Goal: Contribute content: Contribute content

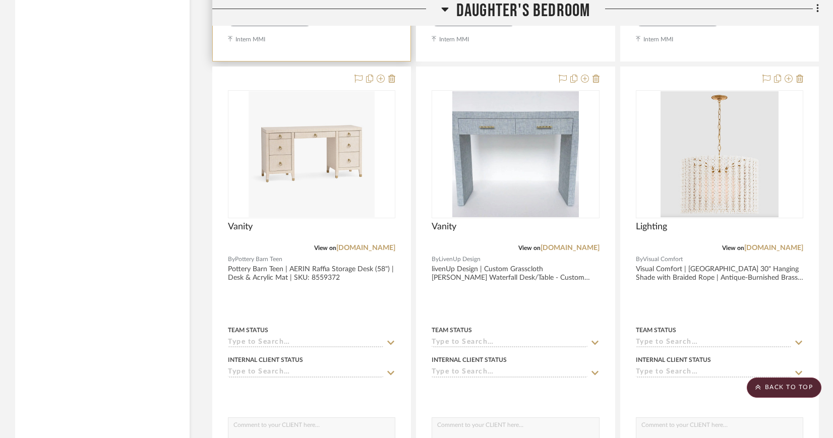
scroll to position [2089, 0]
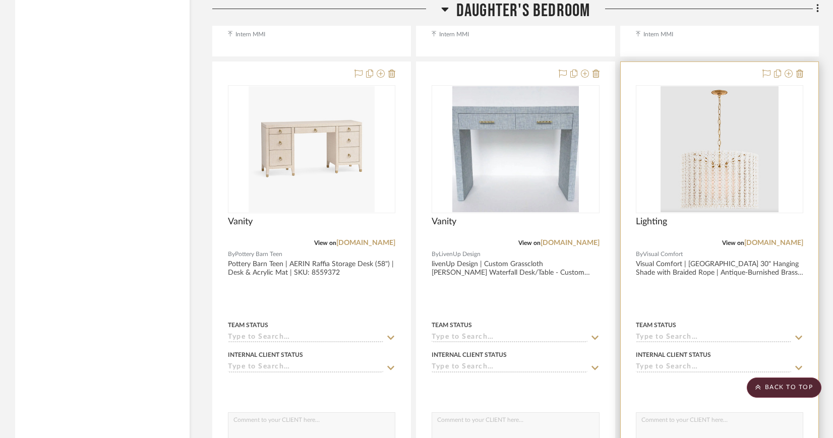
click at [685, 119] on img "0" at bounding box center [719, 149] width 118 height 126
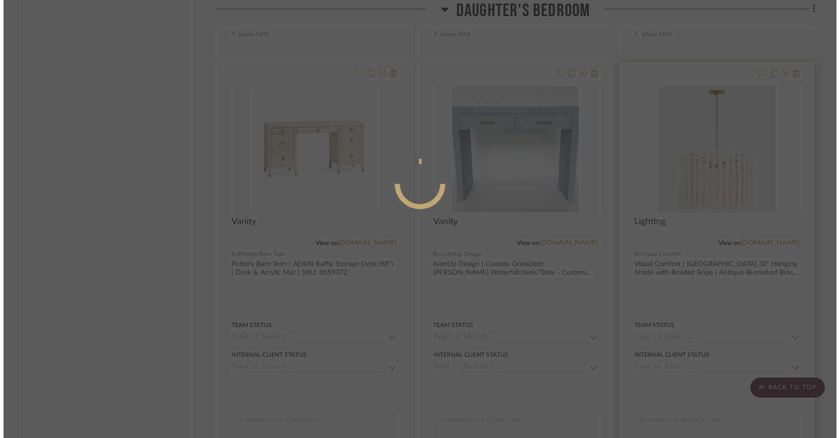
scroll to position [0, 0]
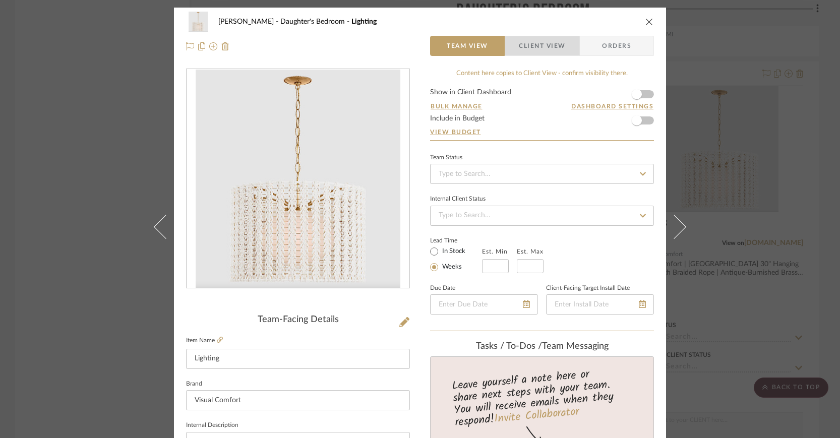
click at [538, 41] on span "Client View" at bounding box center [542, 46] width 46 height 20
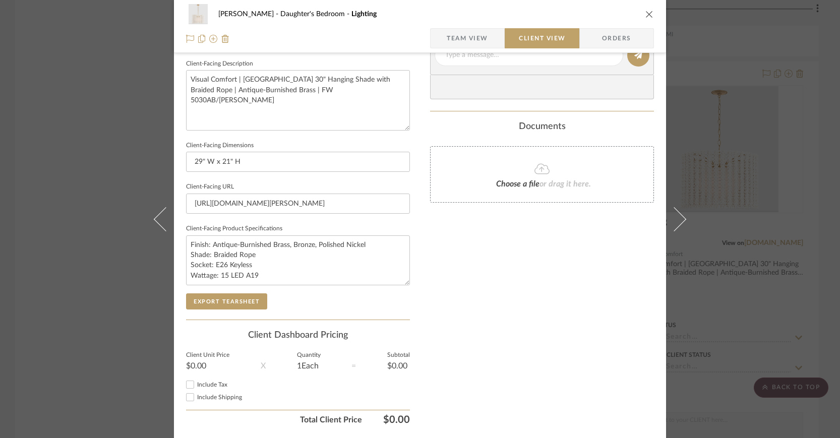
scroll to position [392, 0]
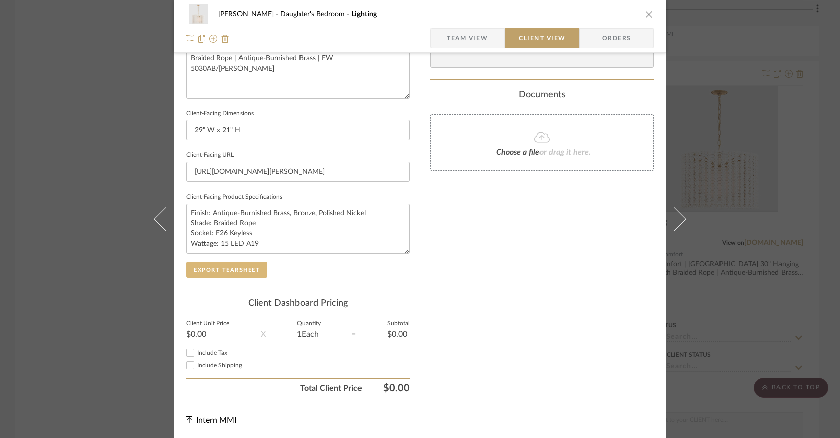
click at [247, 267] on button "Export Tearsheet" at bounding box center [226, 270] width 81 height 16
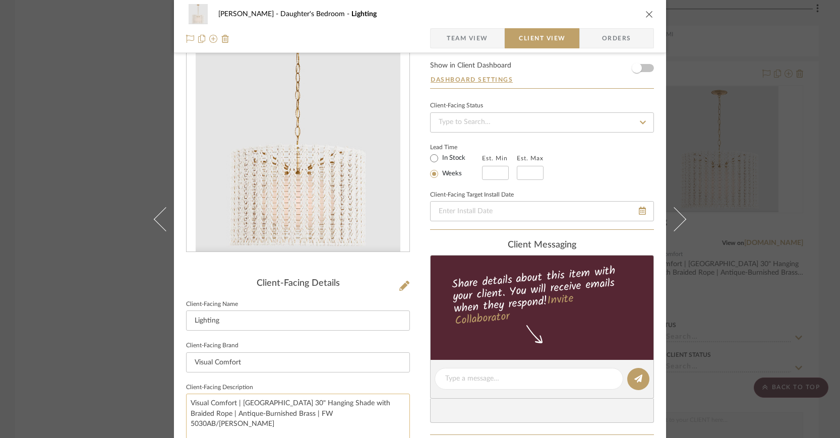
scroll to position [0, 0]
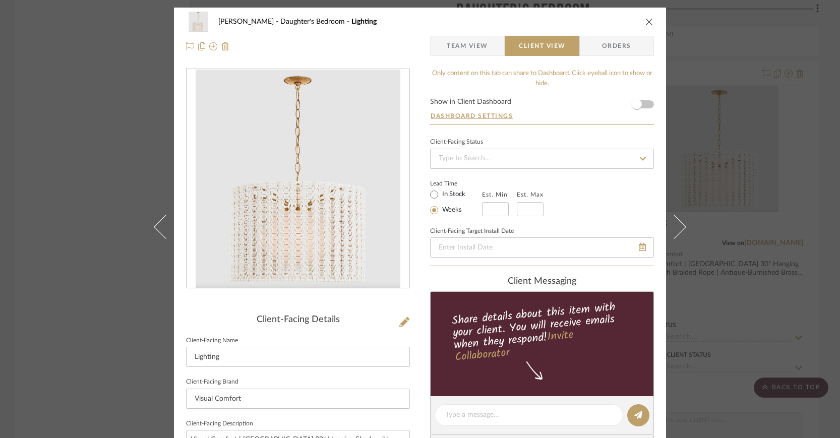
click at [646, 21] on icon "close" at bounding box center [649, 22] width 8 height 8
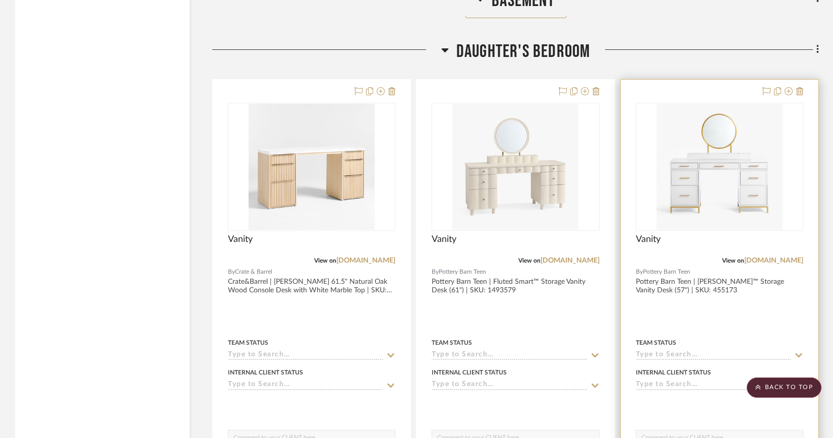
scroll to position [1621, 0]
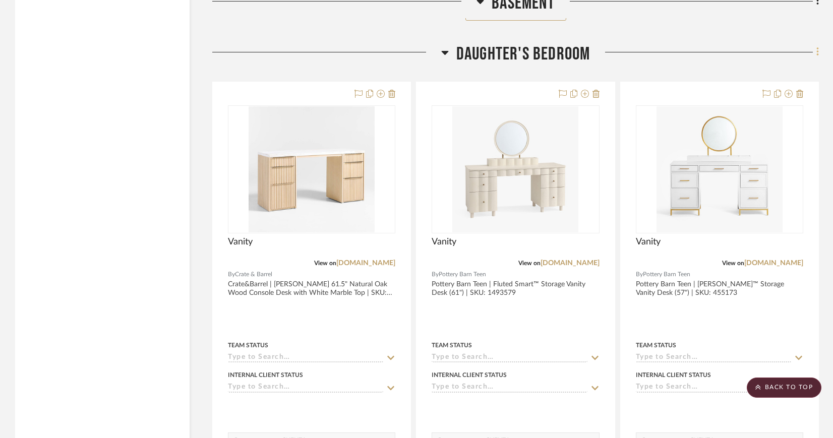
click at [814, 48] on fa-icon at bounding box center [816, 53] width 7 height 17
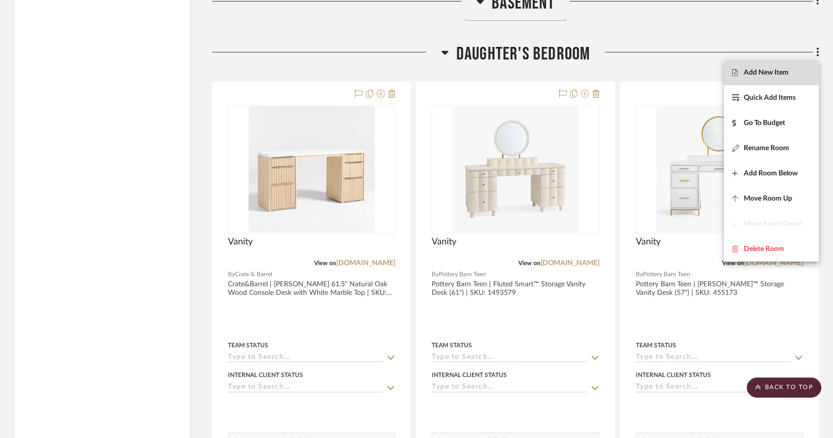
click at [789, 73] on span "Add New Item" at bounding box center [771, 72] width 79 height 9
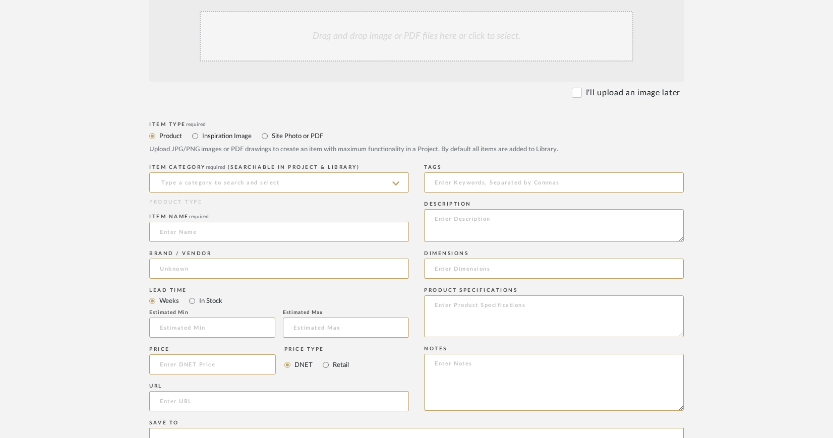
scroll to position [244, 0]
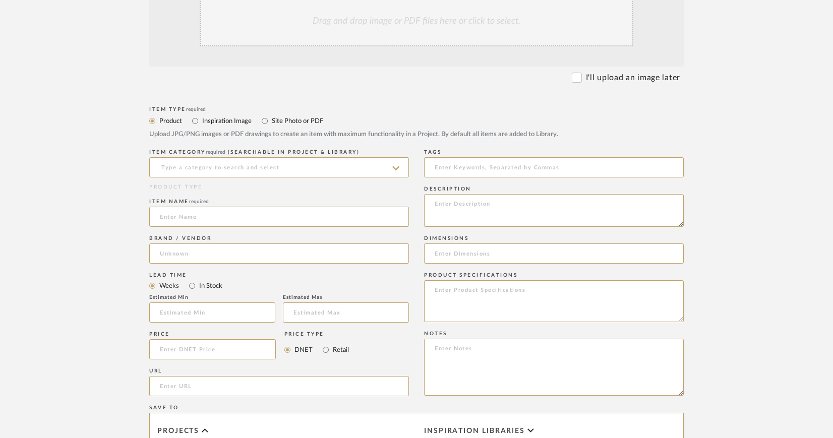
click at [431, 33] on div "Drag and drop image or PDF files here or click to select." at bounding box center [417, 21] width 434 height 50
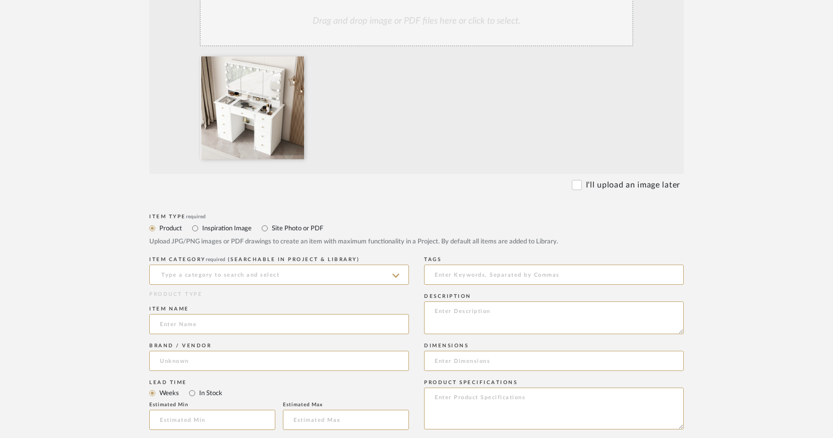
click at [397, 273] on icon at bounding box center [395, 276] width 7 height 8
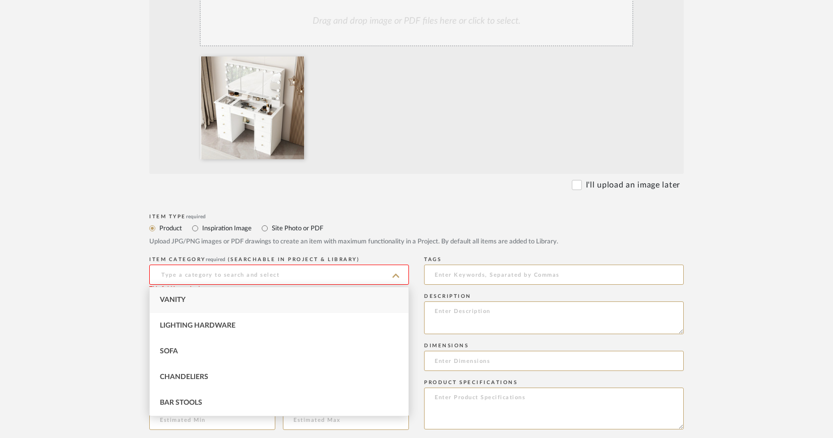
click at [204, 297] on div "Vanity" at bounding box center [279, 300] width 259 height 26
type input "Vanity"
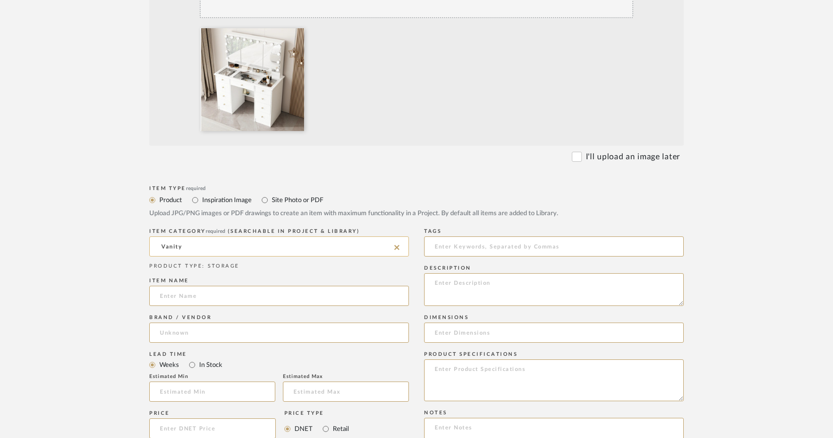
scroll to position [315, 0]
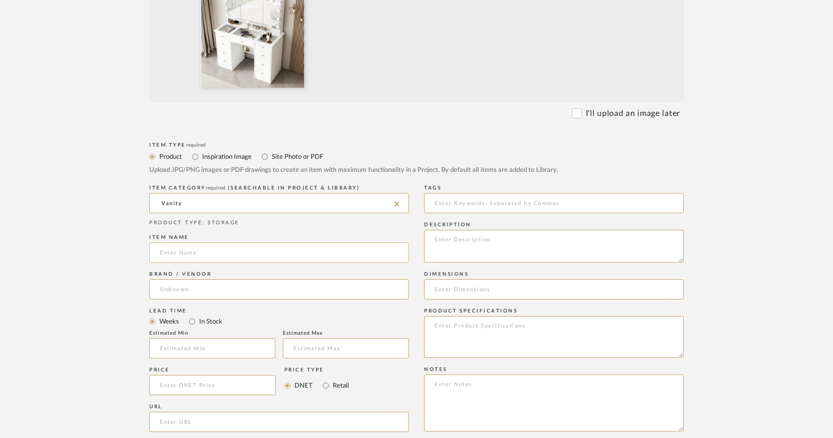
click at [217, 253] on input at bounding box center [279, 252] width 260 height 20
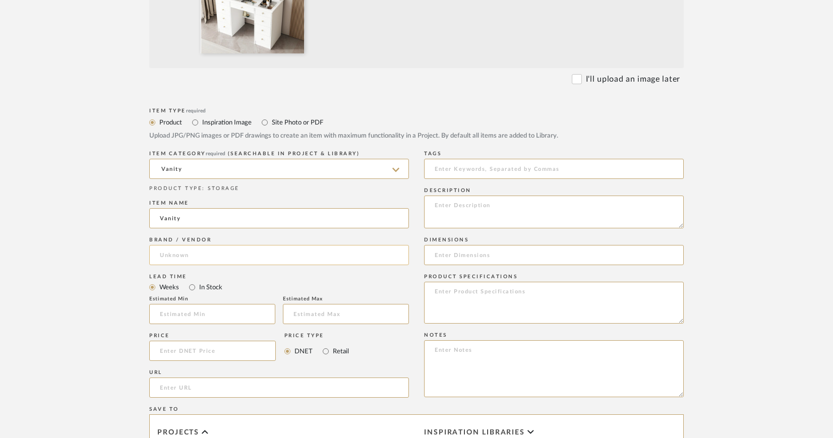
scroll to position [351, 0]
type input "Vanity"
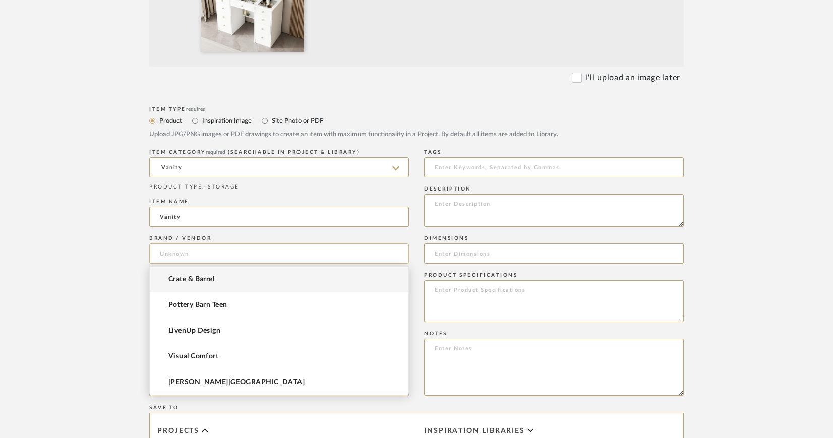
click at [190, 249] on input at bounding box center [279, 254] width 260 height 20
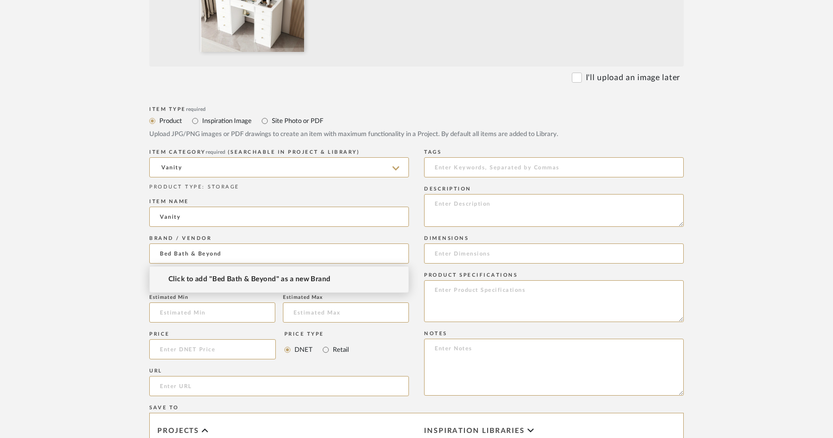
type input "Bed Bath & Beyond"
click at [233, 282] on span "Click to add "Bed Bath & Beyond" as a new Brand" at bounding box center [249, 279] width 162 height 9
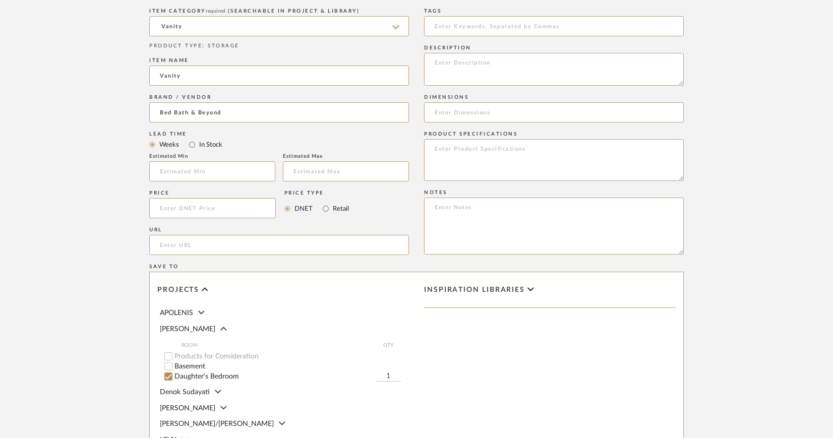
scroll to position [494, 0]
click at [222, 248] on input "url" at bounding box center [279, 243] width 260 height 20
paste input "[URL][DOMAIN_NAME]"
drag, startPoint x: 295, startPoint y: 244, endPoint x: 149, endPoint y: 245, distance: 145.7
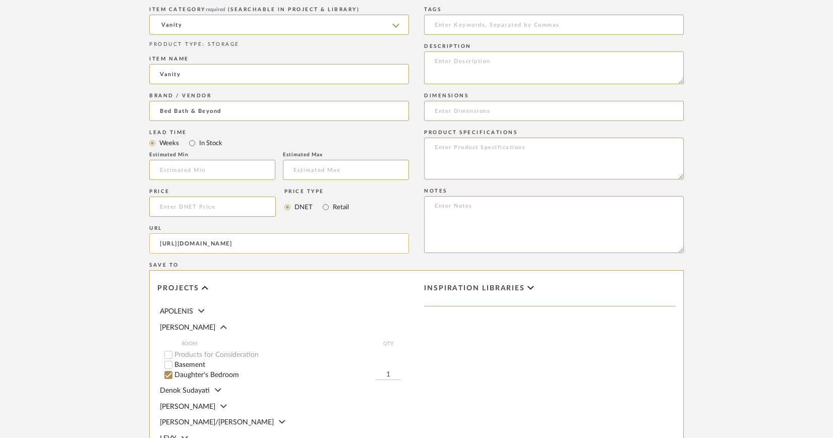
click at [149, 245] on input "[URL][DOMAIN_NAME]" at bounding box center [279, 243] width 260 height 20
click at [159, 245] on input "[URL][DOMAIN_NAME]" at bounding box center [279, 243] width 260 height 20
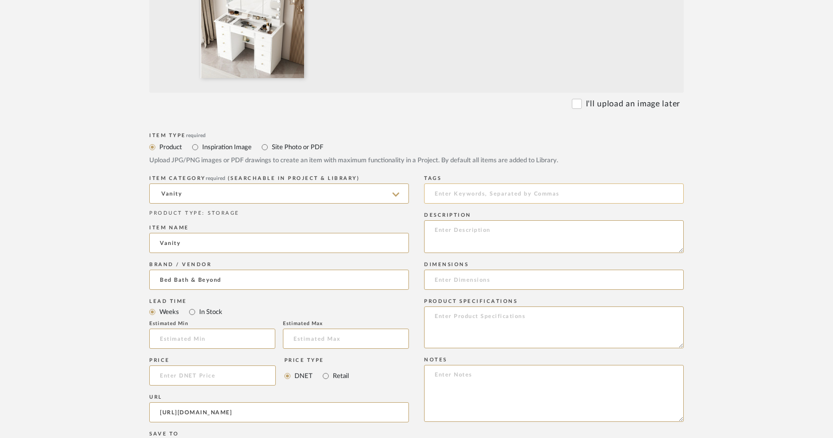
scroll to position [326, 0]
type input "[URL][DOMAIN_NAME]"
click at [444, 227] on textarea at bounding box center [554, 235] width 260 height 33
paste textarea "Makeup Vanity w/Tri-Fold Mirror Certified Lighting Glass Top Dresser"
type textarea "Bed Bath & Beyond | Makeup Vanity w/Tri-Fold Mirror Certified Lighting Glass To…"
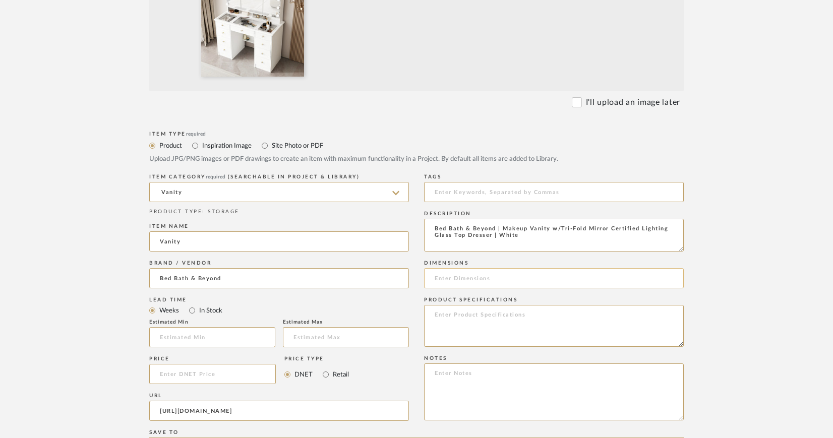
click at [468, 277] on input at bounding box center [554, 278] width 260 height 20
paste input "40.2"x53.6"x19.7"."
click at [453, 277] on input "40.2"x53.6"x19.7"." at bounding box center [554, 278] width 260 height 20
drag, startPoint x: 488, startPoint y: 278, endPoint x: 503, endPoint y: 278, distance: 15.1
click at [503, 278] on input "40.2" W x53.6"x19.7"." at bounding box center [554, 278] width 260 height 20
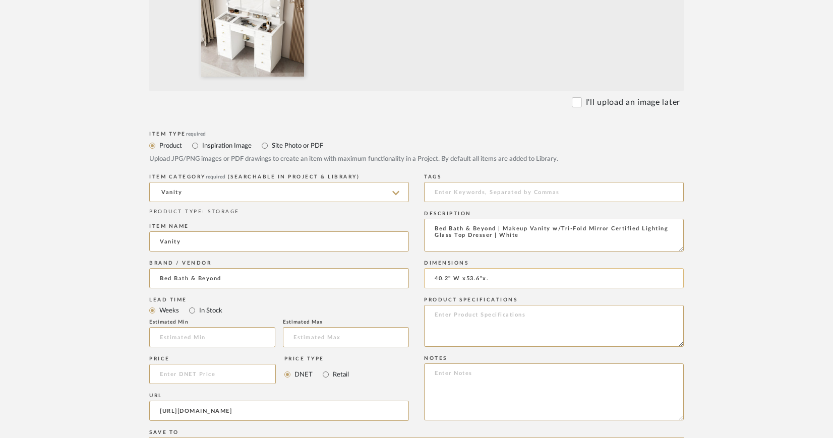
click at [468, 278] on input "40.2" W x53.6"x." at bounding box center [554, 278] width 260 height 20
click at [466, 276] on input "40.2" W x53.6"x." at bounding box center [554, 278] width 260 height 20
paste input "19.7""
click at [466, 279] on input "40.2" W x19.7" 53.6"x." at bounding box center [554, 278] width 260 height 20
click at [486, 276] on input "40.2" W x 19.7" 53.6"x." at bounding box center [554, 278] width 260 height 20
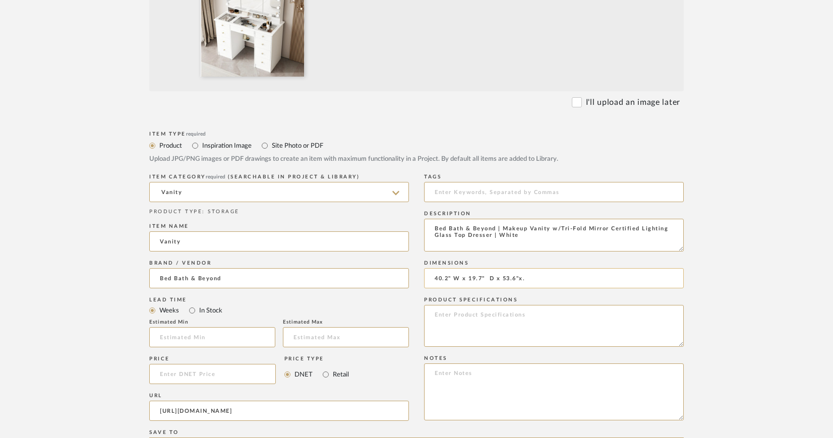
click at [488, 277] on input "40.2" W x 19.7" D x 53.6"x." at bounding box center [554, 278] width 260 height 20
click at [523, 275] on input "40.2" W x 19.7" D x 53.6"x." at bounding box center [554, 278] width 260 height 20
type input "40.2" W x 19.7" D x 53.6" H"
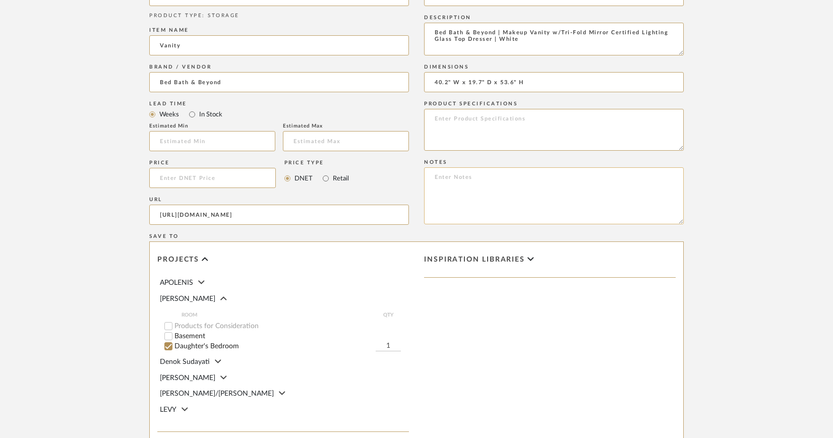
scroll to position [534, 0]
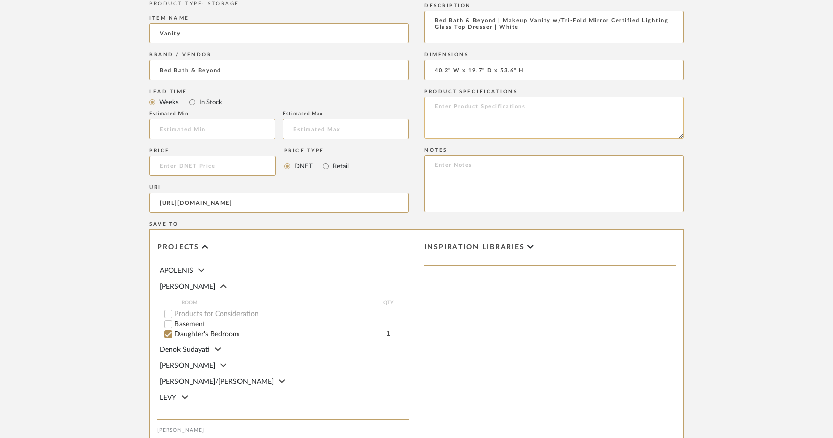
click at [462, 104] on textarea at bounding box center [554, 118] width 260 height 42
paste textarea "golden crystal"
click at [493, 116] on textarea "Finish: White Hardware Finish: golden crystal" at bounding box center [554, 118] width 260 height 42
click at [518, 112] on textarea "Finish: White Hardware Finish: Golden crystal" at bounding box center [554, 118] width 260 height 42
type textarea "Finish: White Hardware Finish: Golden Crystal"
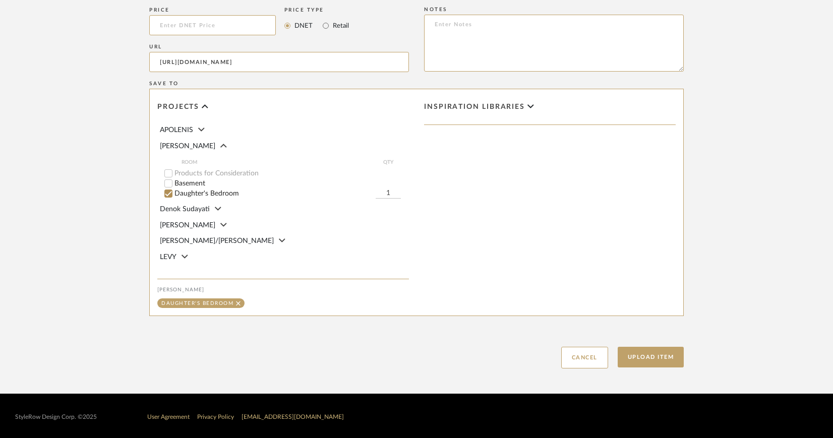
scroll to position [678, 0]
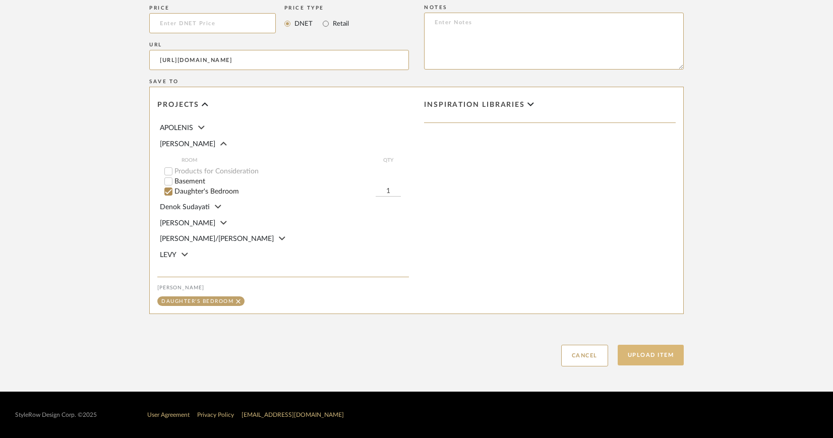
click at [666, 352] on button "Upload Item" at bounding box center [651, 355] width 67 height 21
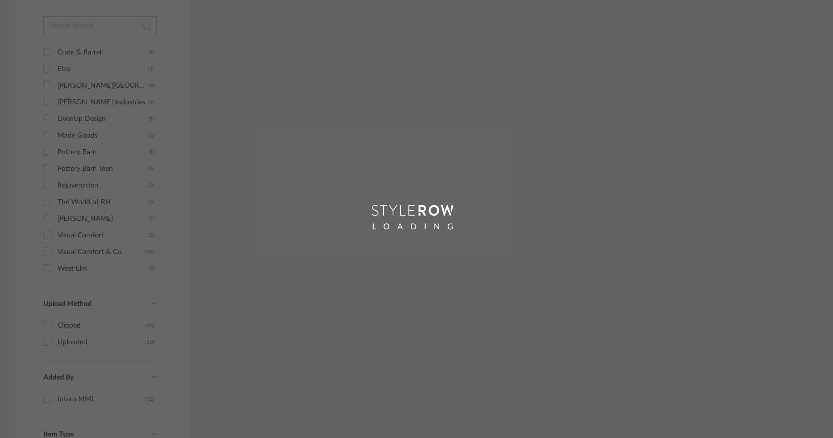
scroll to position [612, 0]
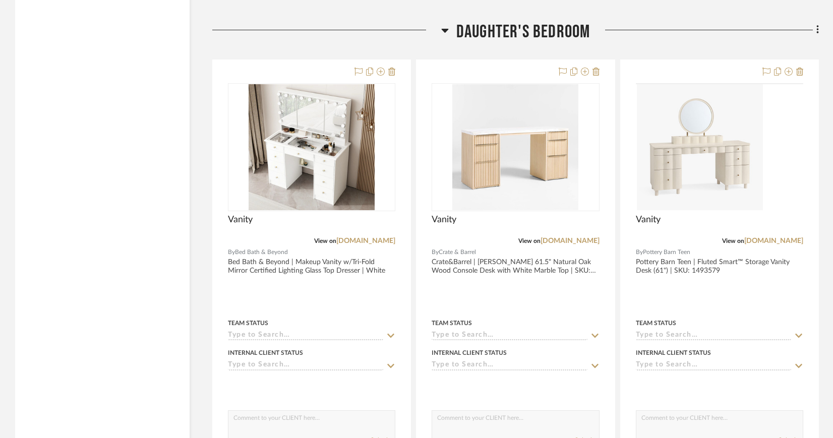
scroll to position [1660, 0]
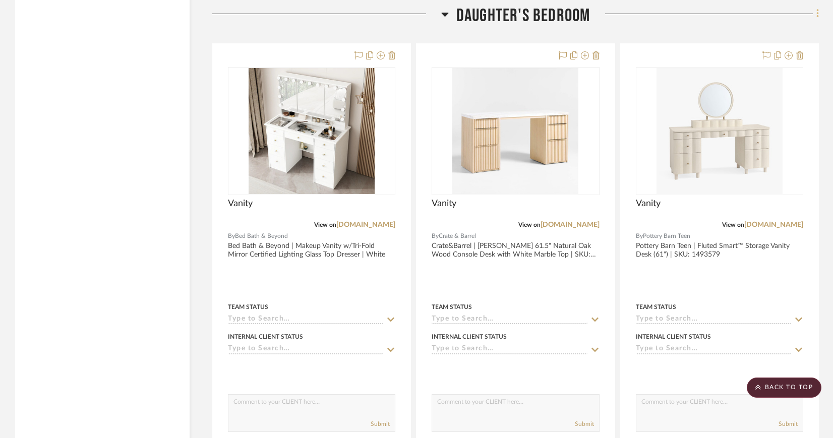
click at [818, 13] on icon at bounding box center [817, 14] width 2 height 9
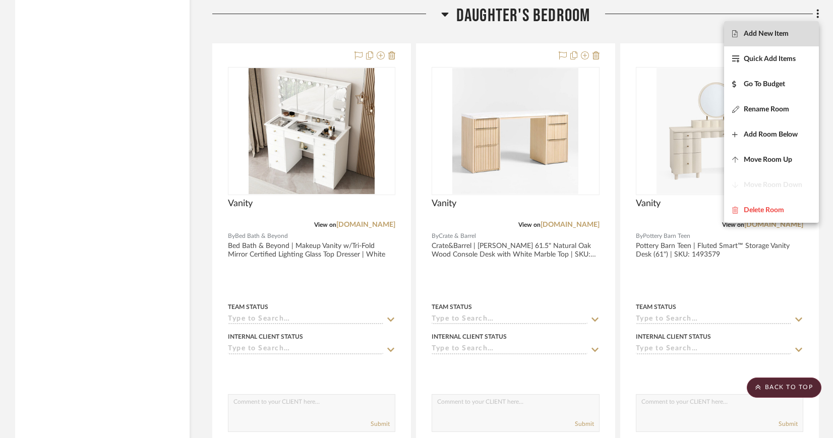
click at [785, 34] on span "Add New Item" at bounding box center [766, 34] width 45 height 9
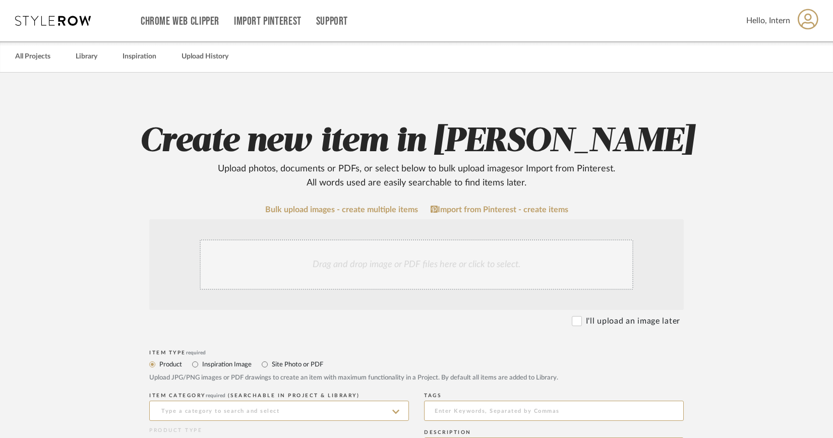
click at [415, 263] on div "Drag and drop image or PDF files here or click to select." at bounding box center [417, 264] width 434 height 50
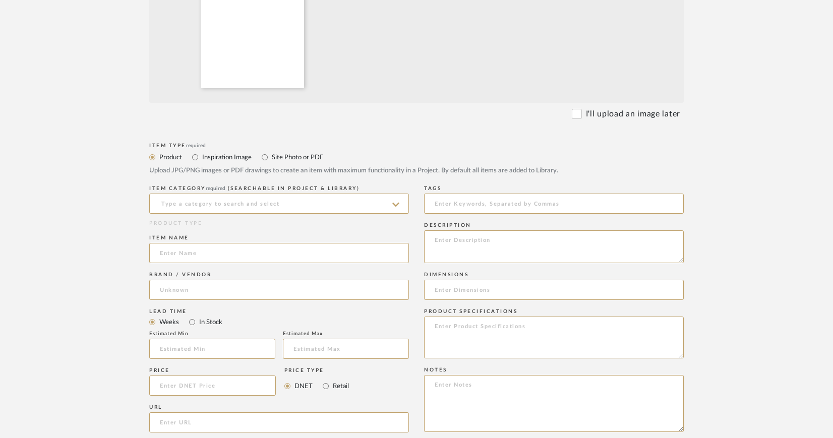
scroll to position [331, 0]
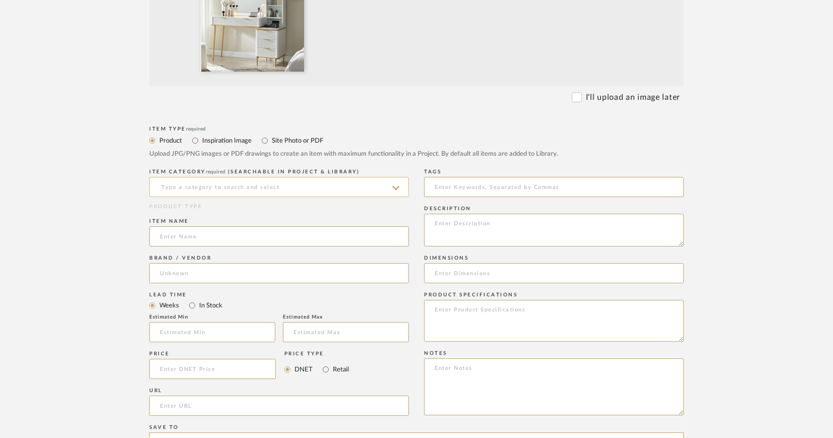
click at [386, 189] on input at bounding box center [279, 187] width 260 height 20
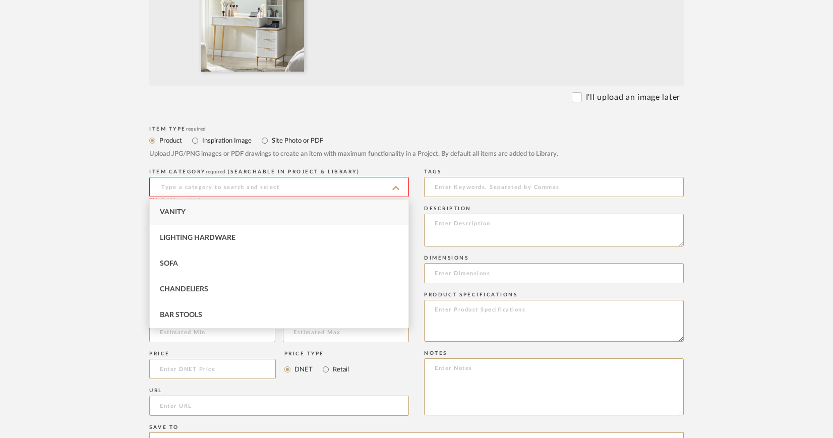
click at [191, 213] on div "Vanity" at bounding box center [279, 213] width 259 height 26
type input "Vanity"
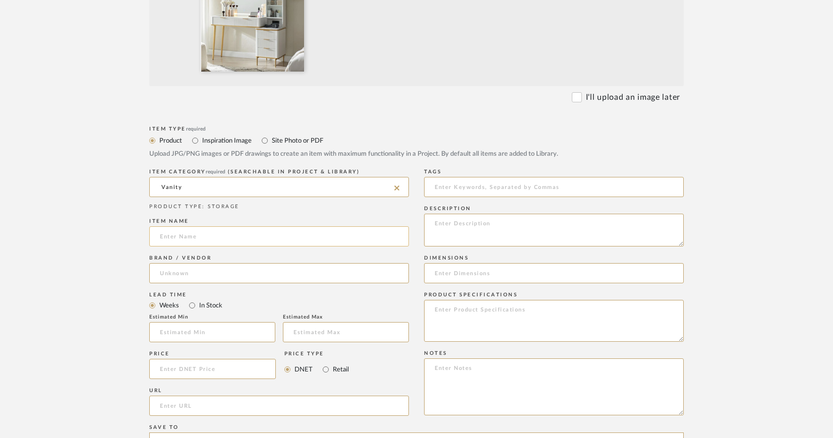
click at [197, 238] on input at bounding box center [279, 236] width 260 height 20
type input "Vanity"
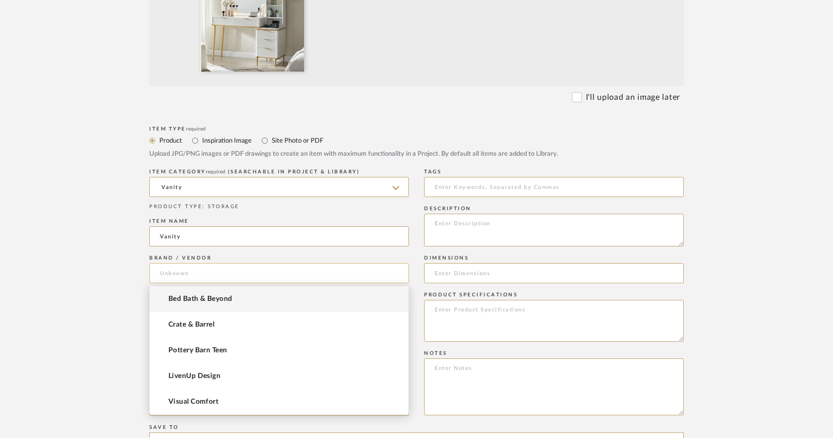
click at [235, 268] on input at bounding box center [279, 273] width 260 height 20
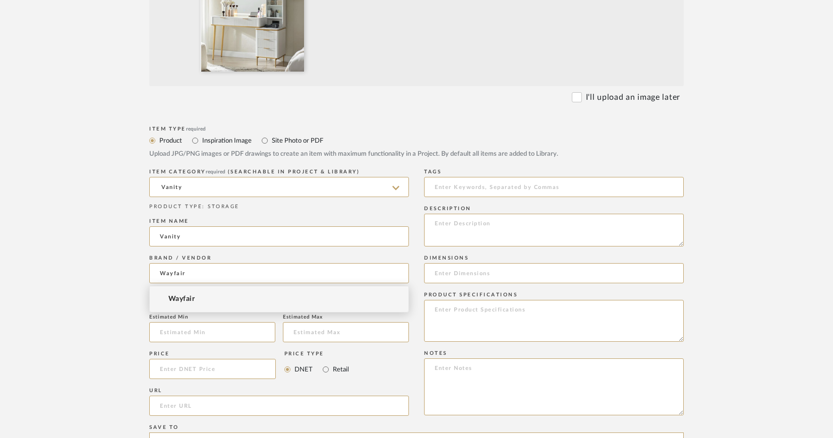
click at [186, 302] on span "Wayfair" at bounding box center [181, 299] width 26 height 9
type input "Wayfair"
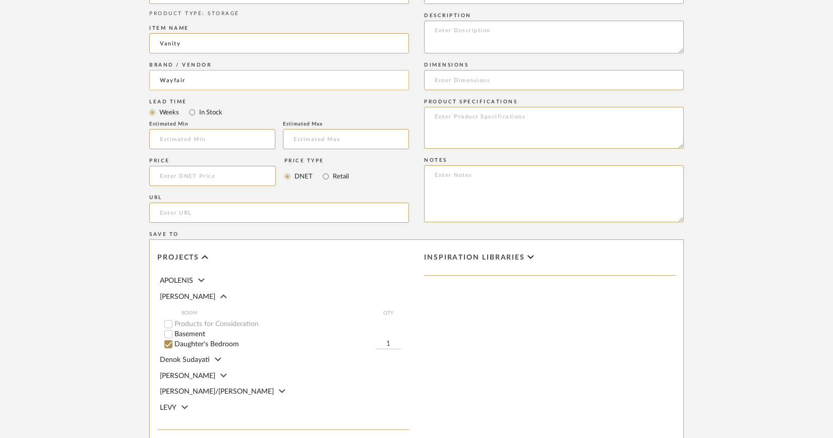
scroll to position [524, 0]
click at [217, 212] on input "url" at bounding box center [279, 213] width 260 height 20
click at [167, 218] on input "url" at bounding box center [279, 213] width 260 height 20
paste input "https://www.wayfair.com/furniture/pdp/mercer41-zadia-48-makeup-vanity-with-36-l…"
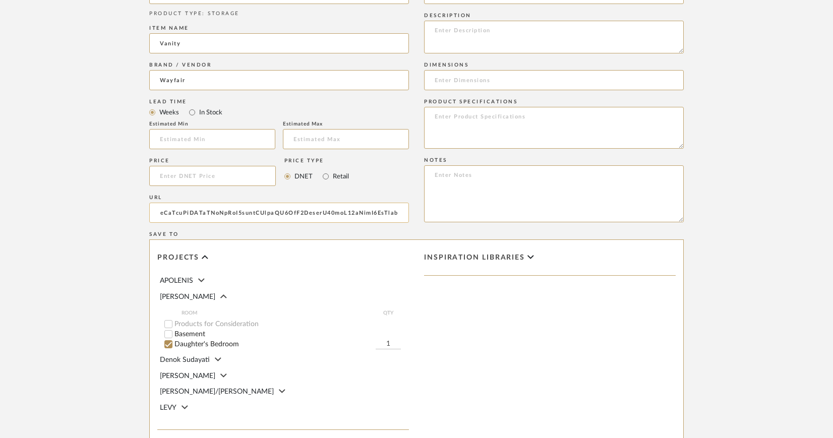
click at [155, 211] on input "url" at bounding box center [279, 213] width 260 height 20
click at [158, 212] on input "url" at bounding box center [279, 213] width 260 height 20
drag, startPoint x: 159, startPoint y: 212, endPoint x: 116, endPoint y: 208, distance: 43.5
click at [116, 208] on form "Bulk upload images - create multiple items Import from Pinterest - create items…" at bounding box center [416, 100] width 642 height 838
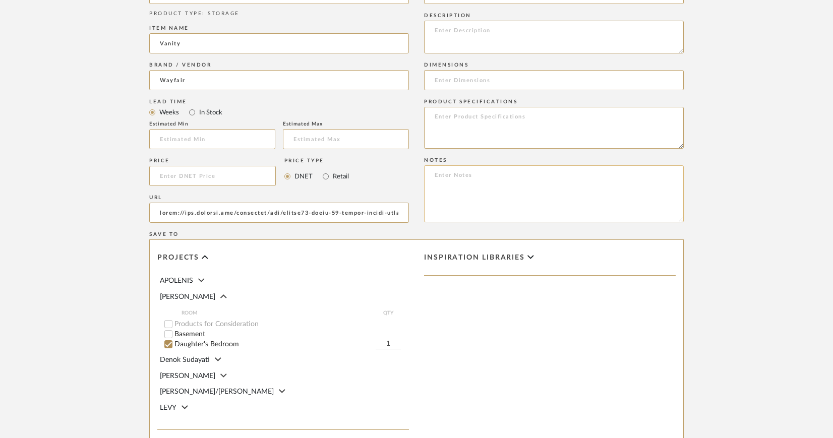
type input "https://www.wayfair.com/furniture/pdp/mercer41-zadia-48-makeup-vanity-with-36-l…"
click at [561, 203] on textarea at bounding box center [554, 193] width 260 height 57
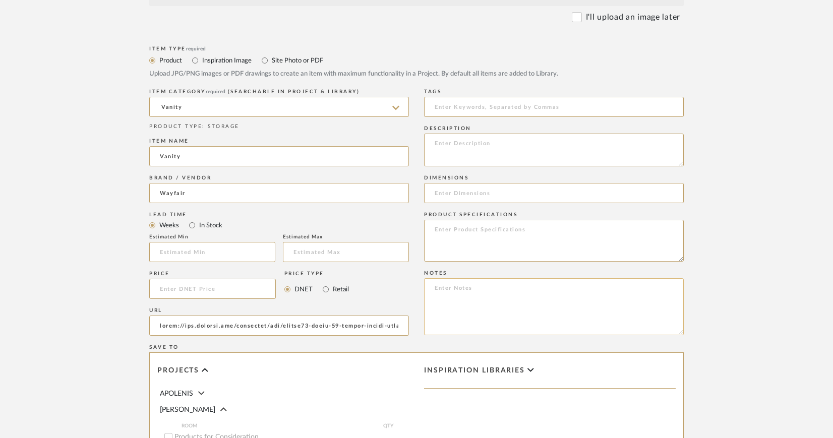
scroll to position [411, 0]
click at [449, 140] on textarea at bounding box center [554, 150] width 260 height 33
paste textarea "Zadia 48" Makeup Vanity with 36" Lighted Mirror, 4 Dressers & Charging Station …"
click at [556, 149] on textarea "Wayfair | Zadia 48" Makeup Vanity with 36" Lighted Mirror, 4 Dressers & Chargin…" at bounding box center [554, 150] width 260 height 33
type textarea "Wayfair | Zadia 48" Makeup Vanity with 36" Lighted Mirror, 4 Dressers & Chargin…"
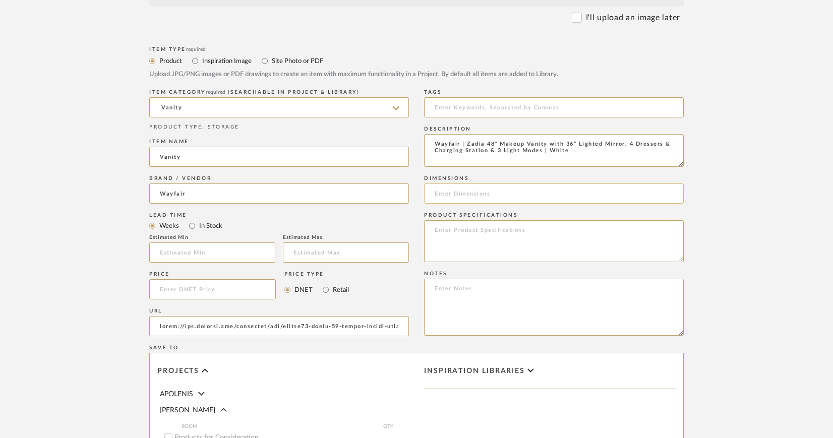
click at [465, 195] on input at bounding box center [554, 194] width 260 height 20
paste input "53.6'' H X 48'' W X 15.6'' D"
click at [435, 192] on input "53.6'' H X 48'' W X 15.6'' D" at bounding box center [554, 194] width 260 height 20
drag, startPoint x: 432, startPoint y: 194, endPoint x: 469, endPoint y: 196, distance: 36.9
click at [469, 196] on input "53.6'' H X 48'' W X 15.6'' D" at bounding box center [554, 194] width 260 height 20
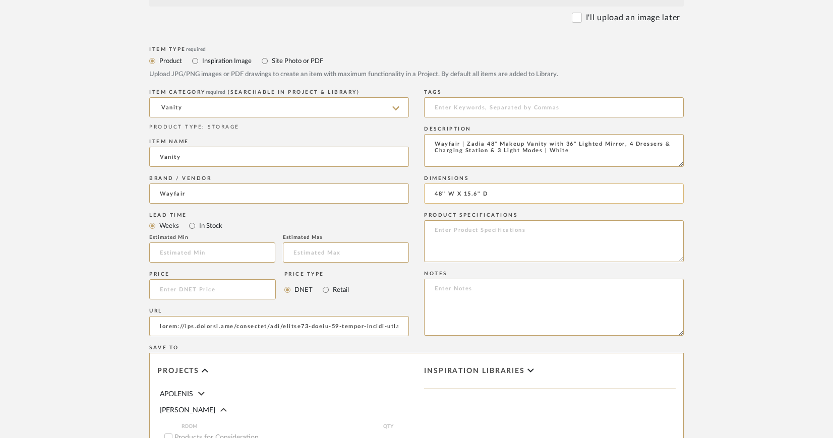
click at [497, 196] on input "48'' W X 15.6'' D" at bounding box center [554, 194] width 260 height 20
paste input "53.6'' H X"
click at [460, 194] on input "48'' W X 15.6'' D x 53.6'' H X" at bounding box center [554, 194] width 260 height 20
click at [527, 192] on input "48'' W x 15.6'' D x 53.6'' H X" at bounding box center [554, 194] width 260 height 20
type input "48'' W x 15.6'' D x 53.6'' H"
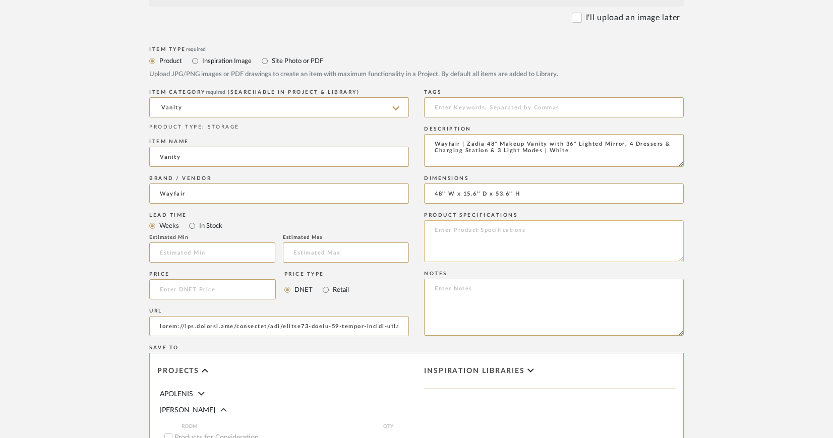
click at [507, 230] on textarea at bounding box center [554, 241] width 260 height 42
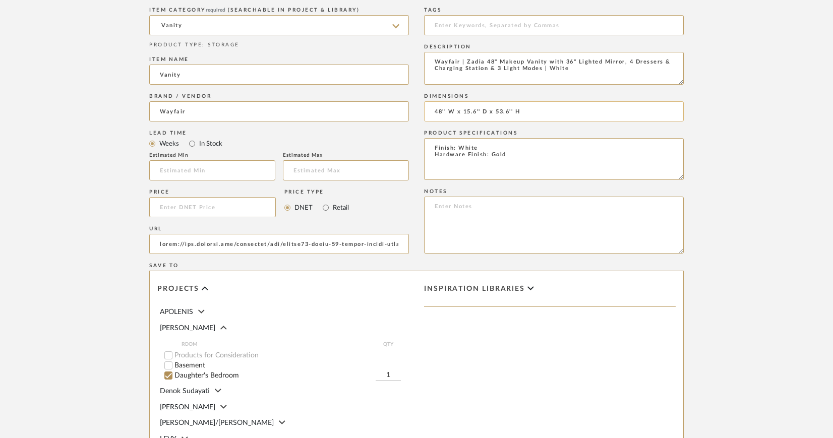
scroll to position [493, 0]
type textarea "Finish: White Hardware Finish: Gold"
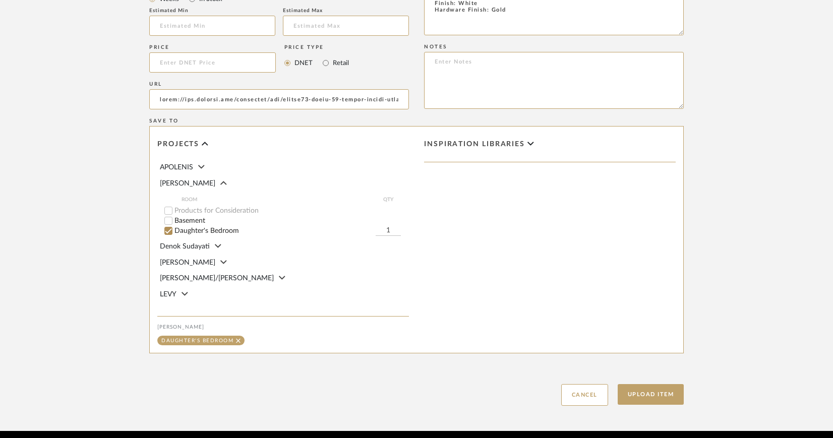
scroll to position [678, 0]
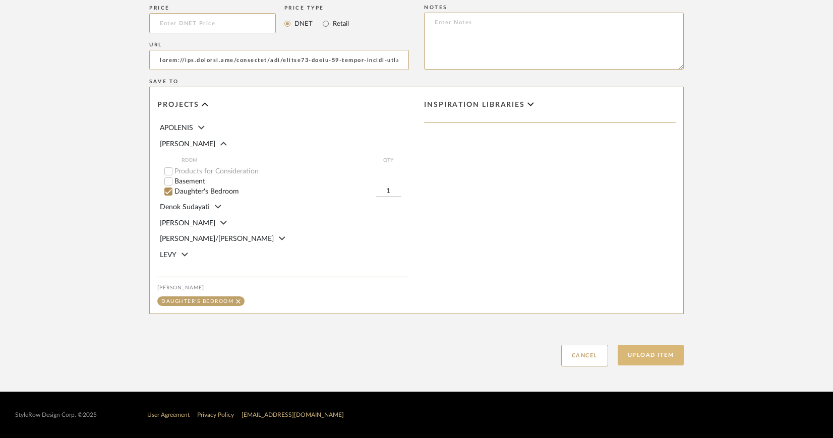
click at [663, 356] on button "Upload Item" at bounding box center [651, 355] width 67 height 21
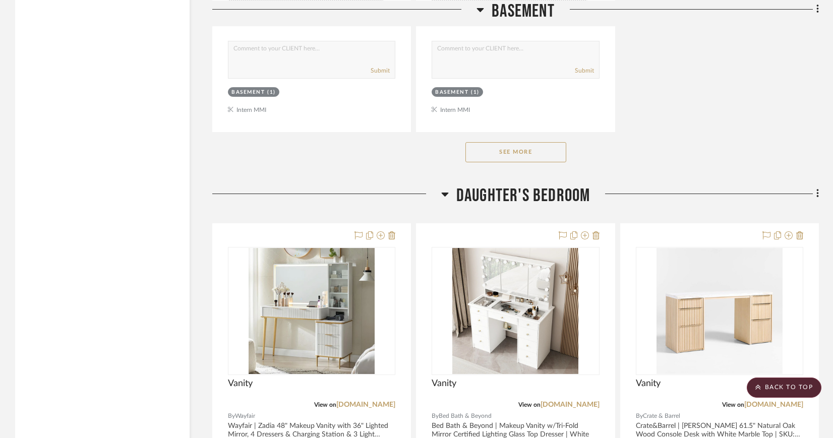
scroll to position [1660, 0]
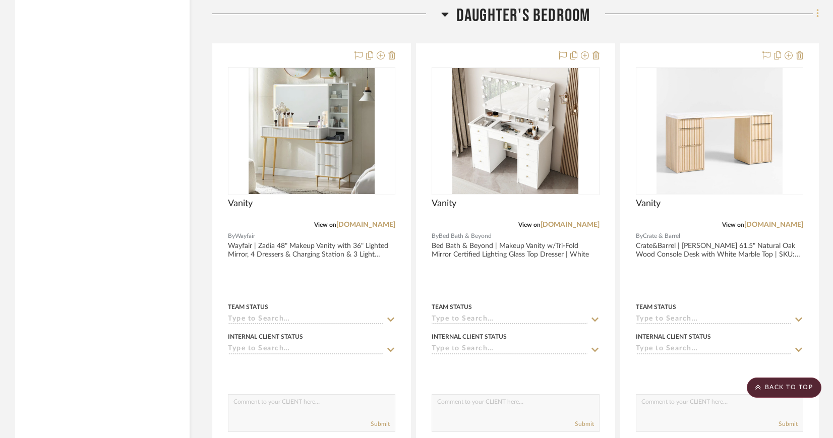
click at [816, 10] on icon at bounding box center [817, 14] width 2 height 9
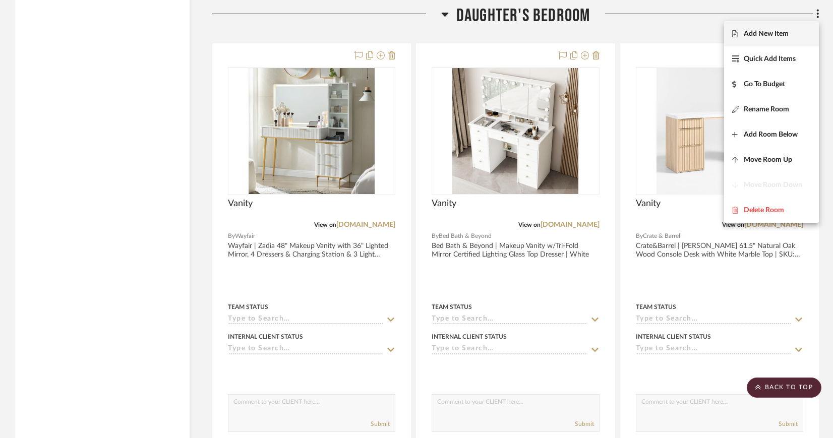
click at [785, 32] on span "Add New Item" at bounding box center [766, 34] width 45 height 9
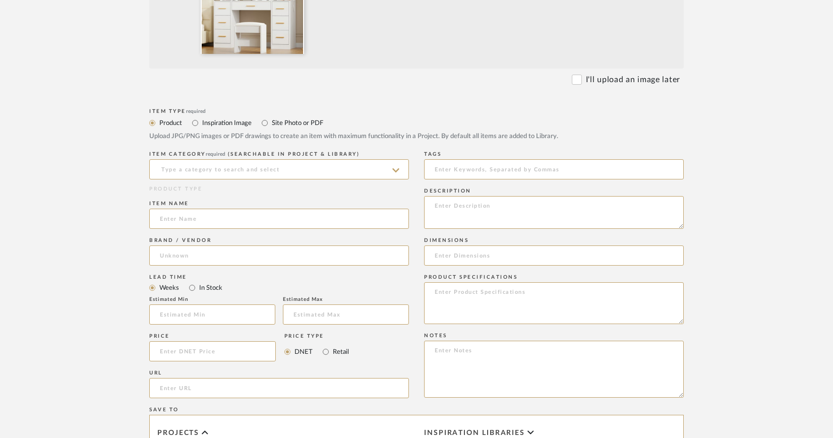
scroll to position [480, 0]
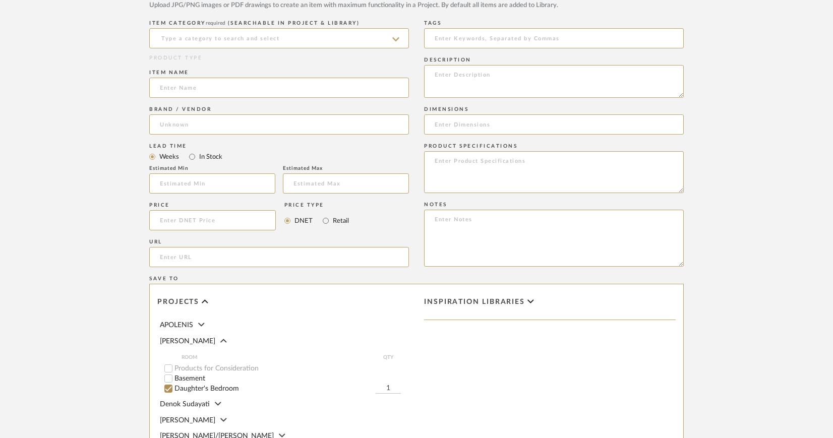
click at [399, 35] on icon at bounding box center [395, 39] width 7 height 8
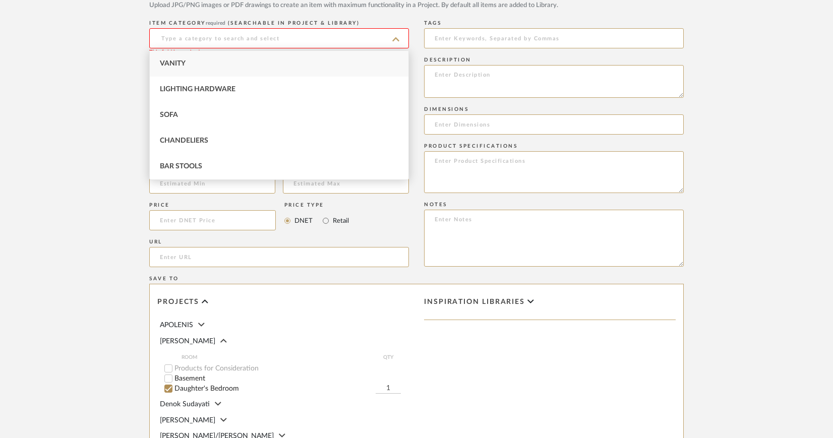
click at [206, 62] on div "Vanity" at bounding box center [279, 64] width 259 height 26
type input "Vanity"
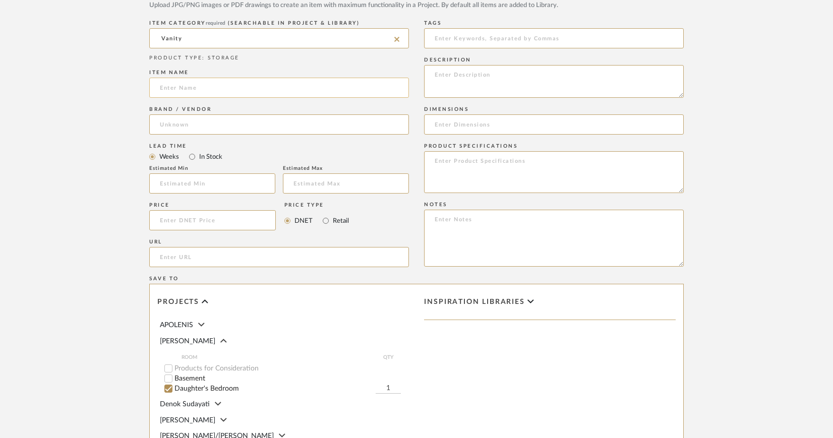
click at [198, 83] on input at bounding box center [279, 88] width 260 height 20
type input "Vanity"
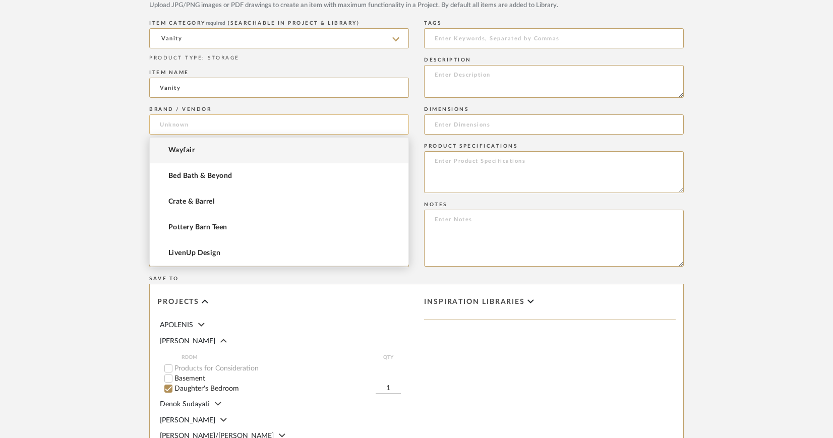
click at [185, 123] on input at bounding box center [279, 124] width 260 height 20
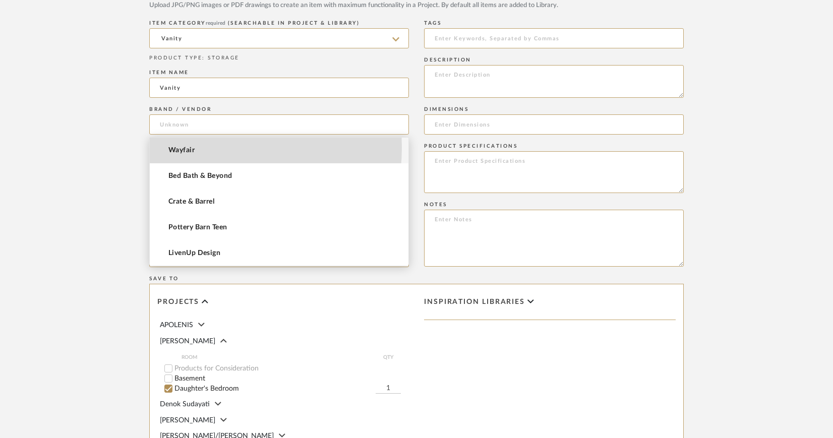
click at [192, 144] on mat-option "Wayfair" at bounding box center [279, 151] width 259 height 26
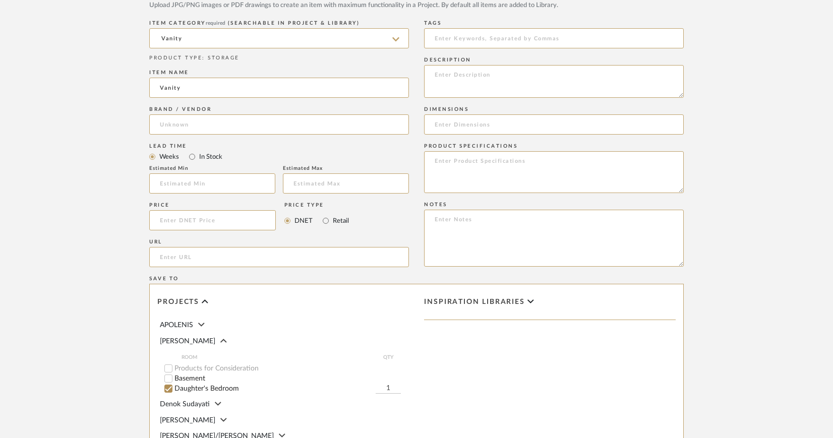
type input "Wayfair"
click at [195, 261] on input "url" at bounding box center [279, 257] width 260 height 20
click at [242, 255] on input "url" at bounding box center [279, 257] width 260 height 20
paste input "https://www.wayfair.com/furniture/pdp/wrought-studio-adriel-394-makeup-vanity-w…"
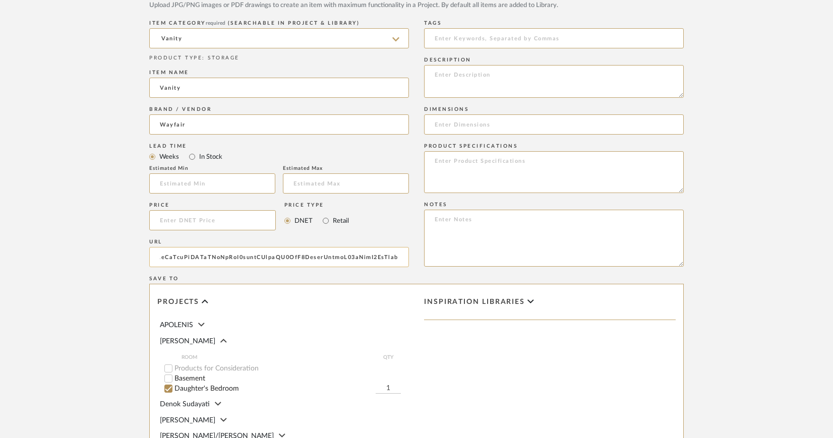
click at [233, 256] on input "url" at bounding box center [279, 257] width 260 height 20
drag, startPoint x: 213, startPoint y: 257, endPoint x: 55, endPoint y: 240, distance: 158.1
click at [55, 240] on upload-items "Create new item in CIRKSENA Upload photos, documents or PDFs, or select below t…" at bounding box center [416, 91] width 833 height 996
type input "https://www.wayfair.com/furniture/pdp/wrought-studio-adriel-394-makeup-vanity-w…"
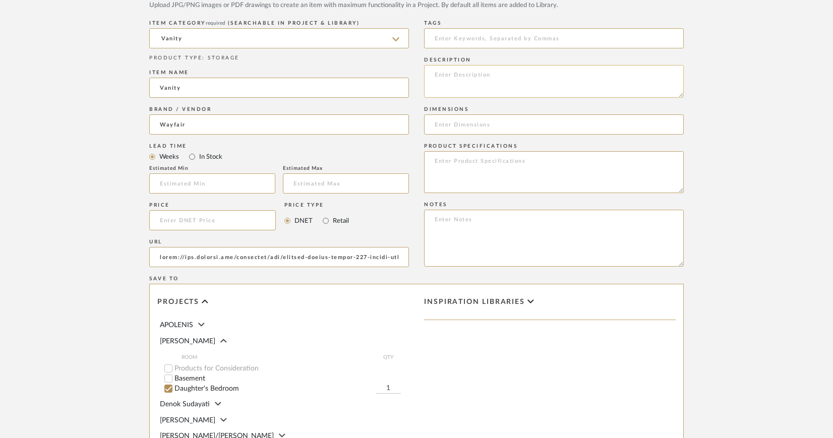
click at [452, 70] on textarea at bounding box center [554, 81] width 260 height 33
paste textarea "Adriel 39.4" Makeup Vanity With Led Lighted Mirror, 7 Drawers, Power Outletand …"
type textarea "Wayfair | Adriel 39.4" Makeup Vanity With Led Lighted Mirror, 7 Drawers, Power …"
click at [467, 125] on input at bounding box center [554, 124] width 260 height 20
paste input "55.1'' H X 39.4'' W X 15.74'' D"
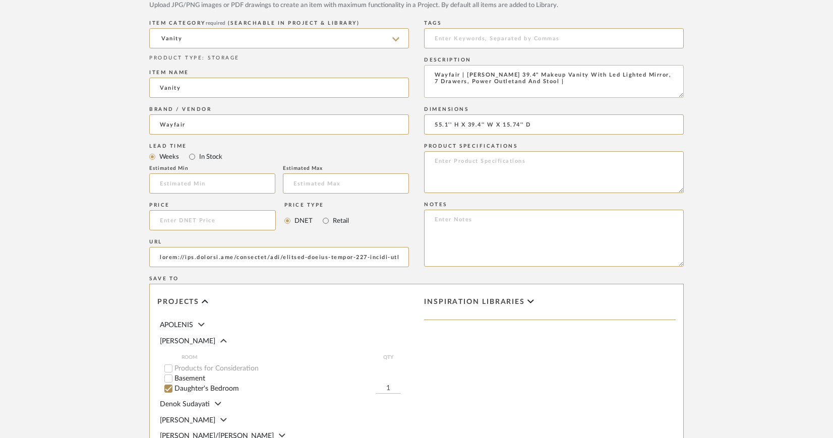
type input "55.1'' H X 39.4'' W X 15.74'' D"
click at [533, 84] on textarea "Wayfair | Adriel 39.4" Makeup Vanity With Led Lighted Mirror, 7 Drawers, Power …" at bounding box center [554, 81] width 260 height 33
type textarea "Wayfair | [PERSON_NAME] 39.4" Makeup Vanity With Led Lighted Mirror, 7 Drawers,…"
drag, startPoint x: 433, startPoint y: 123, endPoint x: 465, endPoint y: 125, distance: 32.3
click at [465, 125] on input "55.1'' H X 39.4'' W X 15.74'' D" at bounding box center [554, 124] width 260 height 20
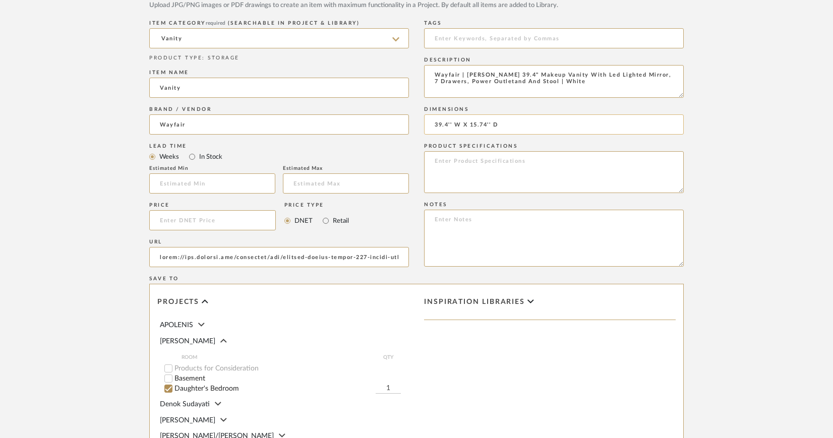
click at [507, 122] on input "39.4'' W X 15.74'' D" at bounding box center [554, 124] width 260 height 20
paste input "55.1'' H X"
drag, startPoint x: 468, startPoint y: 123, endPoint x: 480, endPoint y: 124, distance: 12.6
click at [468, 123] on input "39.4'' W X 15.74'' D x 55.1'' H X" at bounding box center [554, 124] width 260 height 20
click at [540, 125] on input "39.4'' W x 15.74'' D x 55.1'' H X" at bounding box center [554, 124] width 260 height 20
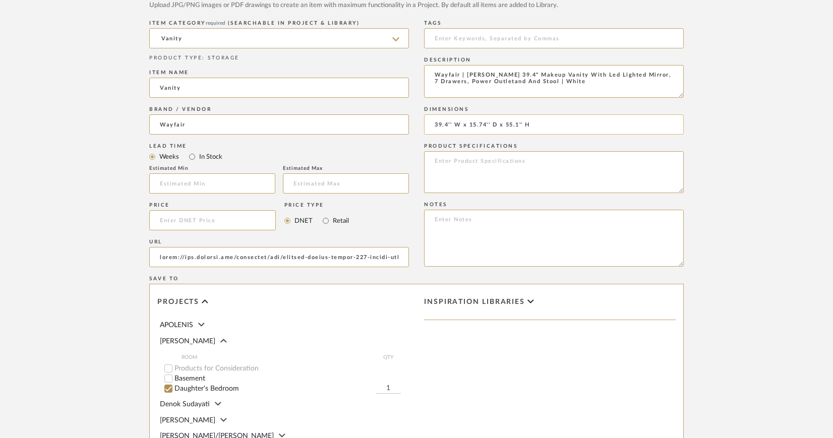
click at [525, 122] on input "39.4'' W x 15.74'' D x 55.1'' H" at bounding box center [554, 124] width 260 height 20
type input "39.4'' W x 15.74'' D x 55.1'' H"
click at [446, 161] on textarea at bounding box center [554, 172] width 260 height 42
type textarea "Finish: White Hardware Finish: Gold"
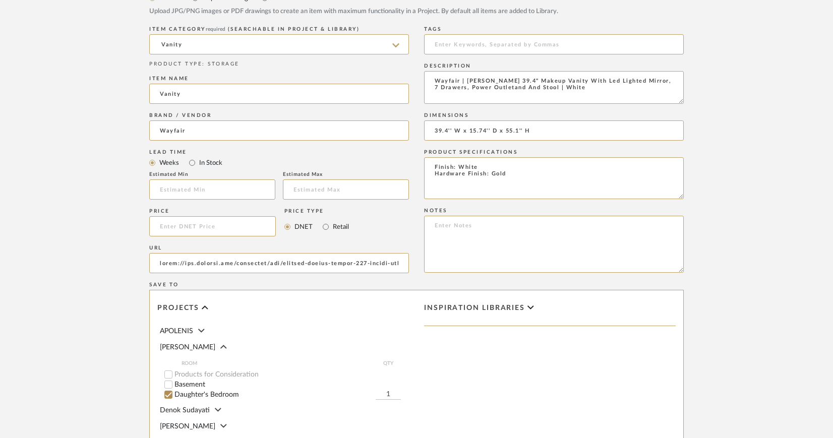
scroll to position [678, 0]
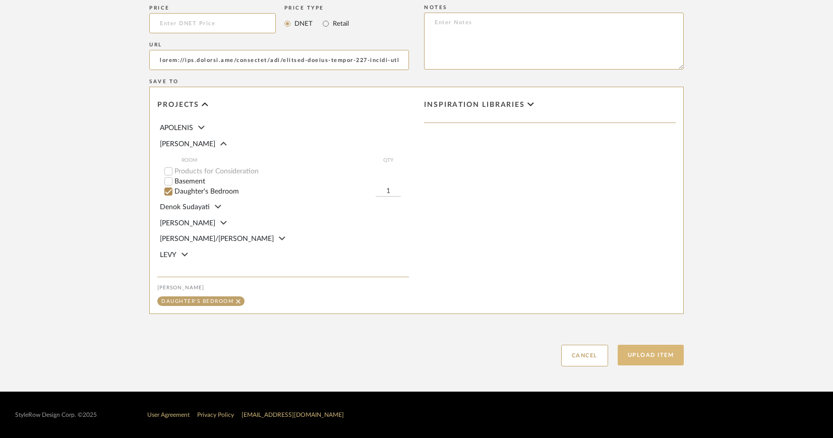
click at [657, 356] on button "Upload Item" at bounding box center [651, 355] width 67 height 21
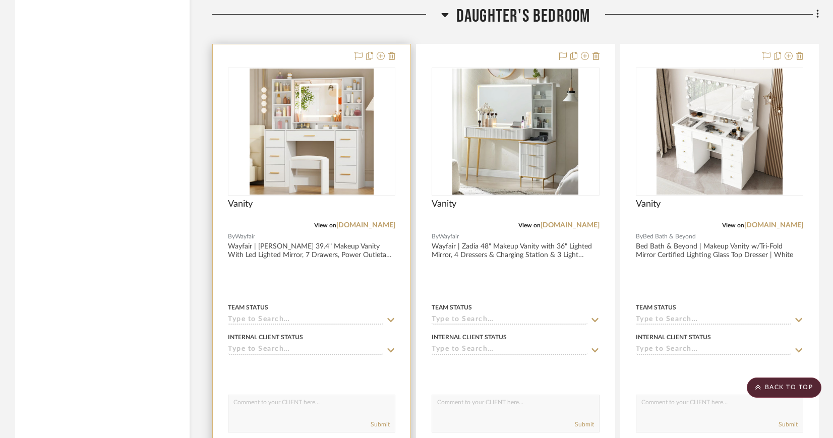
scroll to position [1658, 0]
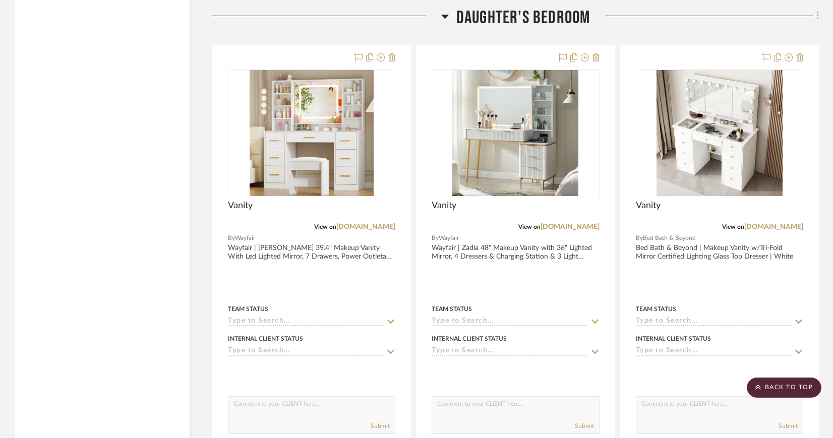
click at [817, 14] on icon at bounding box center [817, 15] width 3 height 11
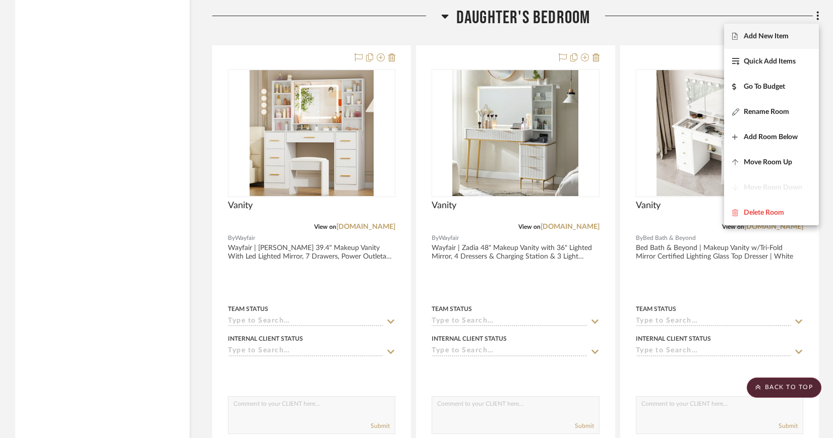
click at [792, 32] on span "Add New Item" at bounding box center [771, 36] width 79 height 9
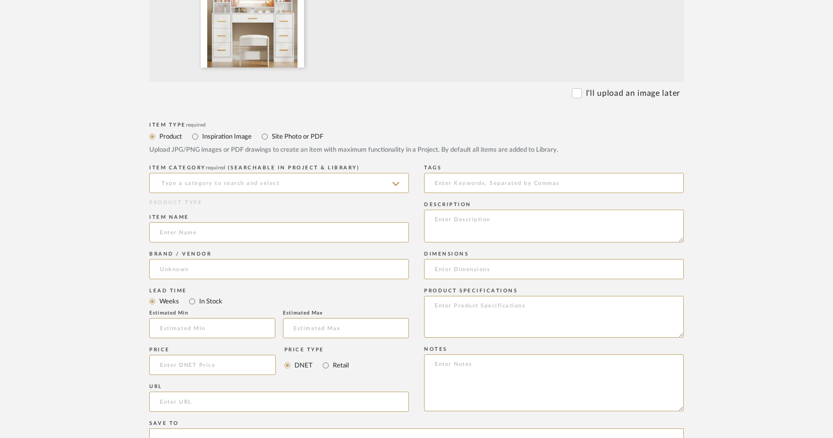
scroll to position [425, 0]
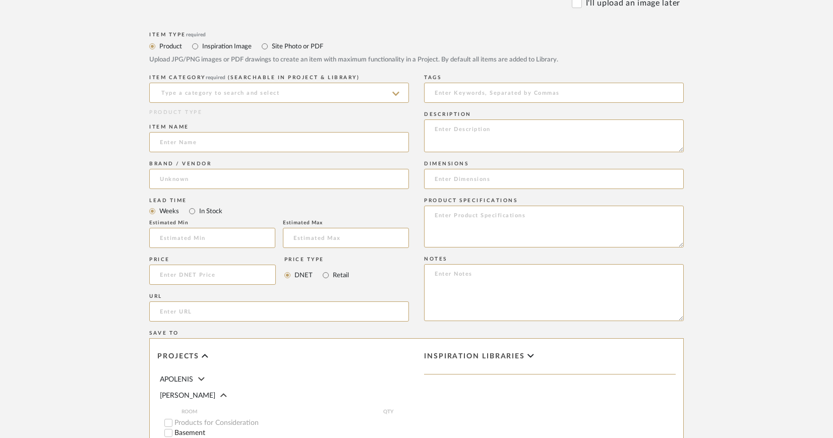
click at [398, 93] on icon at bounding box center [395, 94] width 7 height 8
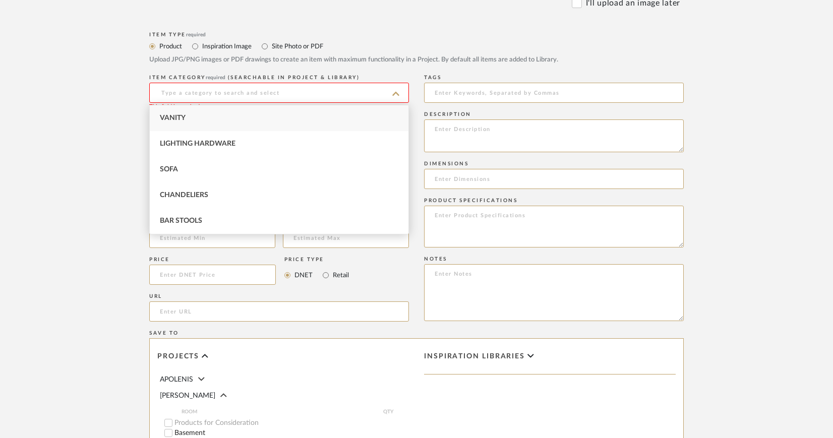
click at [216, 120] on div "Vanity" at bounding box center [279, 118] width 259 height 26
type input "Vanity"
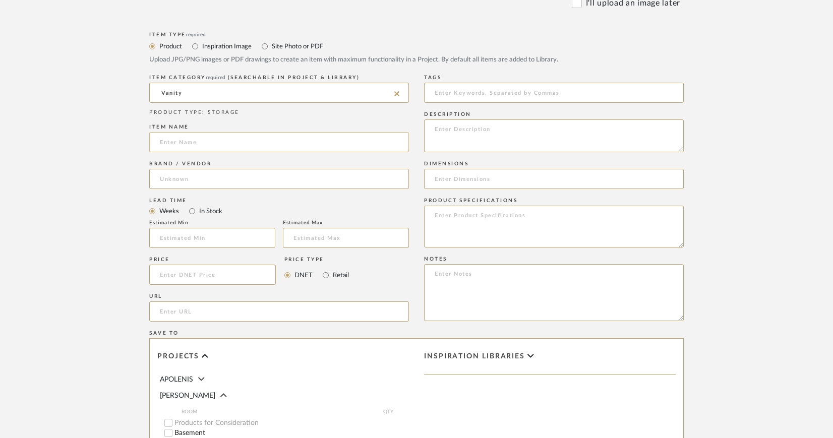
click at [209, 141] on input at bounding box center [279, 142] width 260 height 20
type input "Vanity"
click at [211, 182] on input at bounding box center [279, 179] width 260 height 20
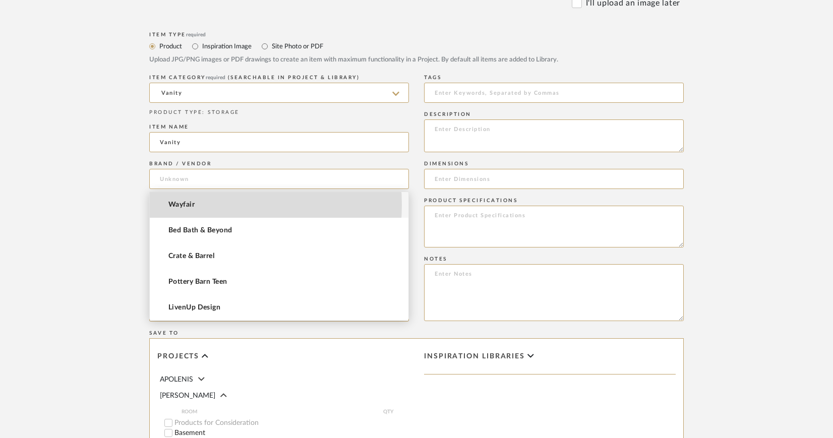
click at [198, 205] on mat-option "Wayfair" at bounding box center [279, 205] width 259 height 26
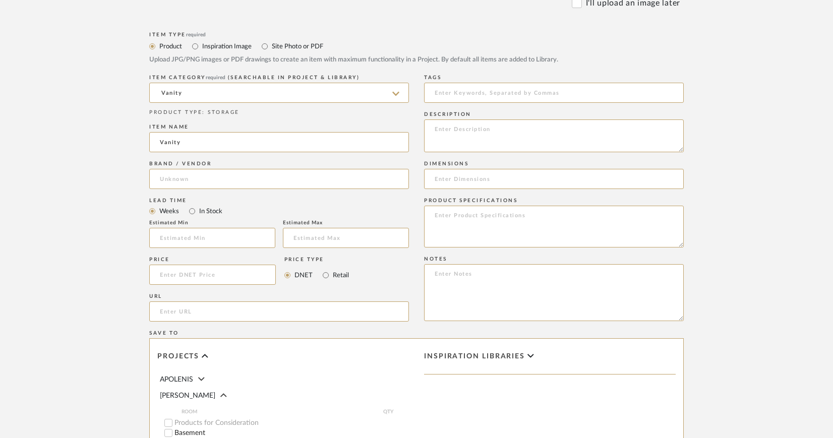
type input "Wayfair"
click at [199, 310] on input "url" at bounding box center [279, 311] width 260 height 20
paste input "https://www.wayfair.com/furniture/pdp/wrought-studio-adriel-394-makeup-vanity-w…"
drag, startPoint x: 239, startPoint y: 311, endPoint x: 78, endPoint y: 284, distance: 162.9
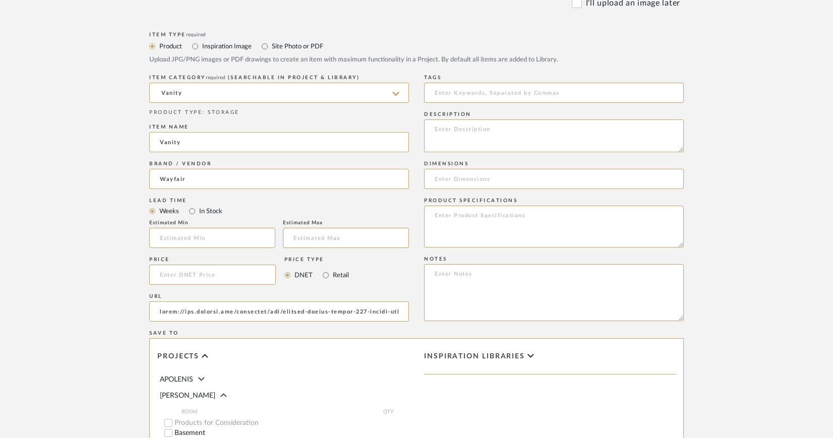
type input "https://www.wayfair.com/furniture/pdp/wrought-studio-adriel-394-makeup-vanity-w…"
click at [461, 133] on textarea at bounding box center [554, 135] width 260 height 33
paste textarea "Adriel 39.4" Makeup Vanity With Led Lighted Mirror, 7 Drawers, Power Outletand …"
type textarea "Wayfair | Adriel 39.4" Makeup Vanity With Led Lighted Mirror, 7 Drawers, Power …"
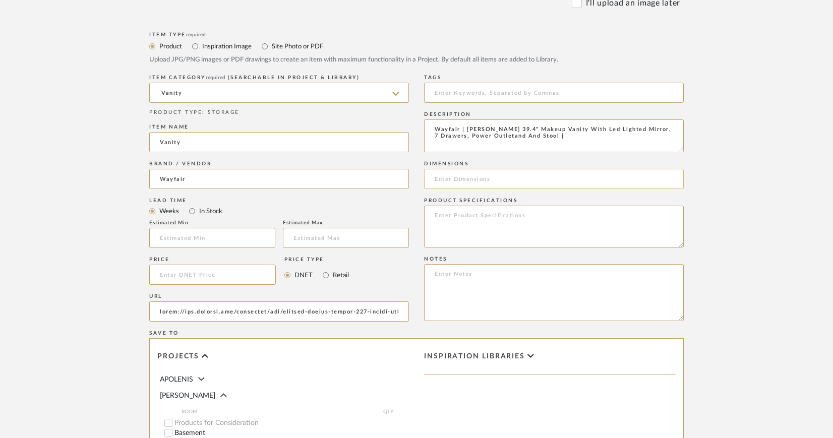
click at [525, 180] on input at bounding box center [554, 179] width 260 height 20
paste input "55.1'' H X 39.4'' W X 15.74'' D"
drag, startPoint x: 466, startPoint y: 177, endPoint x: 435, endPoint y: 179, distance: 31.8
click at [435, 179] on input "55.1'' H X 39.4'' W X 15.74'' D" at bounding box center [554, 179] width 260 height 20
click at [511, 177] on input "39.4'' W X 15.74'' D" at bounding box center [554, 179] width 260 height 20
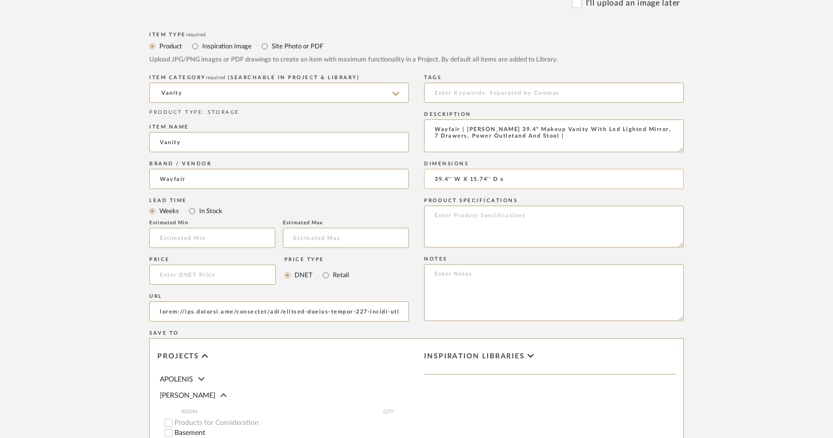
paste input "55.1'' H X"
click at [467, 180] on input "39.4'' W X 15.74'' D x 55.1'' H" at bounding box center [554, 179] width 260 height 20
type input "39.4'' W x 15.74'' D x 55.1'' H"
click at [442, 217] on textarea at bounding box center [554, 227] width 260 height 42
type textarea "Finish: White Hardware Finish: Gold"
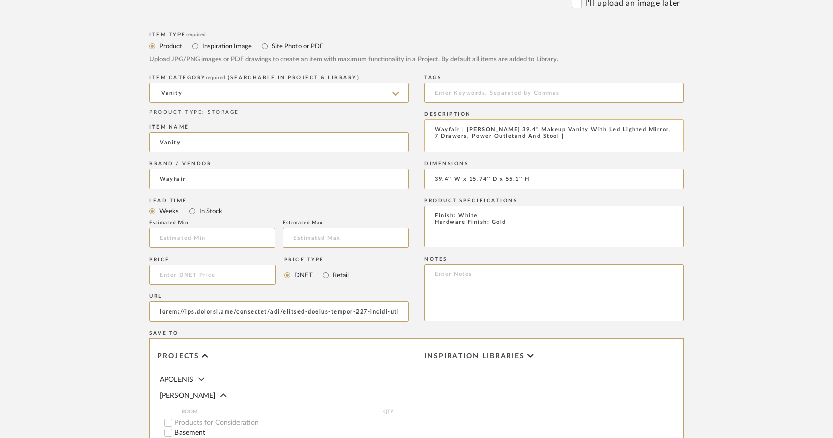
click at [550, 137] on textarea "Wayfair | Adriel 39.4" Makeup Vanity With Led Lighted Mirror, 7 Drawers, Power …" at bounding box center [554, 135] width 260 height 33
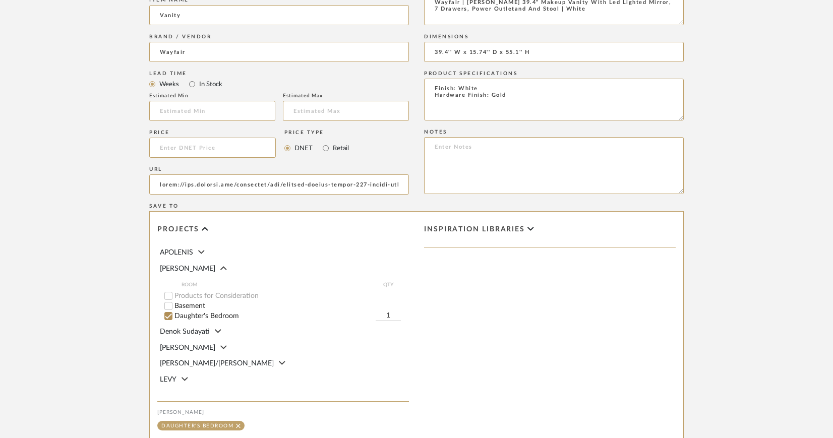
scroll to position [678, 0]
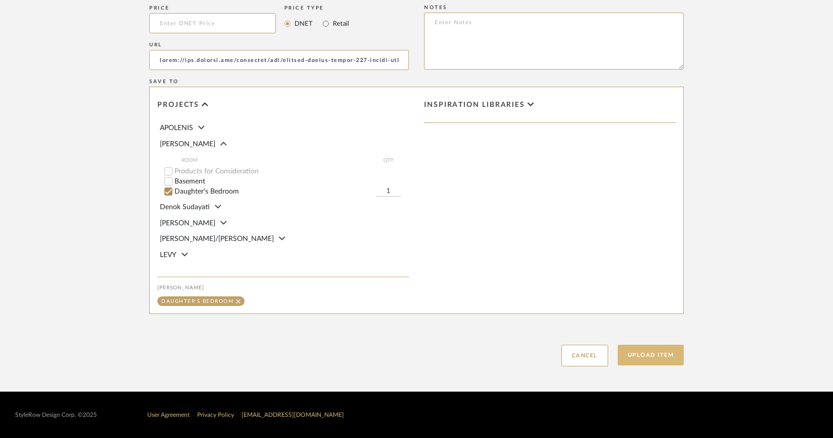
type textarea "Wayfair | [PERSON_NAME] 39.4" Makeup Vanity With Led Lighted Mirror, 7 Drawers,…"
click at [646, 358] on button "Upload Item" at bounding box center [651, 355] width 67 height 21
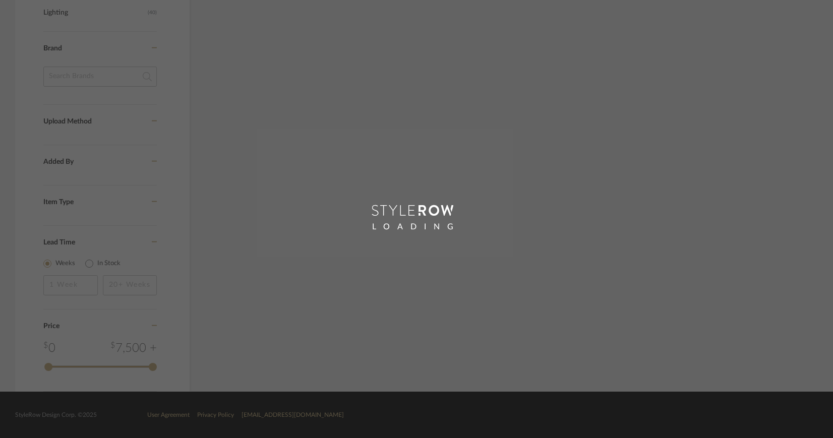
scroll to position [522, 0]
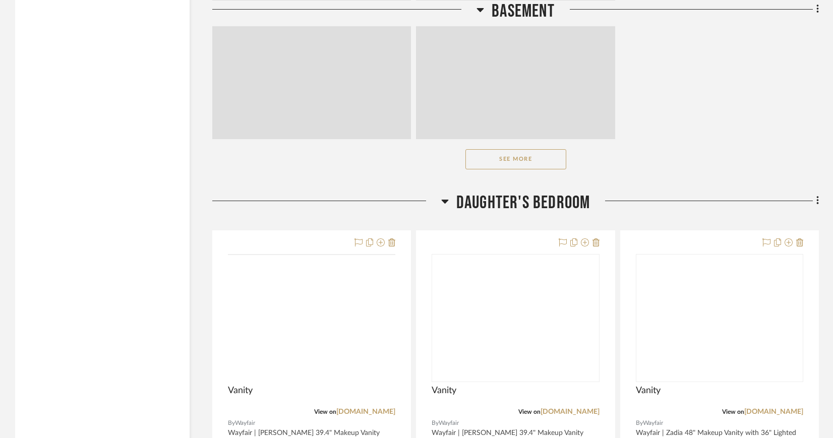
scroll to position [1660, 0]
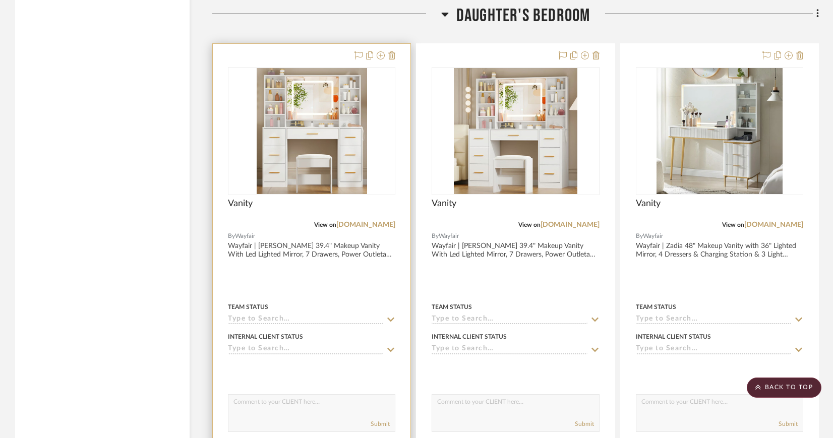
click at [337, 126] on img "0" at bounding box center [312, 131] width 110 height 126
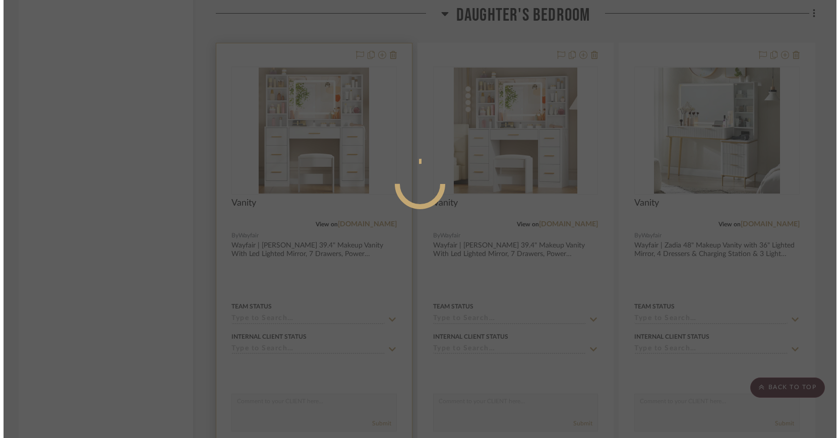
scroll to position [0, 0]
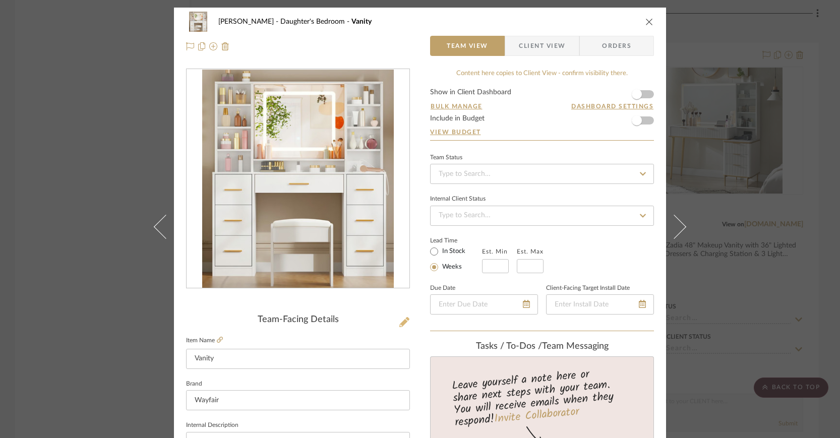
click at [403, 322] on icon at bounding box center [404, 322] width 10 height 10
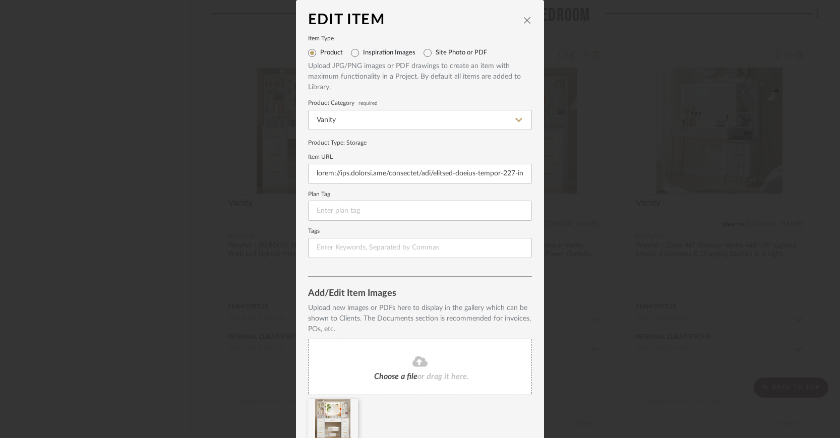
click at [524, 22] on icon "close" at bounding box center [527, 20] width 8 height 8
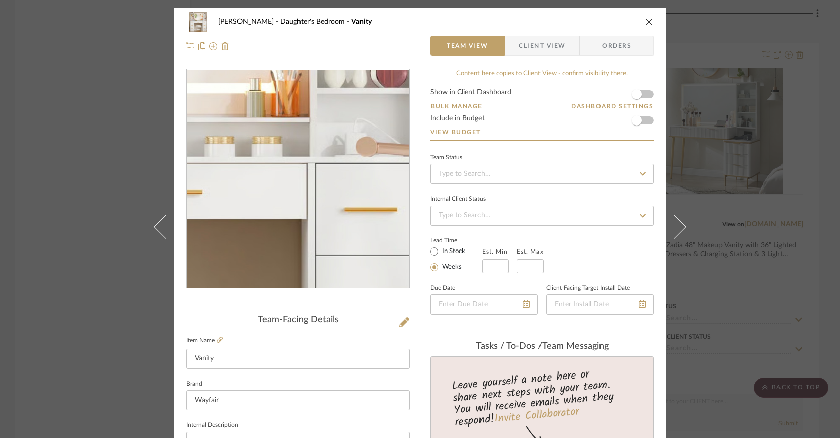
click at [337, 179] on img "0" at bounding box center [298, 179] width 192 height 219
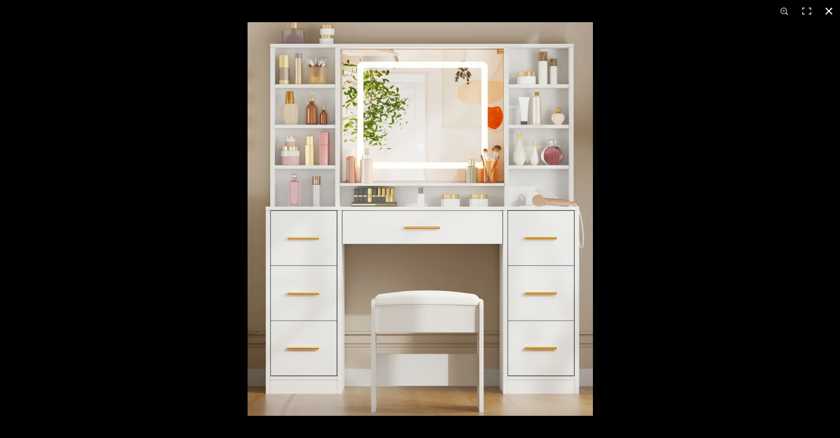
click at [830, 8] on button at bounding box center [829, 11] width 22 height 22
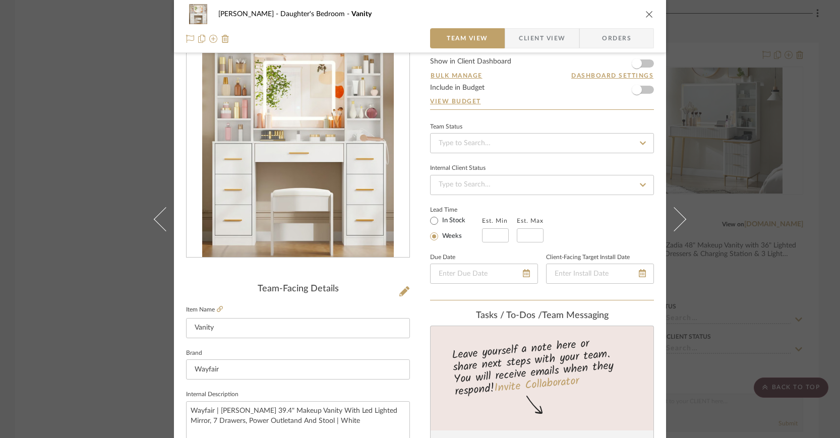
scroll to position [29, 0]
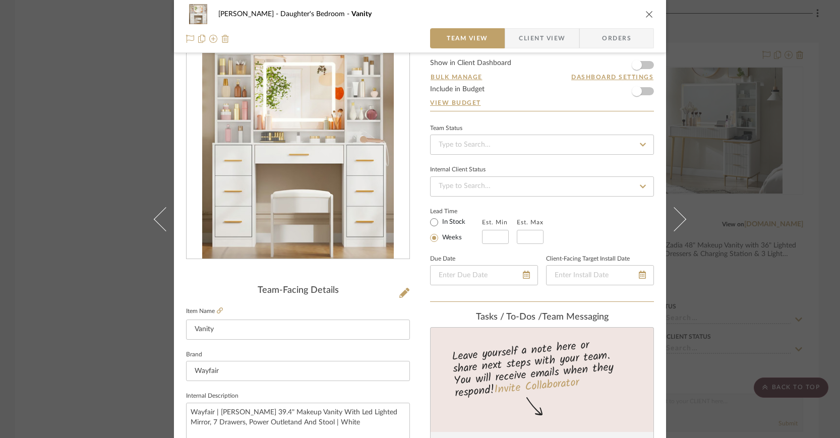
click at [224, 36] on img at bounding box center [225, 39] width 8 height 8
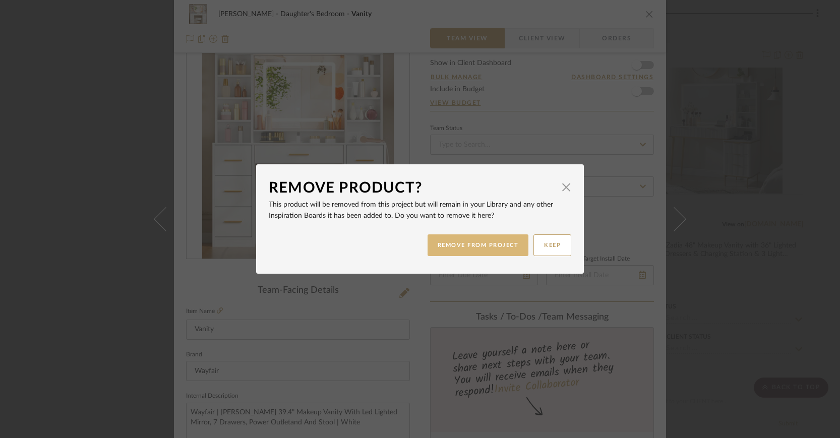
click at [500, 248] on button "REMOVE FROM PROJECT" at bounding box center [478, 245] width 101 height 22
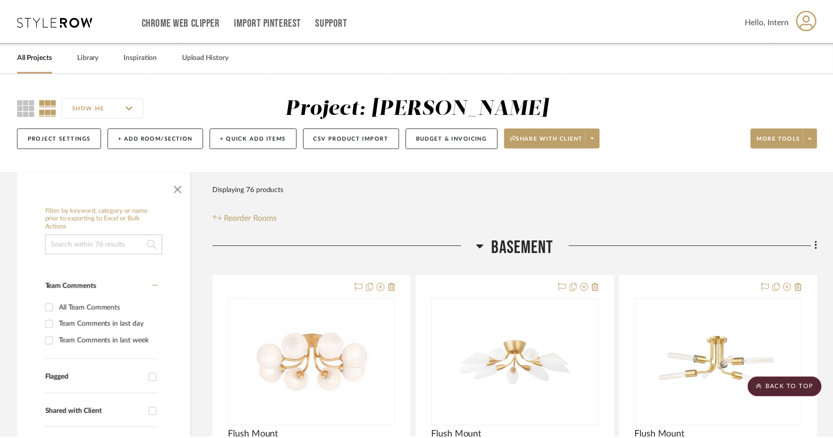
scroll to position [1660, 0]
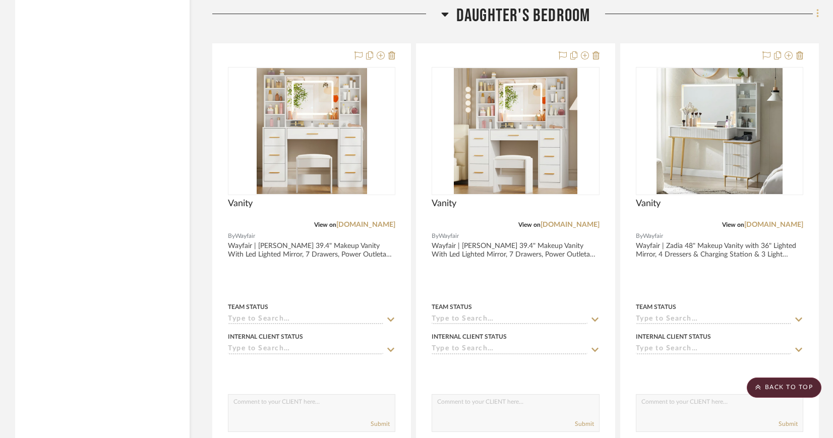
click at [818, 12] on icon at bounding box center [817, 13] width 3 height 11
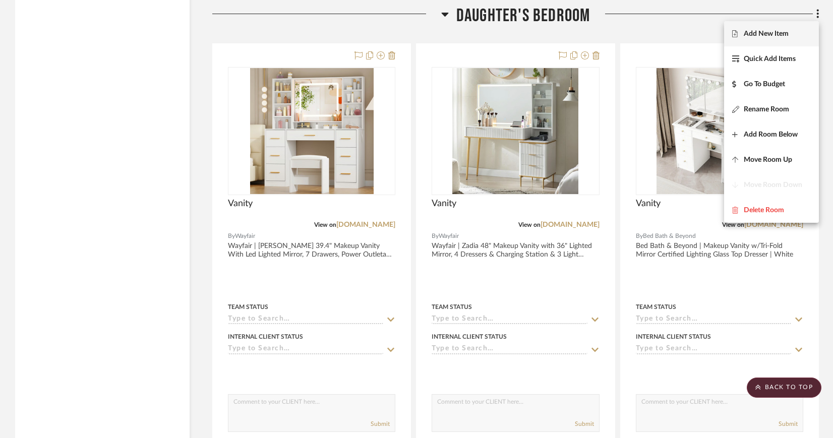
click at [776, 35] on span "Add New Item" at bounding box center [766, 34] width 45 height 9
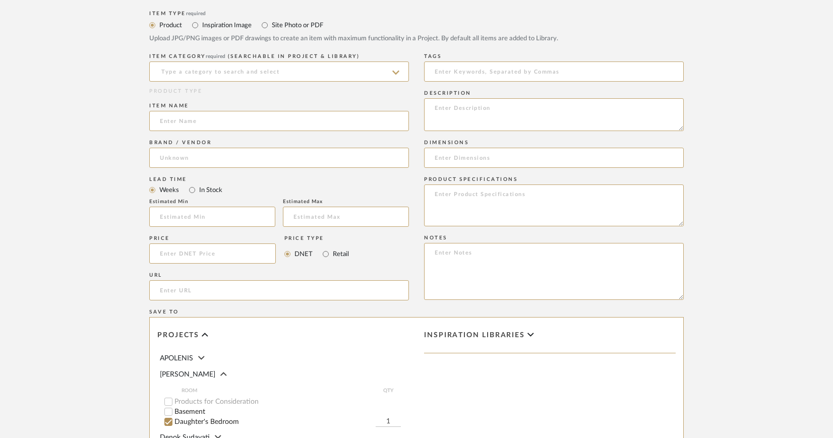
scroll to position [447, 0]
click at [190, 289] on input "url" at bounding box center [279, 290] width 260 height 20
paste input "https://www.wayfair.com/furniture/pdp/wrought-studio-adriel-591-large-vanity-de…"
drag, startPoint x: 191, startPoint y: 289, endPoint x: 91, endPoint y: 290, distance: 99.8
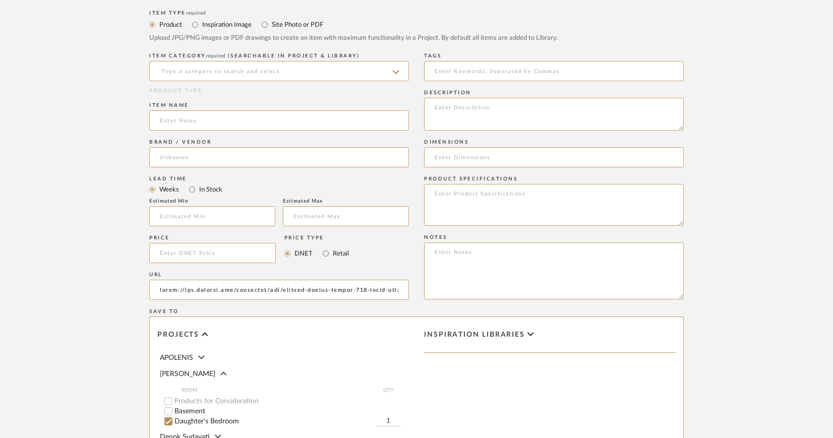
click at [91, 290] on upload-items "Create new item in CIRKSENA Upload photos, documents or PDFs, or select below t…" at bounding box center [416, 123] width 833 height 996
type input "https://www.wayfair.com/furniture/pdp/wrought-studio-adriel-591-large-vanity-de…"
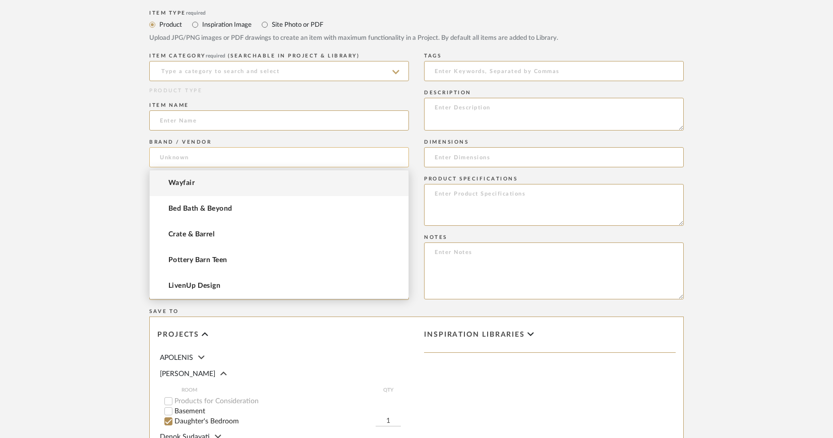
click at [215, 156] on input at bounding box center [279, 157] width 260 height 20
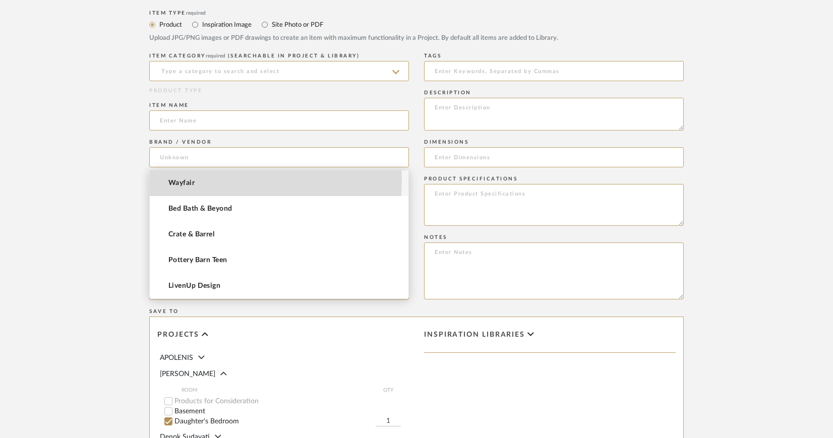
click at [189, 180] on span "Wayfair" at bounding box center [181, 183] width 26 height 9
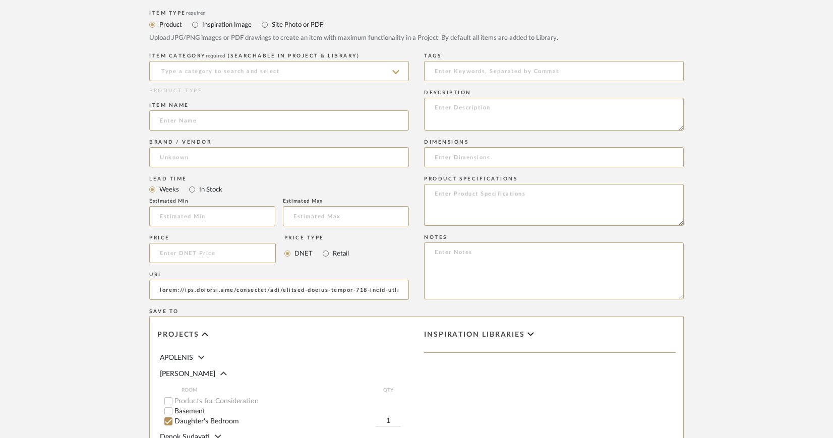
type input "Wayfair"
click at [191, 114] on input at bounding box center [279, 120] width 260 height 20
type input "Vanity"
click at [393, 65] on input at bounding box center [279, 71] width 260 height 20
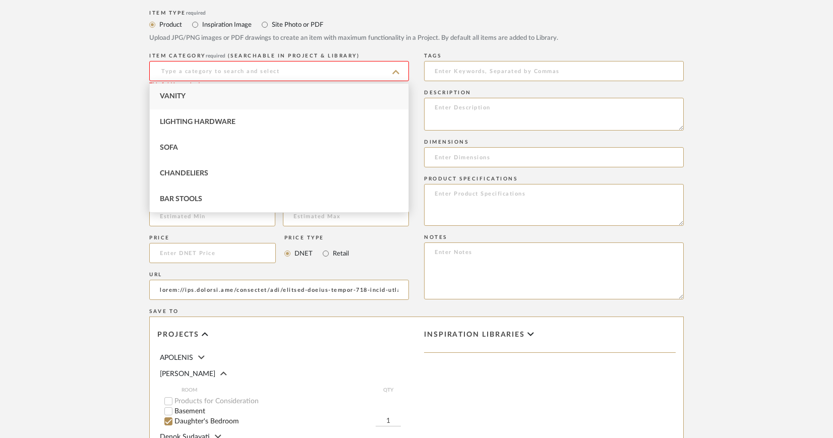
click at [220, 97] on div "Vanity" at bounding box center [279, 97] width 259 height 26
type input "Vanity"
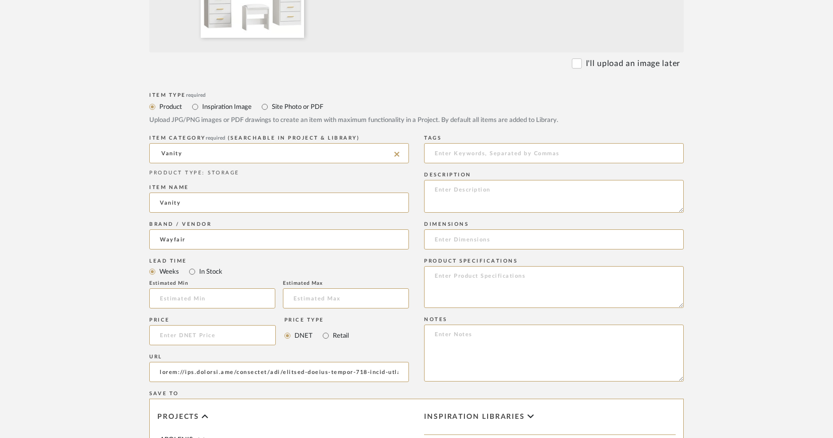
scroll to position [524, 0]
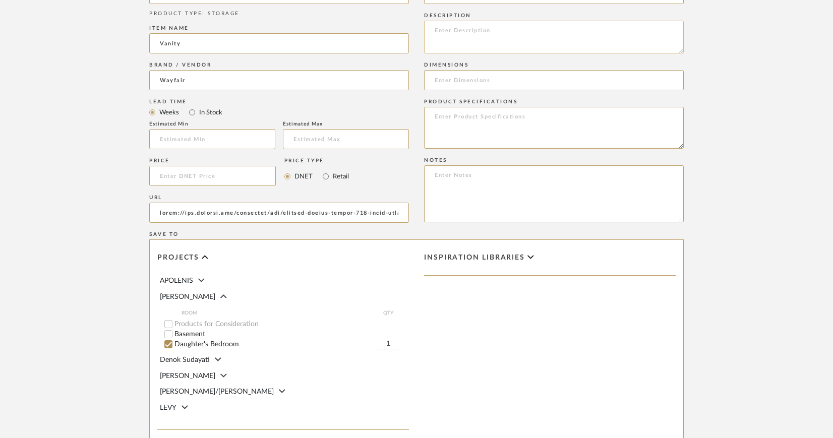
click at [457, 34] on textarea at bounding box center [554, 37] width 260 height 33
paste textarea "Adriel 59.1" Large Vanity Desk Table With Mirror & Lights, Power Outlet And 8 D…"
type textarea "Wayfair | [PERSON_NAME] 59.1" Large Vanity Desk Table With Mirror & Lights, Pow…"
click at [453, 83] on input at bounding box center [554, 80] width 260 height 20
paste input "53.1'' H X 59.1'' W X 15.7'' D"
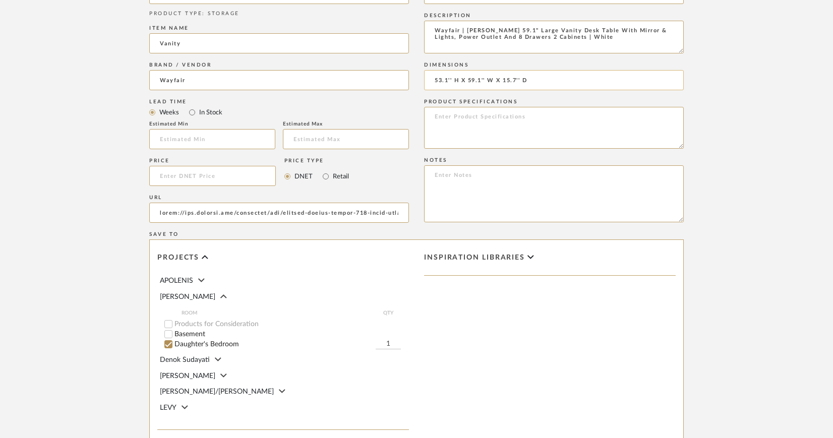
drag, startPoint x: 434, startPoint y: 80, endPoint x: 468, endPoint y: 81, distance: 34.8
click at [468, 81] on input "53.1'' H X 59.1'' W X 15.7'' D" at bounding box center [554, 80] width 260 height 20
click at [521, 79] on input "59.1'' W X 15.7'' D" at bounding box center [554, 80] width 260 height 20
paste input "53.1'' H X"
click at [466, 79] on input "59.1'' W X 15.7'' D x 53.1'' H" at bounding box center [554, 80] width 260 height 20
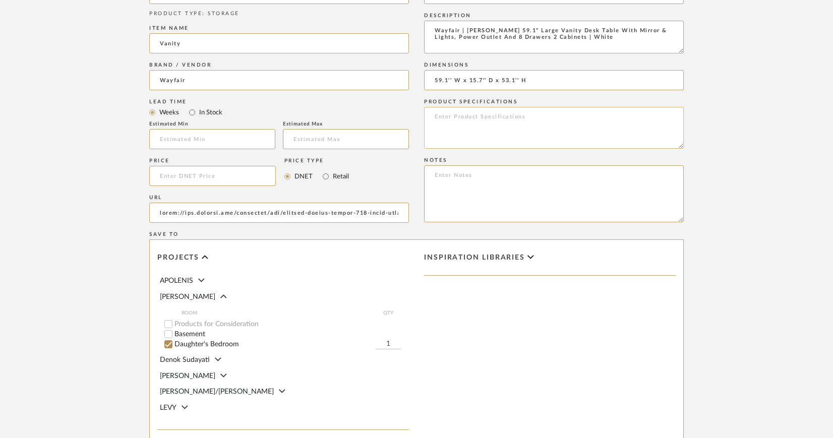
type input "59.1'' W x 15.7'' D x 53.1'' H"
click at [462, 112] on textarea at bounding box center [554, 128] width 260 height 42
type textarea "Finish: White Hardware Finish:"
click at [545, 77] on input "59.1'' W x 15.7'' D x 53.1'' H" at bounding box center [554, 80] width 260 height 20
paste input "16.5'' H X 15.7'' W X 10.4'' D"
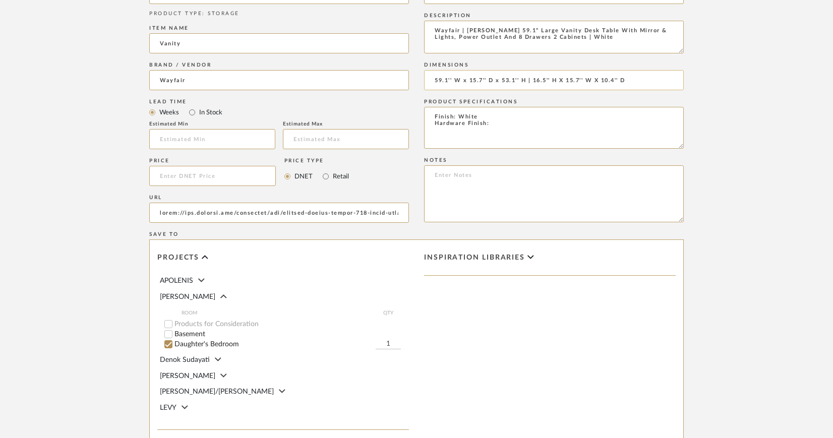
click at [534, 80] on input "59.1'' W x 15.7'' D x 53.1'' H | 16.5'' H X 15.7'' W X 10.4'' D" at bounding box center [554, 80] width 260 height 20
drag, startPoint x: 607, startPoint y: 79, endPoint x: 574, endPoint y: 81, distance: 33.8
click at [574, 81] on input "59.1'' W x 15.7'' D x 53.1'' H | Seat/BEnch: 16.5'' H X 15.7'' W X 10.4'' D" at bounding box center [554, 80] width 260 height 20
click at [648, 82] on input "59.1'' W x 15.7'' D x 53.1'' H | Seat/BEnch: 15.7'' W X 10.4'' D" at bounding box center [554, 80] width 260 height 20
paste input "16.5'' H X"
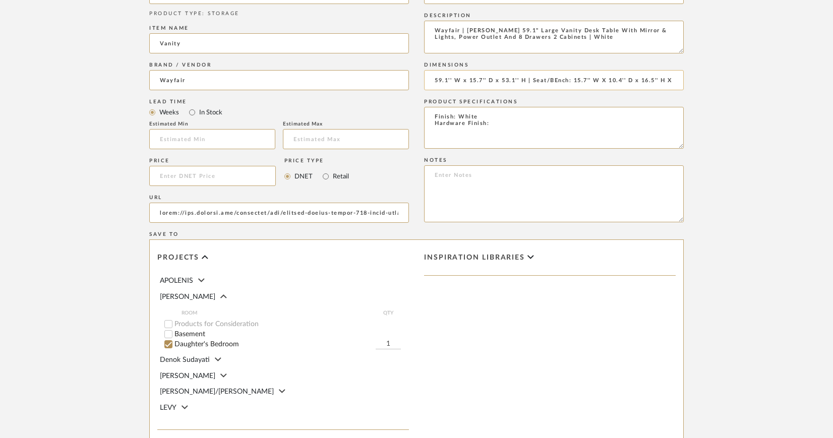
scroll to position [0, 3]
click at [557, 79] on input "59.1'' W x 15.7'' D x 53.1'' H | Seat/BEnch: 15.7'' W X 10.4'' D x 16.5'' H X" at bounding box center [554, 80] width 260 height 20
click at [606, 78] on input "59.1'' W x 15.7'' D x 53.1'' H | Seat/Bench: 15.7'' W X 10.4'' D x 16.5'' H X" at bounding box center [554, 80] width 260 height 20
click at [671, 81] on input "59.1'' W x 15.7'' D x 53.1'' H | Seat/Bench: 15.7'' W x 10.4'' D x 16.5'' H X" at bounding box center [554, 80] width 260 height 20
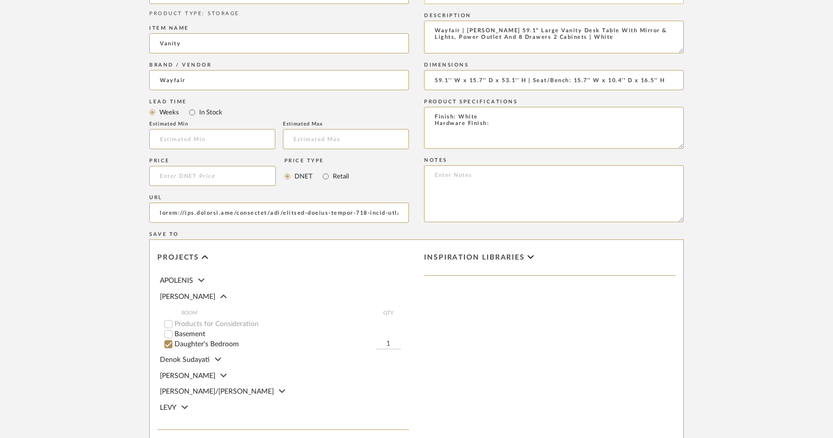
type input "59.1'' W x 15.7'' D x 53.1'' H | Seat/Bench: 15.7'' W x 10.4'' D x 16.5'' H"
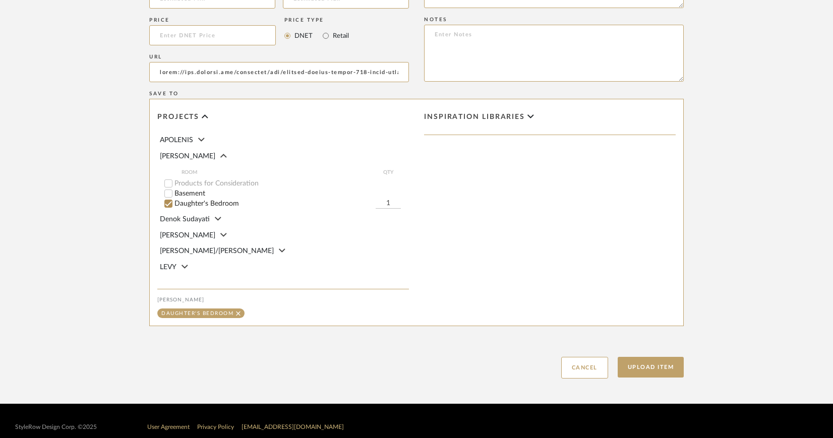
scroll to position [678, 0]
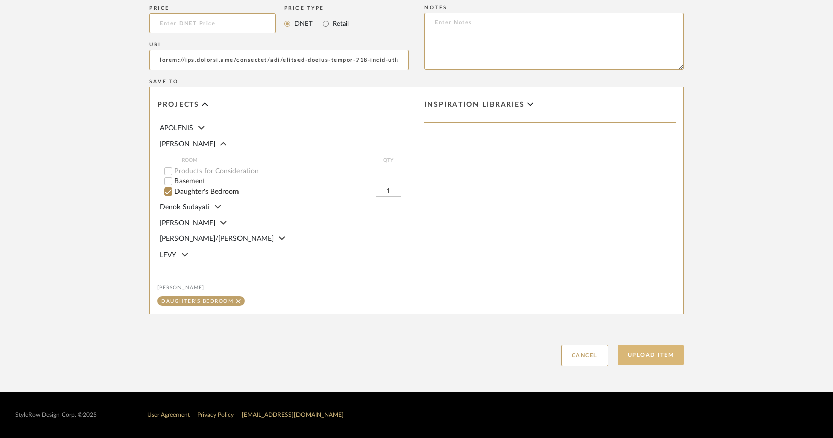
click at [640, 356] on button "Upload Item" at bounding box center [651, 355] width 67 height 21
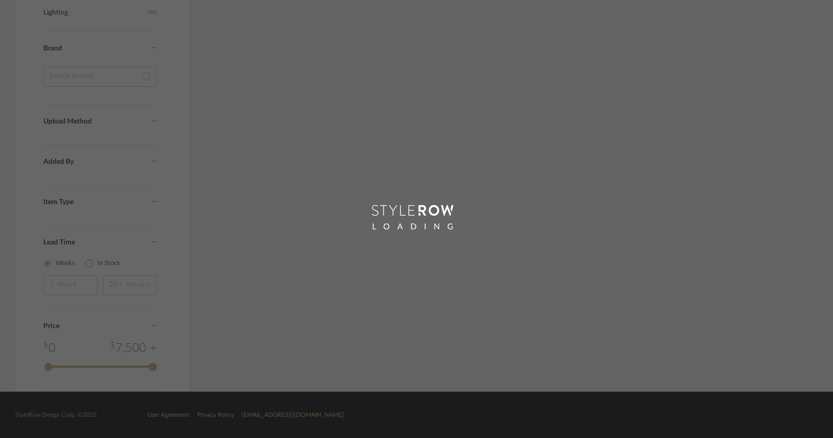
scroll to position [606, 0]
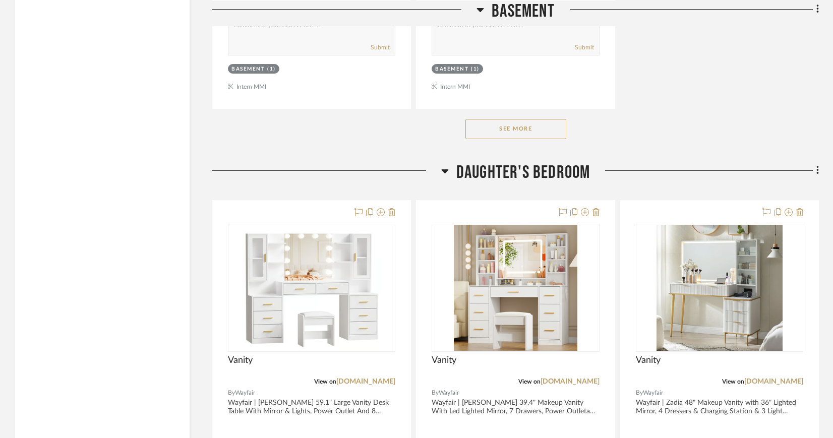
scroll to position [1660, 0]
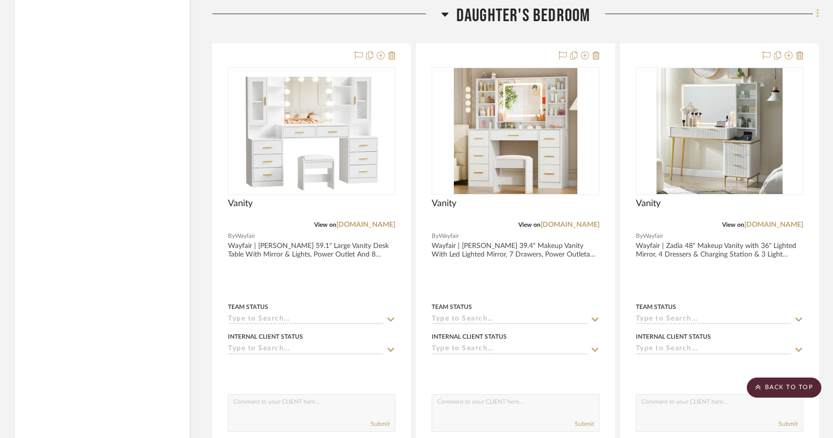
click at [817, 11] on icon at bounding box center [817, 13] width 3 height 11
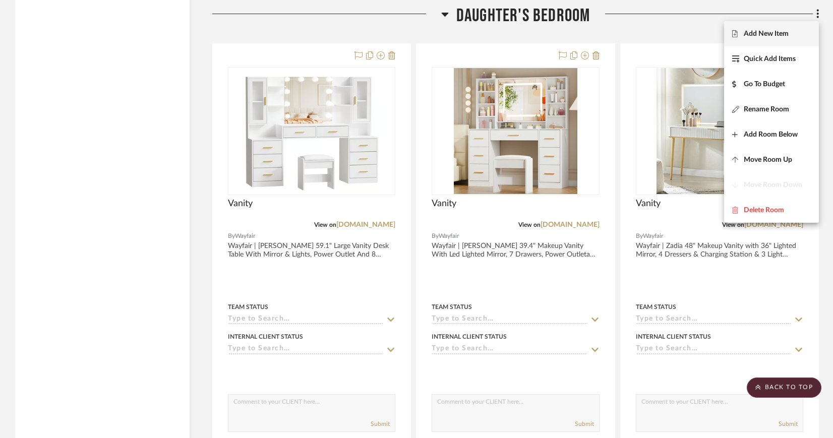
click at [751, 34] on span "Add New Item" at bounding box center [766, 34] width 45 height 9
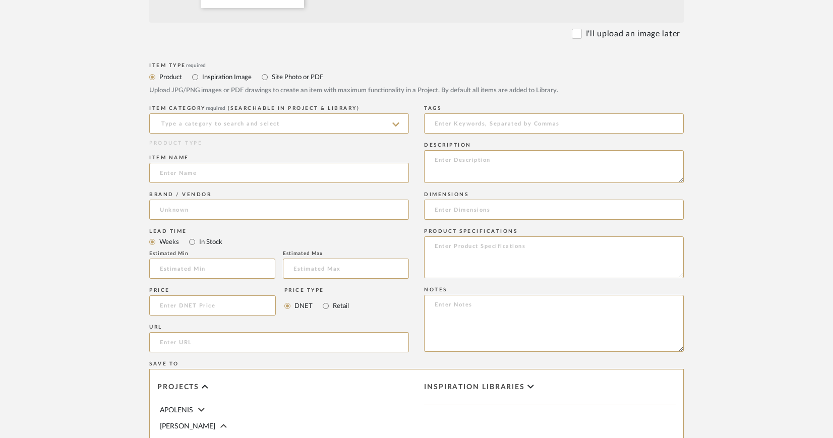
scroll to position [435, 0]
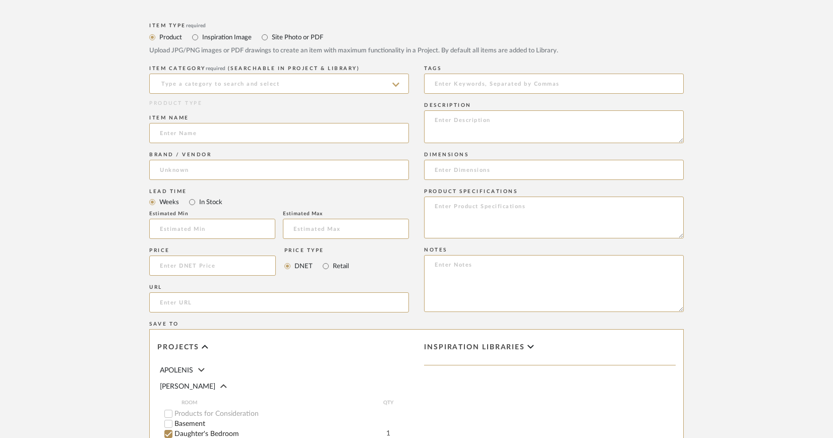
click at [396, 86] on icon at bounding box center [395, 85] width 7 height 4
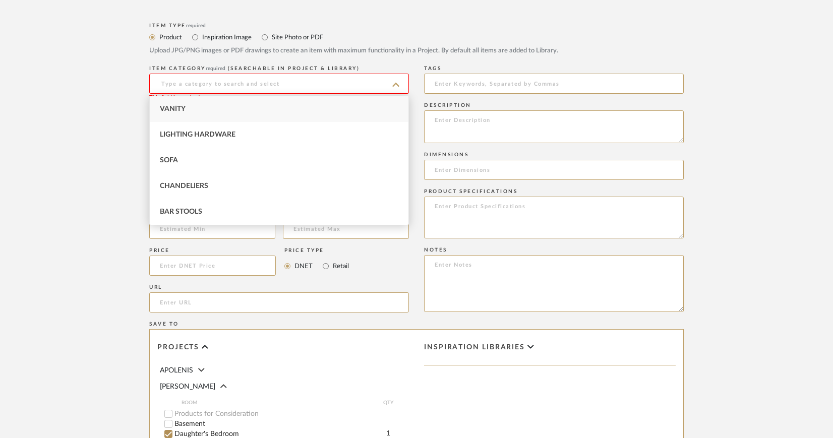
click at [208, 105] on div "Vanity" at bounding box center [279, 109] width 259 height 26
type input "Vanity"
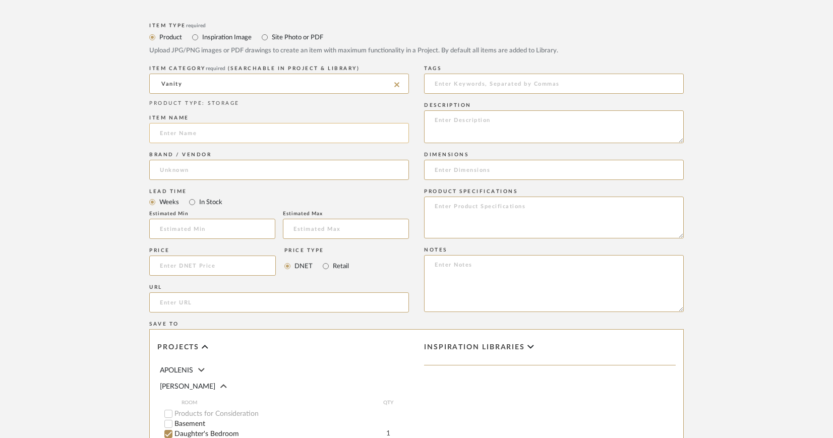
click at [181, 133] on input at bounding box center [279, 133] width 260 height 20
type input "Vanity"
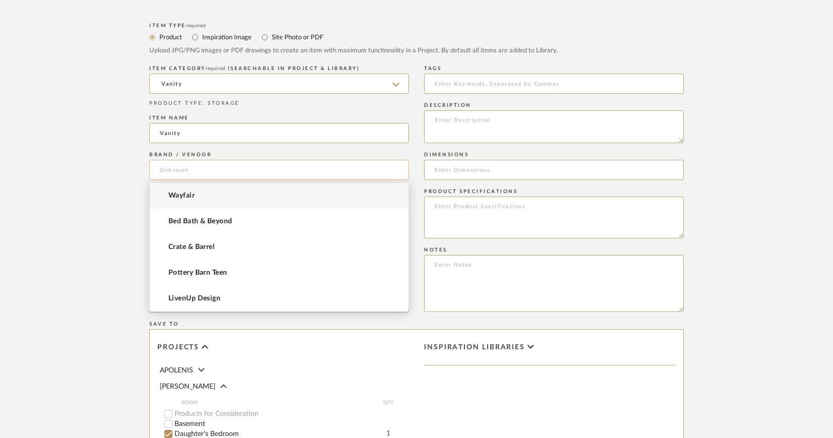
click at [271, 167] on input at bounding box center [279, 170] width 260 height 20
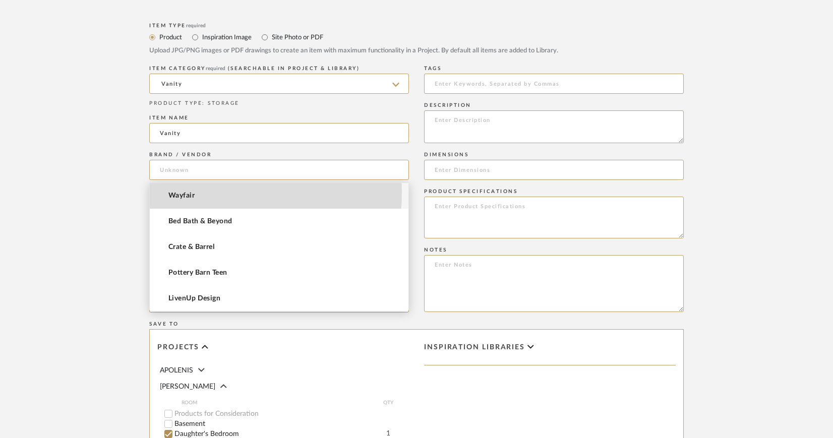
click at [169, 192] on span "Wayfair" at bounding box center [181, 196] width 26 height 9
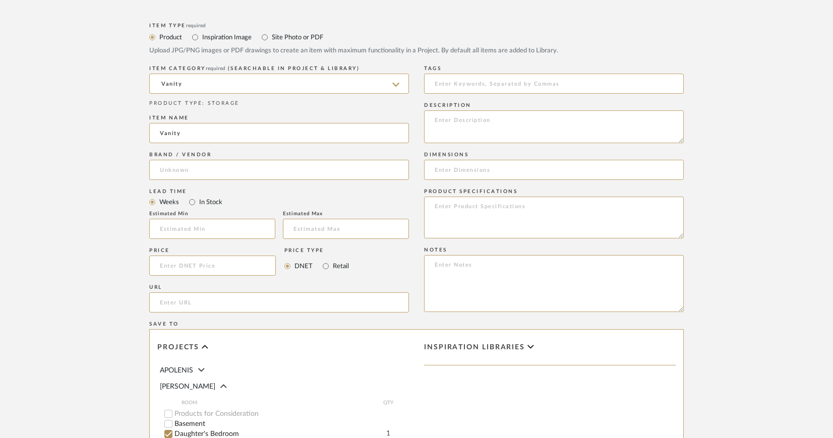
type input "Wayfair"
click at [191, 304] on input "url" at bounding box center [279, 302] width 260 height 20
paste input "https://www.wayfair.com/furniture/pdp/wrought-studio-adriel-518-makeup-vanity-w…"
drag, startPoint x: 190, startPoint y: 304, endPoint x: 16, endPoint y: 296, distance: 174.6
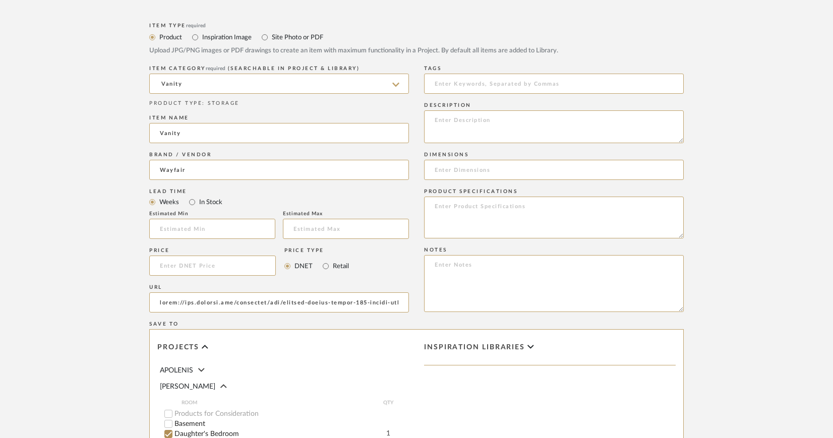
click at [16, 296] on upload-items "Create new item in CIRKSENA Upload photos, documents or PDFs, or select below t…" at bounding box center [416, 136] width 833 height 996
type input "https://www.wayfair.com/furniture/pdp/wrought-studio-adriel-518-makeup-vanity-w…"
click at [459, 123] on textarea at bounding box center [554, 126] width 260 height 33
paste textarea "Adriel 51.8" Makeup Vanity With Lights And Mirror & Rgb Cabinets"
type textarea "Wayfair | [PERSON_NAME] 51.8" Makeup Vanity With Lights And Mirror & Rgb Cabine…"
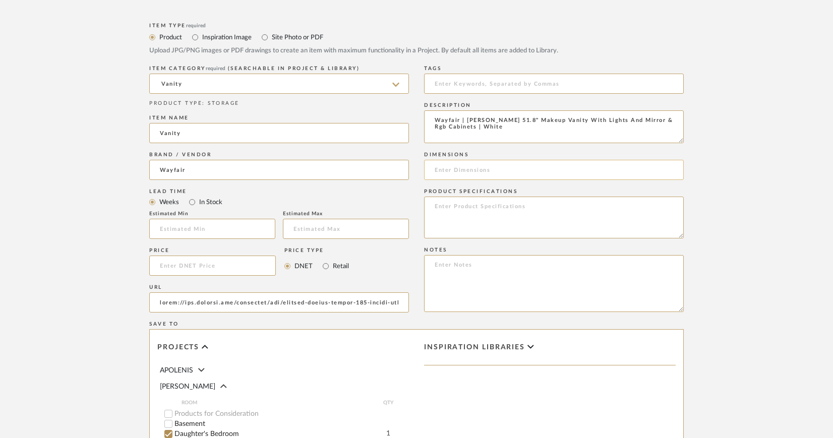
click at [476, 166] on input at bounding box center [554, 170] width 260 height 20
paste input "55.12'' H X 51.81'' W X 15.75'' D"
drag, startPoint x: 472, startPoint y: 169, endPoint x: 432, endPoint y: 170, distance: 40.3
click at [432, 170] on input "55.12'' H X 51.81'' W X 15.75'' D" at bounding box center [554, 170] width 260 height 20
click at [505, 171] on input "51.81'' W X 15.75'' D" at bounding box center [554, 170] width 260 height 20
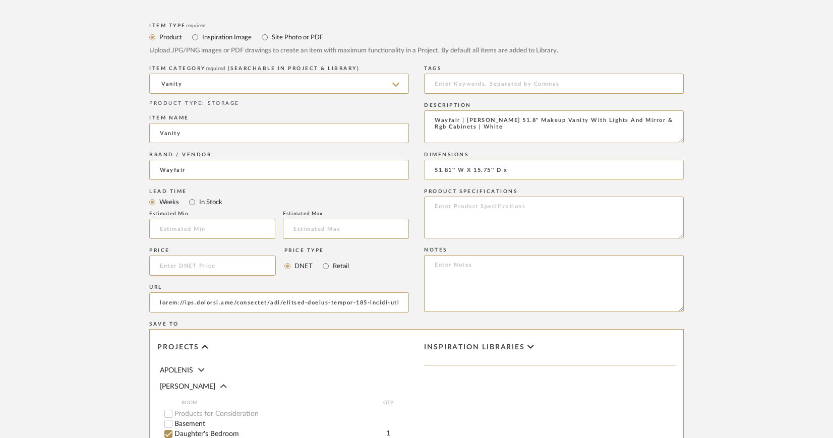
paste input "55.12'' H X"
click at [472, 169] on input "51.81'' W X 15.75'' D x 55.12'' H" at bounding box center [554, 170] width 260 height 20
click at [574, 169] on input "51.81'' W x 15.75'' D x 55.12'' H" at bounding box center [554, 170] width 260 height 20
paste input "16.93'' H X 15.75'' W X 10.43'' D"
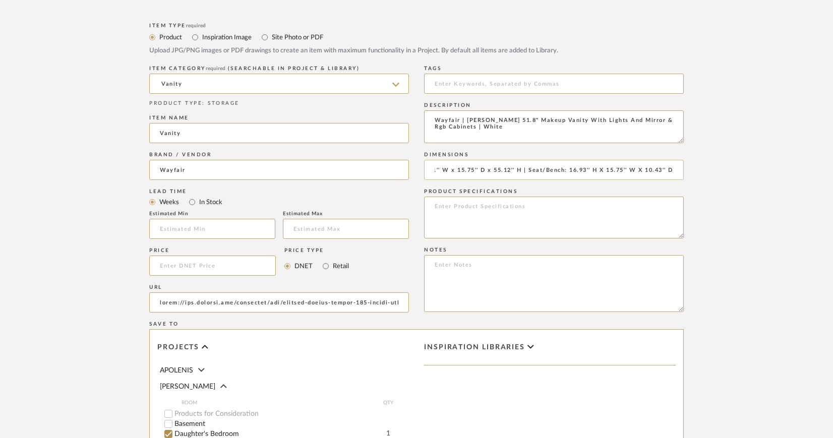
drag, startPoint x: 605, startPoint y: 170, endPoint x: 568, endPoint y: 170, distance: 37.3
click at [568, 170] on input "51.81'' W x 15.75'' D x 55.12'' H | Seat/Bench: 16.93'' H X 15.75'' W X 10.43''…" at bounding box center [554, 170] width 260 height 20
click at [658, 169] on input "51.81'' W x 15.75'' D x 55.12'' H | Seat/Bench: 15.75'' W X 10.43'' D" at bounding box center [554, 170] width 260 height 20
paste input "16.93'' H X"
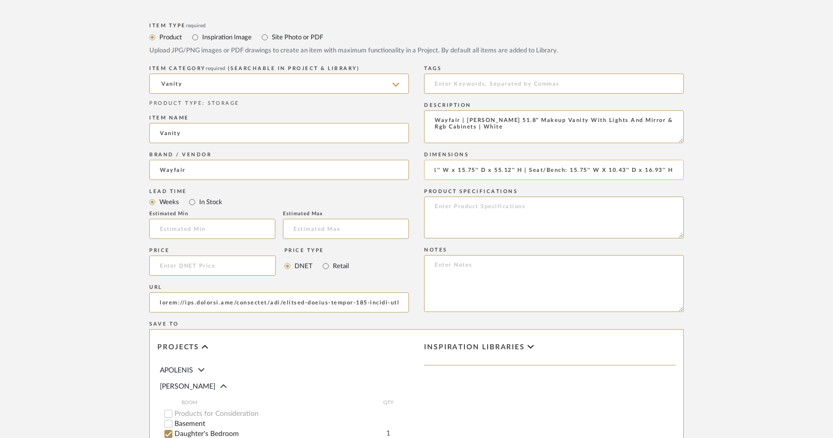
scroll to position [0, 18]
click at [603, 170] on input "51.81'' W x 15.75'' D x 55.12'' H | Seat/Bench: 15.75'' W X 10.43'' D x 16.93''…" at bounding box center [554, 170] width 260 height 20
type input "51.81'' W x 15.75'' D x 55.12'' H | Seat/Bench: 15.75'' W x 10.43'' D x 16.93''…"
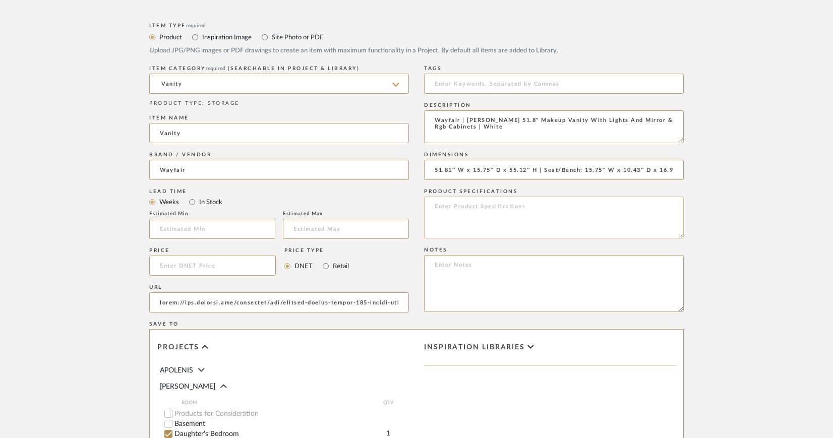
click at [450, 199] on textarea at bounding box center [554, 218] width 260 height 42
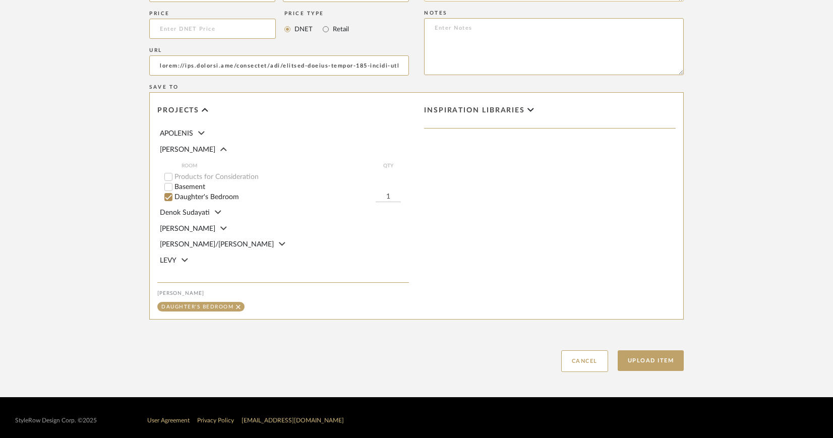
scroll to position [678, 0]
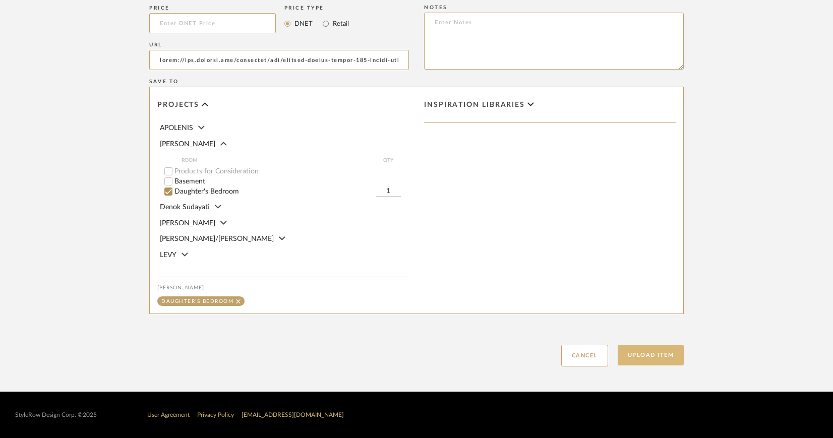
type textarea "Finish: White Hardware Finish: Gold"
click at [650, 352] on button "Upload Item" at bounding box center [651, 355] width 67 height 21
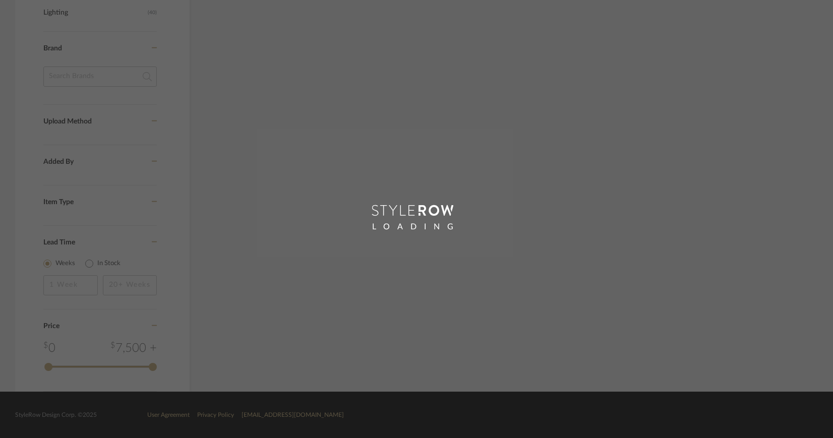
scroll to position [605, 0]
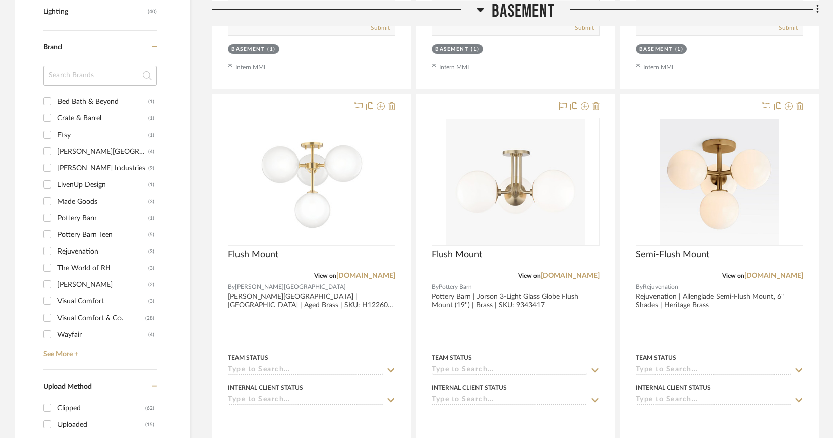
scroll to position [1660, 0]
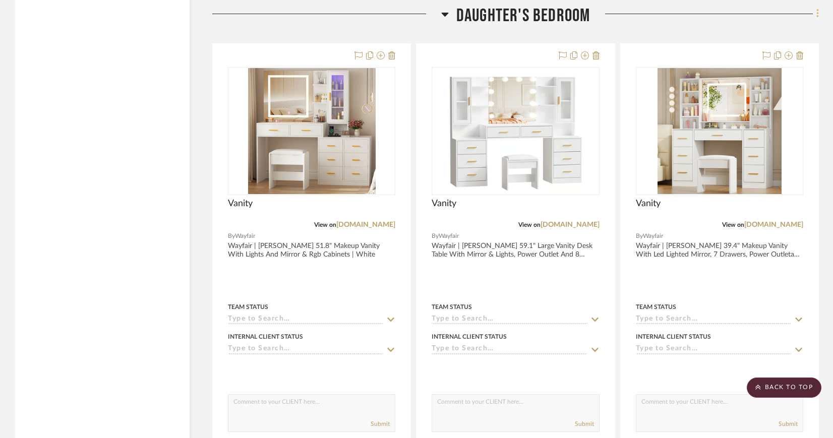
click at [818, 11] on icon at bounding box center [817, 14] width 2 height 9
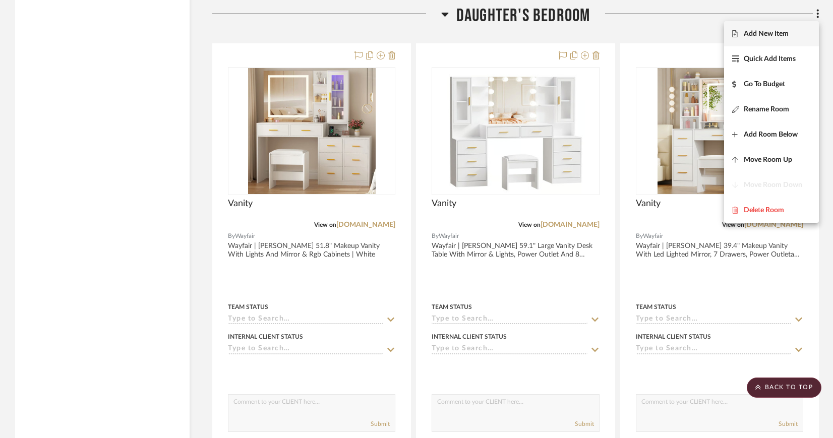
click at [789, 35] on span "Add New Item" at bounding box center [771, 34] width 79 height 9
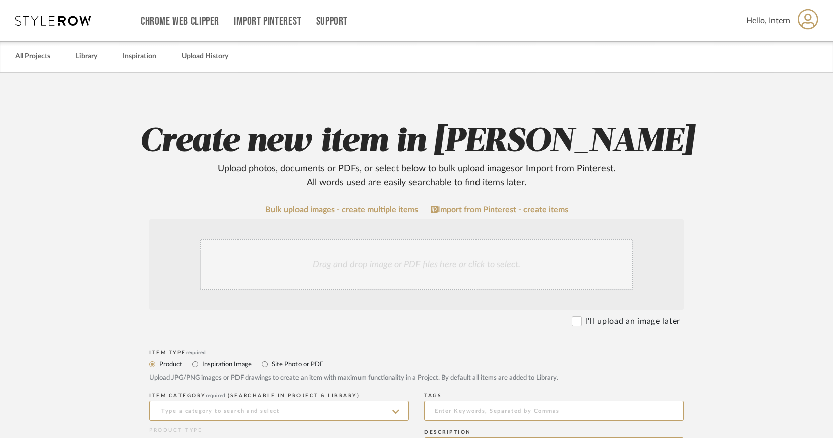
click at [357, 258] on div "Drag and drop image or PDF files here or click to select." at bounding box center [417, 264] width 434 height 50
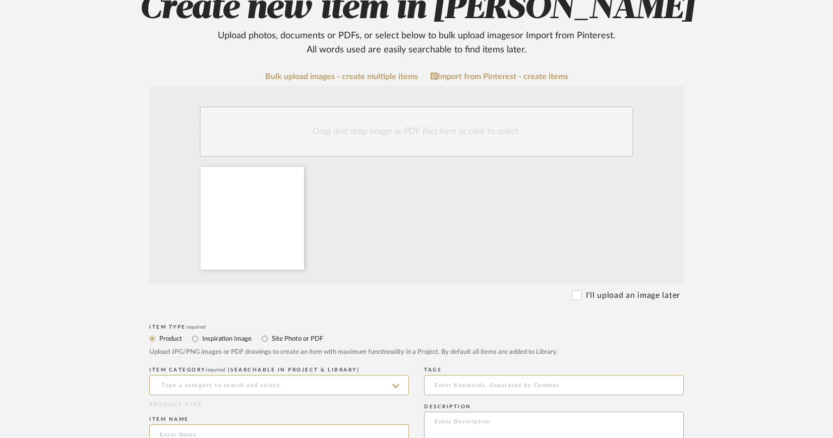
scroll to position [217, 0]
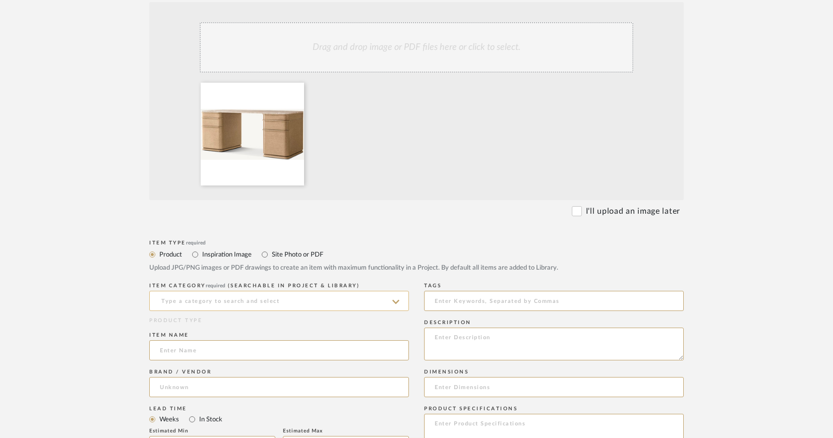
click at [278, 300] on input at bounding box center [279, 301] width 260 height 20
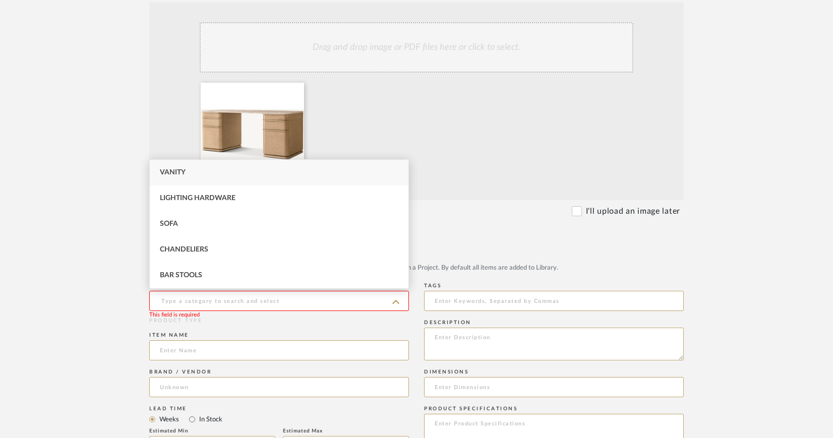
click at [184, 171] on span "Vanity" at bounding box center [173, 172] width 26 height 7
type input "Vanity"
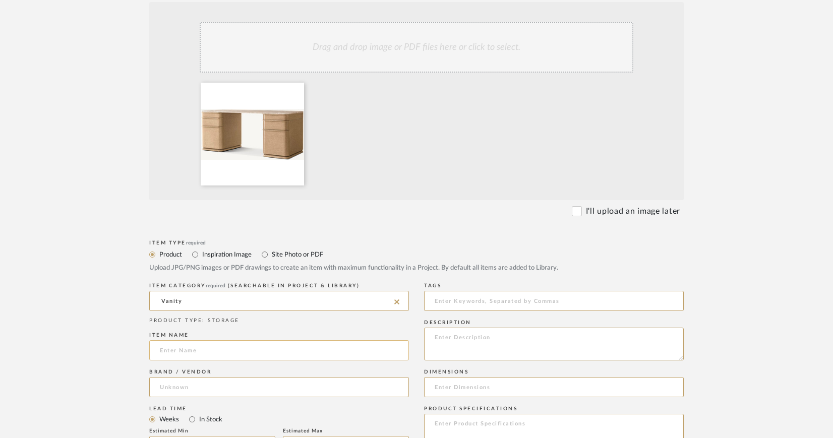
click at [189, 345] on input at bounding box center [279, 350] width 260 height 20
type input "Vanity"
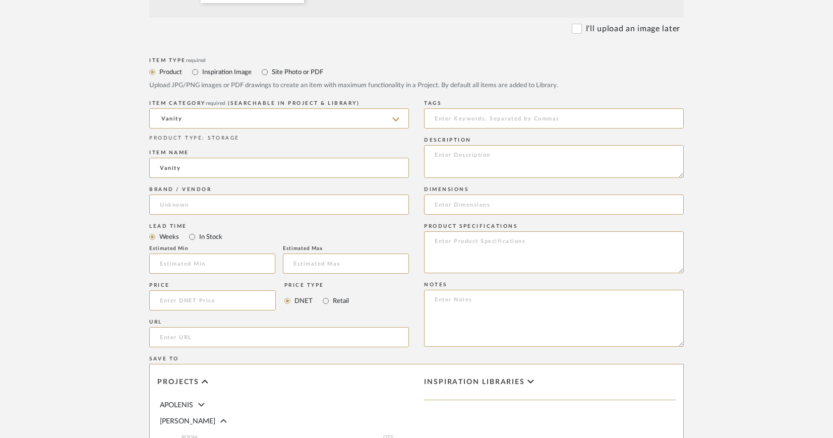
scroll to position [405, 0]
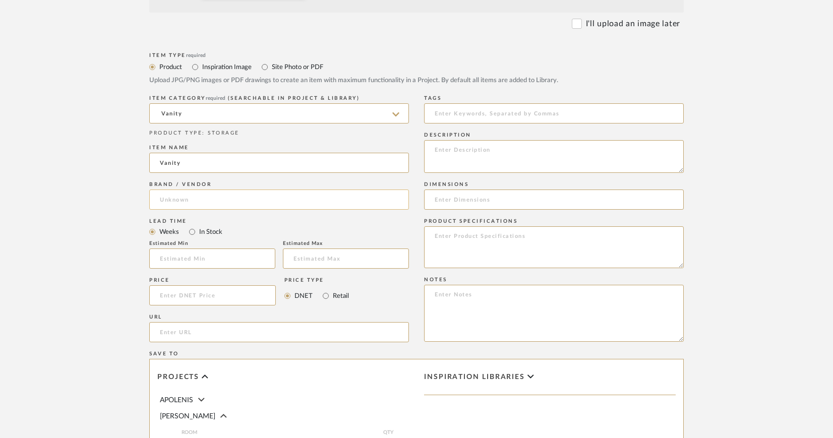
click at [249, 191] on input at bounding box center [279, 200] width 260 height 20
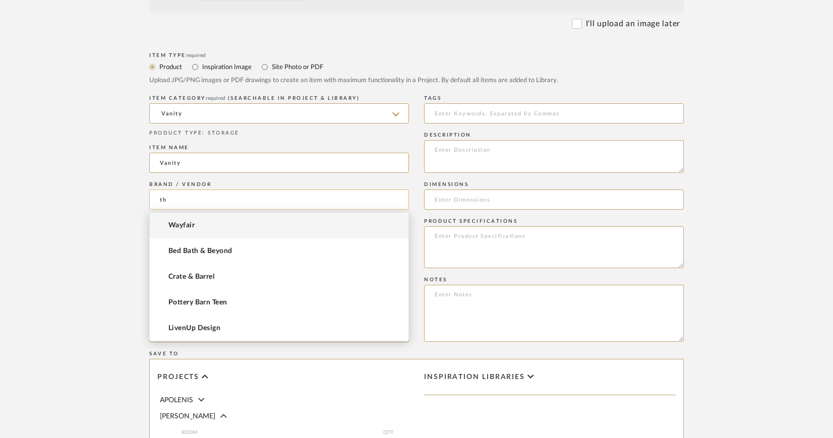
type input "t"
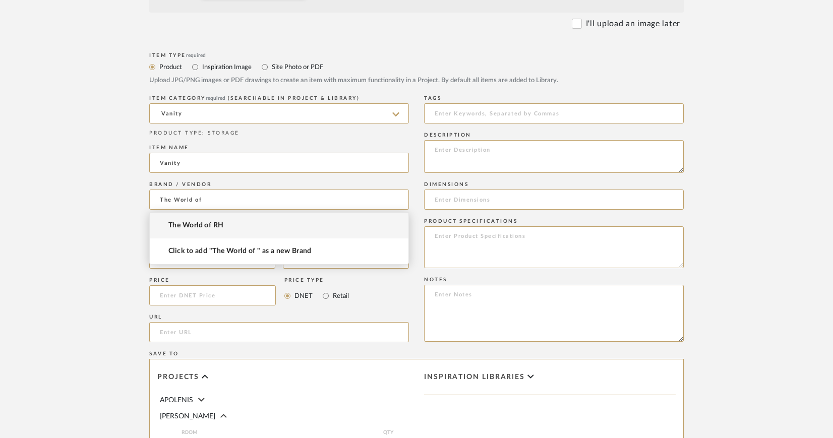
click at [219, 226] on span "The World of RH" at bounding box center [195, 225] width 55 height 9
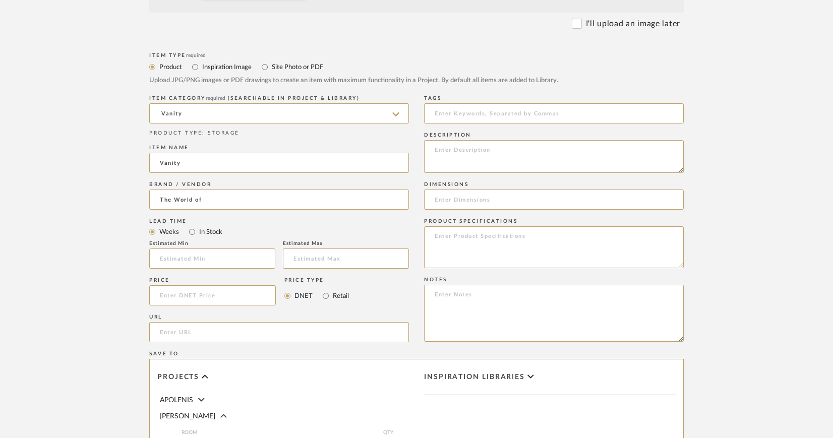
type input "The World of RH"
click at [208, 331] on input "url" at bounding box center [279, 332] width 260 height 20
paste input "https://rh.com/us/en/catalog/product/product.jsp/prod35720180?swatch=2113001"
drag, startPoint x: 282, startPoint y: 333, endPoint x: 58, endPoint y: 330, distance: 223.4
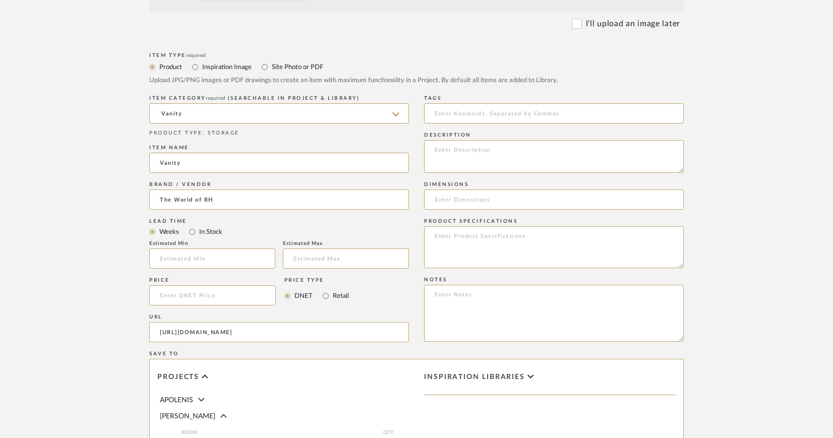
click at [58, 330] on upload-items "Create new item in CIRKSENA Upload photos, documents or PDFs, or select below t…" at bounding box center [416, 166] width 833 height 996
type input "https://rh.com/us/en/catalog/product/product.jsp/prod35720180?swatch=2113001"
click at [508, 148] on textarea at bounding box center [554, 156] width 260 height 33
type textarea "R"
paste textarea "Ligné Emperador Desk"
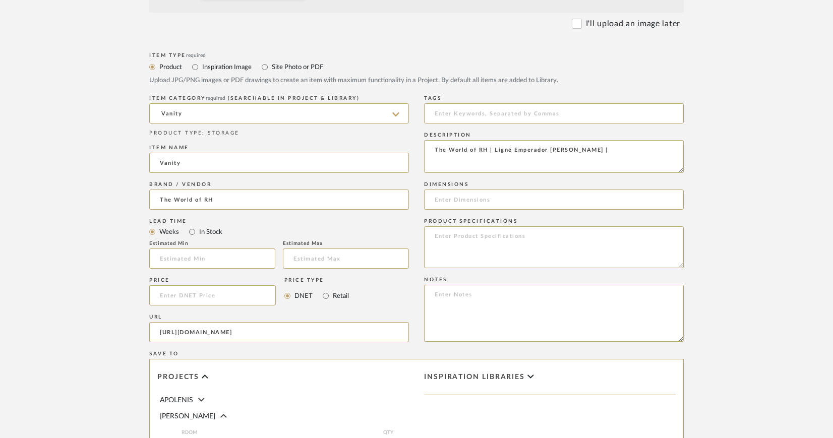
type textarea "The World of RH | Ligné Emperador Desk |"
click at [449, 234] on textarea at bounding box center [554, 247] width 260 height 42
paste textarea "Light Brushed Oak/Crema Emperador Marble"
click at [435, 245] on textarea "Finish: Light Brushed Oak/Crema Emperador Marble" at bounding box center [554, 247] width 260 height 42
drag, startPoint x: 458, startPoint y: 236, endPoint x: 602, endPoint y: 235, distance: 143.7
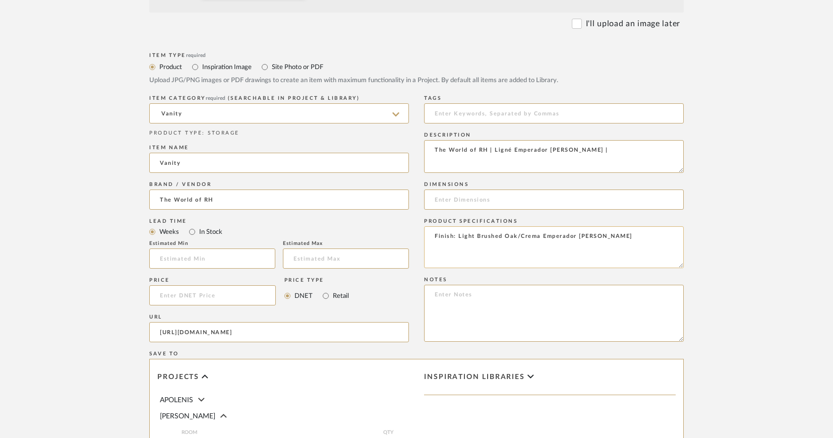
click at [602, 235] on textarea "Finish: Light Brushed Oak/Crema Emperador Marble" at bounding box center [554, 247] width 260 height 42
type textarea "Finish: Light Brushed Oak/Crema Emperador Marble"
click at [576, 148] on textarea "The World of RH | Ligné Emperador Desk |" at bounding box center [554, 156] width 260 height 33
paste textarea "Light Brushed Oak/Crema Emperador Marble"
type textarea "The World of RH | Ligné Emperador Desk | Light Brushed Oak/Crema Emperador Marb…"
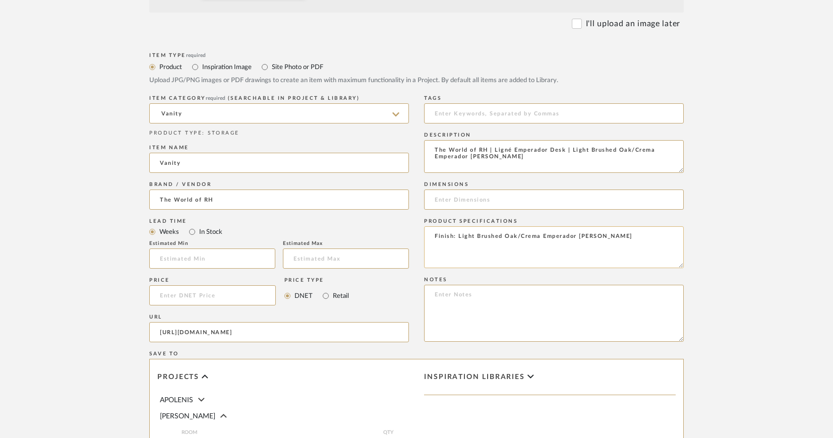
click at [605, 235] on textarea "Finish: Light Brushed Oak/Crema Emperador Marble" at bounding box center [554, 247] width 260 height 42
type textarea "Finish: Light Brushed Oak/Crema Emperador Marble"
click at [464, 197] on input at bounding box center [554, 200] width 260 height 20
paste input "60" Desk: 60¼"W x 29"D x 30"H"
paste input "72" Desk: 72¼"W x 31"D x 30"H"
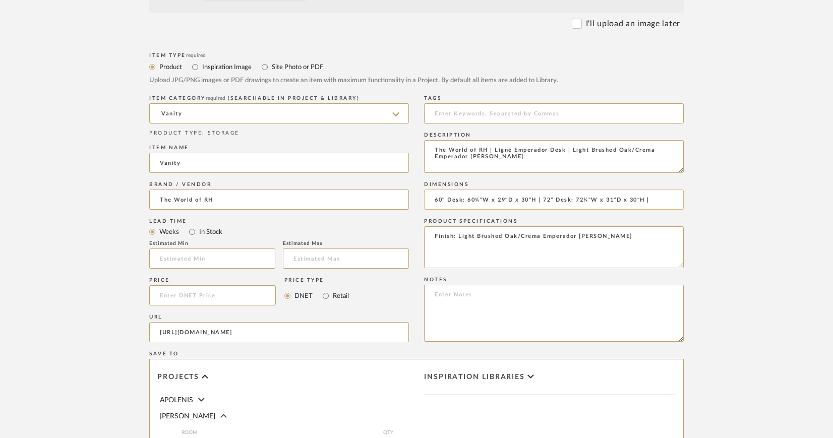
paste input "84" Desk: 84¼"W x 33"D x 30"H"
type input "60" Desk: 60¼"W x 29"D x 30"H | 72" Desk: 72¼"W x 31"D x 30"H | 84" Desk: 84¼"W…"
click at [608, 237] on textarea "Finish: Light Brushed Oak/Crema Emperador Marble" at bounding box center [554, 247] width 260 height 42
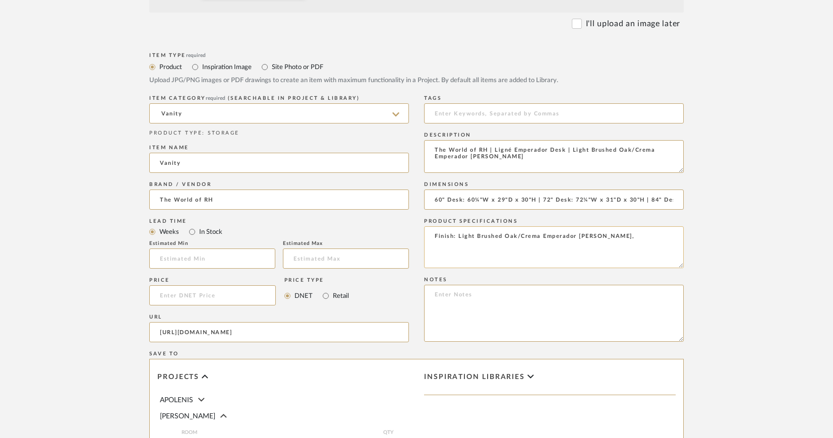
paste textarea "Natural Brushed Oak/Gold Emperador Marble"
paste textarea "Brown Brushed Oak/Brown Emperador Marble"
paste textarea "Black Brushed Oak/Black Emperador Marble"
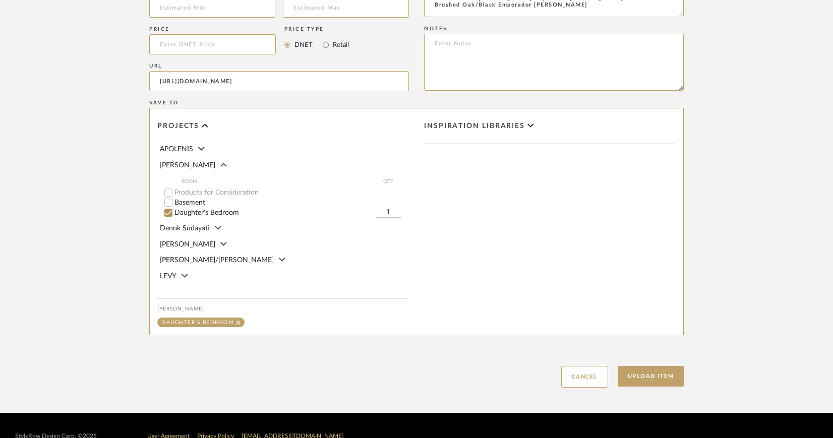
scroll to position [678, 0]
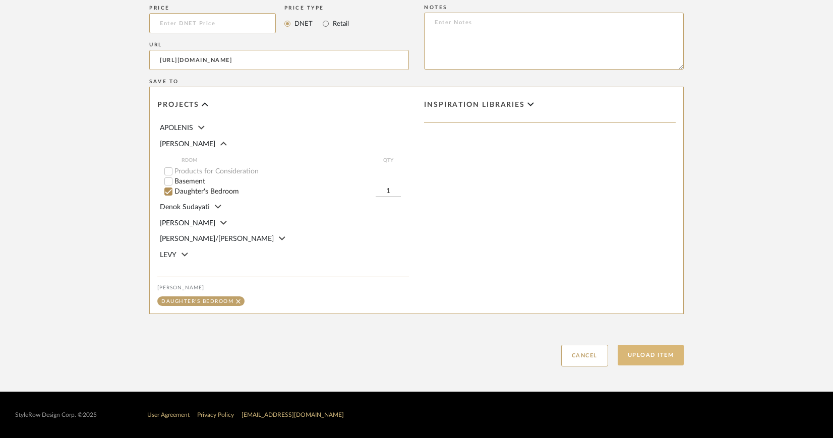
type textarea "Finish: Light Brushed Oak/Crema Emperador Marble, Natural Brushed Oak/Gold Empe…"
click at [655, 354] on button "Upload Item" at bounding box center [651, 355] width 67 height 21
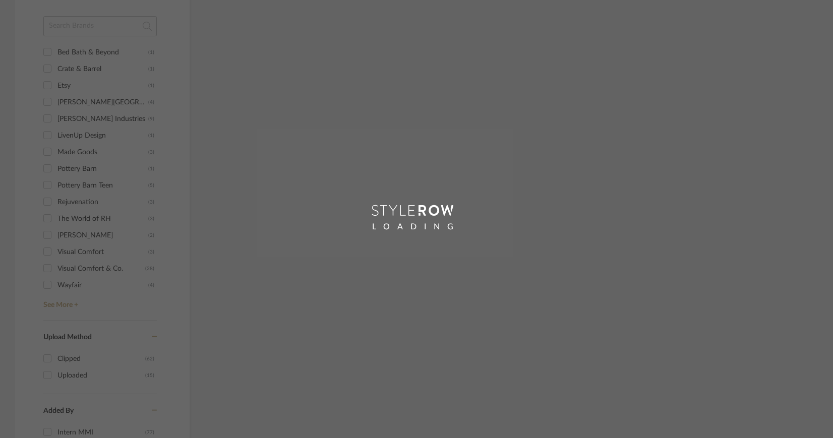
scroll to position [466, 0]
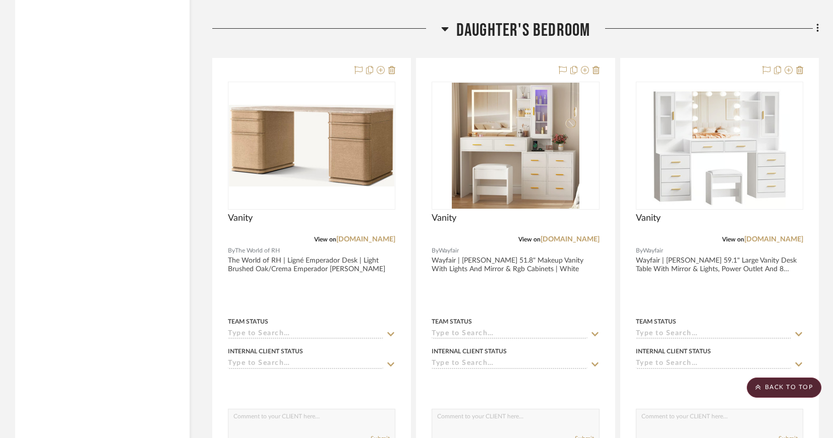
scroll to position [1644, 0]
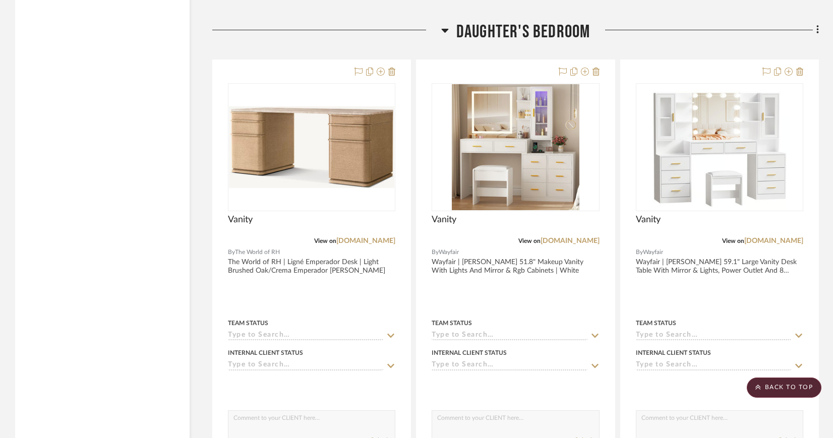
click at [817, 29] on icon at bounding box center [817, 30] width 2 height 9
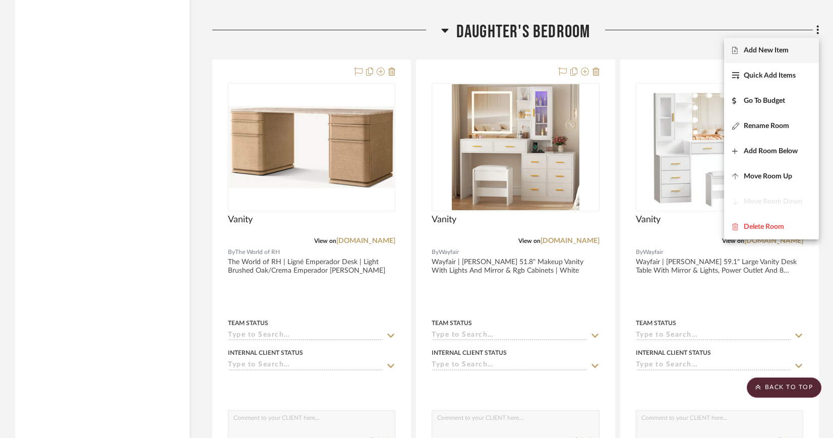
click at [767, 49] on span "Add New Item" at bounding box center [766, 50] width 45 height 9
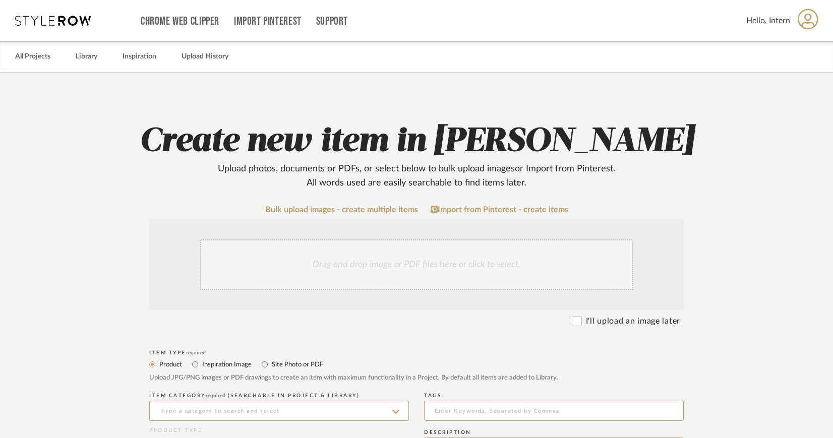
click at [439, 264] on div "Drag and drop image or PDF files here or click to select." at bounding box center [417, 264] width 434 height 50
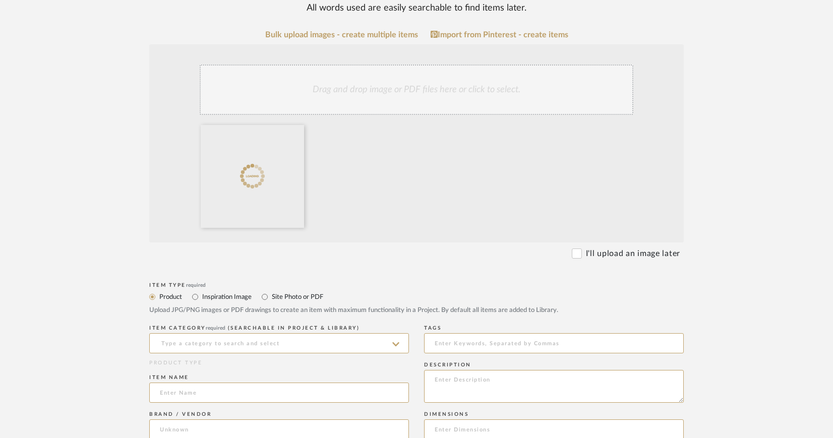
scroll to position [240, 0]
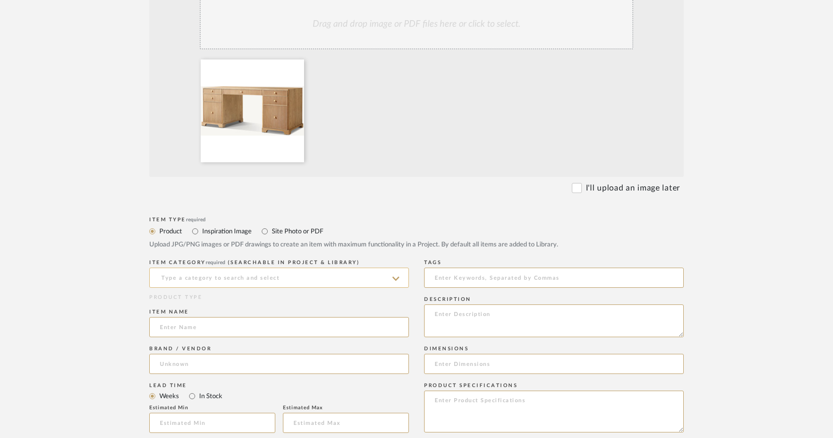
click at [303, 271] on input at bounding box center [279, 278] width 260 height 20
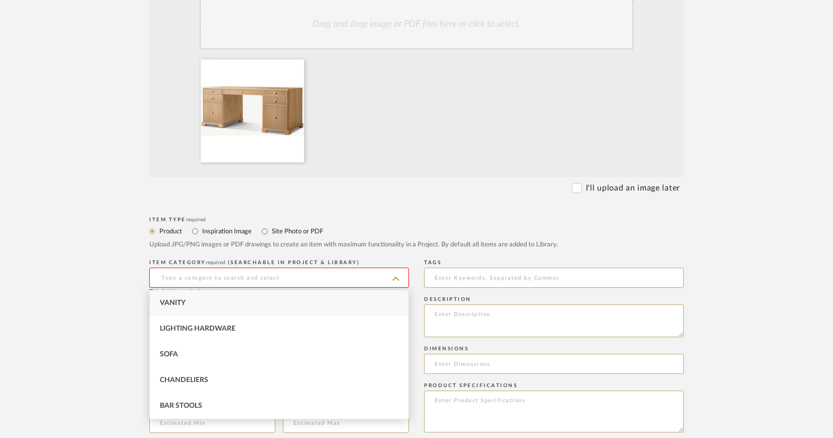
click at [183, 301] on span "Vanity" at bounding box center [173, 302] width 26 height 7
type input "Vanity"
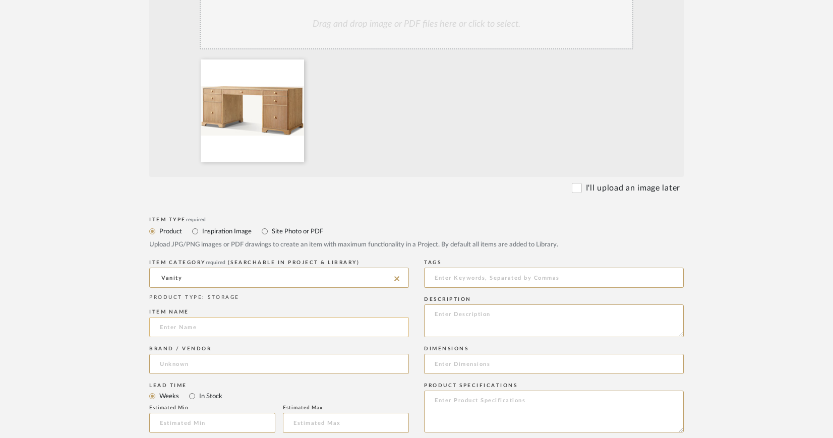
click at [194, 322] on input at bounding box center [279, 327] width 260 height 20
type input "Vanity"
click at [199, 357] on input at bounding box center [279, 364] width 260 height 20
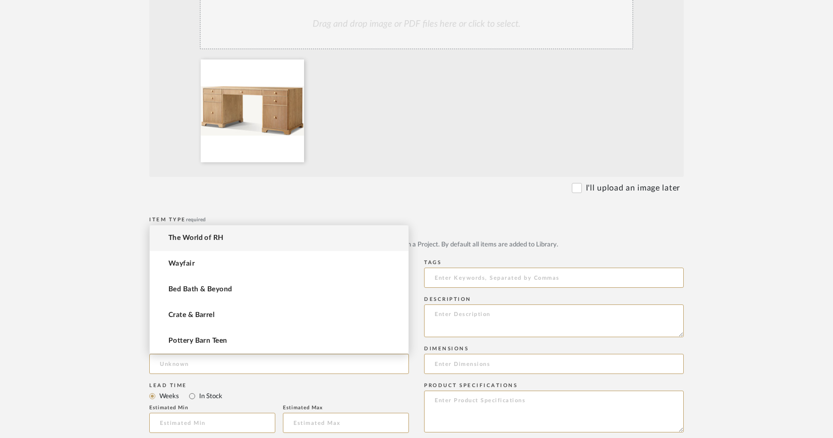
click at [203, 238] on span "The World of RH" at bounding box center [195, 238] width 55 height 9
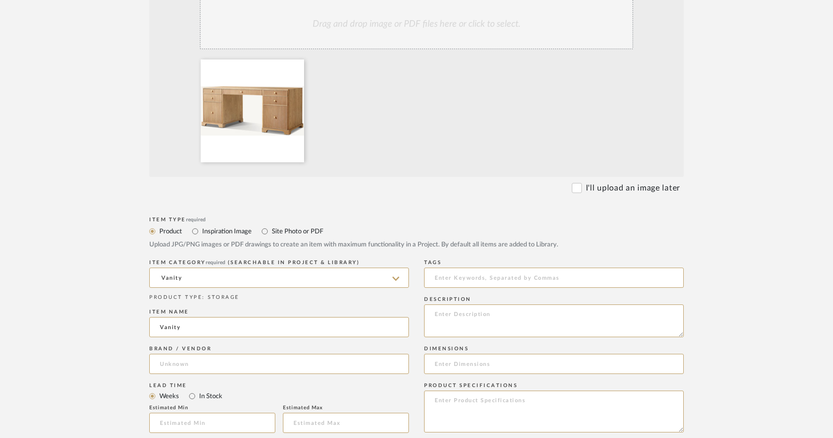
type input "The World of RH"
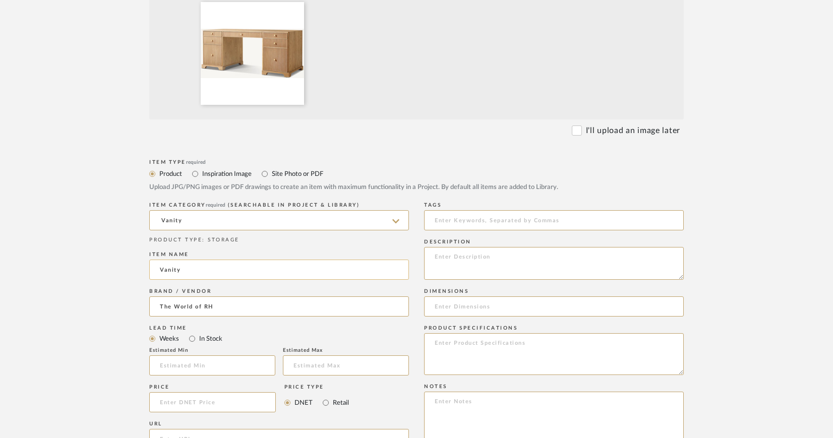
scroll to position [299, 0]
click at [442, 256] on textarea at bounding box center [554, 262] width 260 height 33
paste textarea "Genevieve Reeded Desk"
type textarea "The World of RH | Genevieve Reeded Desk |"
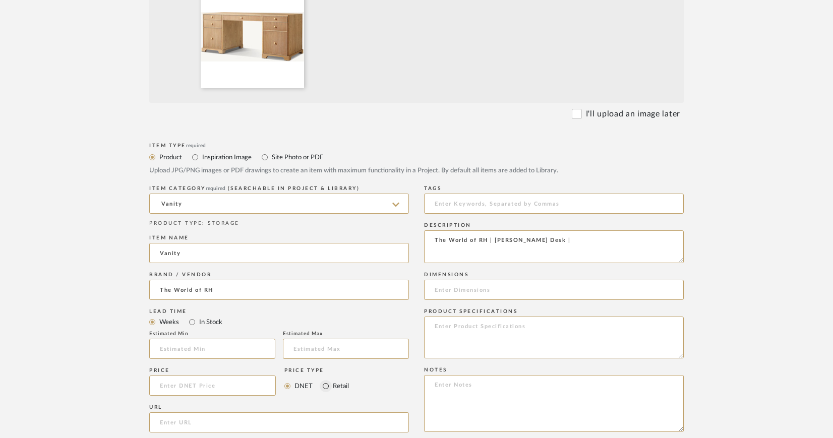
scroll to position [586, 0]
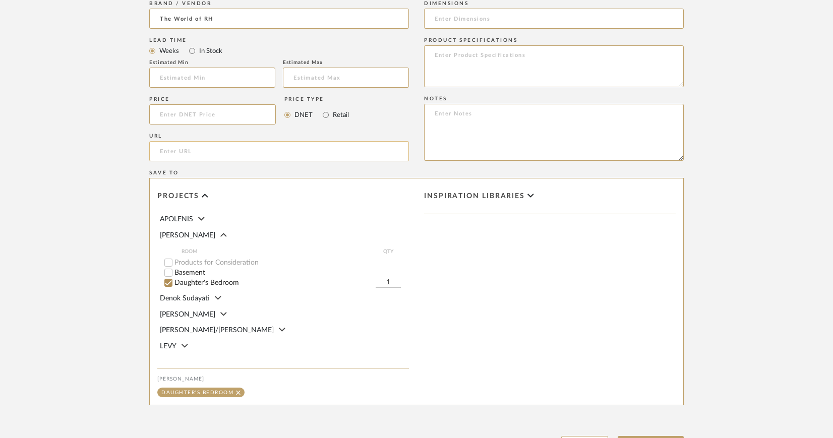
click at [165, 150] on input "url" at bounding box center [279, 151] width 260 height 20
paste input "https://rh.com/us/en/catalog/product/product.jsp/prod33190238?swatch=1954015"
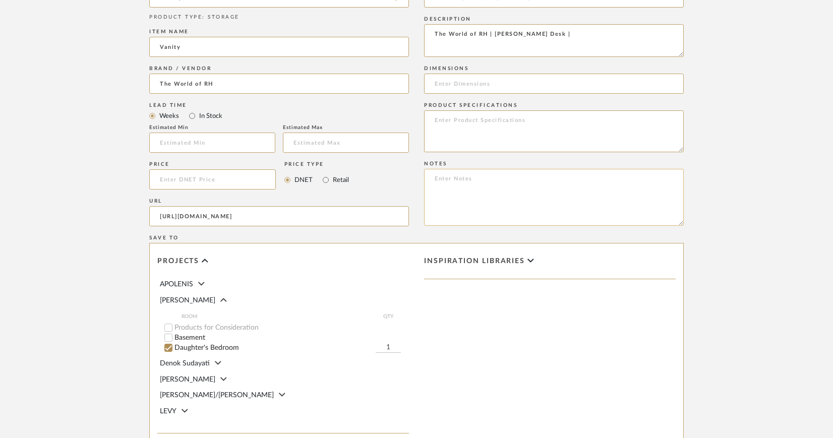
scroll to position [466, 0]
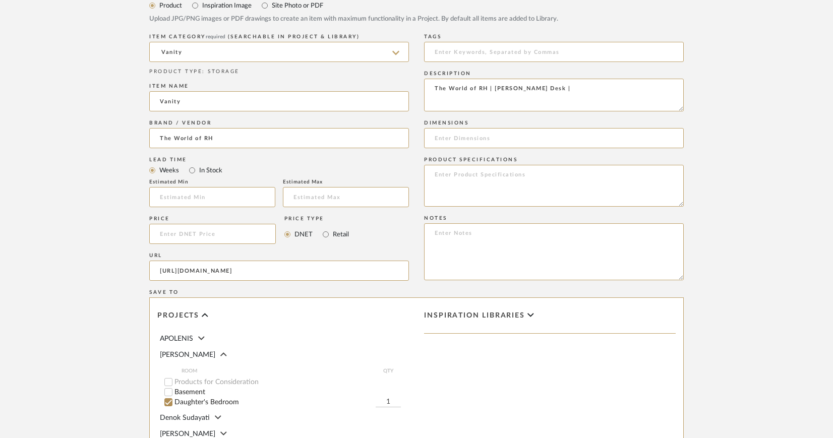
type input "https://rh.com/us/en/catalog/product/product.jsp/prod33190238?swatch=1954015"
click at [438, 172] on textarea at bounding box center [554, 186] width 260 height 42
paste textarea "Light Oak"
click at [435, 182] on textarea "Finish: Light Oak" at bounding box center [554, 186] width 260 height 42
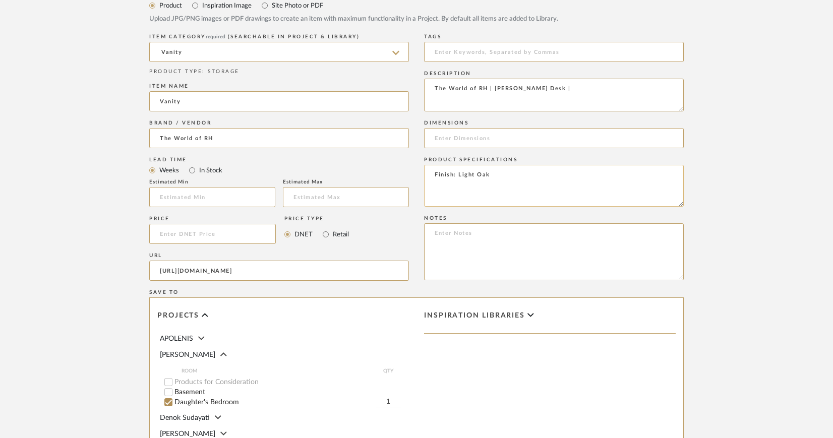
click at [495, 176] on textarea "Finish: Light Oak" at bounding box center [554, 186] width 260 height 42
paste textarea "Natural Oak"
click at [436, 182] on textarea "Finish: Light Oak, Natural Oak," at bounding box center [554, 186] width 260 height 42
type textarea "Finish: Light Oak, Natural Oak, Brown Oak, Black Oak"
click at [590, 89] on textarea "The World of RH | Genevieve Reeded Desk |" at bounding box center [554, 95] width 260 height 33
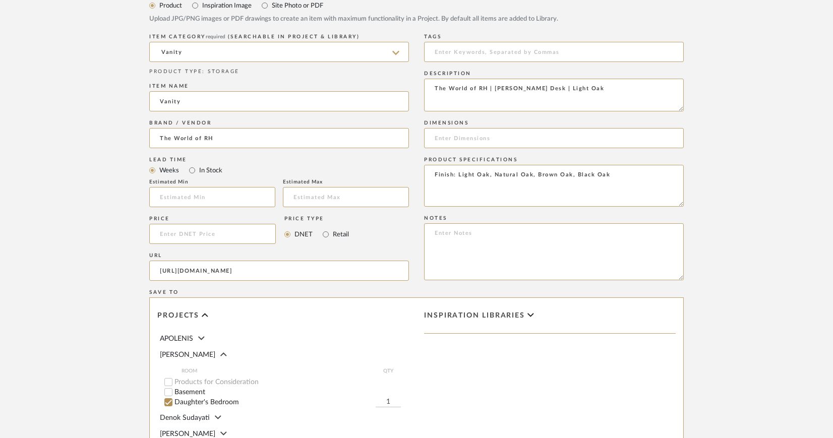
type textarea "The World of RH | Genevieve Reeded Desk | Light Oak"
click at [514, 135] on input at bounding box center [554, 138] width 260 height 20
paste input "60" Desk Overall (With Base): 61"W x 28½"D x 30"H"
paste input "72" Desk Overall (With Base): 73"W x 30½"D x 30"H"
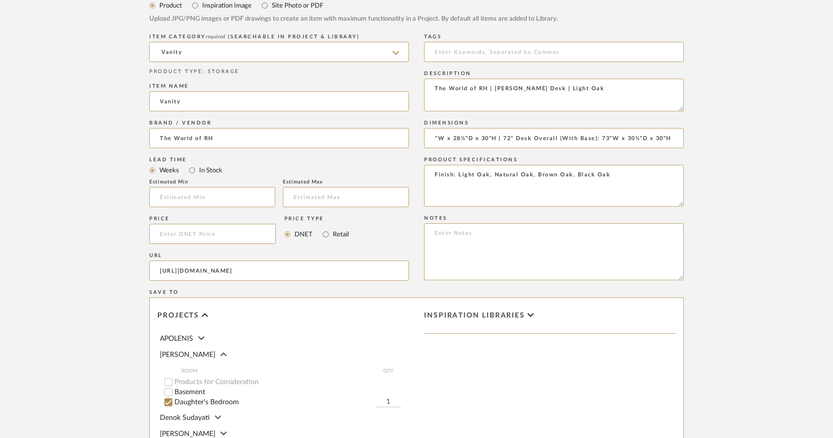
drag, startPoint x: 678, startPoint y: 140, endPoint x: 688, endPoint y: 140, distance: 10.1
click at [688, 140] on form "Bulk upload images - create multiple items Import from Pinterest - create items…" at bounding box center [416, 158] width 642 height 838
click at [678, 140] on input "60" Desk Overall (With Base): 61"W x 28½"D x 30"H | 72" Desk Overall (With Base…" at bounding box center [554, 138] width 260 height 20
paste input "84" Desk Overall (With Base): 85"W x 32½"D x 30"H"
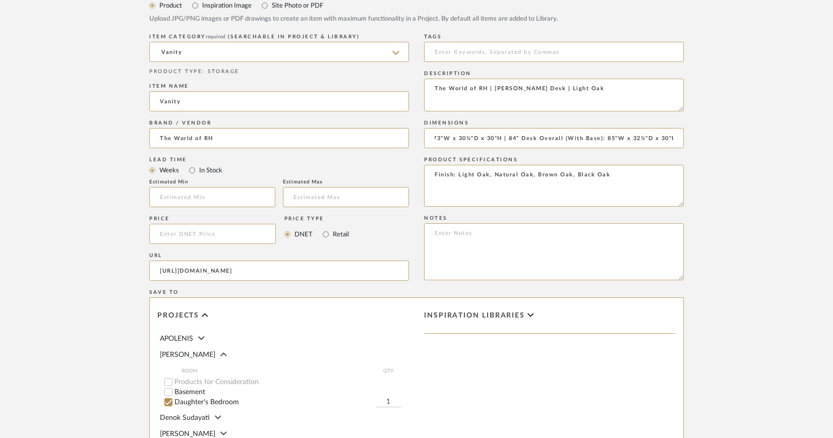
type input "60" Desk Overall (With Base): 61"W x 28½"D x 30"H | 72" Desk Overall (With Base…"
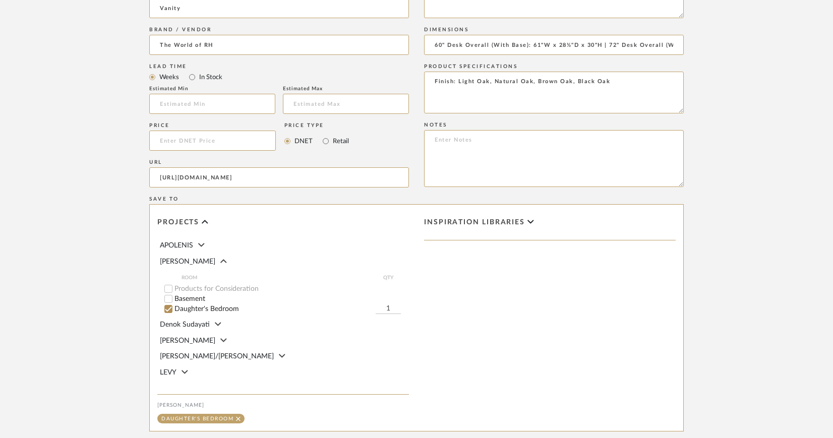
scroll to position [678, 0]
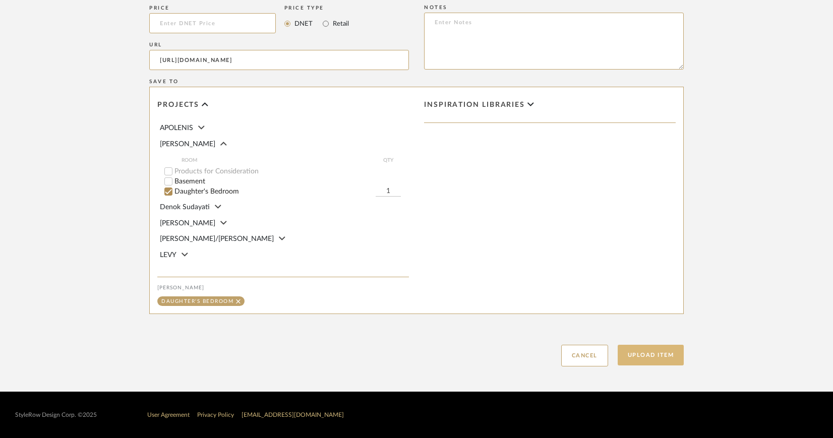
click at [657, 354] on button "Upload Item" at bounding box center [651, 355] width 67 height 21
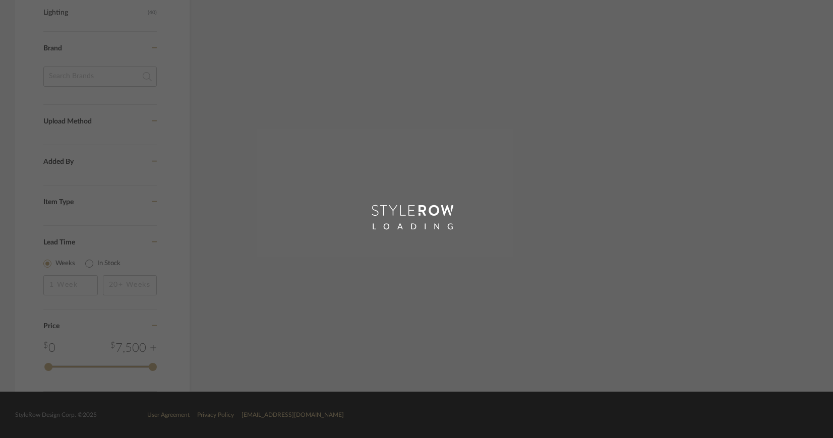
scroll to position [605, 0]
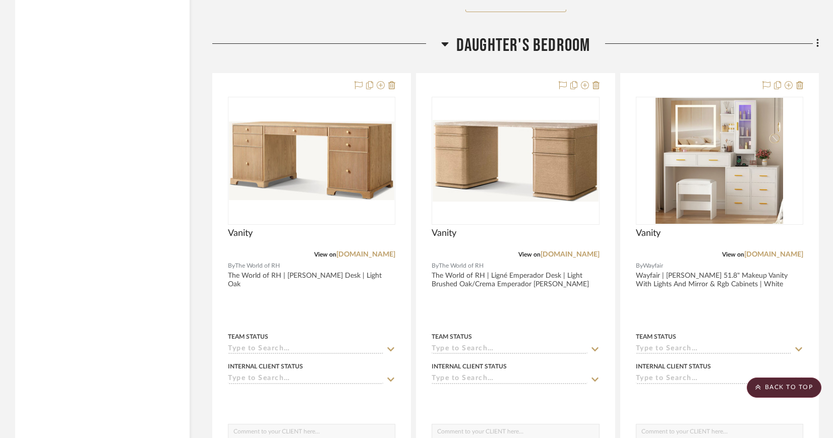
scroll to position [1630, 0]
click at [817, 39] on icon at bounding box center [817, 43] width 2 height 9
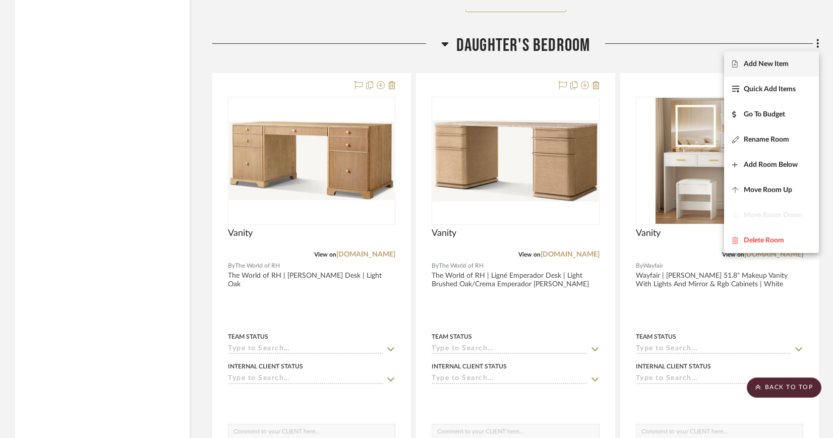
click at [779, 62] on span "Add New Item" at bounding box center [766, 63] width 45 height 9
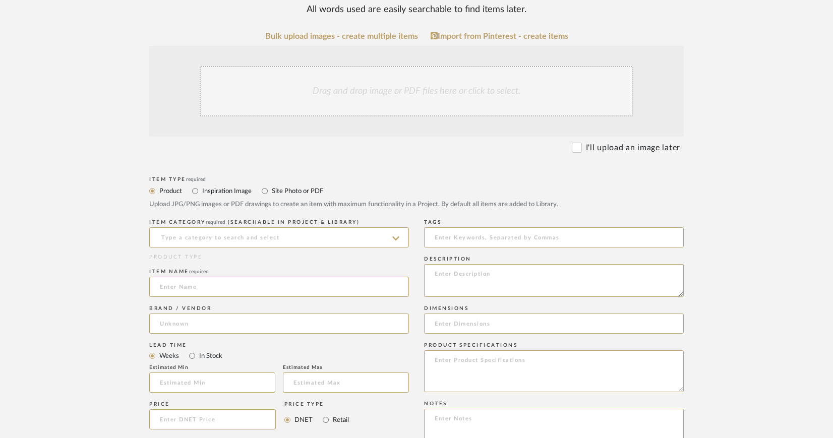
scroll to position [210, 0]
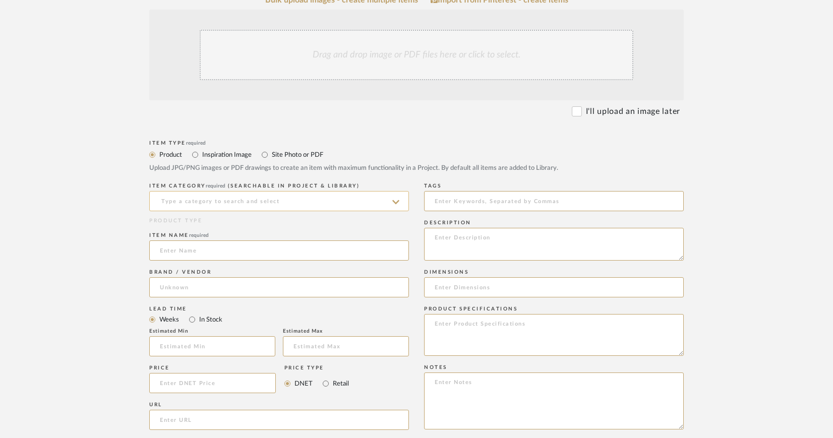
click at [234, 199] on input at bounding box center [279, 201] width 260 height 20
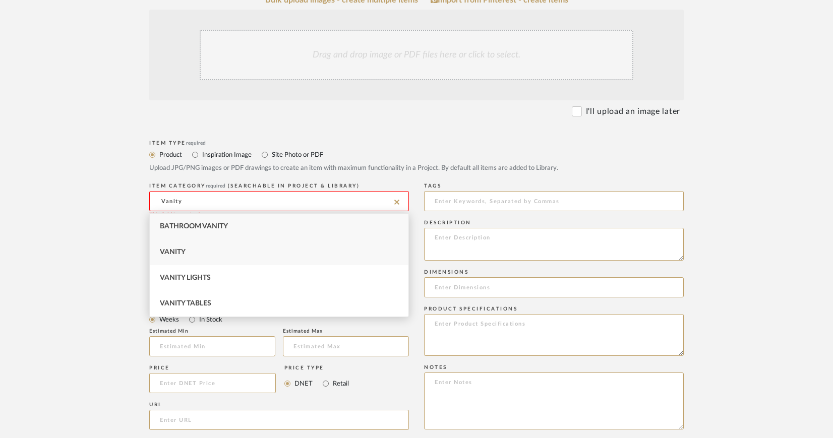
click at [179, 251] on span "Vanity" at bounding box center [173, 252] width 26 height 7
type input "Vanity"
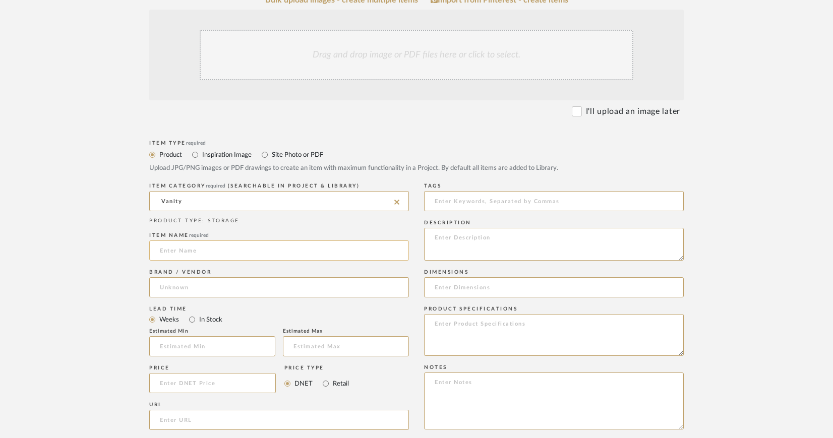
click at [180, 250] on input at bounding box center [279, 250] width 260 height 20
type input "Vanity Tops"
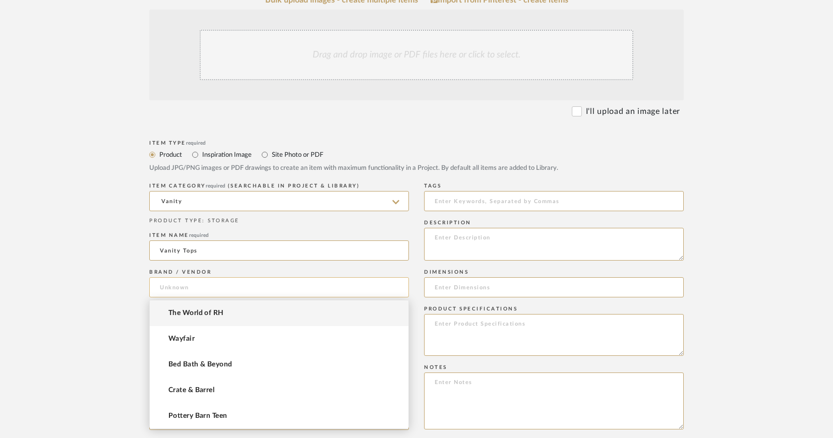
click at [197, 285] on input at bounding box center [279, 287] width 260 height 20
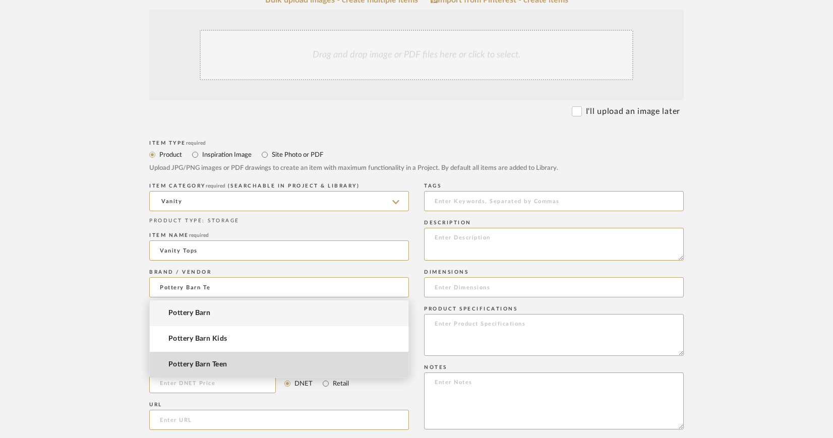
click at [205, 364] on span "Pottery Barn Teen" at bounding box center [197, 364] width 58 height 9
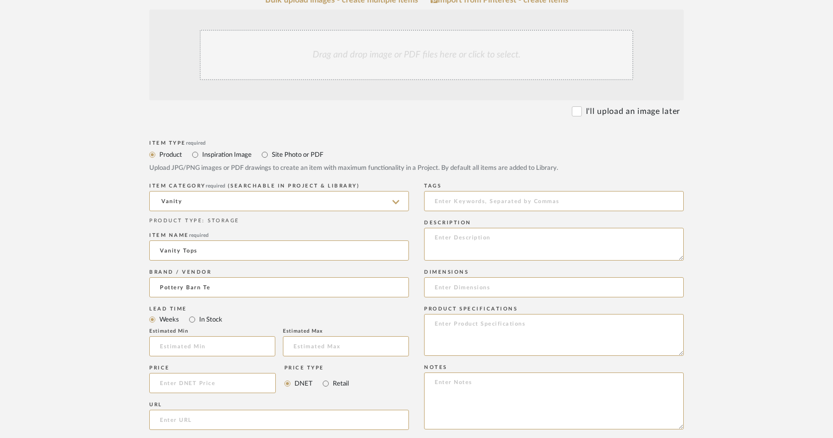
type input "Pottery Barn Teen"
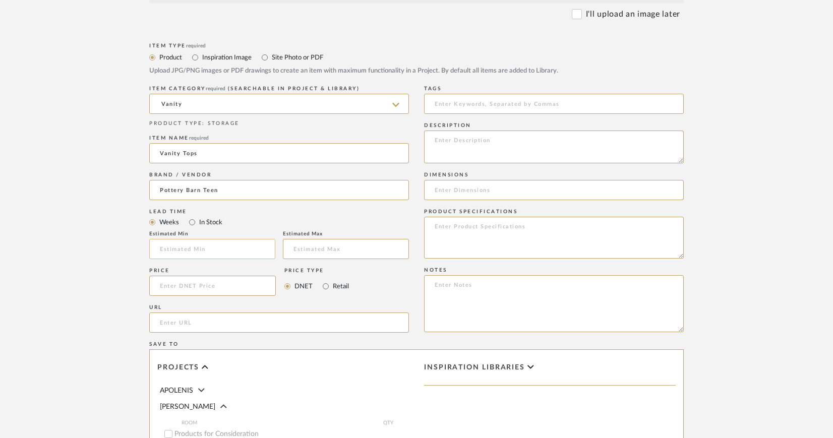
scroll to position [312, 0]
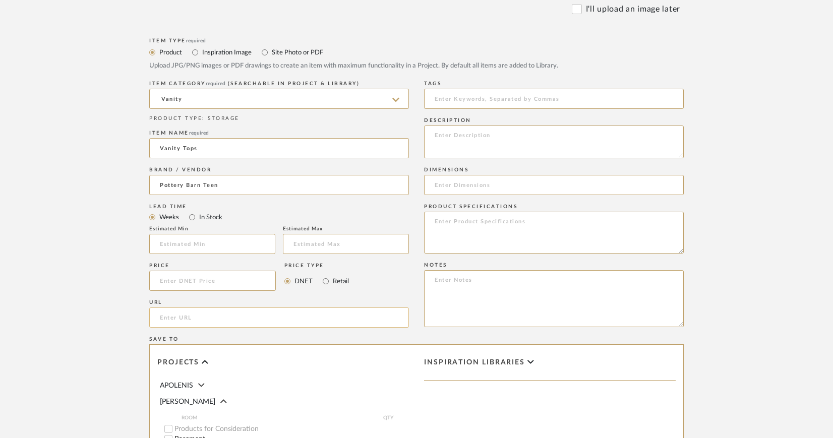
click at [213, 317] on input "url" at bounding box center [279, 318] width 260 height 20
click at [266, 319] on input "url" at bounding box center [279, 318] width 260 height 20
paste input "https://www.pbteen.com/products/marquee-makeup-organizer-mirror/"
type input "https://www.pbteen.com/products/marquee-makeup-organizer-mirror/"
click at [455, 130] on textarea at bounding box center [554, 142] width 260 height 33
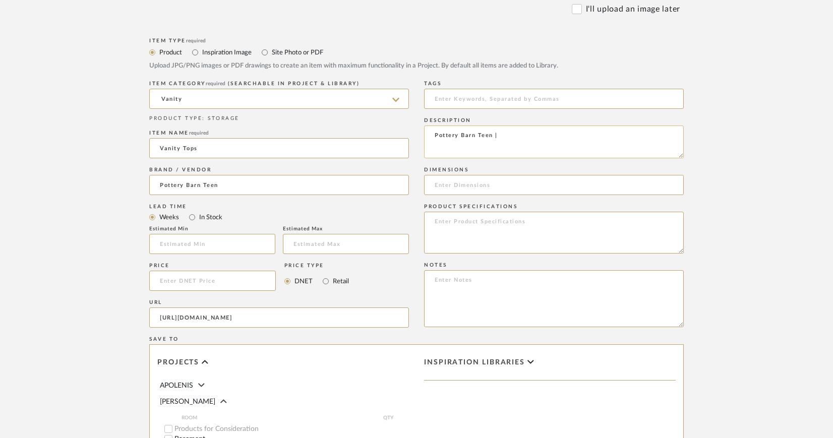
paste textarea "Marquee Makeup Vanity (32"x20")"
paste textarea "SKU: 70884"
click at [614, 135] on textarea "Pottery Barn Teen | Marquee Makeup Vanity (32"x20") | SKU: 70884" at bounding box center [554, 142] width 260 height 33
type textarea "Pottery Barn Teen | Marquee Makeup Vanity (32"x20") | White | SKU: 70884"
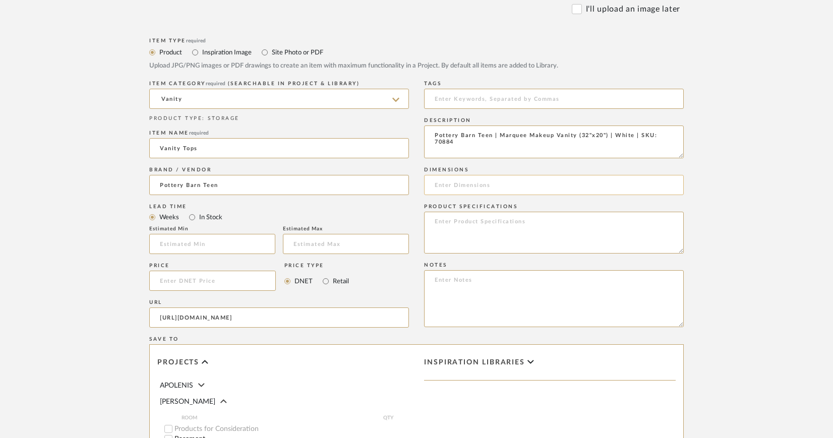
click at [465, 182] on input at bounding box center [554, 185] width 260 height 20
click at [513, 185] on input at bounding box center [554, 185] width 260 height 20
paste input "Overall: 31.5" wide x 4.75" deep x 19.25" high Mirror: 14" wide x 17.5" high"
click at [490, 182] on input "Overall: 31.5" wide x 4.75" deep x 19.25" high Mirror: 14" wide x 17.5" high" at bounding box center [554, 185] width 260 height 20
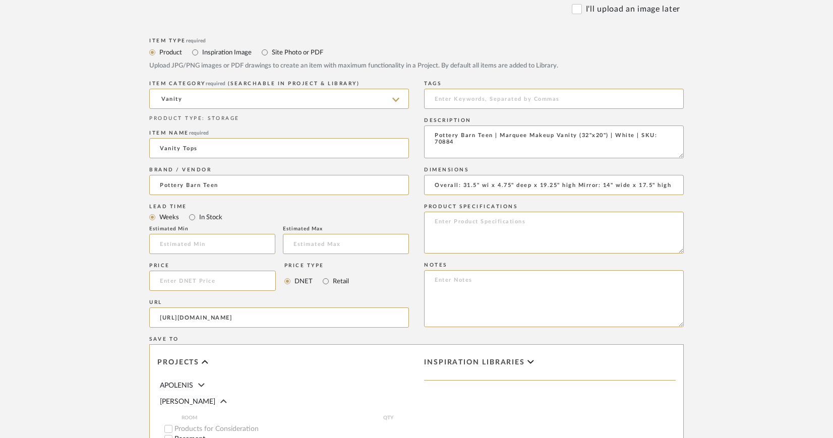
scroll to position [0, 0]
click at [527, 183] on input "Overall: 31.5" W x 4.75" deep x 19.25" high Mirror: 14" wide x 17.5" high" at bounding box center [554, 185] width 260 height 20
click at [563, 184] on input "Overall: 31.5" W x 4.75" D x 19.25" high Mirror: 14" wide x 17.5" high" at bounding box center [554, 185] width 260 height 20
click at [613, 185] on input "Overall: 31.5" W x 4.75" D x 19.25" H | Mirror: 14" wide x 17.5" high" at bounding box center [554, 185] width 260 height 20
click at [651, 187] on input "Overall: 31.5" W x 4.75" D x 19.25" H | Mirror: 14" W x 17.5" high" at bounding box center [554, 185] width 260 height 20
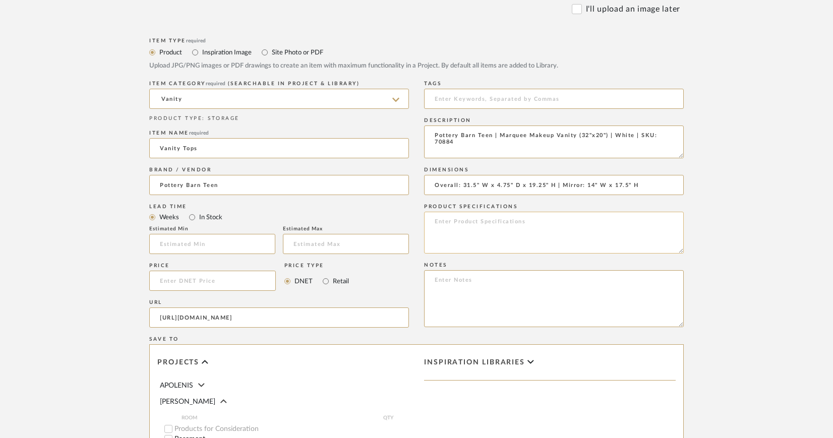
type input "Overall: 31.5" W x 4.75" D x 19.25" H | Mirror: 14" W x 17.5" H"
click at [470, 222] on textarea at bounding box center [554, 233] width 260 height 42
paste textarea "8 10-watt LED"
click at [471, 230] on textarea "Finish: White Wattage: 8 10-watt LED" at bounding box center [554, 233] width 260 height 42
click at [496, 226] on textarea "Finish: White Wattage: 8 10-watt LED" at bounding box center [554, 233] width 260 height 42
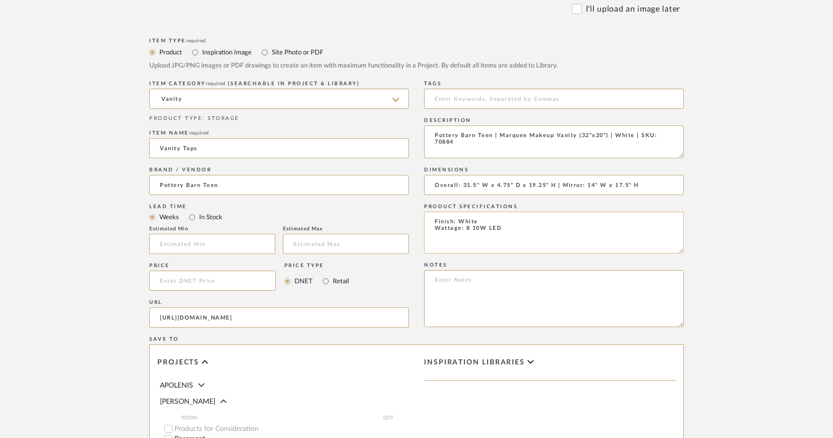
click at [469, 231] on textarea "Finish: White Wattage: 8 10W LED" at bounding box center [554, 233] width 260 height 42
type textarea "Finish: White Wattage: 8 10W LED"
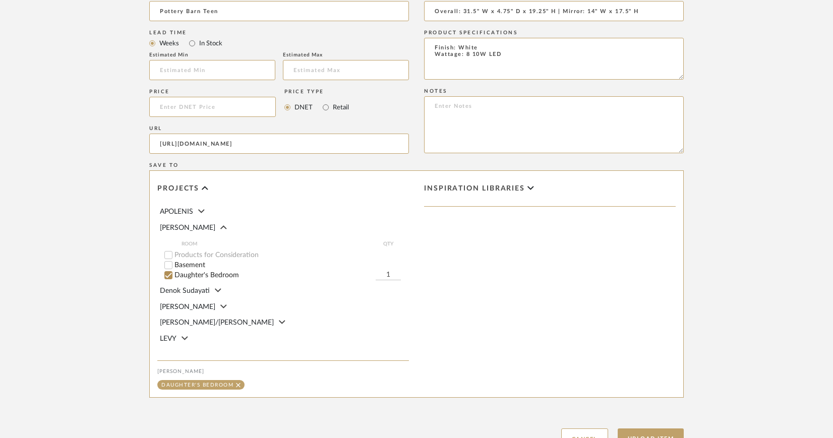
scroll to position [570, 0]
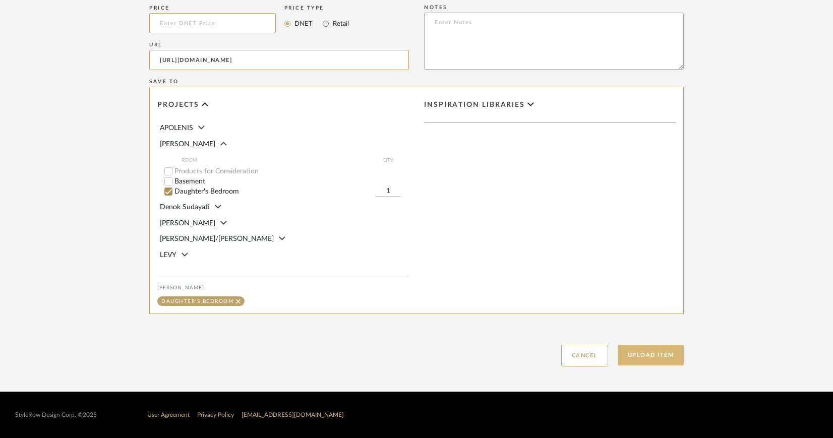
click at [653, 353] on button "Upload Item" at bounding box center [651, 355] width 67 height 21
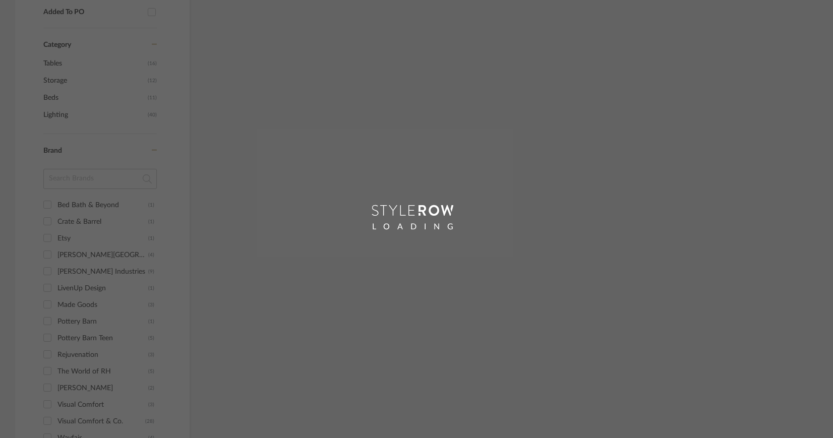
scroll to position [438, 0]
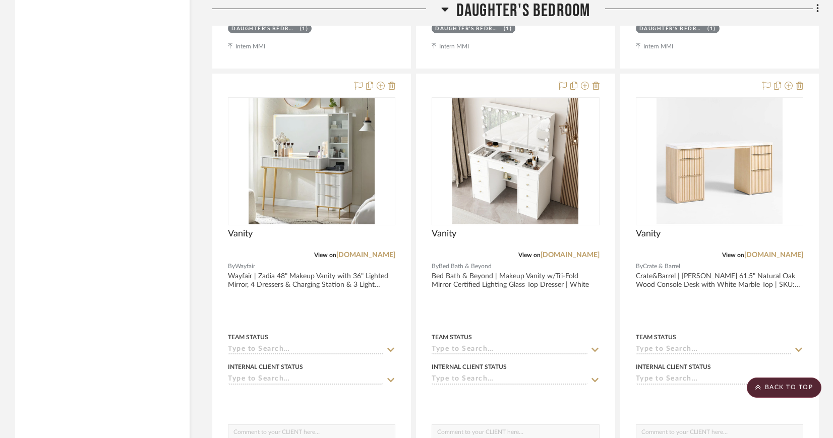
scroll to position [2814, 0]
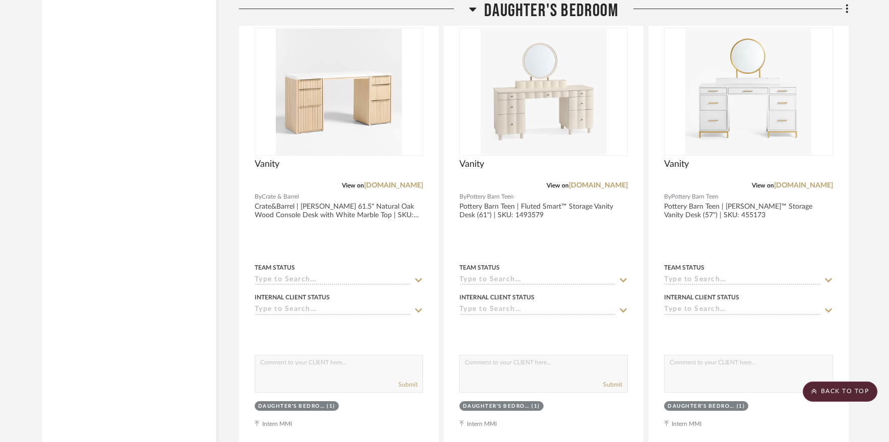
scroll to position [1701, 0]
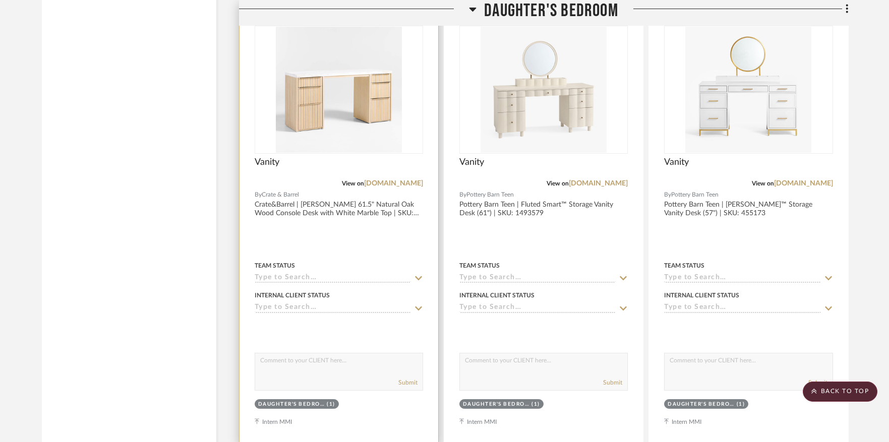
click at [354, 81] on img "0" at bounding box center [339, 90] width 126 height 126
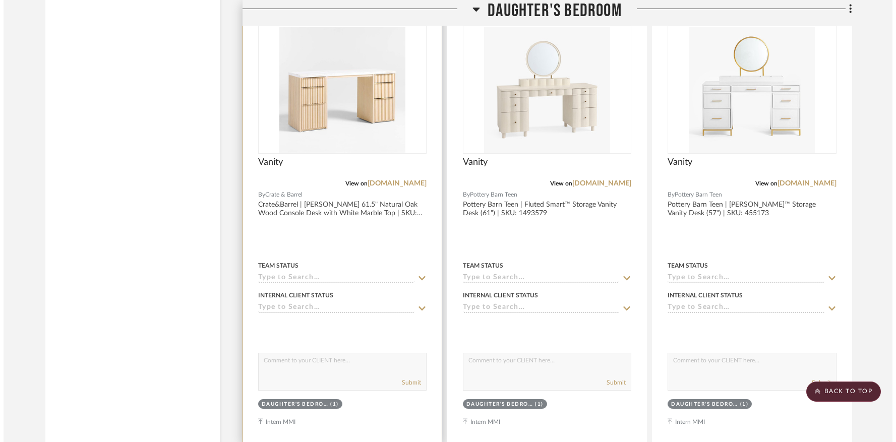
scroll to position [0, 0]
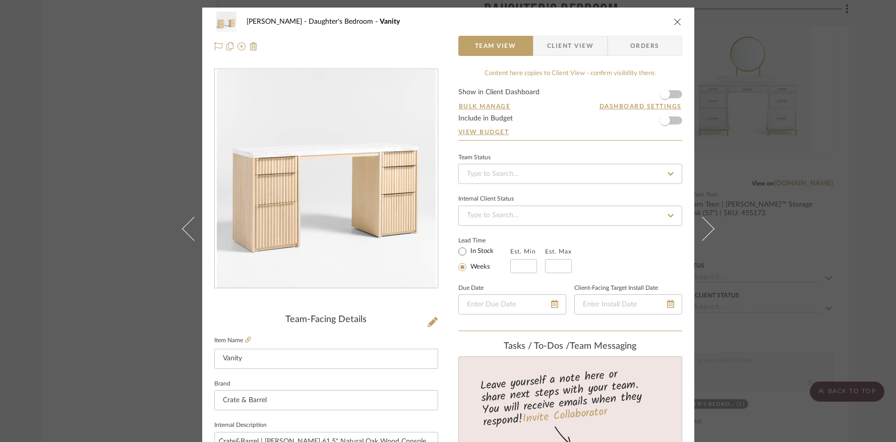
click at [568, 47] on span "Client View" at bounding box center [570, 46] width 46 height 20
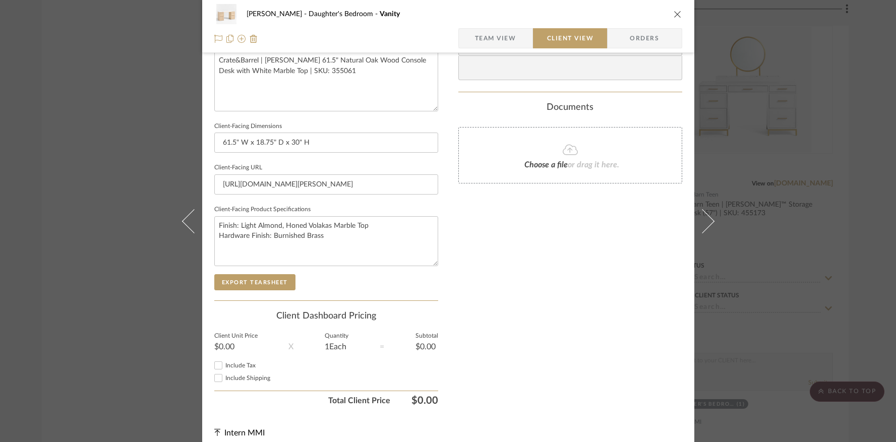
scroll to position [388, 0]
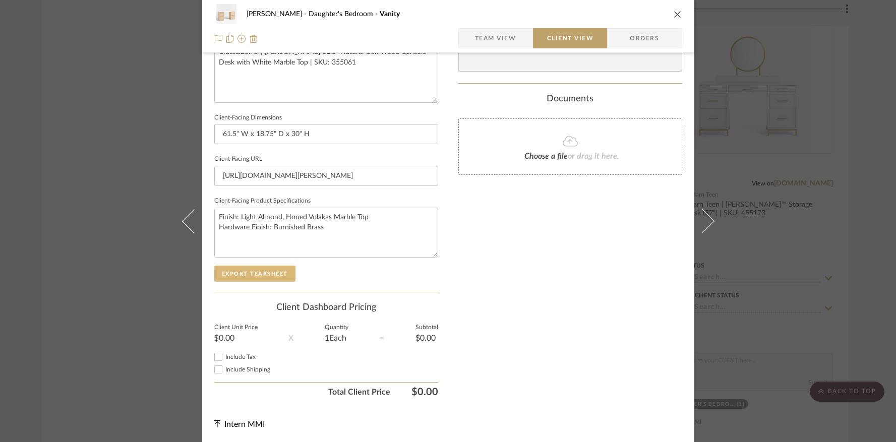
click at [238, 270] on button "Export Tearsheet" at bounding box center [254, 274] width 81 height 16
click at [675, 12] on icon "close" at bounding box center [678, 14] width 8 height 8
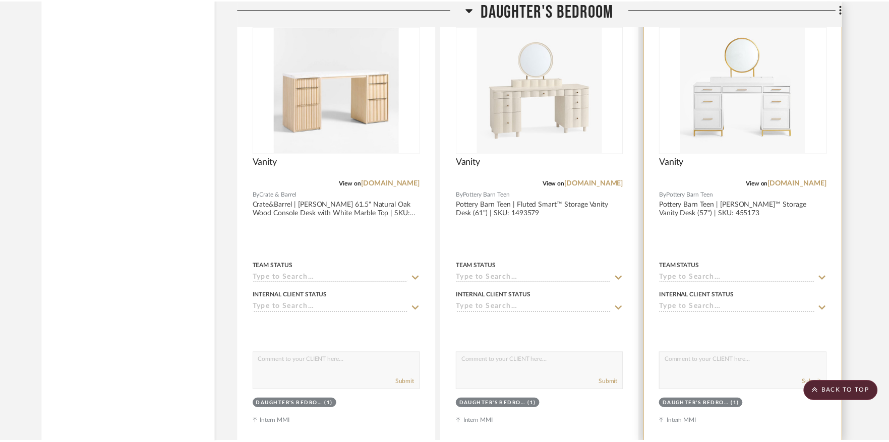
scroll to position [1701, 0]
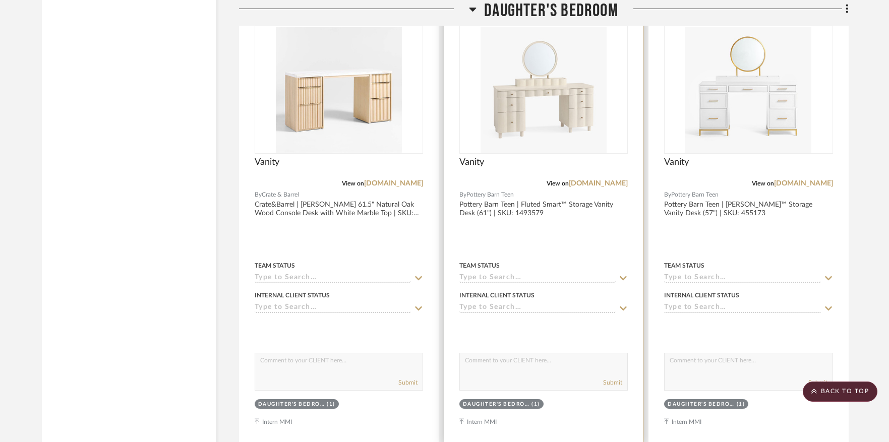
click at [547, 78] on img "0" at bounding box center [543, 90] width 126 height 126
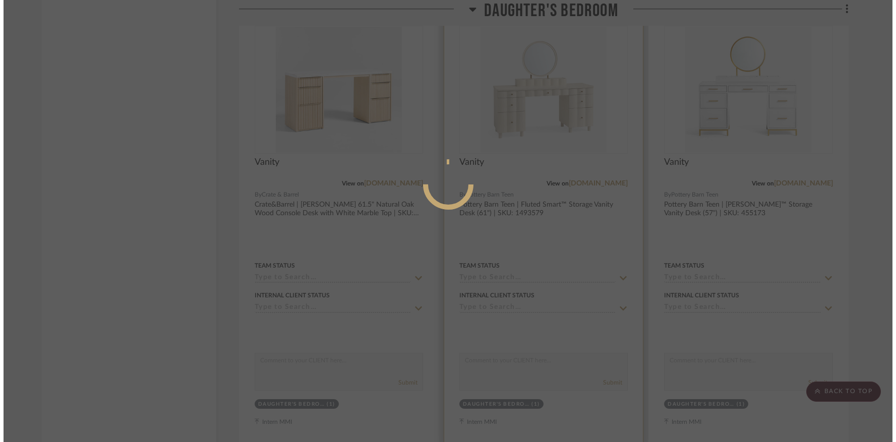
scroll to position [0, 0]
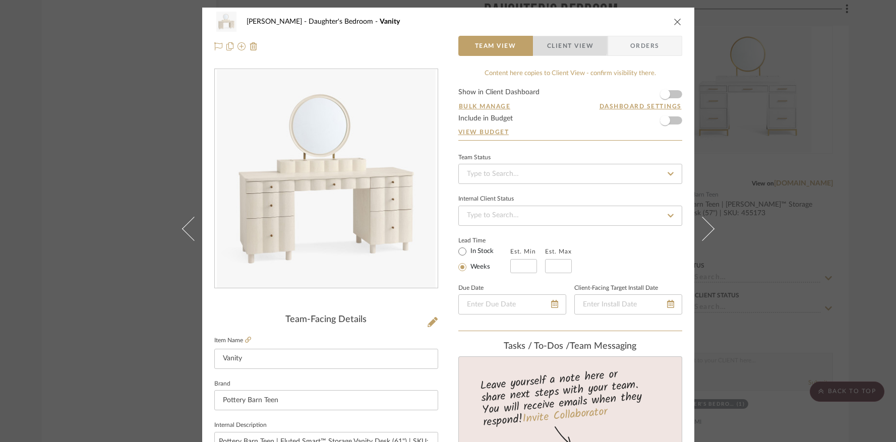
click at [559, 44] on span "Client View" at bounding box center [570, 46] width 46 height 20
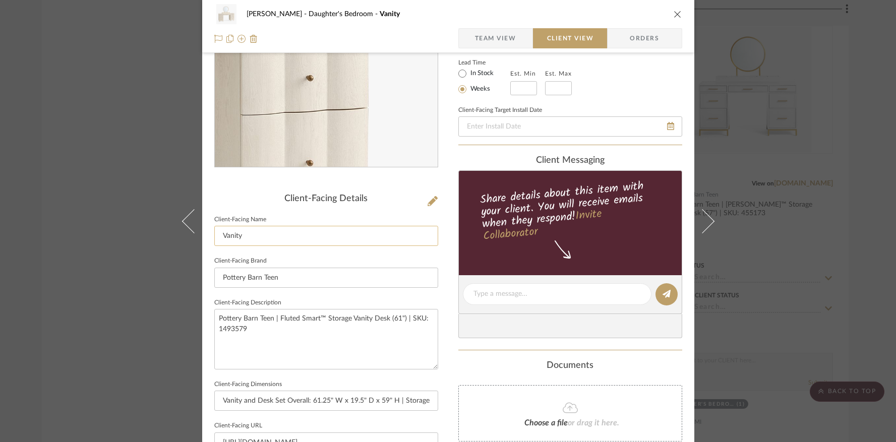
scroll to position [314, 0]
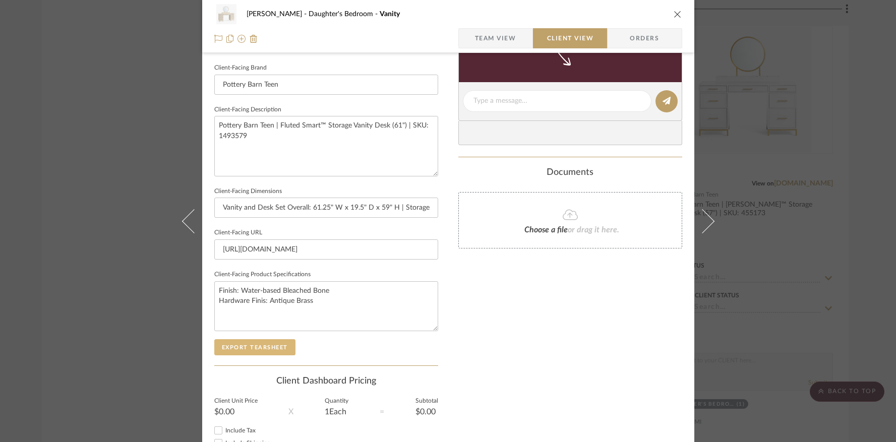
click at [260, 344] on button "Export Tearsheet" at bounding box center [254, 347] width 81 height 16
click at [674, 13] on icon "close" at bounding box center [678, 14] width 8 height 8
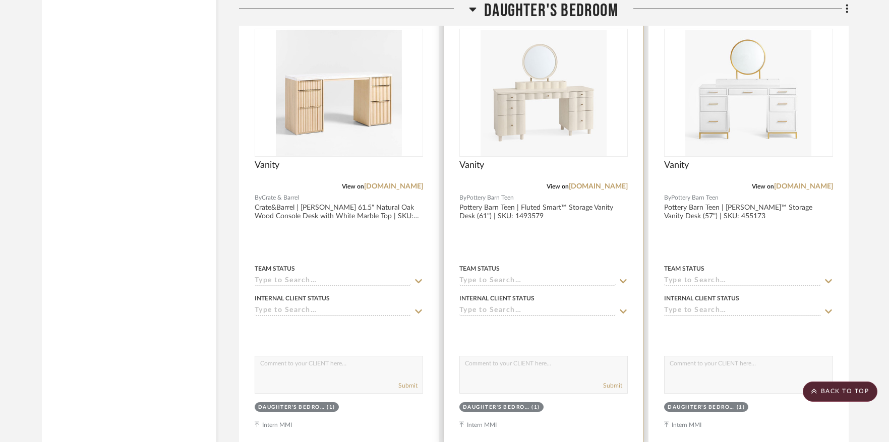
scroll to position [1697, 0]
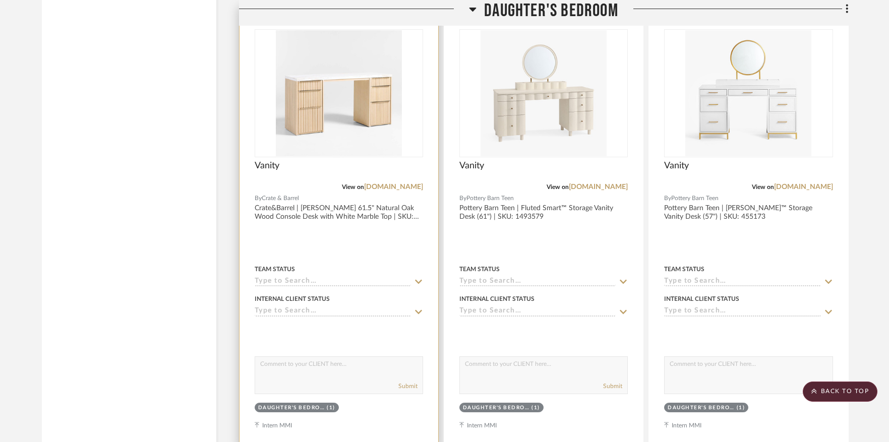
click at [342, 92] on img "0" at bounding box center [339, 93] width 126 height 126
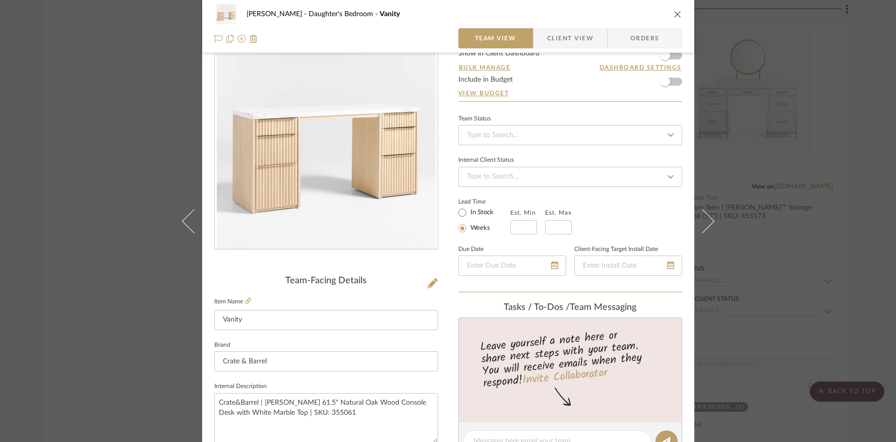
scroll to position [44, 0]
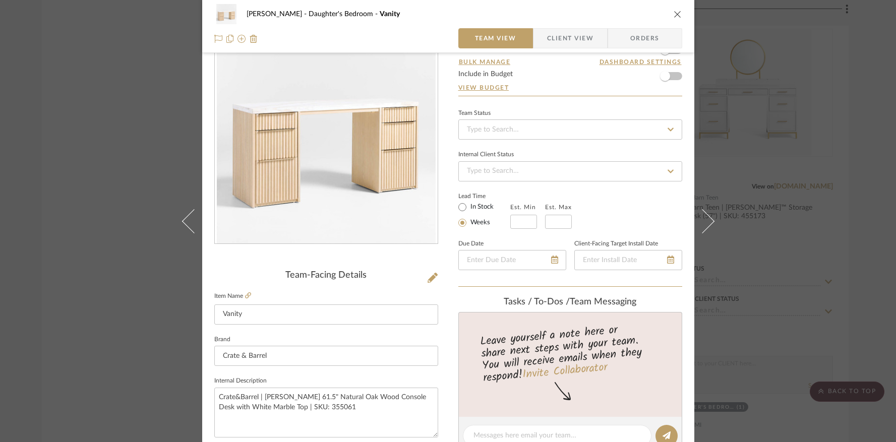
click at [560, 37] on span "Client View" at bounding box center [570, 38] width 46 height 20
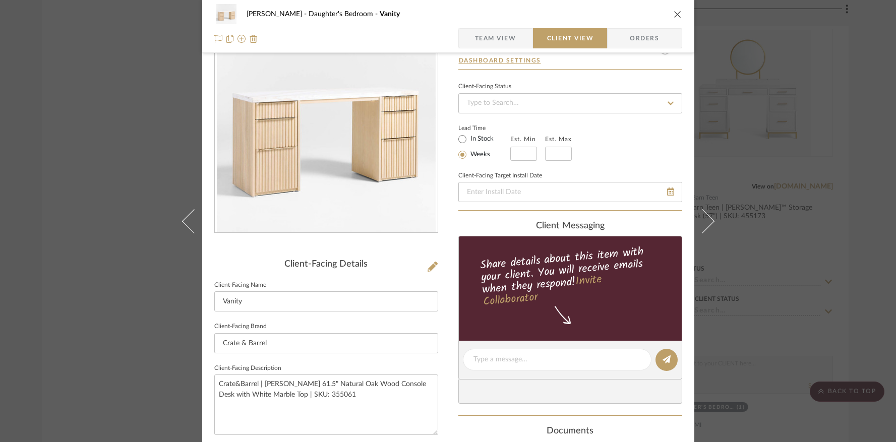
scroll to position [53, 0]
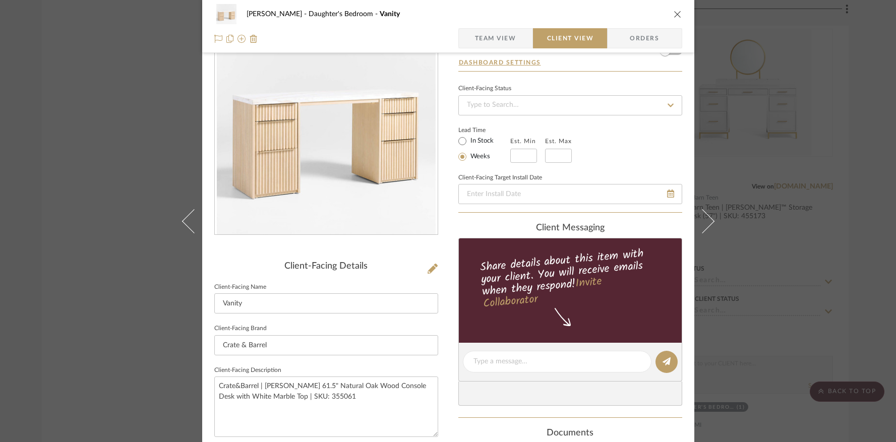
click at [678, 13] on button "close" at bounding box center [677, 14] width 9 height 9
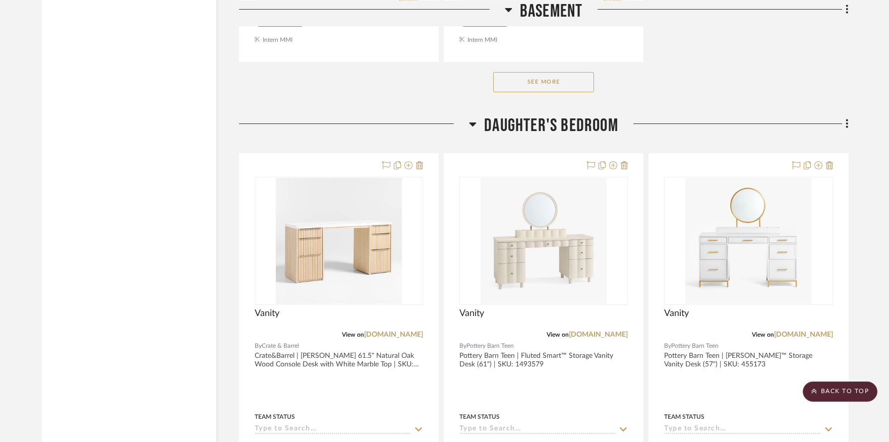
scroll to position [1548, 0]
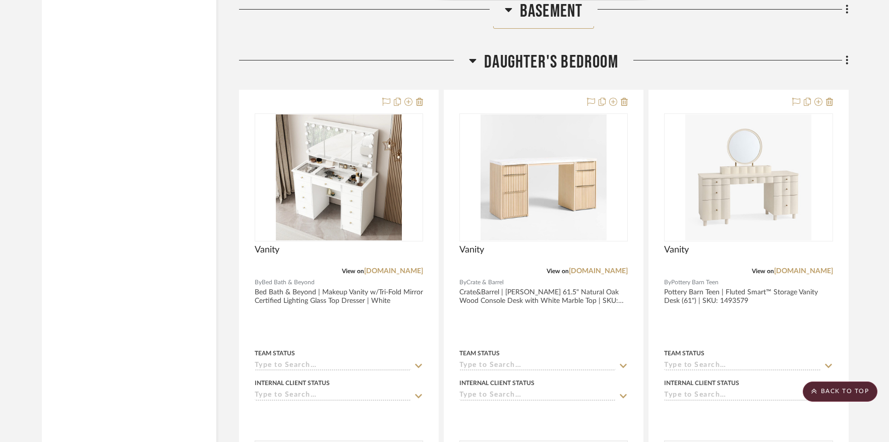
scroll to position [1617, 0]
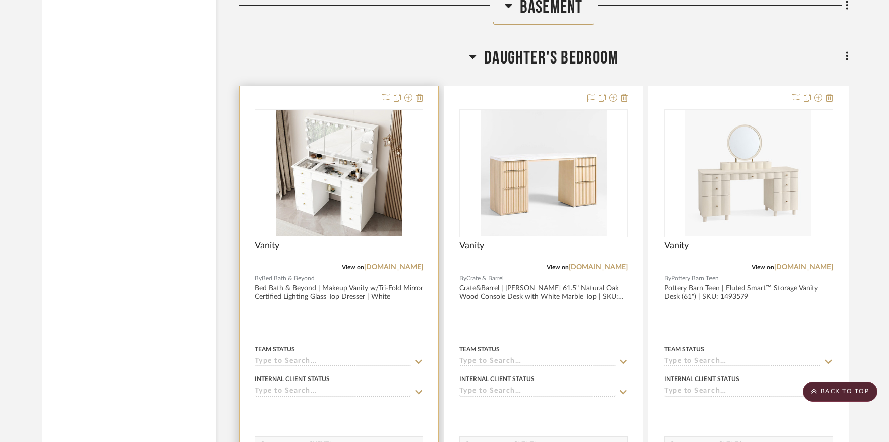
click at [366, 186] on img "0" at bounding box center [339, 173] width 126 height 126
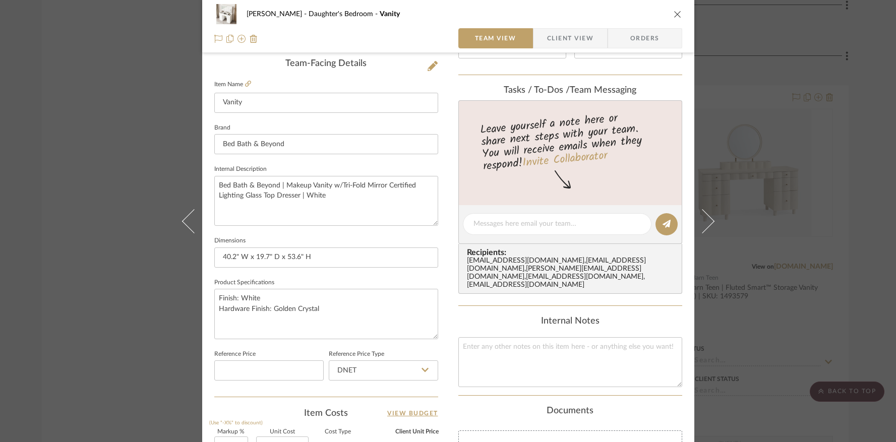
scroll to position [268, 0]
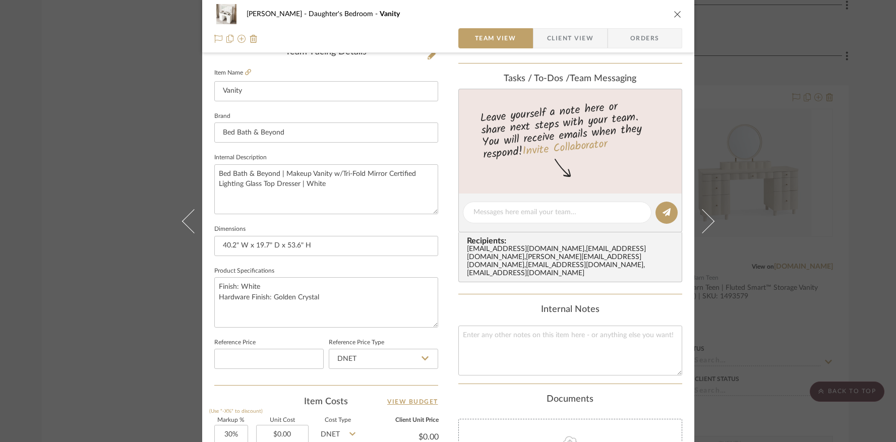
click at [675, 12] on icon "close" at bounding box center [678, 14] width 8 height 8
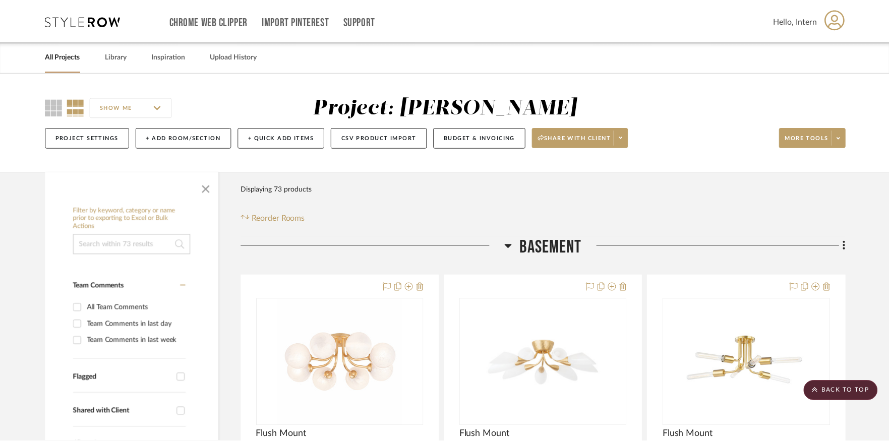
scroll to position [1617, 0]
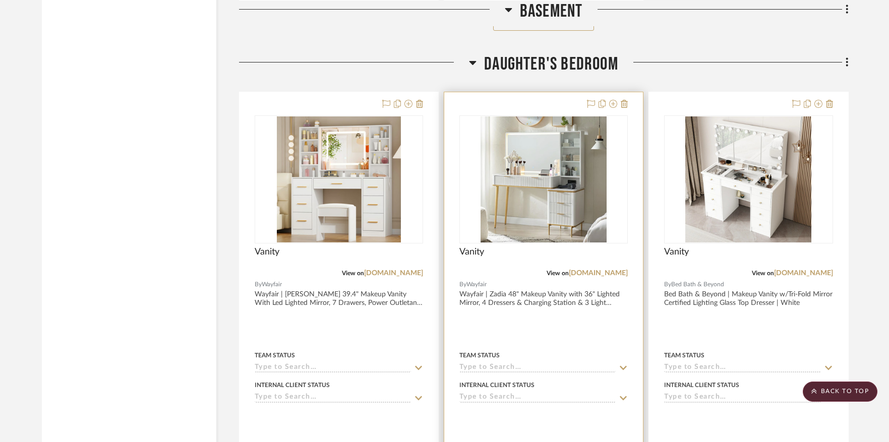
scroll to position [1613, 0]
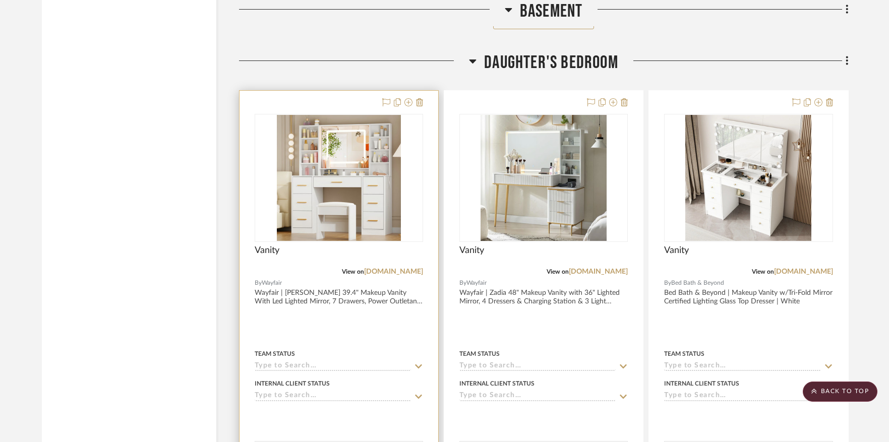
click at [324, 162] on img "0" at bounding box center [339, 178] width 124 height 126
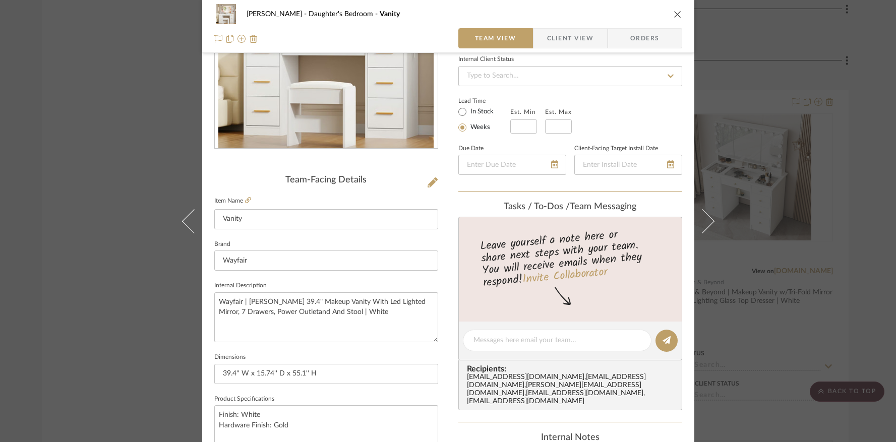
scroll to position [146, 0]
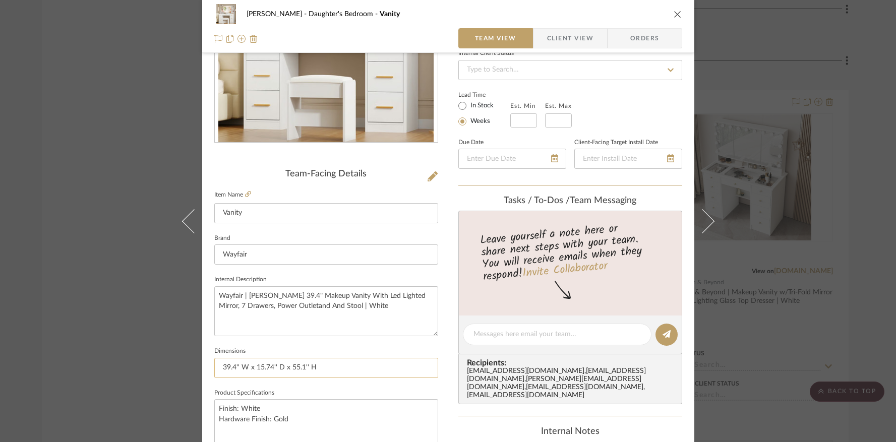
click at [326, 366] on input "39.4'' W x 15.74'' D x 55.1'' H" at bounding box center [326, 368] width 224 height 20
type input "39.4'' W x 15.74'' D x 55.1'' H"
click at [430, 179] on icon at bounding box center [433, 176] width 10 height 10
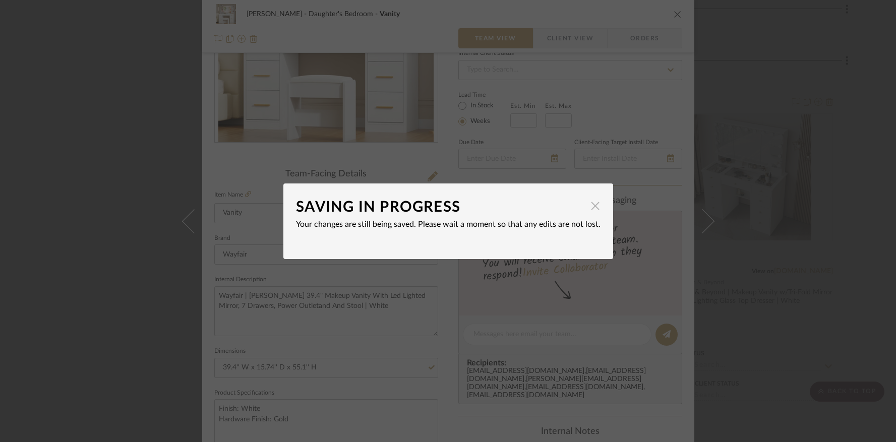
click at [592, 206] on span "button" at bounding box center [595, 206] width 20 height 20
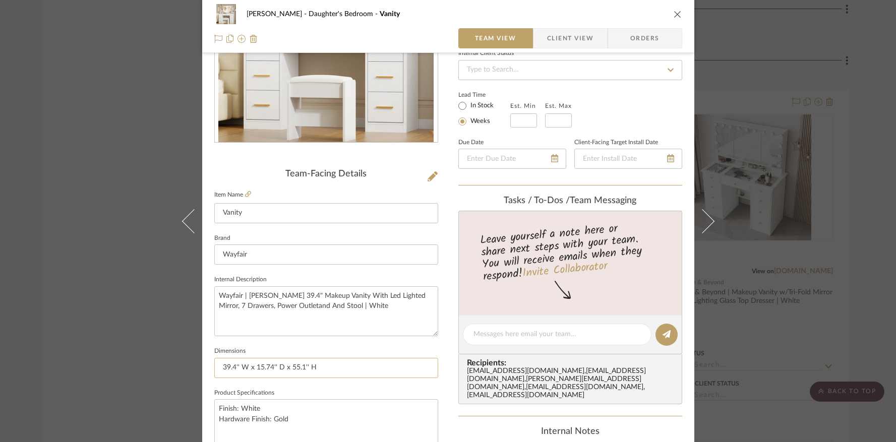
click at [321, 366] on input "39.4'' W x 15.74'' D x 55.1'' H" at bounding box center [326, 368] width 224 height 20
paste input "15.7'' H X 15.7'' W X 10.4'' D"
drag, startPoint x: 337, startPoint y: 366, endPoint x: 368, endPoint y: 370, distance: 31.0
click at [368, 370] on input "39.4'' W x 15.74'' D x 55.1'' H | Seat/Bench: 15.7'' H X 15.7'' W X 10.4'' D" at bounding box center [326, 368] width 224 height 20
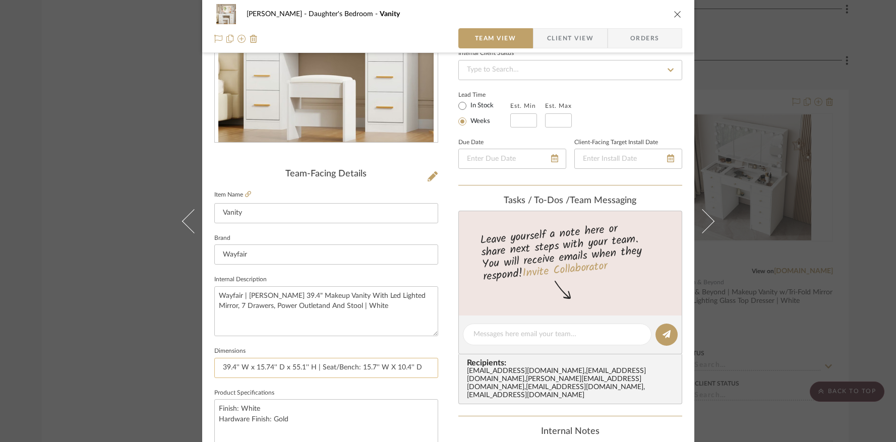
scroll to position [0, 0]
click at [415, 367] on input "39.4'' W x 15.74'' D x 55.1'' H | Seat/Bench: 15.7'' W X 10.4'' D" at bounding box center [326, 368] width 224 height 20
paste input "15.7'' H X"
click at [368, 366] on input "39.4'' W x 15.74'' D x 55.1'' H | Seat/Bench: 15.7'' W X 10.4'' D x 15.7'' H" at bounding box center [326, 368] width 224 height 20
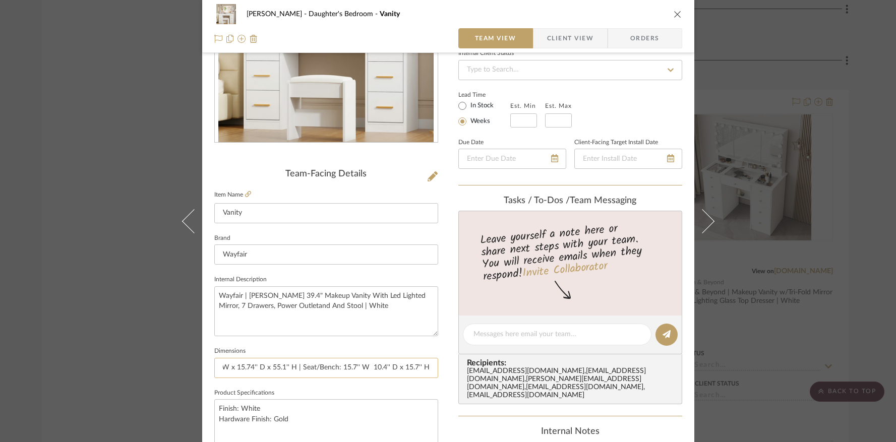
scroll to position [0, 15]
type input "39.4'' W x 15.74'' D x 55.1'' H | Seat/Bench: 15.7'' W x 10.4'' D x 15.7'' H"
click at [568, 38] on span "Client View" at bounding box center [570, 38] width 46 height 20
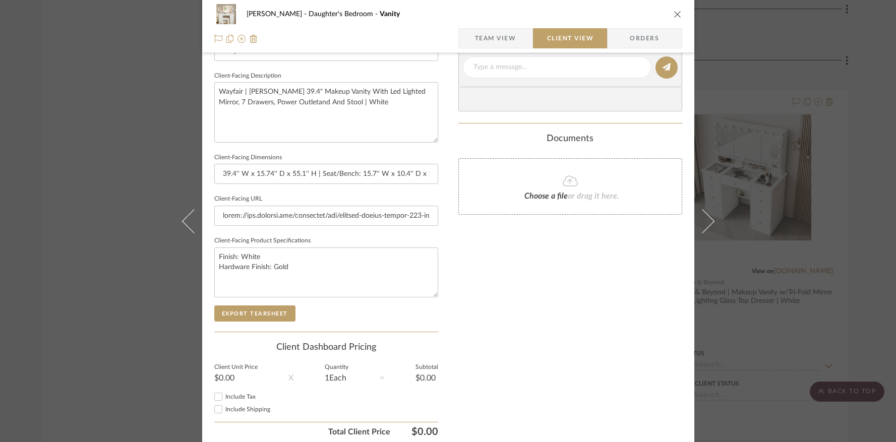
scroll to position [388, 0]
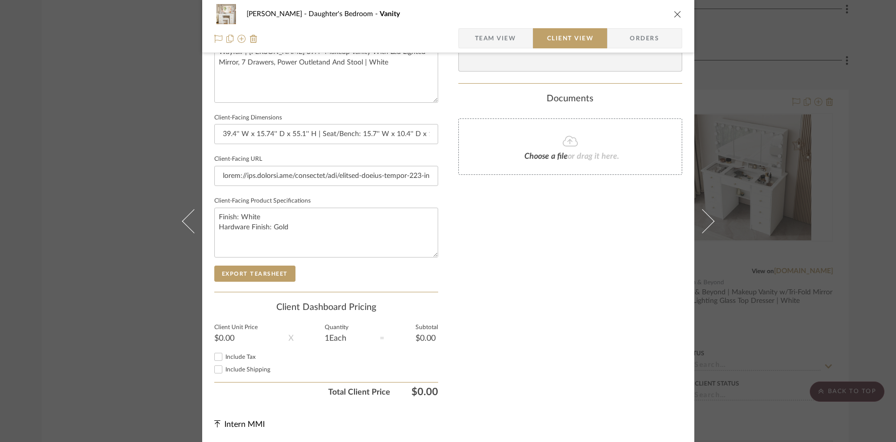
click at [675, 13] on icon "close" at bounding box center [678, 14] width 8 height 8
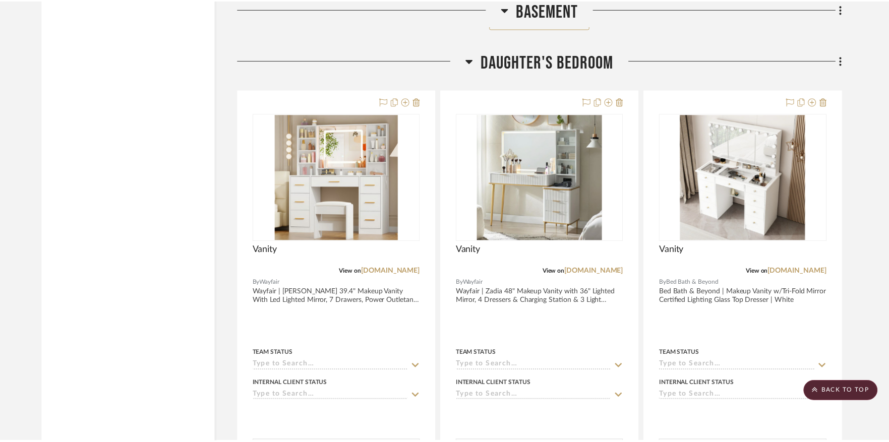
scroll to position [1613, 0]
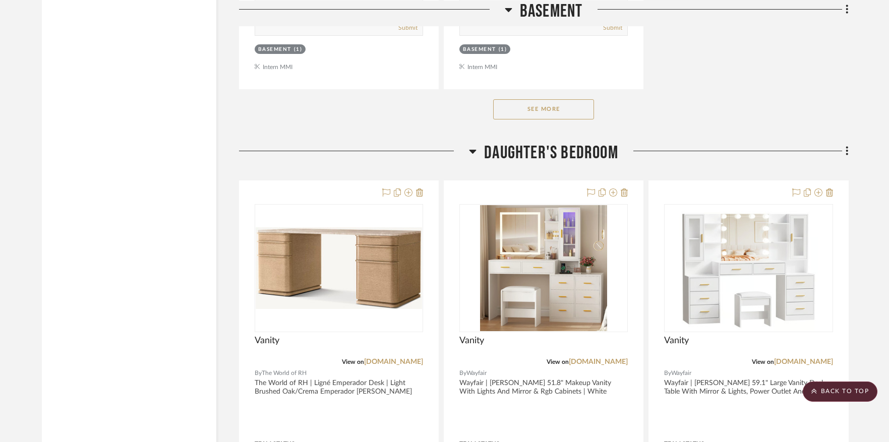
scroll to position [1524, 0]
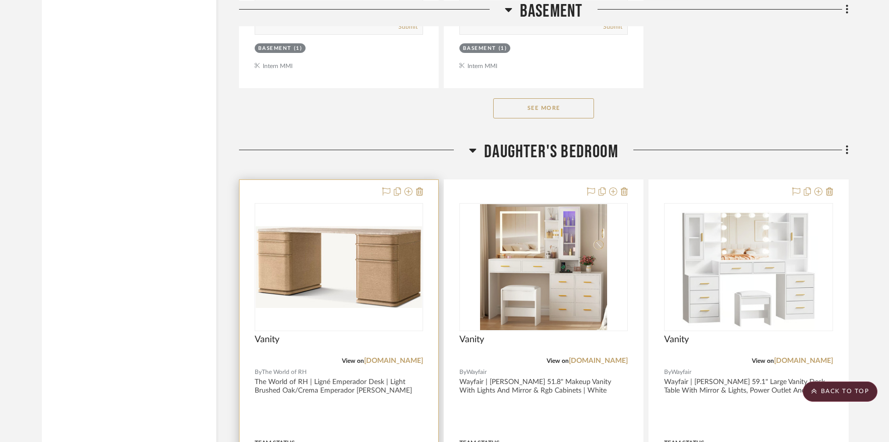
click at [341, 233] on img "0" at bounding box center [339, 267] width 166 height 82
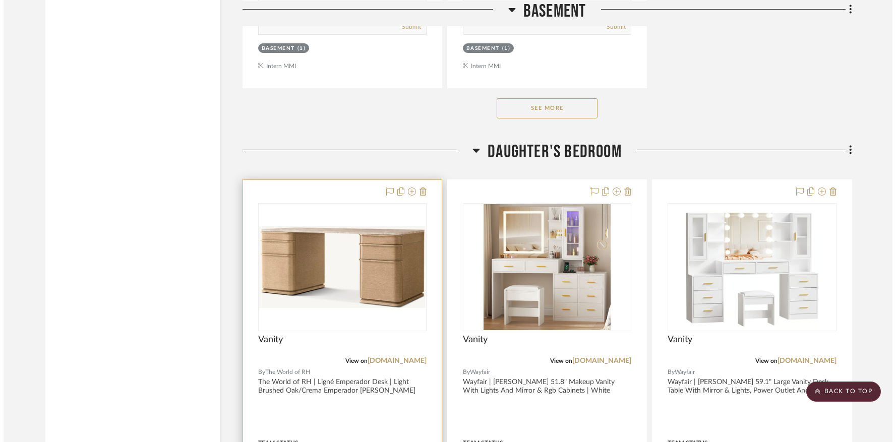
scroll to position [0, 0]
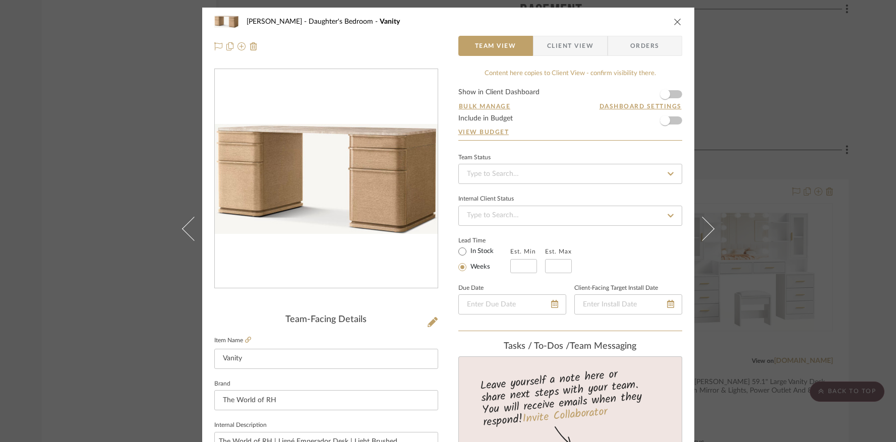
click at [553, 45] on span "Client View" at bounding box center [570, 46] width 46 height 20
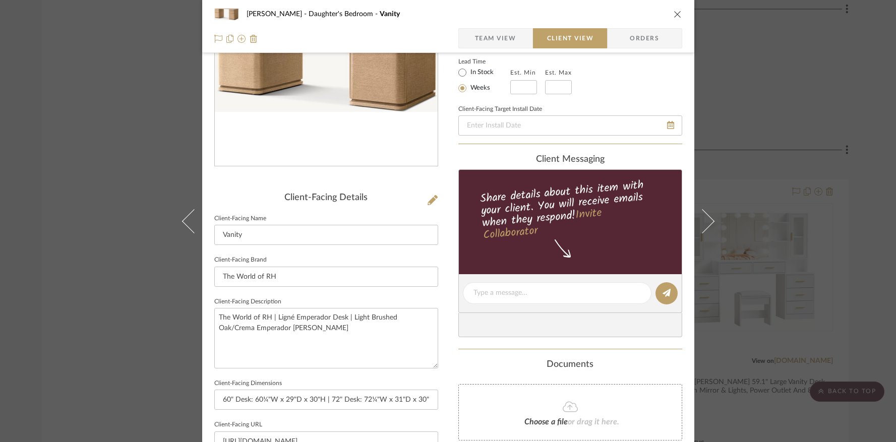
scroll to position [122, 0]
click at [674, 11] on icon "close" at bounding box center [678, 14] width 8 height 8
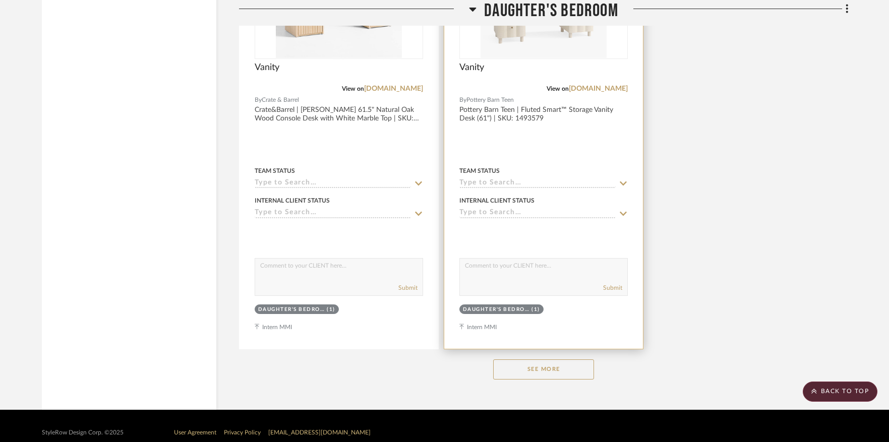
scroll to position [2701, 0]
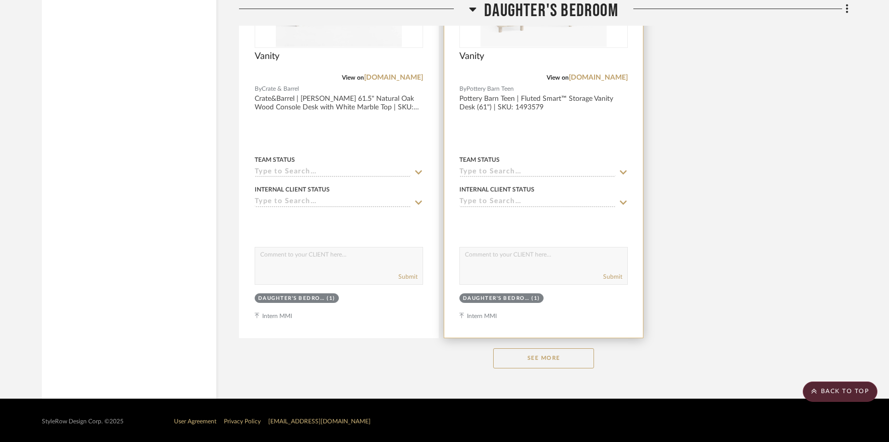
click at [562, 352] on button "See More" at bounding box center [543, 358] width 101 height 20
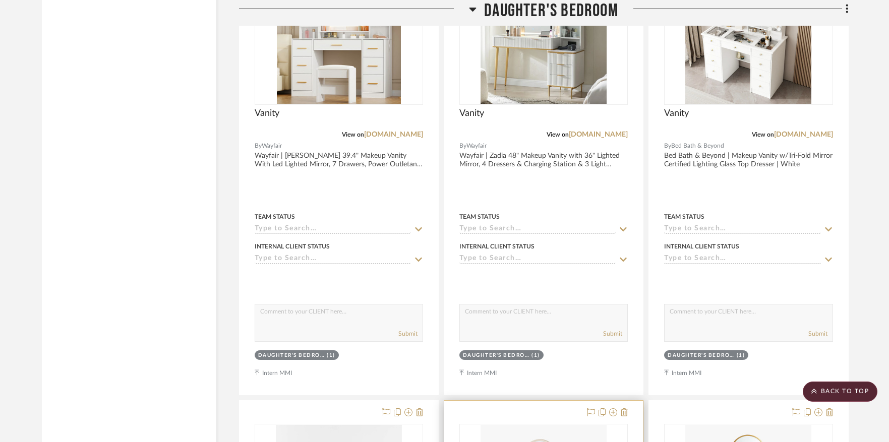
scroll to position [2097, 0]
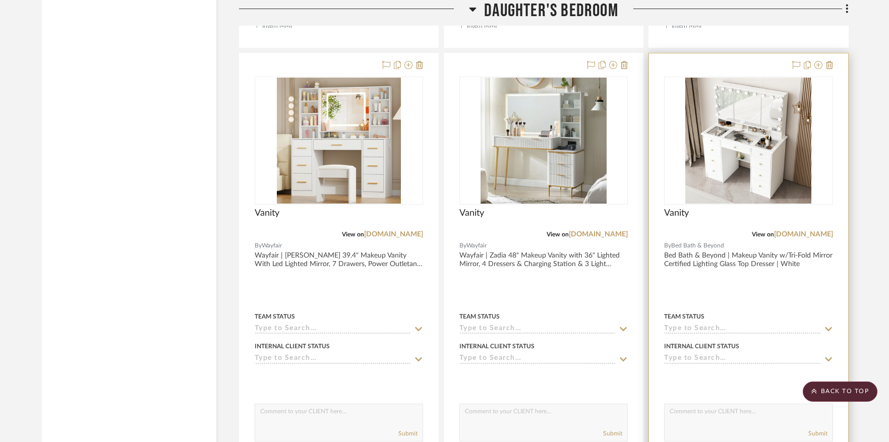
click at [741, 117] on img "0" at bounding box center [748, 141] width 126 height 126
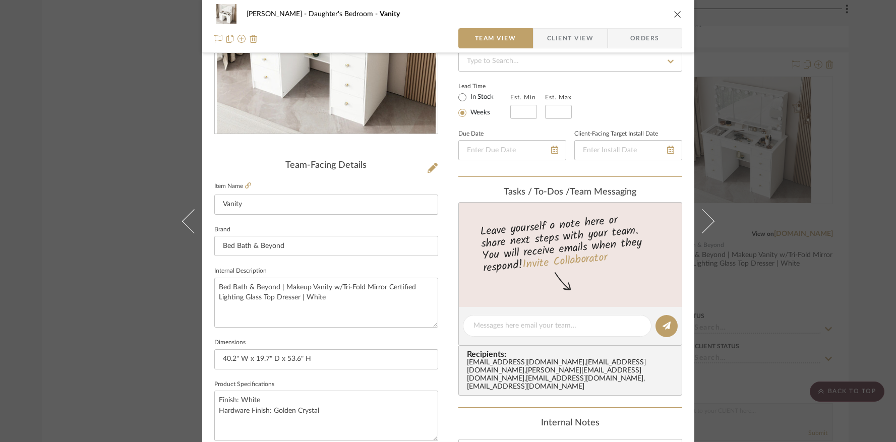
scroll to position [97, 0]
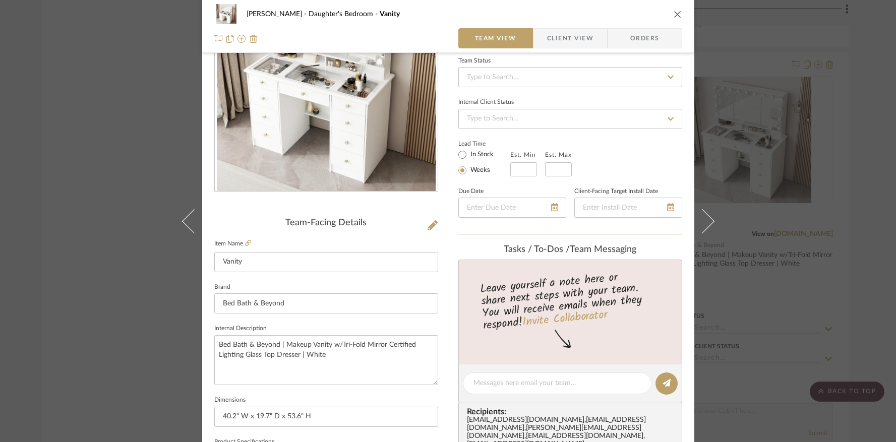
click at [577, 36] on span "Client View" at bounding box center [570, 38] width 46 height 20
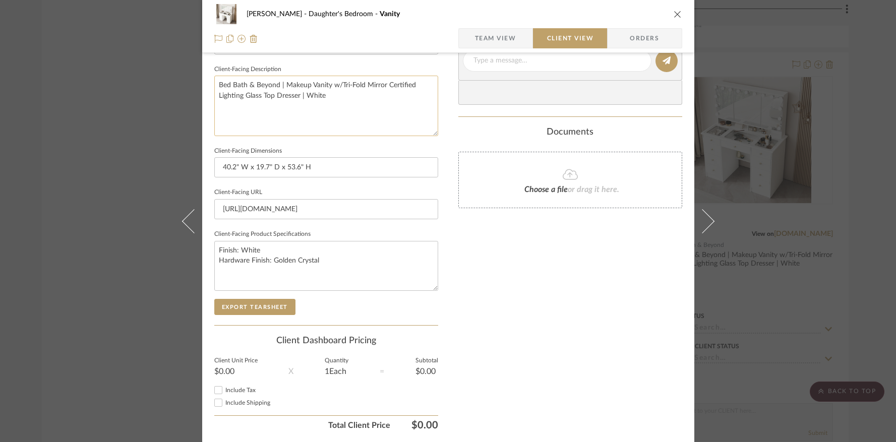
scroll to position [355, 0]
click at [256, 301] on button "Export Tearsheet" at bounding box center [254, 306] width 81 height 16
click at [676, 13] on icon "close" at bounding box center [678, 14] width 8 height 8
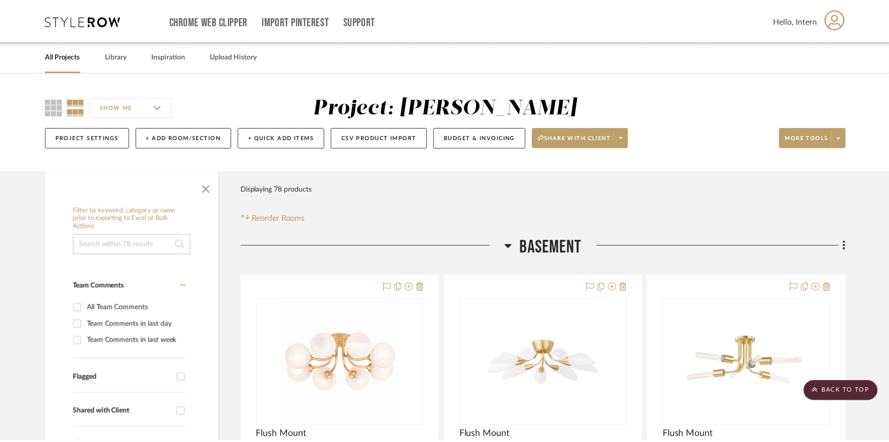
scroll to position [2097, 0]
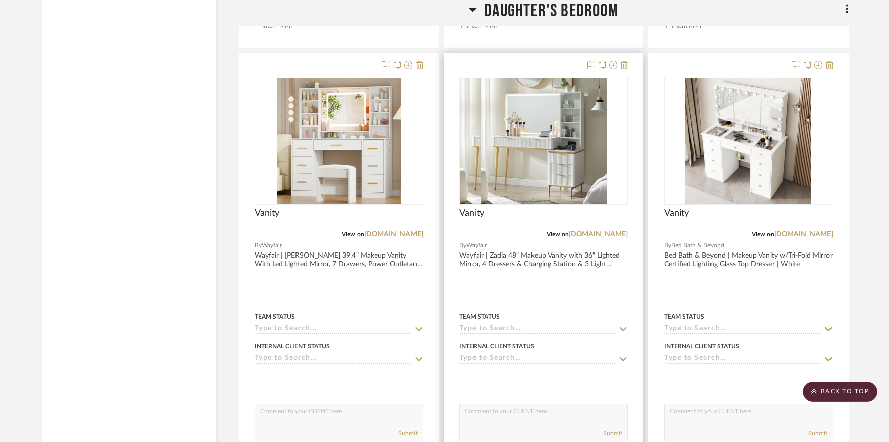
click at [549, 127] on img "0" at bounding box center [523, 141] width 126 height 126
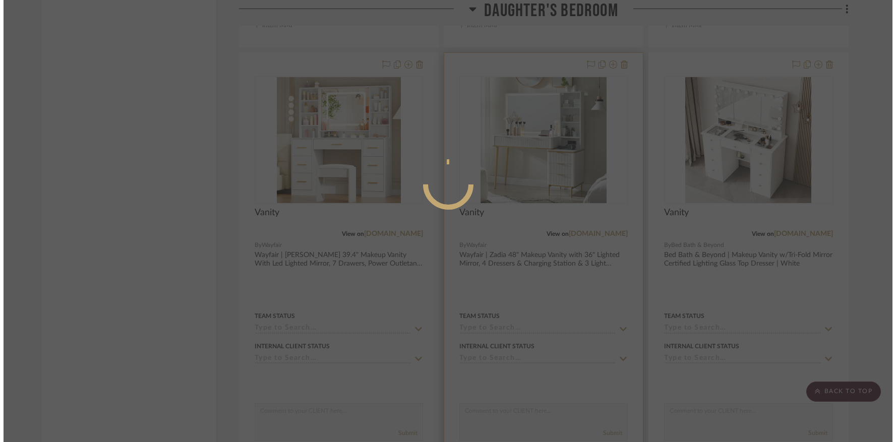
scroll to position [0, 0]
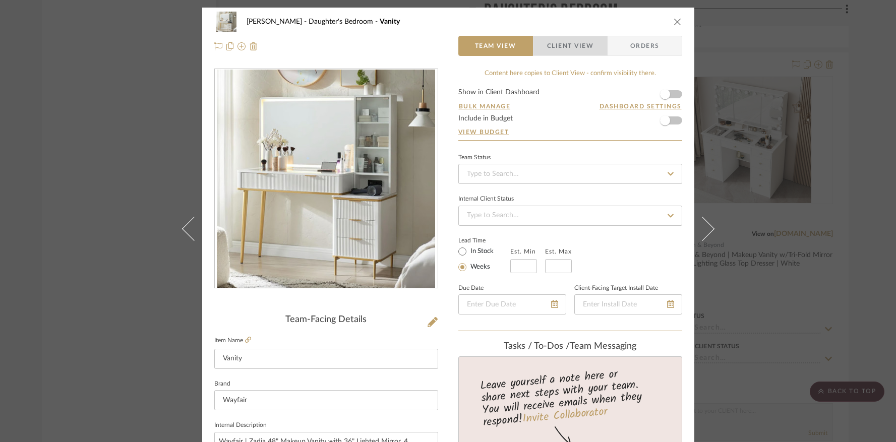
click at [584, 42] on span "Client View" at bounding box center [570, 46] width 46 height 20
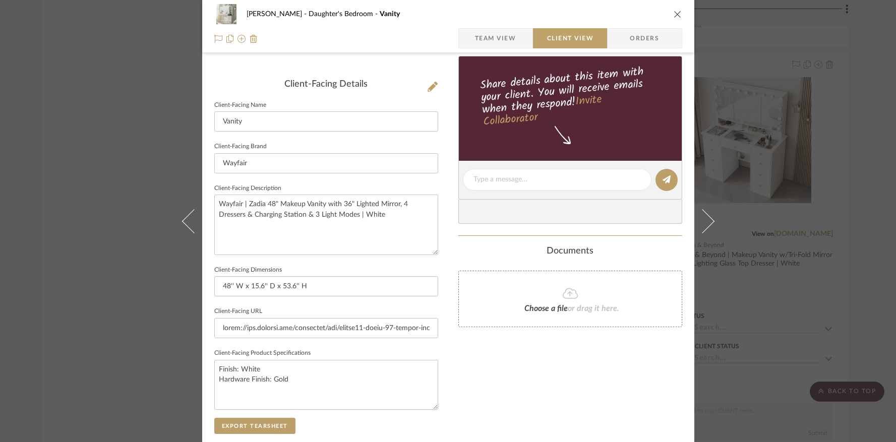
scroll to position [306, 0]
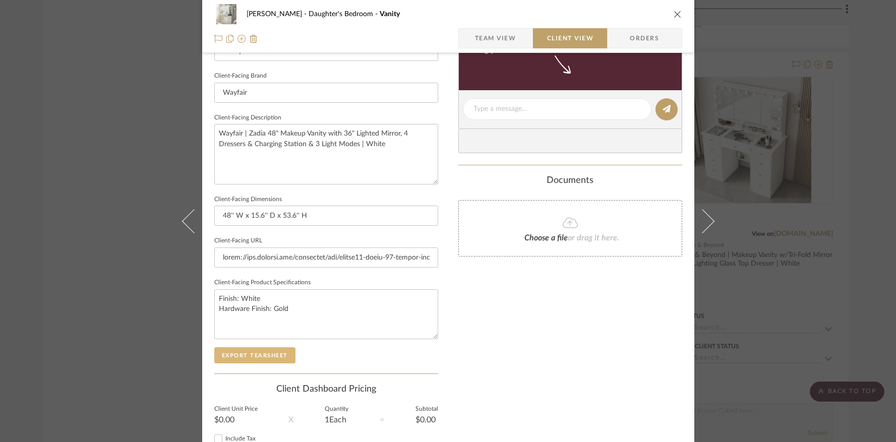
click at [283, 353] on button "Export Tearsheet" at bounding box center [254, 355] width 81 height 16
click at [675, 11] on icon "close" at bounding box center [678, 14] width 8 height 8
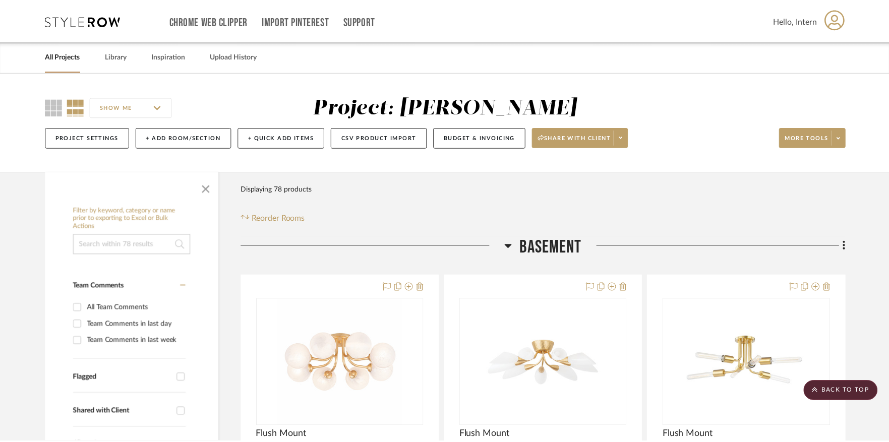
scroll to position [2097, 0]
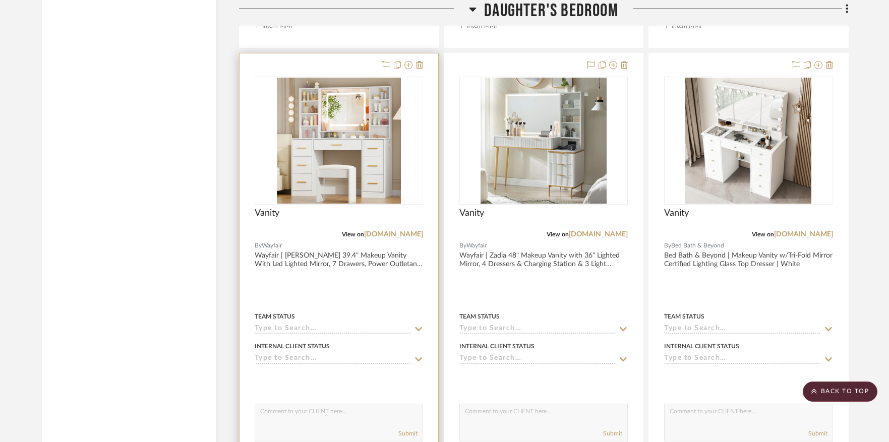
click at [353, 114] on div at bounding box center [339, 141] width 168 height 128
click at [365, 133] on img "0" at bounding box center [339, 141] width 124 height 126
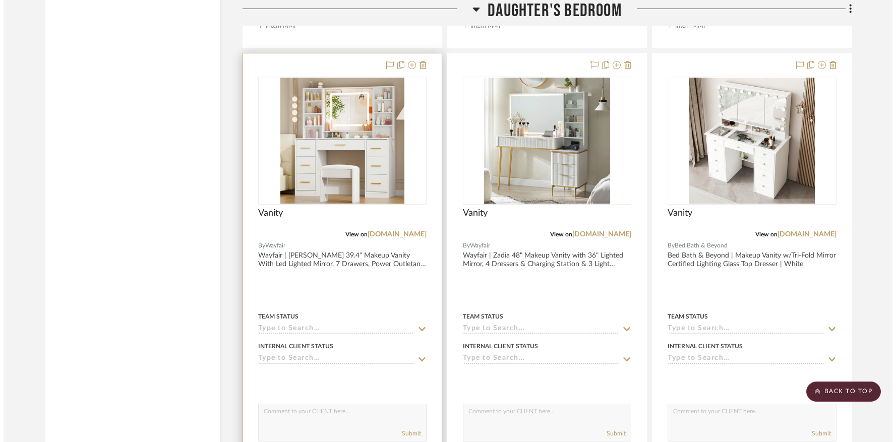
scroll to position [0, 0]
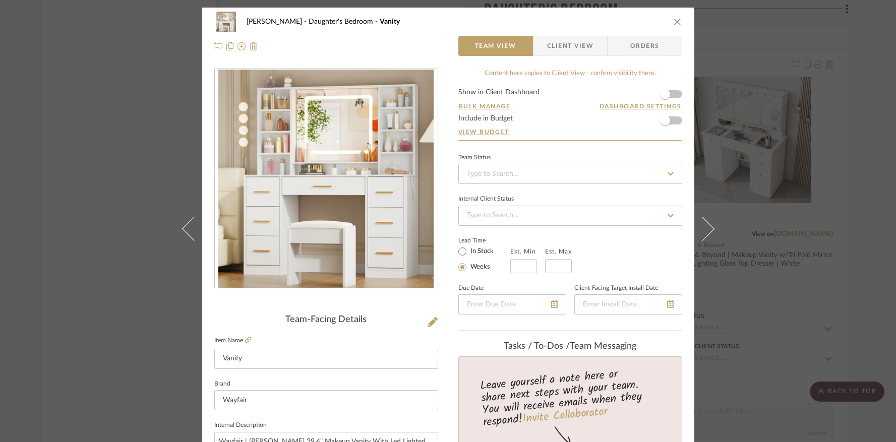
click at [578, 46] on span "Client View" at bounding box center [570, 46] width 46 height 20
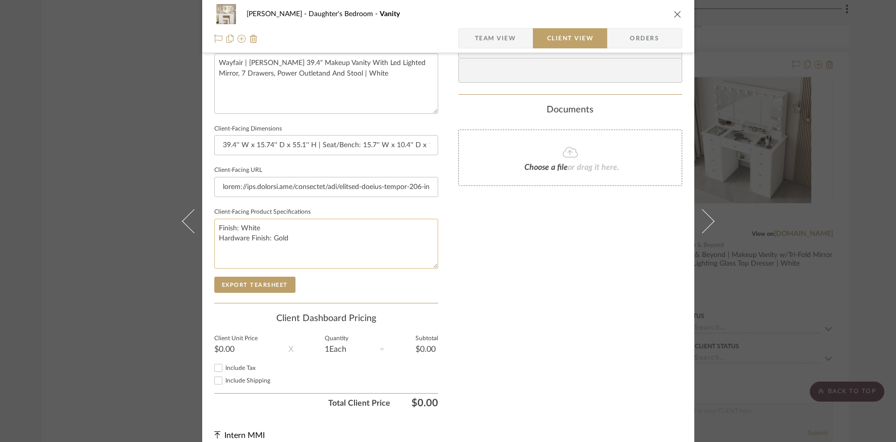
scroll to position [388, 0]
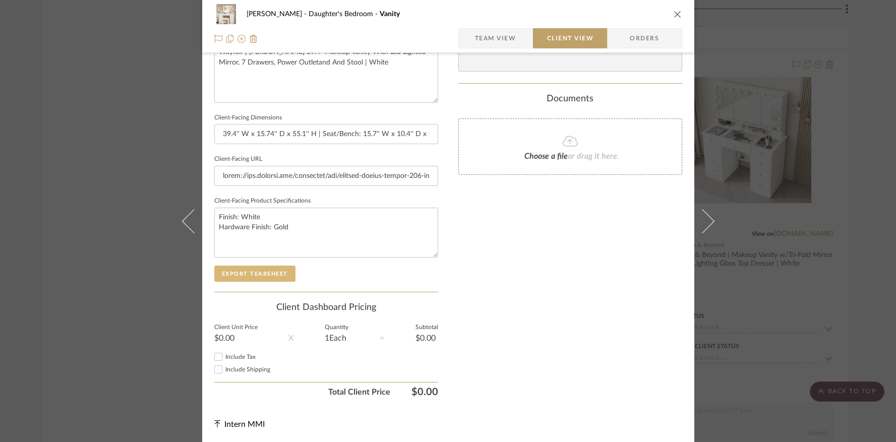
click at [270, 270] on button "Export Tearsheet" at bounding box center [254, 274] width 81 height 16
click at [675, 14] on icon "close" at bounding box center [678, 14] width 8 height 8
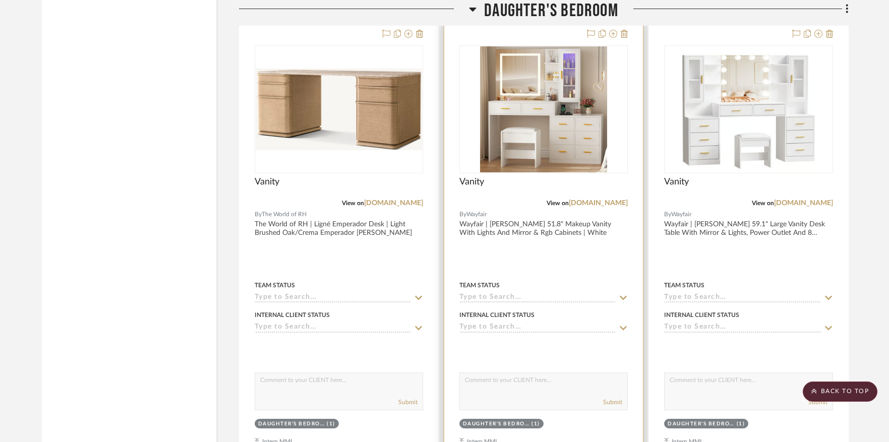
scroll to position [1641, 0]
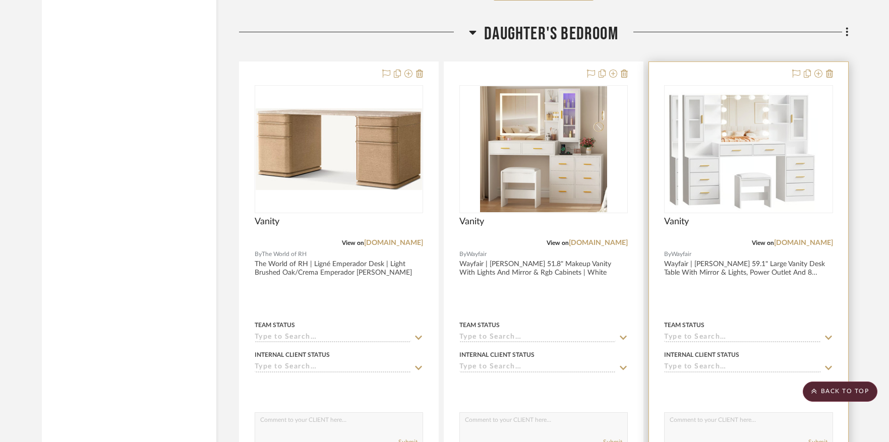
click at [718, 126] on img "0" at bounding box center [735, 149] width 140 height 126
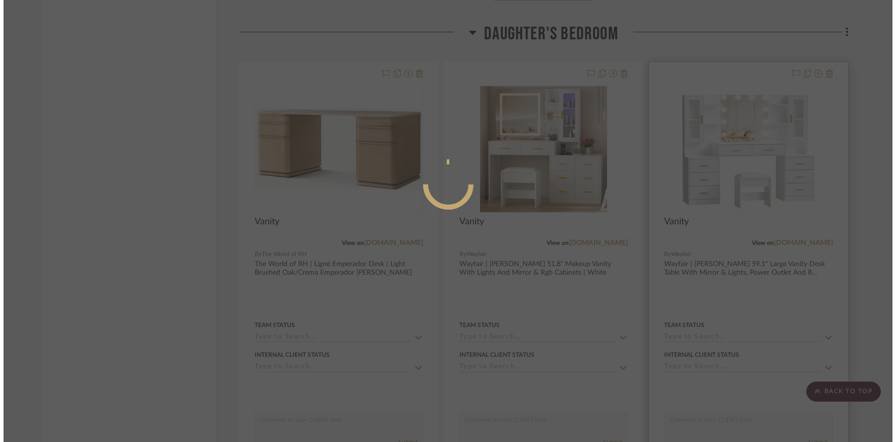
scroll to position [0, 0]
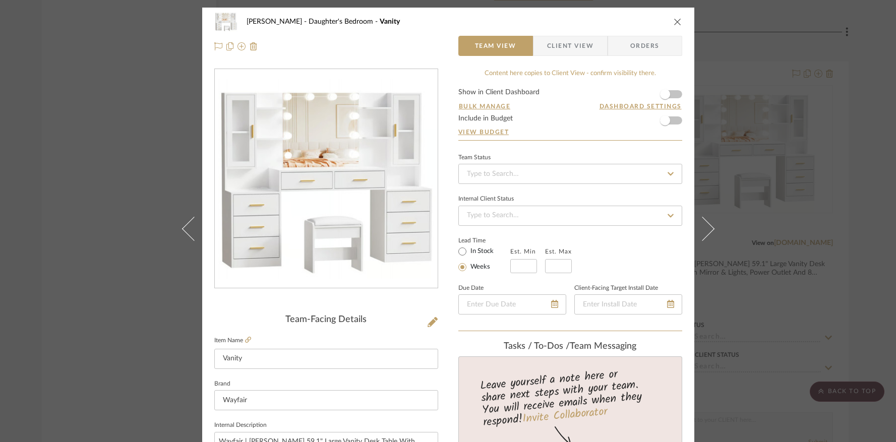
click at [572, 48] on span "Client View" at bounding box center [570, 46] width 46 height 20
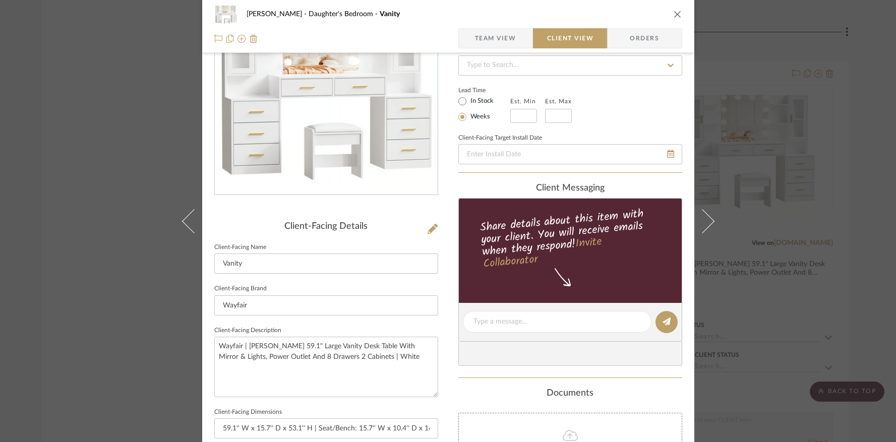
scroll to position [356, 0]
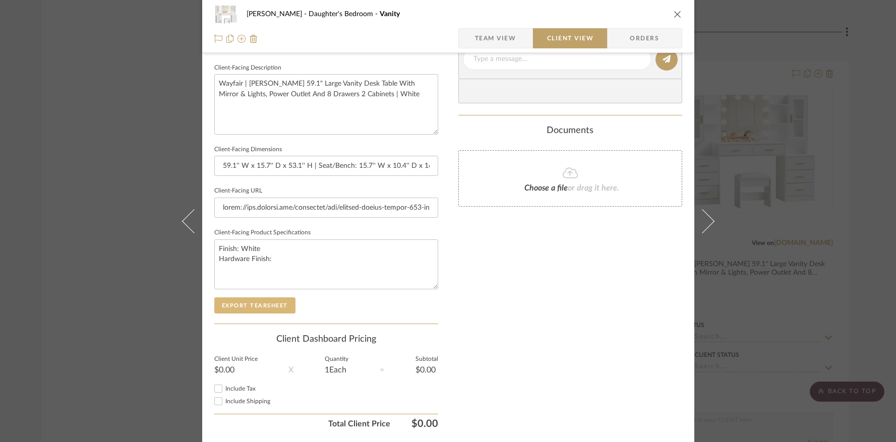
click at [264, 303] on button "Export Tearsheet" at bounding box center [254, 305] width 81 height 16
click at [674, 13] on icon "close" at bounding box center [678, 14] width 8 height 8
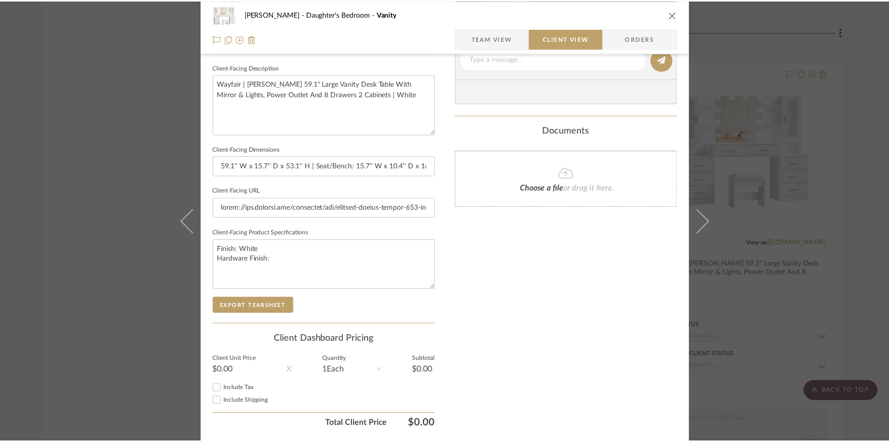
scroll to position [1641, 0]
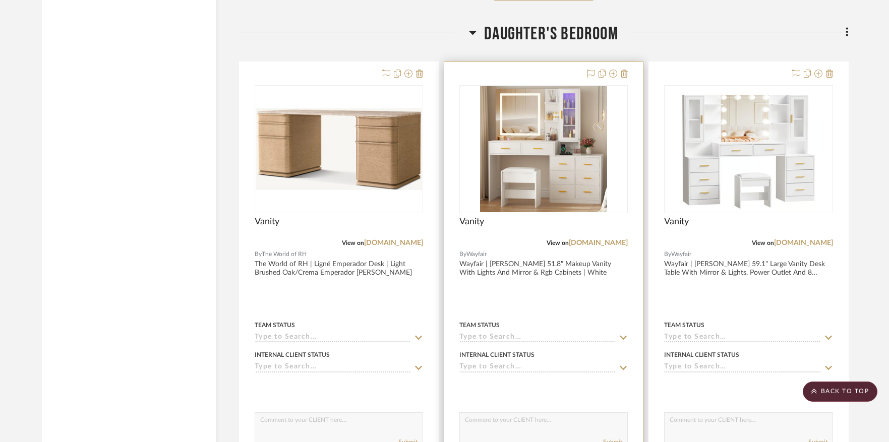
click at [535, 126] on img "0" at bounding box center [544, 149] width 128 height 126
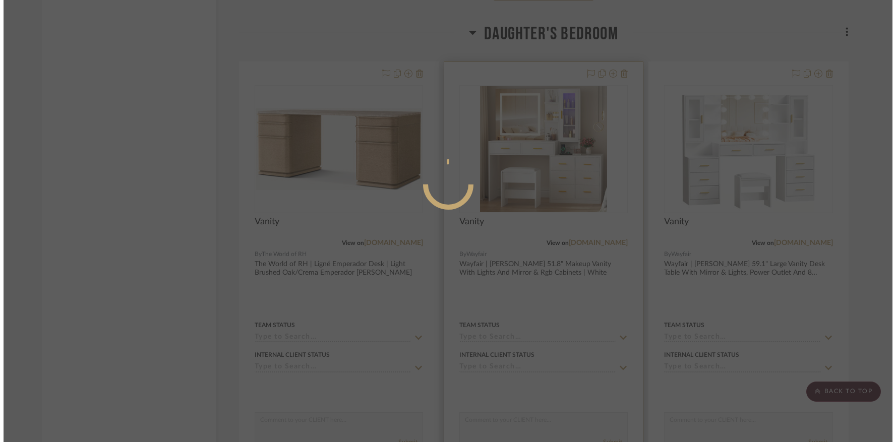
scroll to position [0, 0]
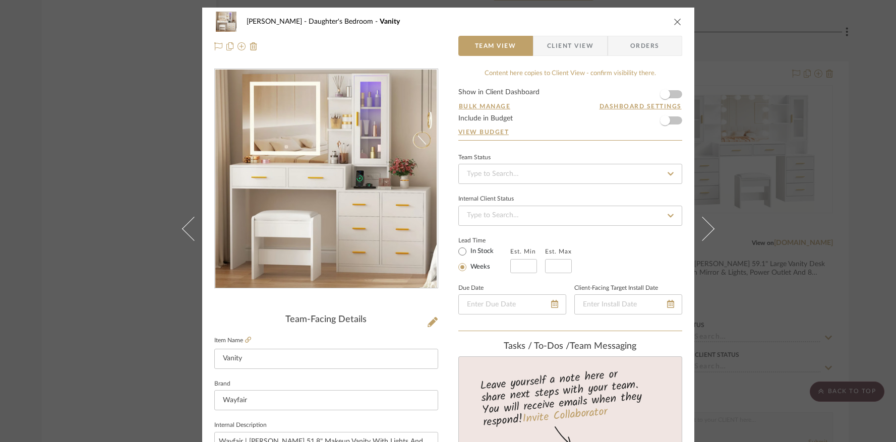
click at [562, 47] on span "Client View" at bounding box center [570, 46] width 46 height 20
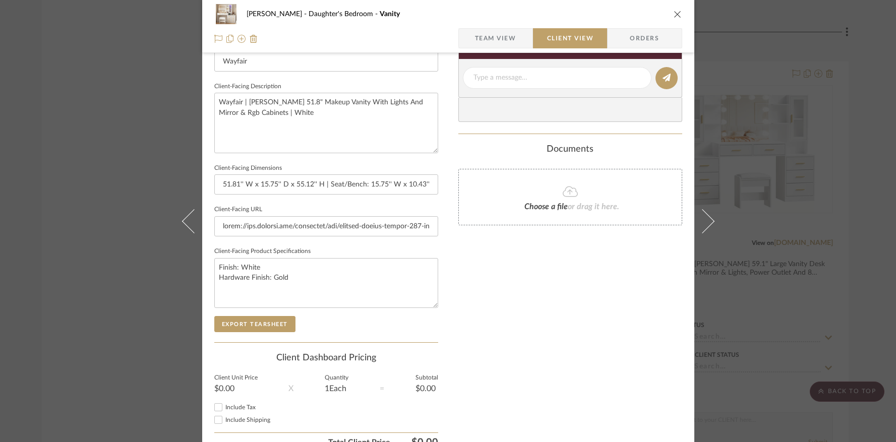
scroll to position [388, 0]
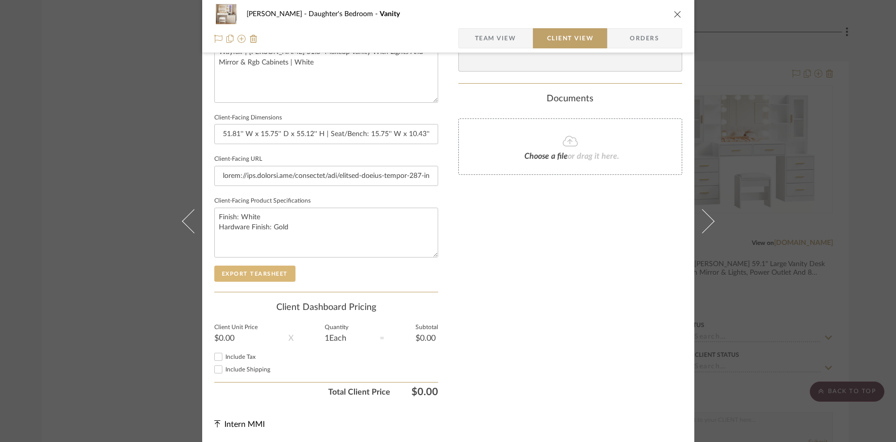
click at [287, 273] on button "Export Tearsheet" at bounding box center [254, 274] width 81 height 16
click at [674, 13] on icon "close" at bounding box center [678, 14] width 8 height 8
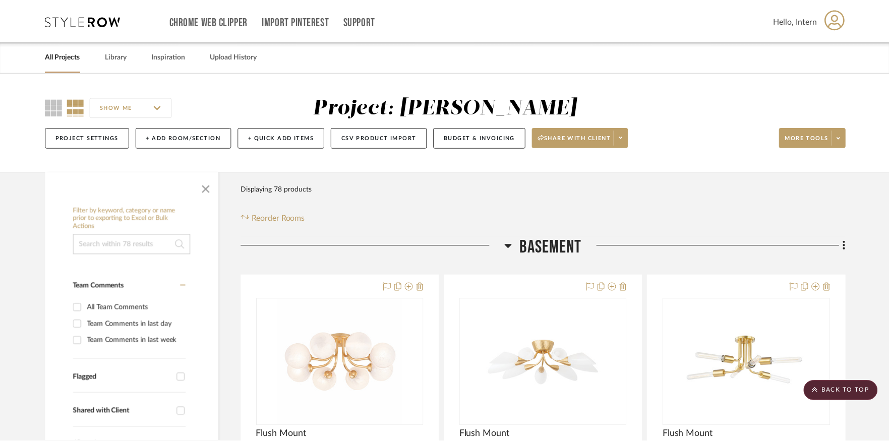
scroll to position [1641, 0]
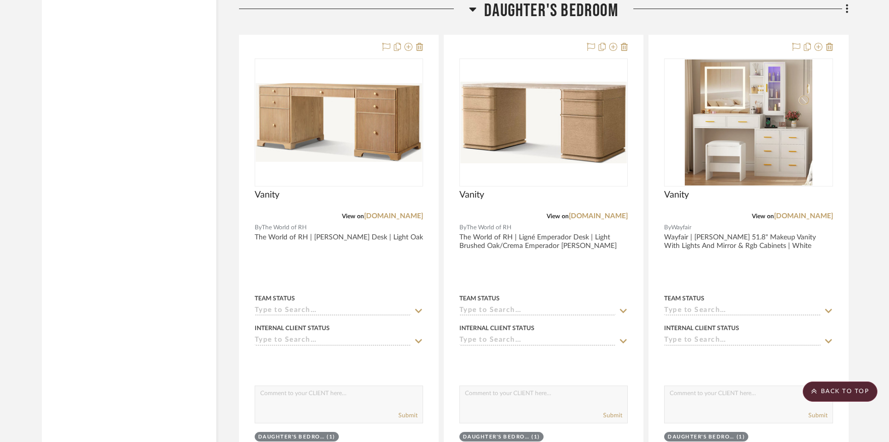
scroll to position [1695, 0]
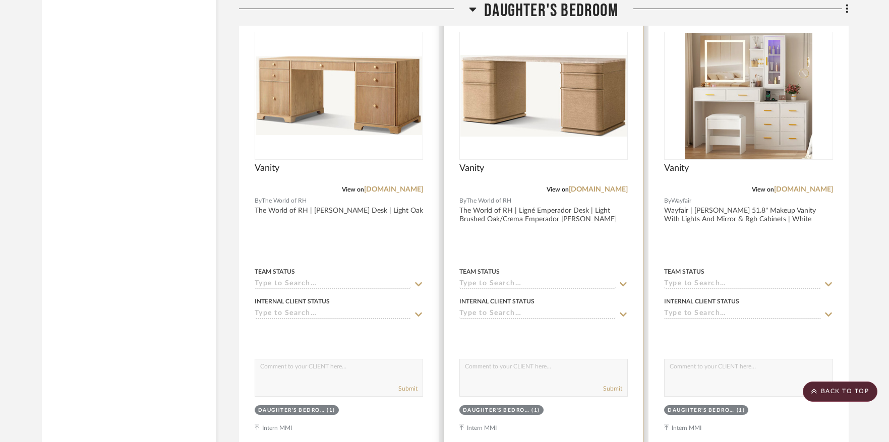
click at [577, 87] on div at bounding box center [543, 96] width 168 height 128
click at [578, 86] on img "0" at bounding box center [543, 96] width 166 height 82
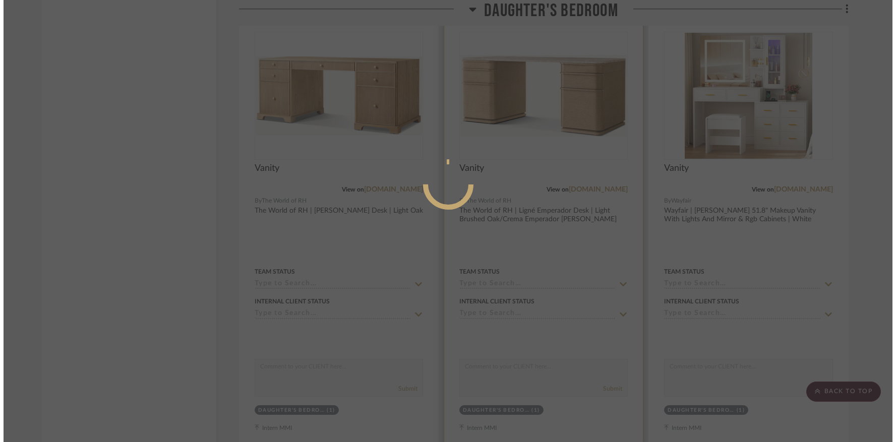
scroll to position [0, 0]
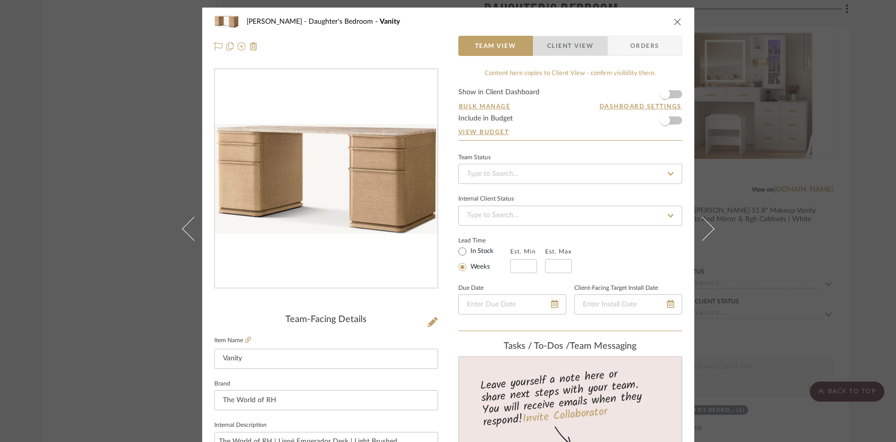
click at [577, 44] on span "Client View" at bounding box center [570, 46] width 46 height 20
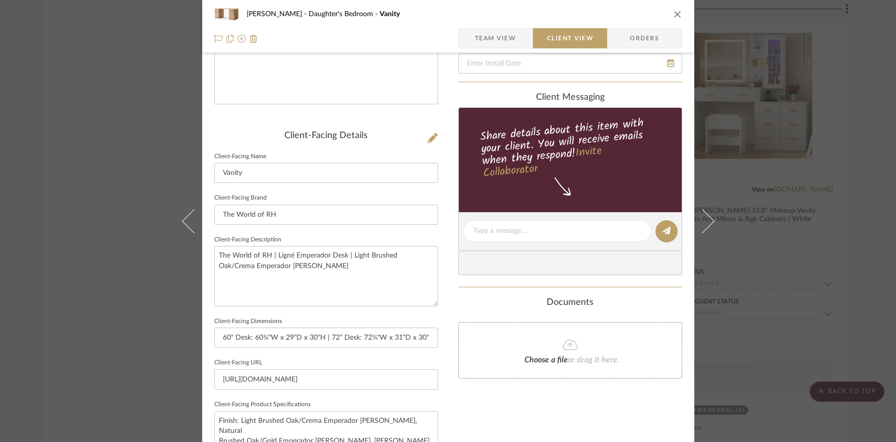
scroll to position [375, 0]
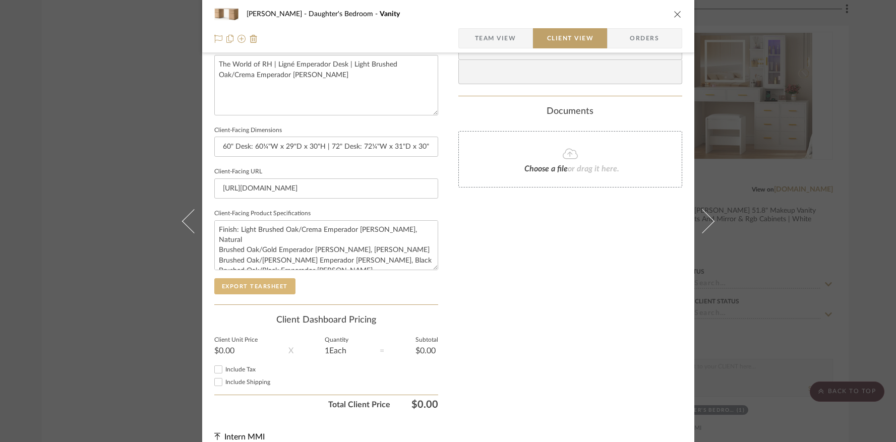
click at [273, 289] on button "Export Tearsheet" at bounding box center [254, 286] width 81 height 16
click at [674, 12] on icon "close" at bounding box center [678, 14] width 8 height 8
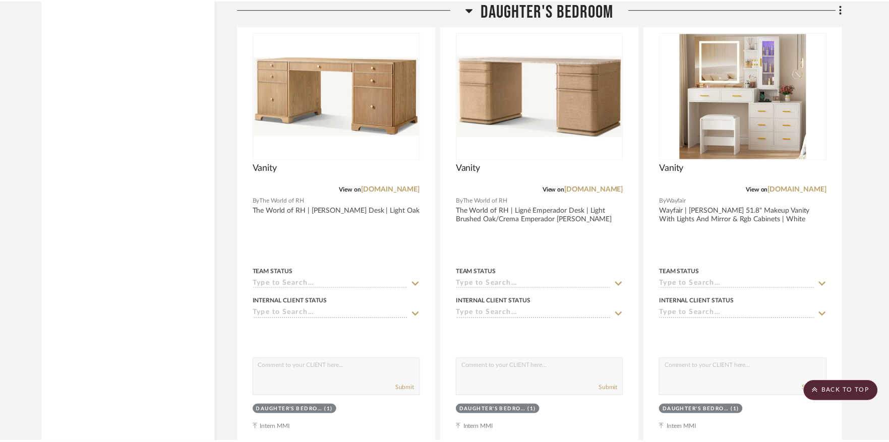
scroll to position [1695, 0]
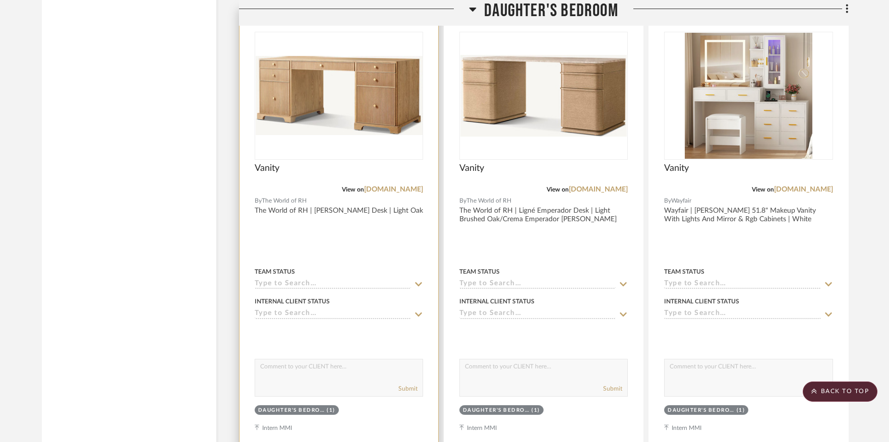
click at [336, 79] on div at bounding box center [339, 96] width 168 height 128
click at [340, 80] on img "0" at bounding box center [339, 95] width 166 height 79
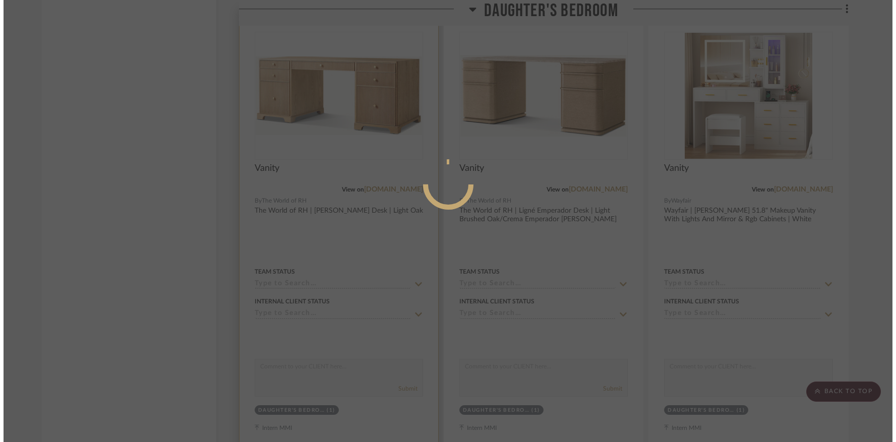
scroll to position [0, 0]
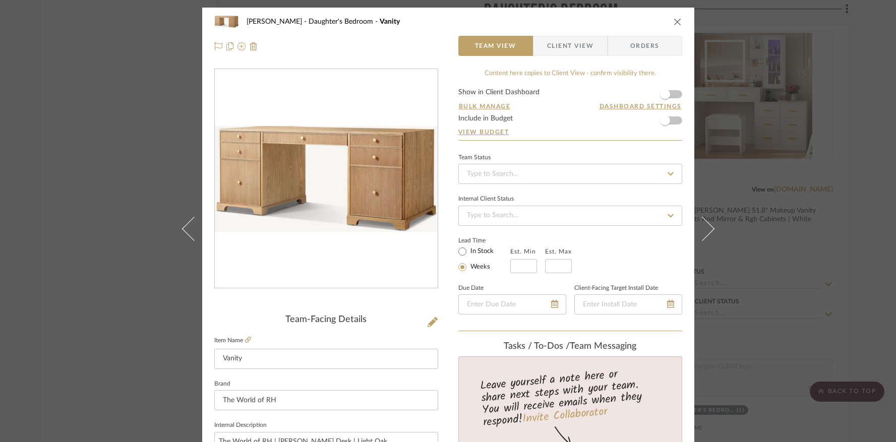
click at [583, 47] on span "Client View" at bounding box center [570, 46] width 46 height 20
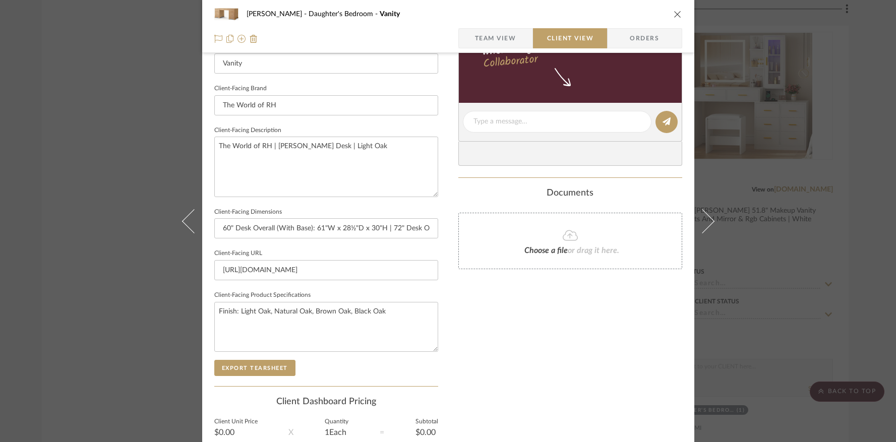
scroll to position [294, 0]
click at [272, 363] on button "Export Tearsheet" at bounding box center [254, 367] width 81 height 16
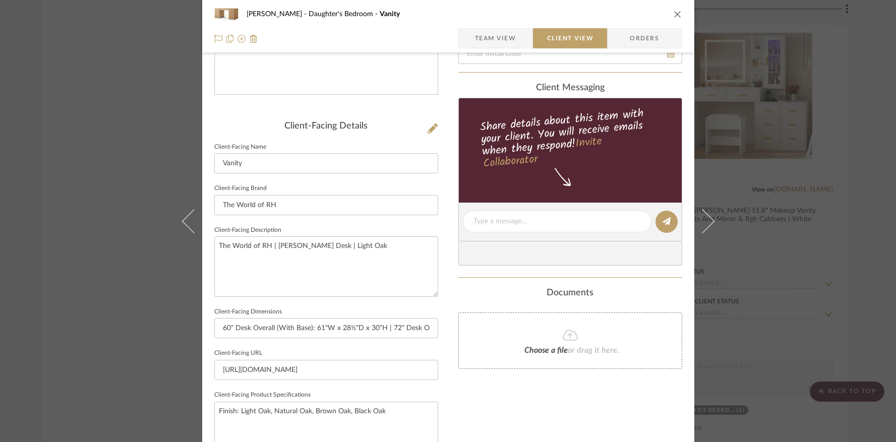
scroll to position [143, 0]
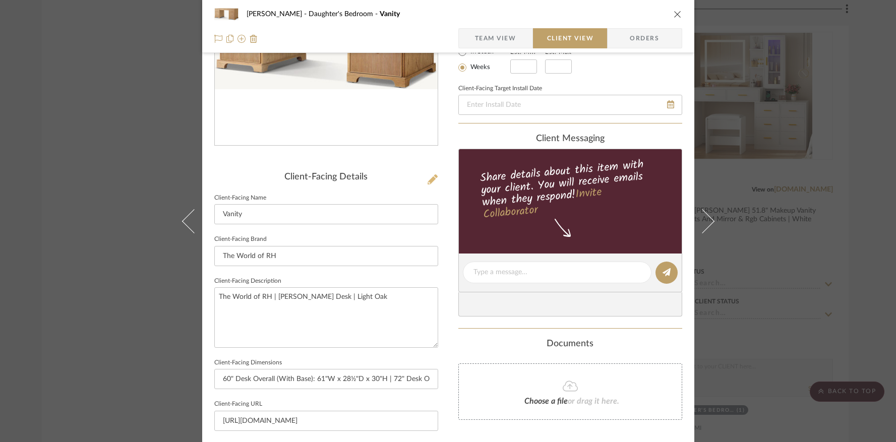
click at [428, 174] on icon at bounding box center [433, 179] width 10 height 10
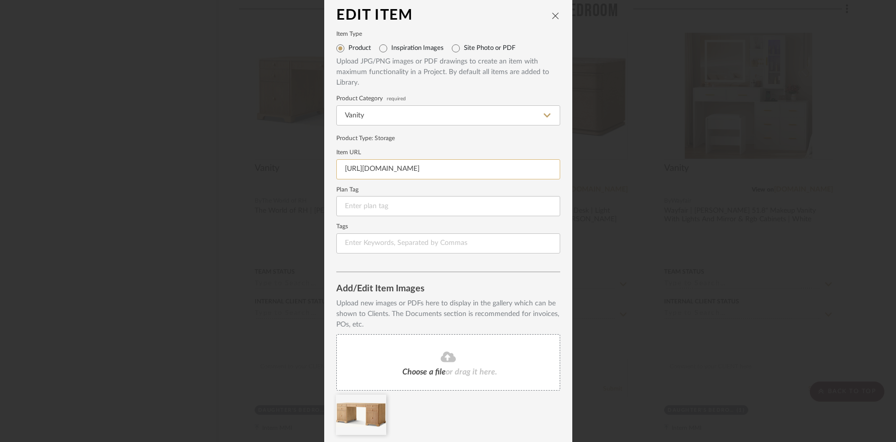
scroll to position [0, 0]
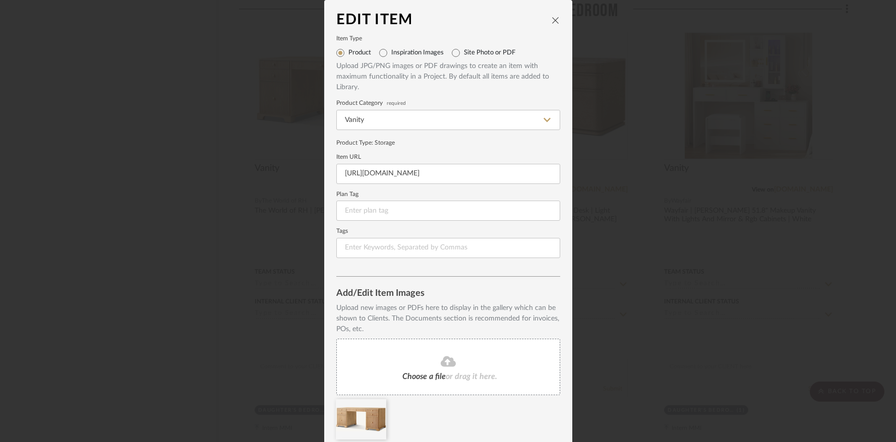
click at [552, 19] on icon "close" at bounding box center [556, 20] width 8 height 8
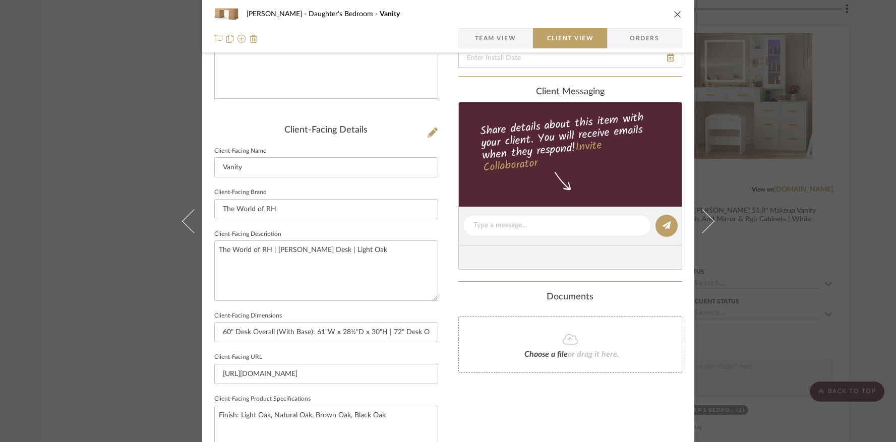
scroll to position [192, 0]
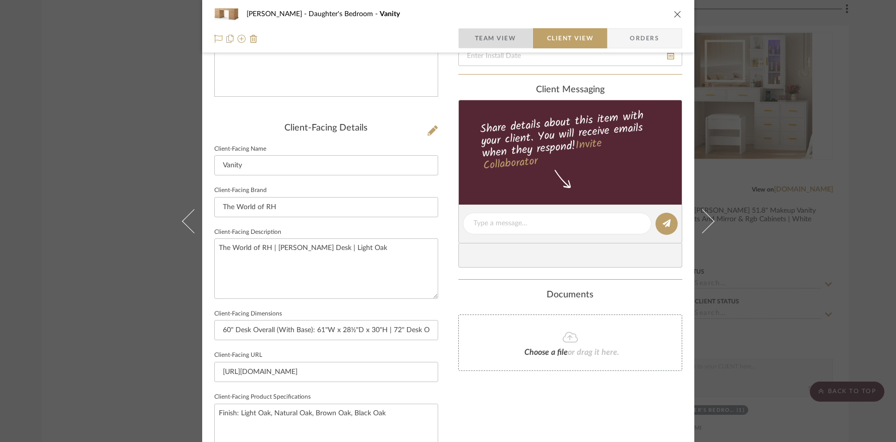
click at [506, 40] on span "Team View" at bounding box center [495, 38] width 41 height 20
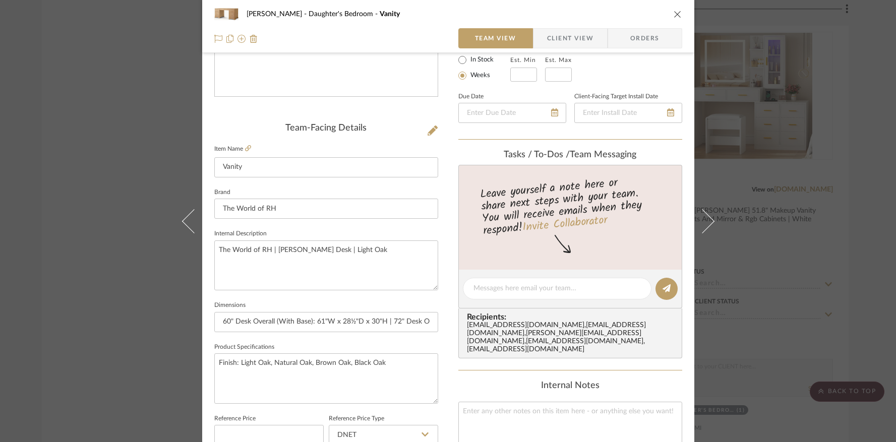
click at [674, 12] on icon "close" at bounding box center [678, 14] width 8 height 8
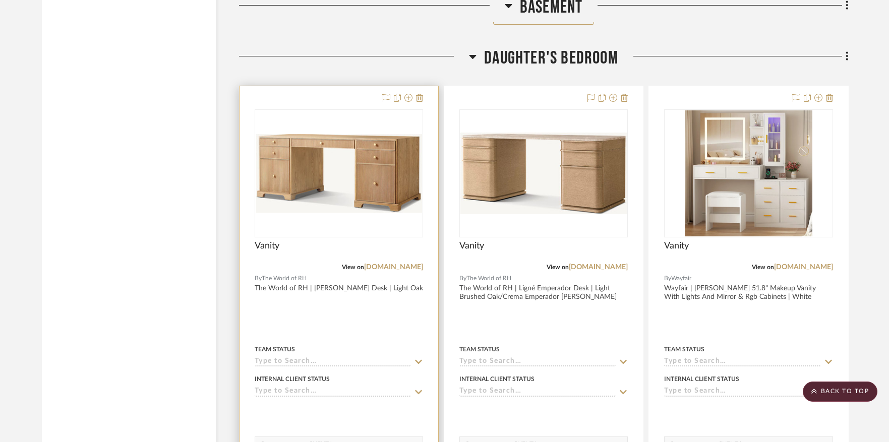
scroll to position [1516, 0]
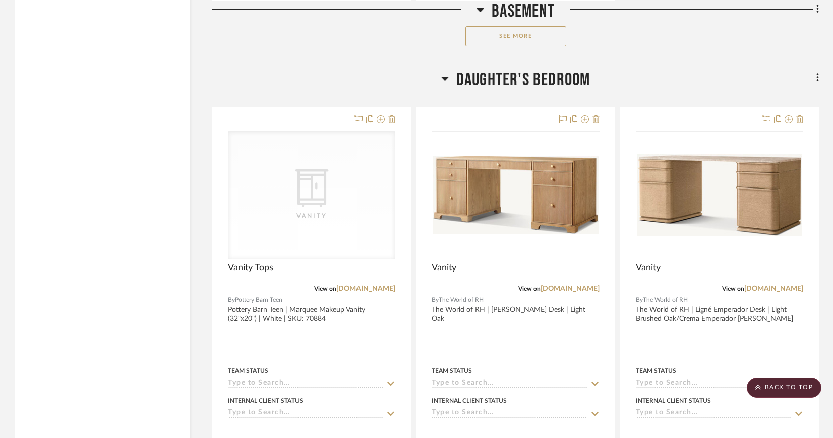
scroll to position [1598, 0]
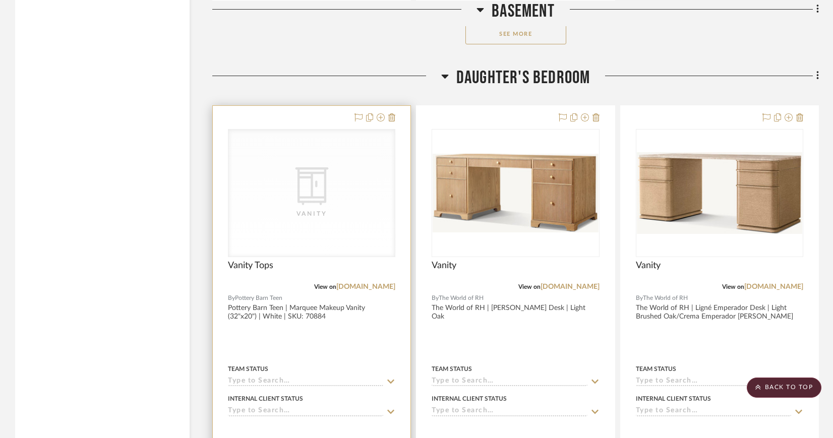
click at [352, 166] on div "CategoryIconStorage Created with Sketch. Vanity" at bounding box center [311, 193] width 166 height 127
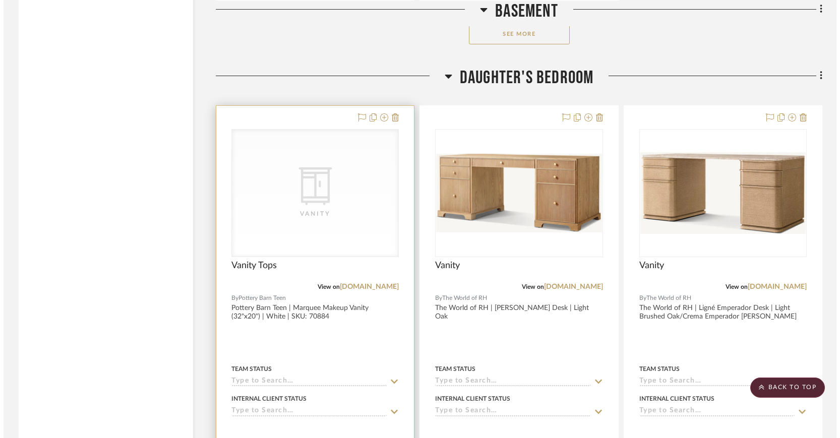
scroll to position [0, 0]
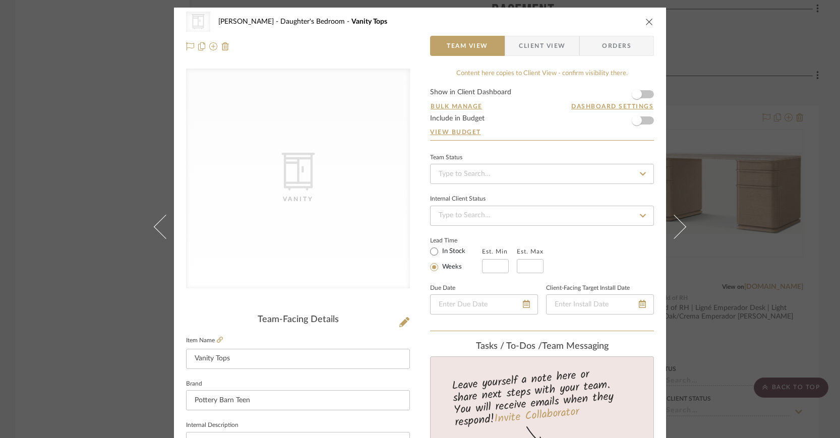
click at [295, 169] on icon at bounding box center [297, 172] width 33 height 38
click at [400, 323] on icon at bounding box center [404, 322] width 10 height 10
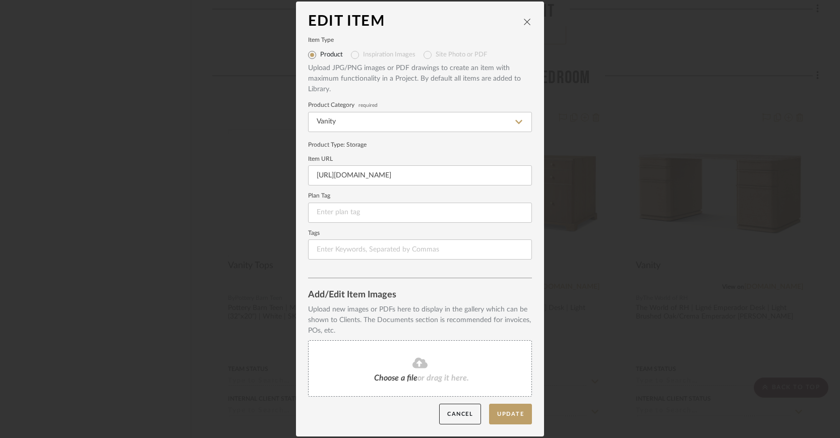
click at [418, 361] on icon at bounding box center [419, 363] width 15 height 11
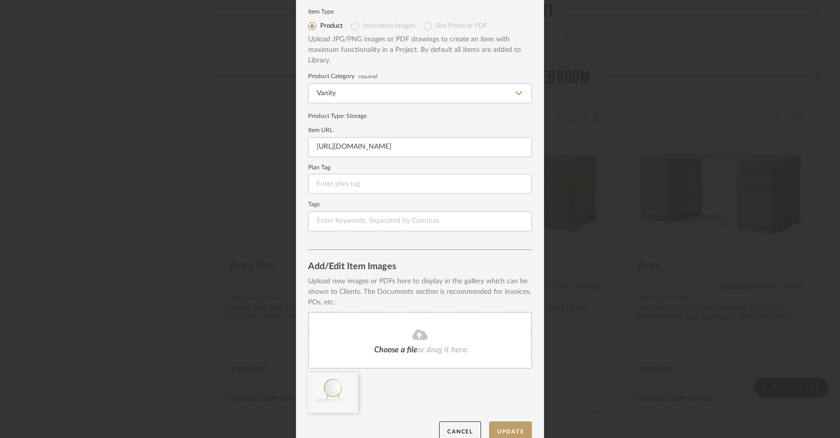
scroll to position [42, 0]
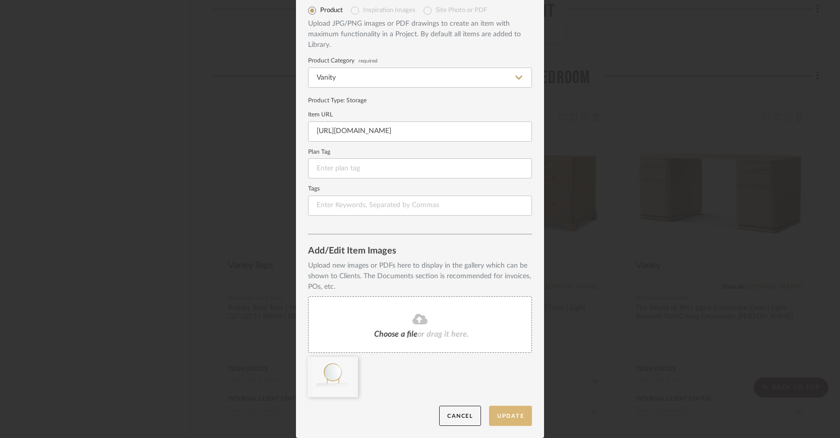
click at [511, 412] on button "Update" at bounding box center [510, 416] width 43 height 21
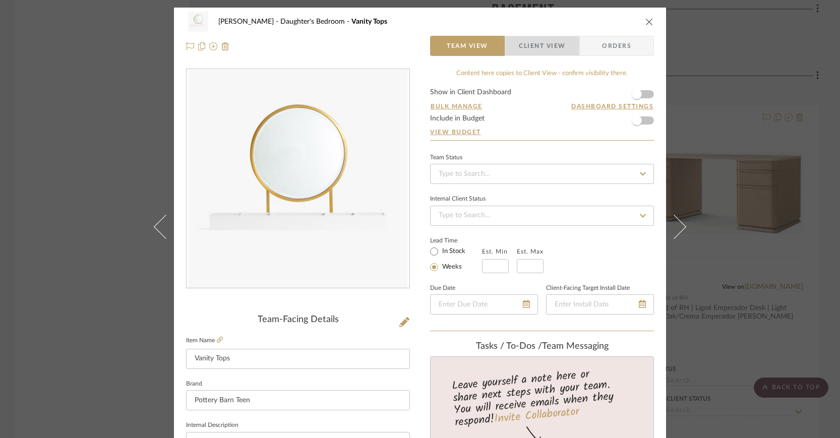
click at [546, 47] on span "Client View" at bounding box center [542, 46] width 46 height 20
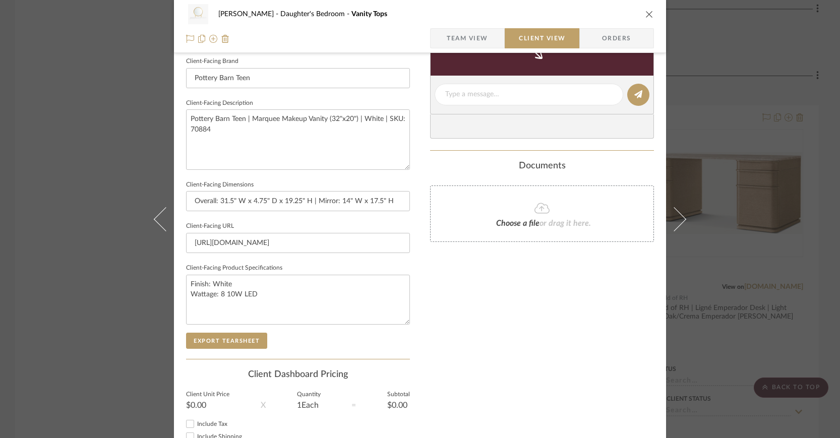
scroll to position [323, 0]
click at [237, 336] on button "Export Tearsheet" at bounding box center [226, 339] width 81 height 16
click at [645, 12] on icon "close" at bounding box center [649, 14] width 8 height 8
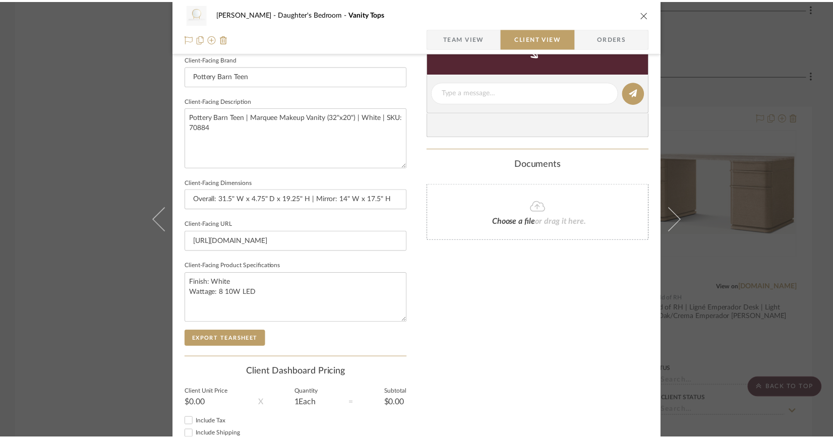
scroll to position [1598, 0]
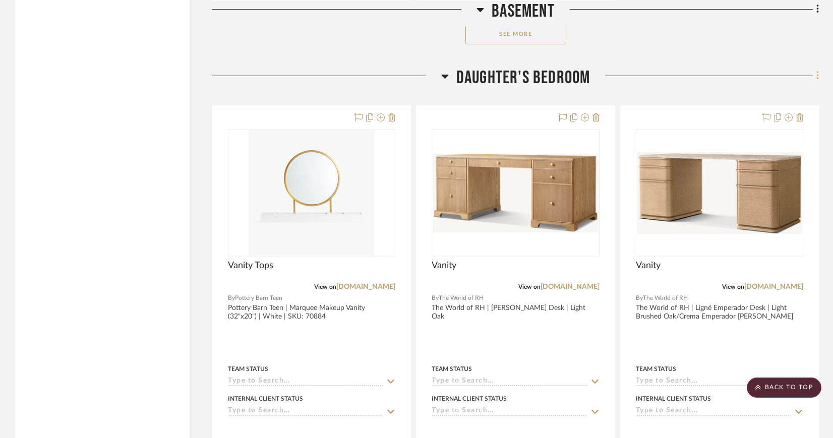
click at [816, 74] on icon at bounding box center [817, 75] width 3 height 11
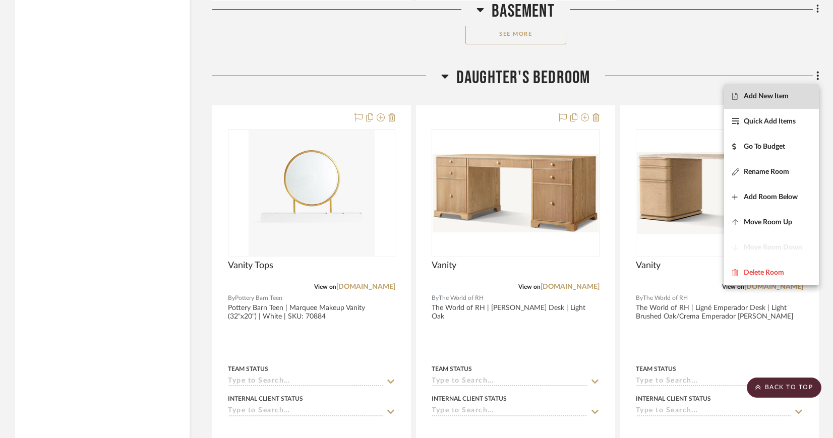
click at [785, 95] on span "Add New Item" at bounding box center [766, 96] width 45 height 9
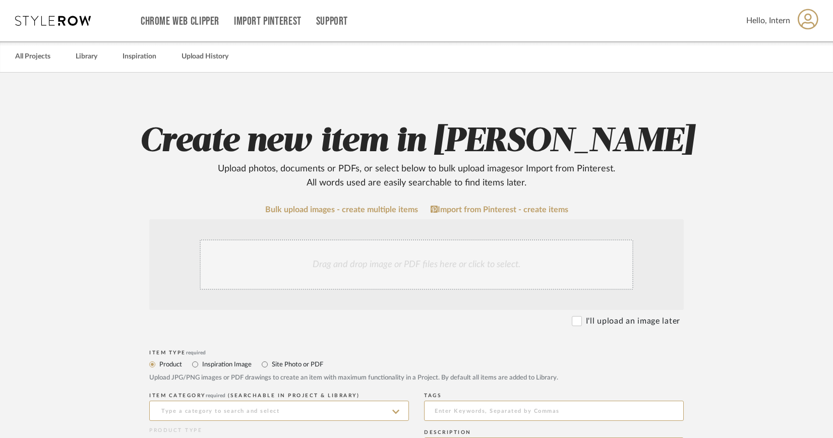
click at [407, 253] on div "Drag and drop image or PDF files here or click to select." at bounding box center [417, 264] width 434 height 50
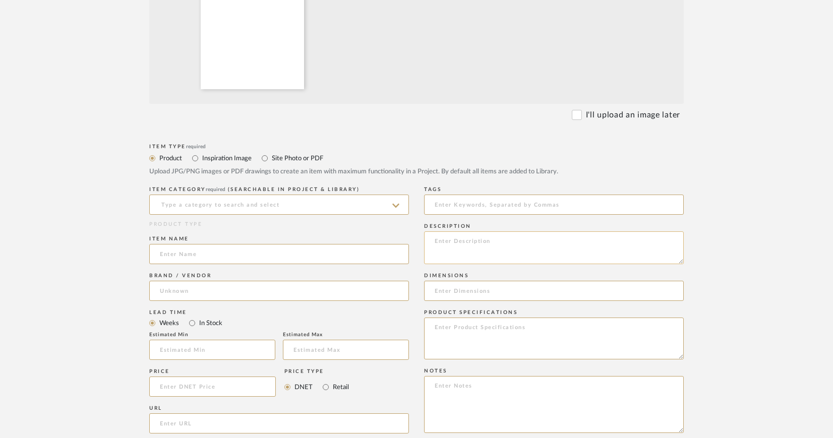
scroll to position [343, 0]
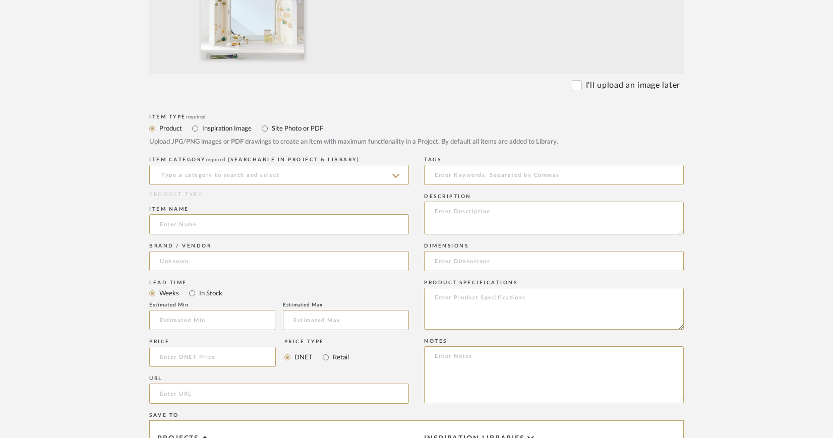
click at [394, 174] on icon at bounding box center [395, 176] width 7 height 8
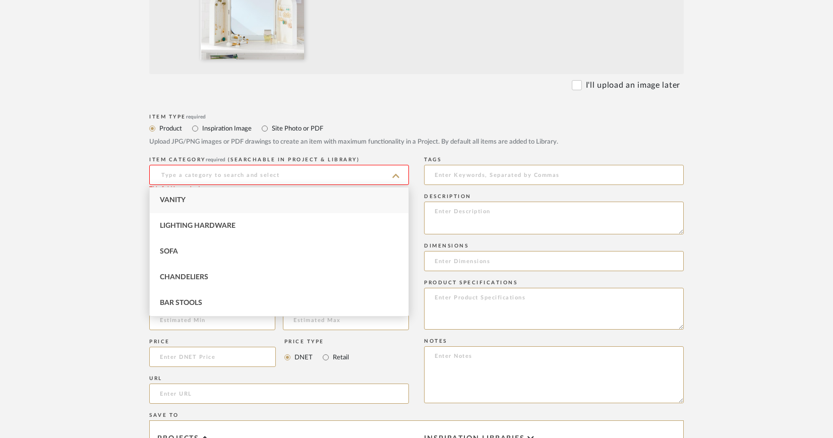
drag, startPoint x: 230, startPoint y: 195, endPoint x: 227, endPoint y: 200, distance: 5.5
click at [229, 195] on div "Vanity" at bounding box center [279, 201] width 259 height 26
type input "Vanity"
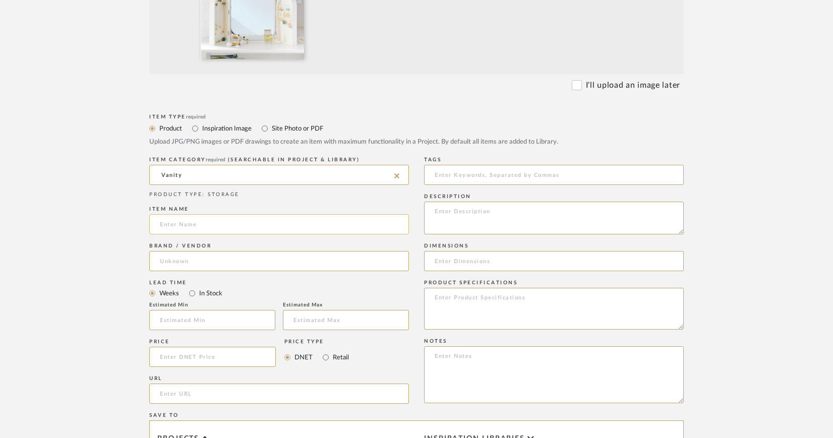
click at [218, 222] on input at bounding box center [279, 224] width 260 height 20
type input "Vanity Tops"
click at [191, 391] on input "url" at bounding box center [279, 394] width 260 height 20
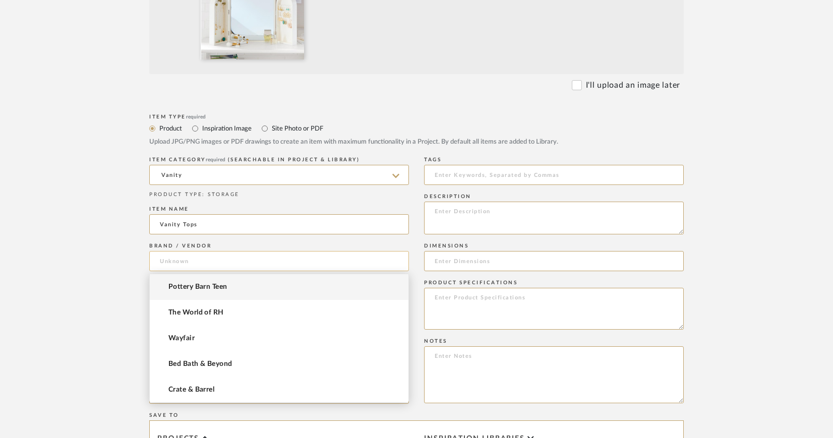
click at [207, 256] on input at bounding box center [279, 261] width 260 height 20
click at [204, 288] on span "Pottery Barn Teen" at bounding box center [197, 287] width 58 height 9
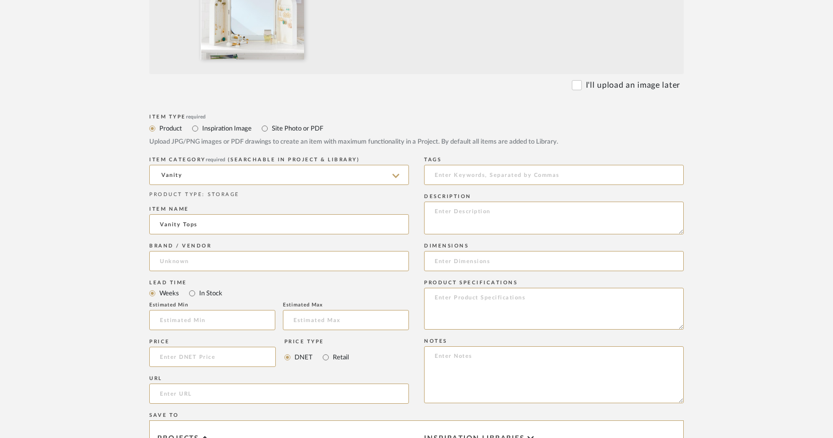
type input "Pottery Barn Teen"
click at [192, 395] on input "url" at bounding box center [279, 394] width 260 height 20
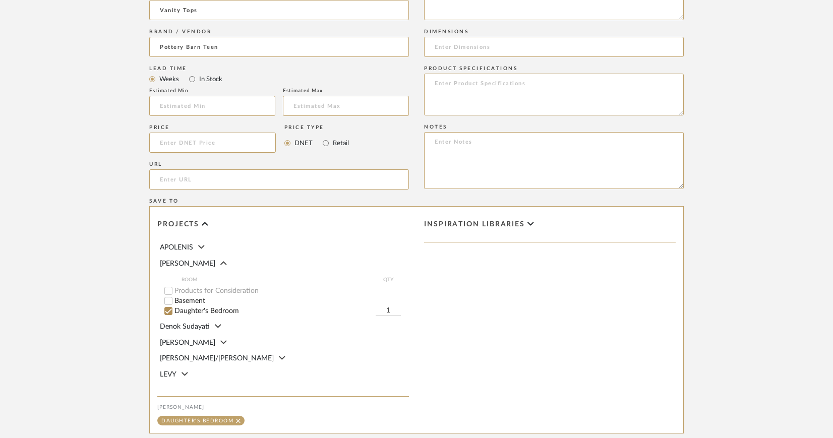
scroll to position [565, 0]
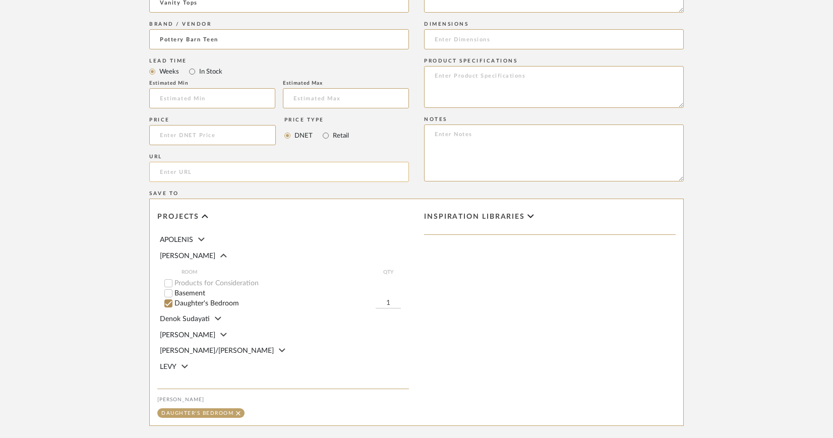
click at [210, 173] on input "url" at bounding box center [279, 172] width 260 height 20
paste input "[URL][DOMAIN_NAME]"
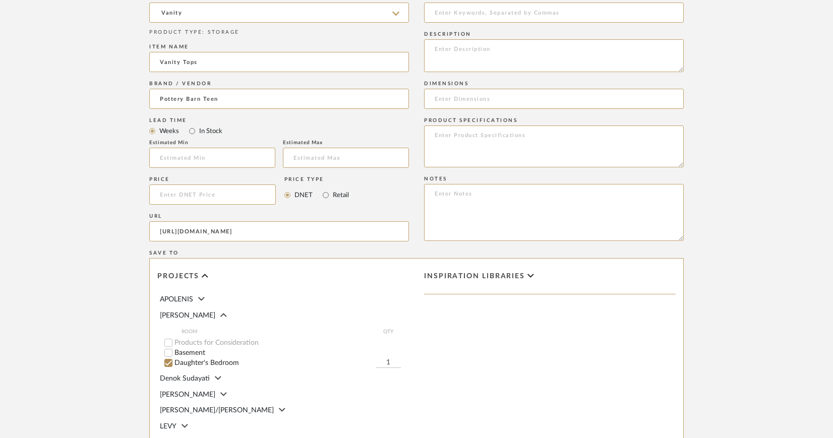
scroll to position [464, 0]
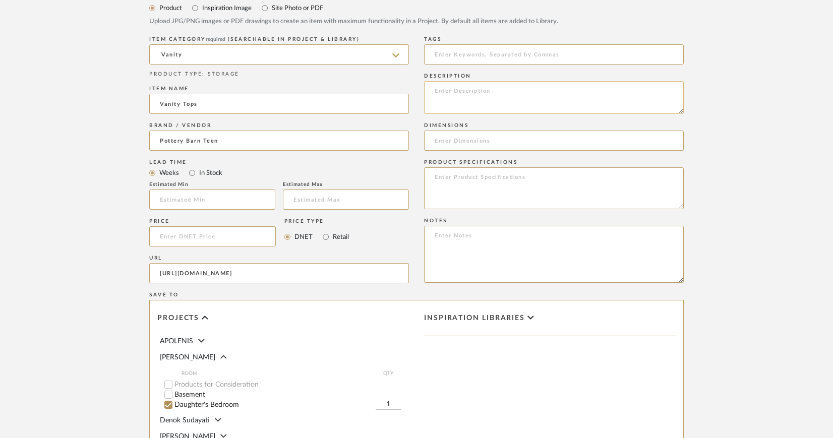
type input "[URL][DOMAIN_NAME]"
click at [447, 92] on textarea at bounding box center [554, 97] width 260 height 33
paste textarea "Arched Folding Vanity (30"x24")"
paste textarea "SKU: 4150523"
click at [500, 142] on input at bounding box center [554, 141] width 260 height 20
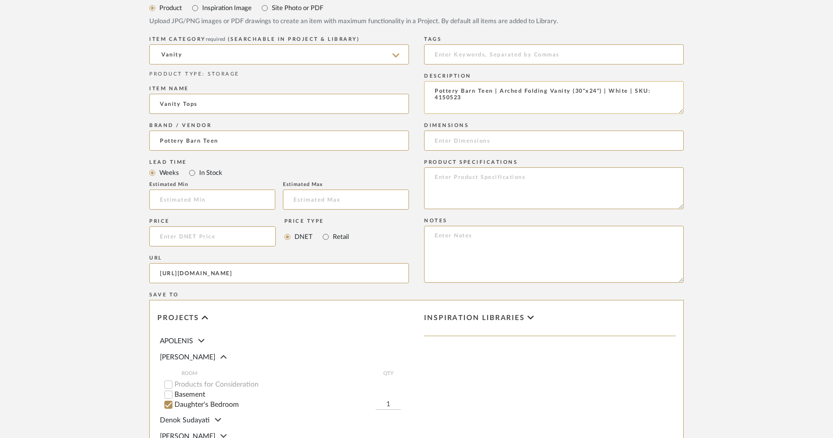
click at [606, 91] on textarea "Pottery Barn Teen | Arched Folding Vanity (30"x24") | White | SKU: 4150523" at bounding box center [554, 97] width 260 height 33
type textarea "Pottery Barn Teen | Arched Folding Vanity (30"x24") | Simply White | SKU: 41505…"
click at [456, 141] on input at bounding box center [554, 141] width 260 height 20
paste input "Overall (when open): 30" wide x 2" deep x 23.75" high"
click at [530, 140] on input "Overall (when open): 30" wide x 2" deep x 23.75" high" at bounding box center [554, 141] width 260 height 20
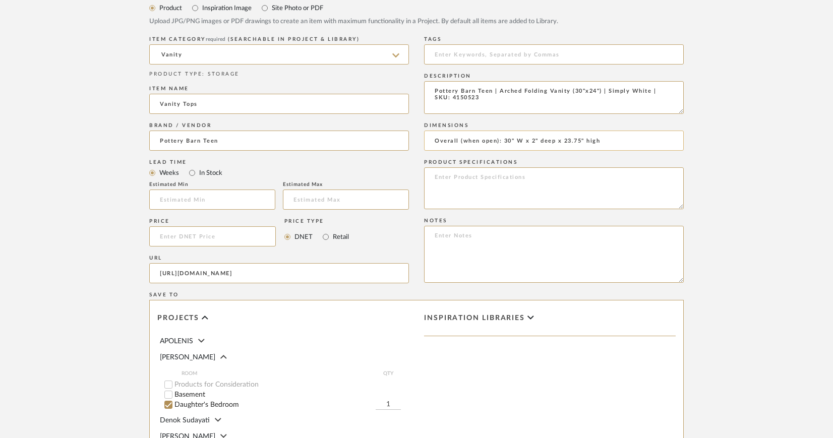
click at [553, 138] on input "Overall (when open): 30" W x 2" deep x 23.75" high" at bounding box center [554, 141] width 260 height 20
click at [588, 141] on input "Overall (when open): 30" W x 2" D x 23.75" high" at bounding box center [554, 141] width 260 height 20
paste input "Overall (when folded): 15" wide x 4" deep x 23.75" high Mirror Only: 14" wide x…"
click at [480, 141] on input "Overall (when open): 30" W x 2" D x 23.75" H | Overall (when folded): 15" wide …" at bounding box center [554, 141] width 260 height 20
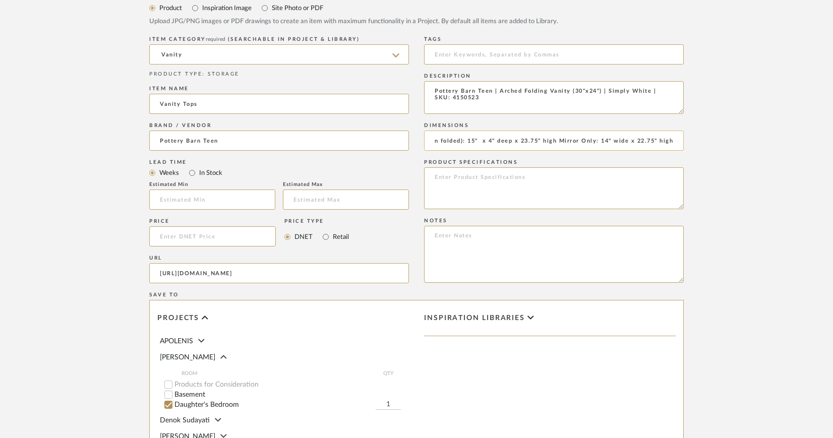
scroll to position [0, 192]
click at [518, 141] on input "Overall (when open): 30" W x 2" D x 23.75" H | Overall (when folded): 15" W x 4…" at bounding box center [554, 141] width 260 height 20
click at [562, 140] on input "Overall (when open): 30" W x 2" D x 23.75" H | Overall (when folded): 15" W x 4…" at bounding box center [554, 141] width 260 height 20
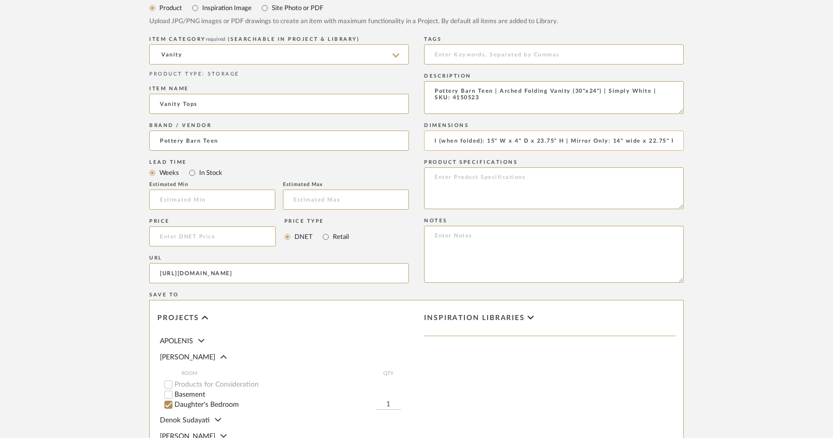
click at [636, 141] on input "Overall (when open): 30" W x 2" D x 23.75" H | Overall (when folded): 15" W x 4…" at bounding box center [554, 141] width 260 height 20
click at [673, 142] on input "Overall (when open): 30" W x 2" D x 23.75" H | Overall (when folded): 15" W x 4…" at bounding box center [554, 141] width 260 height 20
type input "Overall (when open): 30" W x 2" D x 23.75" H | Overall (when folded): 15" W x 4…"
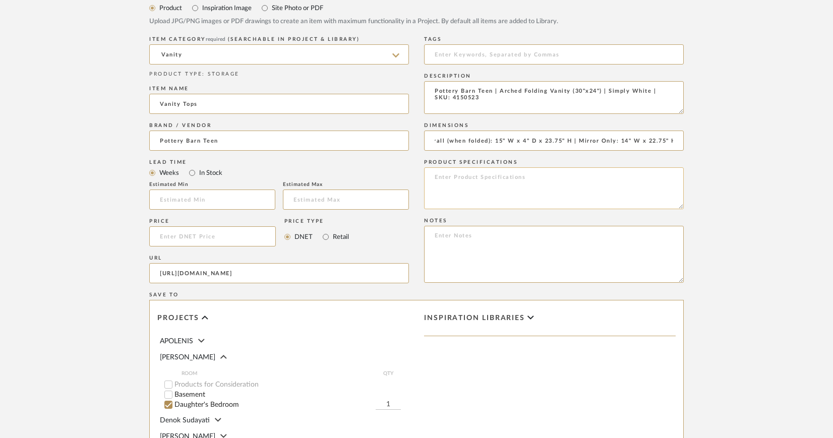
scroll to position [0, 0]
click at [468, 176] on textarea at bounding box center [554, 188] width 260 height 42
type textarea "Finish: Simply White"
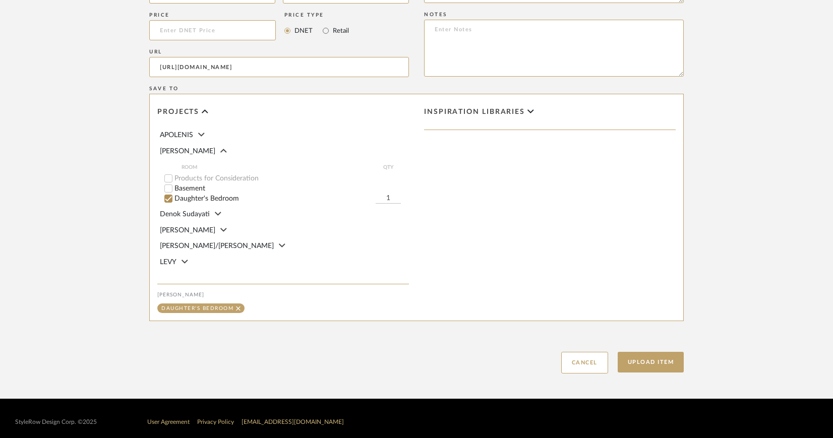
scroll to position [678, 0]
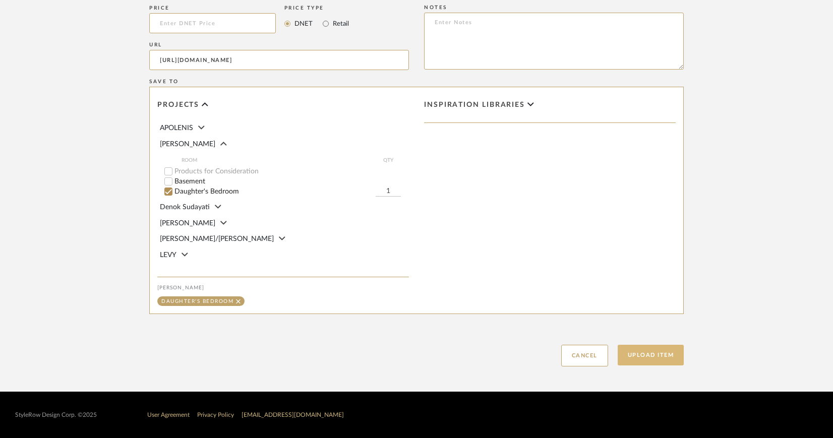
click at [640, 354] on button "Upload Item" at bounding box center [651, 355] width 67 height 21
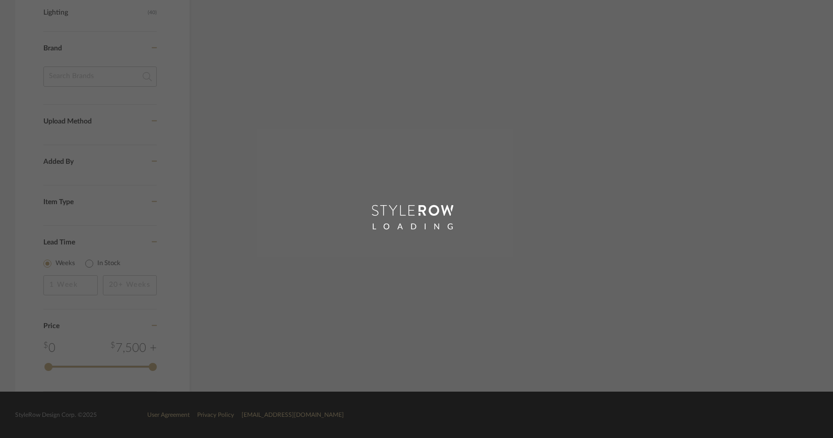
scroll to position [618, 0]
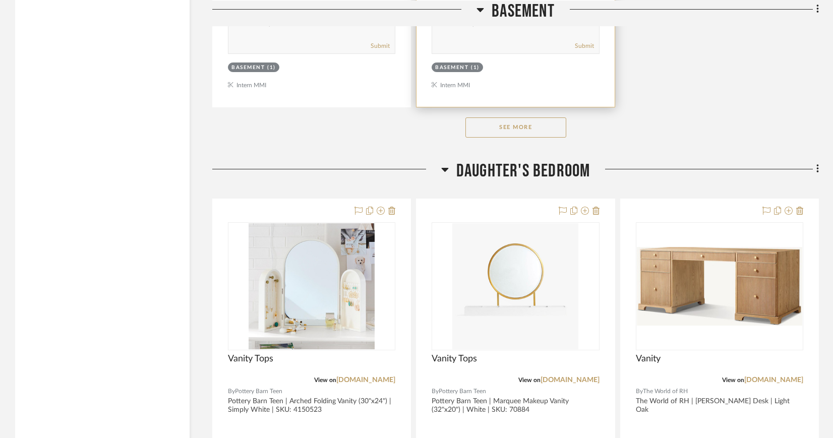
scroll to position [1660, 0]
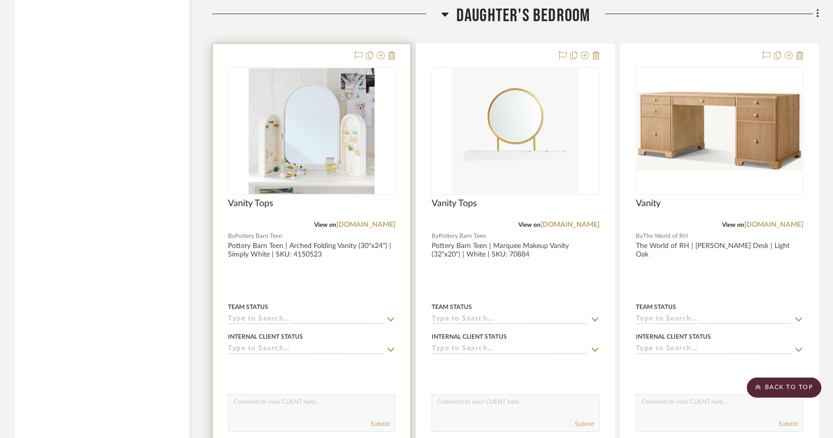
click at [324, 120] on img "0" at bounding box center [312, 131] width 126 height 126
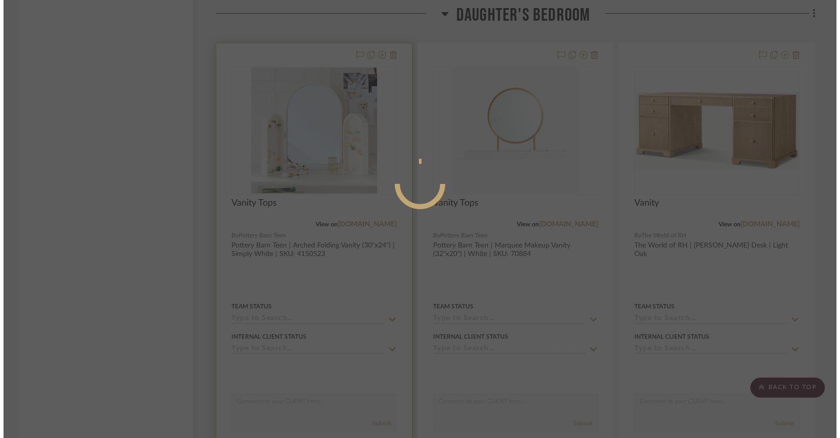
scroll to position [0, 0]
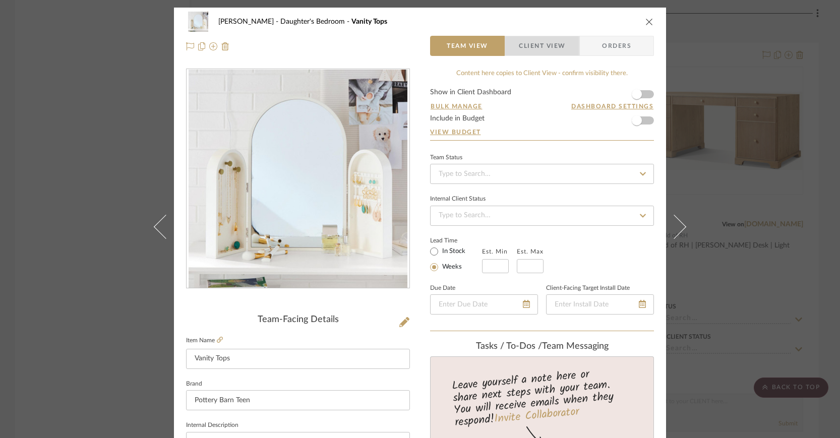
click at [533, 48] on span "Client View" at bounding box center [542, 46] width 46 height 20
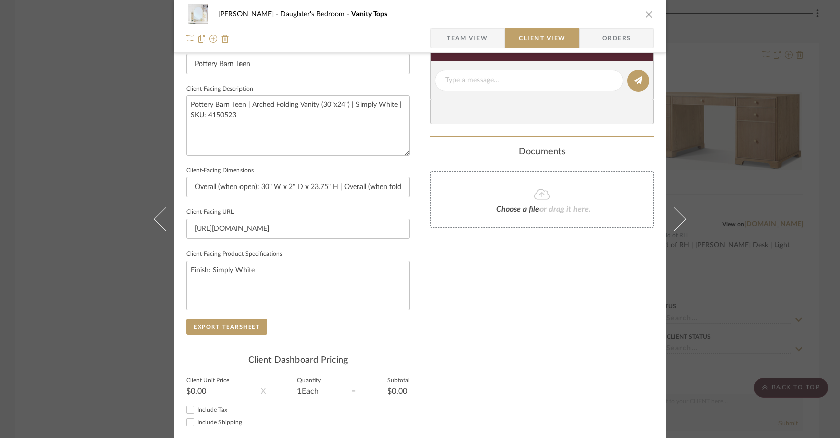
scroll to position [392, 0]
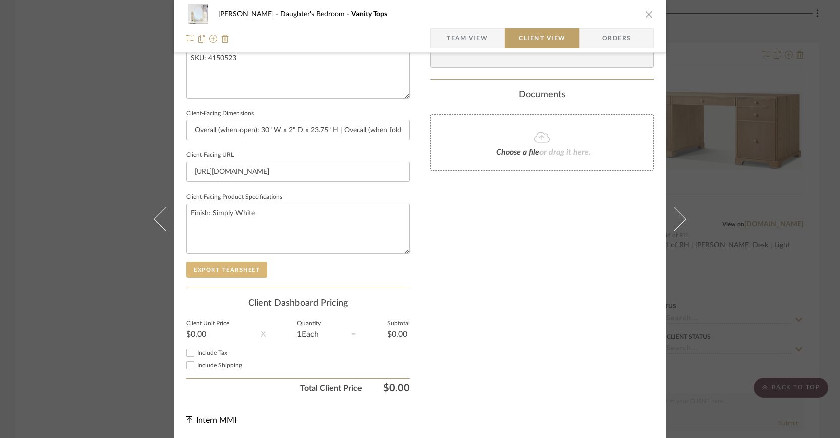
click at [245, 266] on button "Export Tearsheet" at bounding box center [226, 270] width 81 height 16
click at [646, 12] on icon "close" at bounding box center [649, 14] width 8 height 8
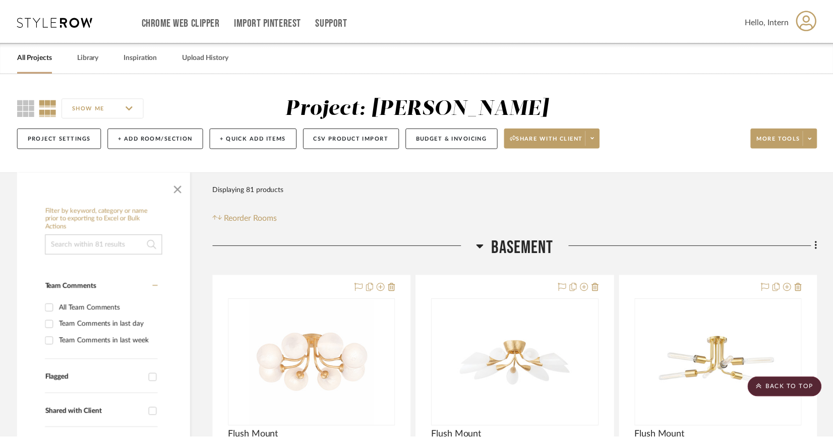
scroll to position [1660, 0]
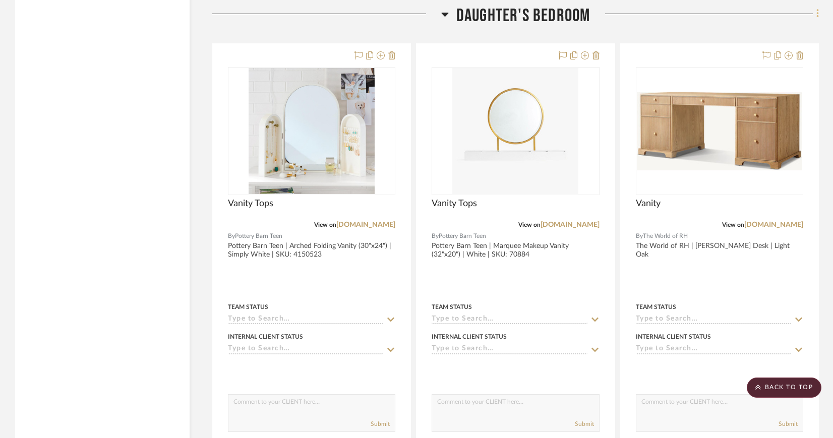
click at [818, 10] on icon at bounding box center [817, 13] width 3 height 11
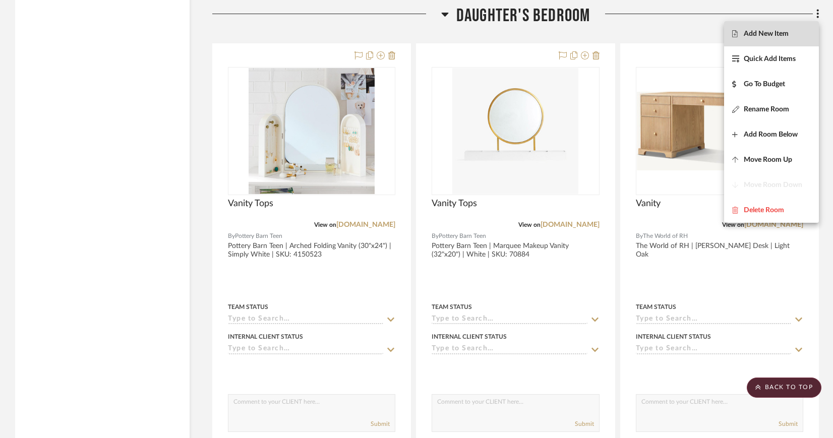
click at [794, 32] on span "Add New Item" at bounding box center [771, 34] width 79 height 9
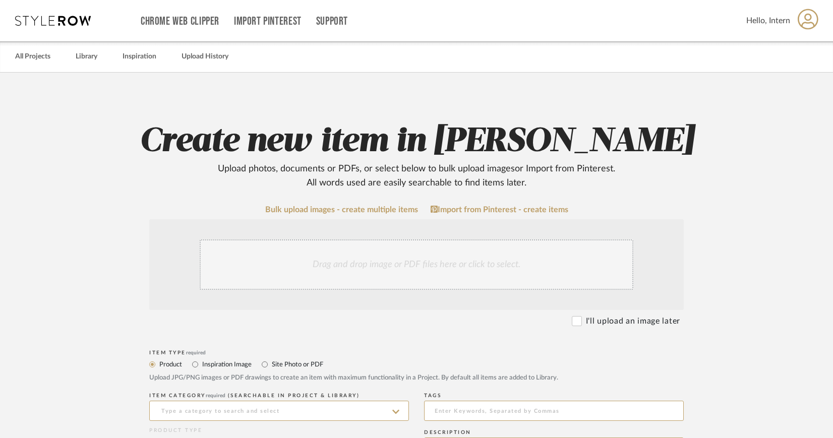
click at [424, 258] on div "Drag and drop image or PDF files here or click to select." at bounding box center [417, 264] width 434 height 50
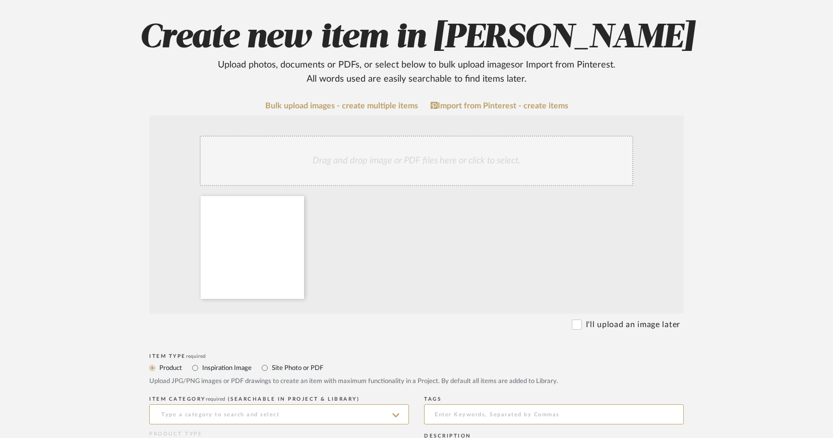
scroll to position [241, 0]
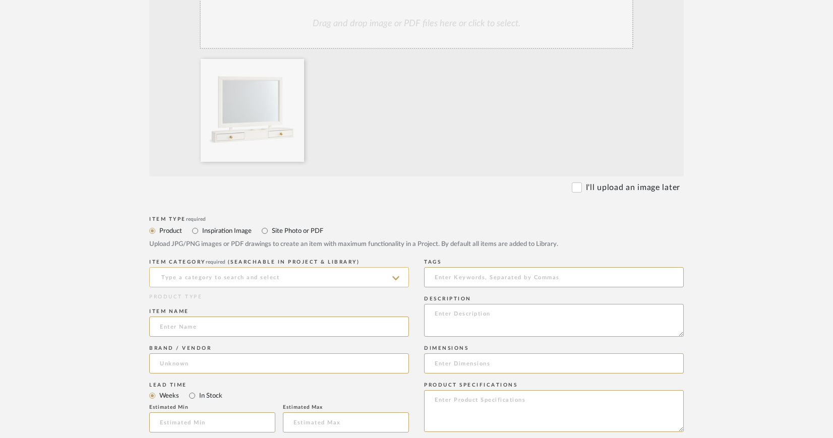
click at [352, 280] on input at bounding box center [279, 277] width 260 height 20
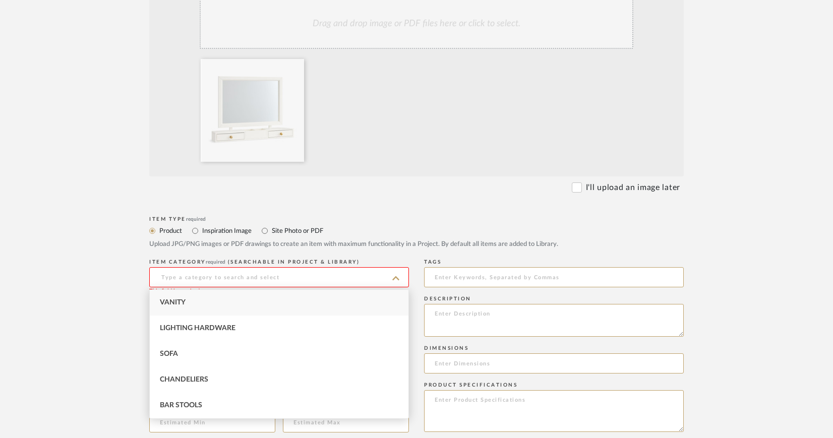
click at [205, 305] on div "Vanity" at bounding box center [279, 303] width 259 height 26
type input "Vanity"
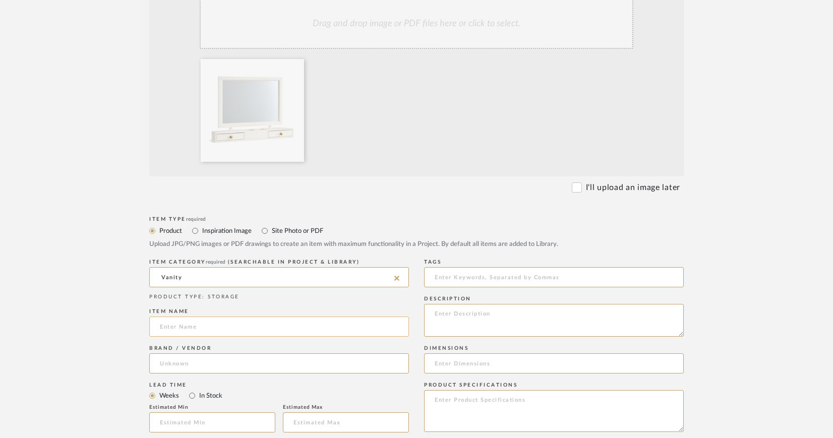
click at [201, 327] on input at bounding box center [279, 327] width 260 height 20
type input "Vanity Tops"
click at [216, 361] on input at bounding box center [279, 363] width 260 height 20
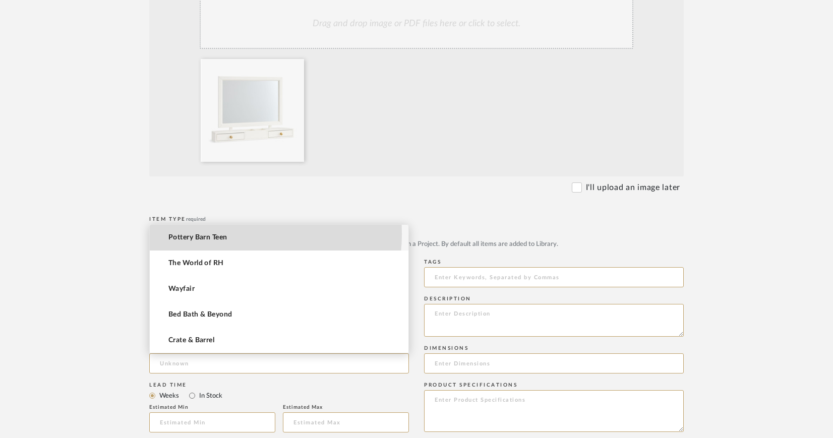
click at [215, 234] on span "Pottery Barn Teen" at bounding box center [197, 237] width 58 height 9
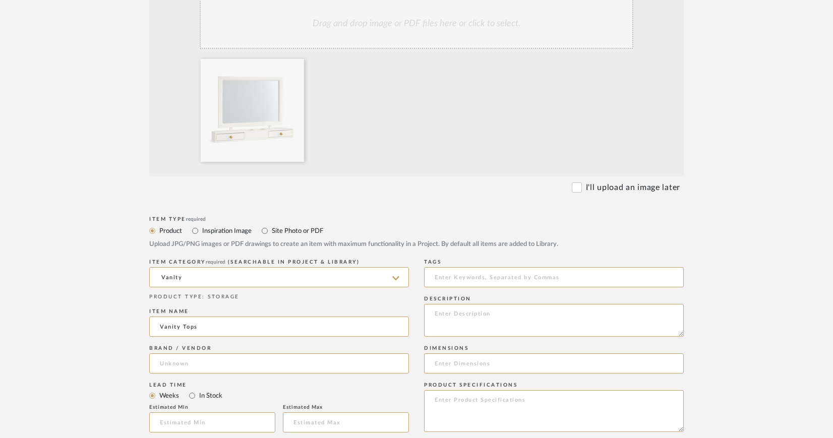
type input "Pottery Barn Teen"
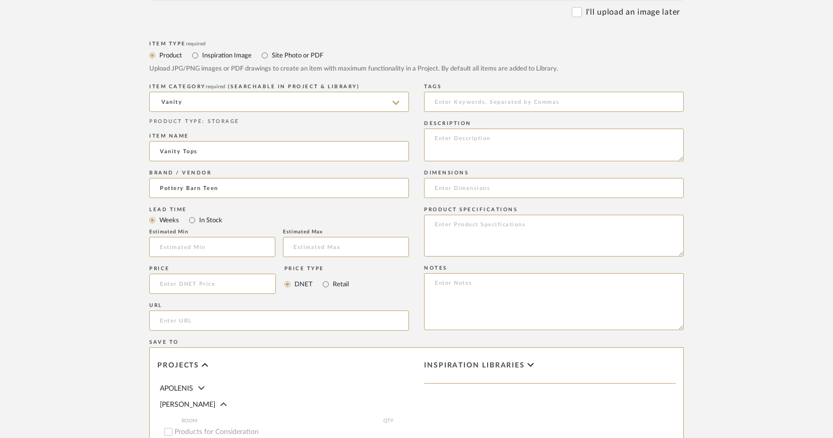
scroll to position [436, 0]
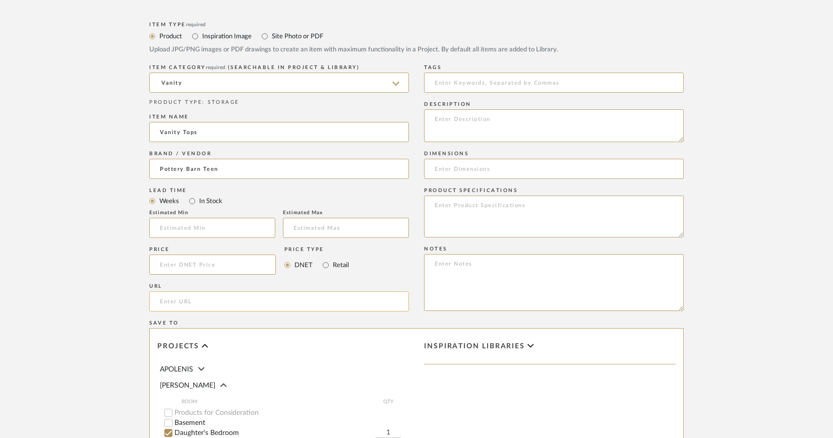
click at [239, 295] on input "url" at bounding box center [279, 301] width 260 height 20
click at [234, 299] on input "url" at bounding box center [279, 301] width 260 height 20
paste input "[URL][DOMAIN_NAME][PERSON_NAME]"
type input "[URL][DOMAIN_NAME][PERSON_NAME]"
click at [486, 121] on textarea at bounding box center [554, 125] width 260 height 33
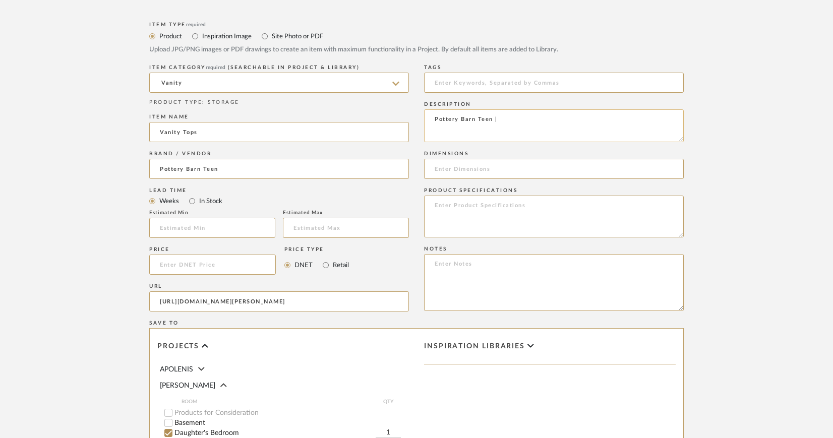
paste textarea "[PERSON_NAME] Topper"
click at [572, 119] on textarea "Pottery Barn Teen | [PERSON_NAME] Topper | White |" at bounding box center [554, 125] width 260 height 33
click at [644, 124] on textarea "Pottery Barn Teen | [PERSON_NAME] Topper | Simply White |" at bounding box center [554, 125] width 260 height 33
paste textarea "SKU: 1899940"
type textarea "Pottery Barn Teen | [PERSON_NAME] Topper | Simply White | SKU: 1899940"
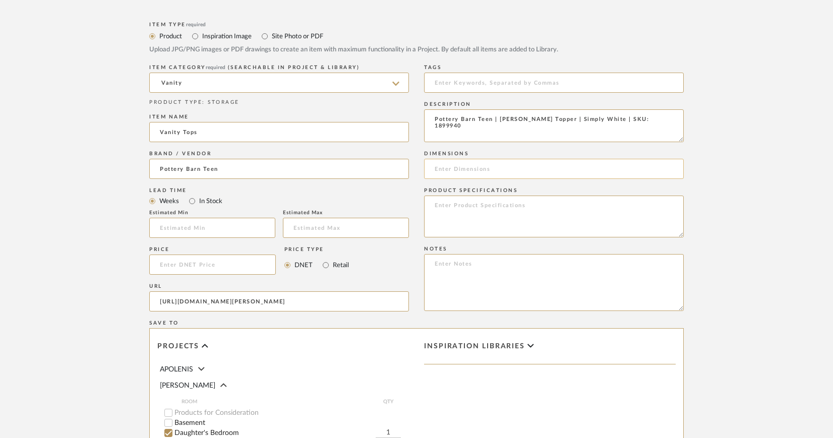
click at [470, 164] on input at bounding box center [554, 169] width 260 height 20
click at [489, 209] on textarea at bounding box center [554, 217] width 260 height 42
type textarea "Finish: Simply White Hardware Finish: Brass"
click at [491, 167] on input at bounding box center [554, 169] width 260 height 20
click at [458, 167] on input at bounding box center [554, 169] width 260 height 20
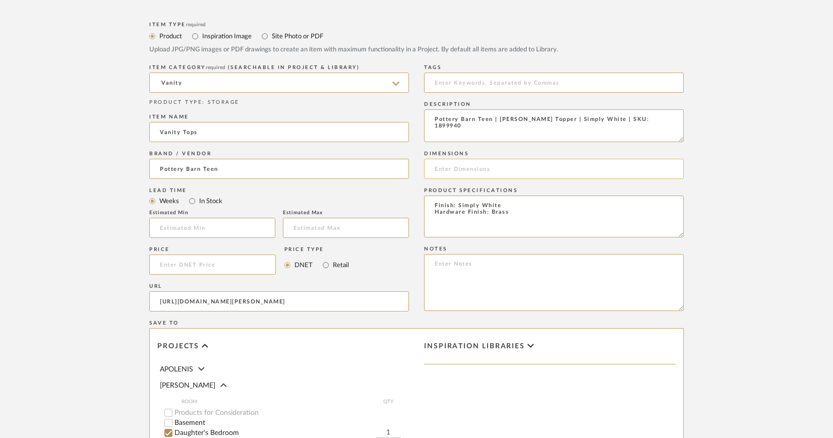
paste input "37" wide x 7" deep x 28" high"
click at [460, 169] on input "37" wide x 7" deep x 28" high" at bounding box center [554, 169] width 260 height 20
click at [485, 169] on input "37" W x 7" deep x 28" high" at bounding box center [554, 169] width 260 height 20
click at [512, 170] on input "37" W x 7" D x 28" high" at bounding box center [554, 169] width 260 height 20
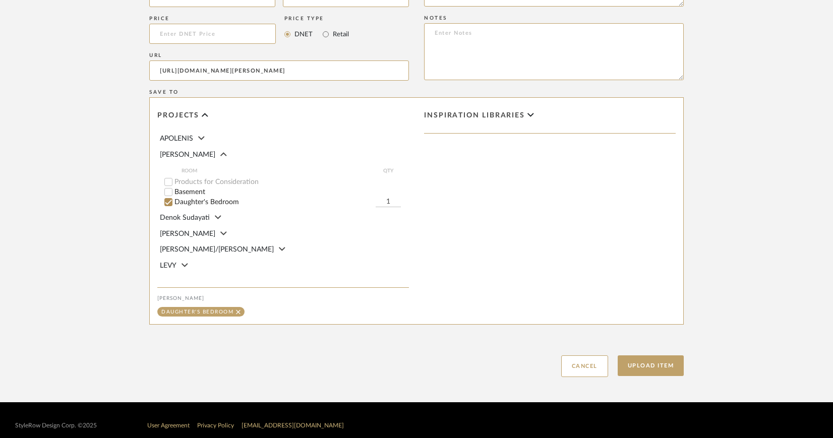
scroll to position [678, 0]
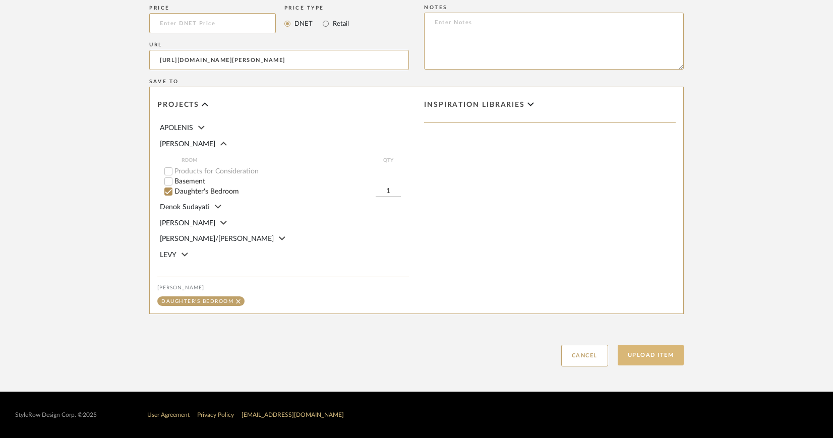
type input "37" W x 7" D x 28" H"
click at [655, 356] on button "Upload Item" at bounding box center [651, 355] width 67 height 21
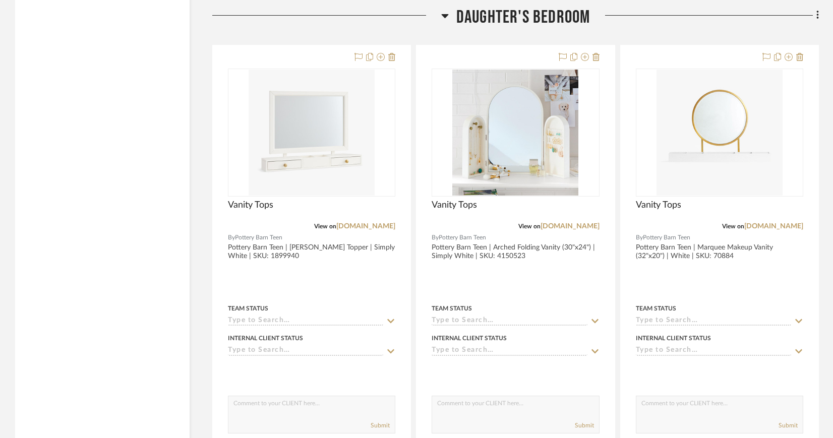
scroll to position [1660, 0]
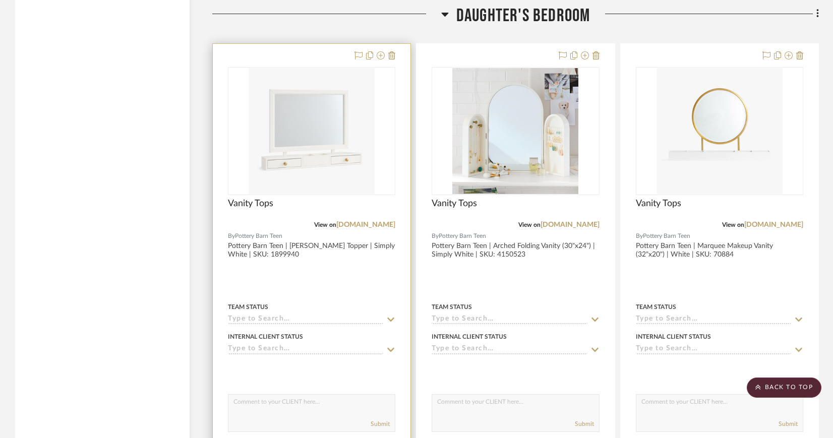
click at [320, 108] on img "0" at bounding box center [312, 131] width 126 height 126
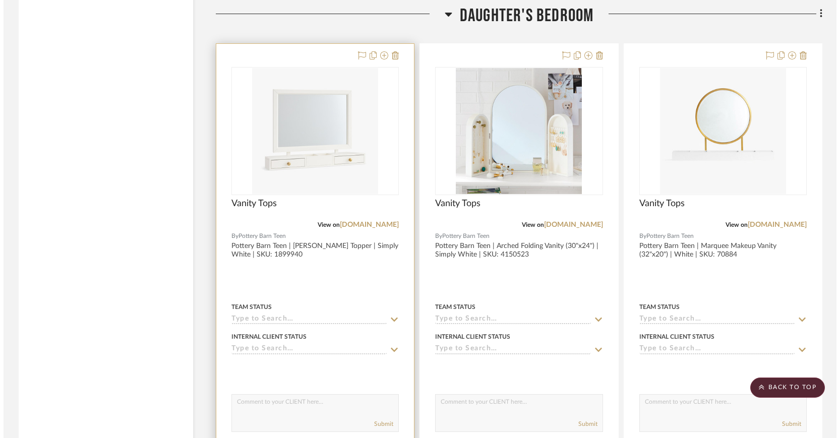
scroll to position [0, 0]
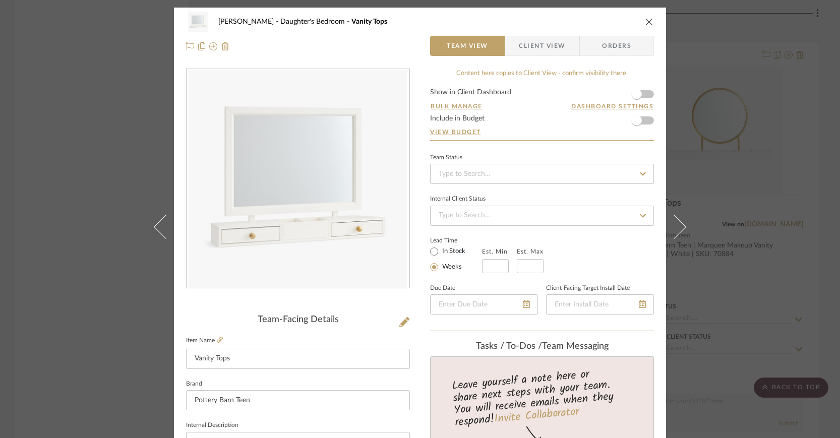
click at [543, 40] on span "Client View" at bounding box center [542, 46] width 46 height 20
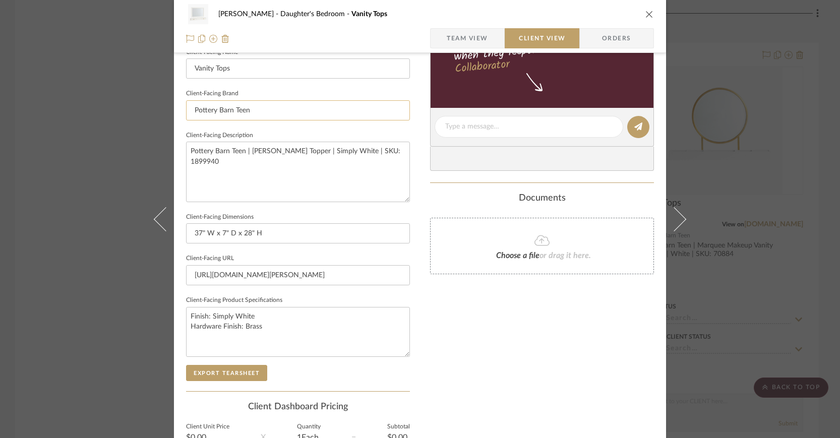
scroll to position [291, 0]
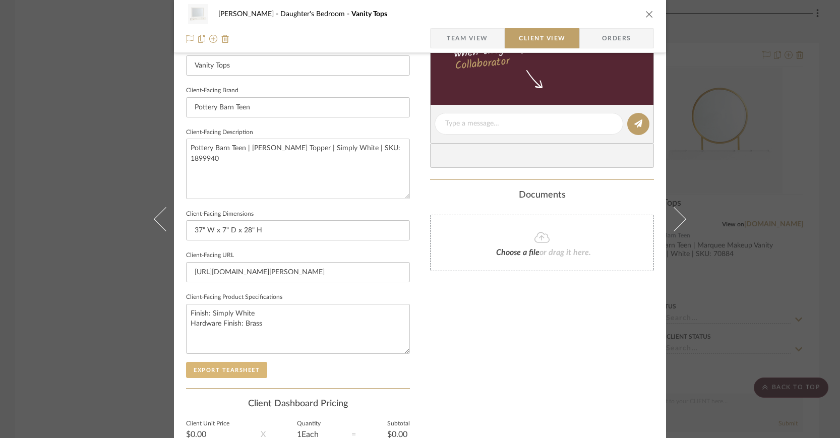
click at [243, 368] on button "Export Tearsheet" at bounding box center [226, 370] width 81 height 16
click at [645, 12] on icon "close" at bounding box center [649, 14] width 8 height 8
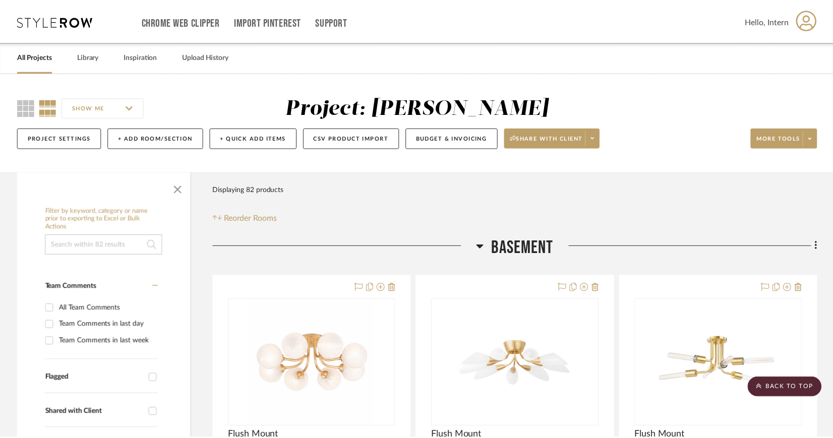
scroll to position [1660, 0]
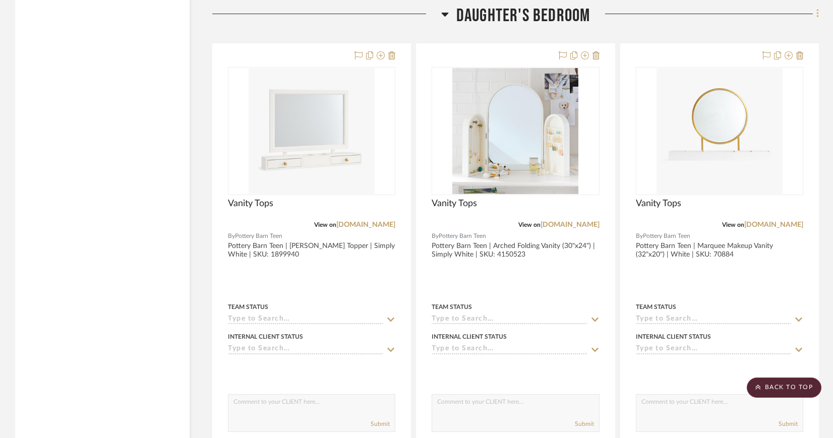
click at [817, 11] on icon at bounding box center [817, 13] width 3 height 11
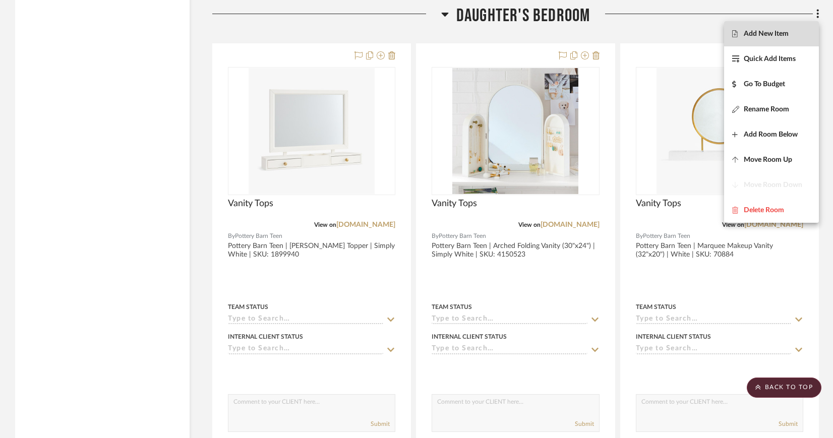
click at [785, 31] on span "Add New Item" at bounding box center [766, 34] width 45 height 9
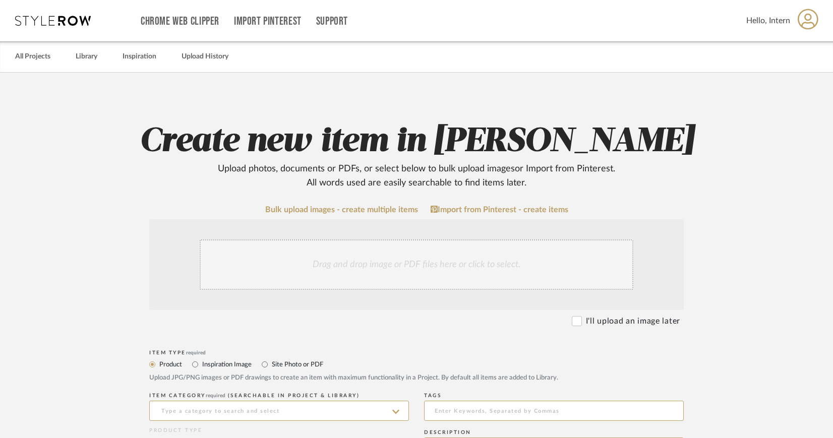
click at [405, 265] on div "Drag and drop image or PDF files here or click to select." at bounding box center [417, 264] width 434 height 50
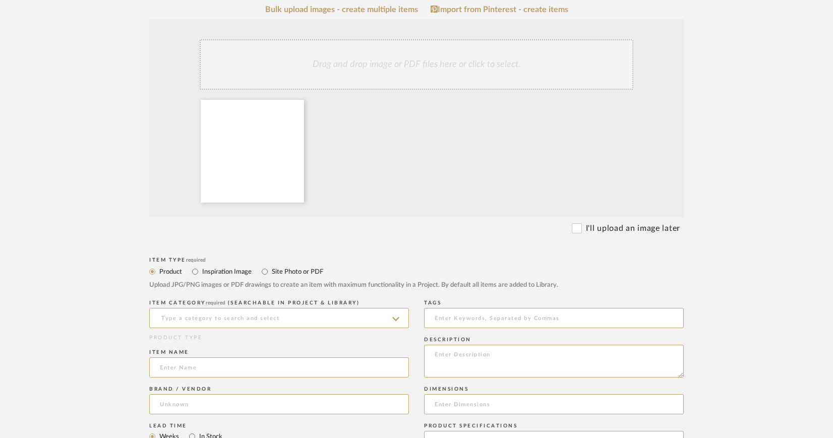
scroll to position [209, 0]
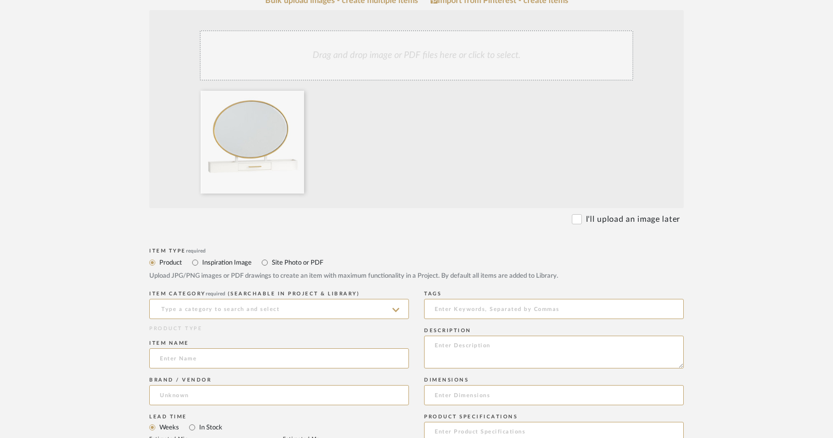
click at [397, 308] on icon at bounding box center [395, 310] width 7 height 8
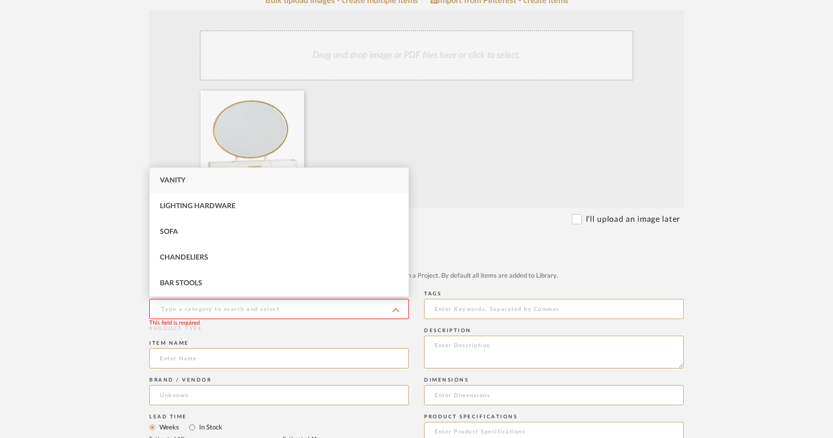
click at [205, 180] on div "Vanity" at bounding box center [279, 181] width 259 height 26
type input "Vanity"
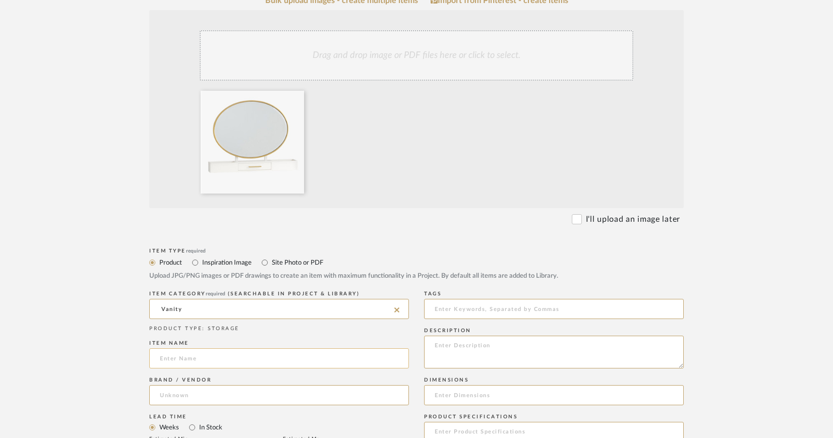
click at [216, 358] on input at bounding box center [279, 358] width 260 height 20
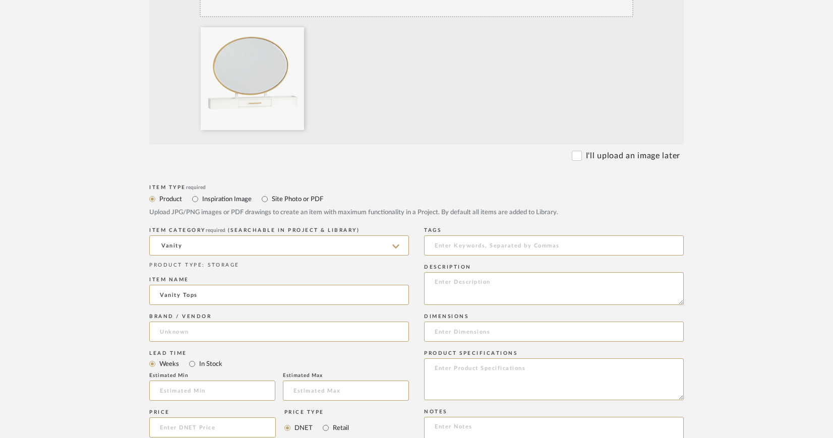
scroll to position [290, 0]
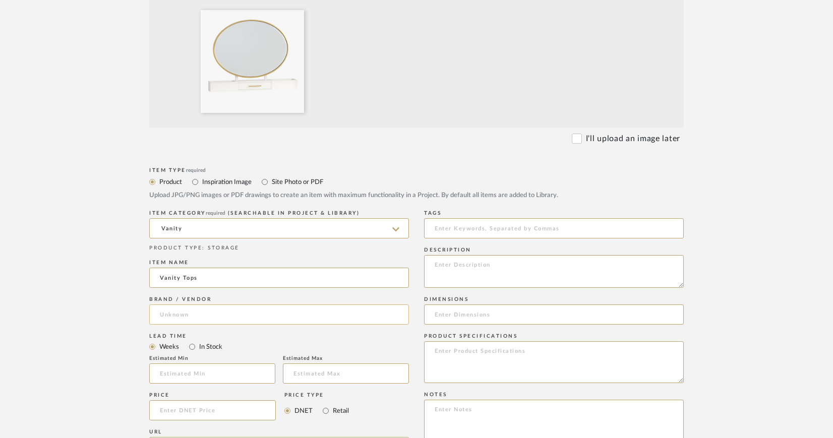
type input "Vanity Tops"
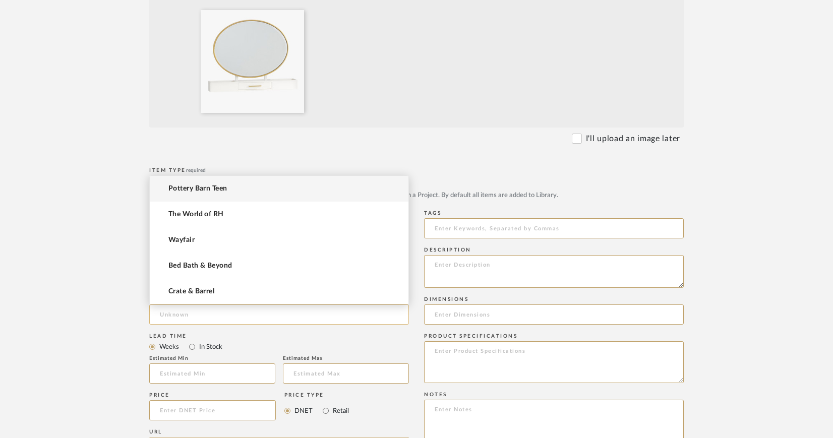
click at [234, 319] on input at bounding box center [279, 315] width 260 height 20
click at [228, 191] on mat-option "Pottery Barn Teen" at bounding box center [279, 189] width 259 height 26
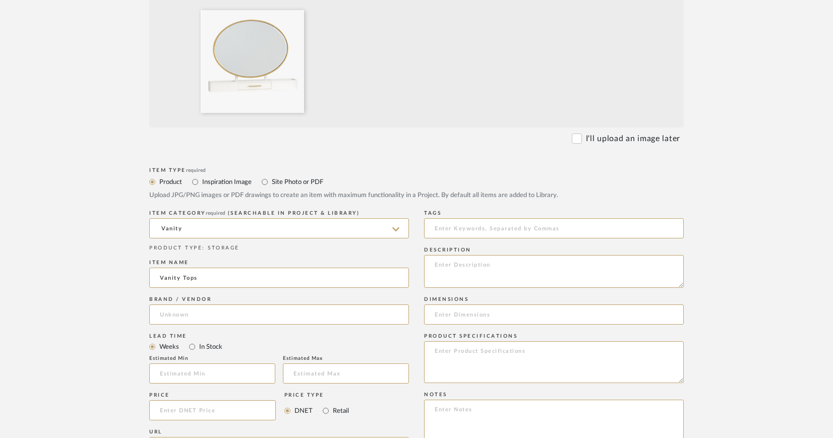
type input "Pottery Barn Teen"
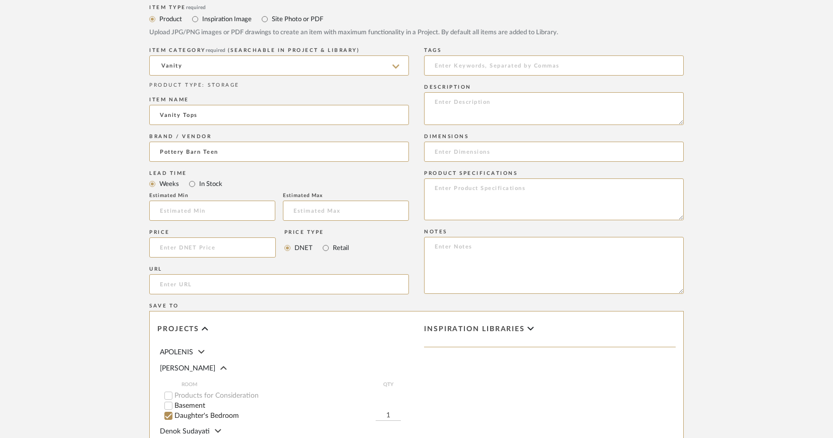
scroll to position [502, 0]
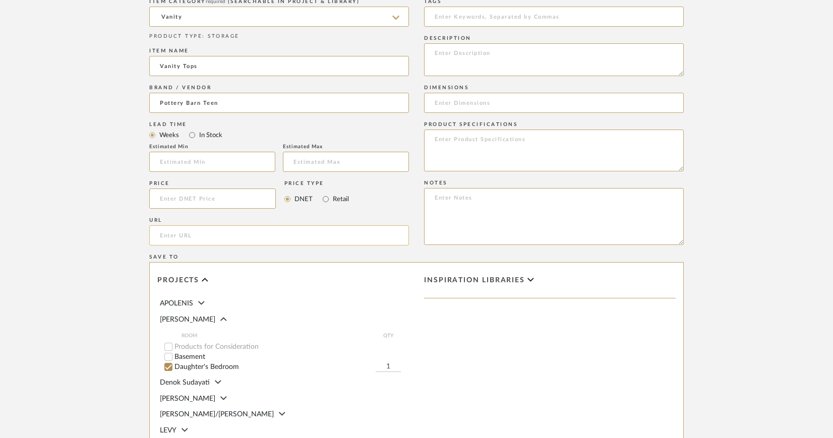
click at [278, 240] on input "url" at bounding box center [279, 235] width 260 height 20
click at [181, 235] on input "url" at bounding box center [279, 235] width 260 height 20
paste input "[URL][DOMAIN_NAME]"
type input "[URL][DOMAIN_NAME]"
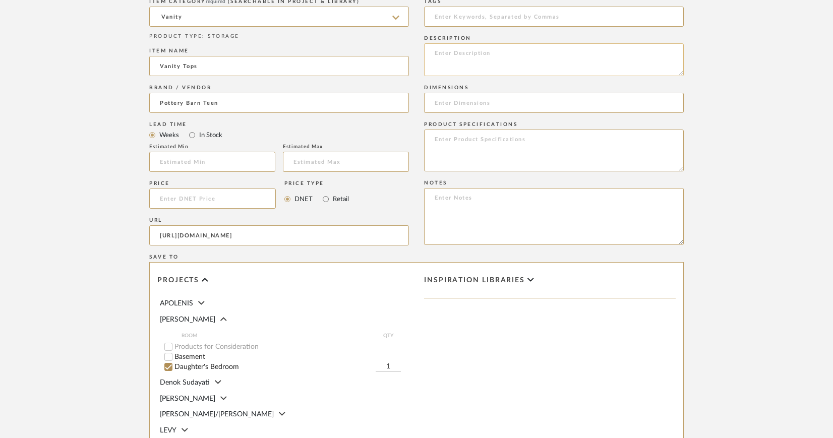
scroll to position [0, 0]
click at [477, 55] on textarea at bounding box center [554, 59] width 260 height 33
paste textarea "Blaire Single Pedestal Vanity Desk Topper"
paste textarea "SKU: 7425255"
click at [635, 54] on textarea "Pottery Barn Teen | Blaire Single Pedestal Vanity Desk Topper | SKU: 7425255" at bounding box center [554, 59] width 260 height 33
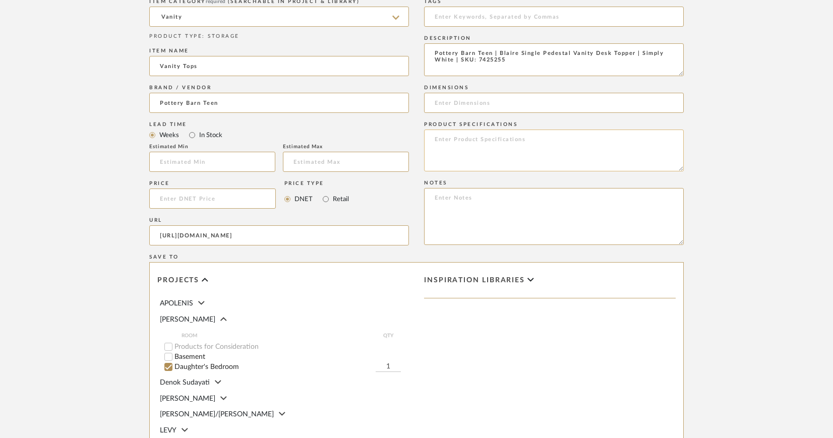
type textarea "Pottery Barn Teen | Blaire Single Pedestal Vanity Desk Topper | Simply White | …"
click at [452, 136] on textarea at bounding box center [554, 151] width 260 height 42
click at [492, 147] on textarea "Finish: Simply White Hardware Finish:vGold" at bounding box center [554, 151] width 260 height 42
type textarea "Finish: Simply White Hardware Finish: Gold"
click at [500, 104] on input at bounding box center [554, 103] width 260 height 20
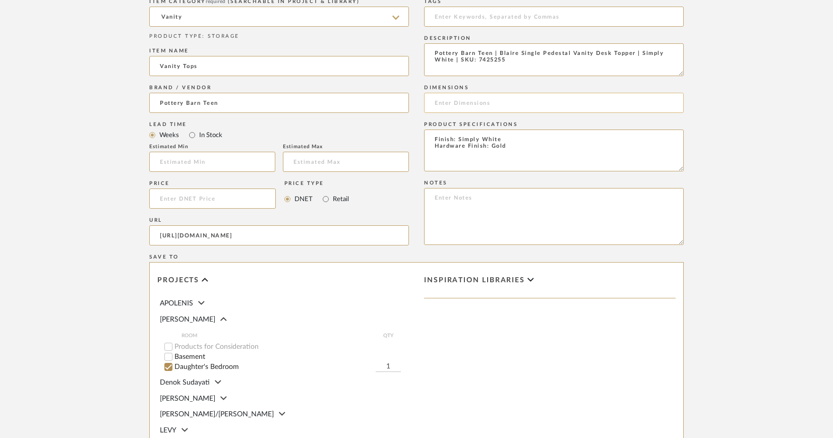
click at [501, 102] on input at bounding box center [554, 103] width 260 height 20
paste input "Overall: 38" wide x 7" deep x 30" high Mirror: 32.5" wide x 0.25" high x 20.5" …"
click at [462, 102] on input "Overall: 38" wide x 7" deep x 30" high Mirror: 32.5" wide x 0.25" high x 20.5" …" at bounding box center [554, 103] width 260 height 20
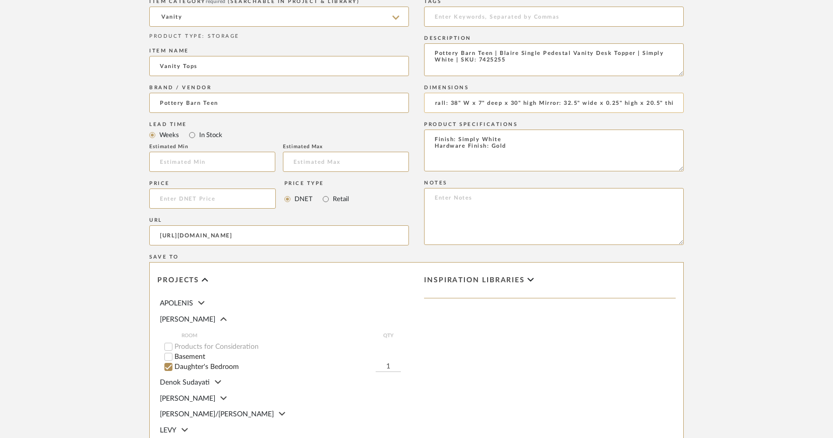
click at [500, 100] on input "Overall: 38" W x 7" deep x 30" high Mirror: 32.5" wide x 0.25" high x 20.5" thi…" at bounding box center [554, 103] width 260 height 20
click at [534, 101] on input "Overall: 38" W x 7" D x 30" high Mirror: 32.5" wide x 0.25" high x 20.5" thick" at bounding box center [554, 103] width 260 height 20
click at [593, 103] on input "Overall: 38" W x 7" D x 30" H | Mirror: 32.5" wide x 0.25" high x 20.5" thick" at bounding box center [554, 103] width 260 height 20
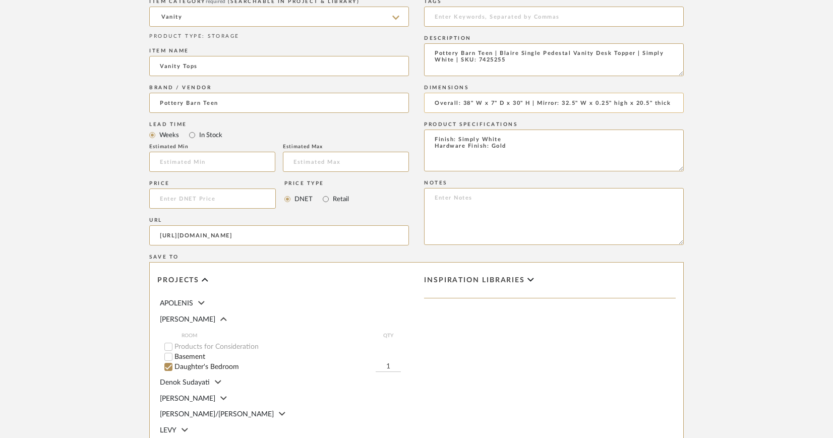
click at [626, 102] on input "Overall: 38" W x 7" D x 30" H | Mirror: 32.5" W x 0.25" high x 20.5" thick" at bounding box center [554, 103] width 260 height 20
click at [646, 102] on input "Overall: 38" W x 7" D x 30" H | Mirror: 32.5" W x 0.25" H x 20.5" thick" at bounding box center [554, 103] width 260 height 20
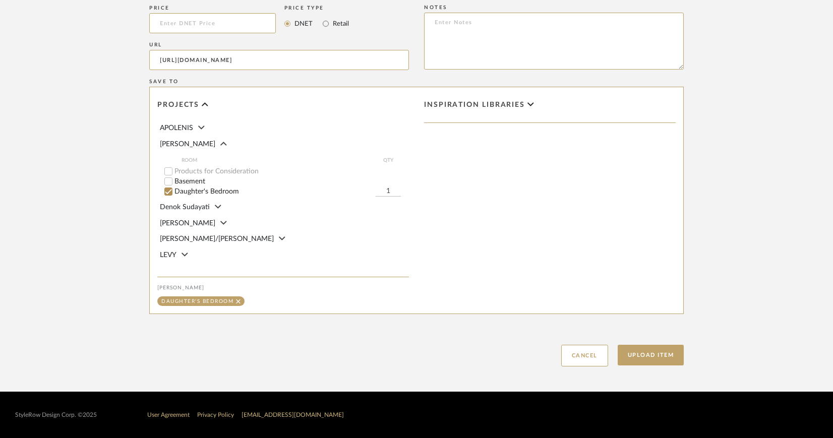
scroll to position [678, 0]
type input "Overall: 38" W x 7" D x 30" H | Mirror: 32.5" W x 0.25" H x 20.5" Thick"
click at [650, 352] on button "Upload Item" at bounding box center [651, 355] width 67 height 21
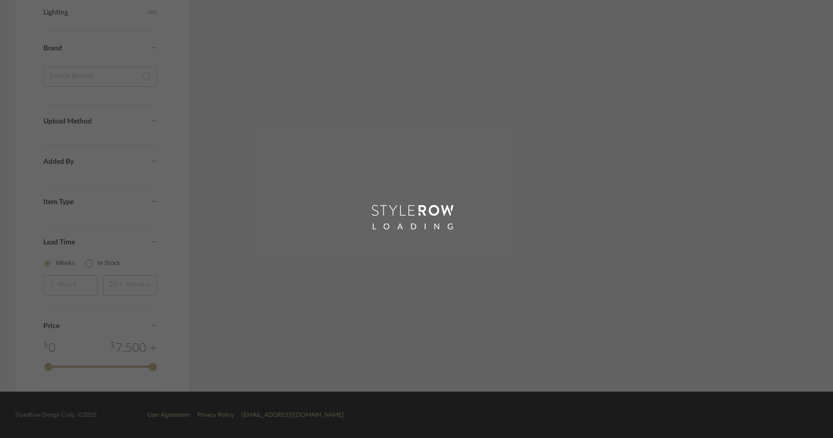
scroll to position [605, 0]
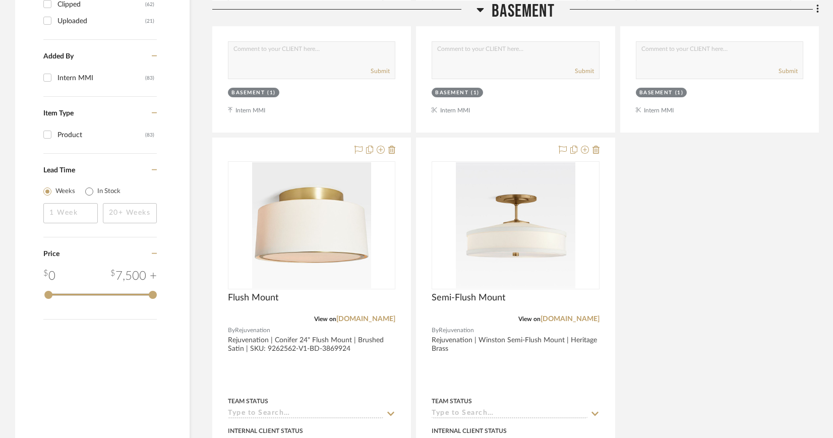
scroll to position [1660, 0]
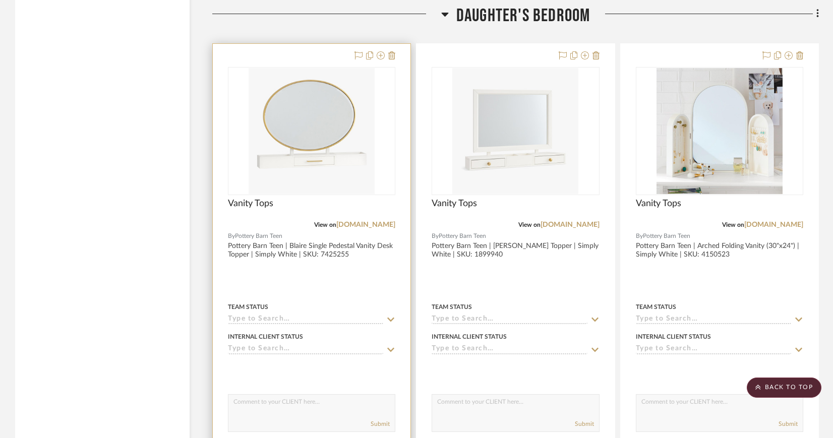
click at [332, 126] on img "0" at bounding box center [312, 131] width 126 height 126
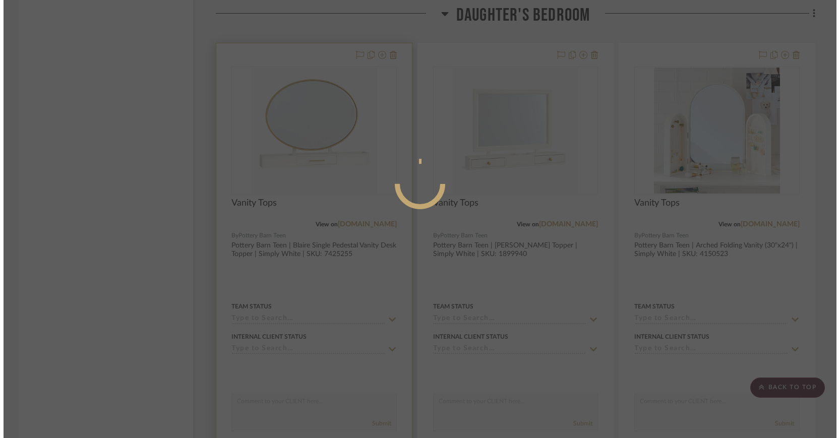
scroll to position [0, 0]
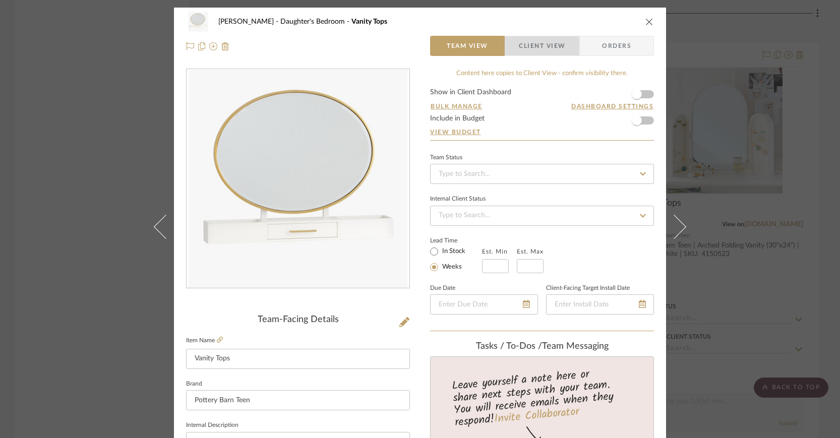
click at [529, 46] on span "Client View" at bounding box center [542, 46] width 46 height 20
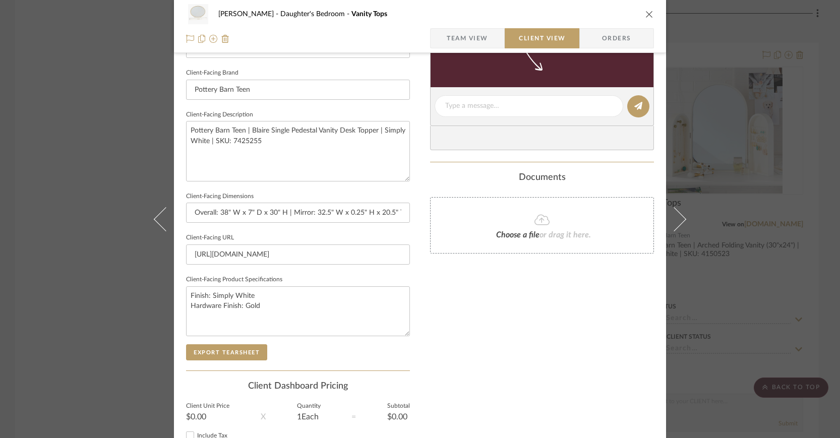
scroll to position [320, 0]
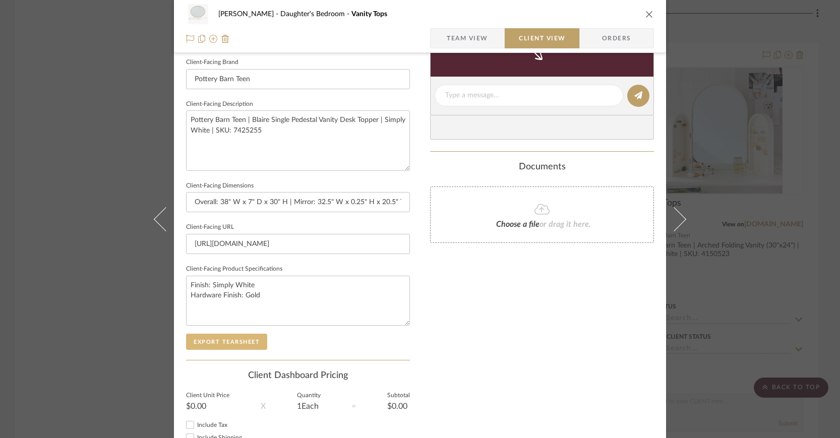
click at [221, 345] on button "Export Tearsheet" at bounding box center [226, 342] width 81 height 16
click at [645, 12] on icon "close" at bounding box center [649, 14] width 8 height 8
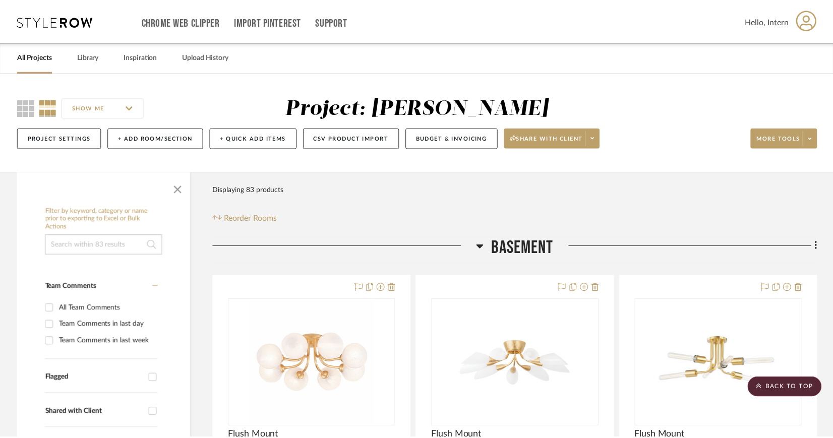
scroll to position [1660, 0]
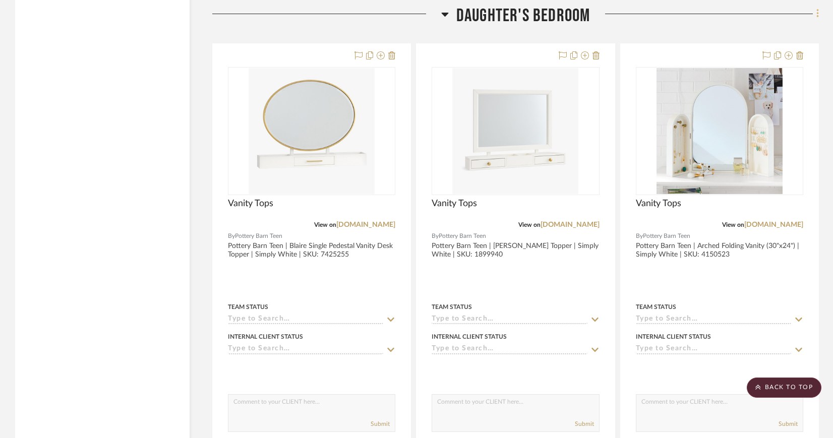
click at [816, 10] on icon at bounding box center [817, 14] width 2 height 9
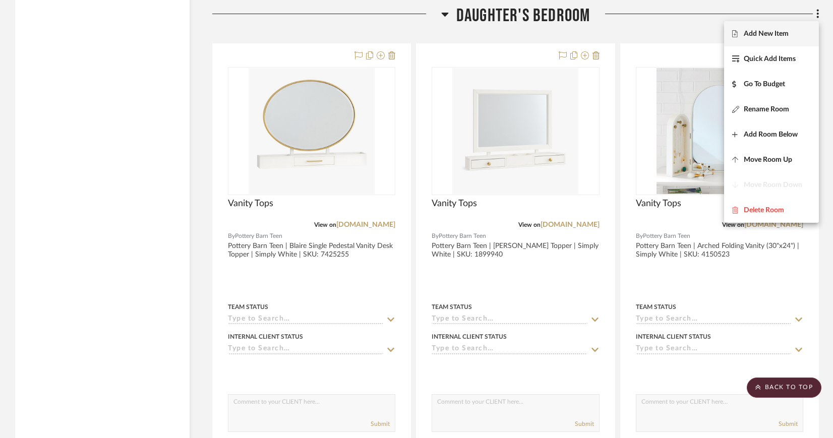
click at [803, 30] on span "Add New Item" at bounding box center [771, 34] width 79 height 9
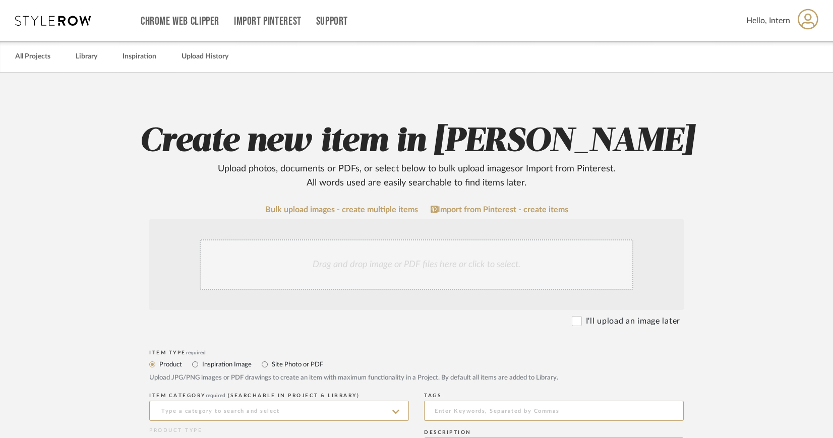
click at [459, 265] on div "Drag and drop image or PDF files here or click to select." at bounding box center [417, 264] width 434 height 50
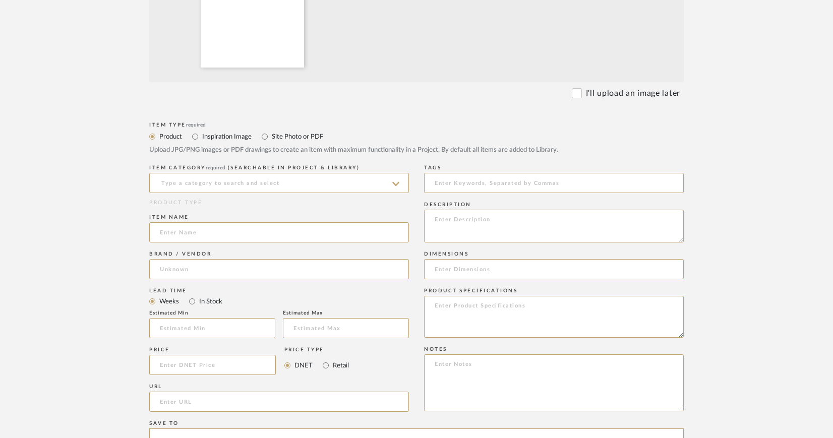
scroll to position [345, 0]
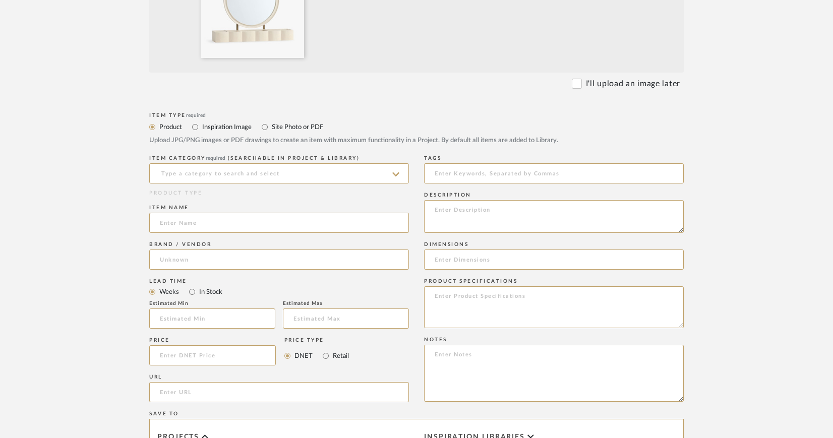
click at [393, 171] on icon at bounding box center [395, 174] width 7 height 8
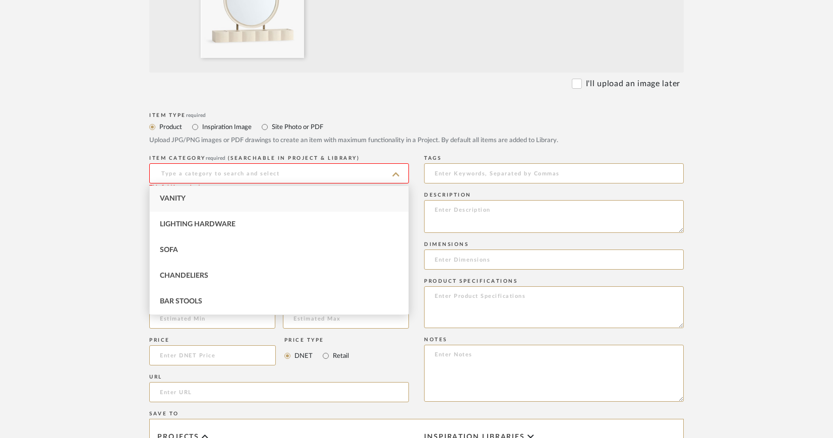
click at [223, 199] on div "Vanity" at bounding box center [279, 199] width 259 height 26
type input "Vanity"
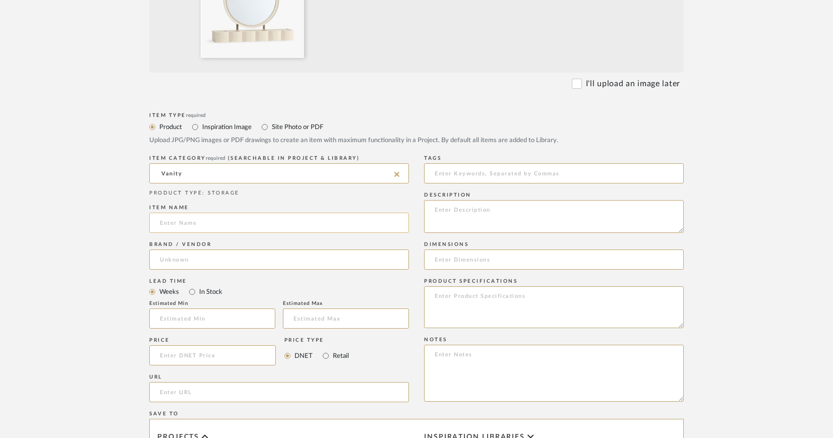
click at [197, 222] on input at bounding box center [279, 223] width 260 height 20
click at [185, 226] on input "Vanity tops" at bounding box center [279, 223] width 260 height 20
type input "Vanity Tops"
click at [204, 256] on input at bounding box center [279, 260] width 260 height 20
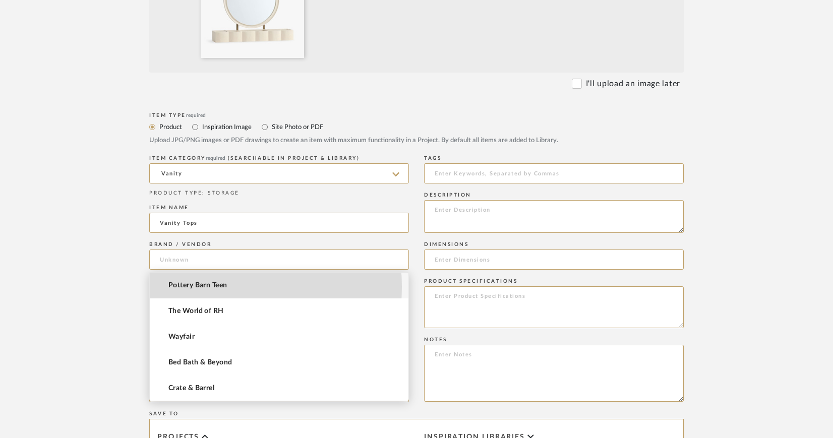
click at [196, 287] on span "Pottery Barn Teen" at bounding box center [197, 285] width 58 height 9
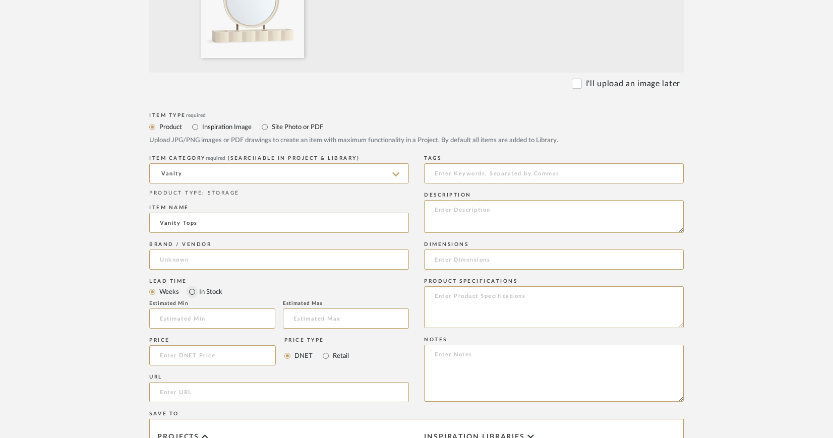
type input "Pottery Barn Teen"
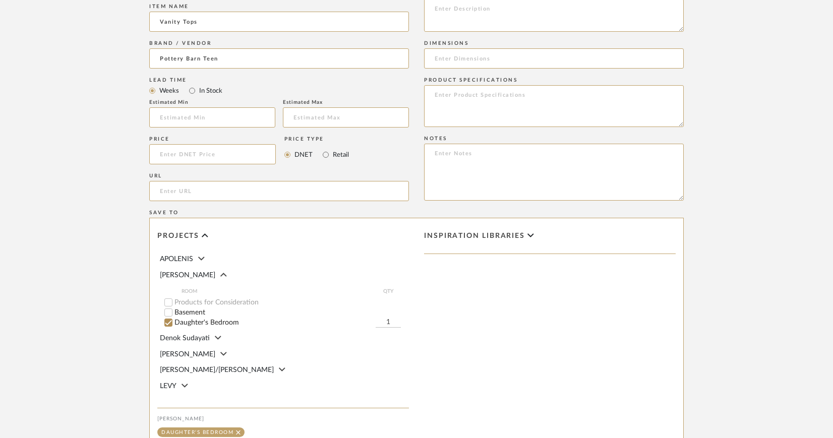
scroll to position [584, 0]
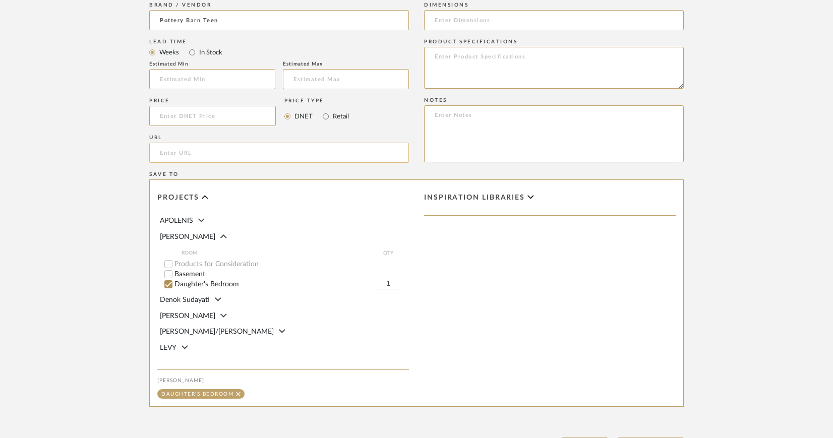
click at [179, 151] on input "url" at bounding box center [279, 153] width 260 height 20
click at [273, 153] on input "url" at bounding box center [279, 153] width 260 height 20
paste input "https://www.pbteen.com/products/fluted-accent-vanity-topper/"
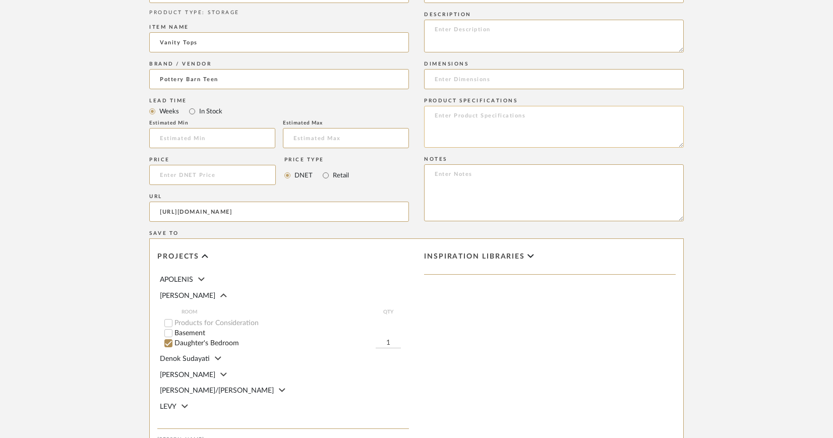
scroll to position [514, 0]
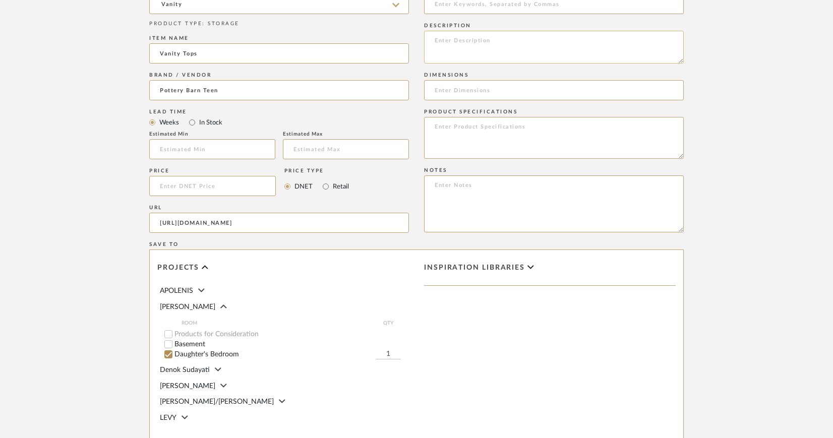
type input "https://www.pbteen.com/products/fluted-accent-vanity-topper/"
click at [441, 42] on textarea at bounding box center [554, 47] width 260 height 33
paste textarea "Fluted Smart™ Vanity Topper"
paste textarea "SKU: 6982617"
click at [596, 41] on textarea "Pottery Barn Teen | Fluted Smart™ Vanity Topper | SKU: 6982617" at bounding box center [554, 47] width 260 height 33
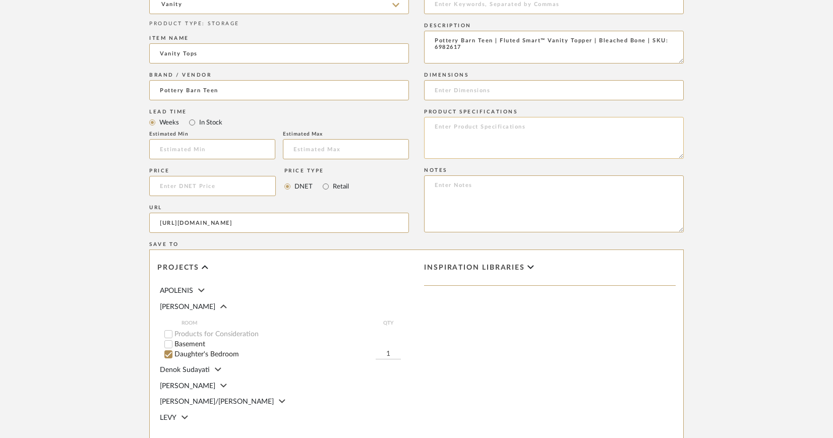
type textarea "Pottery Barn Teen | Fluted Smart™ Vanity Topper | Bleached Bone | SKU: 6982617"
click at [451, 122] on textarea at bounding box center [554, 138] width 260 height 42
click at [446, 135] on textarea "Finish: Bleached Bone Harware Finish:" at bounding box center [554, 138] width 260 height 42
click at [503, 133] on textarea "Finish: Bleached Bone Hardware Finish:" at bounding box center [554, 138] width 260 height 42
type textarea "Finish: Bleached Bone Hardware Finish:"
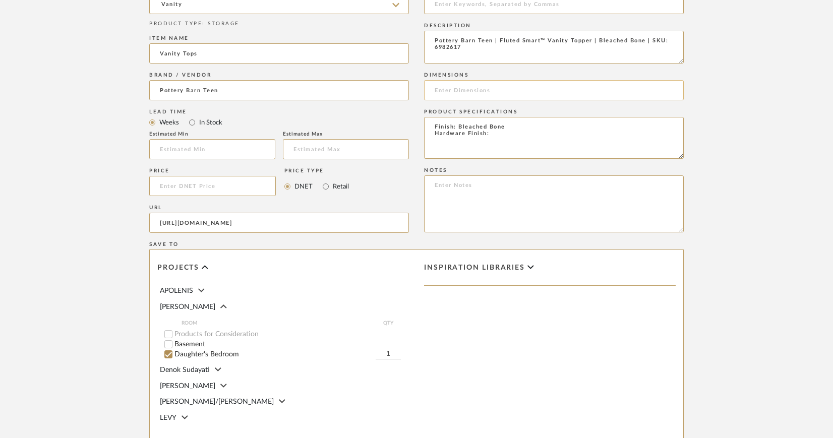
click at [509, 88] on input at bounding box center [554, 90] width 260 height 20
paste input "Overall: 33" wide x 7.5" deep x 29" high Mirror: 24" diameter, 1.5" thick"
click at [485, 89] on input "Overall: 33" wide x 7.5" deep x 29" high Mirror: 24" diameter, 1.5" thick" at bounding box center [554, 90] width 260 height 20
click at [517, 90] on input "Overall: 33" W x 7.5" deep x 29" high Mirror: 24" diameter, 1.5" thick" at bounding box center [554, 90] width 260 height 20
click at [544, 90] on input "Overall: 33" W x 7.5" D x 29" high Mirror: 24" diameter, 1.5" thick" at bounding box center [554, 90] width 260 height 20
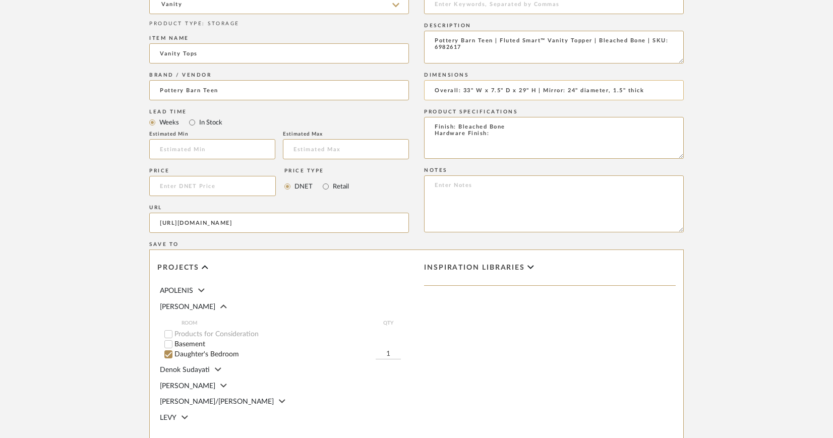
click at [607, 91] on input "Overall: 33" W x 7.5" D x 29" H | Mirror: 24" diameter, 1.5" thick" at bounding box center [554, 90] width 260 height 20
click at [618, 90] on input "Overall: 33" W x 7.5" D x 29" H | Mirror: 24" diam., 1.5" thick" at bounding box center [554, 90] width 260 height 20
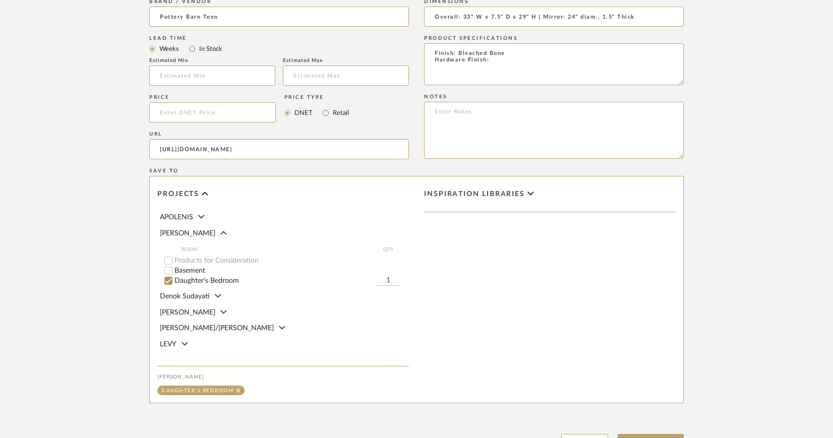
scroll to position [678, 0]
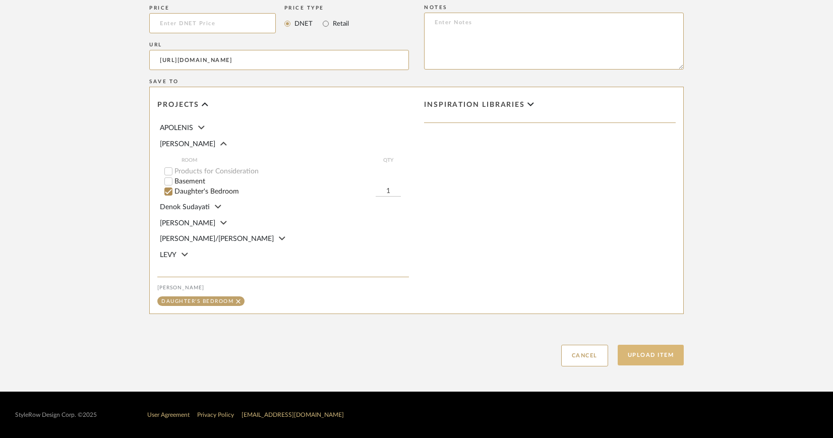
type input "Overall: 33" W x 7.5" D x 29" H | Mirror: 24" diam., 1.5" Thick"
click at [634, 353] on button "Upload Item" at bounding box center [651, 355] width 67 height 21
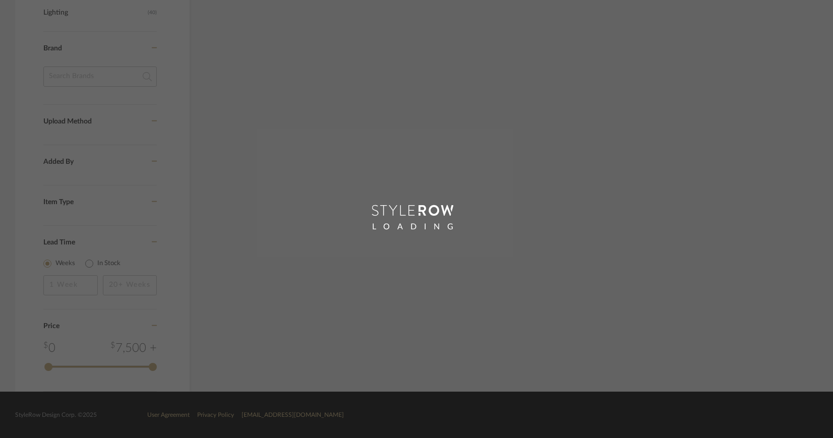
scroll to position [622, 0]
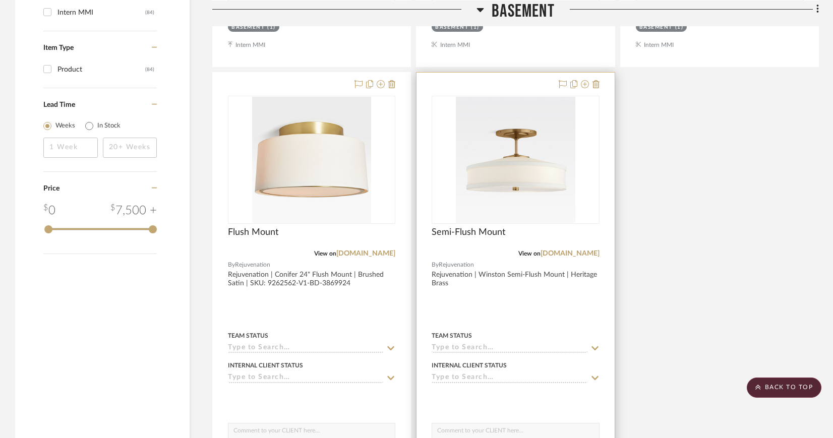
scroll to position [1660, 0]
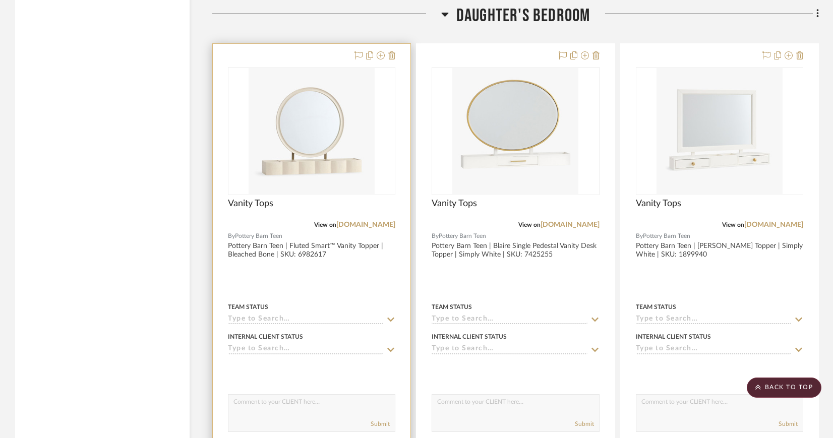
click at [295, 115] on img "0" at bounding box center [312, 131] width 126 height 126
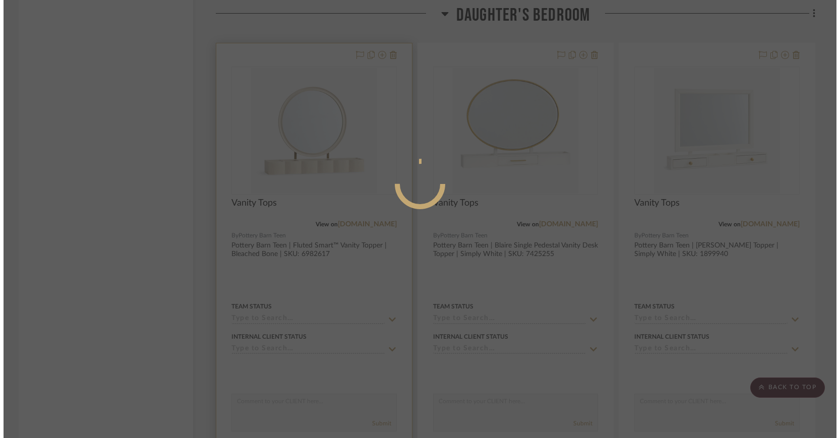
scroll to position [0, 0]
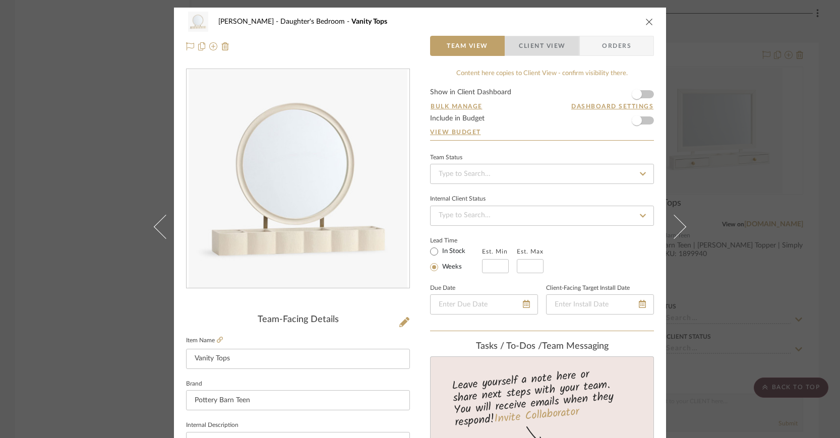
click at [542, 49] on span "Client View" at bounding box center [542, 46] width 46 height 20
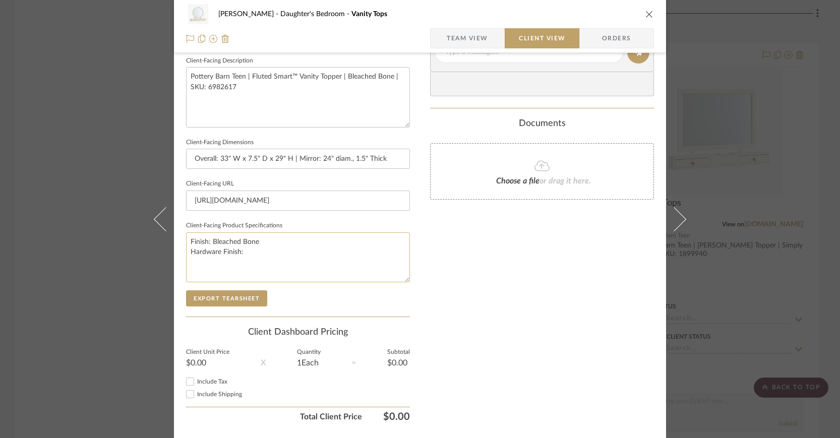
scroll to position [388, 0]
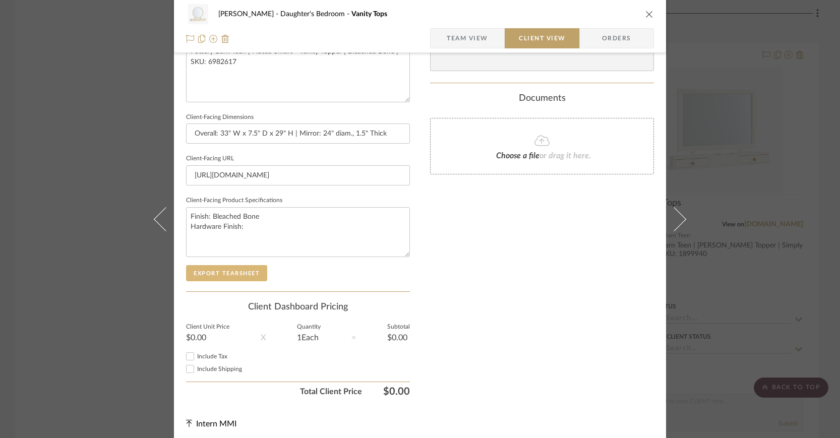
click at [241, 269] on button "Export Tearsheet" at bounding box center [226, 273] width 81 height 16
click at [645, 12] on icon "close" at bounding box center [649, 14] width 8 height 8
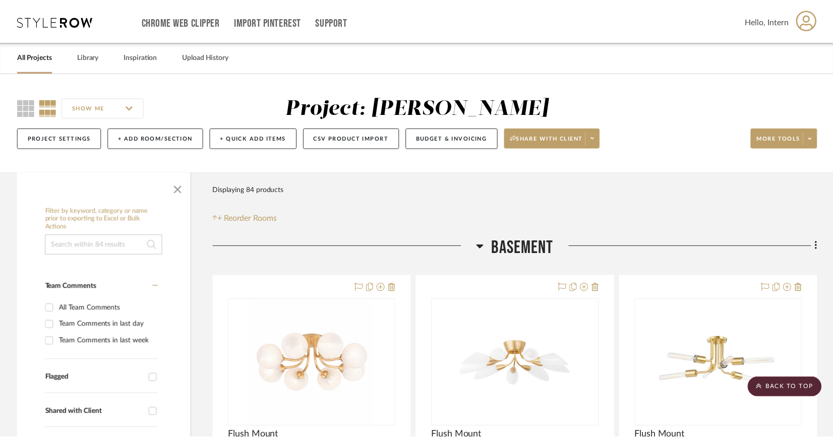
scroll to position [1660, 0]
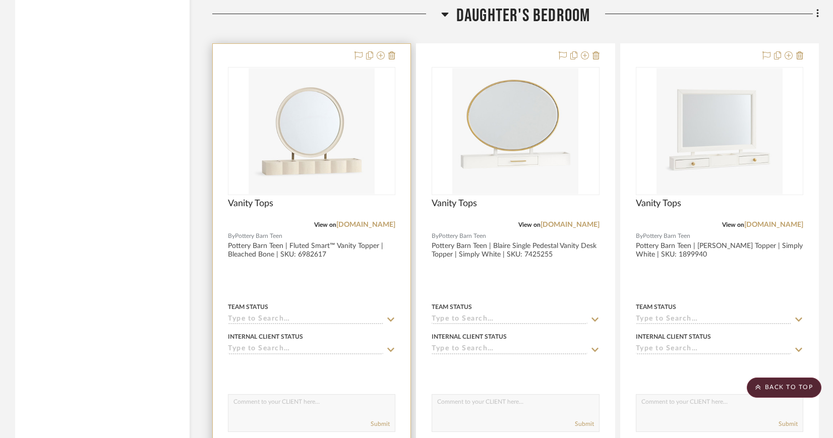
click at [311, 134] on img "0" at bounding box center [312, 131] width 126 height 126
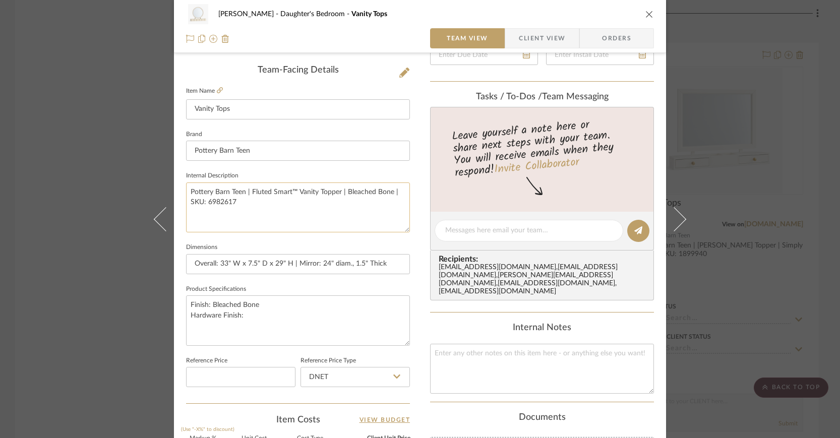
scroll to position [335, 0]
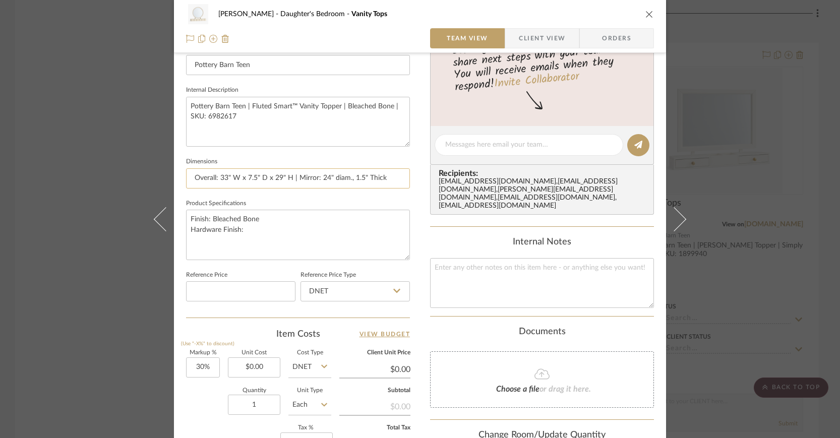
click at [350, 177] on input "Overall: 33" W x 7.5" D x 29" H | Mirror: 24" diam., 1.5" Thick" at bounding box center [298, 178] width 224 height 20
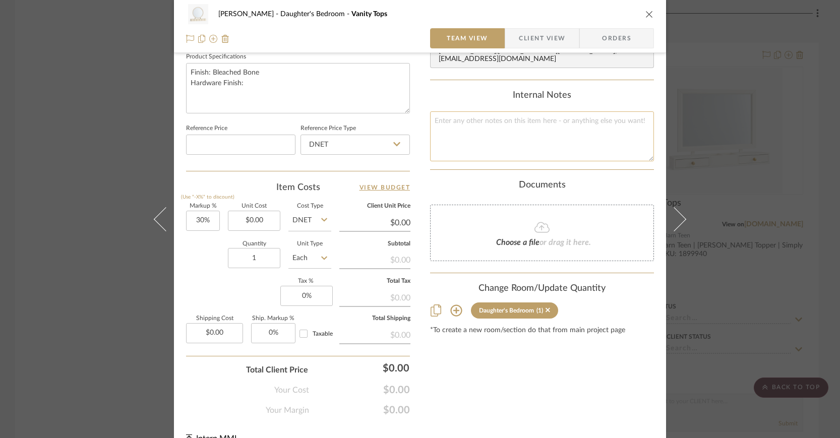
scroll to position [499, 0]
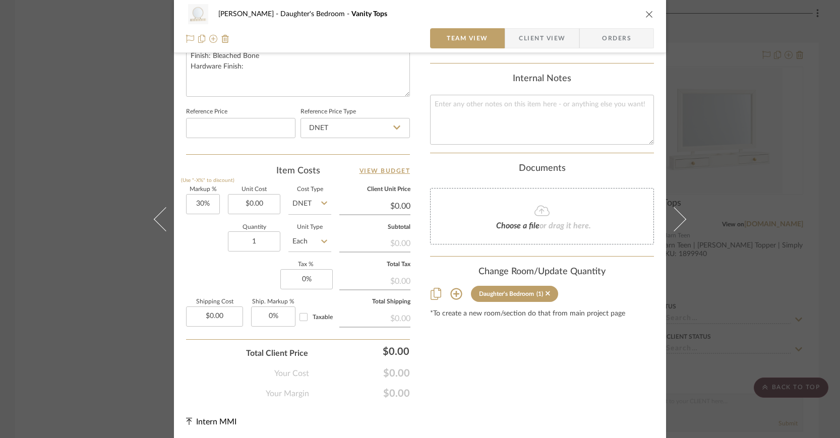
type input "Overall: 33" W x 7.5" D x 29" H | Mirror: 24" diam. x 1.5" Thick"
click at [519, 36] on span "Client View" at bounding box center [542, 38] width 46 height 20
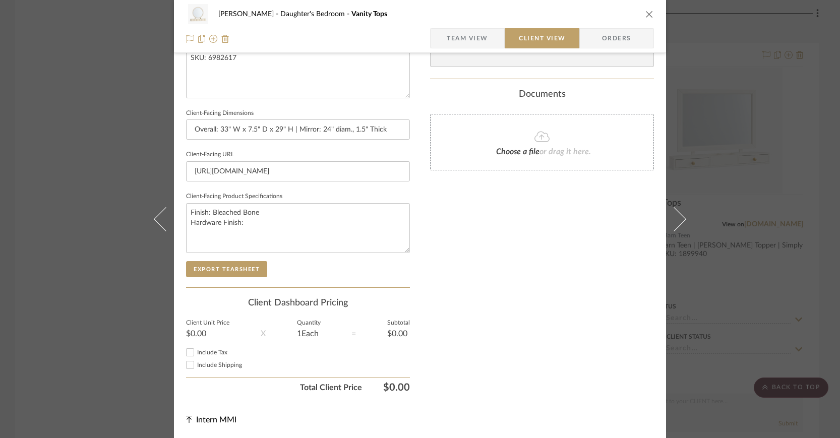
type input "Overall: 33" W x 7.5" D x 29" H | Mirror: 24" diam. x 1.5" Thick"
click at [248, 269] on button "Export Tearsheet" at bounding box center [226, 270] width 81 height 16
click at [645, 12] on icon "close" at bounding box center [649, 14] width 8 height 8
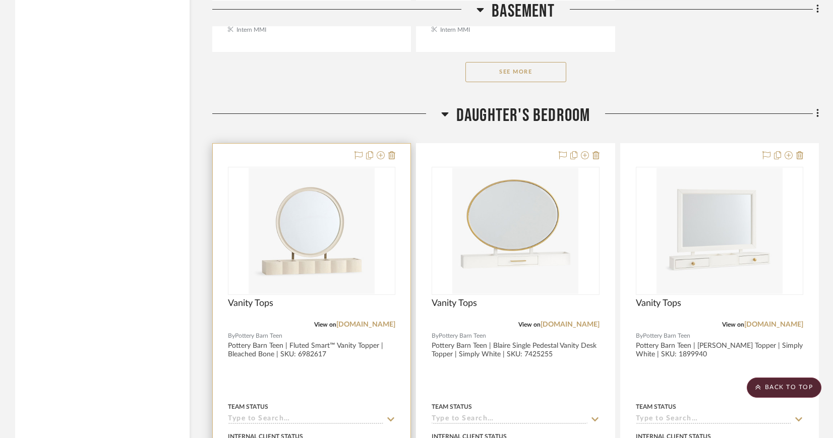
scroll to position [1633, 0]
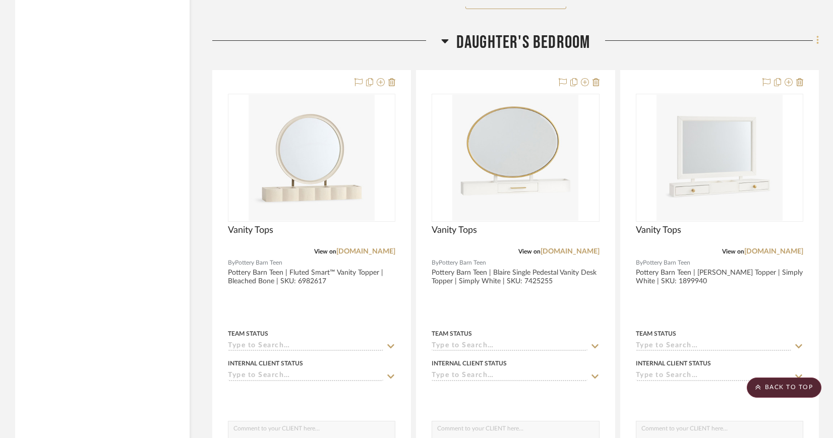
click at [814, 39] on fa-icon at bounding box center [816, 41] width 7 height 17
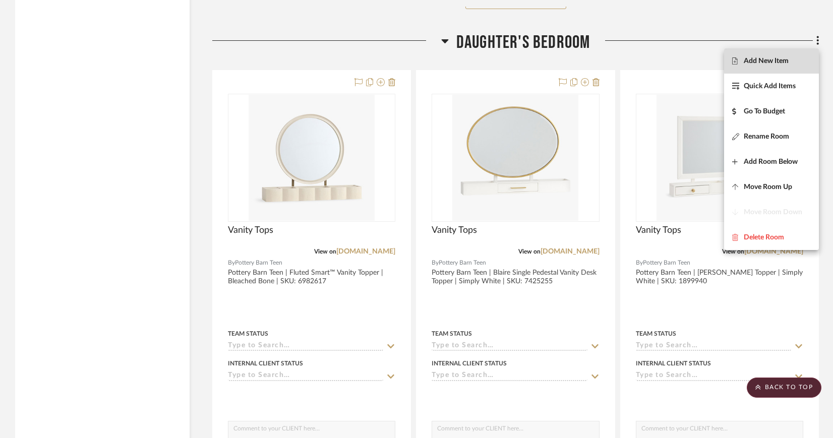
click at [788, 61] on span "Add New Item" at bounding box center [766, 60] width 45 height 9
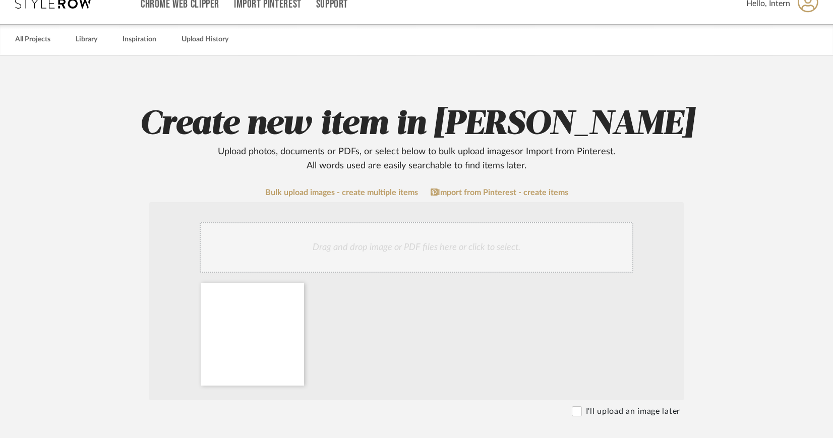
scroll to position [125, 0]
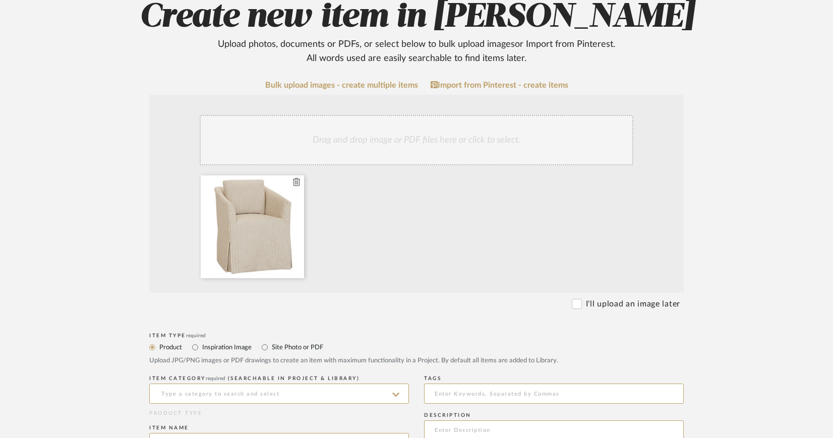
click at [296, 180] on icon at bounding box center [296, 182] width 7 height 8
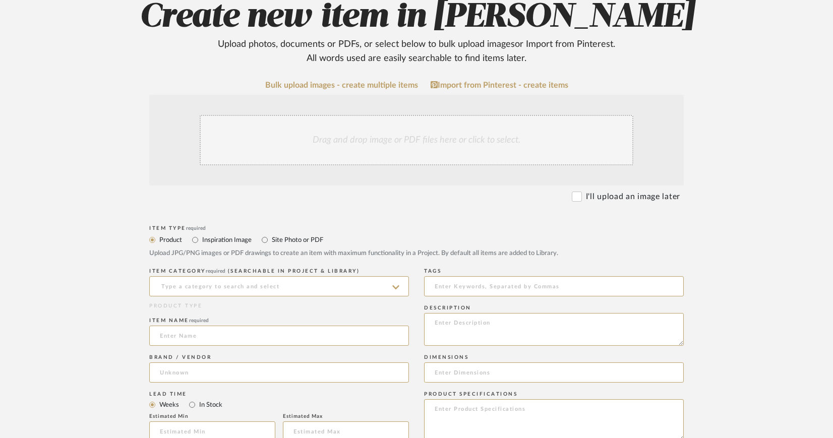
click at [358, 140] on div "Drag and drop image or PDF files here or click to select." at bounding box center [417, 140] width 434 height 50
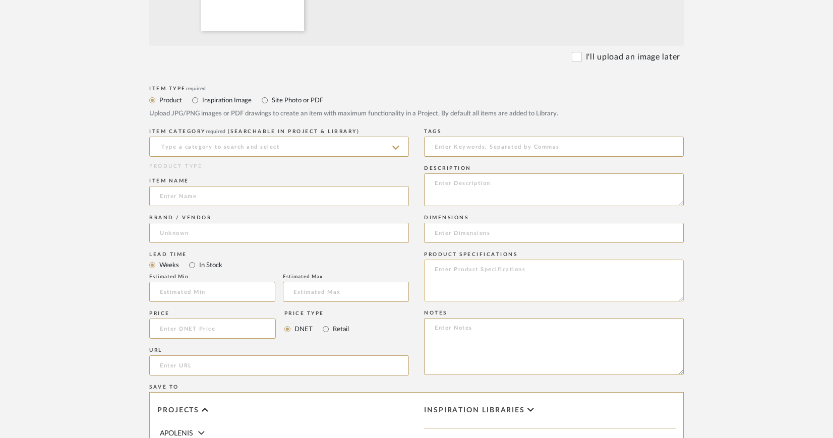
scroll to position [423, 0]
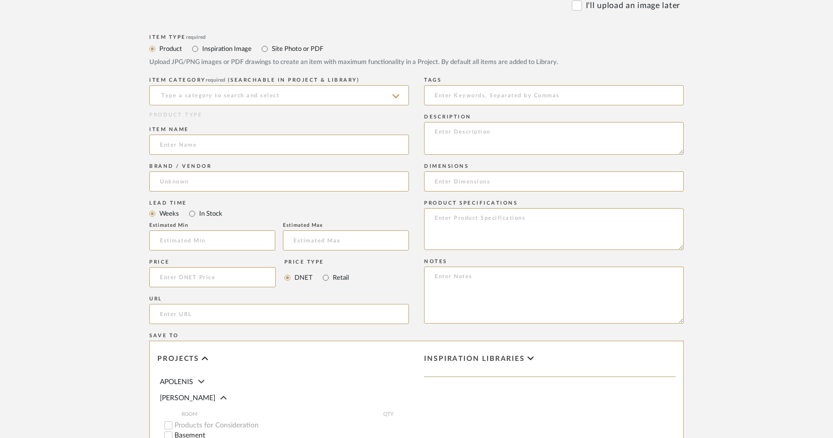
click at [394, 96] on icon at bounding box center [395, 96] width 7 height 4
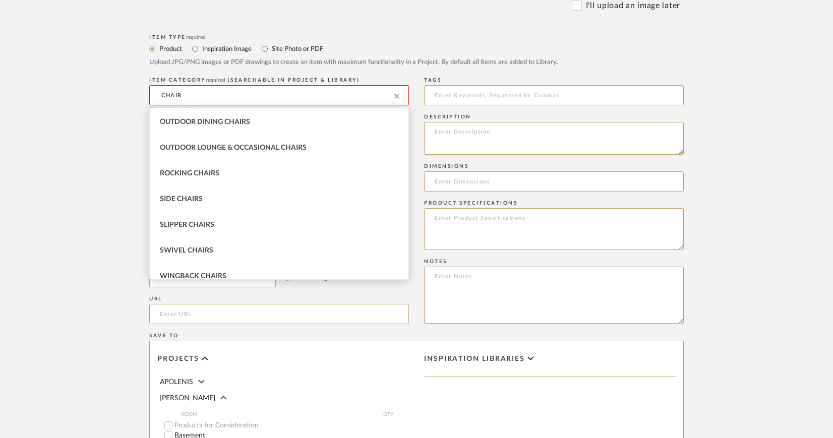
scroll to position [163, 0]
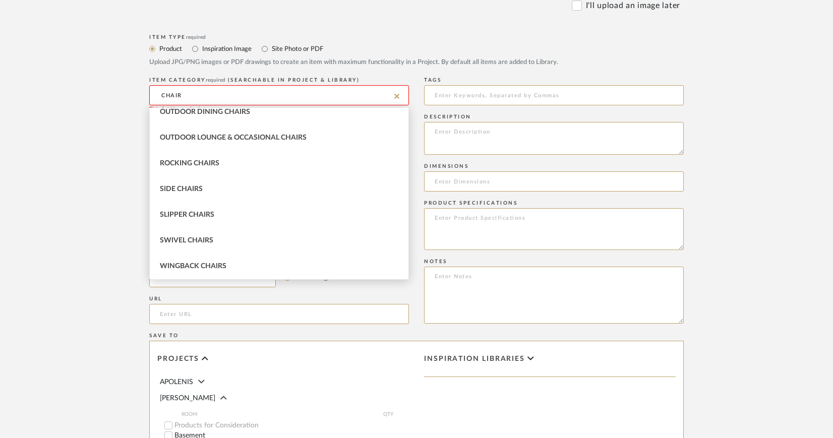
click at [161, 94] on input "CHAIR" at bounding box center [279, 95] width 260 height 20
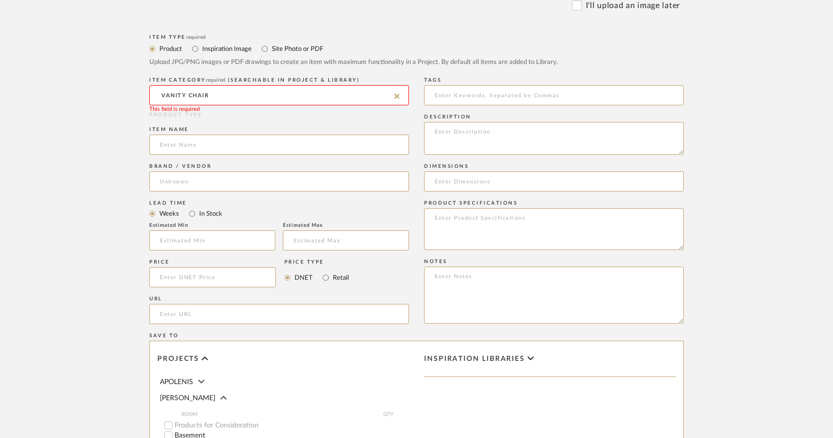
click at [224, 91] on input "VANITY CHAIR" at bounding box center [279, 95] width 260 height 20
click at [220, 94] on input "VANITY CHAIR" at bounding box center [279, 95] width 260 height 20
click at [221, 94] on input "VANITY CHAIR" at bounding box center [279, 95] width 260 height 20
type input "VANITY CHAIR"
click at [219, 141] on input at bounding box center [279, 145] width 260 height 20
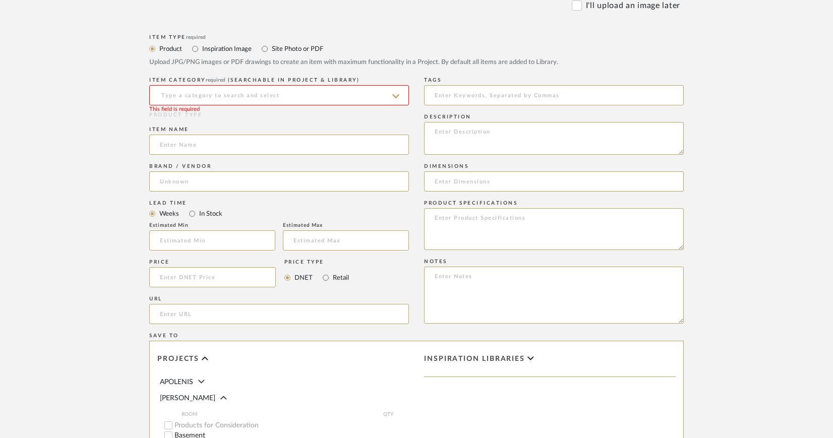
click at [207, 93] on input at bounding box center [279, 95] width 260 height 20
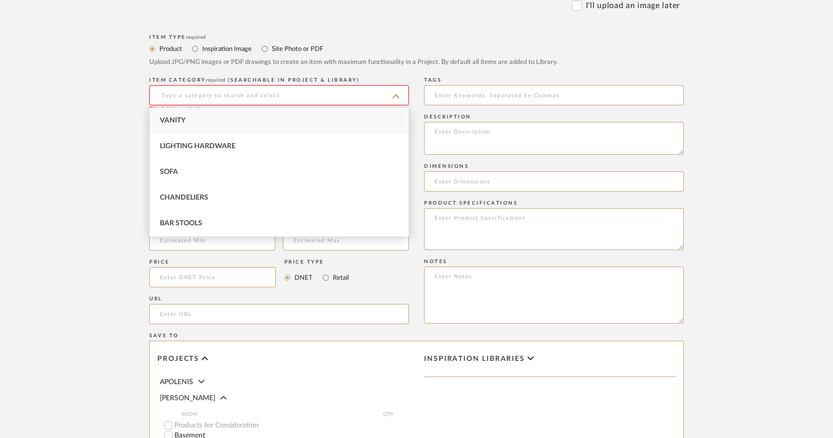
click at [179, 120] on span "Vanity" at bounding box center [173, 120] width 26 height 7
type input "Vanity"
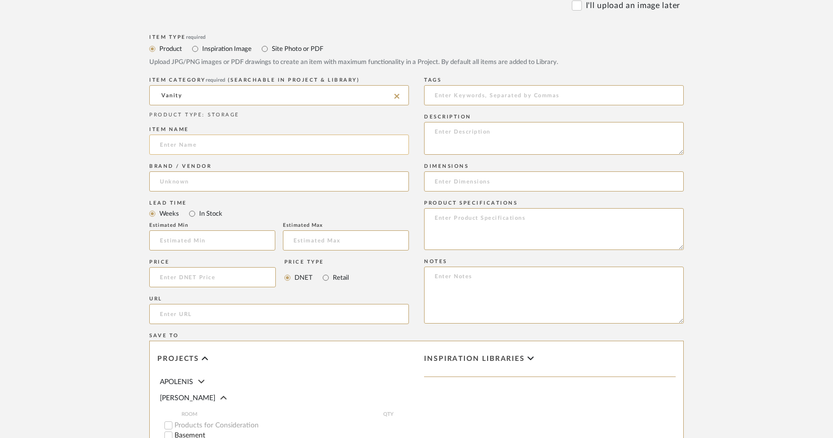
click at [184, 143] on input at bounding box center [279, 145] width 260 height 20
type input "Vanity Chair"
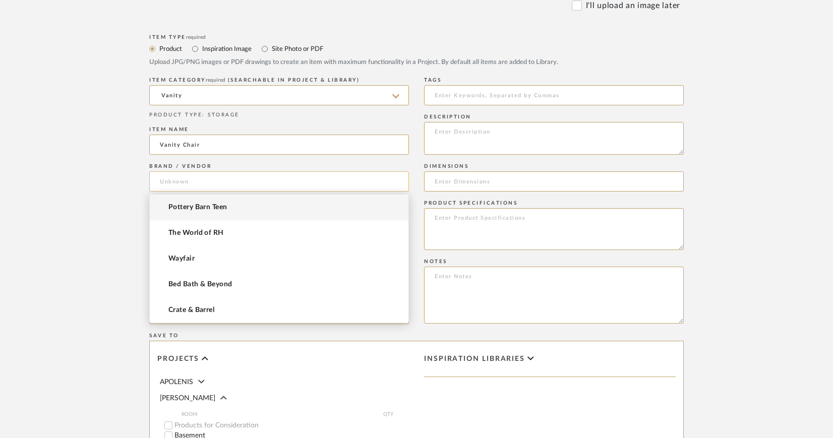
click at [188, 182] on input at bounding box center [279, 181] width 260 height 20
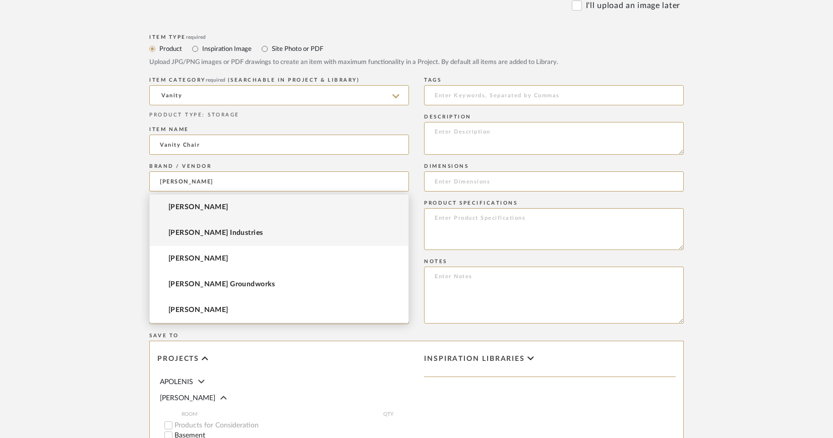
type input "Lee Indus"
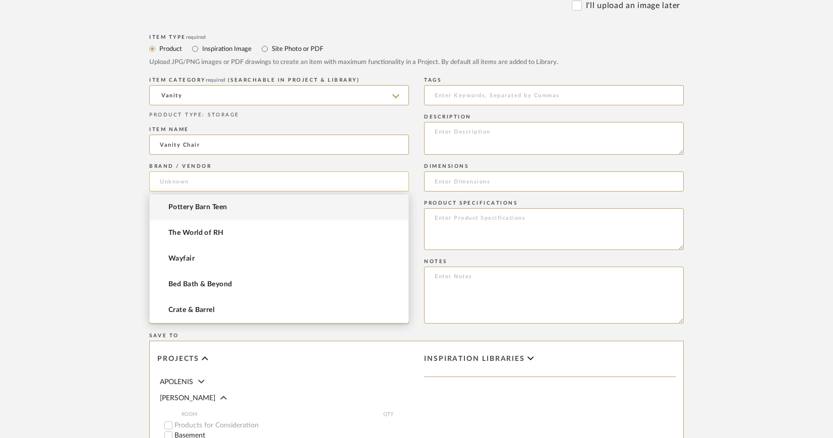
click at [199, 182] on input at bounding box center [279, 181] width 260 height 20
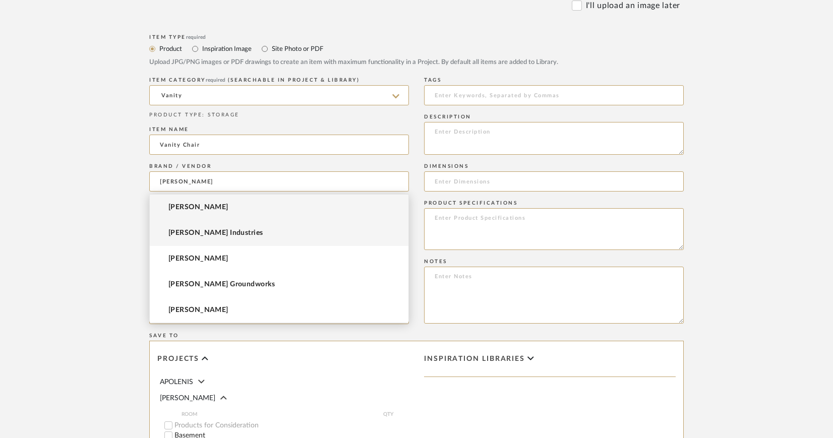
type input "Lee Indus"
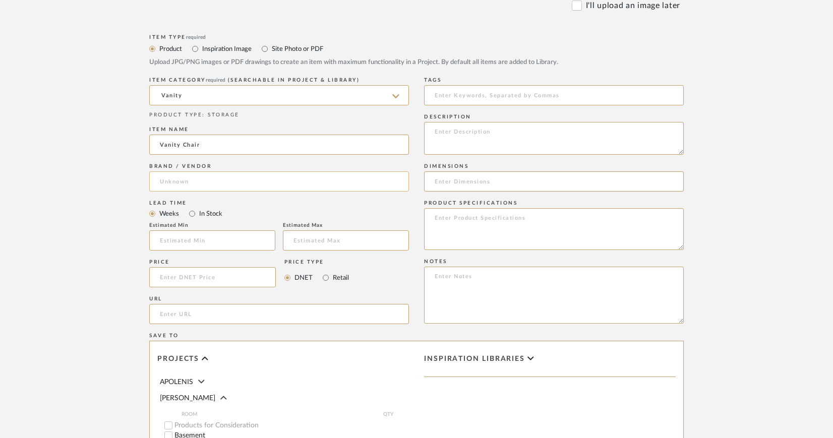
click at [203, 176] on input at bounding box center [279, 181] width 260 height 20
type input "[PERSON_NAME] Industries"
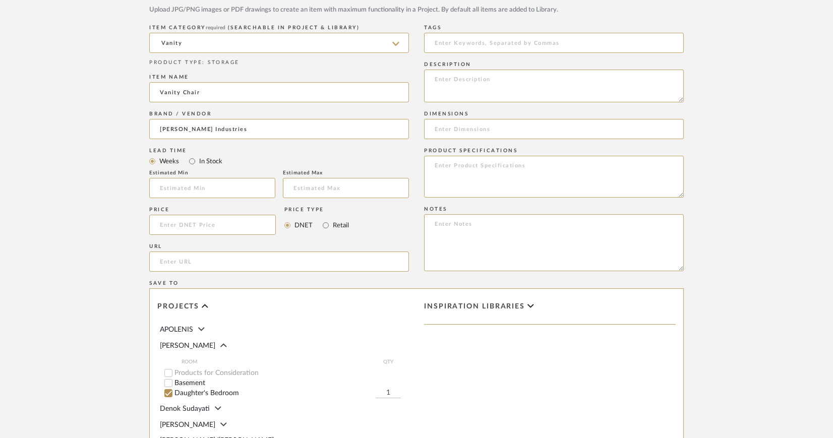
scroll to position [461, 0]
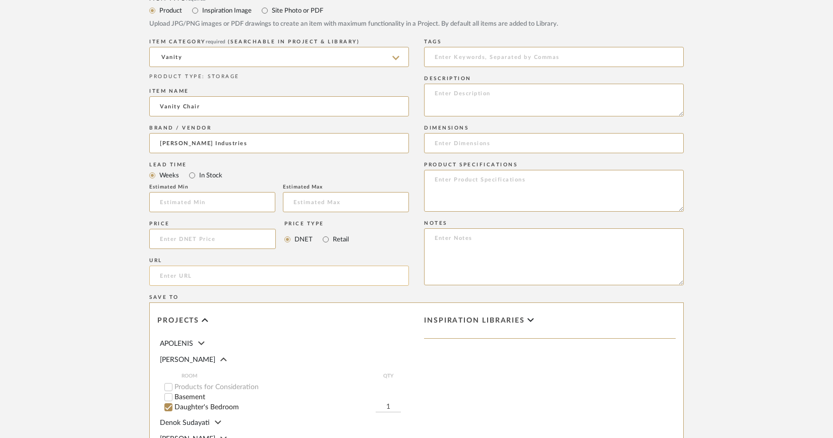
click at [180, 275] on input "url" at bounding box center [279, 276] width 260 height 20
click at [217, 276] on input "url" at bounding box center [279, 276] width 260 height 20
paste input "https://www.leeindustries.com/Product/Detail/DINING/SLIPCOVERED-DINING-CHAIR/C4…"
drag, startPoint x: 276, startPoint y: 277, endPoint x: 94, endPoint y: 274, distance: 182.5
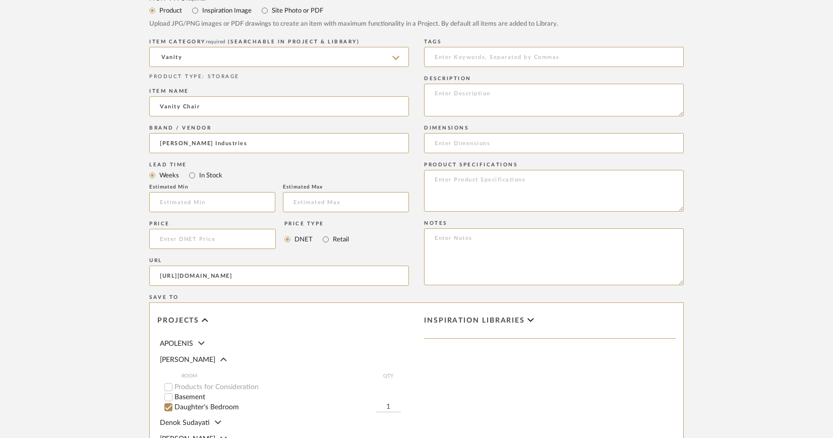
click at [94, 274] on upload-items "Create new item in CIRKSENA Upload photos, documents or PDFs, or select below t…" at bounding box center [416, 109] width 833 height 996
type input "https://www.leeindustries.com/Product/Detail/DINING/SLIPCOVERED-DINING-CHAIR/C4…"
click at [441, 102] on textarea at bounding box center [554, 100] width 260 height 33
paste textarea "C4487-41 SLIPCOVERED DINING CHAIR"
paste textarea "Belize Oatmeal"
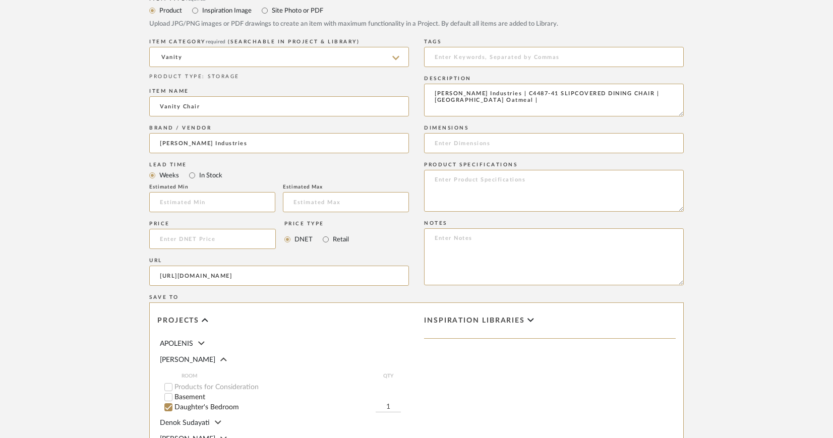
type textarea "Lee Industries | C4487-41 SLIPCOVERED DINING CHAIR | Belize Oatmeal |"
click at [470, 139] on input at bounding box center [554, 143] width 260 height 20
paste input "W25 D27 H37"
click at [449, 143] on input "W25 D27 H37" at bounding box center [554, 143] width 260 height 20
click at [435, 142] on input "W25 D27 H37" at bounding box center [554, 143] width 260 height 20
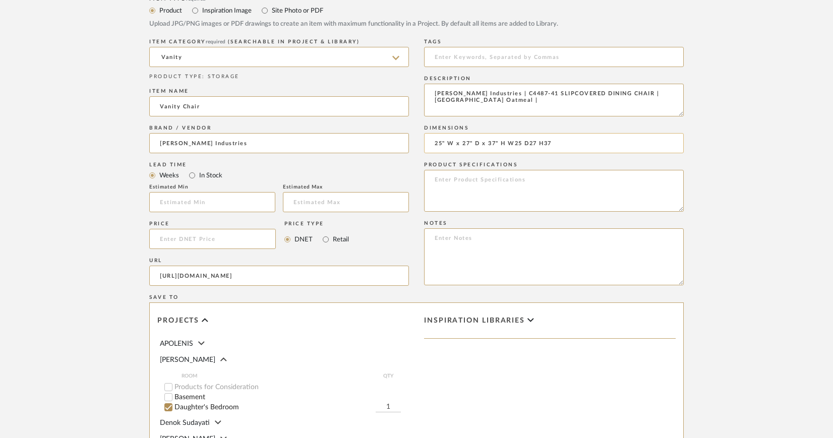
drag, startPoint x: 507, startPoint y: 141, endPoint x: 557, endPoint y: 145, distance: 50.1
click at [557, 145] on input "25" W x 27" D x 37" H W25 D27 H37" at bounding box center [554, 143] width 260 height 20
click at [546, 144] on input "25" W x 27" D x 37" H" at bounding box center [554, 143] width 260 height 20
paste input "W25 D27 H31"
click at [495, 141] on input "25" W x 27" D x 37" H. W25 D27 H31" at bounding box center [554, 143] width 260 height 20
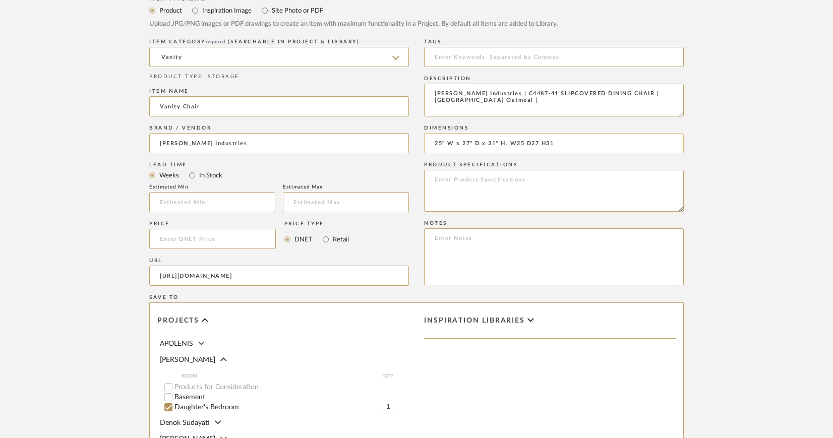
drag, startPoint x: 507, startPoint y: 144, endPoint x: 558, endPoint y: 141, distance: 51.0
click at [558, 141] on input "25" W x 27" D x 31" H. W25 D27 H31" at bounding box center [554, 143] width 260 height 20
type input "25" W x 27" D x 31" H"
drag, startPoint x: 621, startPoint y: 94, endPoint x: 670, endPoint y: 94, distance: 48.4
click at [670, 94] on textarea "Lee Industries | C4487-41 SLIPCOVERED DINING CHAIR | Belize Oatmeal |" at bounding box center [554, 100] width 260 height 33
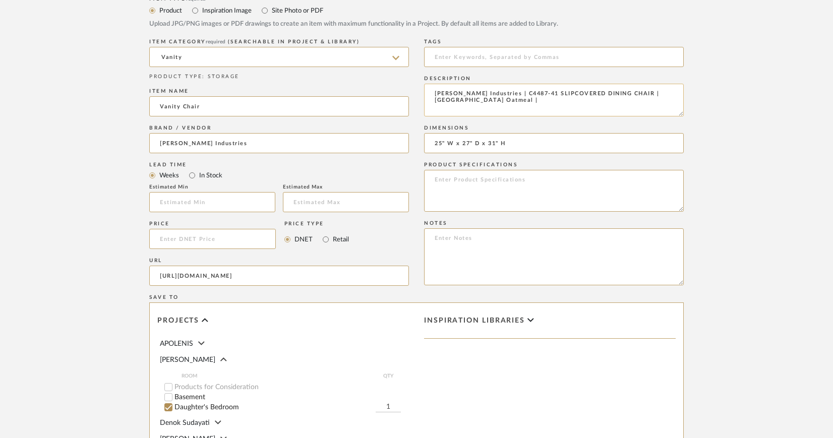
paste textarea "Meridian Pewter"
click at [478, 104] on textarea "Lee Industries | C4487-41 SLIPCOVERED DINING CHAIR | Meridian Pewter|" at bounding box center [554, 100] width 260 height 33
type textarea "Lee Industries | C4487-41 SLIPCOVERED DINING CHAIR | Meridian Pewter"
click at [546, 180] on textarea at bounding box center [554, 191] width 260 height 42
paste textarea "Topstitching on Back Pillow Poly Down Back Casters"
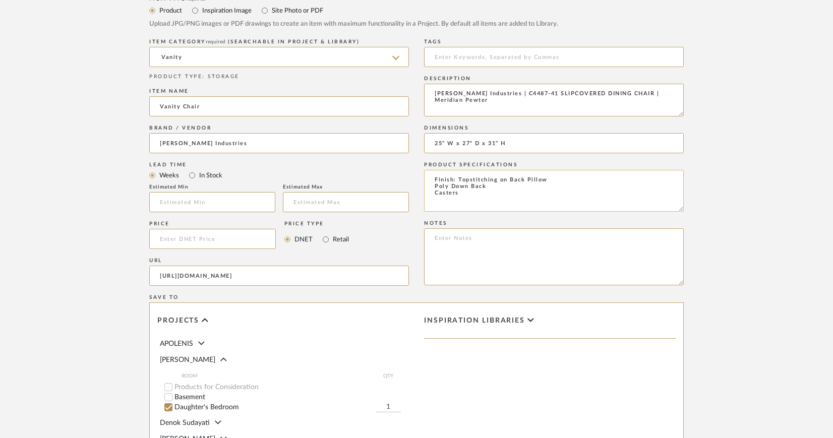
click at [544, 181] on textarea "Finish: Topstitching on Back Pillow Poly Down Back Casters" at bounding box center [554, 191] width 260 height 42
click at [436, 186] on textarea "Finish: Topstitching on Back Pillow | Poly Down Back Casters" at bounding box center [554, 191] width 260 height 42
click at [606, 181] on textarea "Finish: Topstitching on Back Pillow | Poly Down Back Casters" at bounding box center [554, 191] width 260 height 42
click at [436, 188] on textarea "Finish: Topstitching on Back Pillow | Poly Down Back | Casters" at bounding box center [554, 191] width 260 height 42
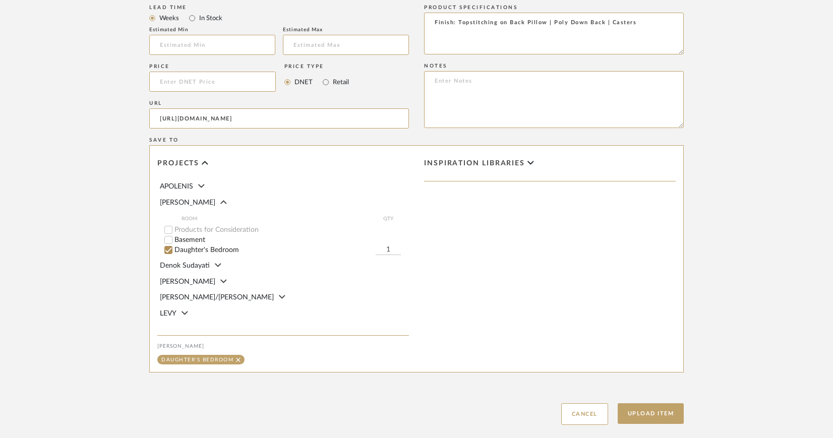
scroll to position [678, 0]
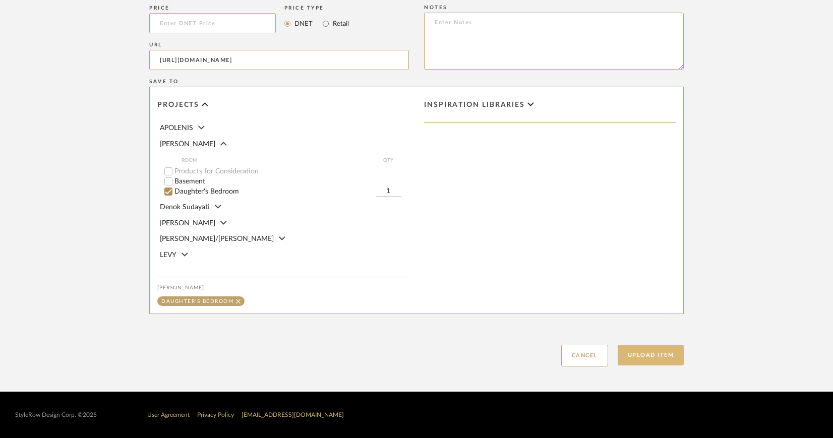
type textarea "Finish: Topstitching on Back Pillow | Poly Down Back | Casters"
click at [653, 352] on button "Upload Item" at bounding box center [651, 355] width 67 height 21
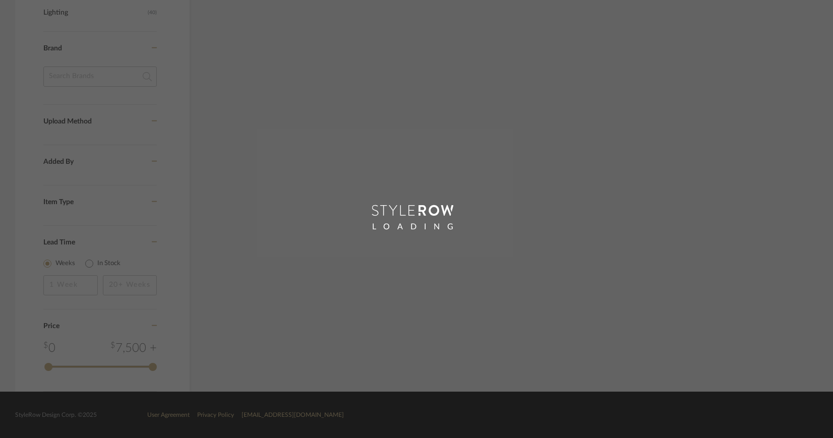
scroll to position [622, 0]
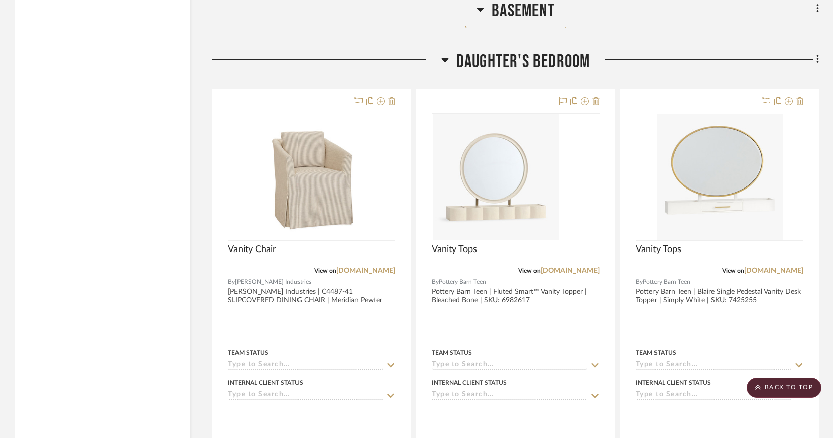
scroll to position [1660, 0]
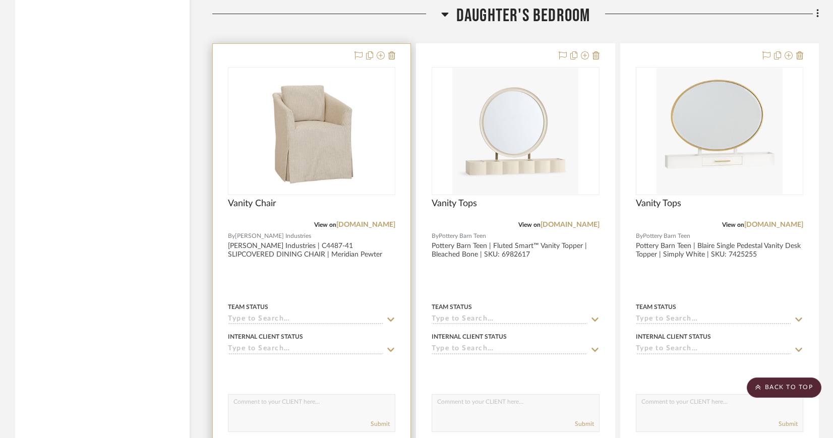
click at [326, 125] on img "0" at bounding box center [311, 131] width 101 height 126
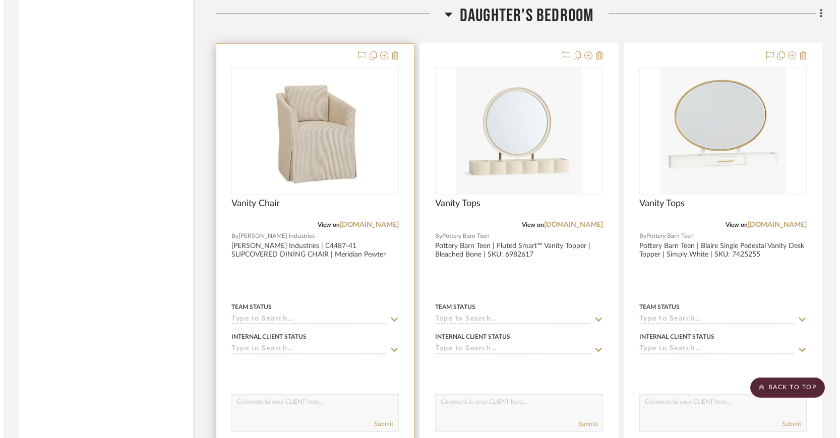
scroll to position [0, 0]
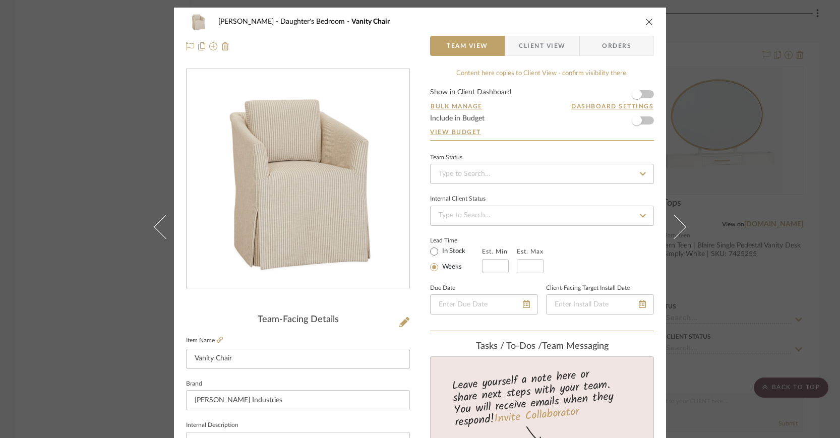
click at [511, 44] on span "button" at bounding box center [512, 46] width 14 height 20
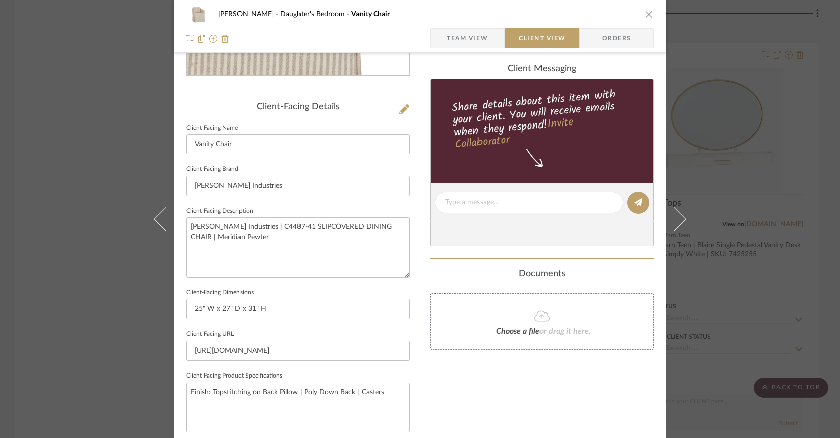
scroll to position [351, 0]
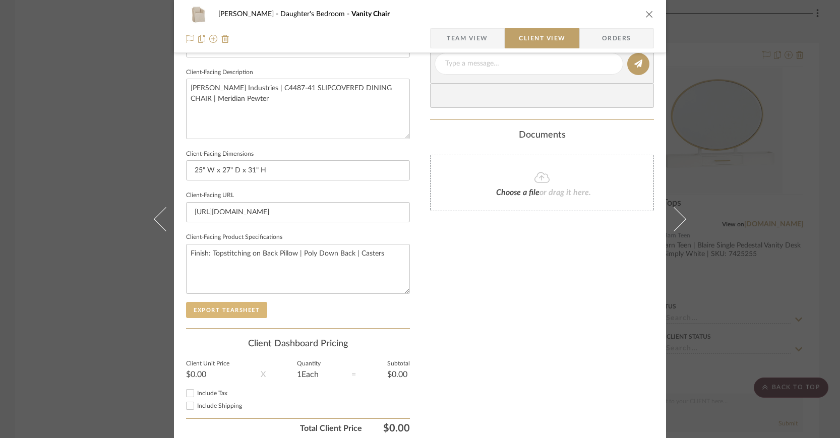
click at [238, 304] on button "Export Tearsheet" at bounding box center [226, 310] width 81 height 16
click at [645, 14] on icon "close" at bounding box center [649, 14] width 8 height 8
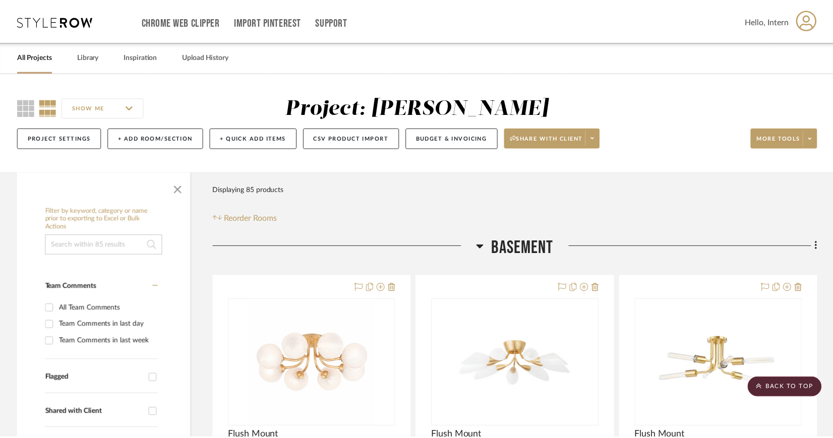
scroll to position [1660, 0]
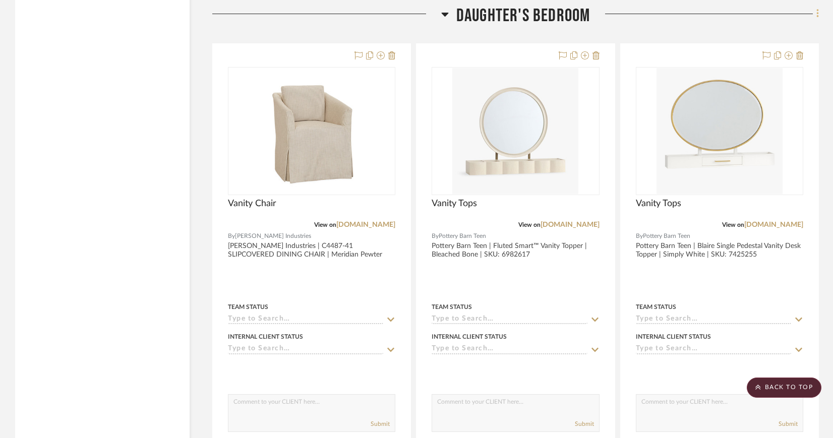
click at [817, 12] on icon at bounding box center [817, 13] width 3 height 11
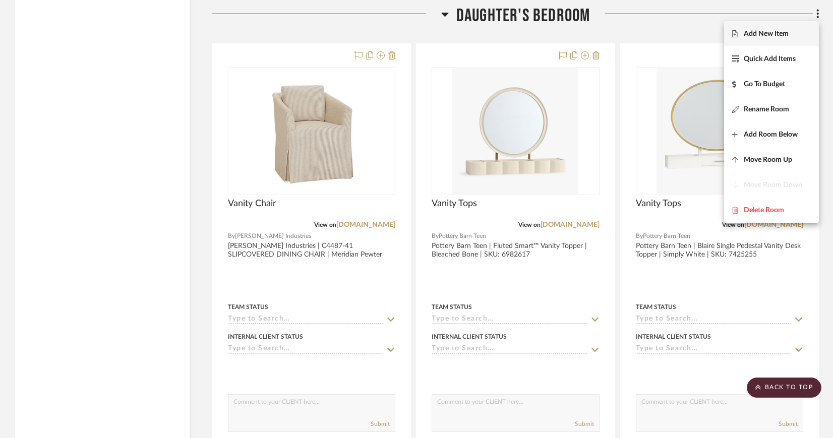
click at [793, 35] on span "Add New Item" at bounding box center [771, 34] width 79 height 9
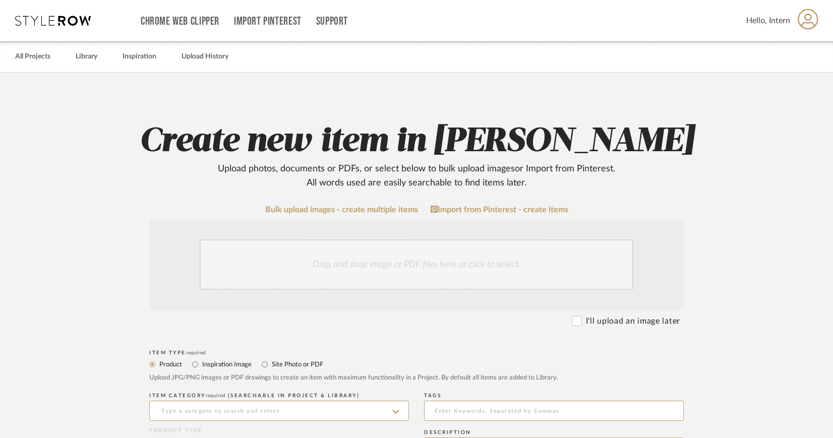
click at [432, 257] on div "Drag and drop image or PDF files here or click to select." at bounding box center [417, 264] width 434 height 50
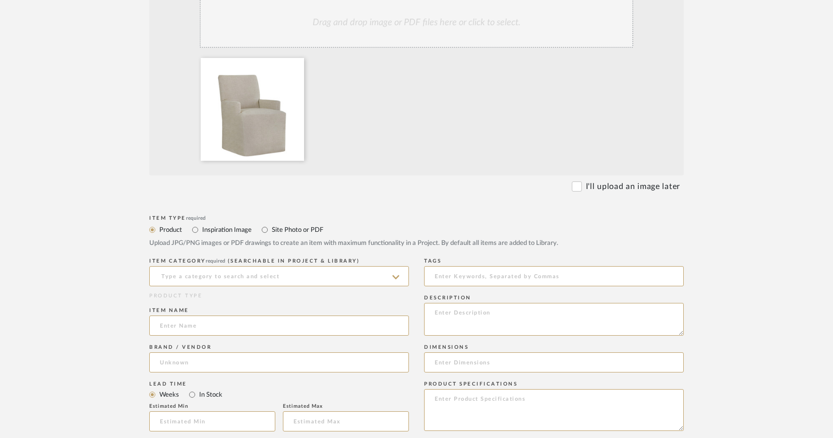
scroll to position [446, 0]
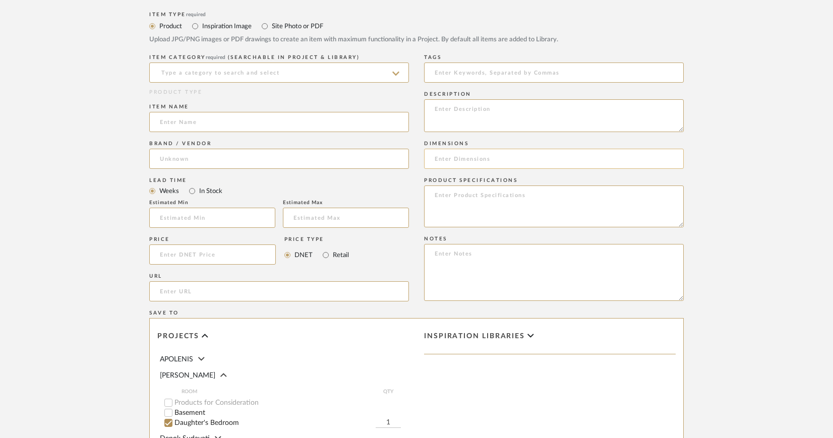
click at [443, 158] on input at bounding box center [554, 159] width 260 height 20
paste input "W25 D27 H37"
click at [436, 160] on input "W25 D27 H37" at bounding box center [554, 159] width 260 height 20
drag, startPoint x: 508, startPoint y: 157, endPoint x: 556, endPoint y: 159, distance: 48.4
click at [555, 158] on input "25" W x 27" D x 37" H W25 D27 H37" at bounding box center [554, 159] width 260 height 20
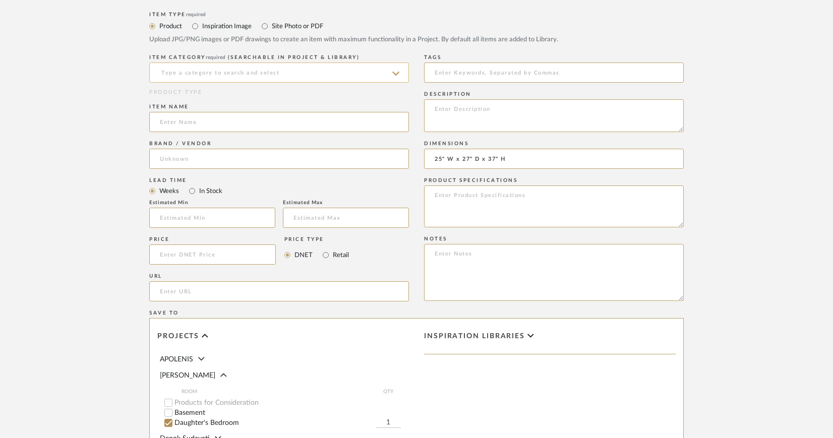
type input "25" W x 27" D x 37" H"
click at [239, 69] on input at bounding box center [279, 73] width 260 height 20
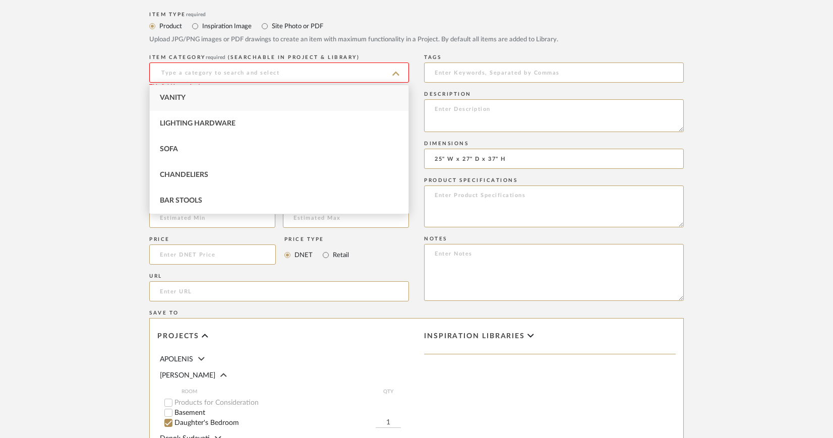
click at [180, 98] on span "Vanity" at bounding box center [173, 97] width 26 height 7
type input "Vanity"
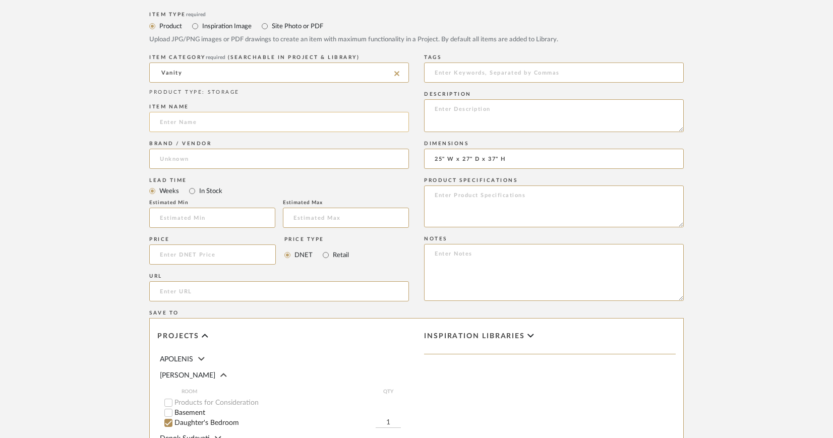
click at [186, 115] on input at bounding box center [279, 122] width 260 height 20
type input "Vanity Chair"
click at [557, 201] on textarea at bounding box center [554, 207] width 260 height 42
paste textarea "French Seam"
type textarea "Finish: French Seam"
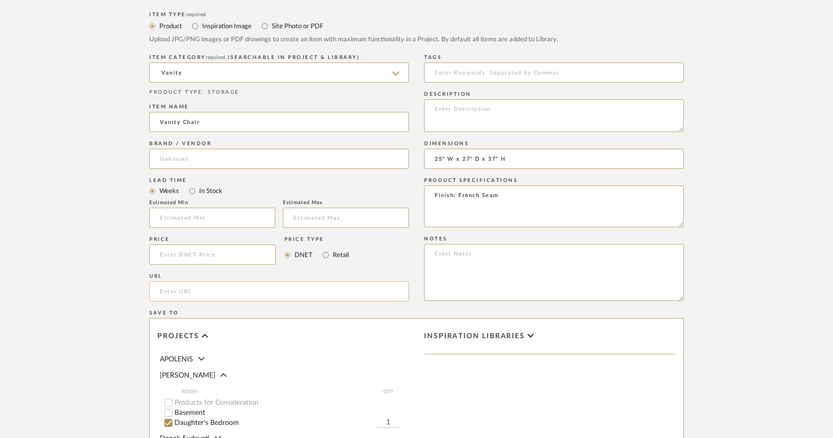
click at [273, 292] on input "url" at bounding box center [279, 291] width 260 height 20
click at [224, 289] on input "url" at bounding box center [279, 291] width 260 height 20
paste input "https://www.leeindustries.com/Product/Detail/DINING/SLIPCOVERED-DINING-CHAIR/C4…"
type input "https://www.leeindustries.com/Product/Detail/DINING/SLIPCOVERED-DINING-CHAIR/C4…"
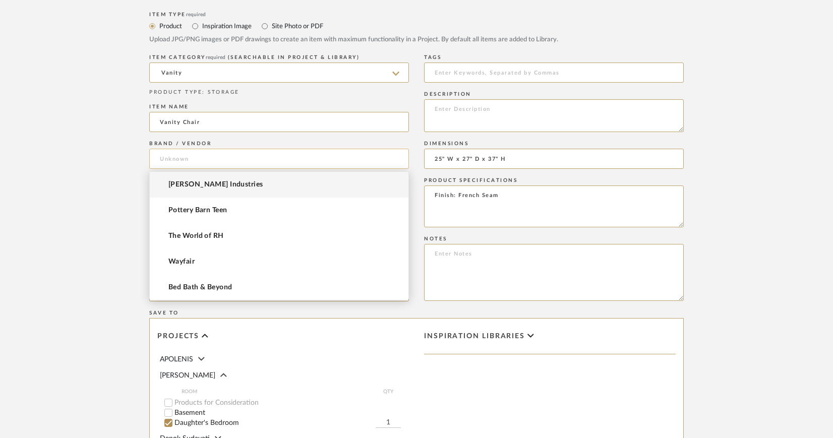
scroll to position [0, 0]
click at [200, 159] on input at bounding box center [279, 159] width 260 height 20
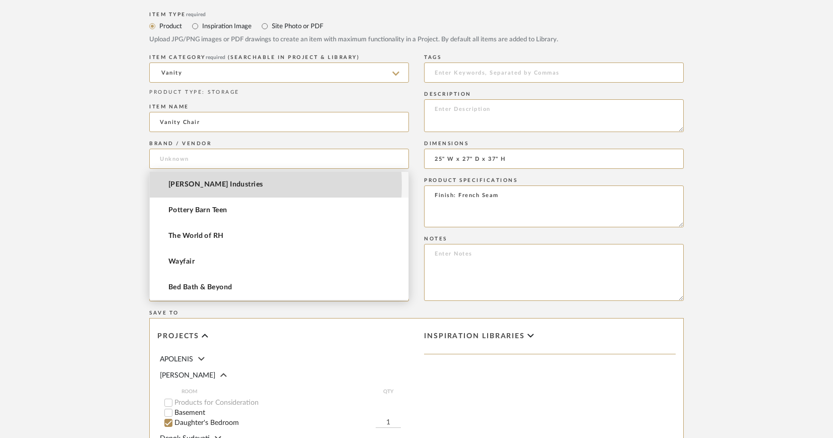
click at [207, 185] on span "[PERSON_NAME] Industries" at bounding box center [215, 184] width 95 height 9
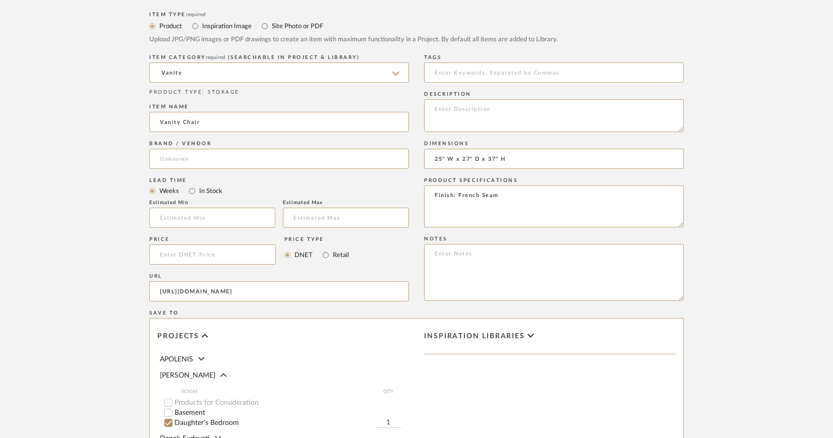
type input "[PERSON_NAME] Industries"
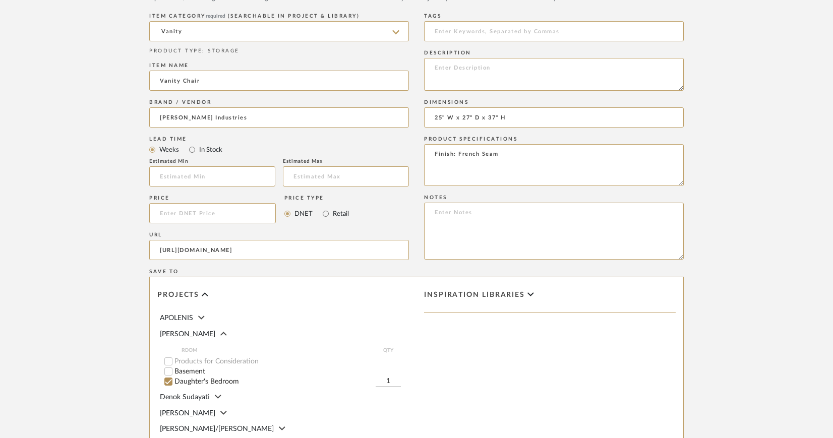
scroll to position [483, 0]
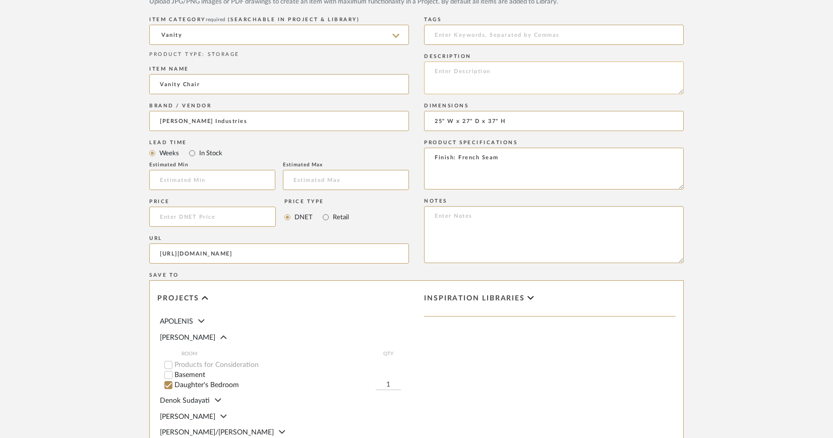
click at [475, 70] on textarea at bounding box center [554, 78] width 260 height 33
paste textarea "C4487-41 SLIPCOVERED DINING CHAIR"
paste textarea "Belize Oatmeal"
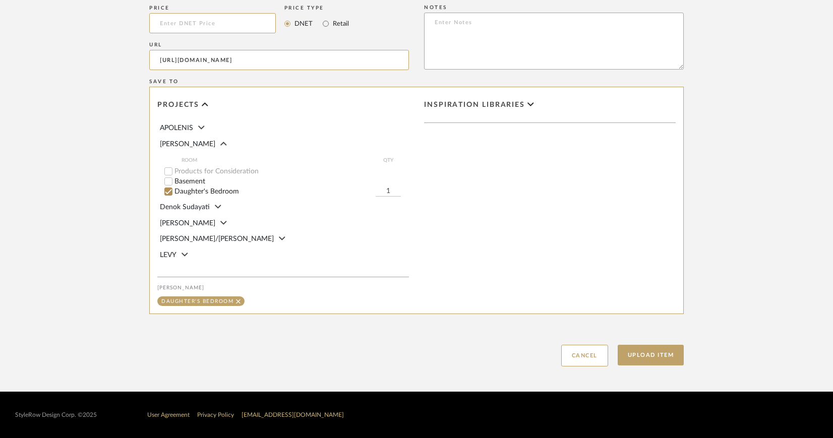
scroll to position [678, 0]
type textarea "Lee Industries | C4487-41 SLIPCOVERED DINING CHAIR | Belize Oatmeal"
click at [655, 358] on button "Upload Item" at bounding box center [651, 355] width 67 height 21
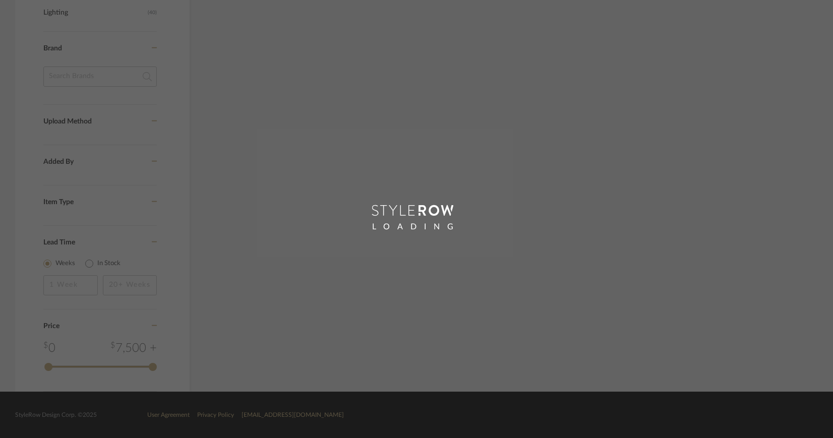
scroll to position [597, 0]
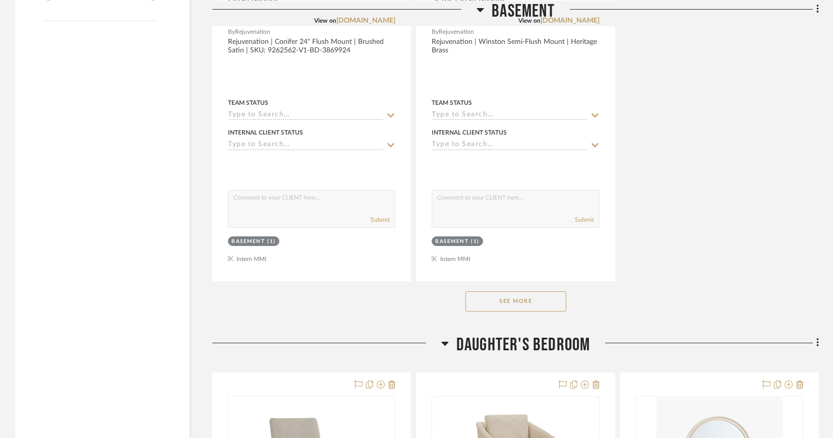
scroll to position [1660, 0]
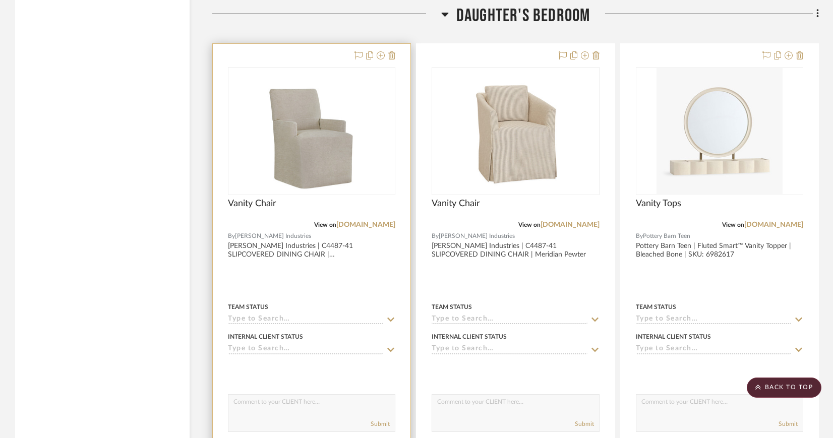
click at [329, 134] on img "0" at bounding box center [311, 131] width 101 height 126
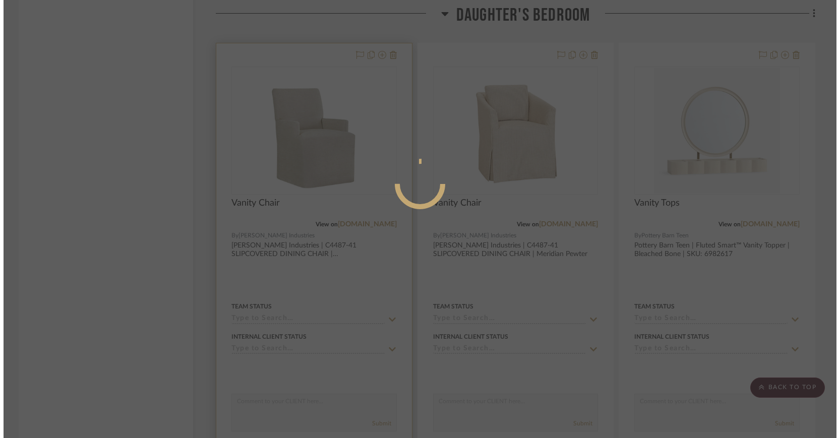
scroll to position [0, 0]
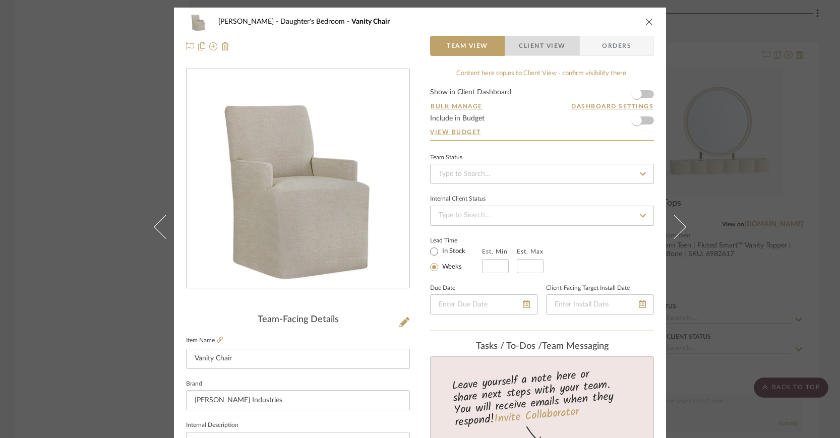
click at [541, 43] on span "Client View" at bounding box center [542, 46] width 46 height 20
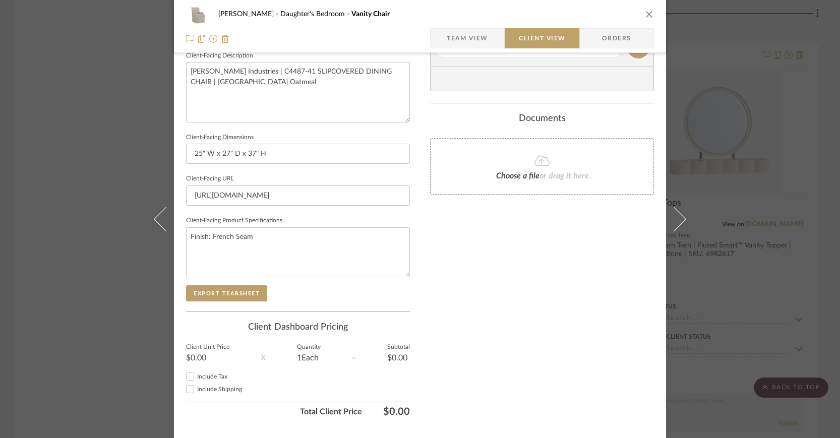
scroll to position [385, 0]
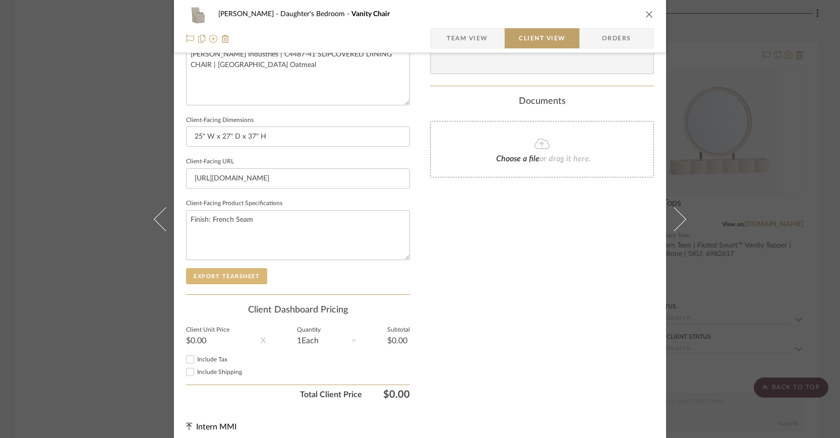
click at [242, 273] on button "Export Tearsheet" at bounding box center [226, 276] width 81 height 16
click at [646, 14] on icon "close" at bounding box center [649, 14] width 8 height 8
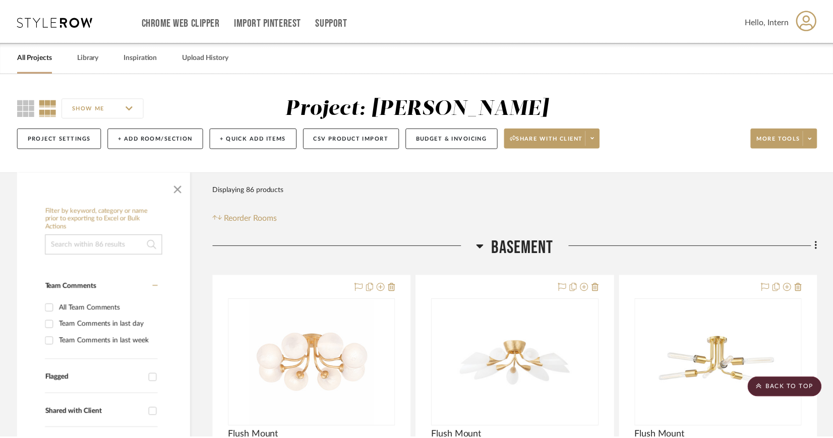
scroll to position [1660, 0]
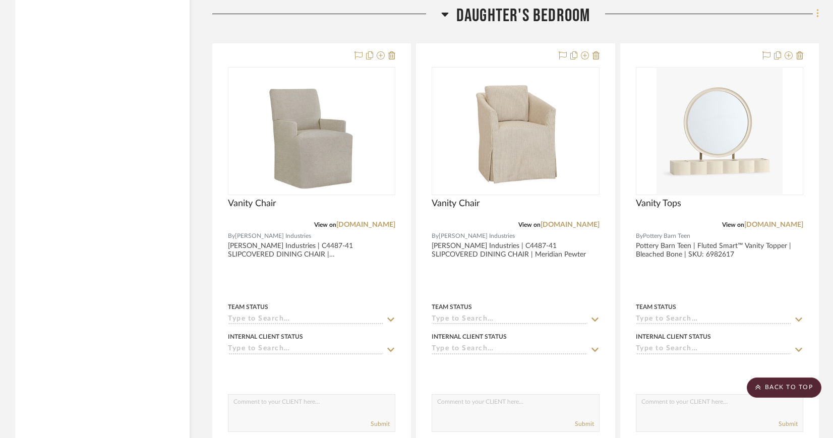
click at [818, 11] on icon at bounding box center [817, 13] width 3 height 11
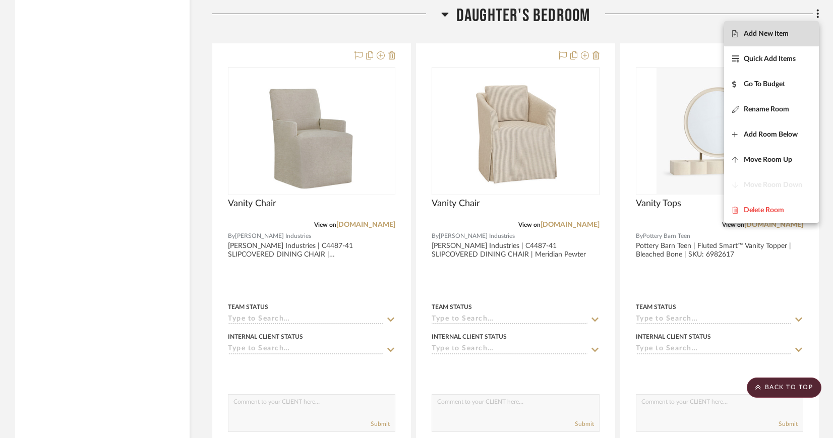
click at [785, 32] on span "Add New Item" at bounding box center [766, 34] width 45 height 9
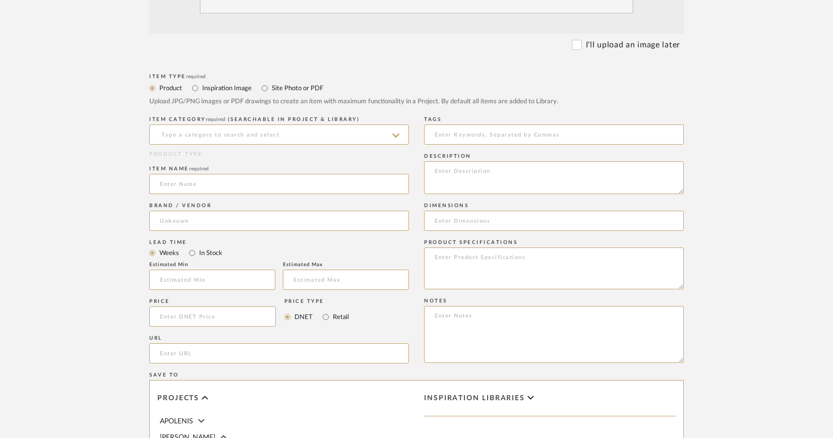
scroll to position [276, 0]
click at [210, 353] on input "url" at bounding box center [279, 353] width 260 height 20
paste input "https://www.leeindustries.com/Product/Detail/DINING/DINING-CHAIR/8296-01C"
click at [205, 355] on input "https://www.leeindustries.com/Product/Detail/DINING/DINING-CHAIR/8296-01C" at bounding box center [279, 353] width 260 height 20
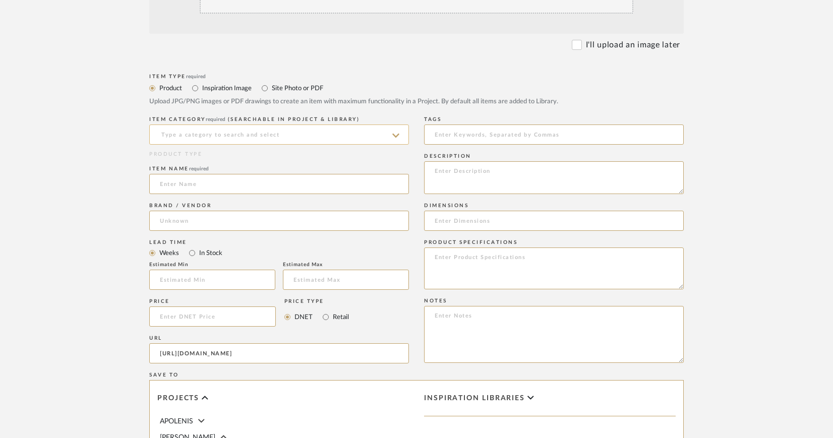
type input "https://www.leeindustries.com/Product/Detail/DINING/DINING-CHAIR/8296-01C"
click at [228, 132] on input at bounding box center [279, 135] width 260 height 20
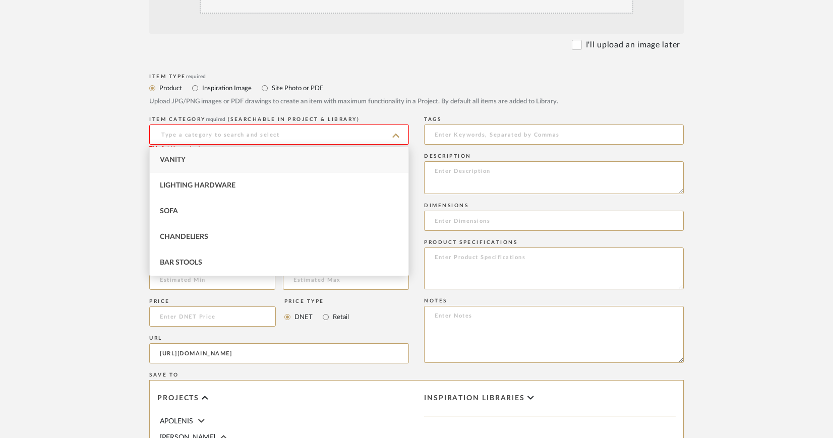
click at [186, 158] on div "Vanity" at bounding box center [279, 160] width 259 height 26
type input "Vanity"
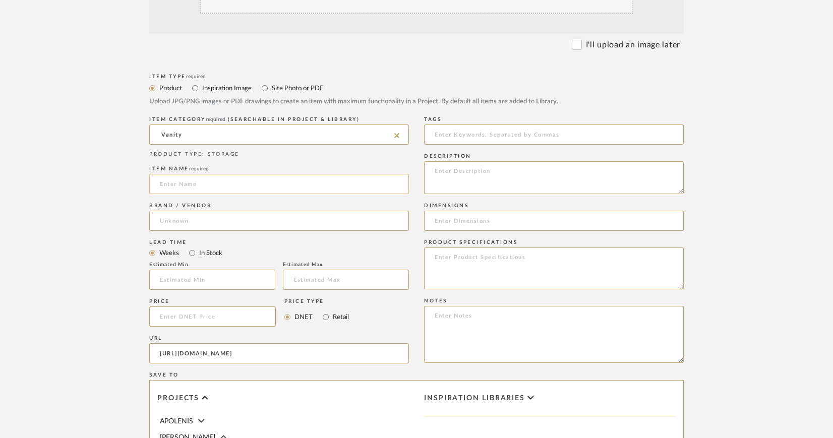
click at [188, 184] on input at bounding box center [279, 184] width 260 height 20
type input "Vanity Chair"
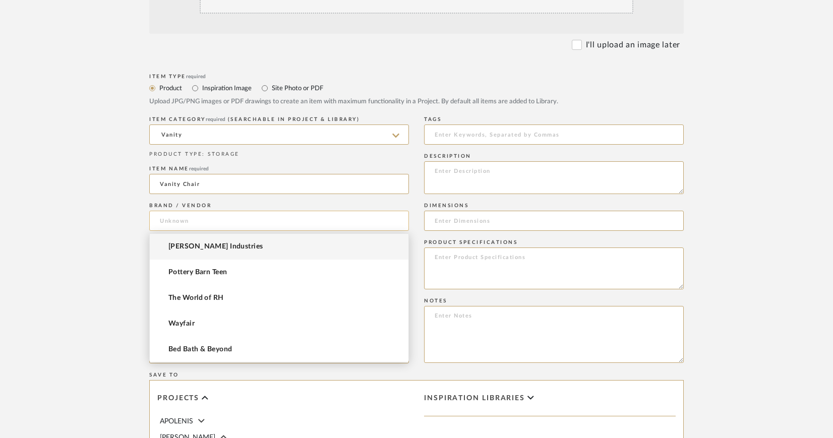
click at [374, 217] on input at bounding box center [279, 221] width 260 height 20
click at [215, 245] on mat-option "[PERSON_NAME] Industries" at bounding box center [279, 247] width 259 height 26
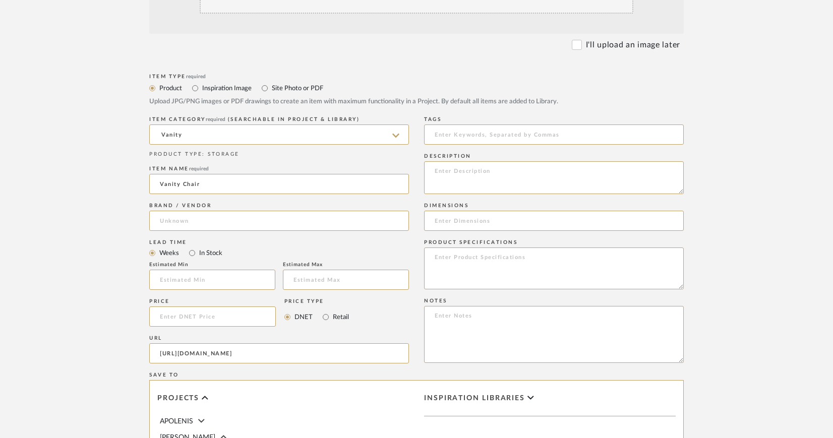
type input "[PERSON_NAME] Industries"
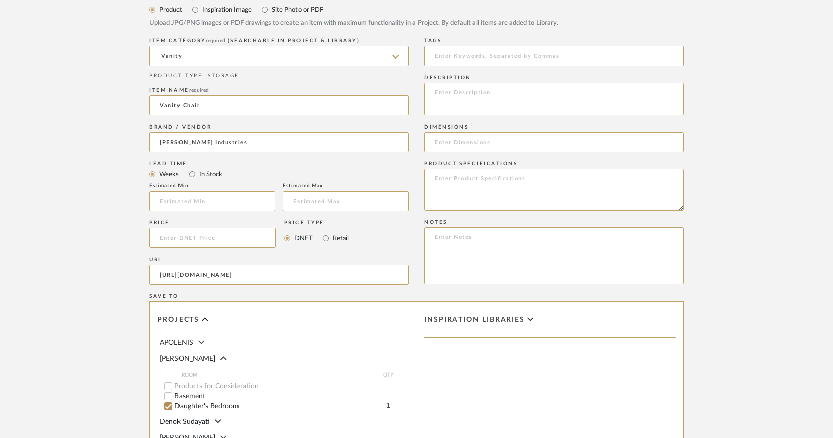
scroll to position [359, 0]
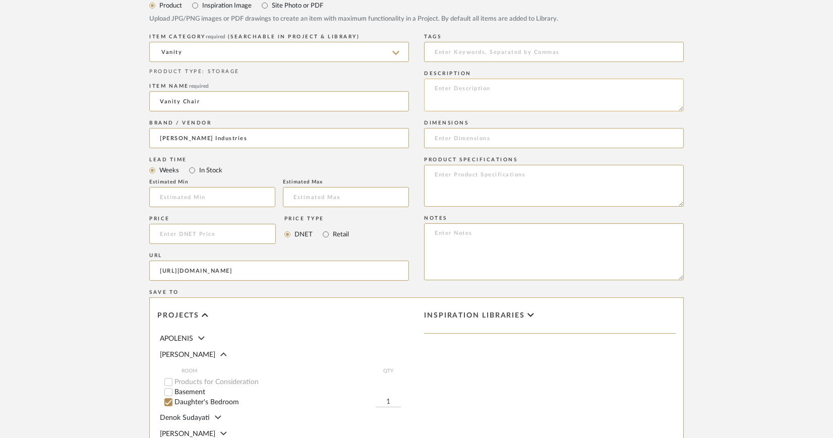
click at [473, 87] on textarea at bounding box center [554, 95] width 260 height 33
paste textarea "8296-01C DINING CHAIR"
paste textarea "Traveler Sky"
type textarea "Lee Industries | 8296-01C DINING CHAIR | Traveler Sky"
click at [481, 136] on input at bounding box center [554, 138] width 260 height 20
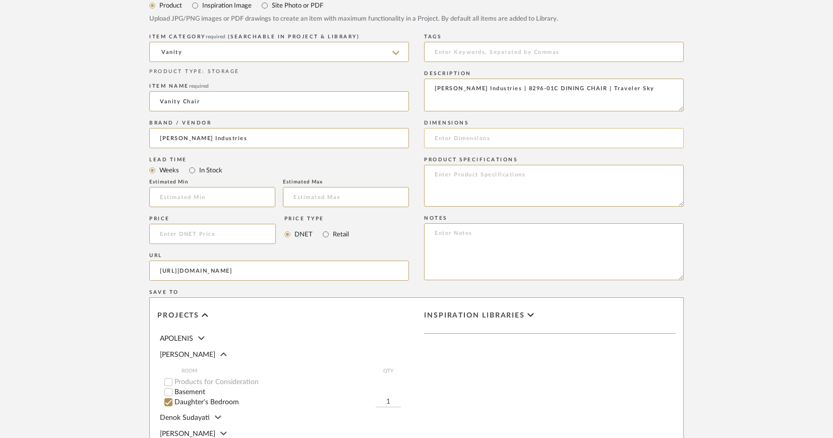
paste input "W24 D27 H34"
click at [435, 139] on input "W24 D27 H34" at bounding box center [554, 138] width 260 height 20
drag, startPoint x: 510, startPoint y: 137, endPoint x: 577, endPoint y: 141, distance: 67.7
click at [577, 141] on input "24" W x 27" D x 34" H W24 D27 H34" at bounding box center [554, 138] width 260 height 20
type input "24" W x 27" D x 34" H"
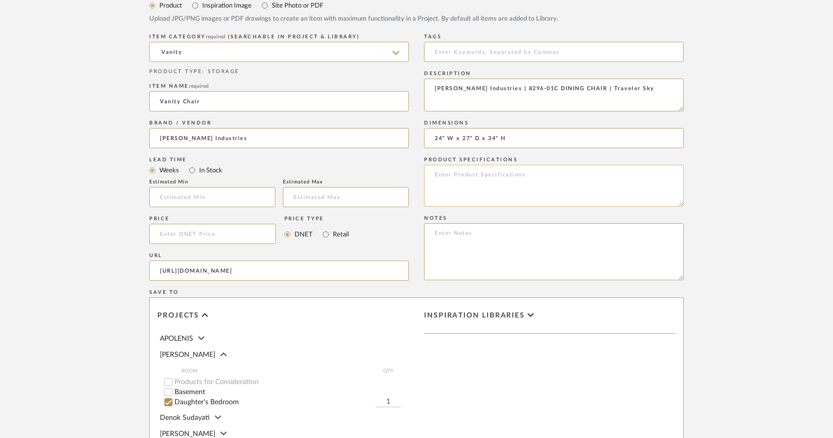
click at [522, 172] on textarea at bounding box center [554, 186] width 260 height 42
paste textarea "topstitching"
click at [460, 176] on textarea "Finish: topstitching" at bounding box center [554, 186] width 260 height 42
click at [436, 175] on textarea "Finish: Topstitching" at bounding box center [554, 186] width 260 height 42
drag, startPoint x: 574, startPoint y: 87, endPoint x: 613, endPoint y: 90, distance: 38.9
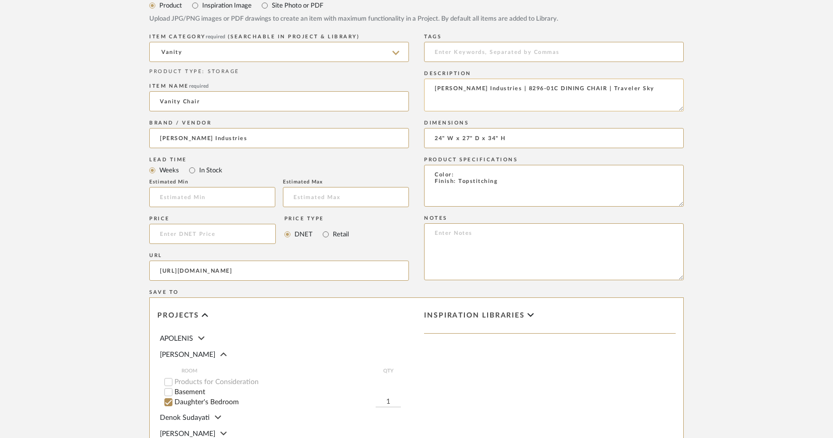
click at [613, 90] on textarea "Lee Industries | 8296-01C DINING CHAIR | Traveler Sky" at bounding box center [554, 95] width 260 height 33
click at [460, 170] on textarea "Color: Finish: Topstitching" at bounding box center [554, 186] width 260 height 42
click at [457, 174] on textarea "Color: Finish: Topstitching" at bounding box center [554, 186] width 260 height 42
paste textarea "Traveler Sky"
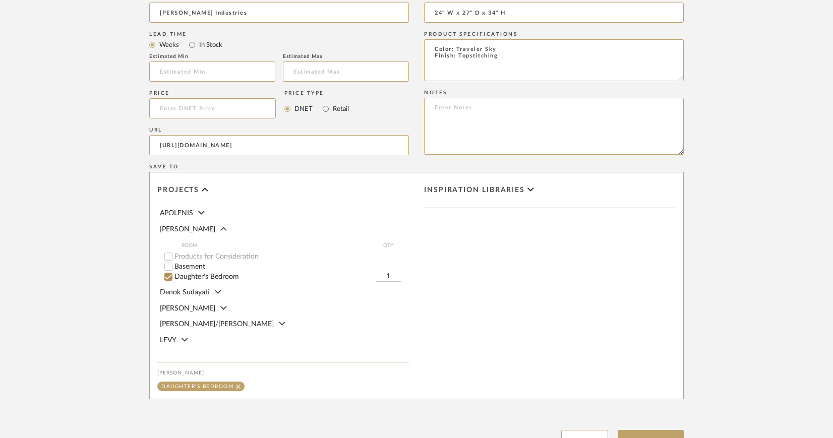
scroll to position [570, 0]
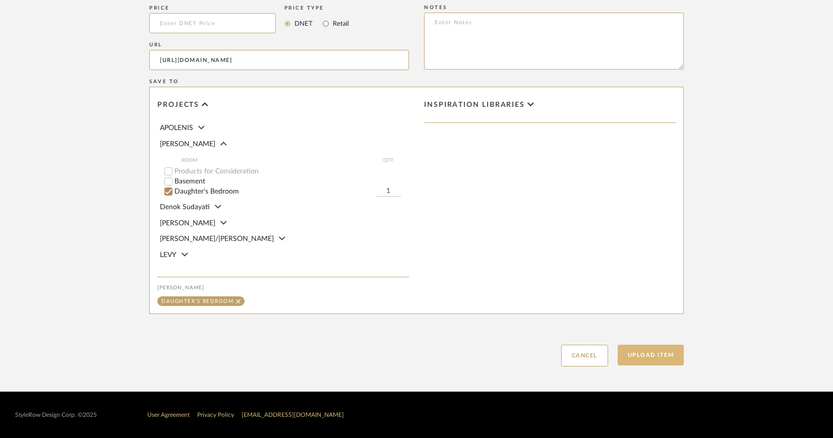
type textarea "Color: Traveler Sky Finish: Topstitching"
click at [660, 353] on button "Upload Item" at bounding box center [651, 355] width 67 height 21
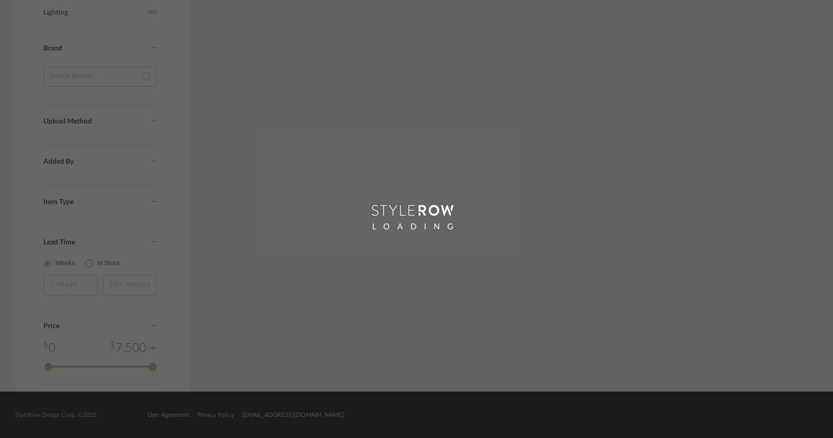
scroll to position [555, 0]
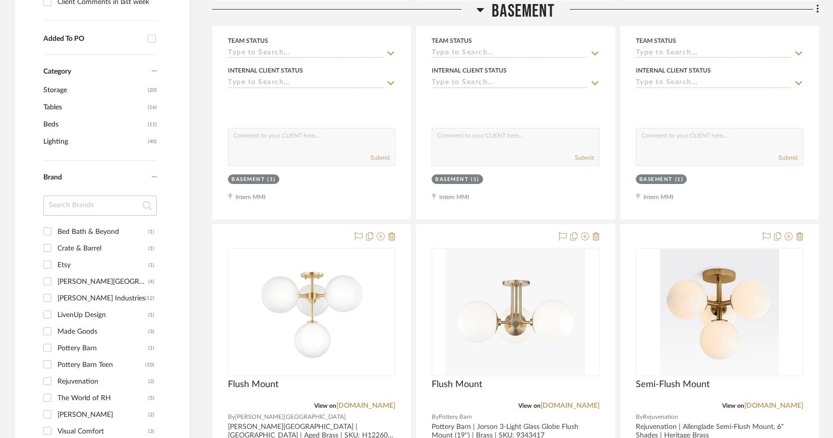
scroll to position [1660, 0]
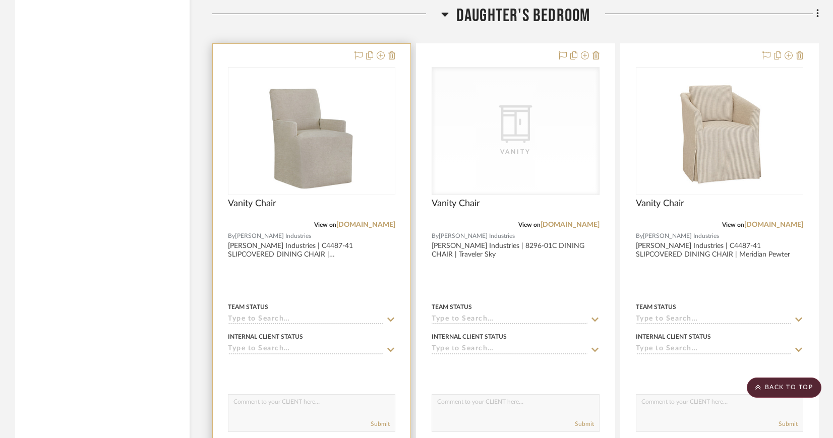
click at [308, 133] on img "0" at bounding box center [311, 131] width 101 height 126
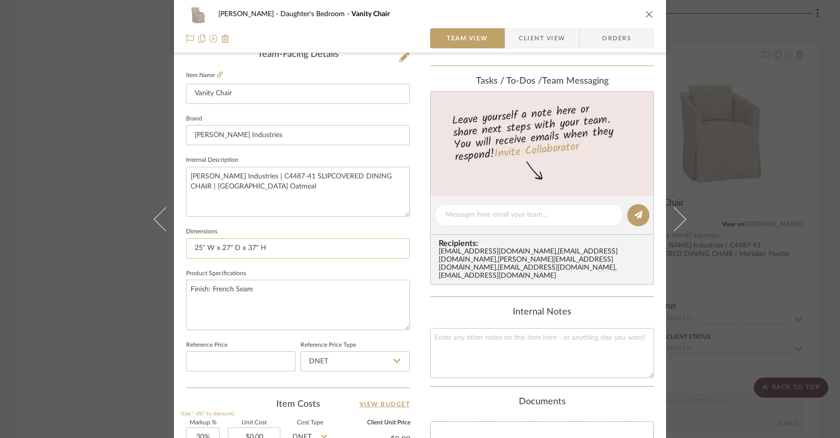
scroll to position [266, 0]
click at [187, 285] on textarea "Finish: French Seam" at bounding box center [298, 304] width 224 height 50
paste textarea "Belize Oatmeal"
type textarea "Color: Belize Oatmeal Finish: French Seam"
click at [535, 38] on span "Client View" at bounding box center [542, 38] width 46 height 20
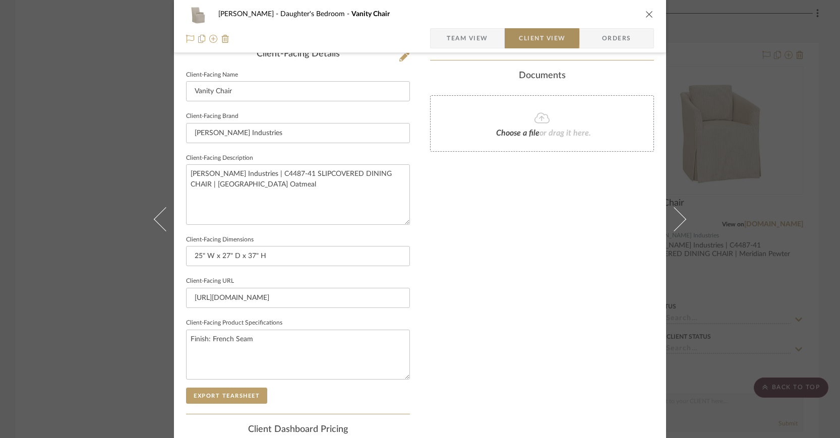
type textarea "Color: Belize Oatmeal Finish: French Seam"
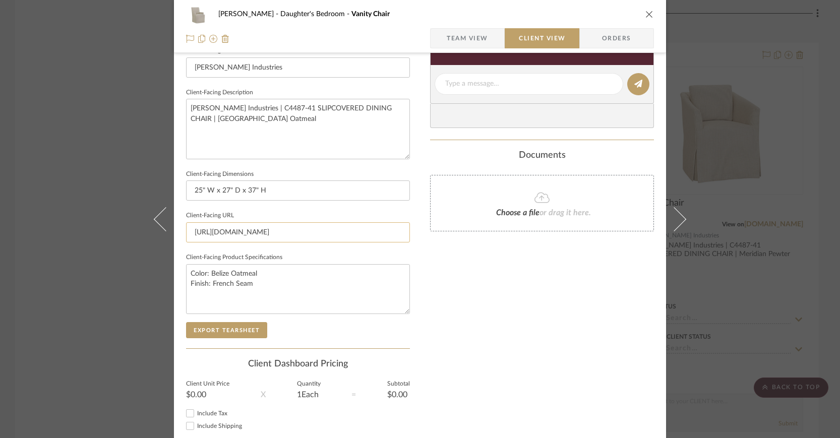
scroll to position [340, 0]
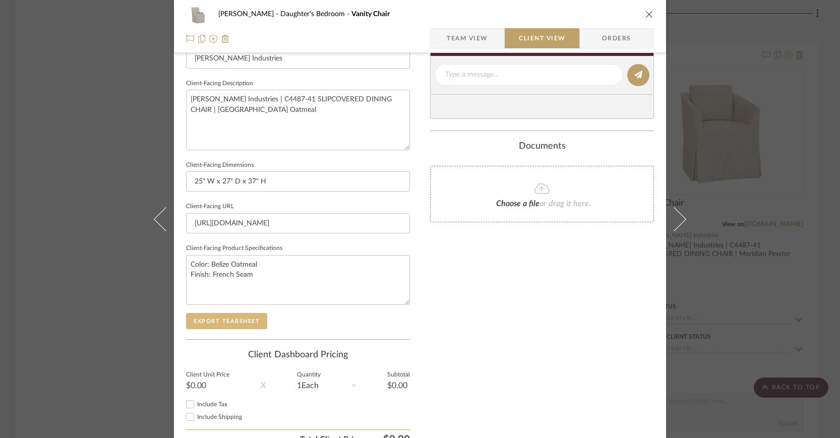
click at [247, 320] on button "Export Tearsheet" at bounding box center [226, 321] width 81 height 16
click at [645, 11] on icon "close" at bounding box center [649, 14] width 8 height 8
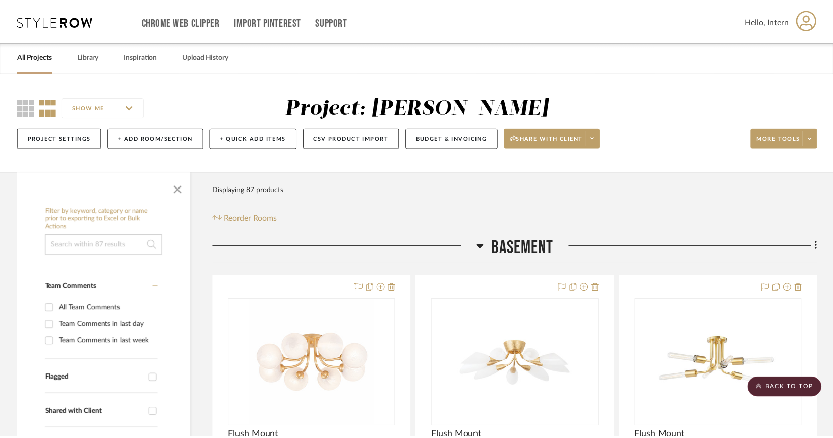
scroll to position [1660, 0]
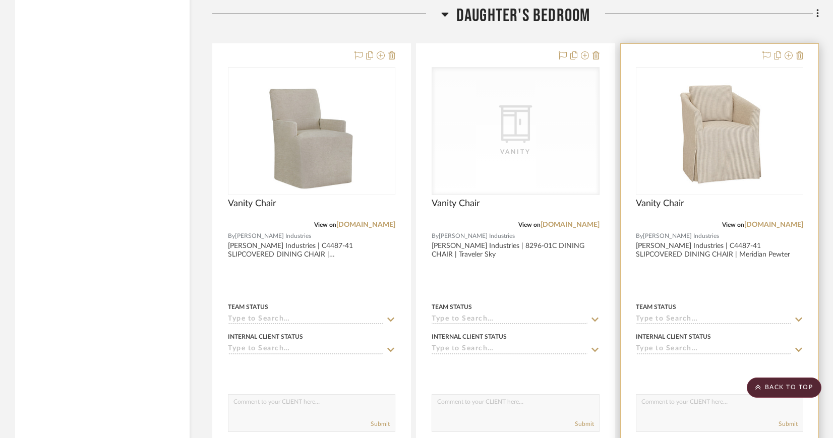
click at [709, 108] on img "0" at bounding box center [719, 131] width 101 height 126
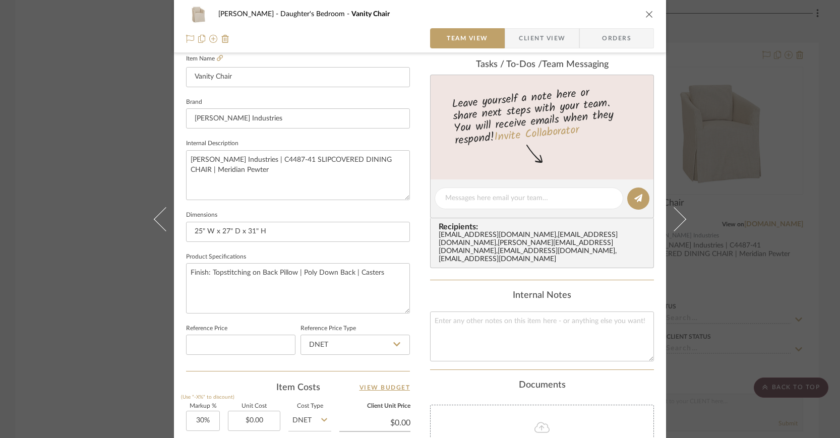
scroll to position [294, 0]
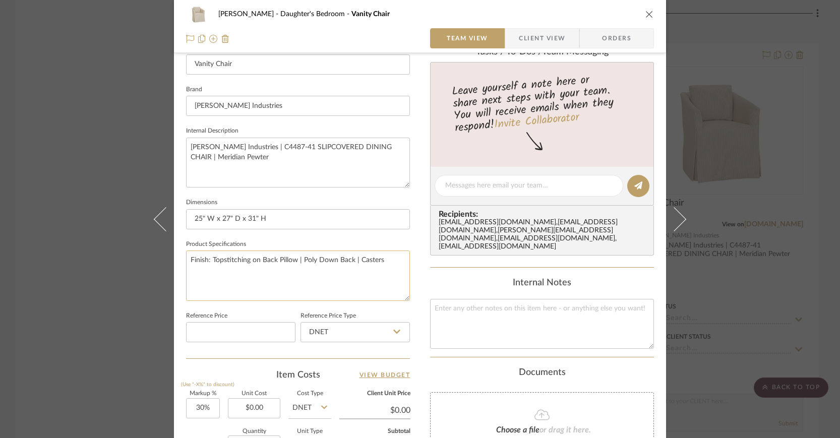
click at [186, 257] on textarea "Finish: Topstitching on Back Pillow | Poly Down Back | Casters" at bounding box center [298, 276] width 224 height 50
click at [224, 261] on textarea "Color: Mereedian PEwter Finish: Topstitching on Back Pillow | Poly Down Back | …" at bounding box center [298, 276] width 224 height 50
click at [246, 257] on textarea "Color: Meredian PEwter Finish: Topstitching on Back Pillow | Poly Down Back | C…" at bounding box center [298, 276] width 224 height 50
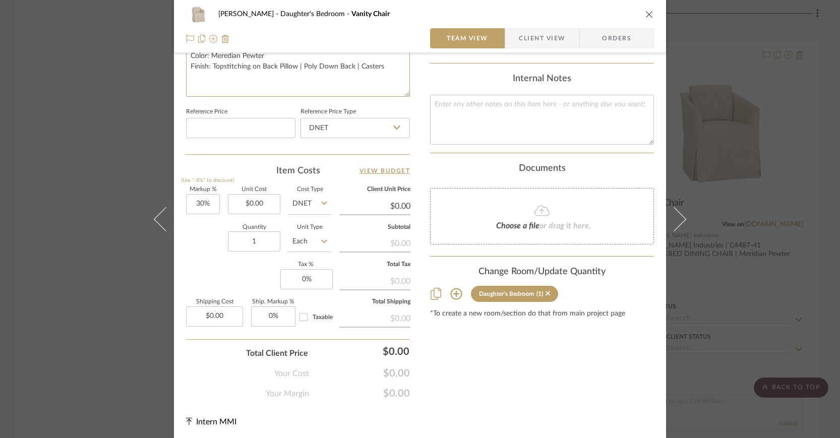
type textarea "Color: Meredian Pewter Finish: Topstitching on Back Pillow | Poly Down Back | C…"
click at [555, 37] on span "Client View" at bounding box center [542, 38] width 46 height 20
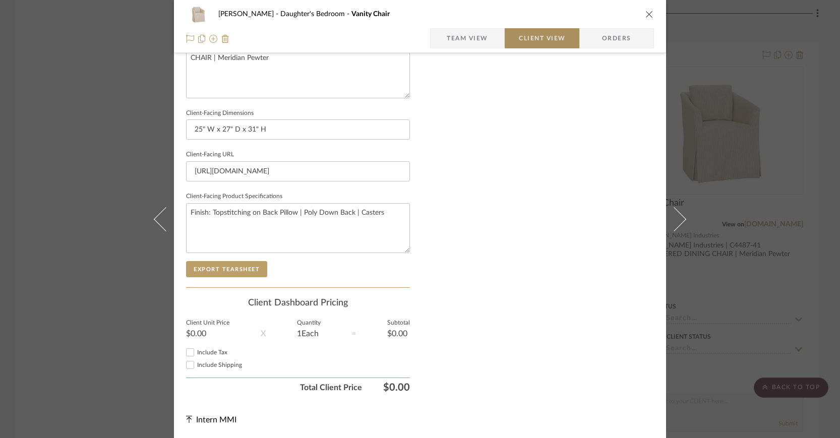
type textarea "Color: Meredian Pewter Finish: Topstitching on Back Pillow | Poly Down Back | C…"
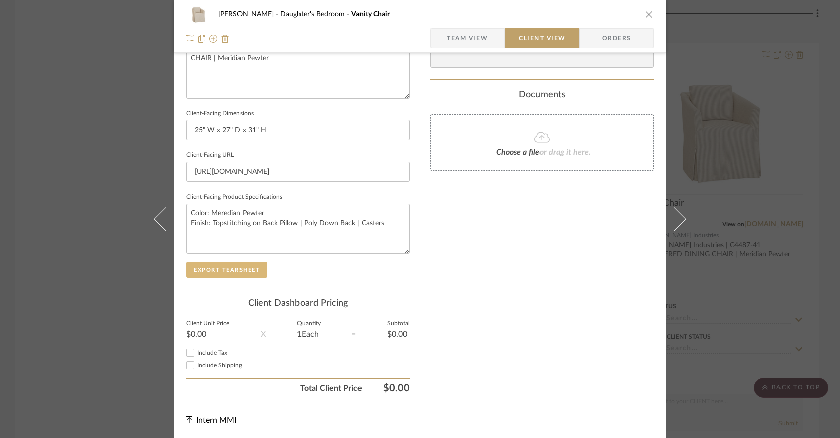
click at [243, 269] on button "Export Tearsheet" at bounding box center [226, 270] width 81 height 16
click at [647, 11] on icon "close" at bounding box center [649, 14] width 8 height 8
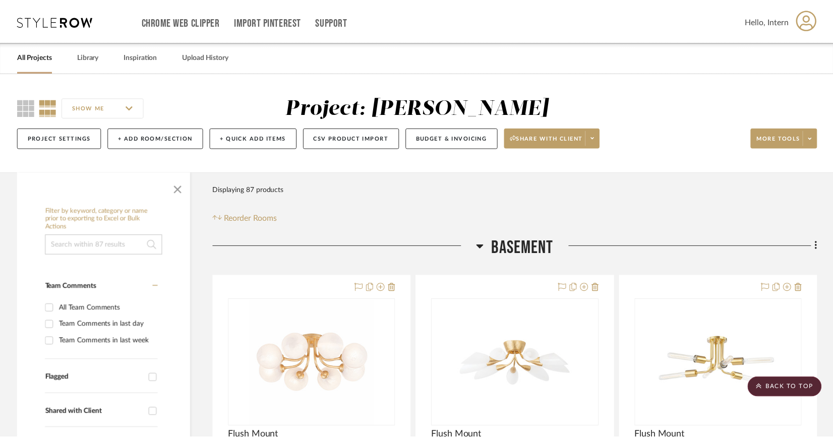
scroll to position [1660, 0]
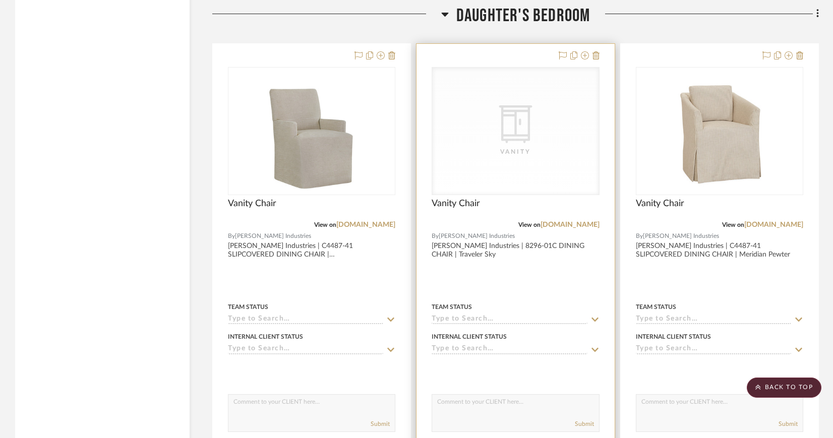
click at [524, 120] on icon "CategoryIconStorage Created with Sketch." at bounding box center [516, 124] width 38 height 38
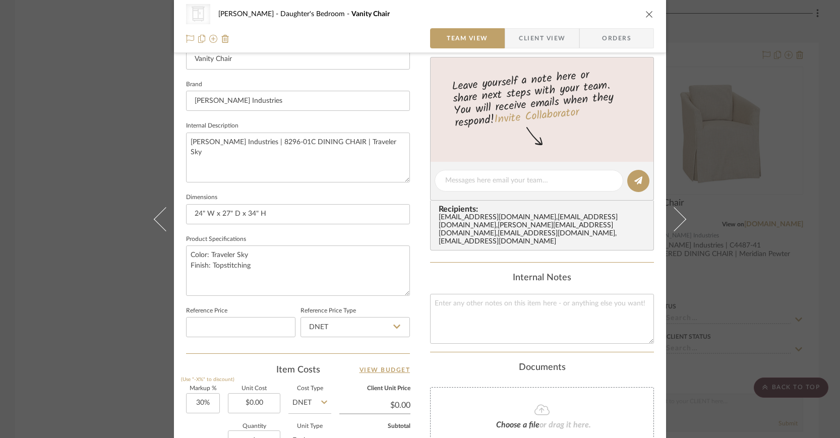
scroll to position [499, 0]
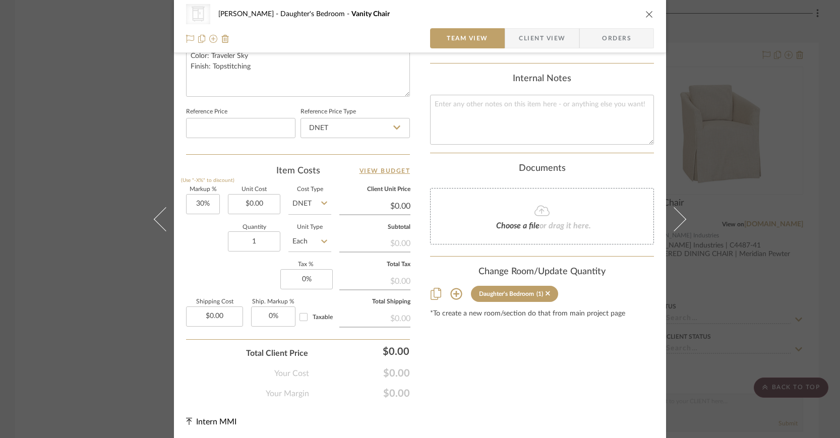
click at [533, 209] on div "Choose a file or drag it here." at bounding box center [542, 216] width 224 height 56
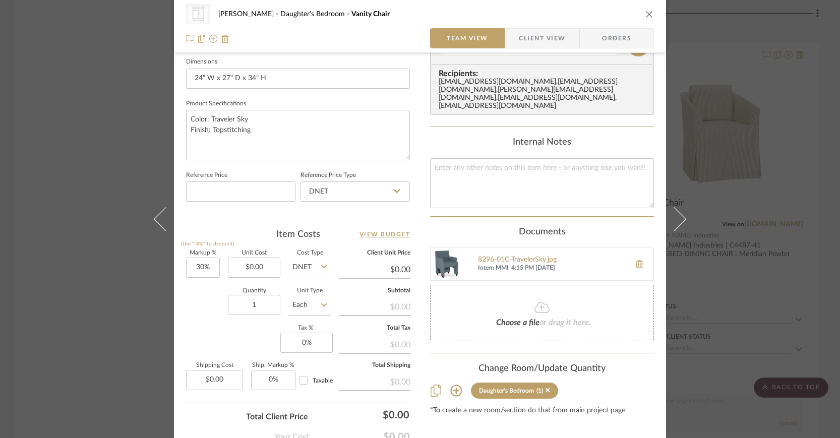
scroll to position [240, 0]
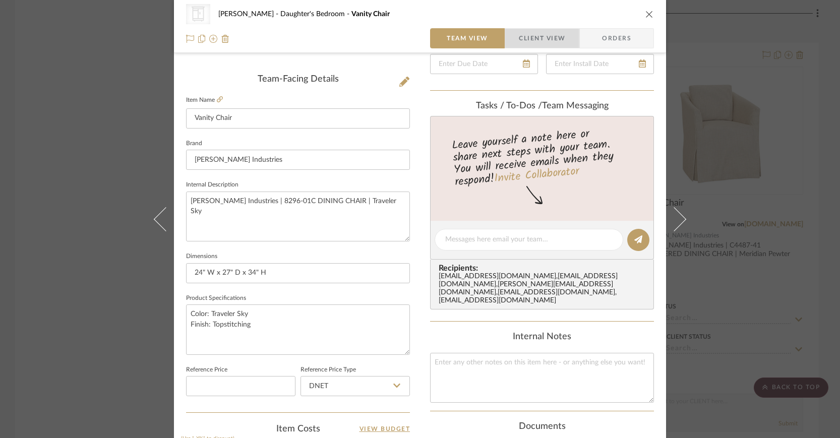
click at [536, 40] on span "Client View" at bounding box center [542, 38] width 46 height 20
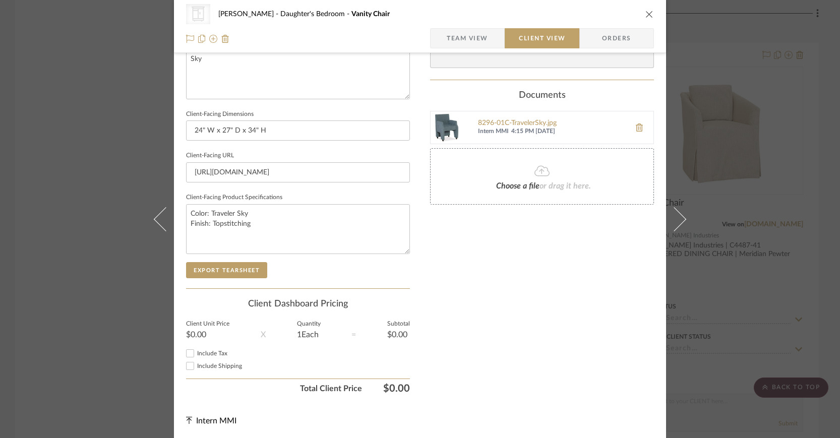
scroll to position [392, 0]
click at [246, 269] on button "Export Tearsheet" at bounding box center [226, 270] width 81 height 16
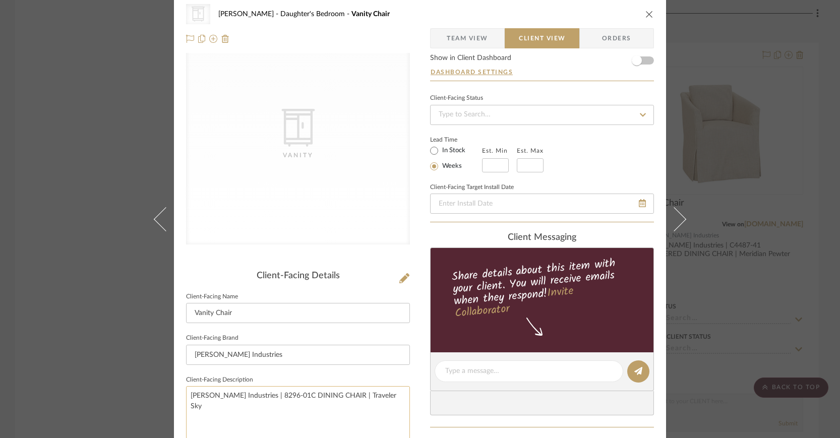
scroll to position [0, 0]
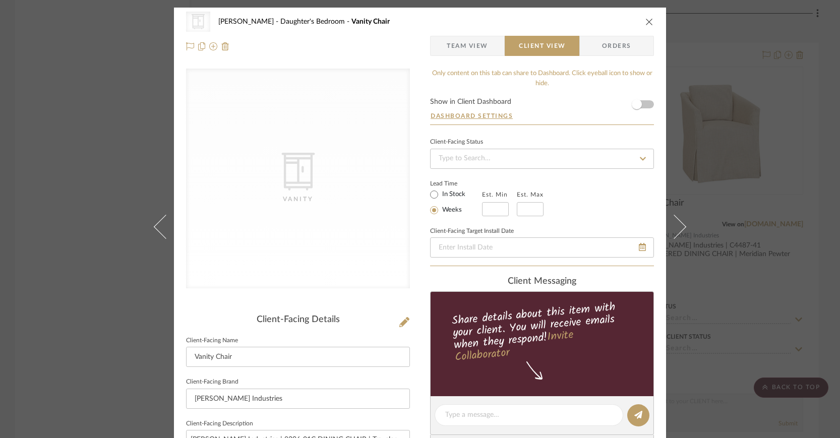
click at [295, 157] on icon at bounding box center [297, 172] width 33 height 38
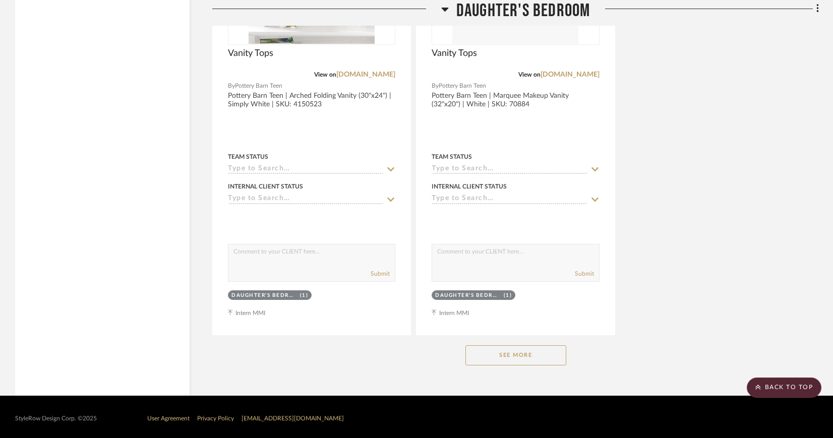
scroll to position [2705, 0]
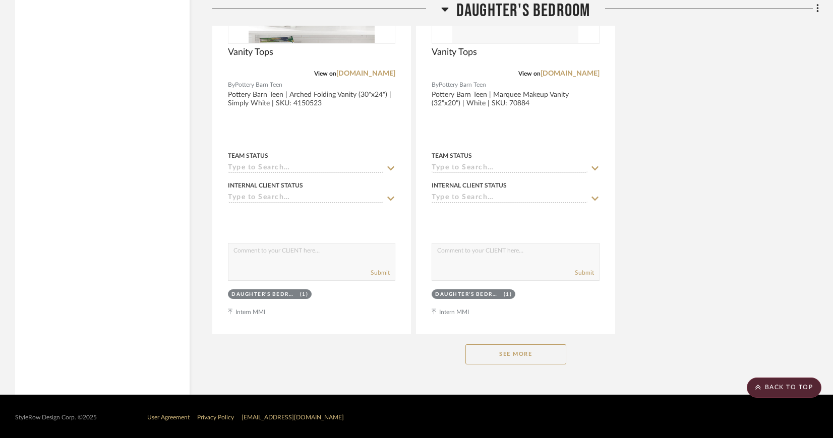
click at [519, 344] on button "See More" at bounding box center [515, 354] width 101 height 20
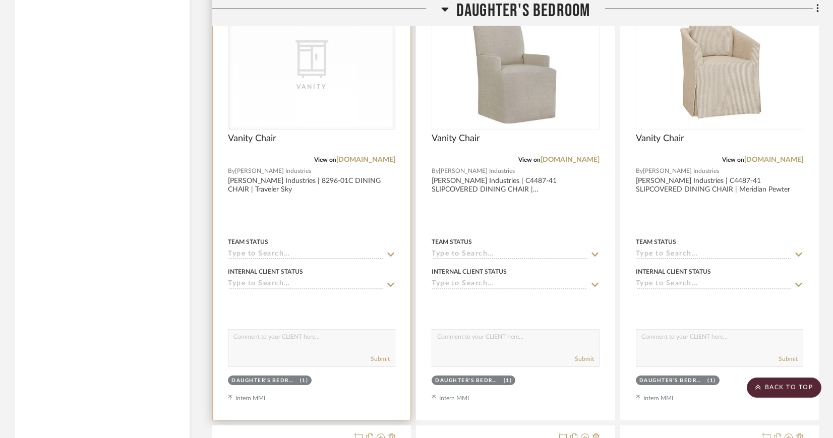
scroll to position [1559, 0]
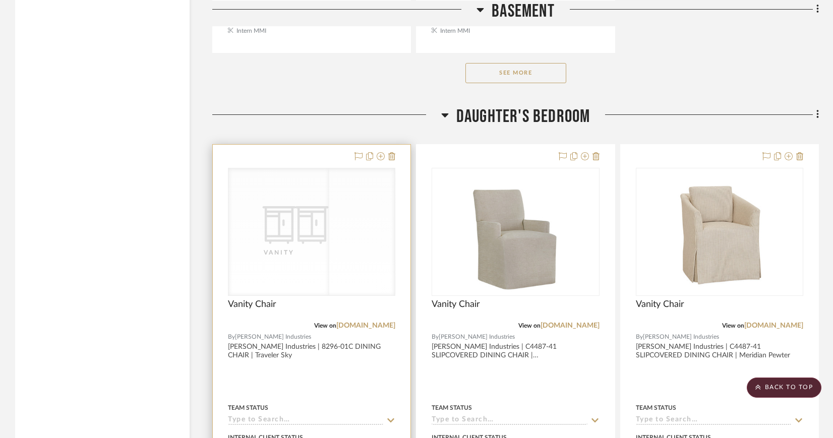
click at [303, 202] on div "CategoryIconStorage Created with Sketch. Vanity CategoryIconStorage Created wit…" at bounding box center [311, 232] width 167 height 128
click at [313, 202] on div "CategoryIconStorage Created with Sketch. Vanity" at bounding box center [311, 231] width 166 height 127
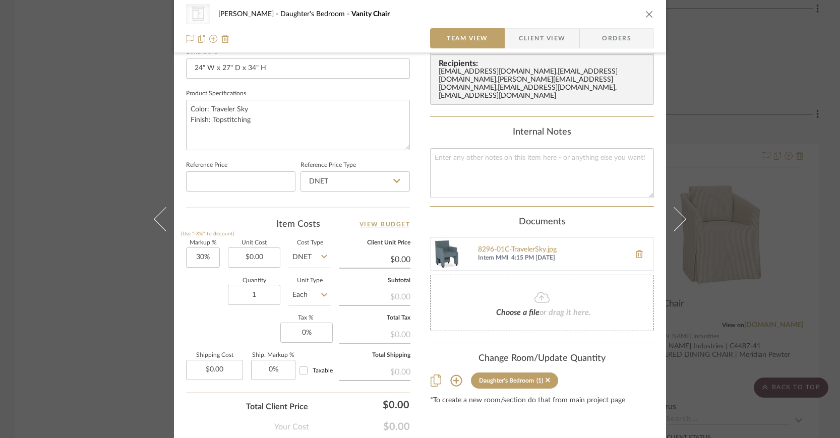
scroll to position [499, 0]
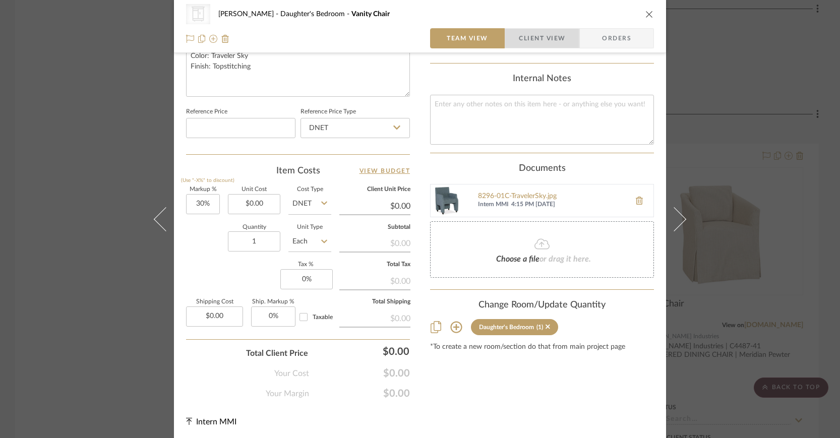
click at [530, 38] on span "Client View" at bounding box center [542, 38] width 46 height 20
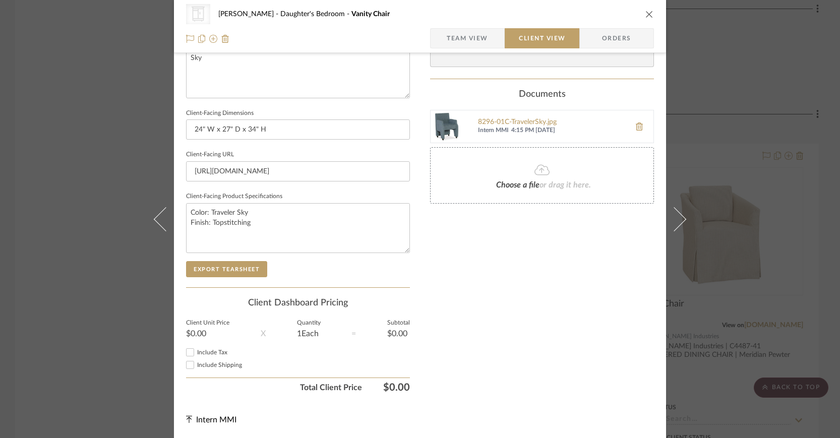
scroll to position [392, 0]
click at [239, 266] on button "Export Tearsheet" at bounding box center [226, 270] width 81 height 16
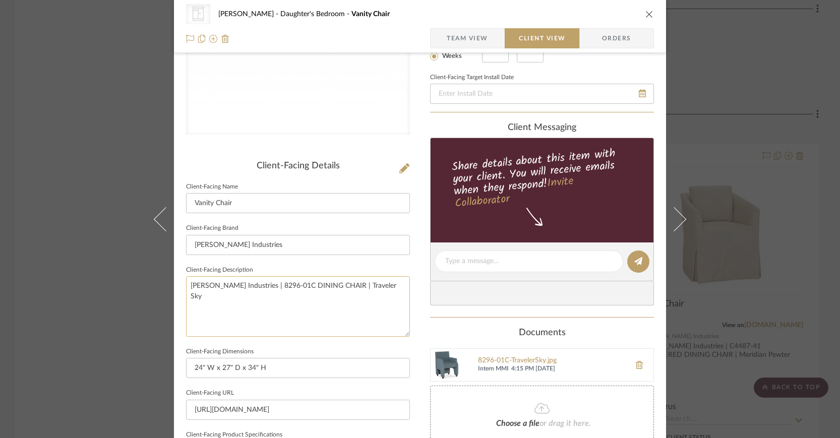
scroll to position [95, 0]
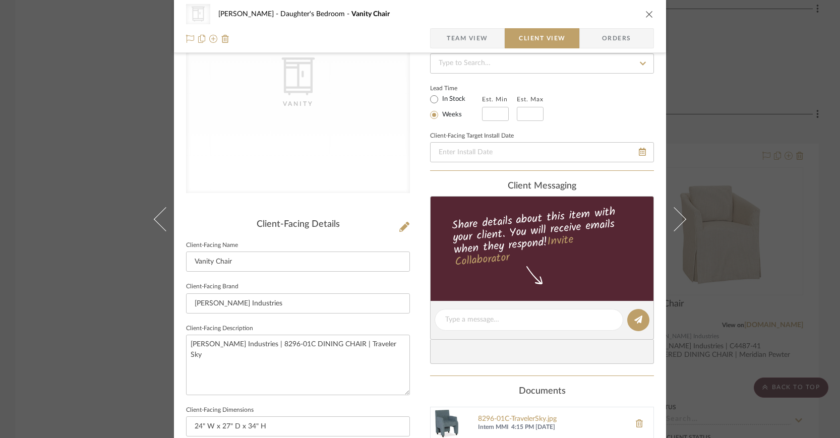
click at [299, 92] on icon at bounding box center [297, 76] width 33 height 38
click at [403, 225] on icon at bounding box center [404, 227] width 10 height 10
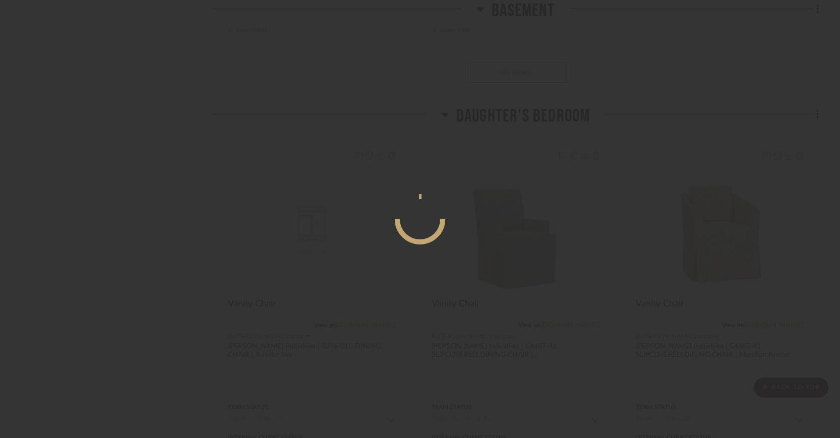
scroll to position [0, 0]
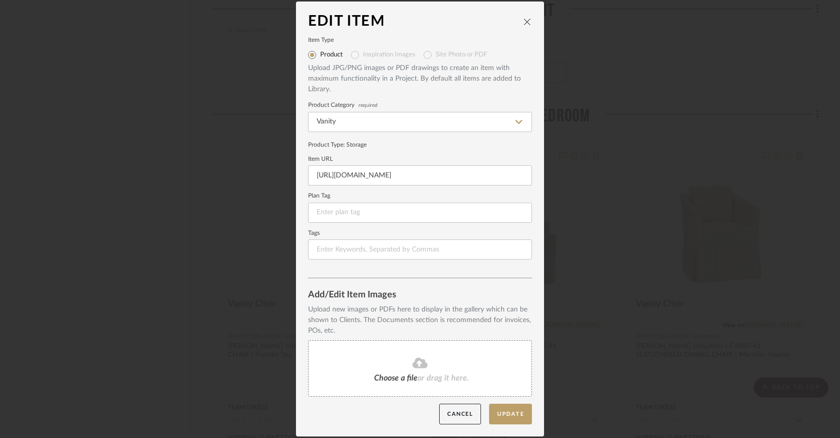
click at [420, 360] on icon at bounding box center [419, 363] width 15 height 11
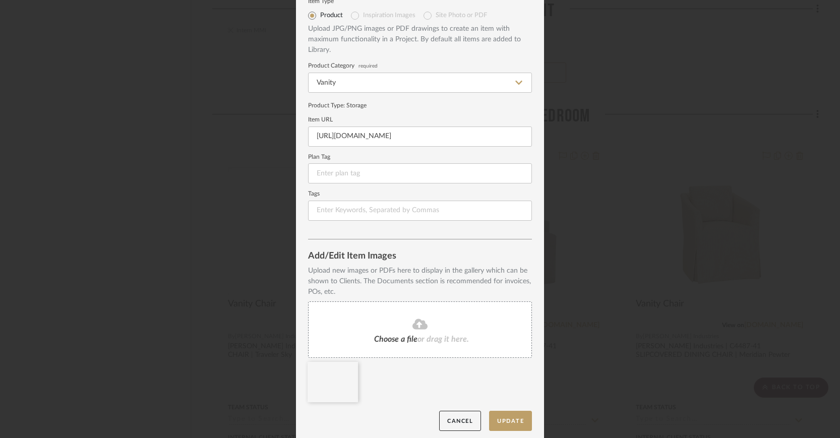
scroll to position [42, 0]
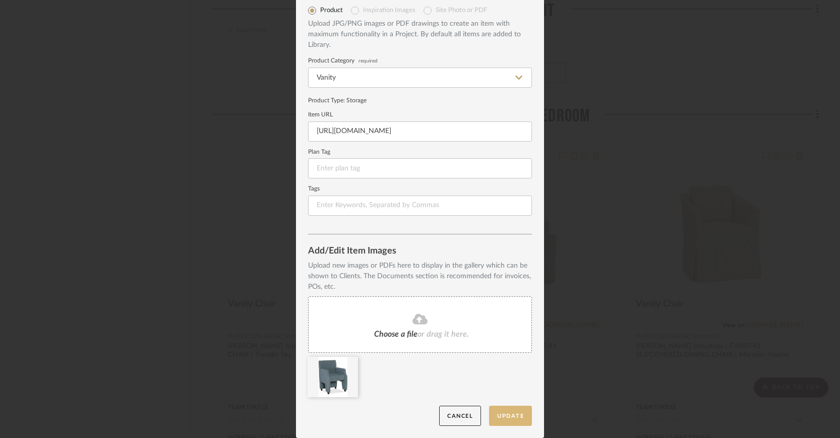
click at [502, 411] on button "Update" at bounding box center [510, 416] width 43 height 21
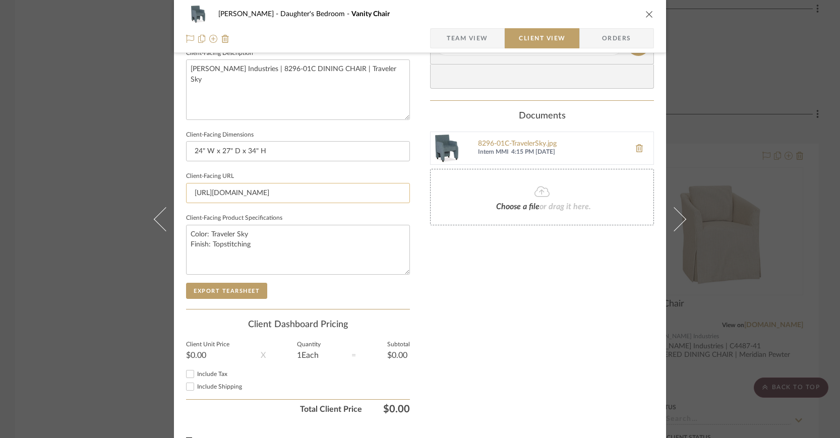
scroll to position [392, 0]
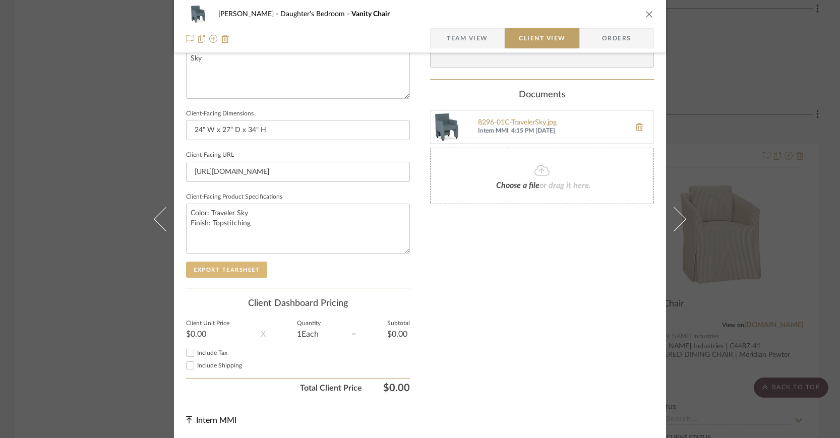
click at [256, 267] on button "Export Tearsheet" at bounding box center [226, 270] width 81 height 16
click at [207, 209] on textarea "Color: Traveler Sky Finish: Topstitching" at bounding box center [298, 229] width 224 height 50
click at [252, 211] on textarea "Color: Traveler Sky Finish: Topstitching" at bounding box center [298, 229] width 224 height 50
drag, startPoint x: 248, startPoint y: 209, endPoint x: 184, endPoint y: 208, distance: 64.0
click at [186, 208] on textarea "Color: Traveler Sky Finish: Topstitching" at bounding box center [298, 229] width 224 height 50
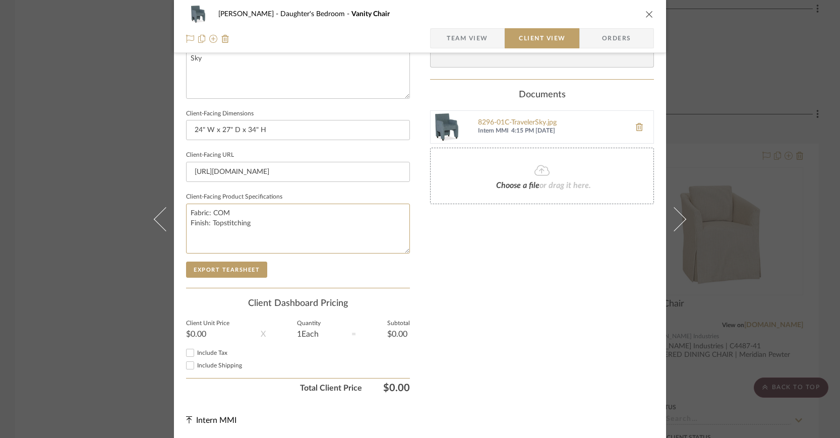
type textarea "Fabric: COM Finish: Topstitching"
click at [209, 222] on textarea "Fabric: COM Finish: Topstitching" at bounding box center [298, 229] width 224 height 50
drag, startPoint x: 210, startPoint y: 220, endPoint x: 250, endPoint y: 224, distance: 40.1
click at [250, 224] on textarea "Fabric: COM Finish: Topstitching" at bounding box center [298, 229] width 224 height 50
type textarea "Fabric: COM Finish: Various Options Shown"
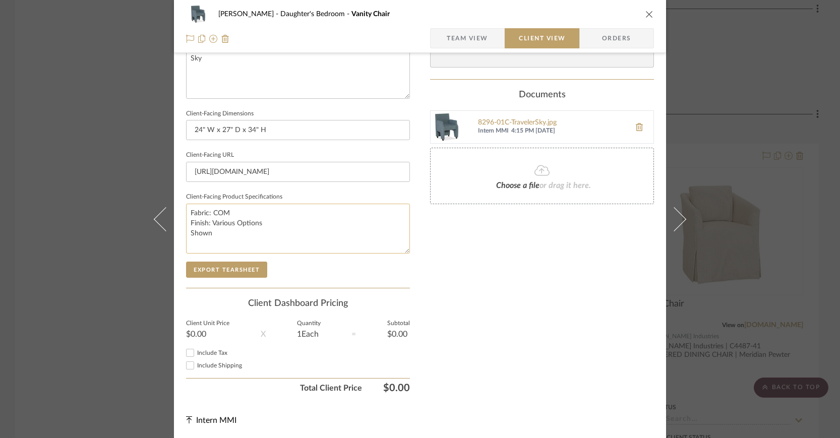
paste textarea "STANDARD WITH topstitching"
click at [215, 231] on textarea "Fabric: COM Finish: Various Options Shown STANDARD WITH topstitching" at bounding box center [298, 229] width 224 height 50
click at [214, 230] on textarea "Fabric: COM Finish: Various Options Shown STANDARD WITH topstitching" at bounding box center [298, 229] width 224 height 50
click at [212, 231] on textarea "Fabric: COM Finish: Various Options Shown STANDARD WITH topstitching" at bounding box center [298, 229] width 224 height 50
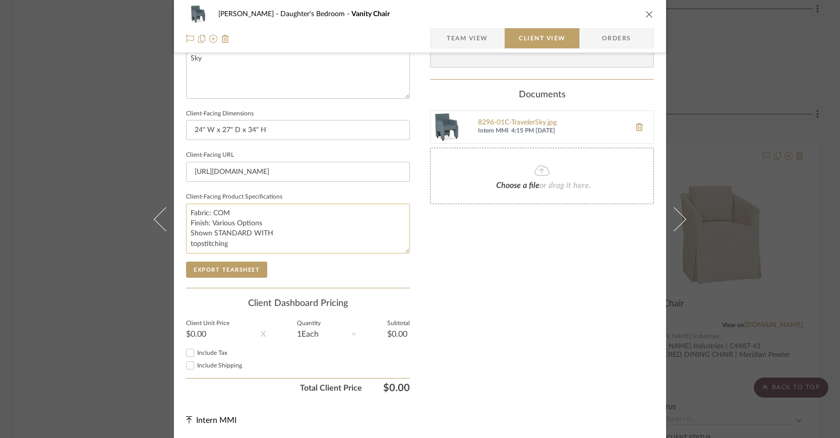
click at [216, 231] on textarea "Fabric: COM Finish: Various Options Shown STANDARD WITH topstitching" at bounding box center [298, 229] width 224 height 50
drag, startPoint x: 256, startPoint y: 230, endPoint x: 294, endPoint y: 221, distance: 39.0
click at [316, 236] on textarea "Fabric: COM Finish: Various Options Shown Standard With TANDARD WITH topstitchi…" at bounding box center [298, 229] width 224 height 50
click at [189, 240] on textarea "Fabric: COM Finish: Various Options Shown Standard With topstitching" at bounding box center [298, 229] width 224 height 50
click at [256, 231] on textarea "Fabric: COM Finish: Various Options Shown Standard With Topstitching" at bounding box center [298, 229] width 224 height 50
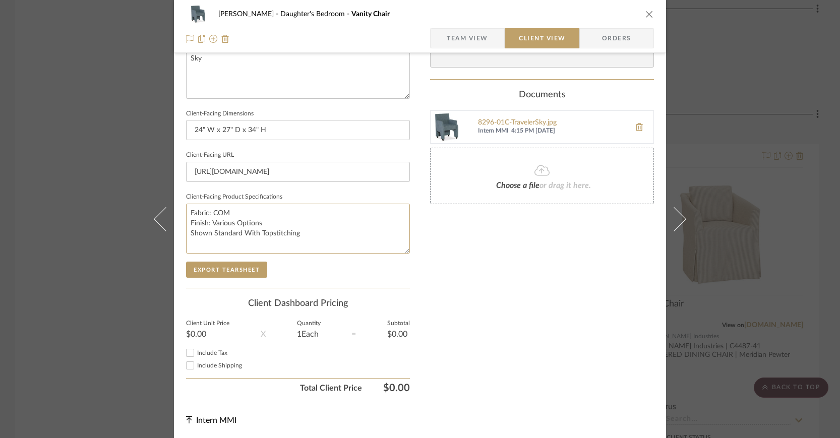
type textarea "Fabric: COM Finish: Various Options Shown Standard With Topstitching"
click at [466, 35] on span "Team View" at bounding box center [467, 38] width 41 height 20
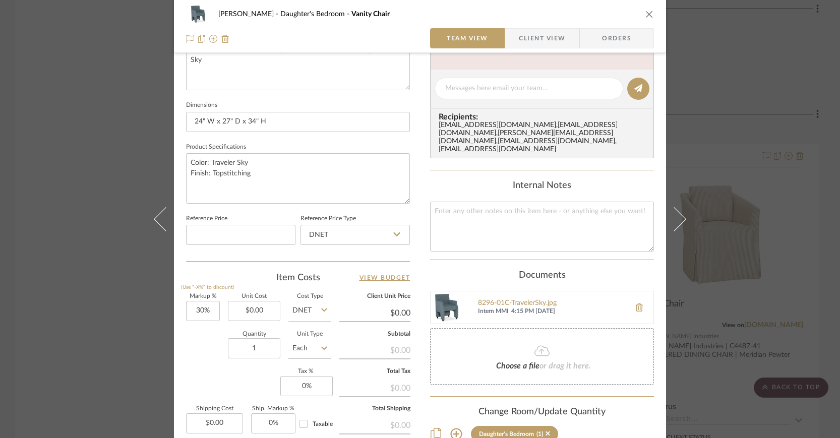
click at [532, 37] on span "Client View" at bounding box center [542, 38] width 46 height 20
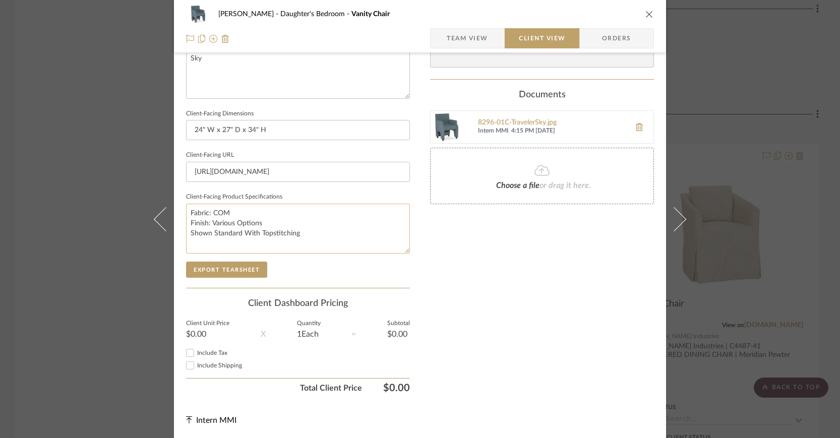
click at [191, 207] on textarea "Fabric: COM Finish: Various Options Shown Standard With Topstitching" at bounding box center [298, 229] width 224 height 50
drag, startPoint x: 187, startPoint y: 209, endPoint x: 309, endPoint y: 236, distance: 124.9
click at [309, 236] on textarea "Fabric: COM Finish: Various Options Shown Standard With Topstitching" at bounding box center [298, 229] width 224 height 50
click at [461, 43] on span "Team View" at bounding box center [467, 38] width 41 height 20
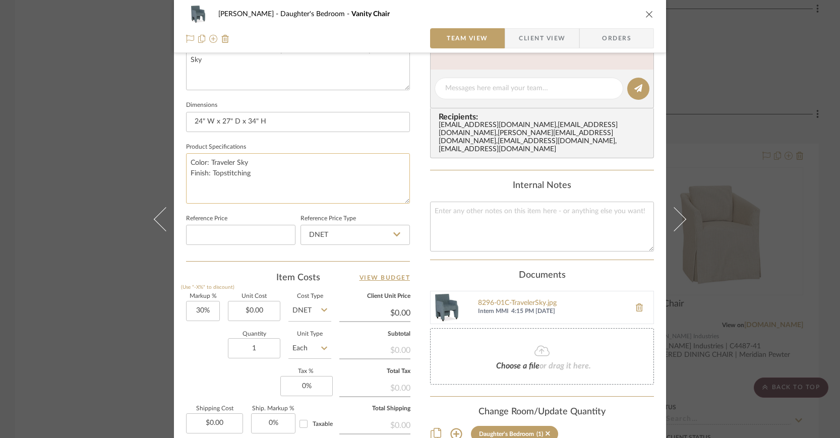
drag, startPoint x: 189, startPoint y: 160, endPoint x: 268, endPoint y: 175, distance: 80.6
click at [268, 175] on textarea "Color: Traveler Sky Finish: Topstitching" at bounding box center [298, 178] width 224 height 50
paste textarea "Fabric: COM Finish: Various Options Shown Standard With"
type textarea "Fabric: COM Finish: Various Options Shown Standard With Topstitching"
click at [209, 181] on textarea "Fabric: COM Finish: Various Options Shown Standard With Topstitching" at bounding box center [298, 178] width 224 height 50
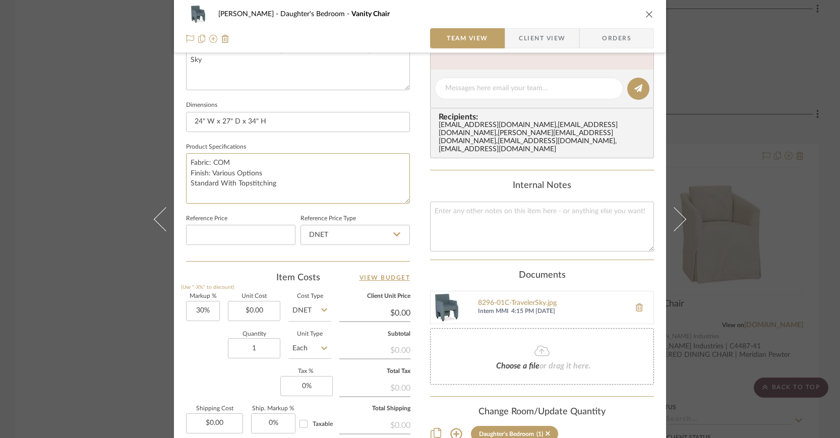
type textarea "Fabric: COM Finish: Various Options Standard With Topstitching"
click at [544, 39] on span "Client View" at bounding box center [542, 38] width 46 height 20
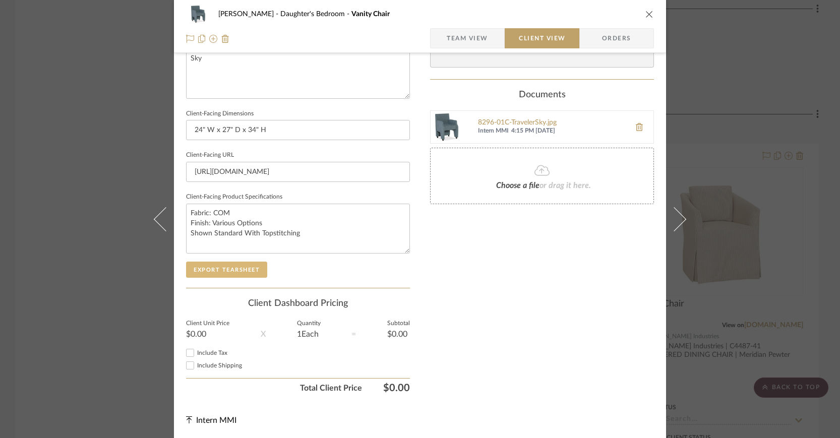
click at [245, 267] on button "Export Tearsheet" at bounding box center [226, 270] width 81 height 16
click at [645, 12] on icon "close" at bounding box center [649, 14] width 8 height 8
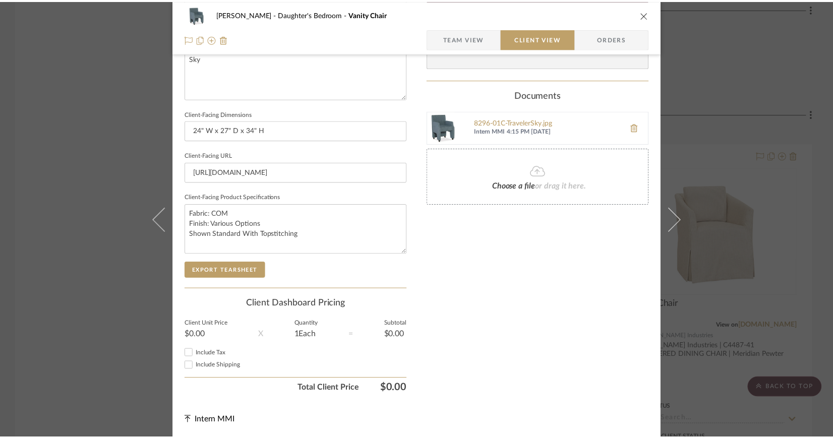
scroll to position [1559, 0]
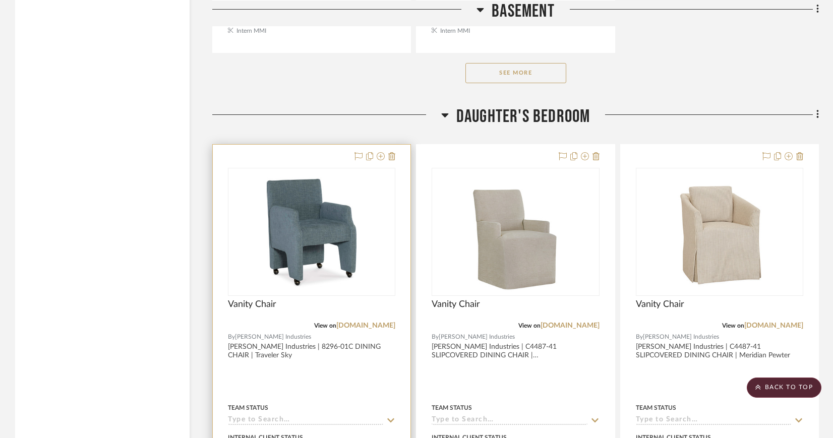
click at [331, 210] on img "0" at bounding box center [312, 232] width 90 height 126
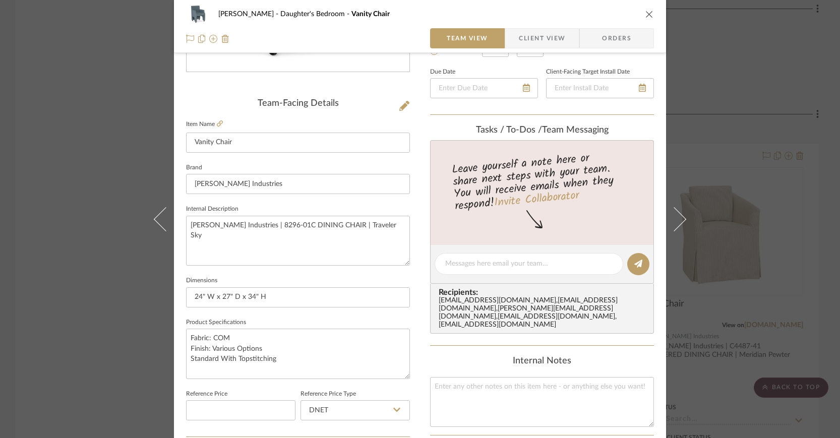
scroll to position [214, 0]
click at [647, 12] on icon "close" at bounding box center [649, 14] width 8 height 8
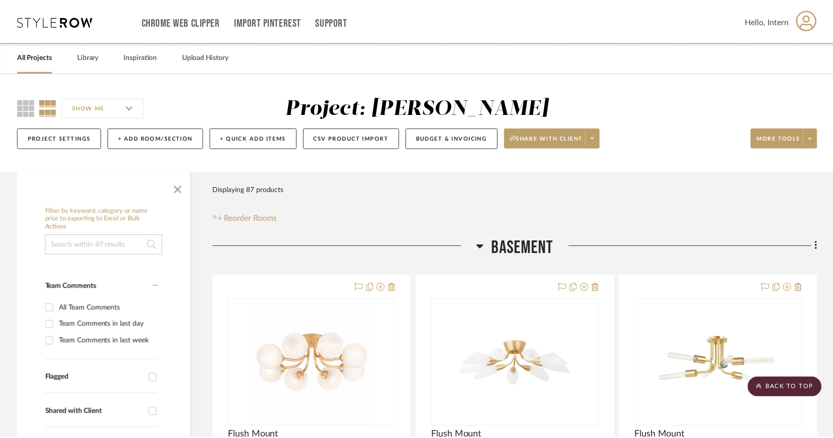
scroll to position [1559, 0]
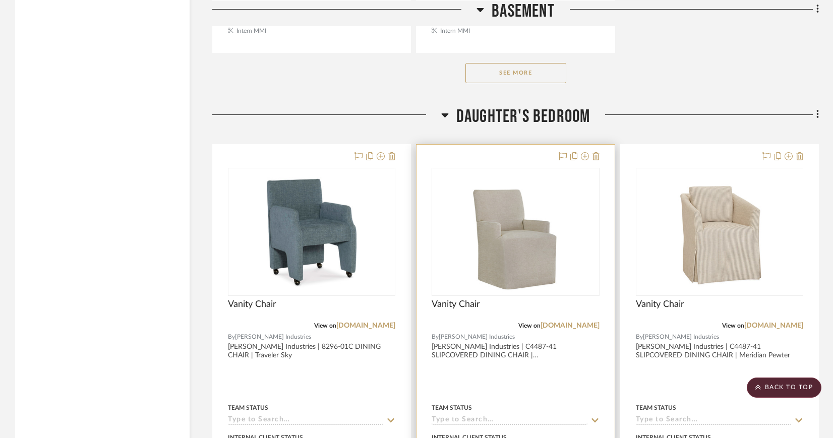
click at [512, 209] on img "0" at bounding box center [515, 232] width 101 height 126
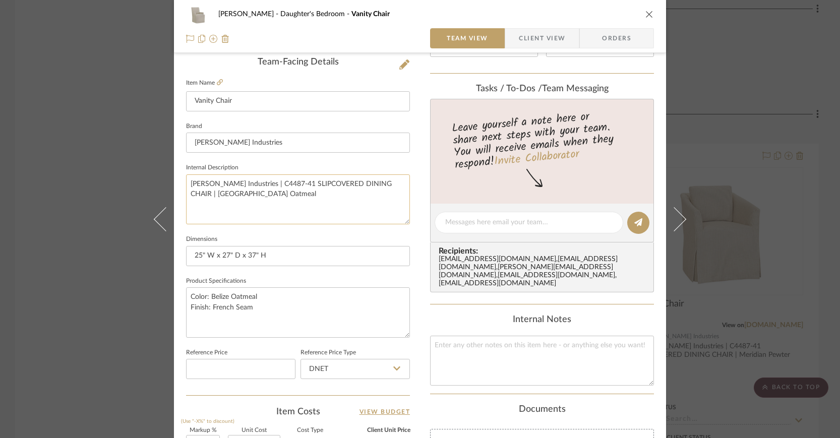
scroll to position [270, 0]
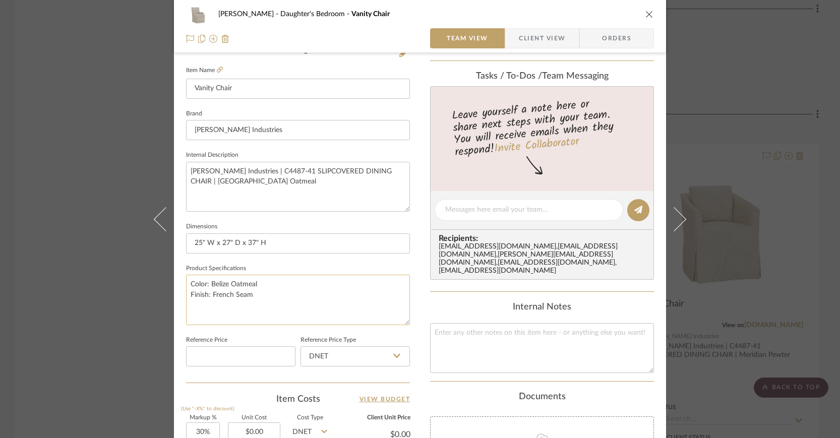
click at [186, 283] on textarea "Color: Belize Oatmeal Finish: French Seam" at bounding box center [298, 300] width 224 height 50
drag, startPoint x: 189, startPoint y: 282, endPoint x: 284, endPoint y: 279, distance: 95.8
click at [284, 279] on textarea "Color: Belize Oatmeal Finish: French Seam" at bounding box center [298, 300] width 224 height 50
click at [208, 292] on textarea "Fabric: COM Finish: French Seam" at bounding box center [298, 300] width 224 height 50
click at [214, 288] on textarea "Fabric: COM Finish: French Seam" at bounding box center [298, 300] width 224 height 50
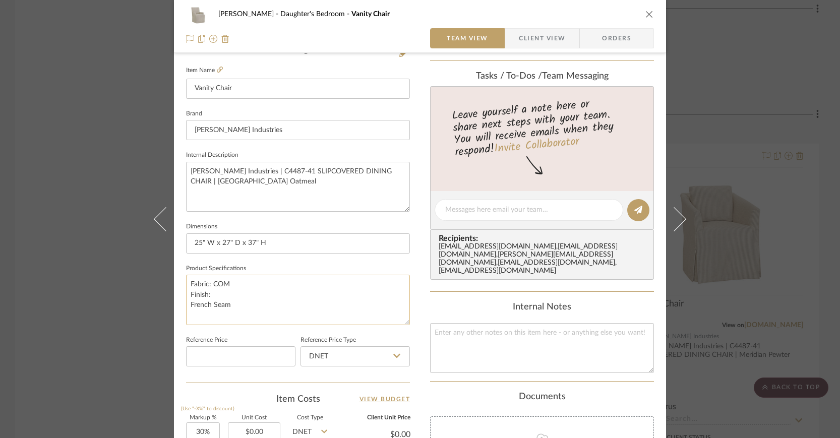
click at [215, 293] on textarea "Fabric: COM Finish: French Seam" at bounding box center [298, 300] width 224 height 50
click at [189, 302] on textarea "Fabric: COM Finish: Various Options French Seam" at bounding box center [298, 300] width 224 height 50
type textarea "Fabric: COM Finish: Various Options French Seam"
type textarea "Fabric: COM Finish: Various Options Standard With French Seam"
click at [537, 40] on span "Client View" at bounding box center [542, 38] width 46 height 20
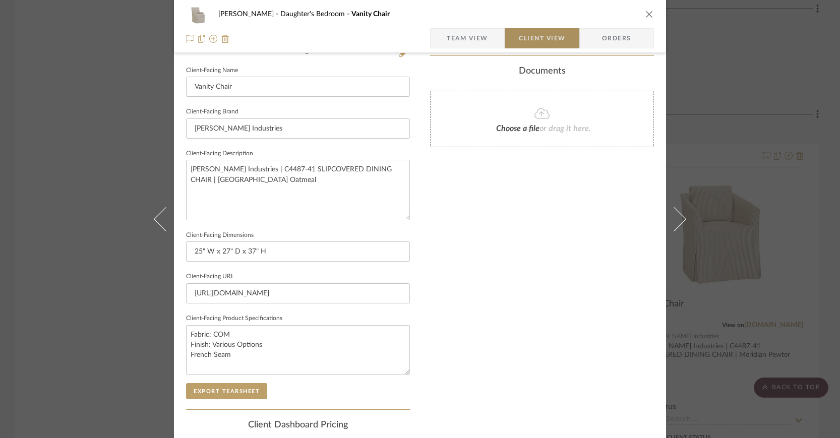
type textarea "Fabric: COM Finish: Various Options Standard With French Seam"
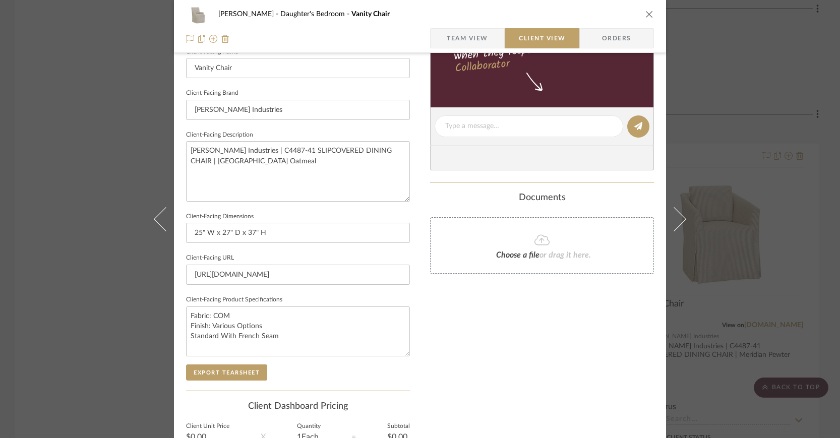
scroll to position [392, 0]
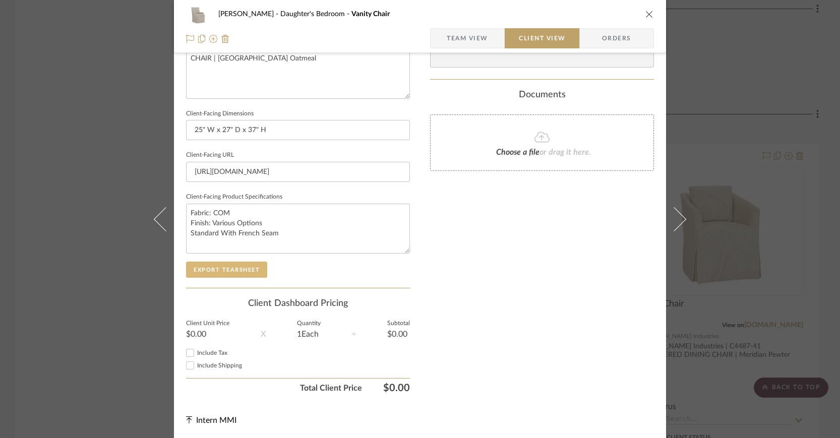
click at [256, 266] on button "Export Tearsheet" at bounding box center [226, 270] width 81 height 16
click at [646, 13] on icon "close" at bounding box center [649, 14] width 8 height 8
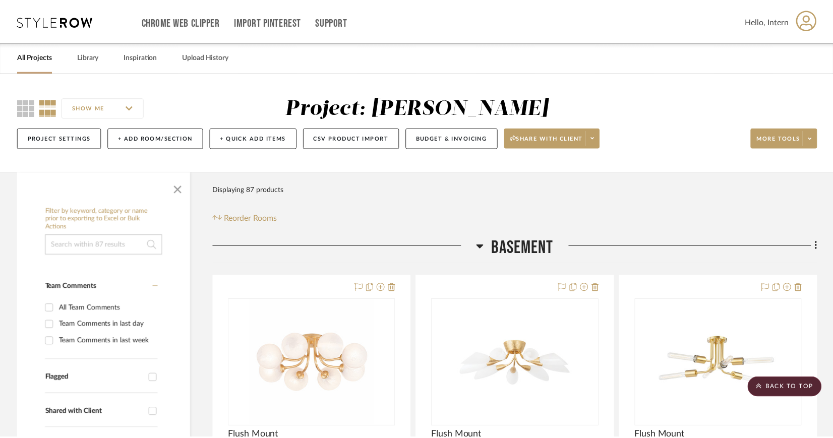
scroll to position [1559, 0]
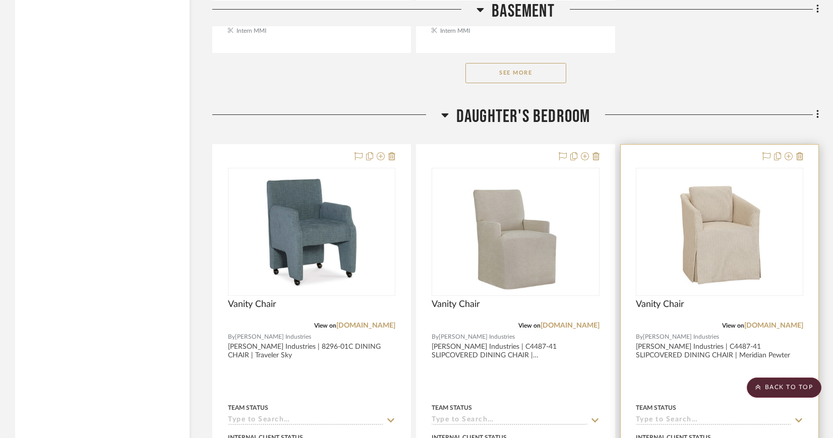
click at [693, 208] on img "0" at bounding box center [719, 232] width 101 height 126
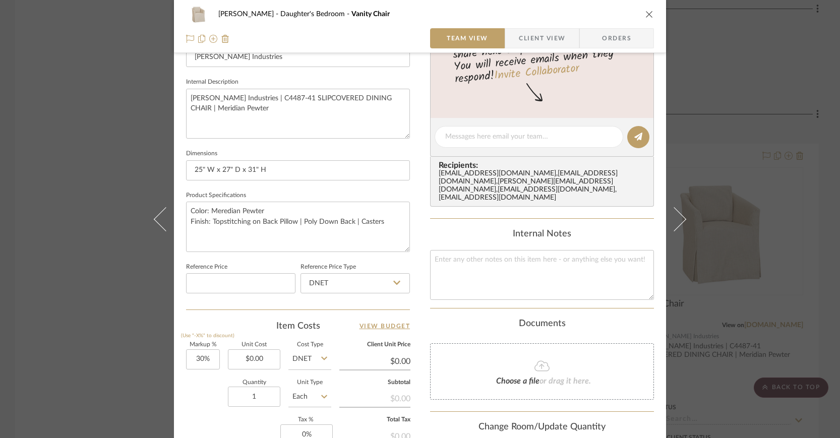
scroll to position [344, 0]
click at [191, 207] on textarea "Color: Meredian Pewter Finish: Topstitching on Back Pillow | Poly Down Back | C…" at bounding box center [298, 226] width 224 height 50
drag, startPoint x: 187, startPoint y: 208, endPoint x: 274, endPoint y: 212, distance: 87.3
click at [274, 212] on textarea "Color: Meredian Pewter Finish: Topstitching on Back Pillow | Poly Down Back | C…" at bounding box center [298, 226] width 224 height 50
click at [210, 217] on textarea "Fabric: COM Finish: Topstitching on Back Pillow | Poly Down Back | Casters" at bounding box center [298, 226] width 224 height 50
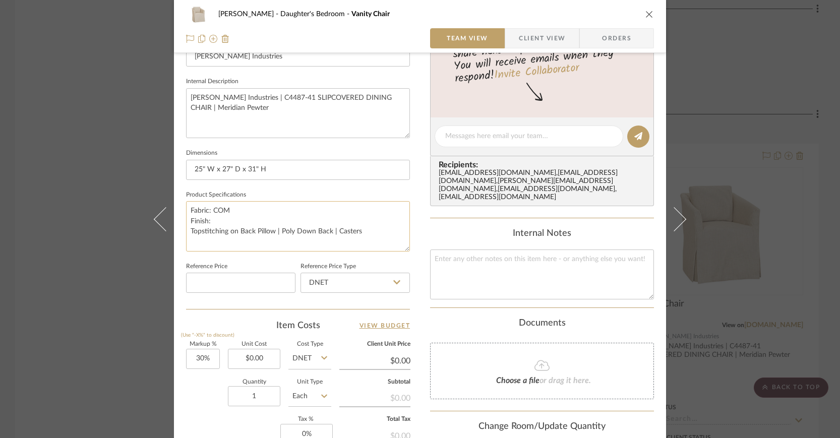
click at [233, 218] on textarea "Fabric: COM Finish: Topstitching on Back Pillow | Poly Down Back | Casters" at bounding box center [298, 226] width 224 height 50
type textarea "Fabric: COM Finish: Various Options Topstitching on Back Pillow | Poly Down Bac…"
click at [186, 228] on textarea "Fabric: COM Finish: Various Options Topstitching on Back Pillow | Poly Down Bac…" at bounding box center [298, 226] width 224 height 50
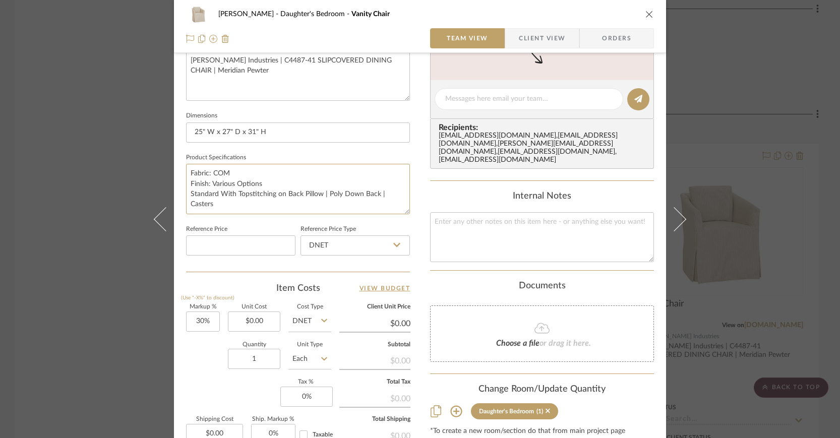
scroll to position [499, 0]
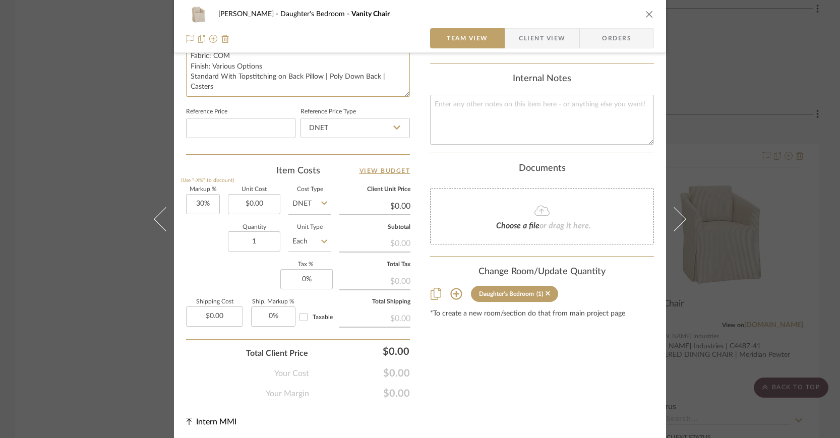
type textarea "Fabric: COM Finish: Various Options Standard With Topstitching on Back Pillow |…"
click at [519, 39] on span "Client View" at bounding box center [542, 38] width 46 height 20
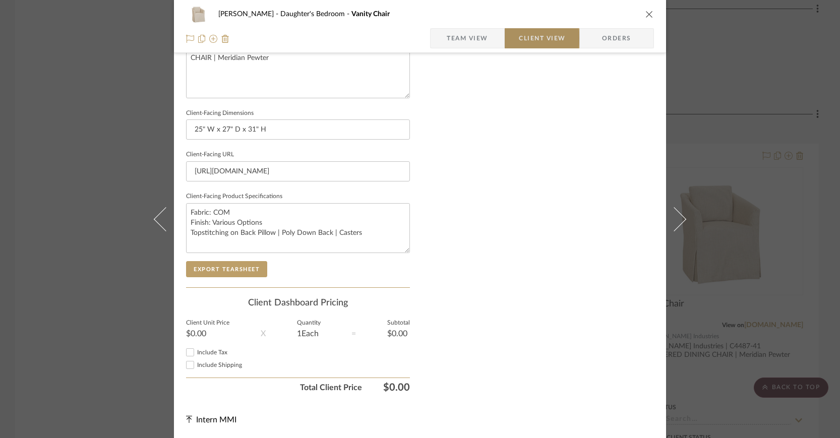
type textarea "Fabric: COM Finish: Various Options Standard With Topstitching on Back Pillow |…"
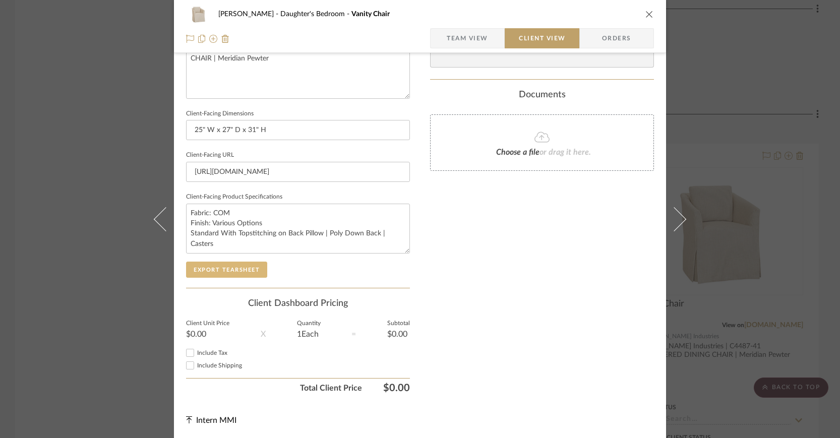
click at [216, 266] on button "Export Tearsheet" at bounding box center [226, 270] width 81 height 16
click at [645, 15] on icon "close" at bounding box center [649, 14] width 8 height 8
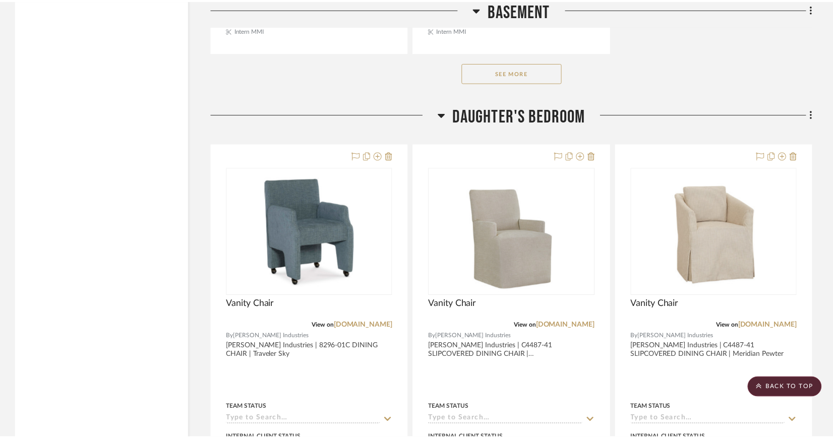
scroll to position [1559, 0]
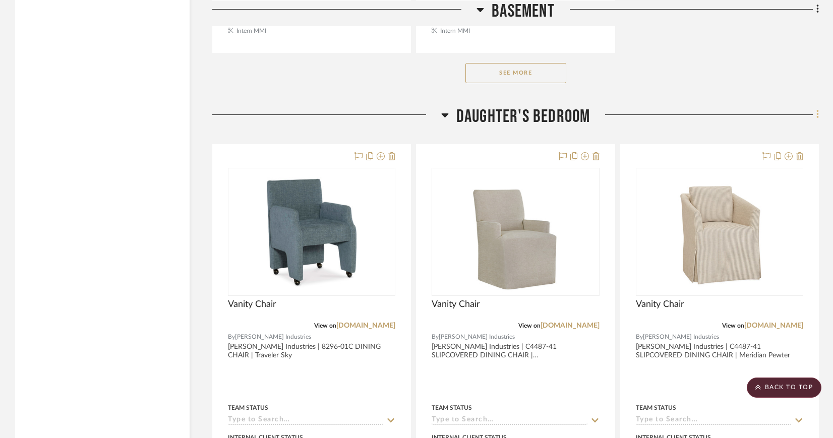
click at [817, 112] on icon at bounding box center [817, 114] width 3 height 11
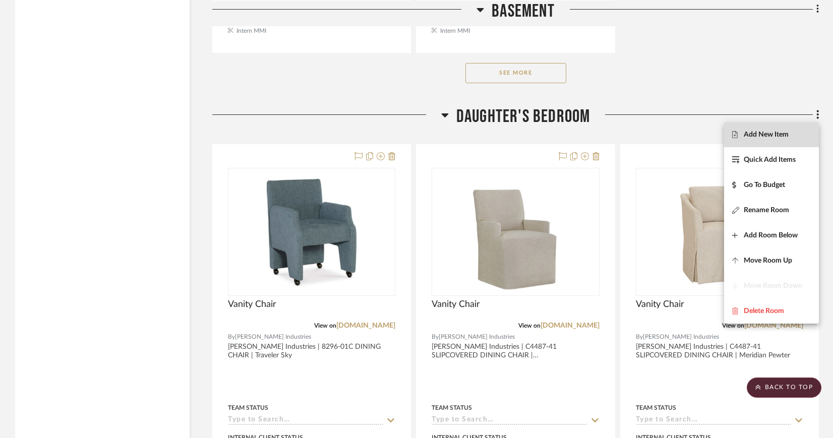
click at [786, 135] on span "Add New Item" at bounding box center [766, 135] width 45 height 9
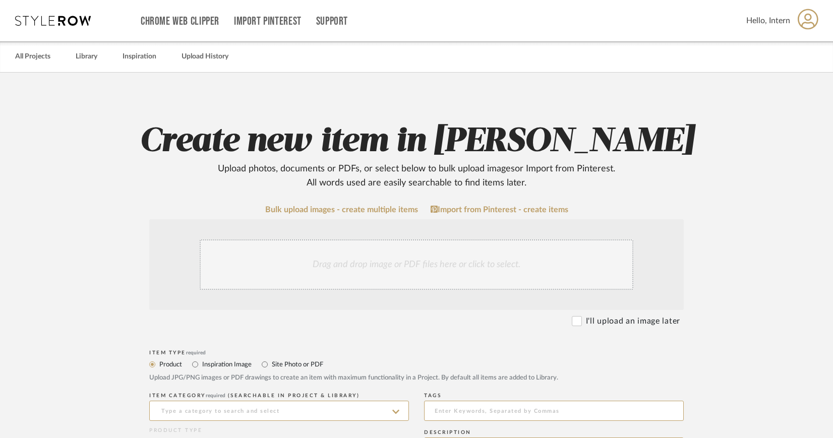
click at [412, 262] on div "Drag and drop image or PDF files here or click to select." at bounding box center [417, 264] width 434 height 50
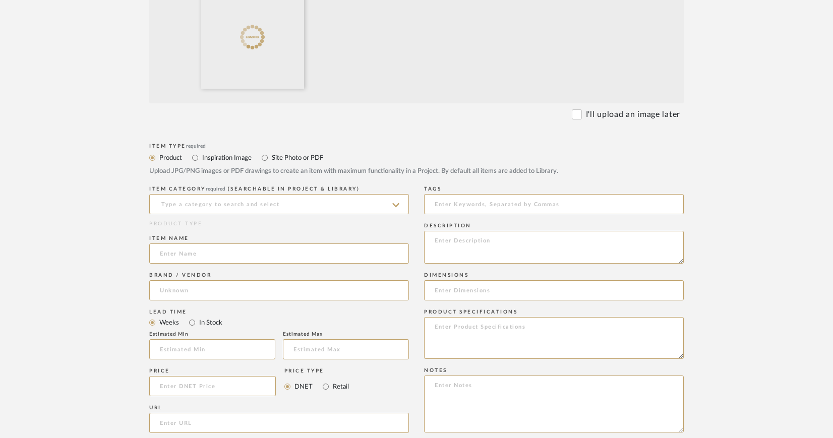
scroll to position [329, 0]
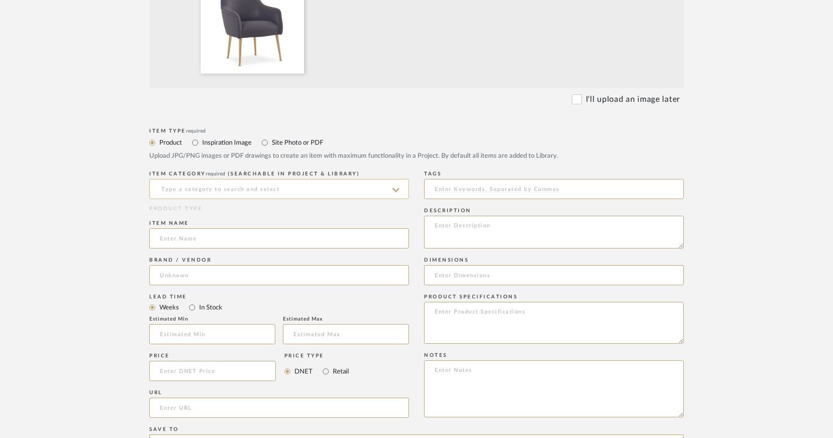
click at [361, 185] on input at bounding box center [279, 189] width 260 height 20
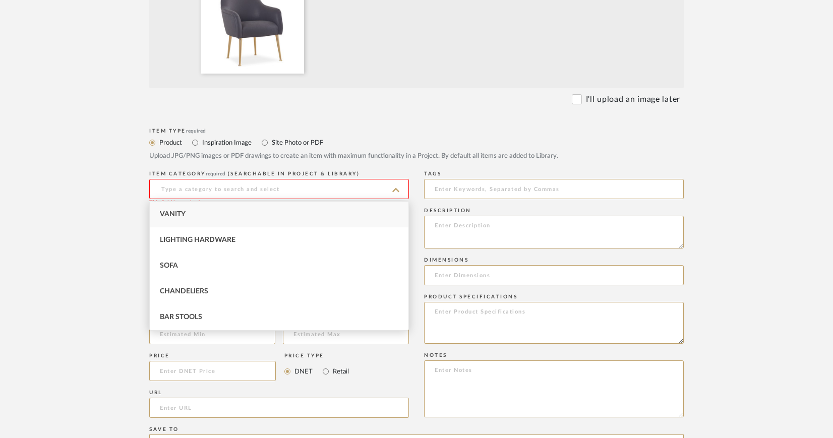
click at [302, 214] on div "Vanity" at bounding box center [279, 215] width 259 height 26
type input "Vanity"
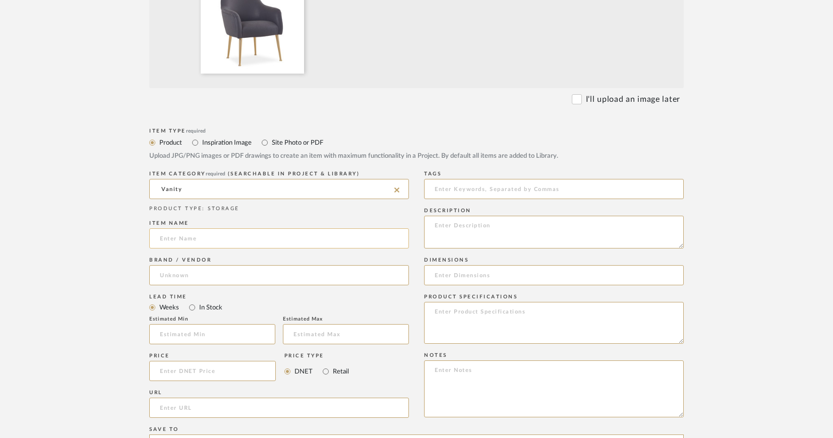
click at [289, 242] on input at bounding box center [279, 238] width 260 height 20
type input "Vanity Chair"
click at [255, 269] on input at bounding box center [279, 275] width 260 height 20
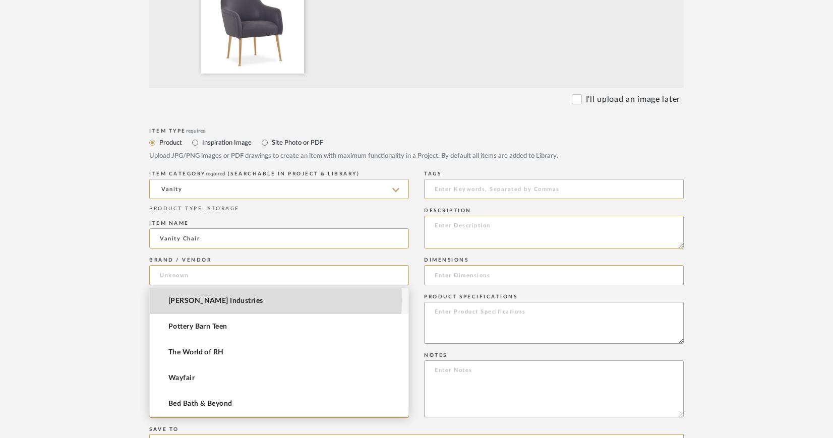
click at [202, 300] on span "[PERSON_NAME] Industries" at bounding box center [215, 301] width 95 height 9
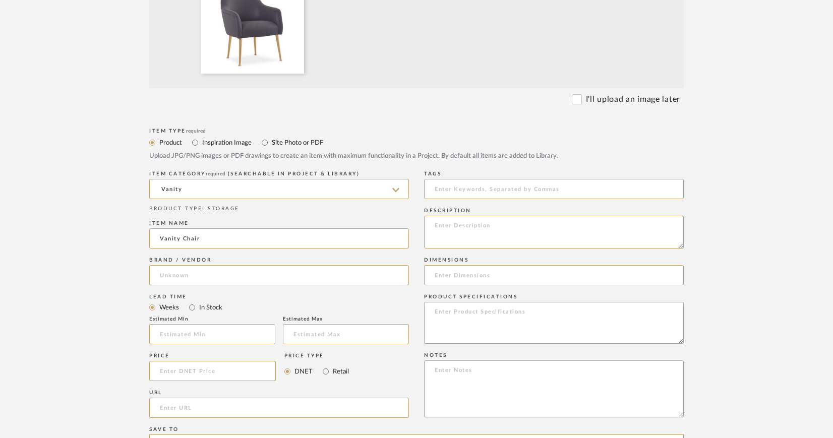
type input "[PERSON_NAME] Industries"
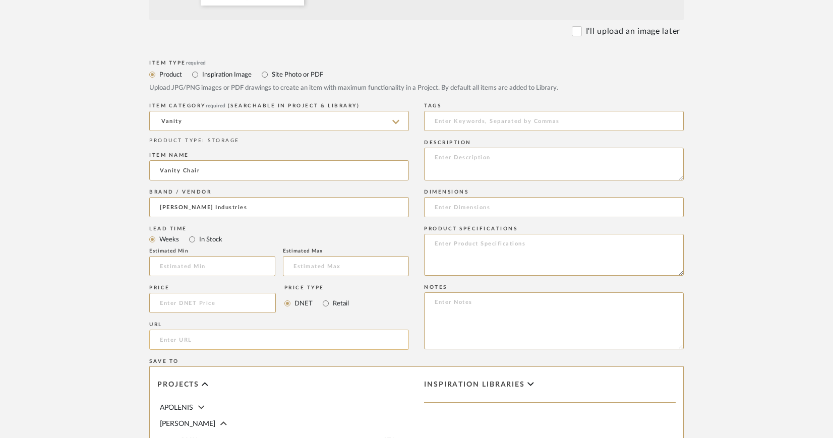
scroll to position [398, 0]
click at [247, 338] on input "url" at bounding box center [279, 339] width 260 height 20
click at [235, 337] on input "url" at bounding box center [279, 339] width 260 height 20
paste input "https://www.leeindustries.com/Product/Detail/DINING/DINING-CHAIR/7009-41"
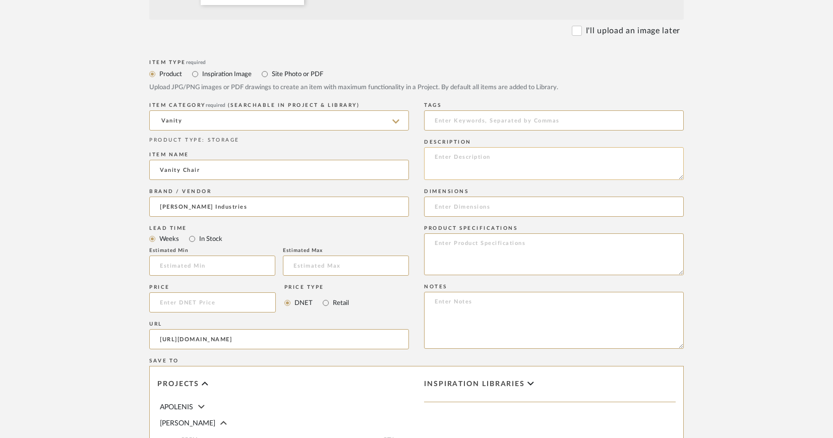
type input "https://www.leeindustries.com/Product/Detail/DINING/DINING-CHAIR/7009-41"
click at [457, 156] on textarea at bounding box center [554, 163] width 260 height 33
paste textarea "7009-41 DINING CHAIR"
paste textarea "Cove Polished Ink"
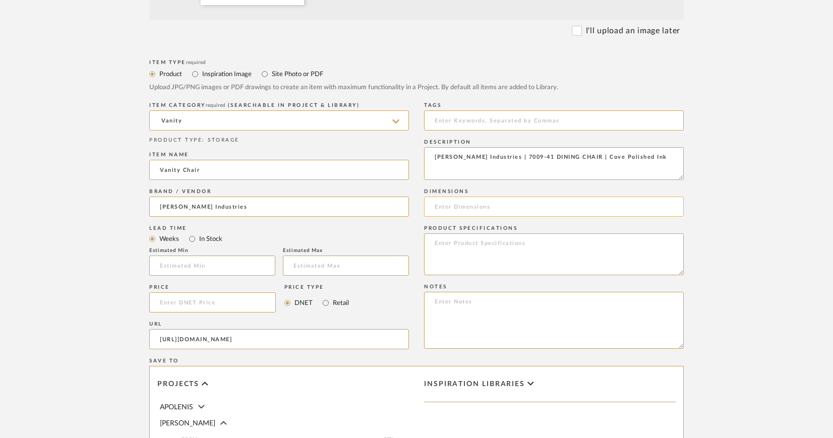
type textarea "Lee Industries | 7009-41 DINING CHAIR | Cove Polished Ink"
click at [478, 209] on input at bounding box center [554, 207] width 260 height 20
paste input "W31 D29 H32"
click at [436, 205] on input "W31 D29 H32" at bounding box center [554, 207] width 260 height 20
drag, startPoint x: 508, startPoint y: 207, endPoint x: 563, endPoint y: 206, distance: 55.5
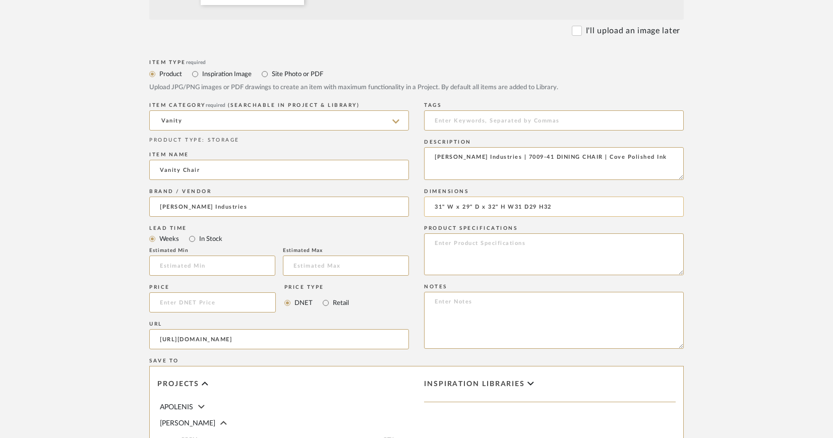
click at [558, 208] on input "31" W x 29" D x 32" H W31 D29 H32" at bounding box center [554, 207] width 260 height 20
type input "31" W x 29" D x 32" H"
click at [482, 247] on textarea at bounding box center [554, 254] width 260 height 42
paste textarea "STANDARD WITH Topstitching Vintage Gold Legs"
drag, startPoint x: 439, startPoint y: 257, endPoint x: 510, endPoint y: 258, distance: 70.6
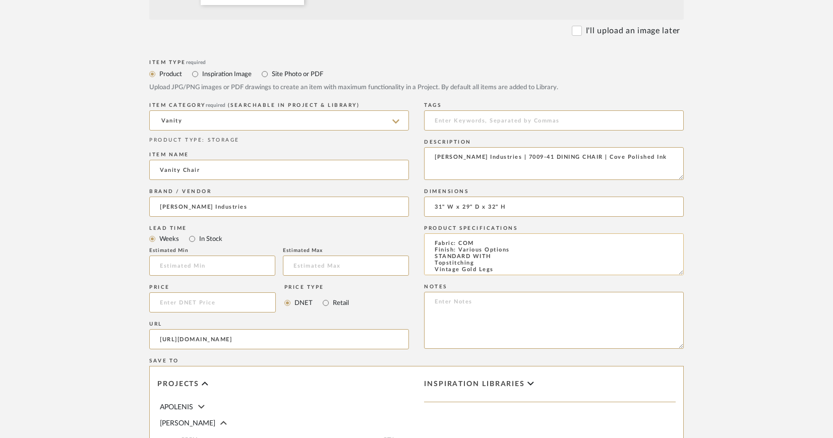
click at [510, 258] on textarea "Fabric: COM Finish: Various Options STANDARD WITH Topstitching Vintage Gold Legs" at bounding box center [554, 254] width 260 height 42
click at [435, 264] on textarea "Fabric: COM Finish: Various Options Standard With Topstitching Vintage Gold Legs" at bounding box center [554, 254] width 260 height 42
click at [527, 258] on textarea "Fabric: COM Finish: Various Options Standard With Topstitching Vintage Gold Legs" at bounding box center [554, 254] width 260 height 42
click at [435, 264] on textarea "Fabric: COM Finish: Various Options Standard With Topstitching | Vintage Gold L…" at bounding box center [554, 254] width 260 height 42
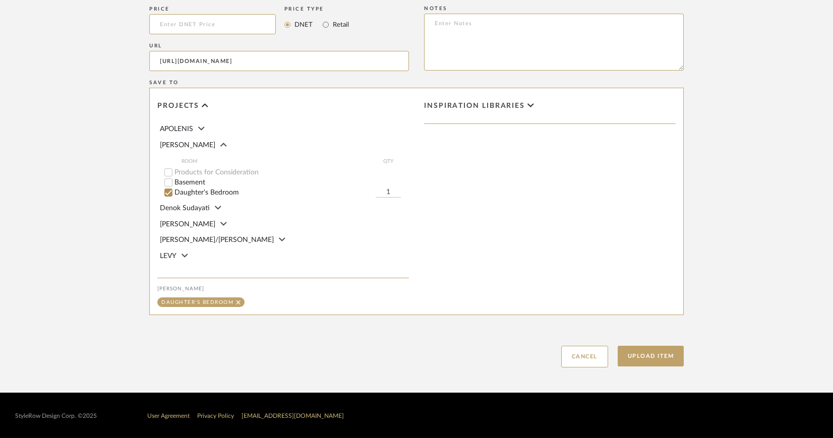
scroll to position [678, 0]
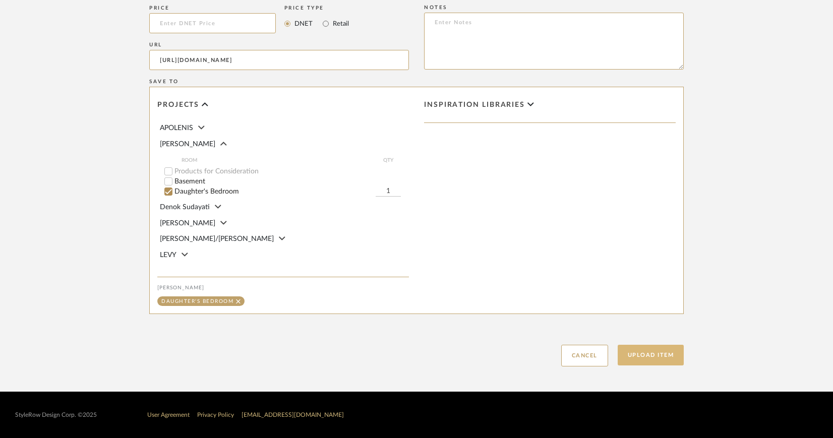
type textarea "Fabric: COM Finish: Various Options Standard With Topstitching | Vintage Gold L…"
click at [657, 356] on button "Upload Item" at bounding box center [651, 355] width 67 height 21
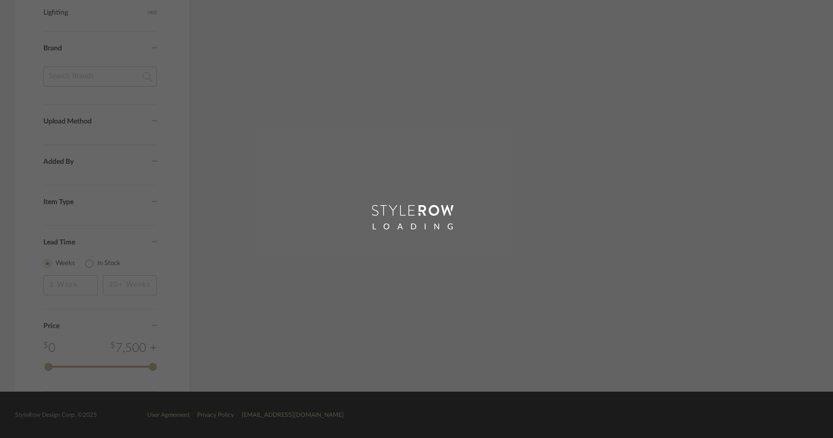
scroll to position [618, 0]
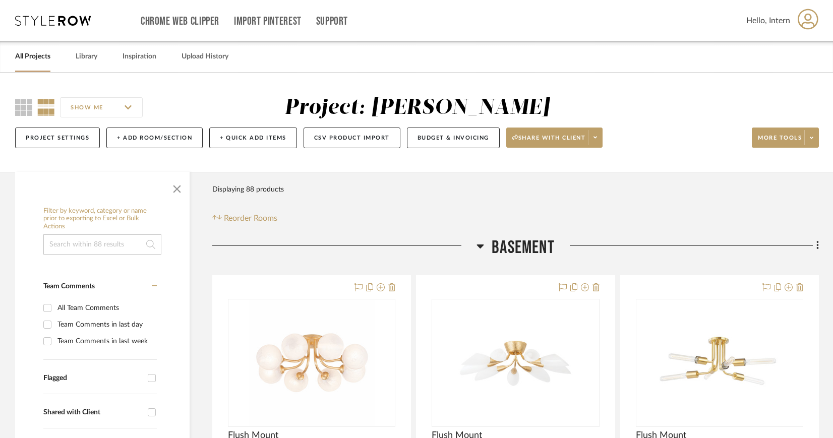
scroll to position [1660, 0]
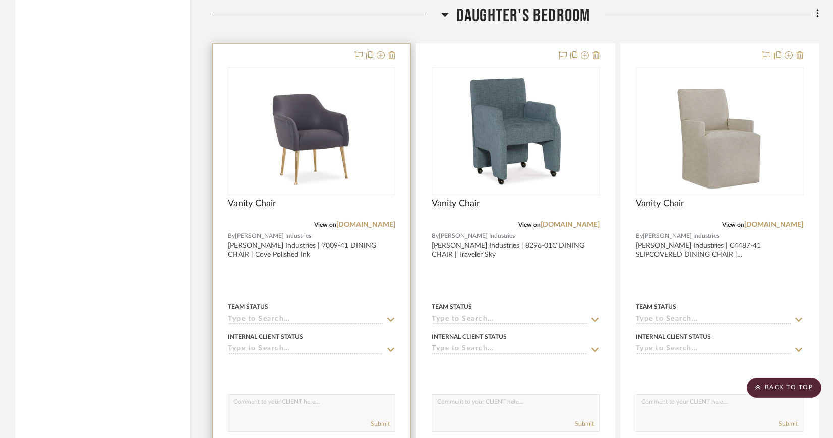
click at [317, 139] on img "0" at bounding box center [311, 131] width 101 height 126
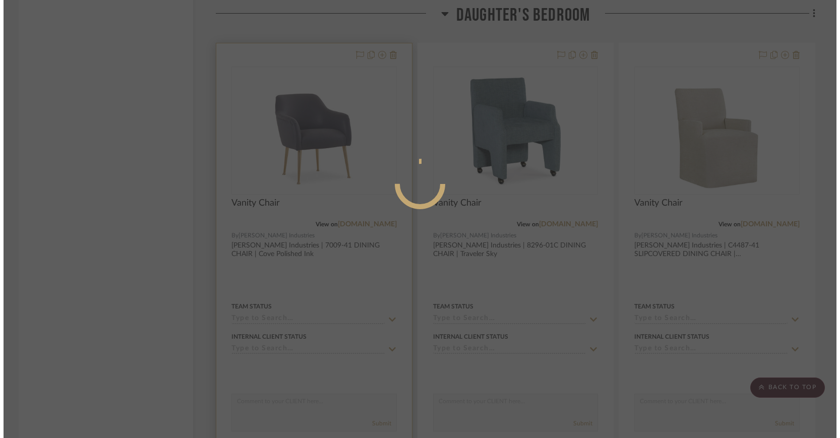
scroll to position [0, 0]
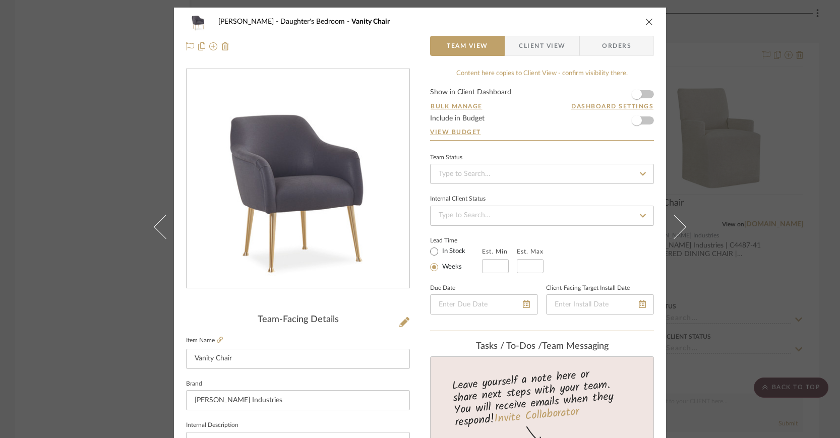
click at [552, 48] on span "Client View" at bounding box center [542, 46] width 46 height 20
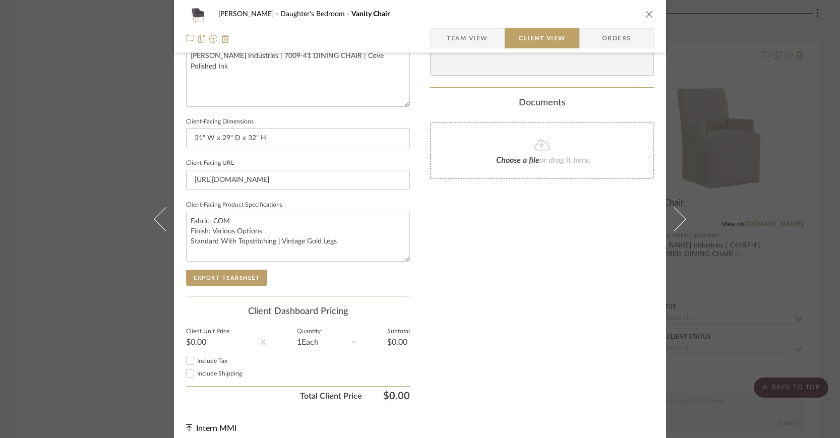
scroll to position [392, 0]
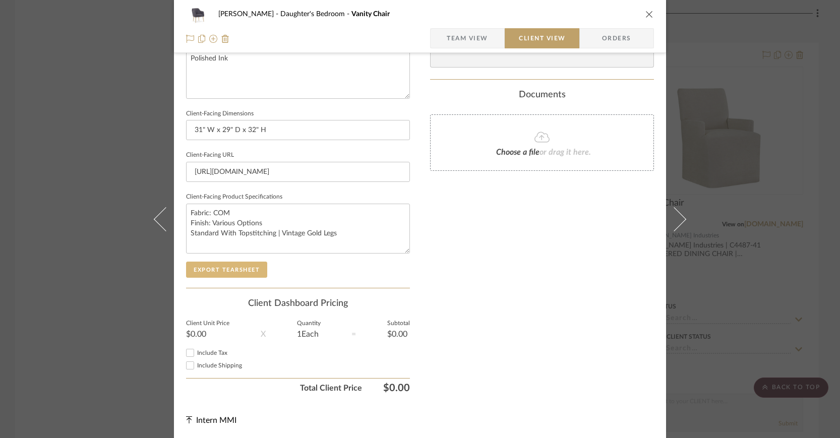
click at [229, 268] on button "Export Tearsheet" at bounding box center [226, 270] width 81 height 16
click at [645, 13] on icon "close" at bounding box center [649, 14] width 8 height 8
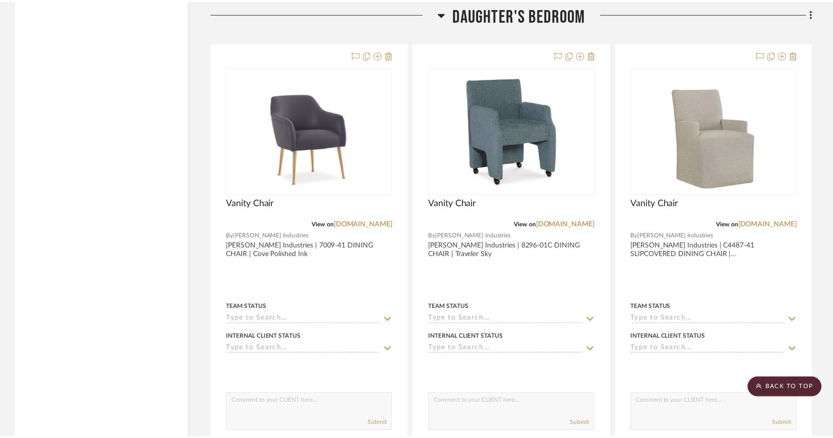
scroll to position [1660, 0]
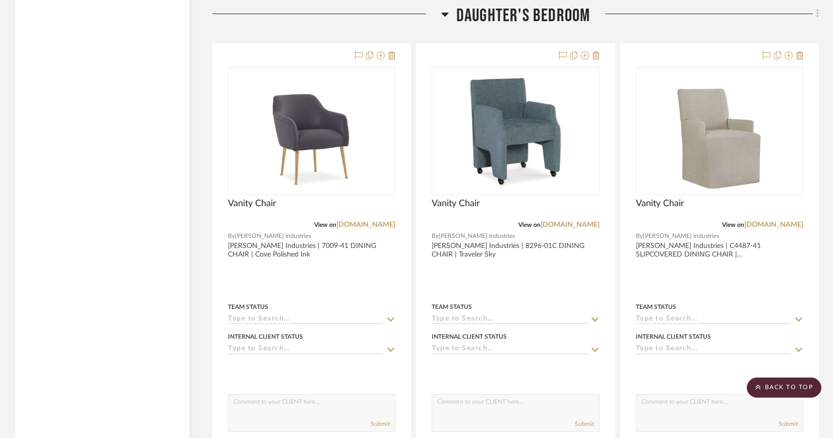
click at [816, 13] on icon at bounding box center [817, 13] width 3 height 11
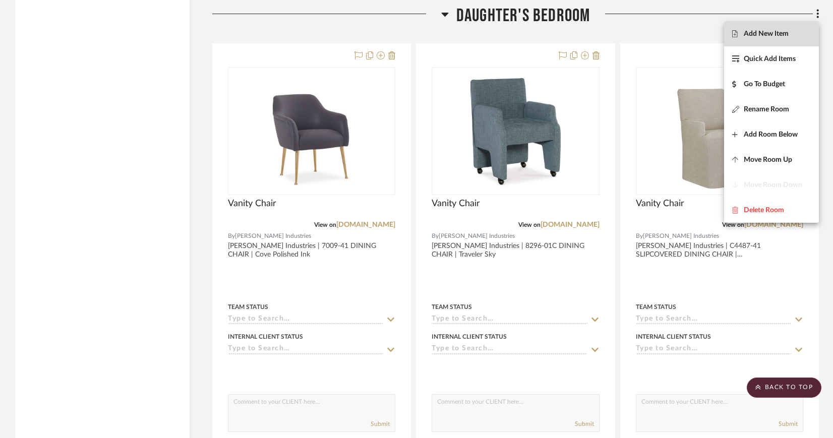
click at [790, 33] on span "Add New Item" at bounding box center [771, 34] width 79 height 9
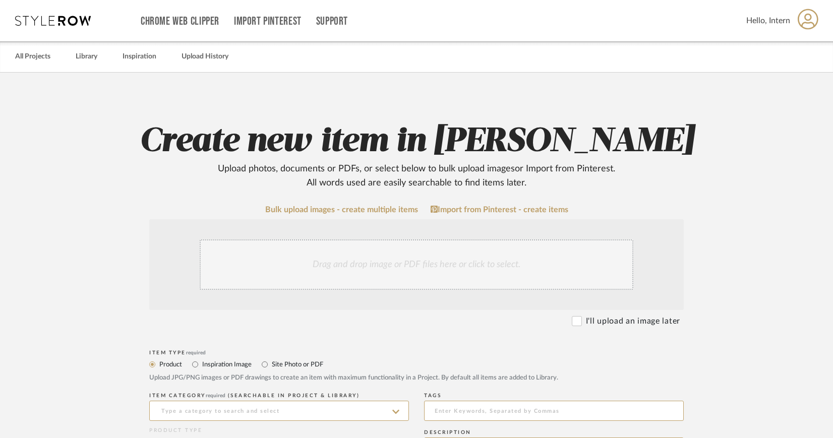
click at [413, 261] on div "Drag and drop image or PDF files here or click to select." at bounding box center [417, 264] width 434 height 50
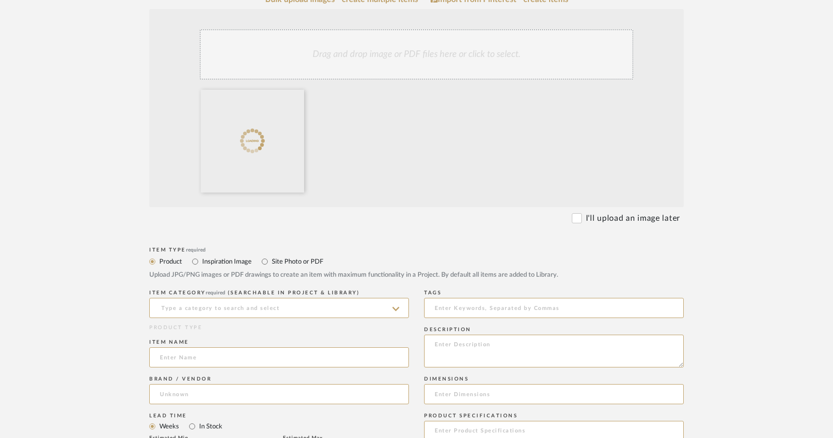
scroll to position [255, 0]
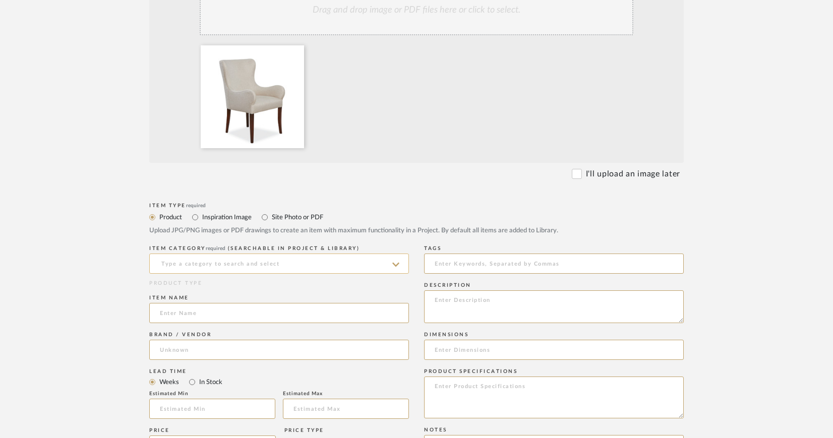
click at [320, 266] on input at bounding box center [279, 264] width 260 height 20
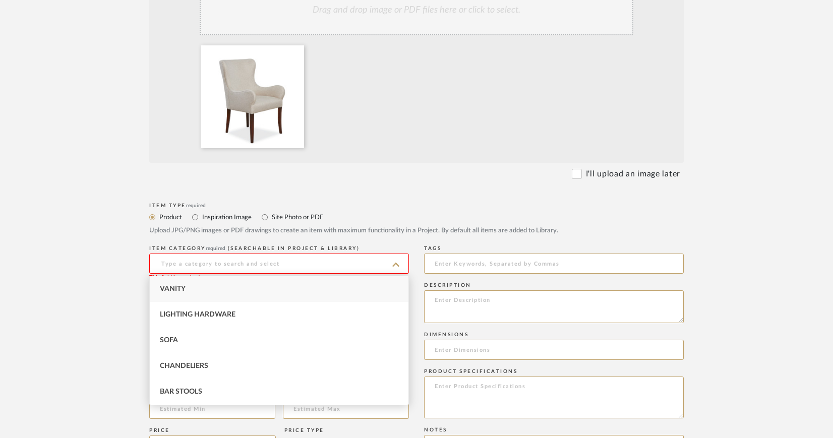
click at [233, 293] on div "Vanity" at bounding box center [279, 289] width 259 height 26
type input "Vanity"
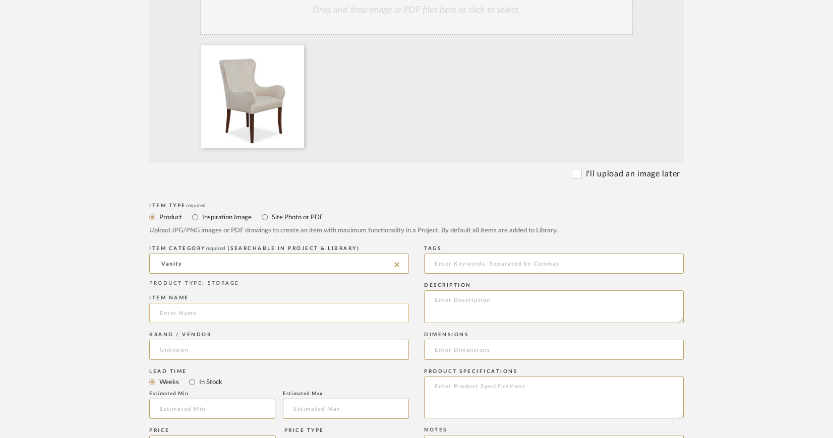
click at [239, 313] on input at bounding box center [279, 313] width 260 height 20
type input "Vanity Chair"
click at [332, 352] on input at bounding box center [279, 350] width 260 height 20
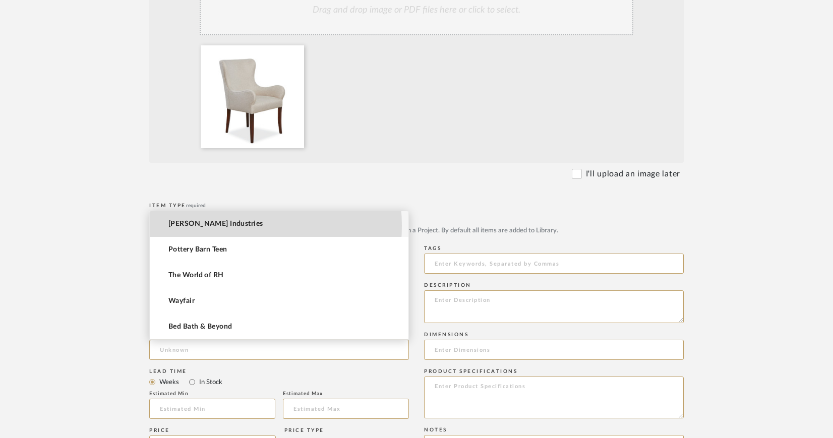
click at [218, 226] on mat-option "[PERSON_NAME] Industries" at bounding box center [279, 224] width 259 height 26
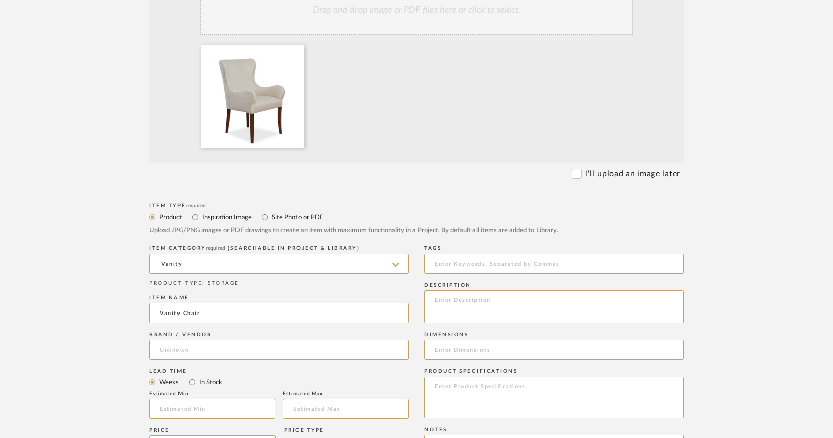
type input "[PERSON_NAME] Industries"
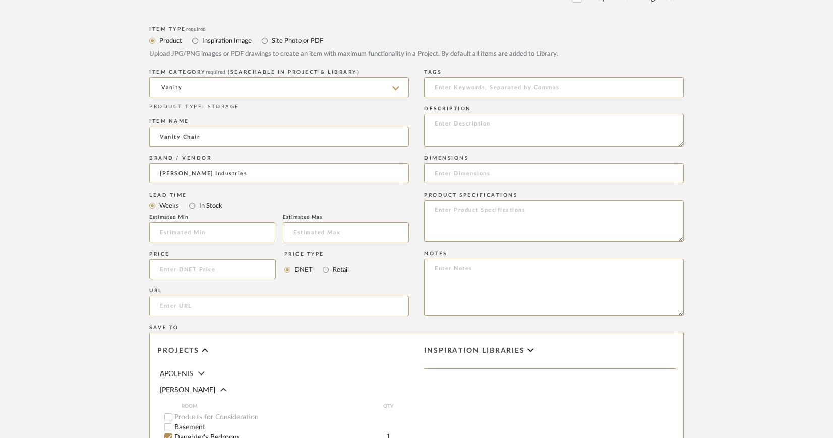
scroll to position [474, 0]
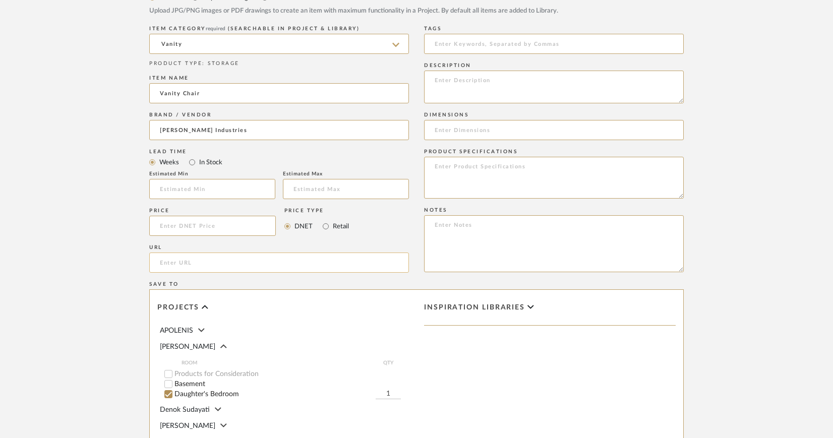
click at [206, 261] on input "url" at bounding box center [279, 263] width 260 height 20
paste input "https://www.leeindustries.com/Product/Detail/DINING/CHAIR/5653-41"
type input "https://www.leeindustries.com/Product/Detail/DINING/CHAIR/5653-41"
click at [482, 77] on textarea at bounding box center [554, 87] width 260 height 33
paste textarea "5653-41 CHAIR"
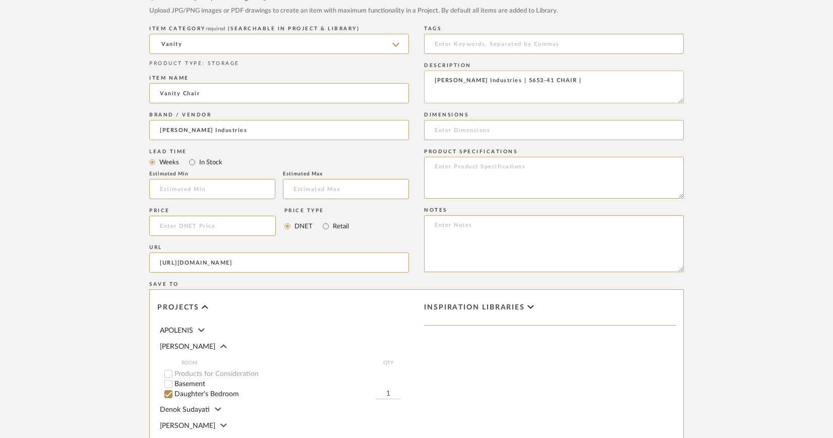
paste textarea "Wesley Flax"
type textarea "Lee Industries | 5653-41 CHAIR | Wesley Flax"
click at [473, 126] on input at bounding box center [554, 130] width 260 height 20
paste input "W22 D28 H37"
click at [434, 126] on input "W22 D28 H37" at bounding box center [554, 130] width 260 height 20
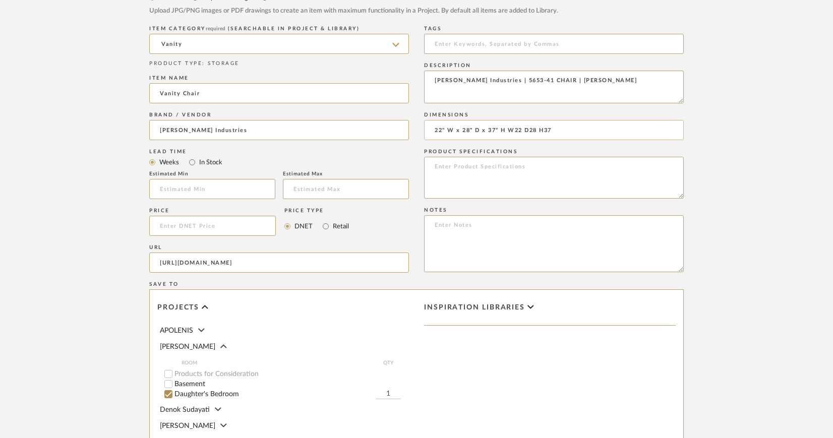
drag, startPoint x: 507, startPoint y: 128, endPoint x: 558, endPoint y: 131, distance: 51.0
click at [558, 131] on input "22" W x 28" D x 37" H W22 D28 H37" at bounding box center [554, 130] width 260 height 20
type input "22" W x 28" D x 37" H"
click at [457, 161] on textarea at bounding box center [554, 178] width 260 height 42
paste textarea "W22 D28 H37"
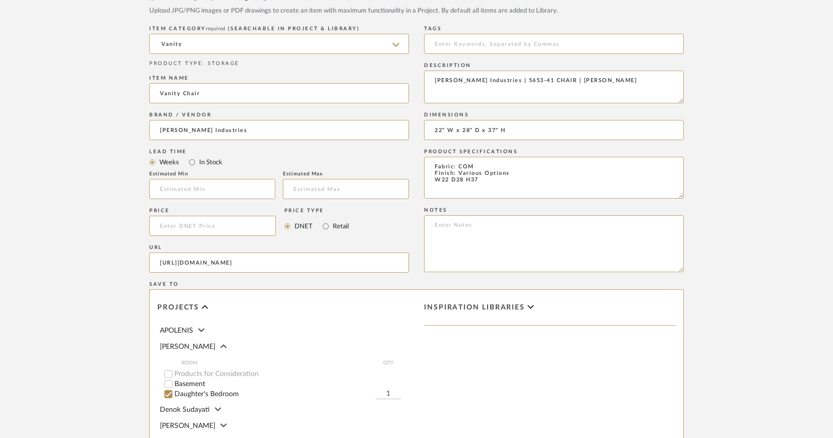
drag, startPoint x: 484, startPoint y: 180, endPoint x: 412, endPoint y: 186, distance: 72.3
click at [412, 186] on div "Item Type required Product Inspiration Image Site Photo or PDF Upload JPG/PNG i…" at bounding box center [416, 274] width 534 height 589
drag, startPoint x: 479, startPoint y: 180, endPoint x: 437, endPoint y: 182, distance: 42.9
click at [437, 182] on textarea "Fabric: COM Finish: Various Options W22 D28 H37" at bounding box center [554, 178] width 260 height 42
paste textarea "STANDARD WITH Welt"
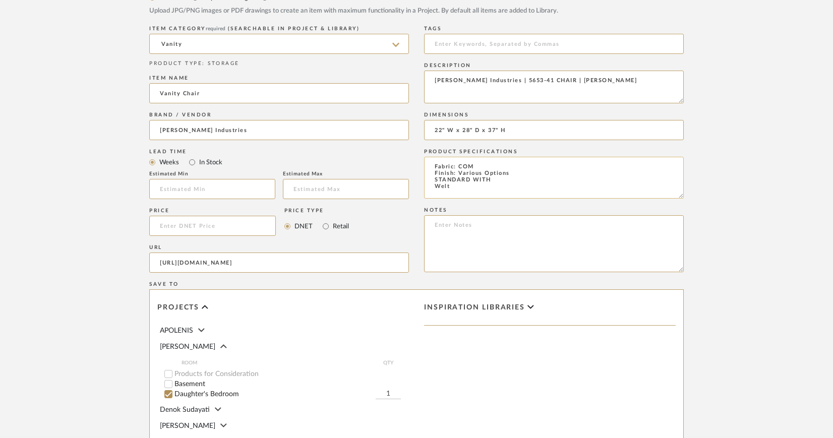
click at [493, 182] on textarea "Fabric: COM Finish: Various Options STANDARD WITH Welt" at bounding box center [554, 178] width 260 height 42
click at [435, 189] on textarea "Fabric: COM Finish: Various Options Standard With Welt" at bounding box center [554, 178] width 260 height 42
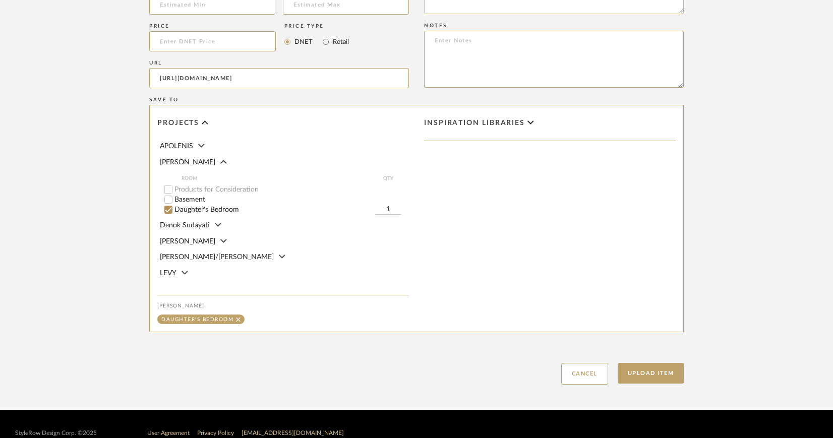
scroll to position [678, 0]
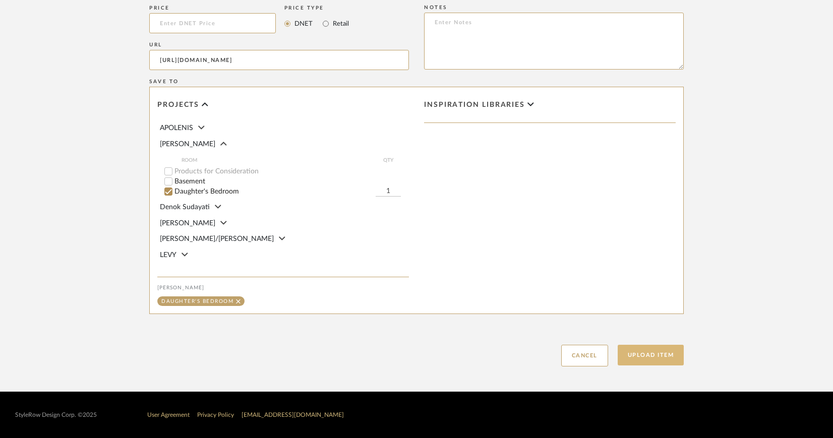
type textarea "Fabric: COM Finish: Various Options Standard With Welt"
click at [650, 354] on button "Upload Item" at bounding box center [651, 355] width 67 height 21
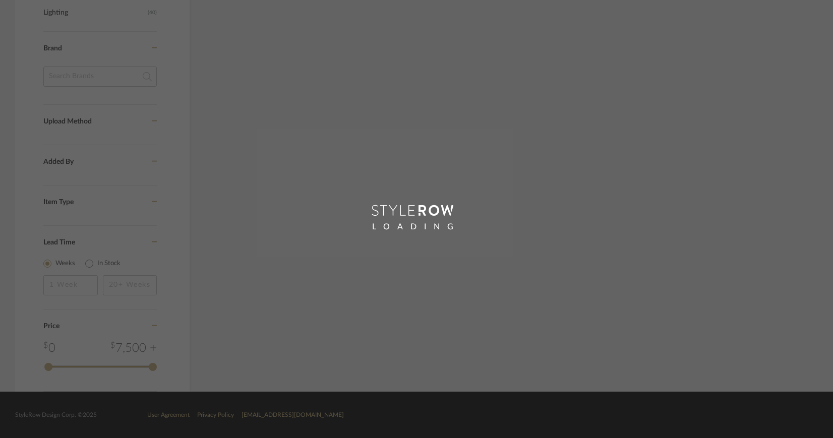
scroll to position [605, 0]
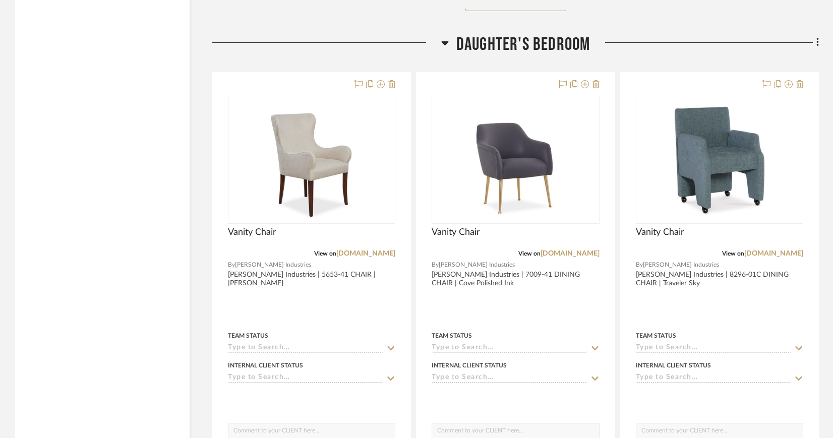
scroll to position [1660, 0]
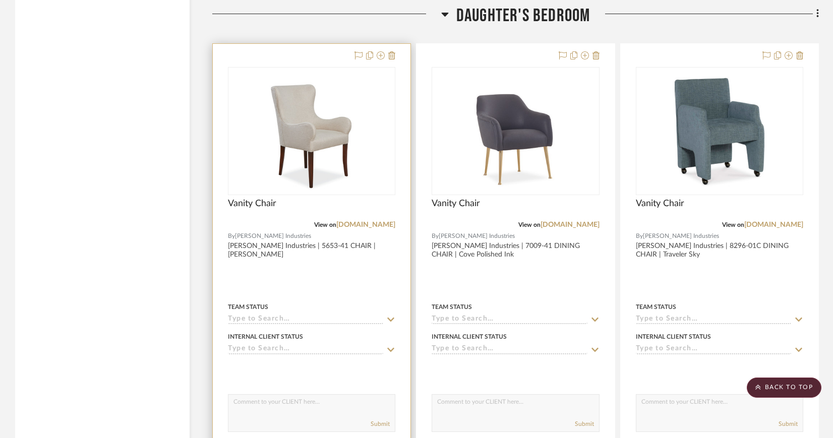
click at [302, 109] on div at bounding box center [311, 131] width 167 height 128
click at [302, 109] on img "0" at bounding box center [311, 131] width 101 height 126
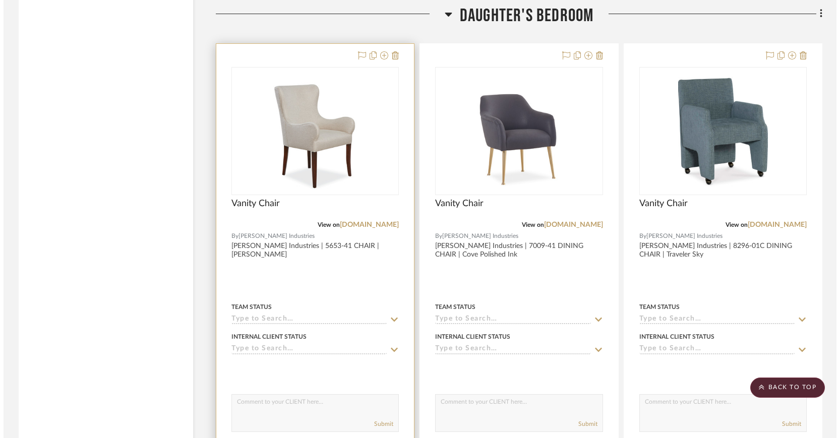
scroll to position [0, 0]
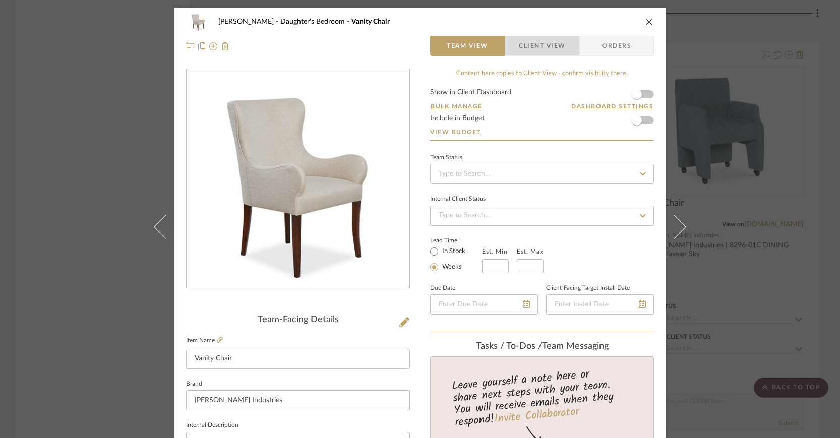
click at [527, 46] on span "Client View" at bounding box center [542, 46] width 46 height 20
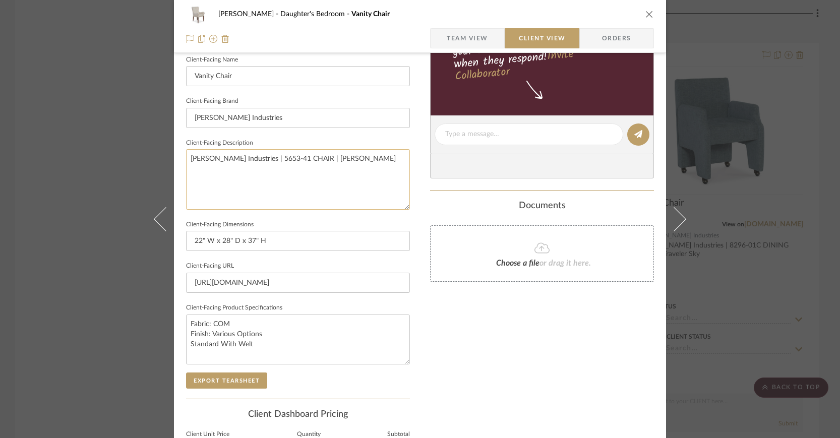
scroll to position [282, 0]
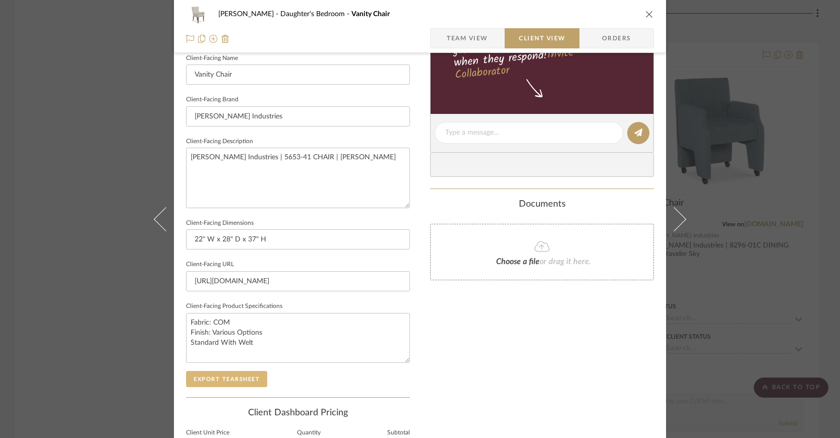
click at [250, 374] on button "Export Tearsheet" at bounding box center [226, 379] width 81 height 16
click at [649, 14] on icon "close" at bounding box center [649, 14] width 8 height 8
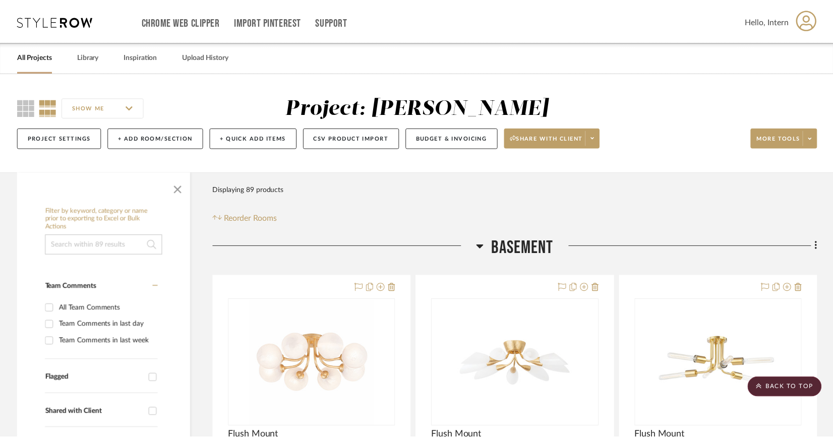
scroll to position [1660, 0]
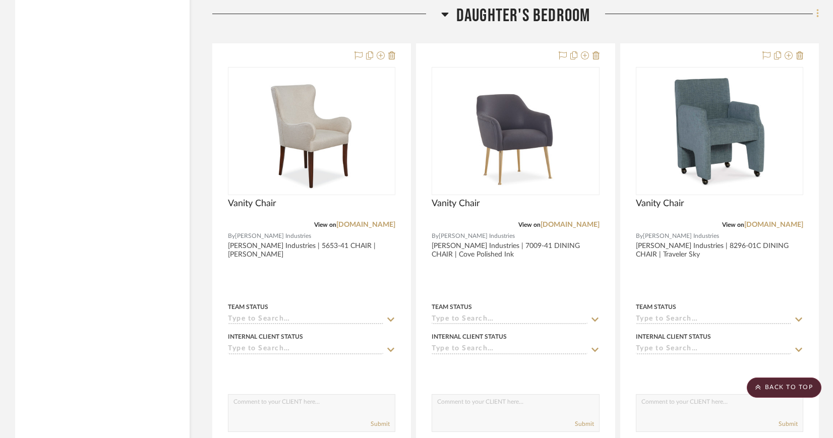
click at [816, 11] on icon at bounding box center [817, 13] width 3 height 11
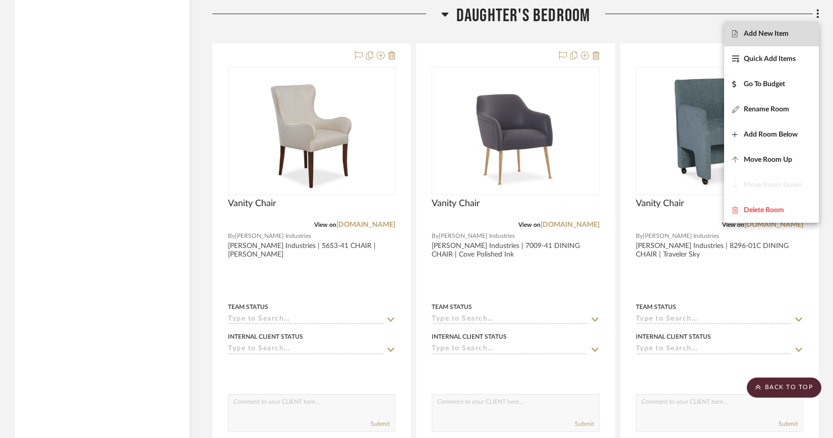
click at [805, 33] on span "Add New Item" at bounding box center [771, 34] width 79 height 9
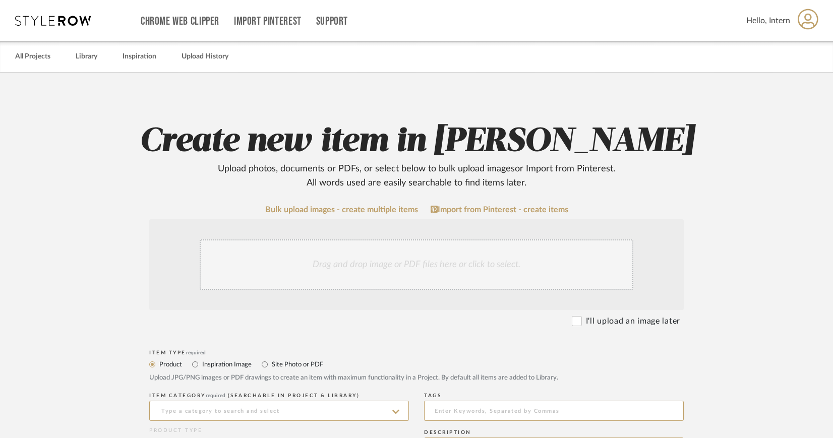
click at [456, 255] on div "Drag and drop image or PDF files here or click to select." at bounding box center [417, 264] width 434 height 50
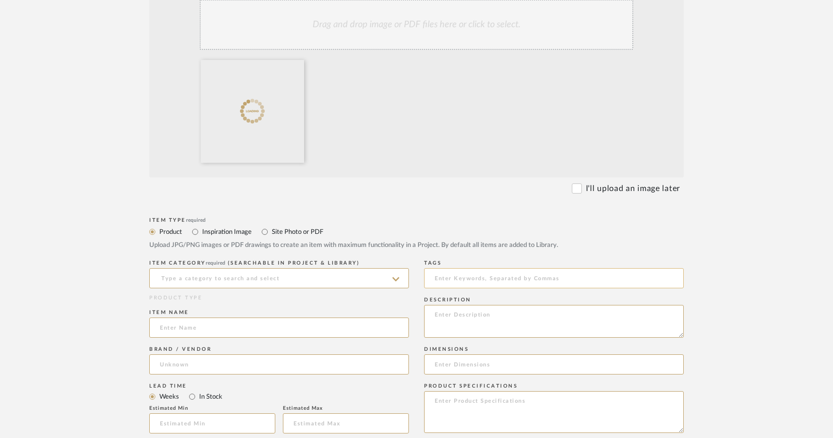
scroll to position [248, 0]
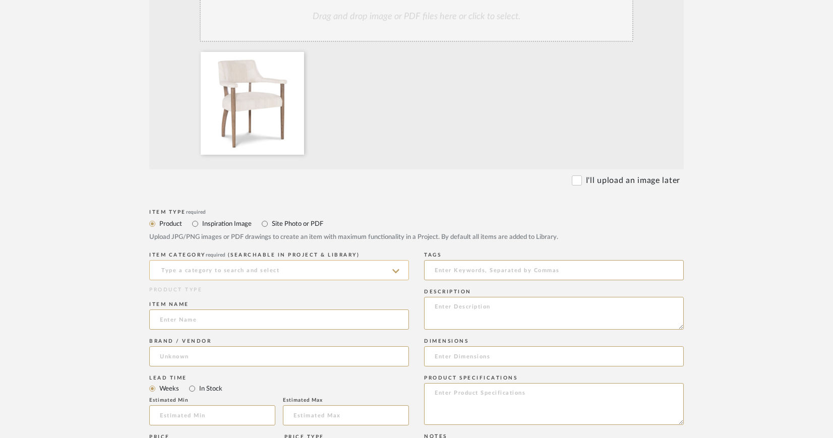
click at [379, 268] on input at bounding box center [279, 270] width 260 height 20
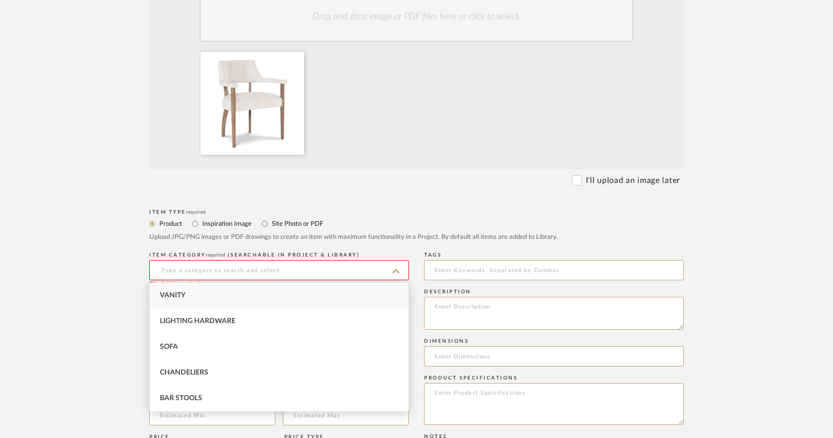
click at [215, 295] on div "Vanity" at bounding box center [279, 296] width 259 height 26
type input "Vanity"
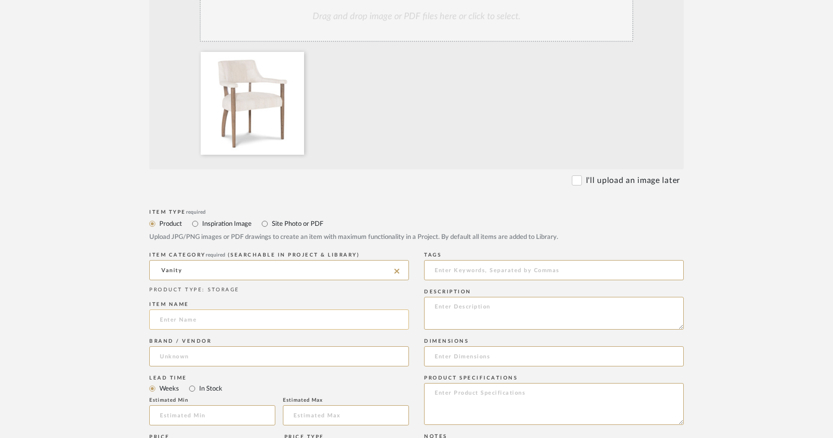
click at [199, 328] on input at bounding box center [279, 320] width 260 height 20
type input "Vanity Chair"
click at [222, 355] on input at bounding box center [279, 356] width 260 height 20
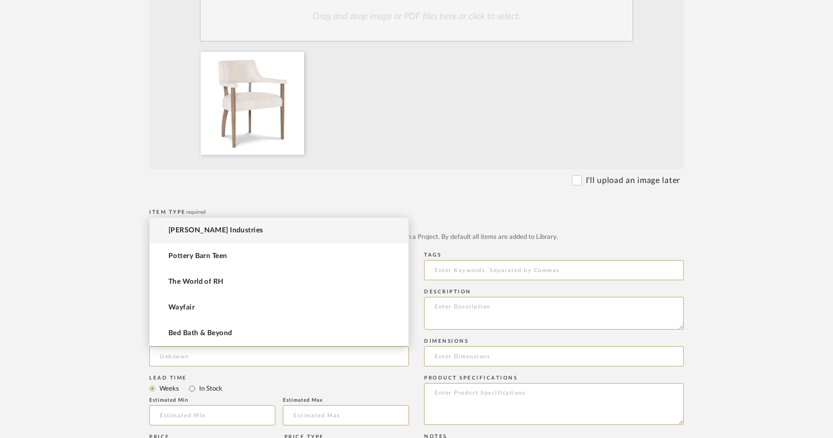
click at [230, 229] on mat-option "[PERSON_NAME] Industries" at bounding box center [279, 231] width 259 height 26
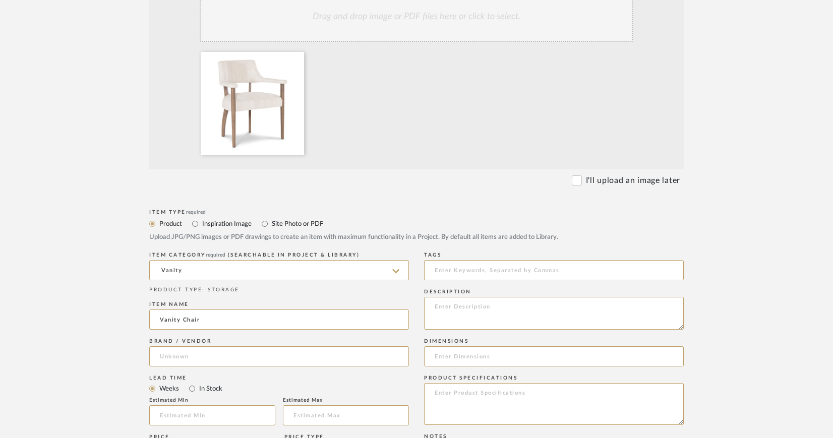
type input "[PERSON_NAME] Industries"
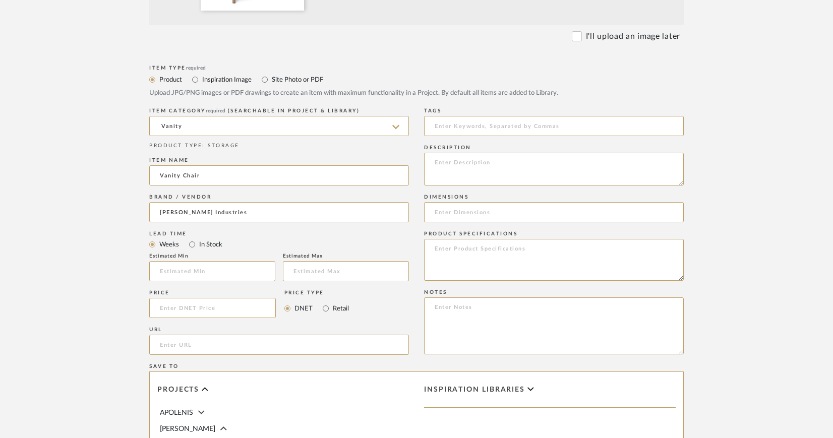
scroll to position [469, 0]
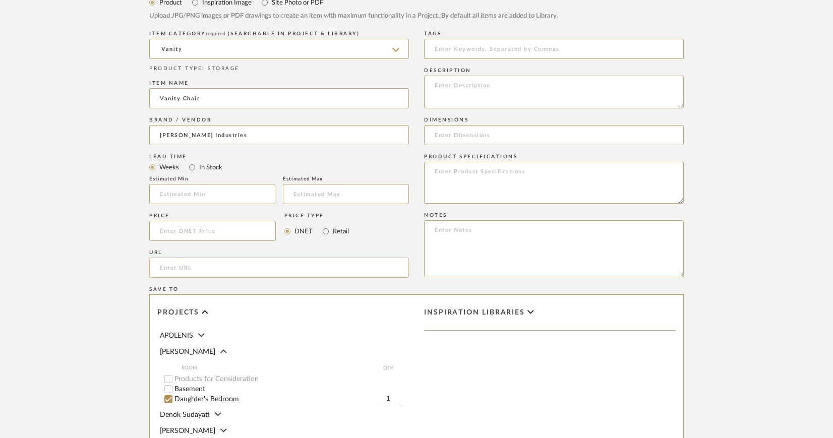
click at [260, 263] on input "url" at bounding box center [279, 268] width 260 height 20
click at [214, 268] on input "url" at bounding box center [279, 268] width 260 height 20
paste input "https://www.leeindustries.com/Product/Detail/DINING/CHAIR/5595-01"
type input "https://www.leeindustries.com/Product/Detail/DINING/CHAIR/5595-01"
click at [439, 82] on textarea at bounding box center [554, 92] width 260 height 33
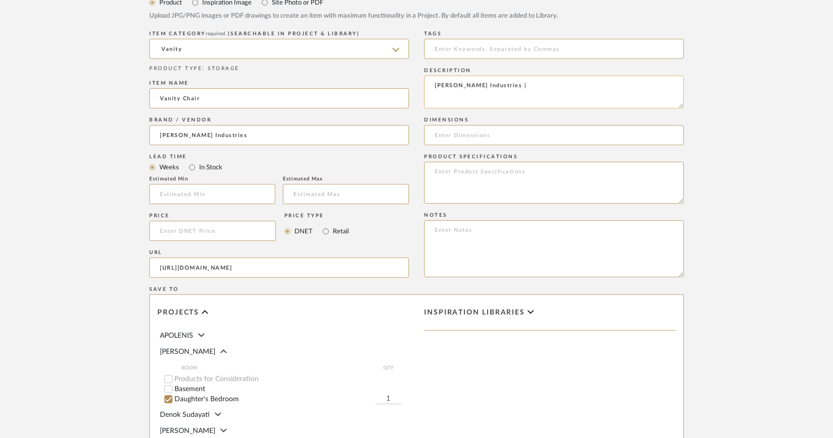
paste textarea "https://www.leeindustries.com/Product/Detail/DINING/CHAIR/5595-01"
drag, startPoint x: 434, startPoint y: 91, endPoint x: 659, endPoint y: 102, distance: 225.1
click at [659, 102] on textarea "Lee Industries | https://www.leeindustries.com/Product/Detail/DINING/CHAIR/5595…" at bounding box center [554, 92] width 260 height 33
paste textarea "5595-01 CHAIR"
paste textarea "Kerry Snow"
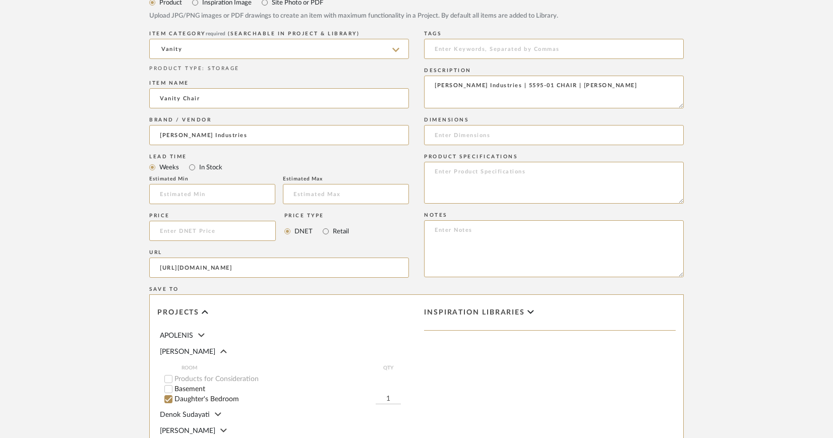
type textarea "[PERSON_NAME] Industries | 5595-01 CHAIR | [PERSON_NAME]"
click at [459, 175] on textarea at bounding box center [554, 183] width 260 height 42
click at [464, 134] on input at bounding box center [554, 135] width 260 height 20
paste input "W28 D25 H34"
click at [433, 135] on input "W28 D25 H34" at bounding box center [554, 135] width 260 height 20
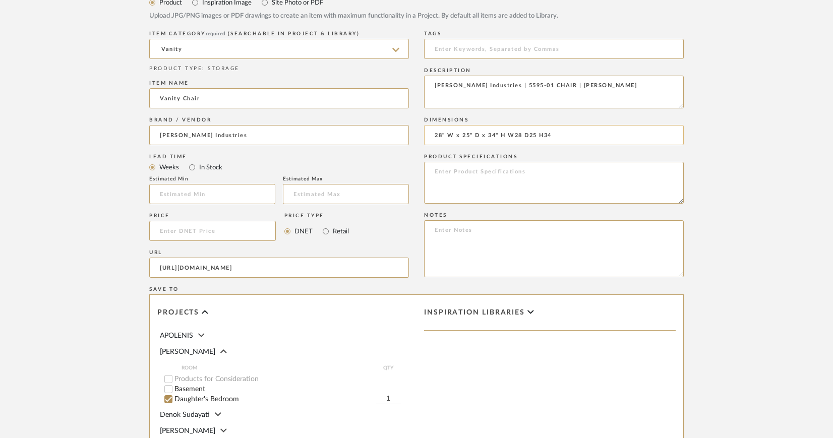
drag, startPoint x: 507, startPoint y: 134, endPoint x: 574, endPoint y: 135, distance: 67.6
click at [574, 135] on input "28" W x 25" D x 34" H W28 D25 H34" at bounding box center [554, 135] width 260 height 20
type input "28" W x 25" D x 34" H"
click at [511, 172] on textarea at bounding box center [554, 183] width 260 height 42
paste textarea "STANDARD WITH Topstitching Cushion - naturalLEE Oak Frame"
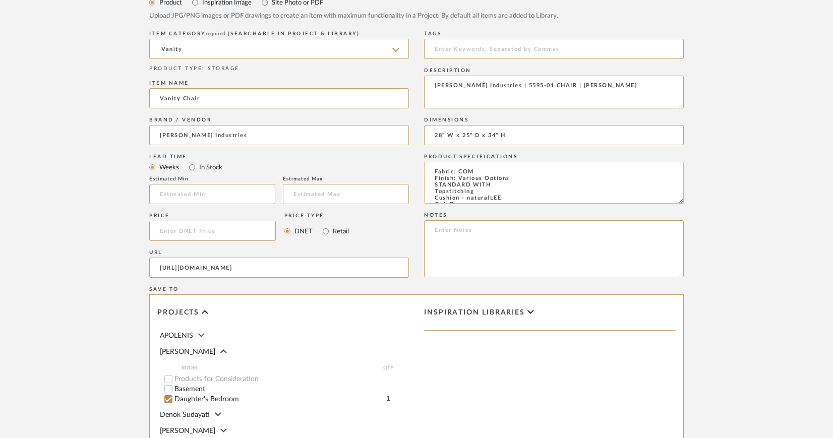
scroll to position [6, 0]
click at [489, 178] on textarea "Fabric: COM Finish: Various Options STANDARD WITH Topstitching Cushion - natura…" at bounding box center [554, 183] width 260 height 42
click at [435, 188] on textarea "Fabric: COM Finish: Various Options Standards With Topstitching Cushion - natur…" at bounding box center [554, 183] width 260 height 42
click at [527, 186] on textarea "Fabric: COM Finish: Various Options Standards With Topstitching Cushion - natur…" at bounding box center [554, 183] width 260 height 42
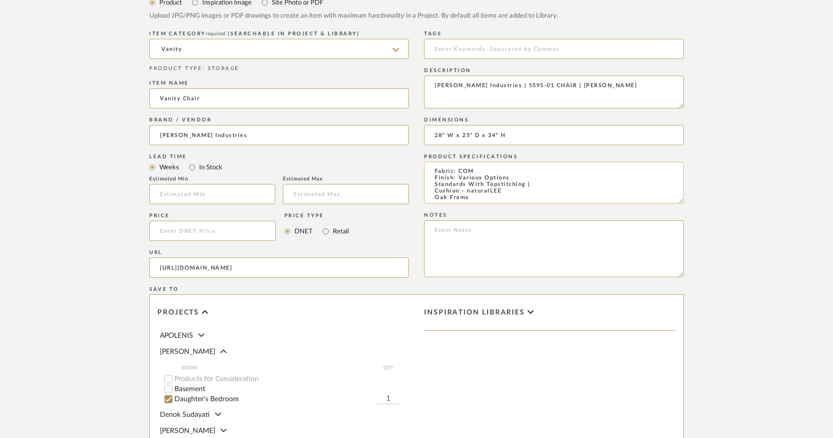
click at [435, 190] on textarea "Fabric: COM Finish: Various Options Standards With Topstitching | Cushion - nat…" at bounding box center [554, 183] width 260 height 42
drag, startPoint x: 436, startPoint y: 193, endPoint x: 505, endPoint y: 193, distance: 68.6
click at [505, 193] on textarea "Fabric: COM Finish: Various Options Standards With Topstitching | Cushion - nat…" at bounding box center [554, 183] width 260 height 42
click at [435, 196] on textarea "Fabric: COM Finish: Various Options Standards With Topstitching | Oak Frame" at bounding box center [554, 183] width 260 height 42
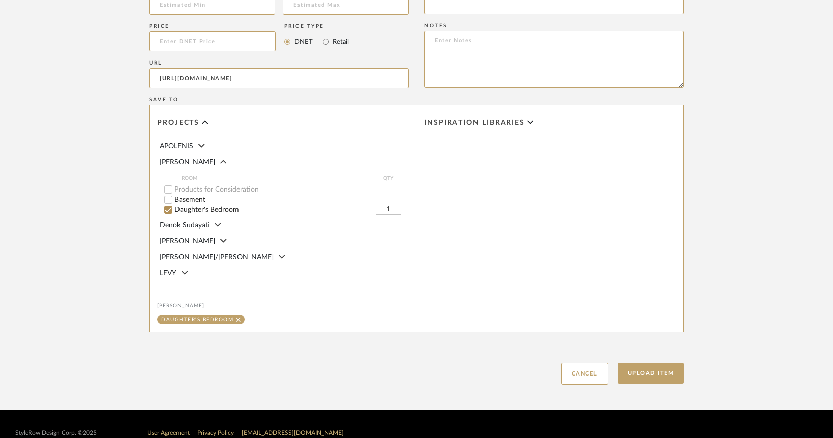
scroll to position [678, 0]
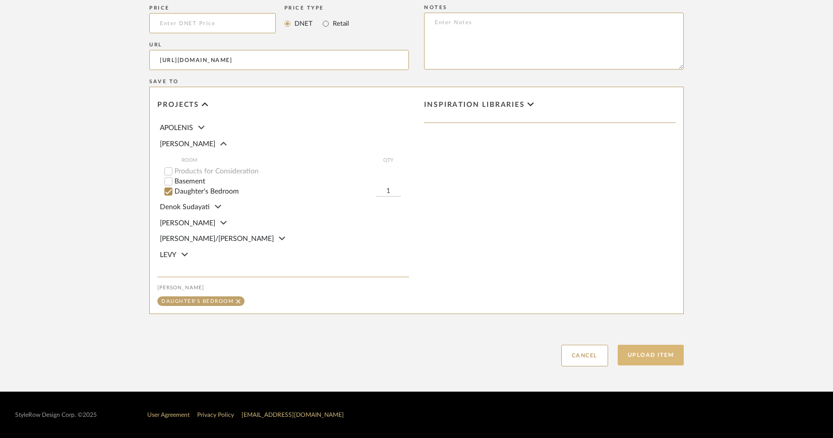
type textarea "Fabric: COM Finish: Various Options Standards With Topstitching | Oak Frame"
click at [670, 356] on button "Upload Item" at bounding box center [651, 355] width 67 height 21
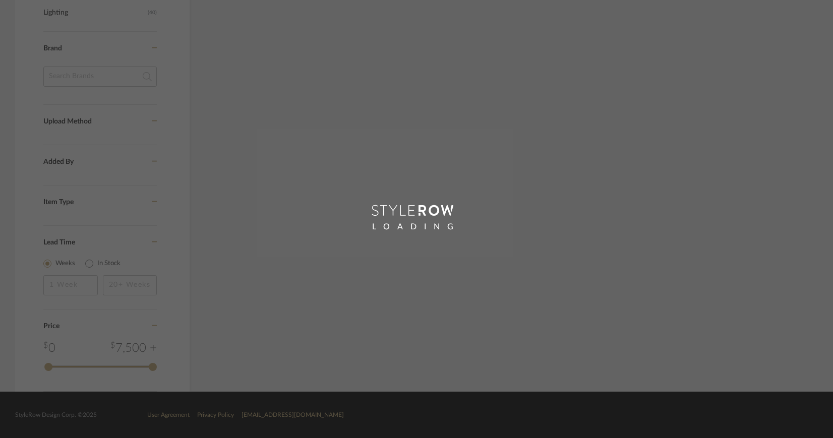
scroll to position [612, 0]
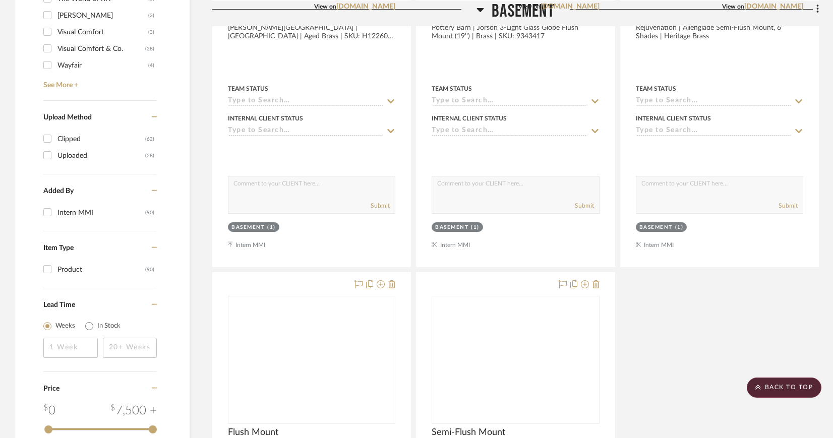
scroll to position [1660, 0]
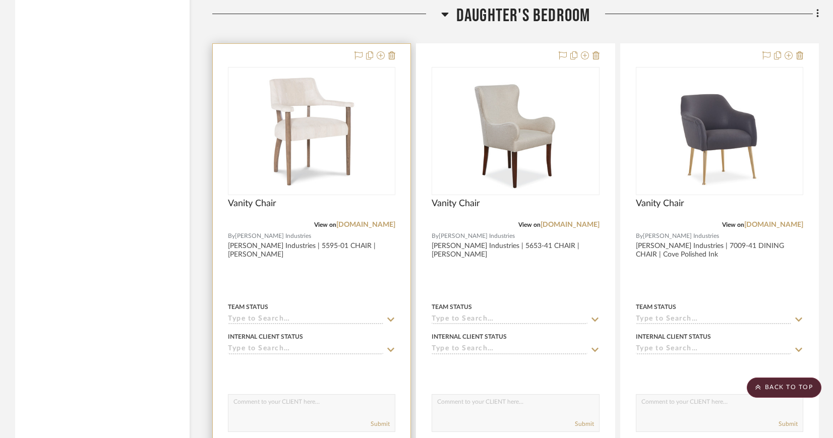
click at [308, 130] on img "0" at bounding box center [311, 131] width 101 height 126
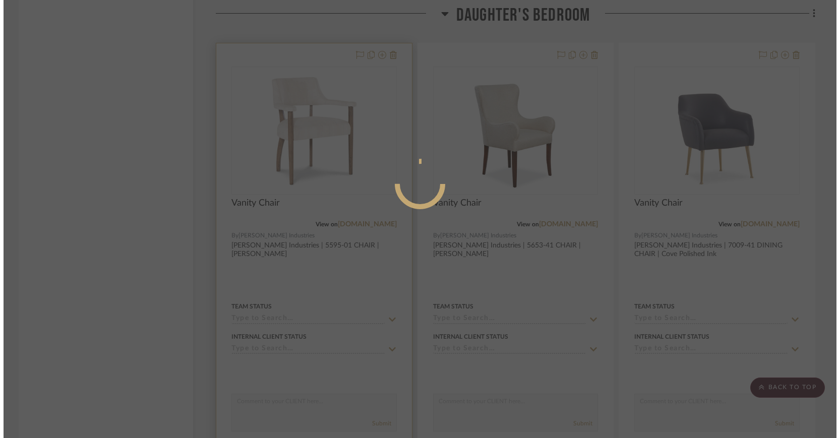
scroll to position [0, 0]
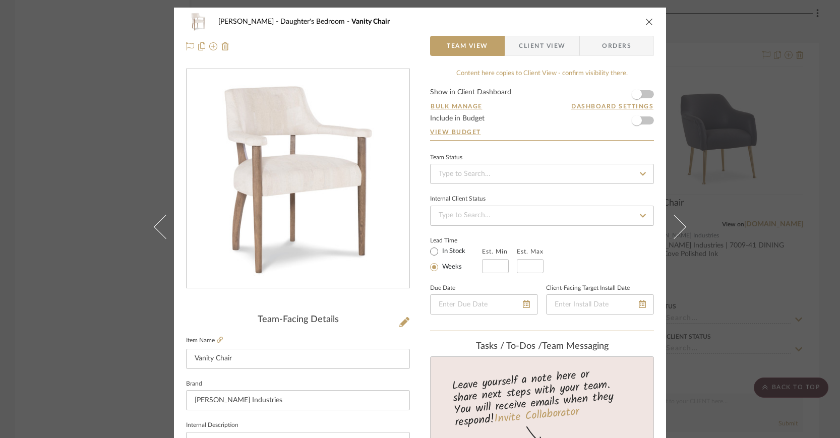
click at [538, 42] on span "Client View" at bounding box center [542, 46] width 46 height 20
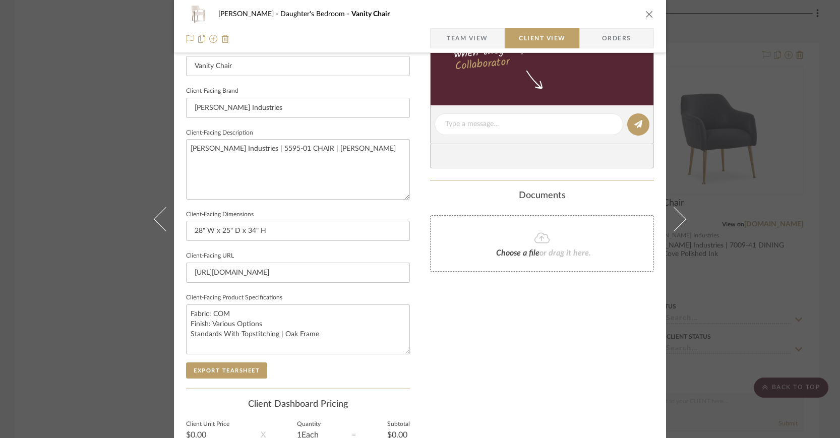
scroll to position [291, 0]
click at [231, 368] on button "Export Tearsheet" at bounding box center [226, 370] width 81 height 16
click at [647, 12] on icon "close" at bounding box center [649, 14] width 8 height 8
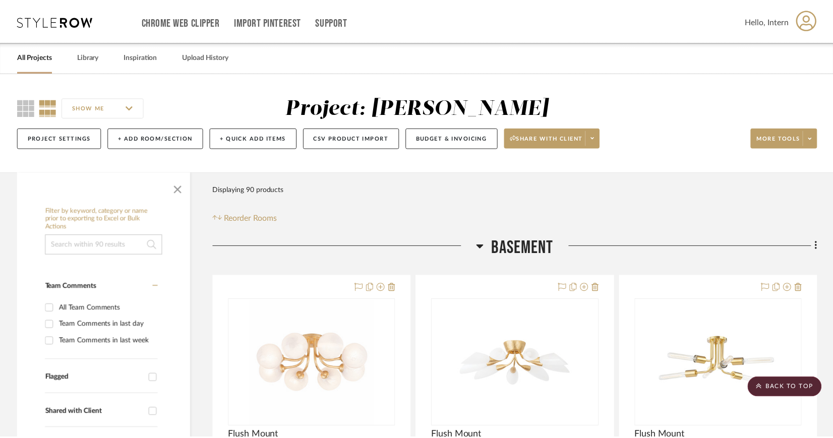
scroll to position [1660, 0]
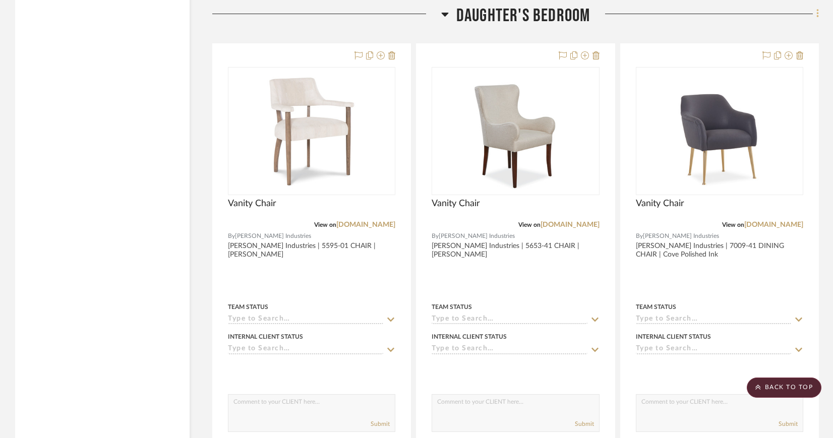
click at [816, 8] on icon at bounding box center [817, 13] width 3 height 11
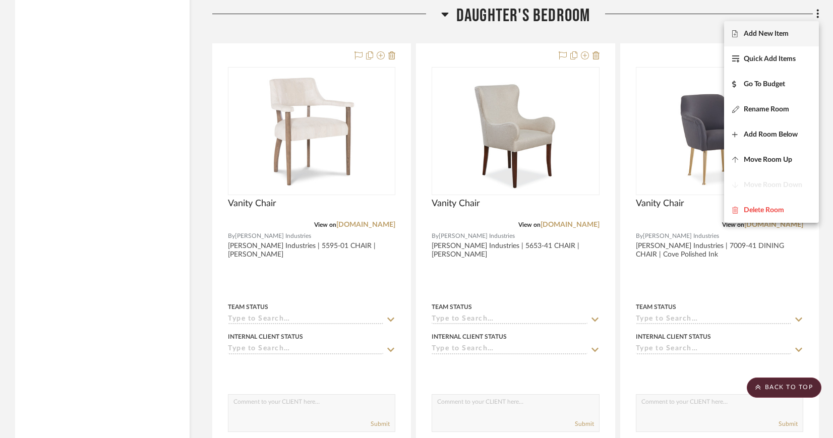
click at [796, 32] on span "Add New Item" at bounding box center [771, 34] width 79 height 9
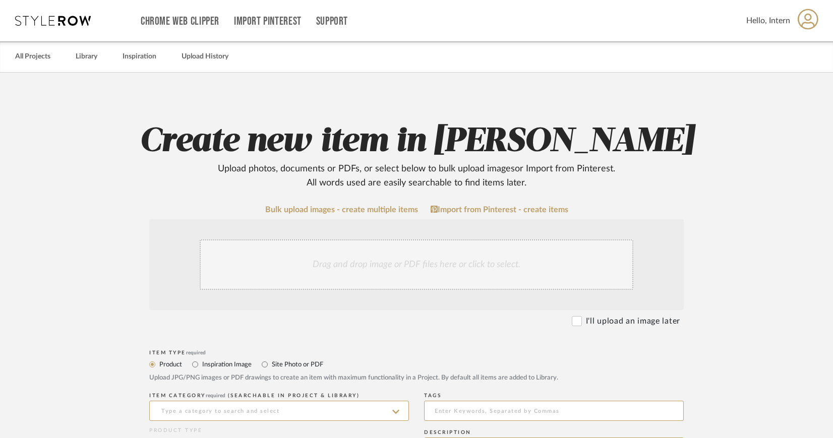
click at [399, 256] on div "Drag and drop image or PDF files here or click to select." at bounding box center [417, 264] width 434 height 50
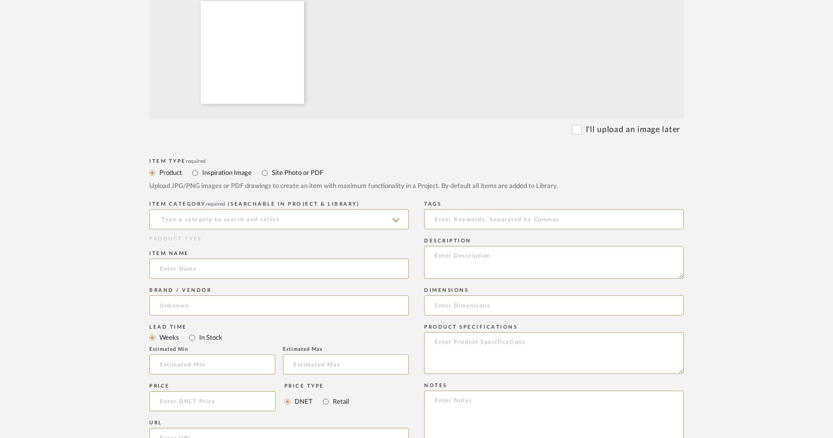
scroll to position [308, 0]
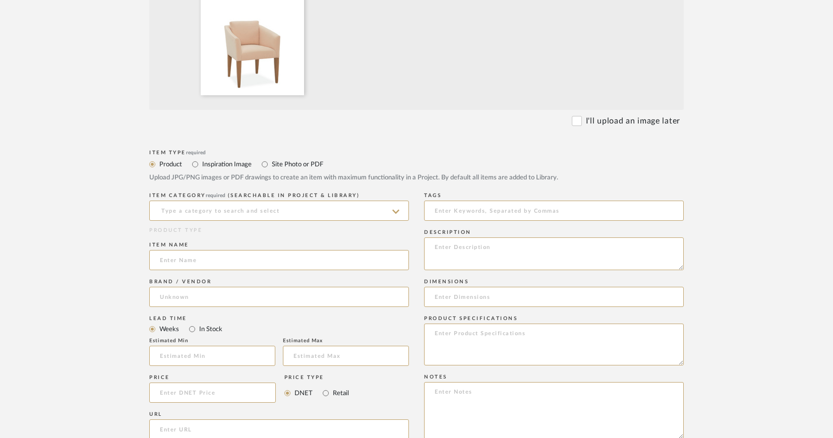
click at [394, 212] on icon at bounding box center [395, 212] width 7 height 4
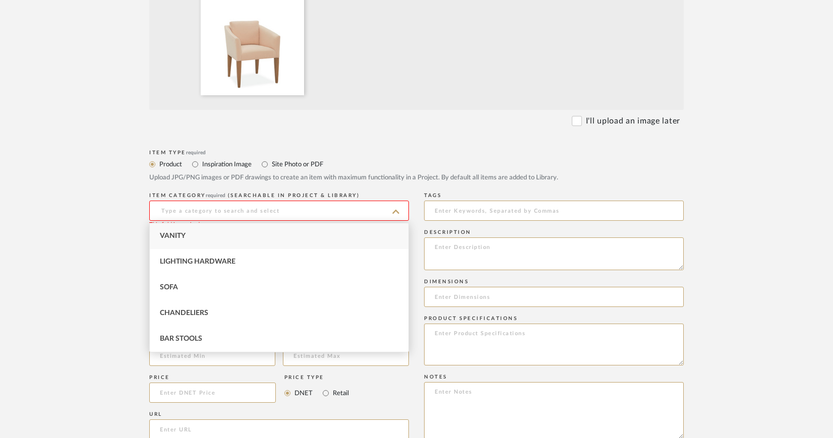
click at [220, 231] on div "Vanity" at bounding box center [279, 236] width 259 height 26
type input "Vanity"
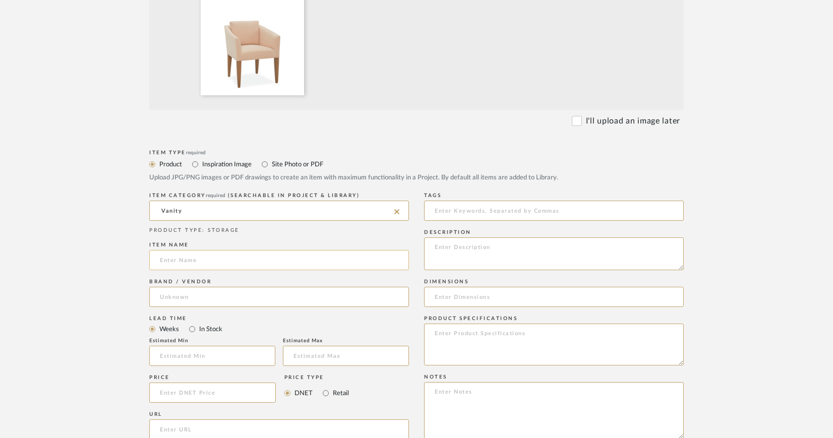
click at [211, 264] on input at bounding box center [279, 260] width 260 height 20
type input "Vanity Chair"
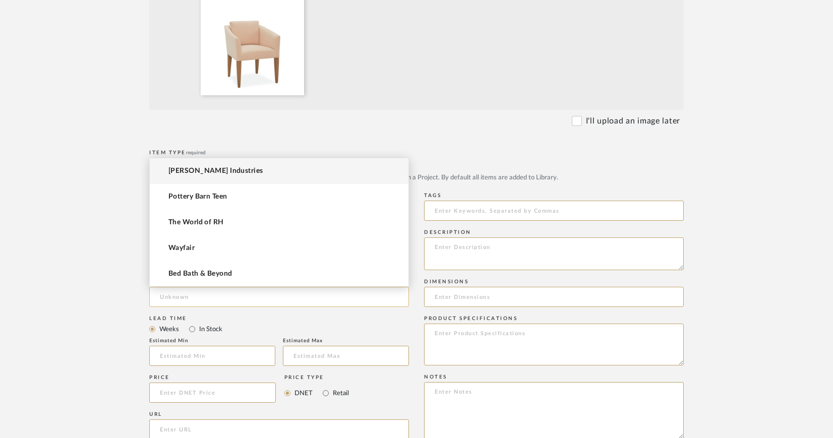
click at [244, 298] on input at bounding box center [279, 297] width 260 height 20
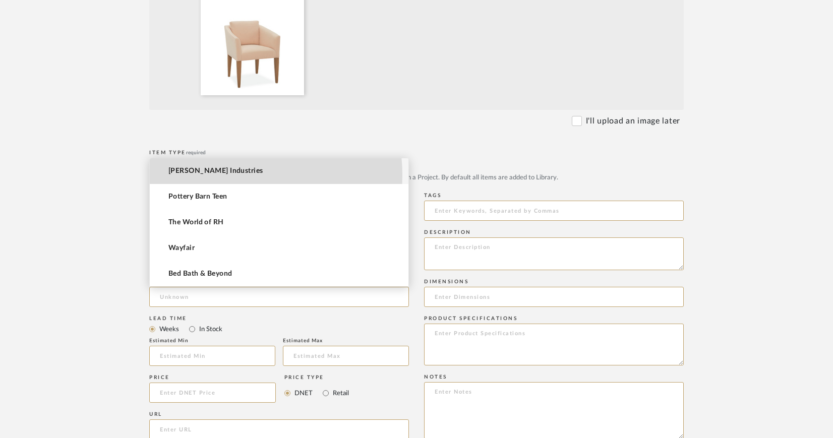
click at [223, 175] on mat-option "[PERSON_NAME] Industries" at bounding box center [279, 171] width 259 height 26
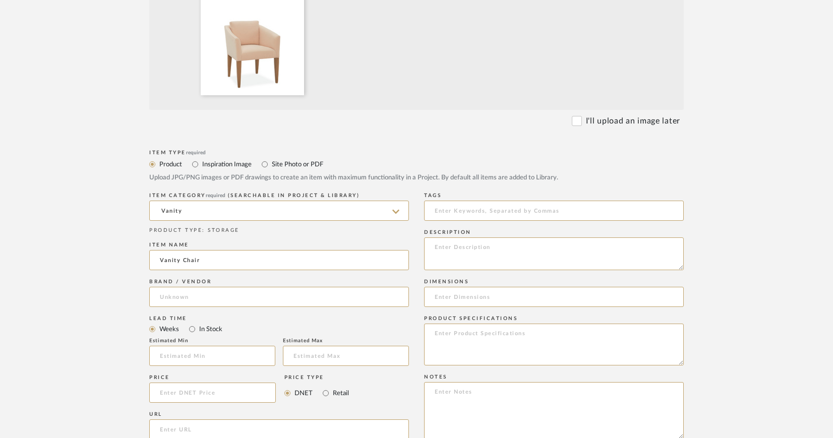
type input "[PERSON_NAME] Industries"
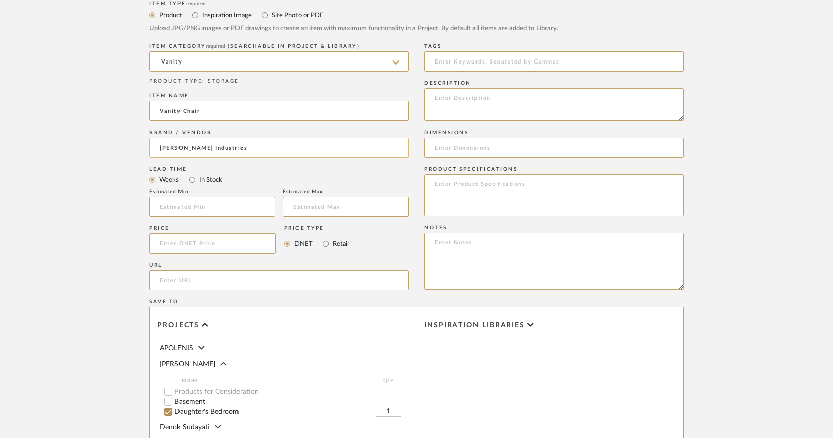
scroll to position [466, 0]
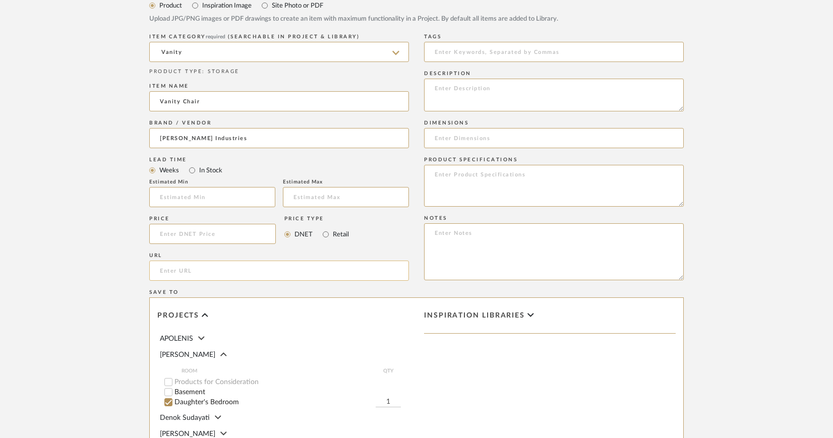
click at [230, 276] on input "url" at bounding box center [279, 271] width 260 height 20
paste input "https://www.leeindustries.com/Product/Detail/DINING/CHAIR/5553-01"
type input "https://www.leeindustries.com/Product/Detail/DINING/CHAIR/5553-01"
click at [463, 86] on textarea at bounding box center [554, 95] width 260 height 33
click at [437, 88] on textarea "lee Industries |" at bounding box center [554, 95] width 260 height 33
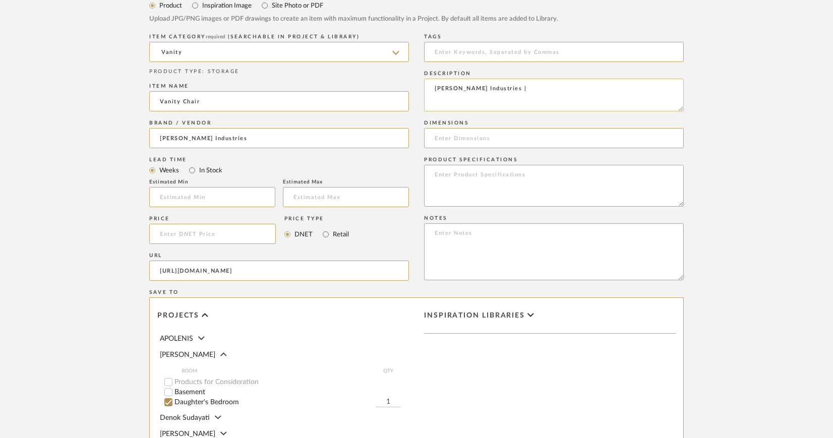
click at [516, 88] on textarea "Lee Industries |" at bounding box center [554, 95] width 260 height 33
paste textarea "5553-01 CHAIR"
type textarea "Lee Industries | 5553-01 CHAIR |"
click at [449, 137] on input at bounding box center [554, 138] width 260 height 20
paste input "W25 D27 H31"
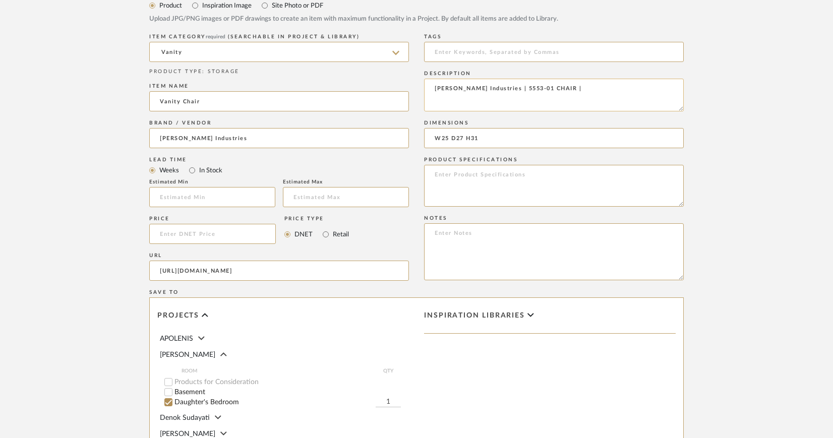
type input "W25 D27 H31"
click at [545, 94] on textarea "Lee Industries | 5553-01 CHAIR |" at bounding box center [554, 95] width 260 height 33
type textarea "[PERSON_NAME] Industries | 5553-01 CHAIR"
click at [435, 138] on input "W25 D27 H31" at bounding box center [554, 138] width 260 height 20
drag, startPoint x: 509, startPoint y: 139, endPoint x: 580, endPoint y: 140, distance: 70.6
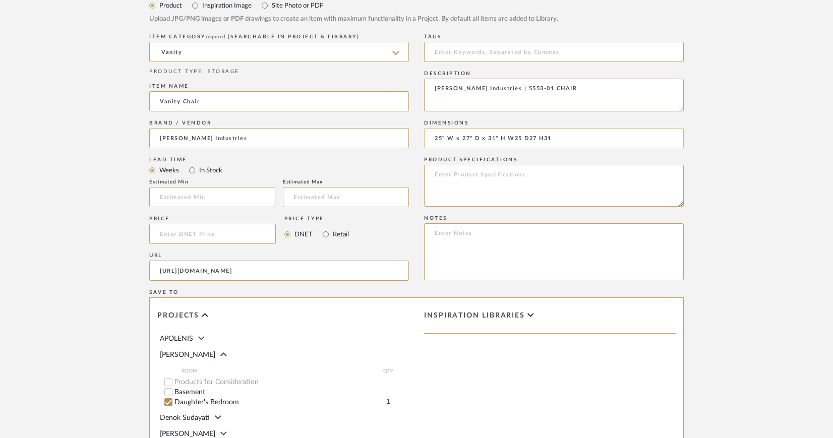
click at [580, 140] on input "25" W x 27" D x 31" H W25 D27 H31" at bounding box center [554, 138] width 260 height 20
type input "25" W x 27" D x 31" H"
click at [550, 182] on textarea at bounding box center [554, 186] width 260 height 42
paste textarea "STANDARD WITH Topstitching Poly Down Back Cushion - naturalLEE Oak Base"
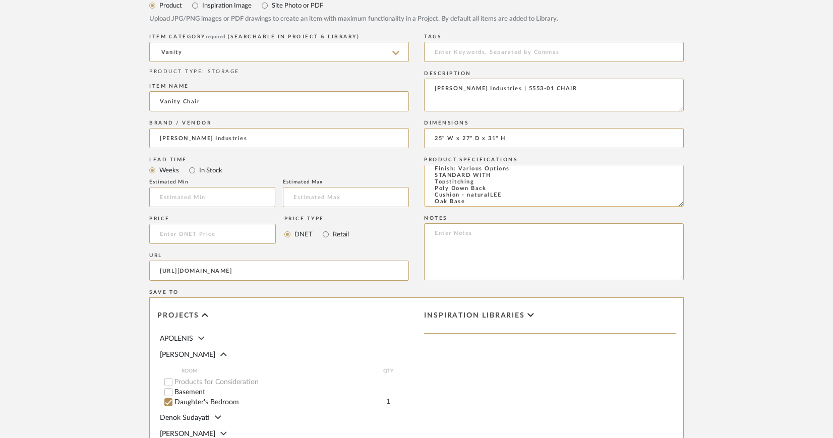
click at [492, 177] on textarea "Fabric: COM Finish: Various Options STANDARD WITH Topstitching Poly Down Back C…" at bounding box center [554, 186] width 260 height 42
click at [435, 182] on textarea "Fabric: COM Finish: Various Options Standard With Topstitching Poly Down Back C…" at bounding box center [554, 186] width 260 height 42
click at [535, 179] on textarea "Fabric: COM Finish: Various Options Standard With Topstitching Poly Down Back C…" at bounding box center [554, 186] width 260 height 42
click at [435, 187] on textarea "Fabric: COM Finish: Various Options Standard With Topstitching | Poly Down Back…" at bounding box center [554, 186] width 260 height 42
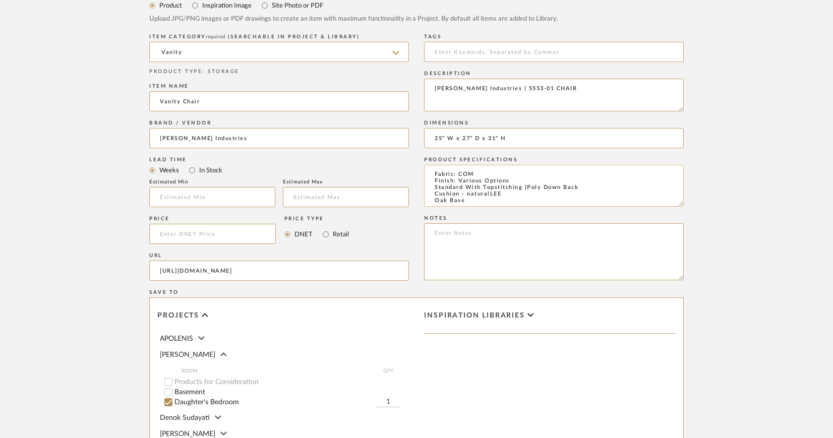
scroll to position [2, 0]
click at [586, 187] on textarea "Fabric: COM Finish: Various Options Standard With Topstitching | Poly Down Back…" at bounding box center [554, 186] width 260 height 42
drag, startPoint x: 435, startPoint y: 195, endPoint x: 503, endPoint y: 192, distance: 68.6
click at [503, 192] on textarea "Fabric: COM Finish: Various Options Standard With Topstitching | Poly Down Back…" at bounding box center [554, 186] width 260 height 42
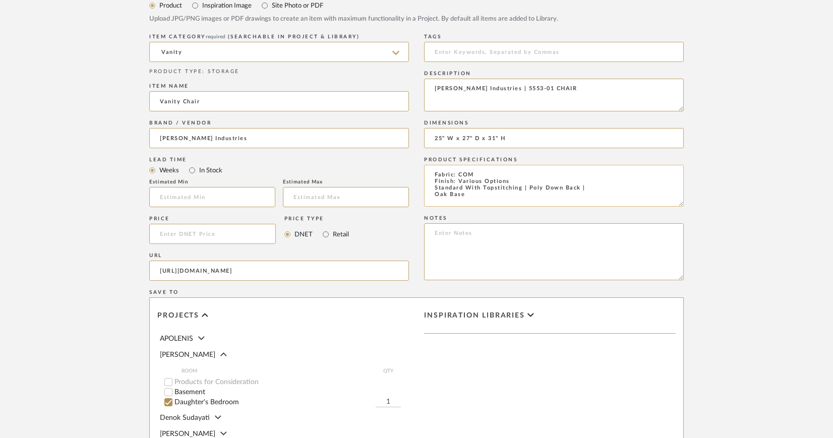
click at [434, 194] on textarea "Fabric: COM Finish: Various Options Standard With Topstitching | Poly Down Back…" at bounding box center [554, 186] width 260 height 42
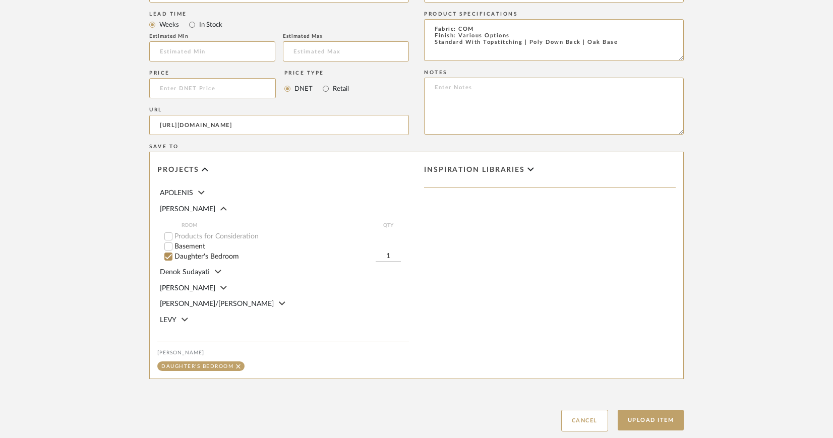
scroll to position [678, 0]
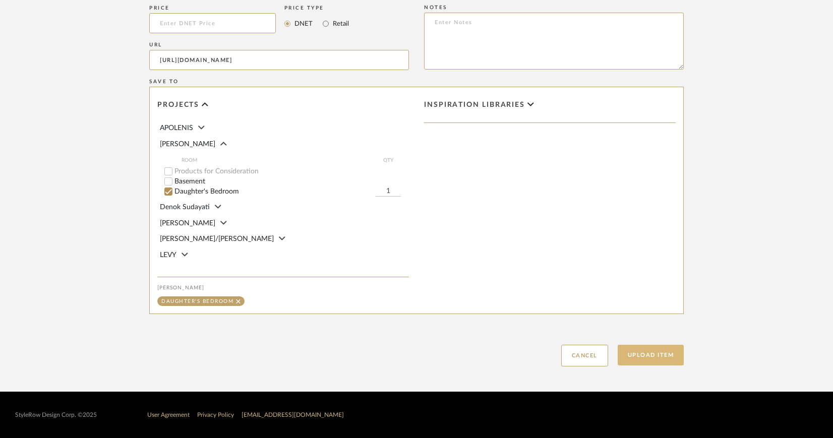
type textarea "Fabric: COM Finish: Various Options Standard With Topstitching | Poly Down Back…"
click at [664, 356] on button "Upload Item" at bounding box center [651, 355] width 67 height 21
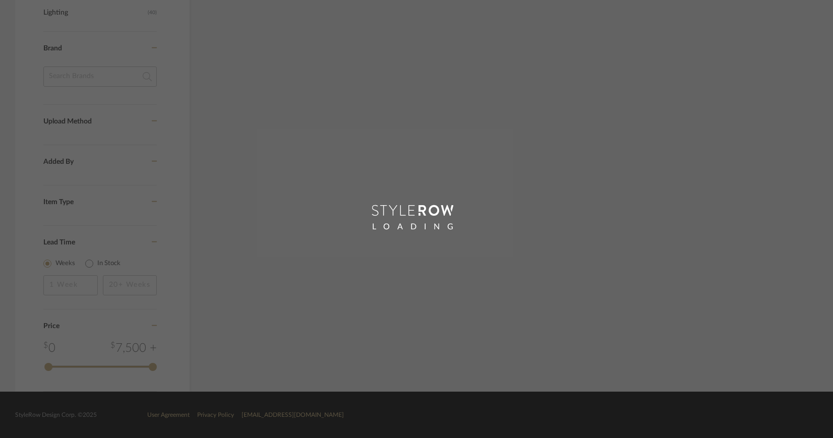
scroll to position [597, 0]
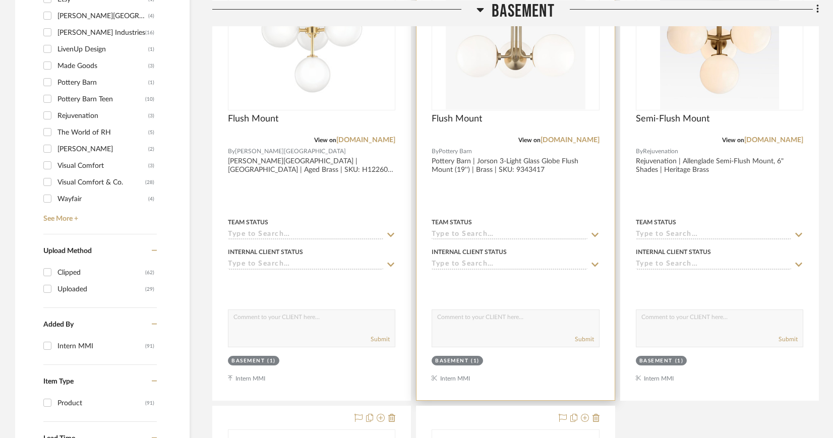
scroll to position [1660, 0]
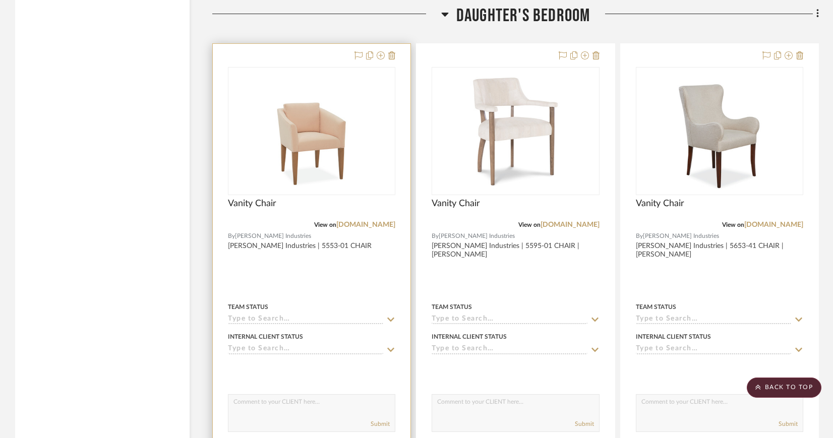
click at [299, 124] on img "0" at bounding box center [311, 131] width 101 height 126
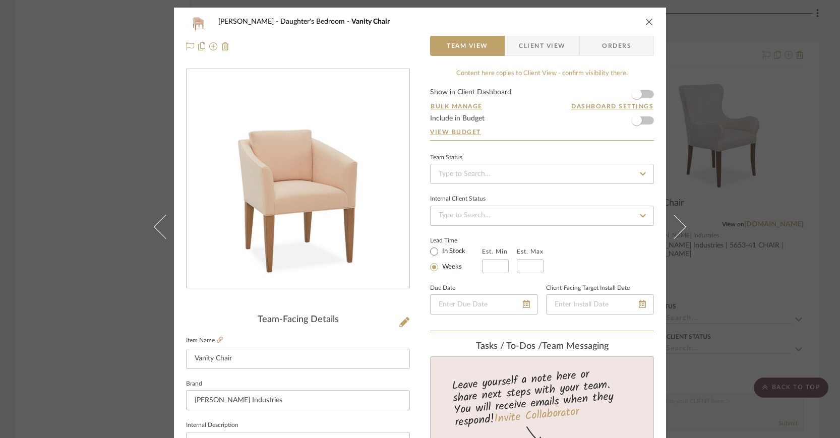
click at [536, 41] on span "Client View" at bounding box center [542, 46] width 46 height 20
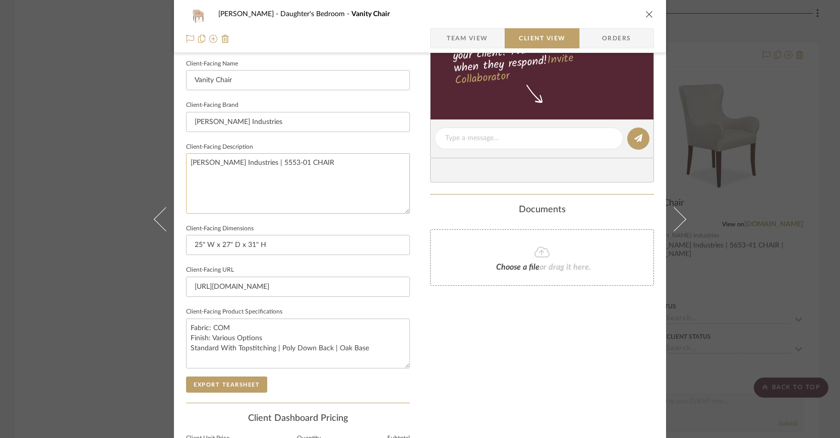
scroll to position [330, 0]
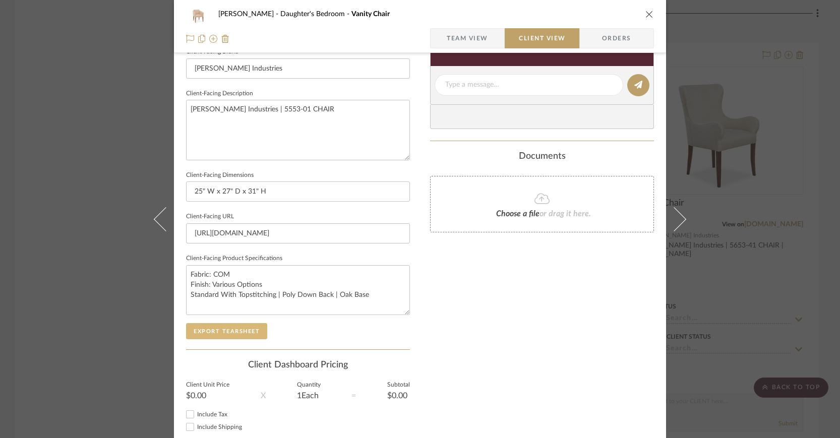
click at [234, 334] on button "Export Tearsheet" at bounding box center [226, 331] width 81 height 16
click at [648, 15] on icon "close" at bounding box center [649, 14] width 8 height 8
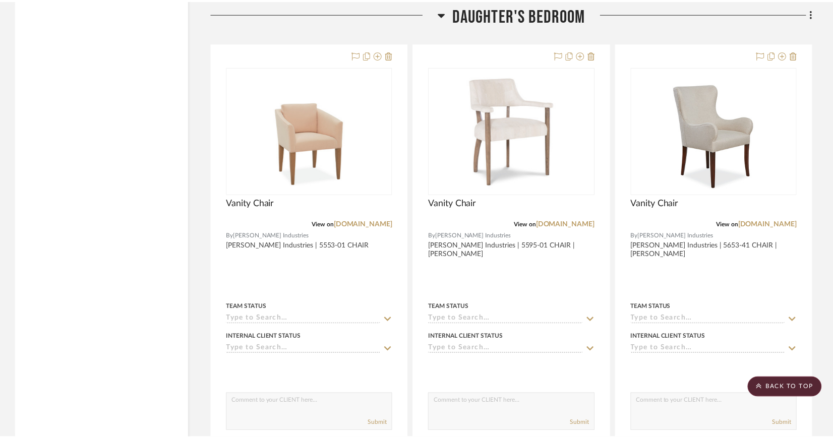
scroll to position [1660, 0]
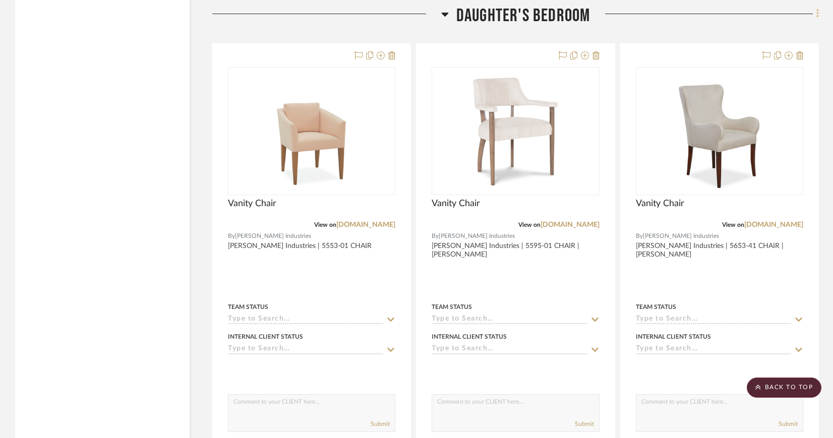
click at [817, 12] on icon at bounding box center [817, 13] width 3 height 11
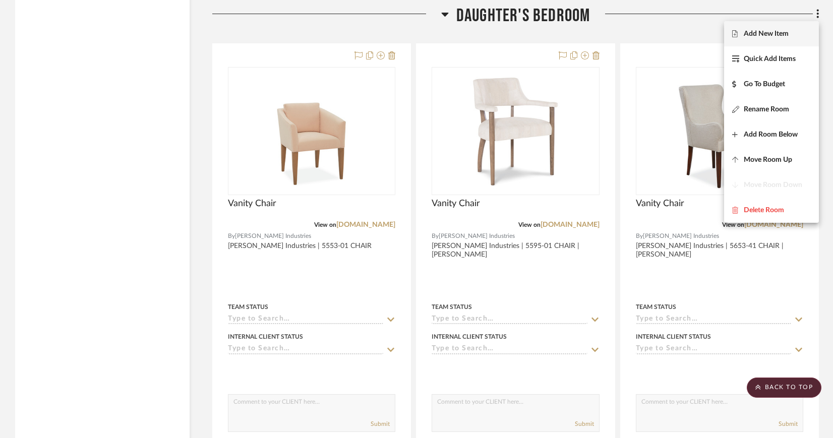
click at [792, 38] on button "Add New Item" at bounding box center [771, 33] width 95 height 25
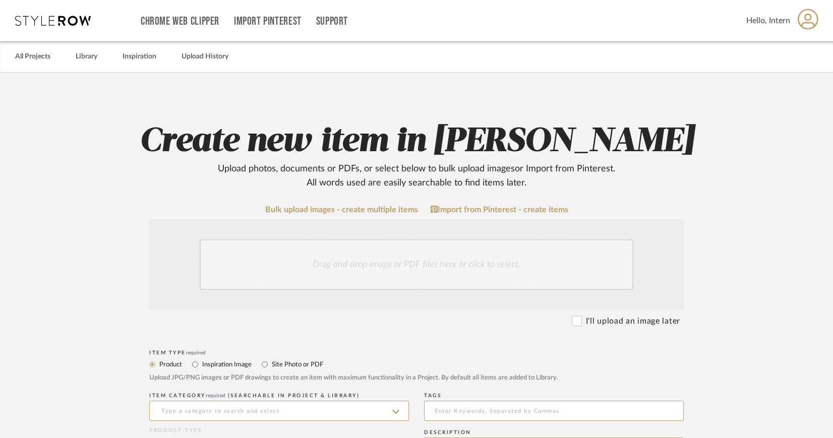
click at [385, 255] on div "Drag and drop image or PDF files here or click to select." at bounding box center [417, 264] width 434 height 50
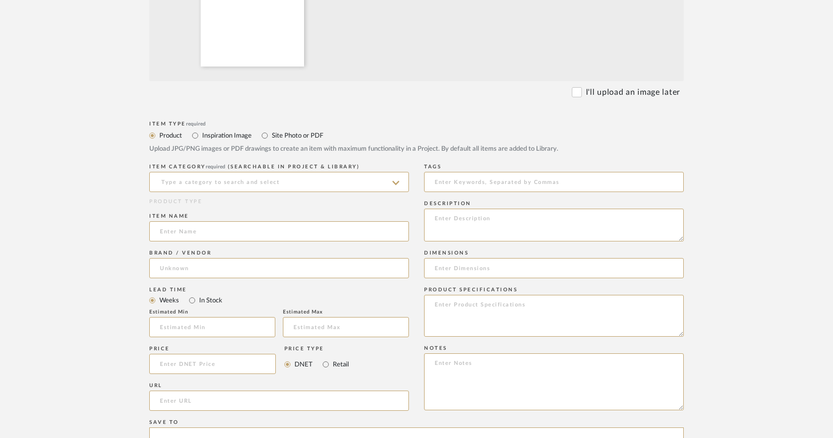
scroll to position [454, 0]
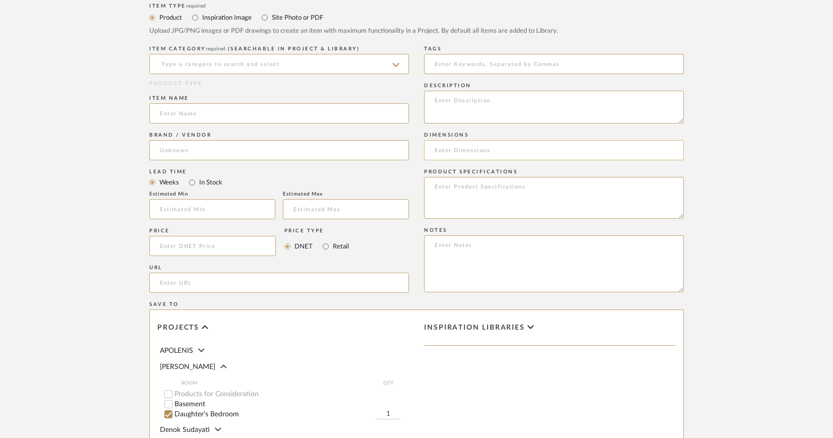
click at [461, 146] on input at bounding box center [554, 150] width 260 height 20
paste input "W23 D25 H37"
type input "W23 D25 H37"
click at [398, 65] on icon at bounding box center [395, 65] width 7 height 8
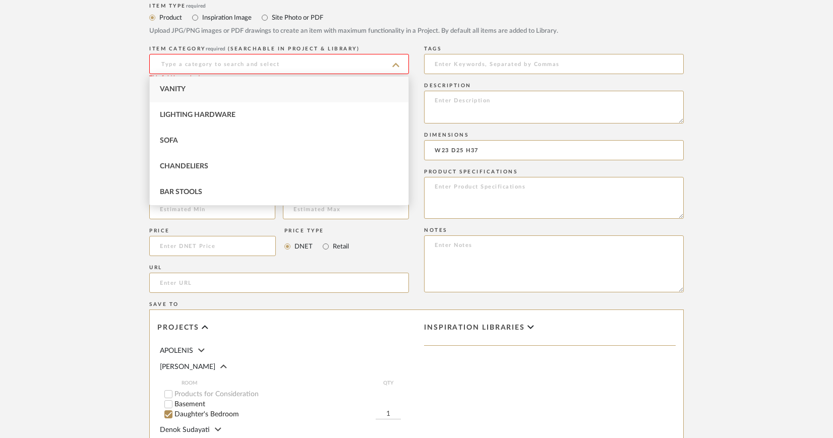
click at [228, 94] on div "Vanity" at bounding box center [279, 90] width 259 height 26
type input "Vanity"
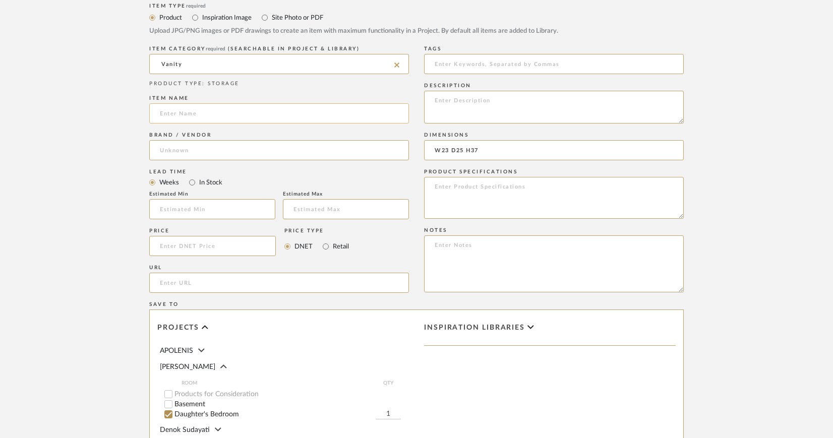
click at [223, 114] on input at bounding box center [279, 113] width 260 height 20
type input "C"
type input "Vanity Chair"
click at [216, 150] on input at bounding box center [279, 150] width 260 height 20
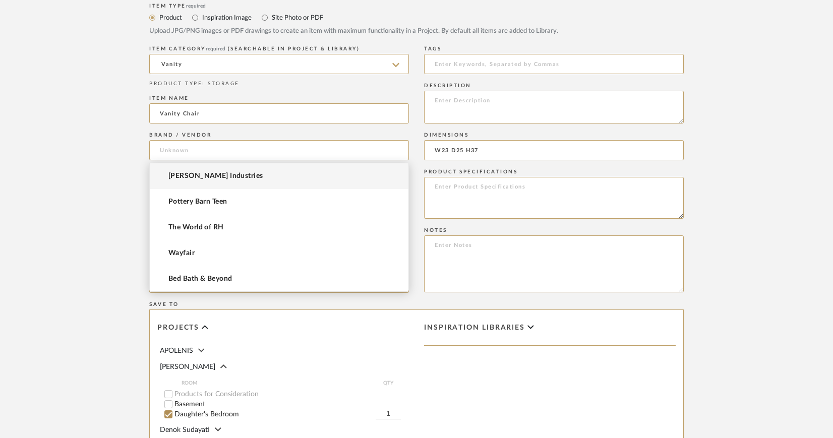
click at [201, 175] on span "[PERSON_NAME] Industries" at bounding box center [215, 176] width 95 height 9
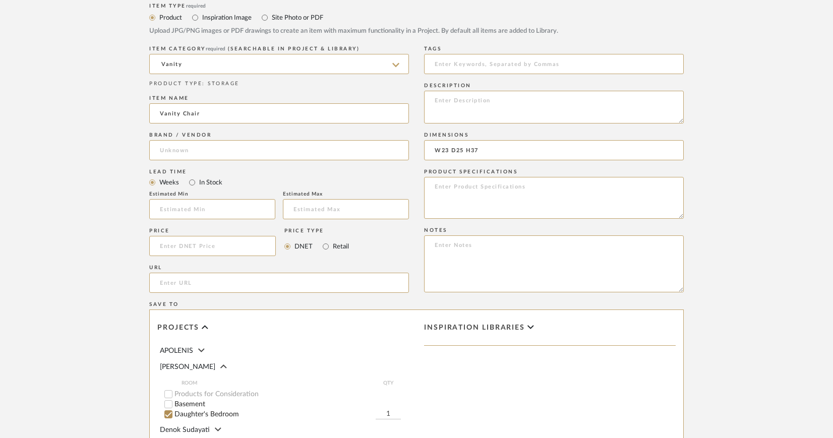
type input "[PERSON_NAME] Industries"
click at [193, 283] on input "url" at bounding box center [279, 283] width 260 height 20
click at [172, 283] on input "url" at bounding box center [279, 283] width 260 height 20
paste input "https://www.leeindustries.com/Product/Detail/DINING/DINING-CHAIR/4663-01"
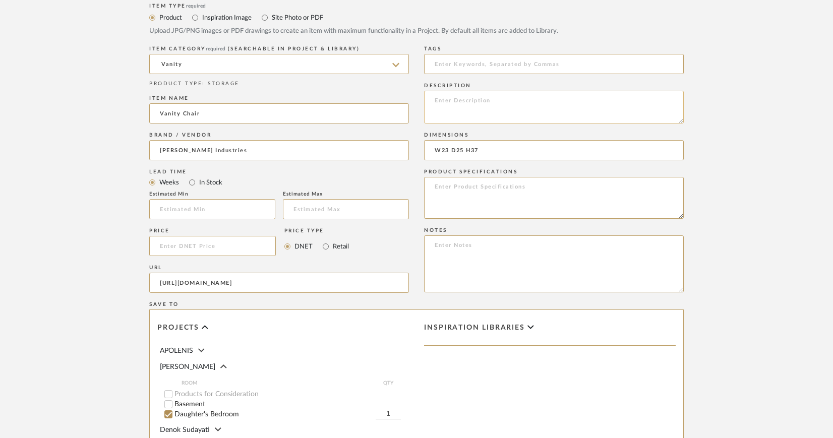
type input "https://www.leeindustries.com/Product/Detail/DINING/DINING-CHAIR/4663-01"
click at [460, 101] on textarea at bounding box center [554, 107] width 260 height 33
click at [458, 100] on textarea "Lee Infustries |" at bounding box center [554, 107] width 260 height 33
click at [491, 100] on textarea "Lee Industries |" at bounding box center [554, 107] width 260 height 33
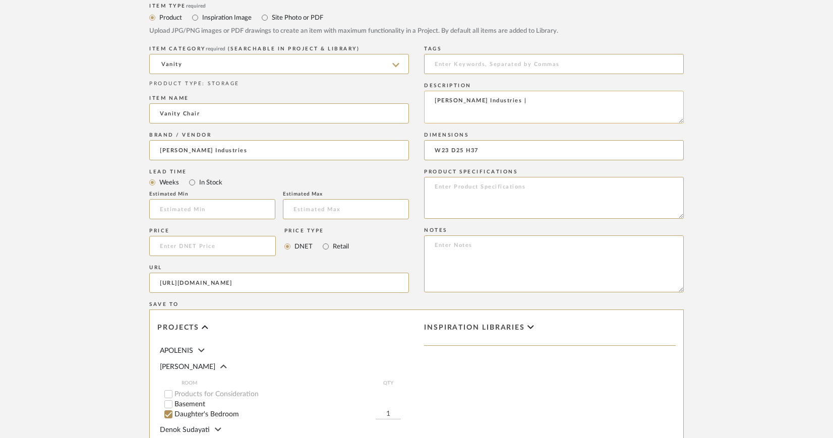
paste textarea "4663-01 DINING CHAIR"
paste textarea "Leander Slate"
type textarea "[PERSON_NAME] Industries | 4663-01 DINING CHAIR | [PERSON_NAME]"
click at [435, 150] on input "W23 D25 H37" at bounding box center [554, 150] width 260 height 20
drag, startPoint x: 509, startPoint y: 151, endPoint x: 553, endPoint y: 152, distance: 44.4
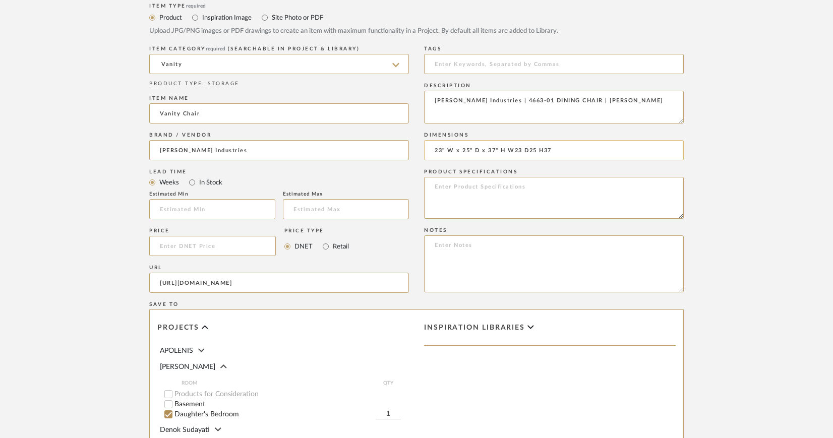
click at [553, 152] on input "23" W x 25" D x 37" H W23 D25 H37" at bounding box center [554, 150] width 260 height 20
type input "23" W x 25" D x 37" H"
click at [514, 192] on textarea at bounding box center [554, 198] width 260 height 42
paste textarea "STANDARD WITH Welt Around Base"
click at [436, 208] on textarea "Fabric: COM Finish: Various Options STANDARD WITH Welt Around Base" at bounding box center [554, 198] width 260 height 42
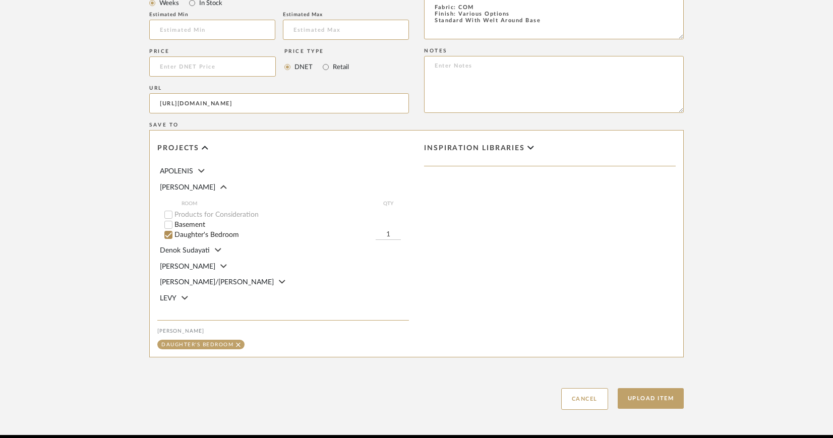
scroll to position [678, 0]
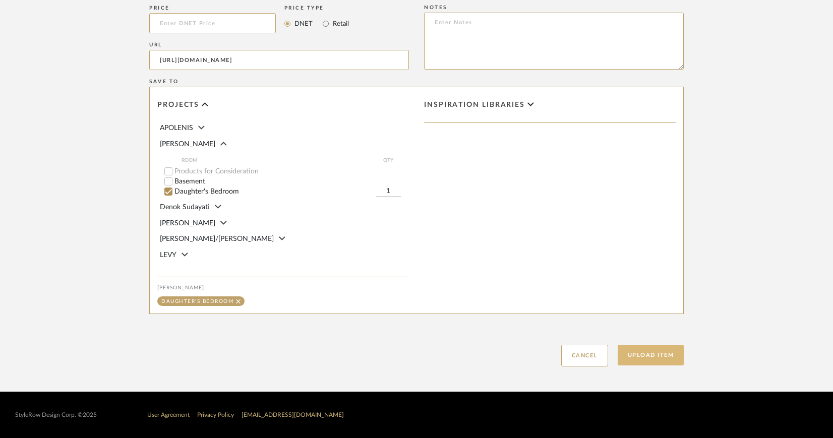
type textarea "Fabric: COM Finish: Various Options Standard With Welt Around Base"
click at [661, 359] on button "Upload Item" at bounding box center [651, 355] width 67 height 21
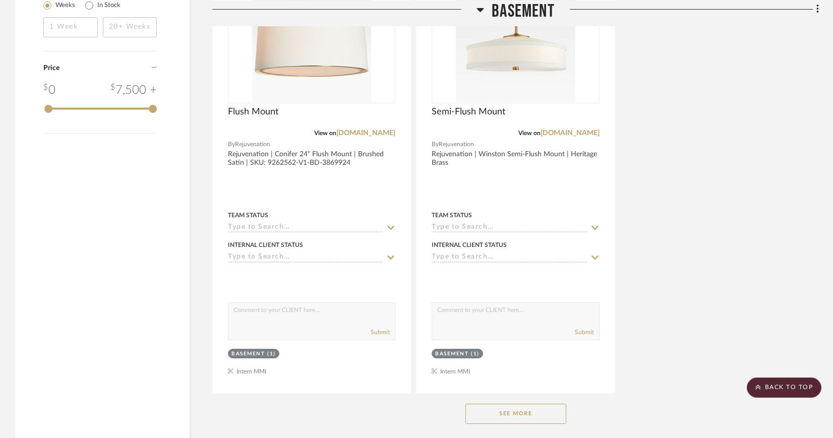
scroll to position [1660, 0]
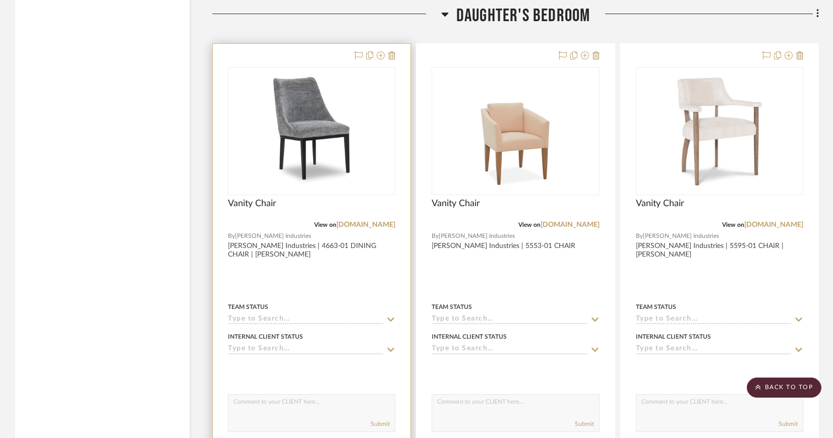
click at [324, 131] on img "0" at bounding box center [311, 131] width 101 height 126
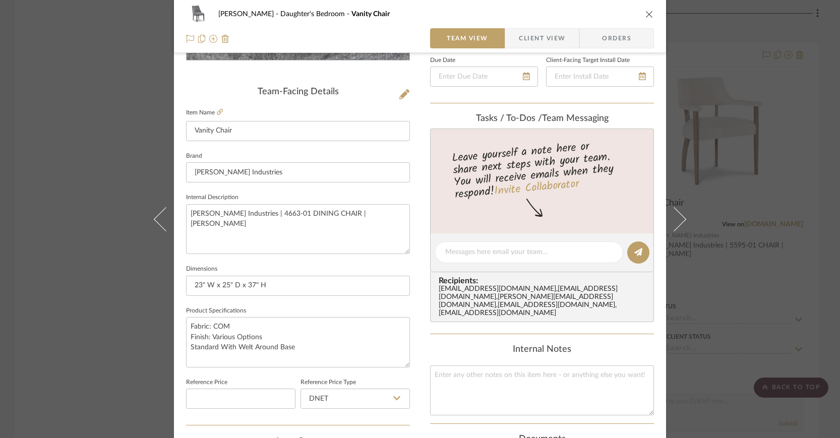
scroll to position [231, 0]
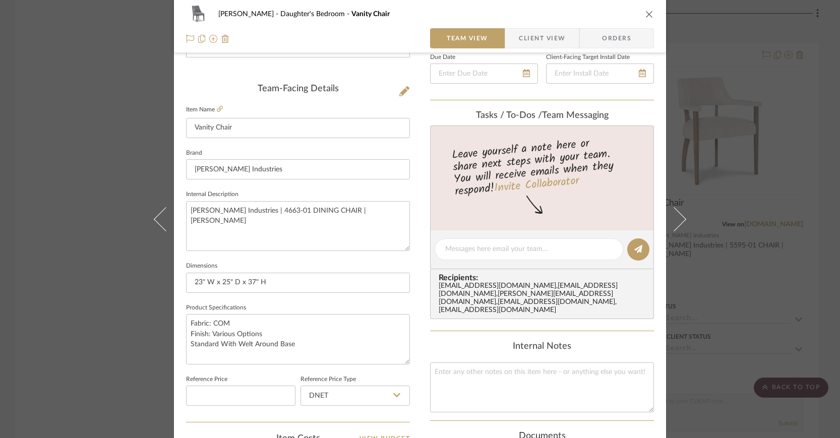
click at [525, 37] on span "Client View" at bounding box center [542, 38] width 46 height 20
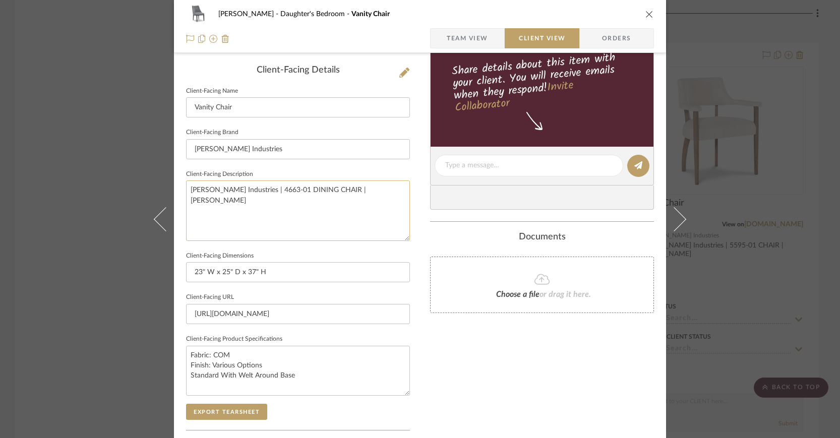
scroll to position [372, 0]
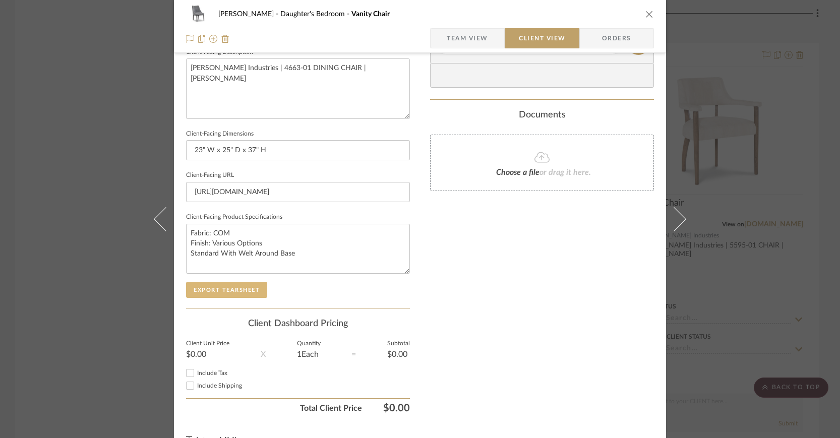
click at [257, 287] on button "Export Tearsheet" at bounding box center [226, 290] width 81 height 16
click at [649, 13] on icon "close" at bounding box center [649, 14] width 8 height 8
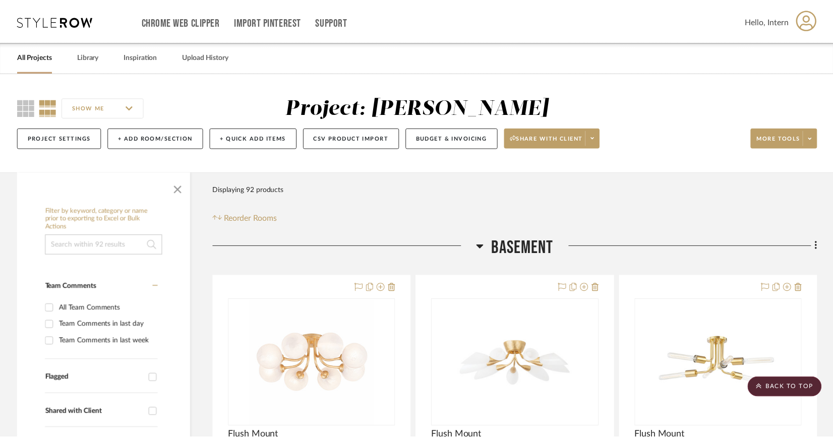
scroll to position [1660, 0]
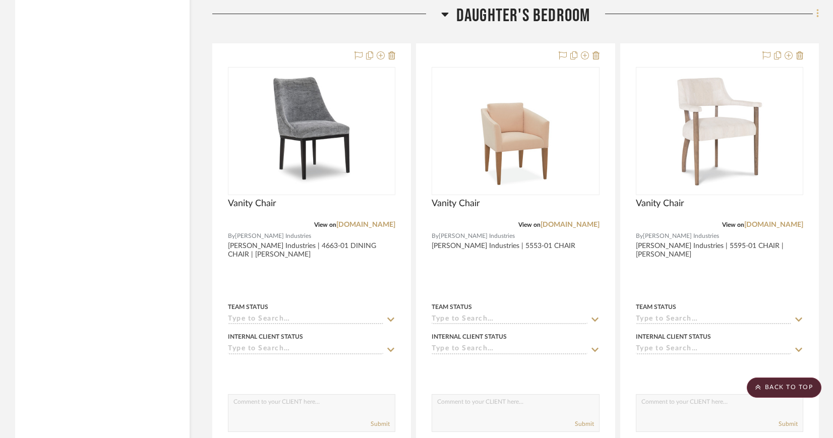
click at [817, 10] on icon at bounding box center [817, 14] width 2 height 9
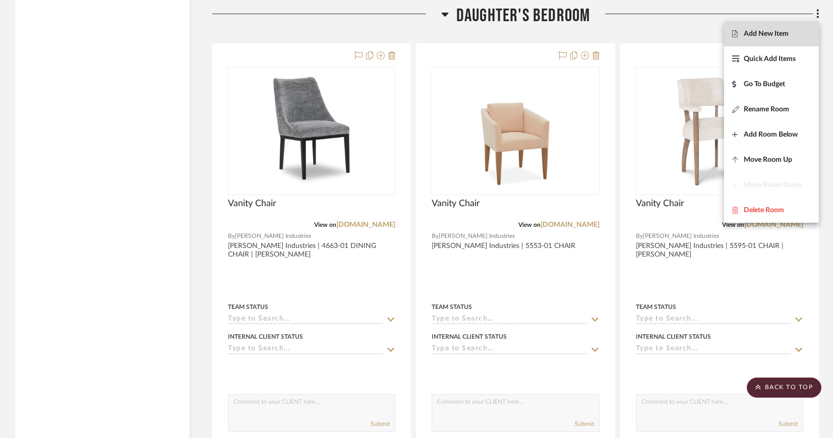
click at [792, 33] on span "Add New Item" at bounding box center [771, 34] width 79 height 9
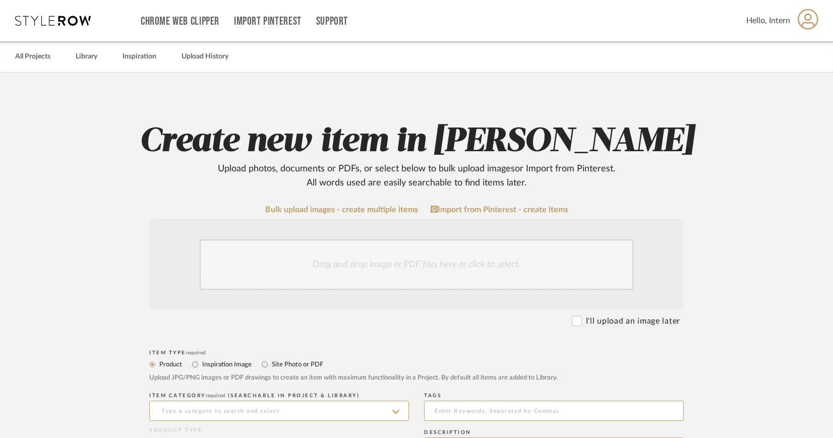
click at [431, 253] on div "Drag and drop image or PDF files here or click to select." at bounding box center [417, 264] width 434 height 50
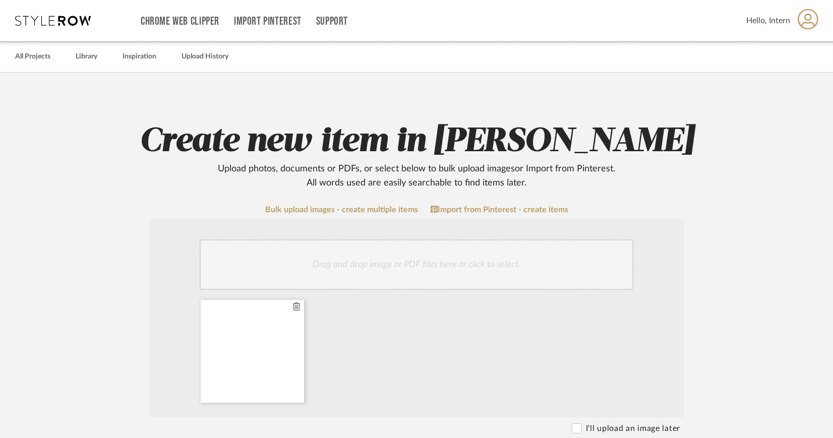
click at [295, 306] on icon at bounding box center [296, 306] width 7 height 8
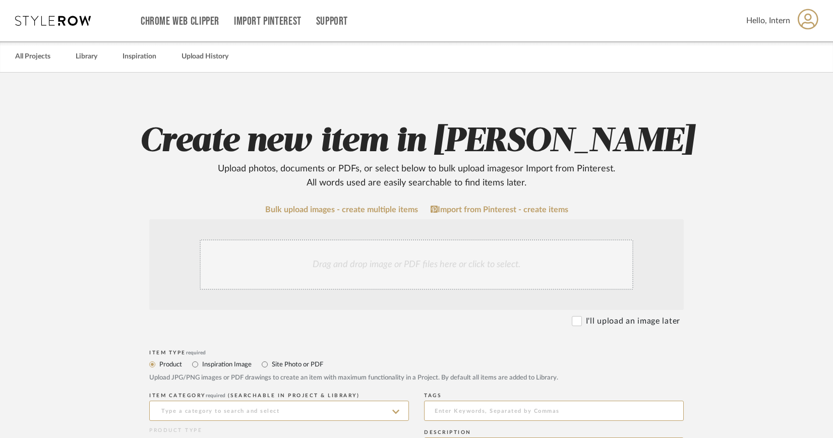
click at [398, 260] on div "Drag and drop image or PDF files here or click to select." at bounding box center [417, 264] width 434 height 50
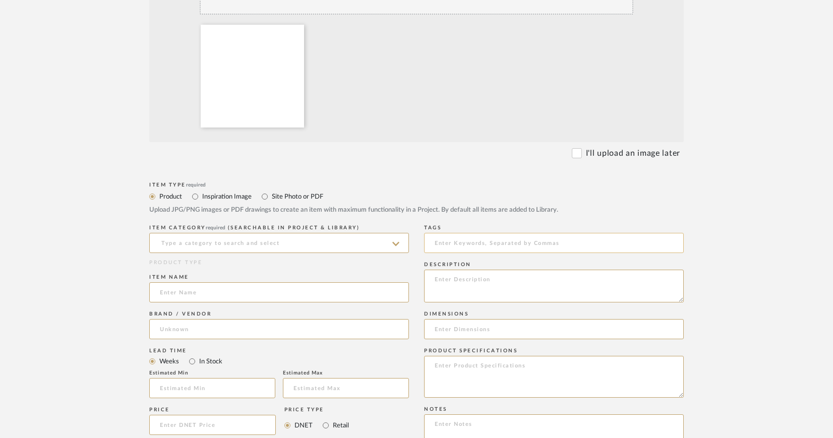
scroll to position [282, 0]
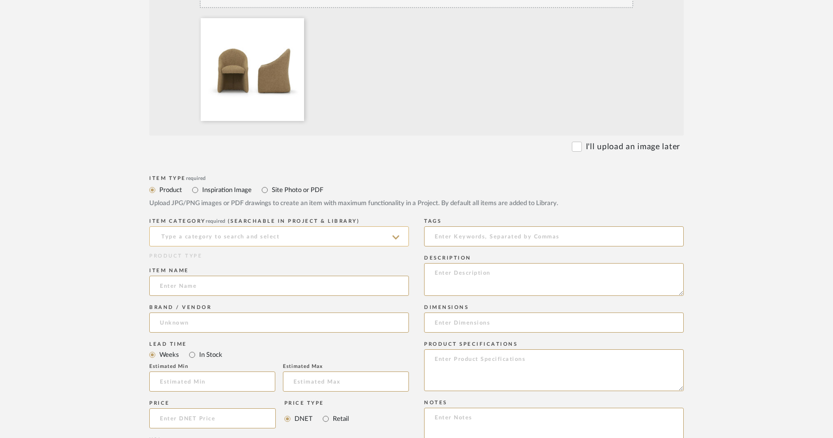
click at [279, 239] on input at bounding box center [279, 236] width 260 height 20
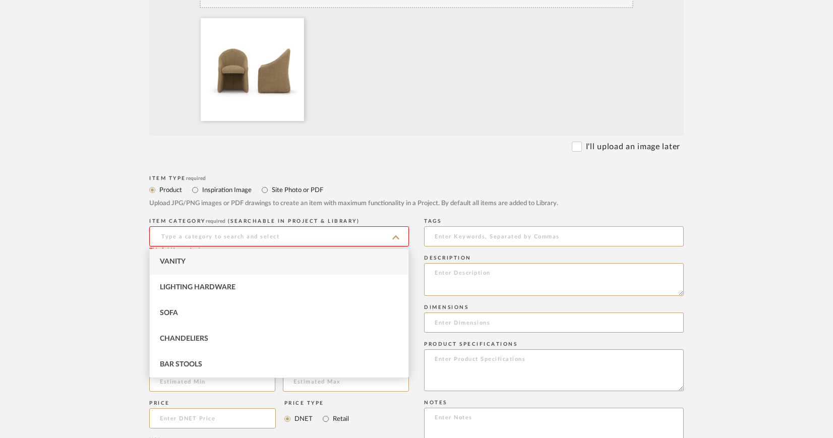
click at [202, 258] on div "Vanity" at bounding box center [279, 262] width 259 height 26
type input "Vanity"
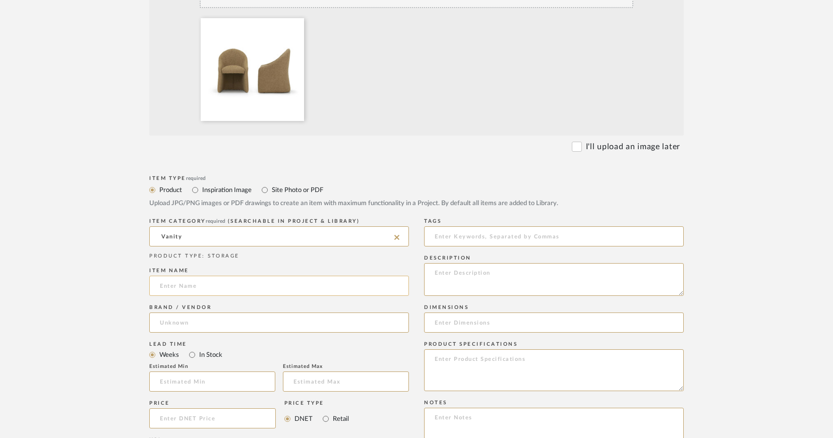
click at [198, 286] on input at bounding box center [279, 286] width 260 height 20
type input "Vanity Chair"
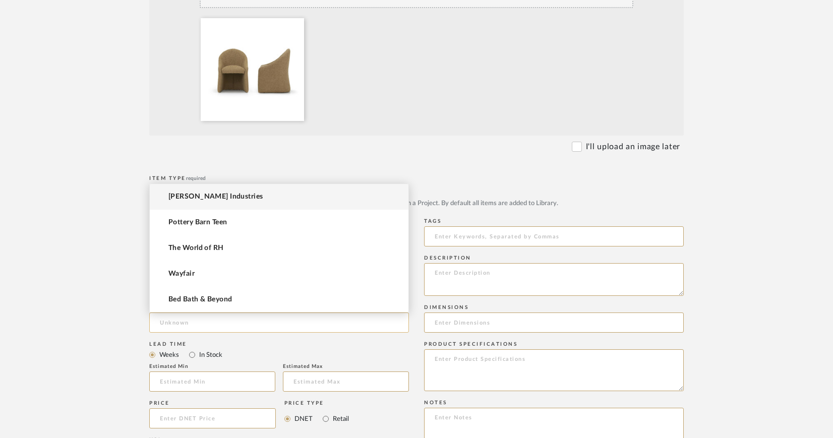
click at [225, 324] on input at bounding box center [279, 323] width 260 height 20
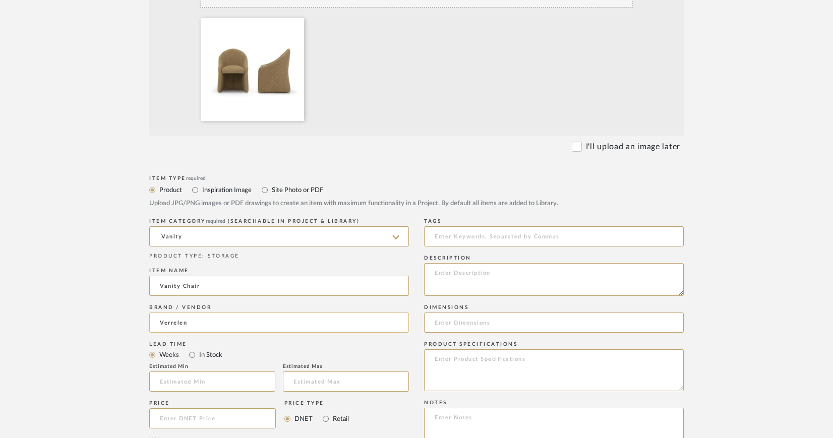
click at [187, 323] on input "Verrelen" at bounding box center [279, 323] width 260 height 20
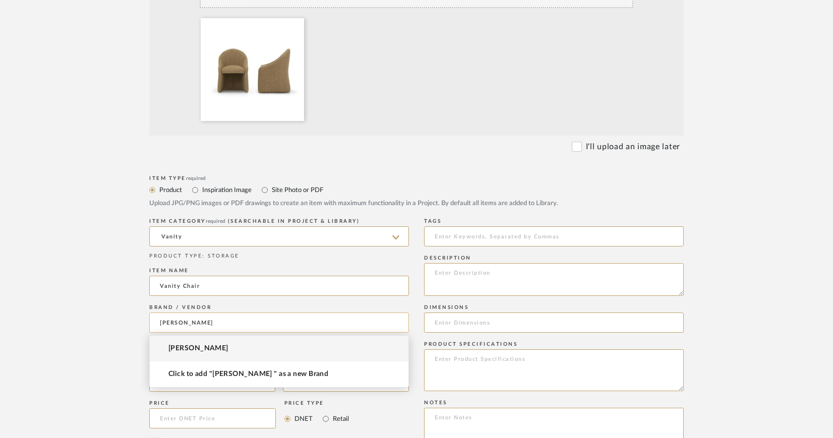
click at [194, 322] on input "[PERSON_NAME]" at bounding box center [279, 323] width 260 height 20
click at [197, 322] on input "[PERSON_NAME]" at bounding box center [279, 323] width 260 height 20
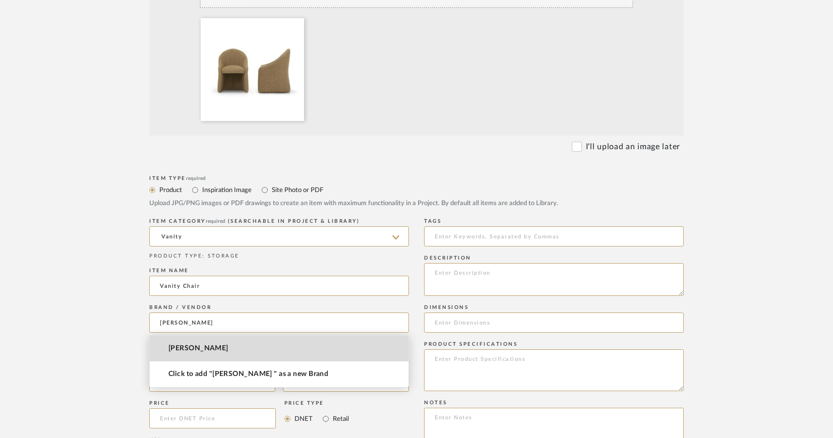
click at [181, 347] on span "[PERSON_NAME]" at bounding box center [198, 348] width 60 height 9
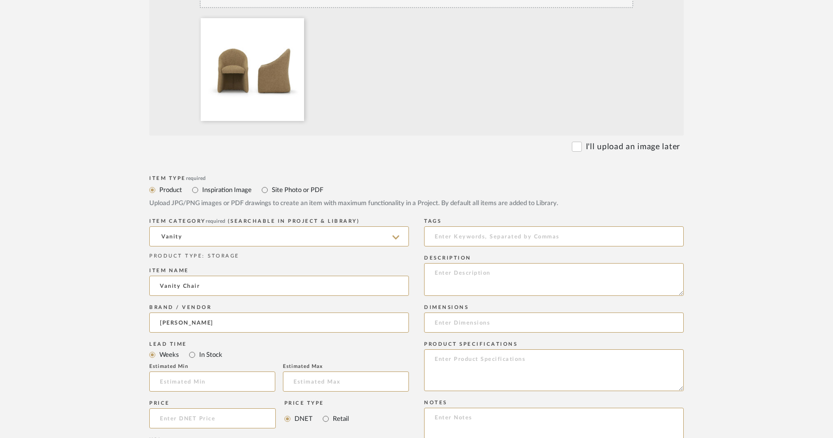
type input "[PERSON_NAME]"
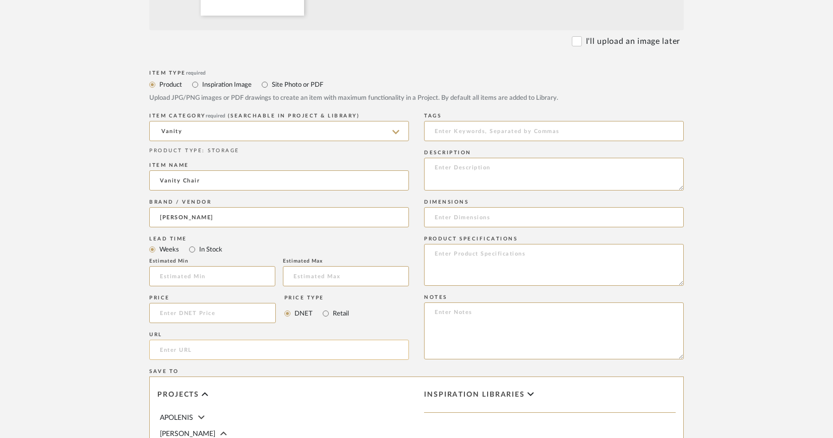
scroll to position [389, 0]
click at [207, 351] on input "url" at bounding box center [279, 348] width 260 height 20
click at [174, 346] on input "url" at bounding box center [279, 348] width 260 height 20
paste input "https://www.verellen.biz/products/chairs/dining-chairs/eleanor-dining-chair-ele…"
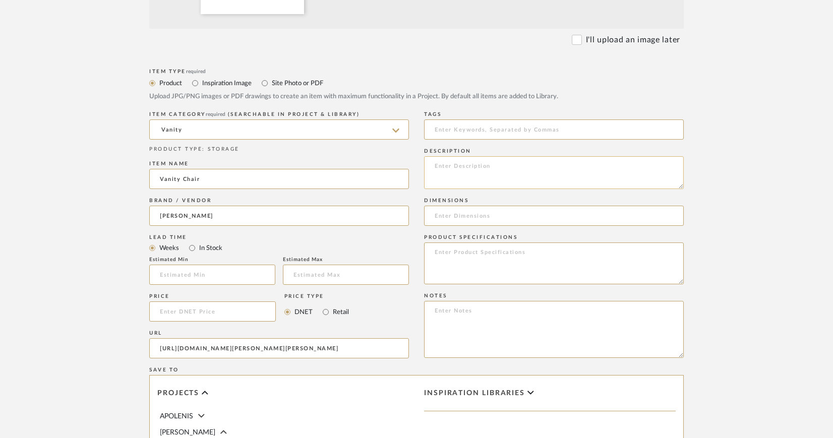
type input "https://www.verellen.biz/products/chairs/dining-chairs/eleanor-dining-chair-ele…"
click at [476, 165] on textarea at bounding box center [554, 172] width 260 height 33
paste textarea "Eleanor Dining Chair"
click at [541, 167] on textarea "Verellen | Eleanor Dining Chair" at bounding box center [554, 172] width 260 height 33
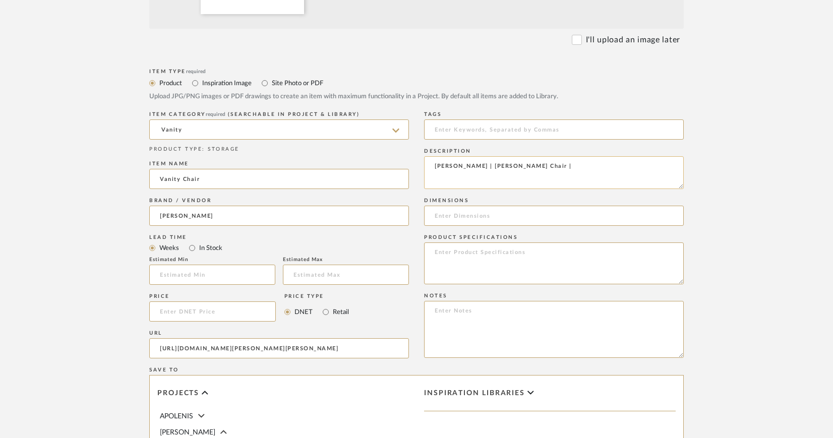
paste textarea "(ELE 0520)"
type textarea "[PERSON_NAME] | [PERSON_NAME] Chair | (ELE 0520)"
click at [507, 213] on input at bounding box center [554, 216] width 260 height 20
paste input "23 in Overall Height 33.5 in Overall Depth 24.5 in"
click at [434, 214] on input "23 in Overall Height 33.5 in Overall Depth 24.5 in" at bounding box center [554, 216] width 260 height 20
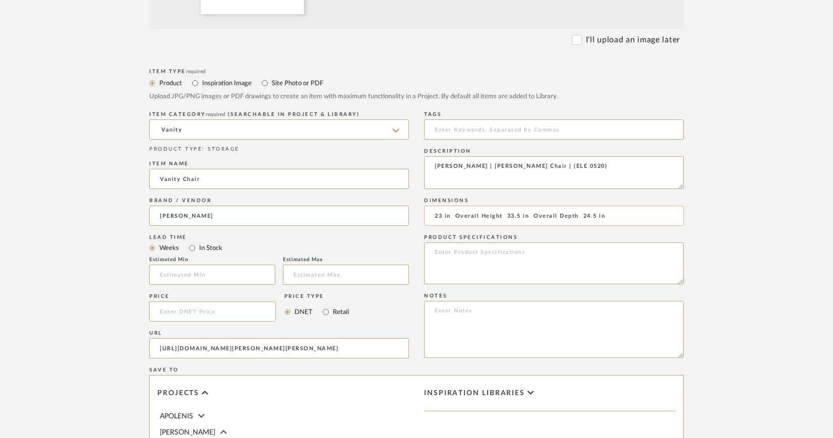
click at [445, 215] on input "23 in Overall Height 33.5 in Overall Depth 24.5 in" at bounding box center [554, 216] width 260 height 20
drag, startPoint x: 513, startPoint y: 215, endPoint x: 666, endPoint y: 223, distance: 153.5
click at [666, 223] on input "23" W x 24.5" D x 33.5" in Overall Height 33.5 in Overall Depth 24.5 in" at bounding box center [554, 216] width 260 height 20
type input "23" W x 24.5" D x 33.5""
click at [523, 256] on textarea at bounding box center [554, 263] width 260 height 42
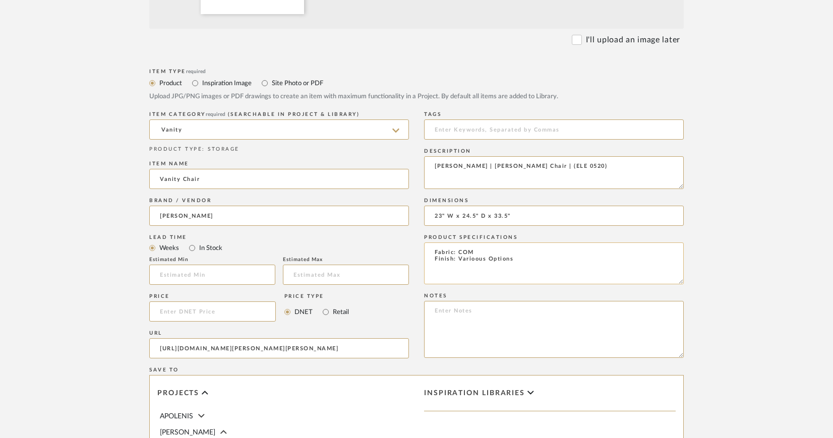
click at [478, 260] on textarea "Fabric: COM Finish: Varioous Options" at bounding box center [554, 263] width 260 height 42
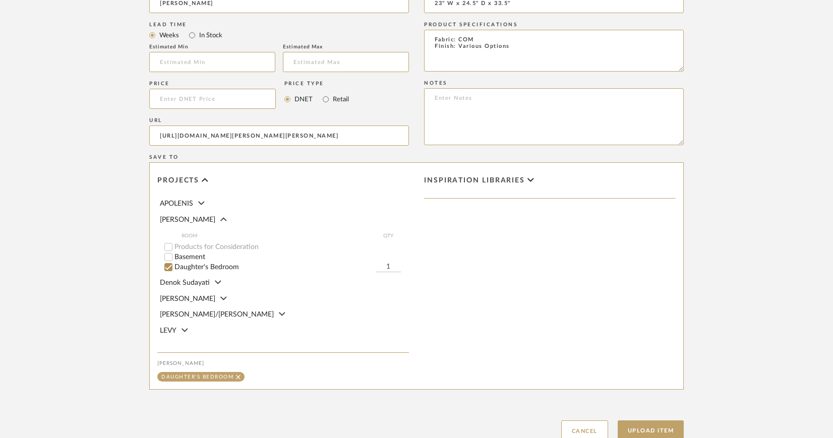
scroll to position [678, 0]
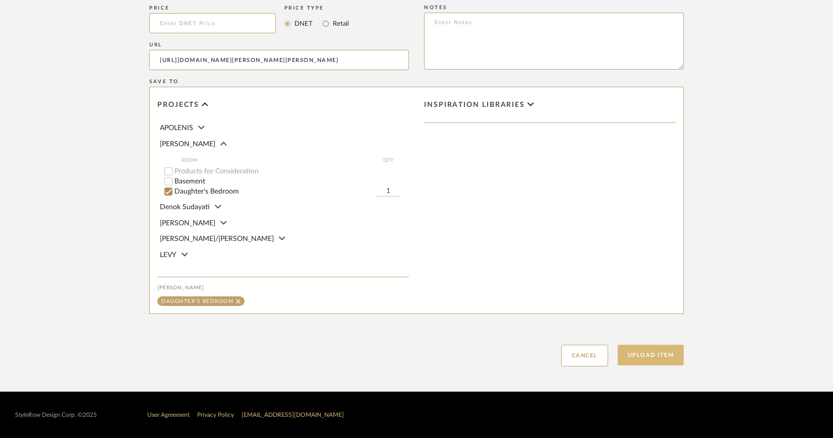
type textarea "Fabric: COM Finish: Various Options"
click at [653, 357] on button "Upload Item" at bounding box center [651, 355] width 67 height 21
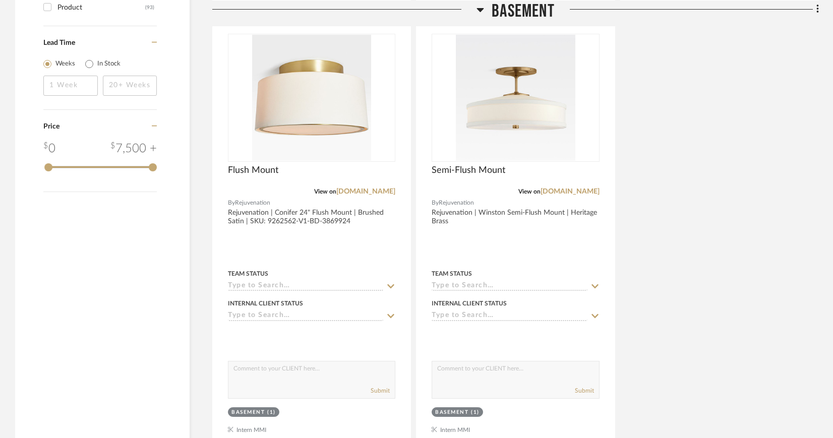
scroll to position [1660, 0]
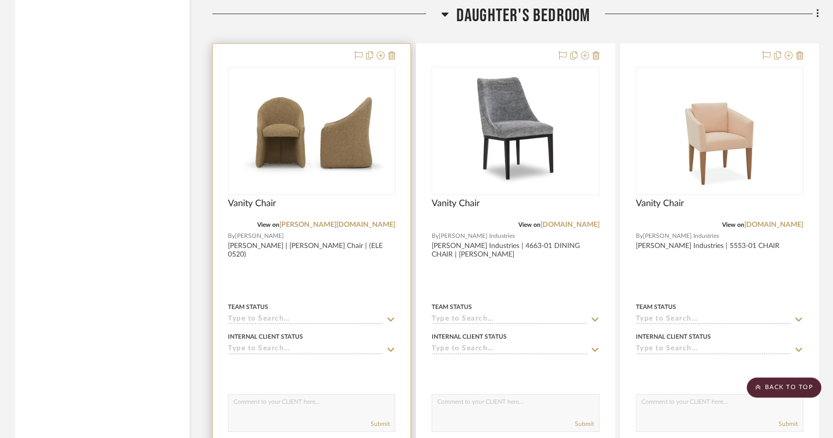
click at [314, 155] on img "0" at bounding box center [311, 131] width 165 height 114
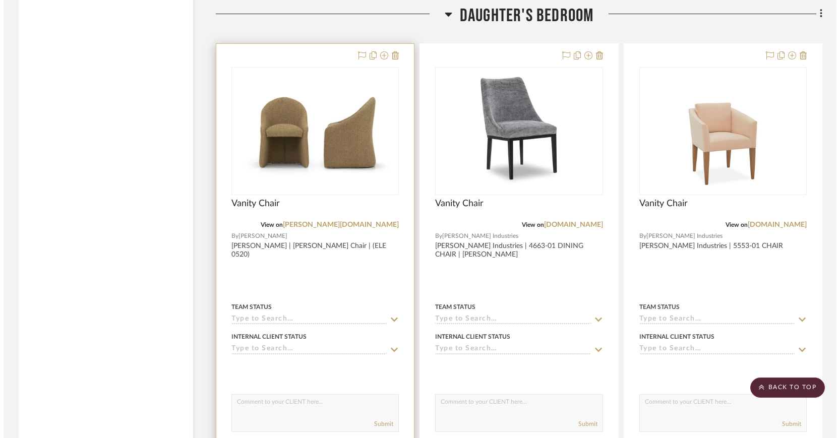
scroll to position [0, 0]
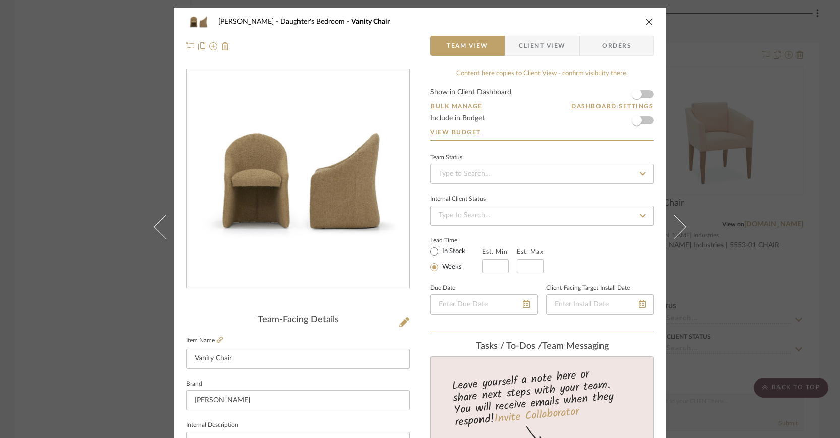
click at [520, 44] on span "Client View" at bounding box center [542, 46] width 46 height 20
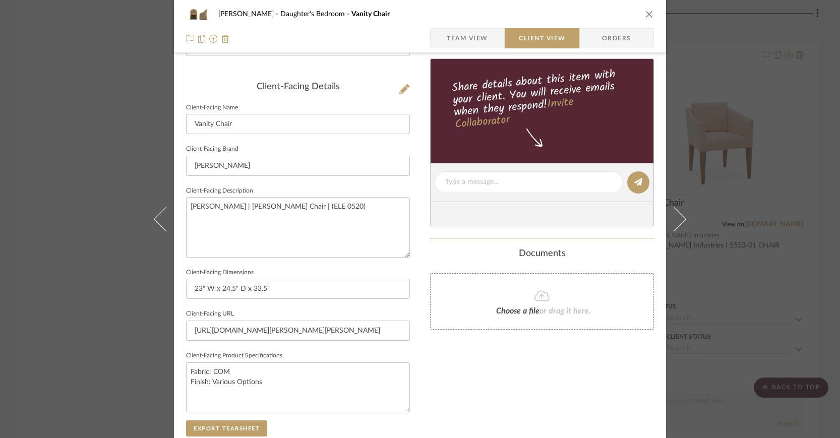
scroll to position [271, 0]
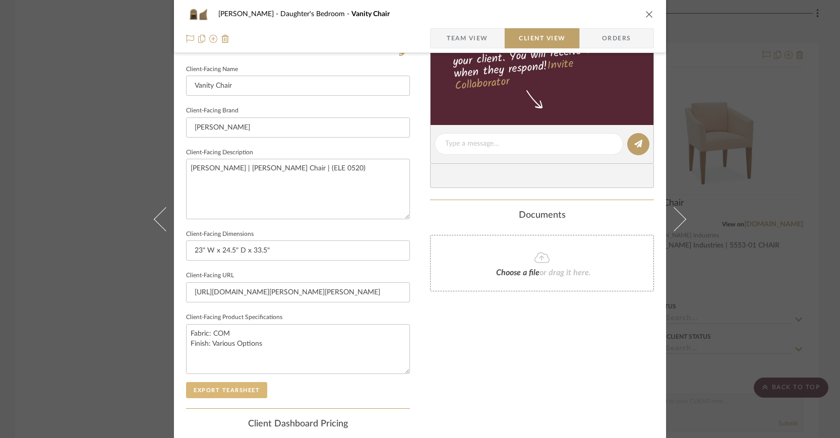
click at [241, 388] on button "Export Tearsheet" at bounding box center [226, 390] width 81 height 16
click at [646, 14] on icon "close" at bounding box center [649, 14] width 8 height 8
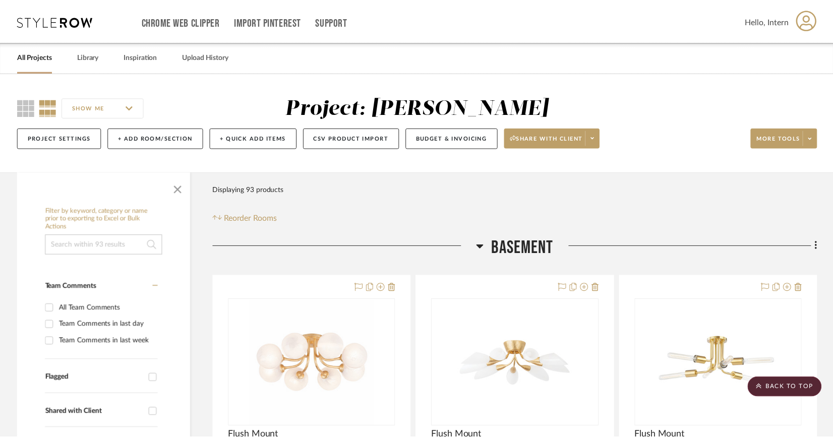
scroll to position [1660, 0]
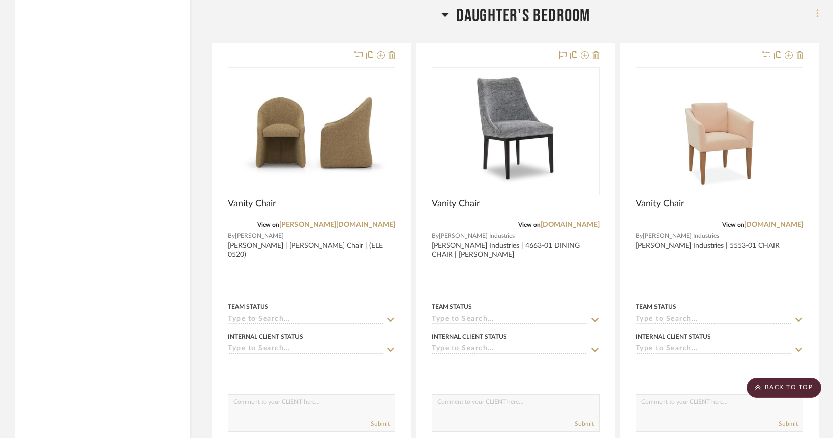
click at [814, 11] on fa-icon at bounding box center [816, 15] width 7 height 17
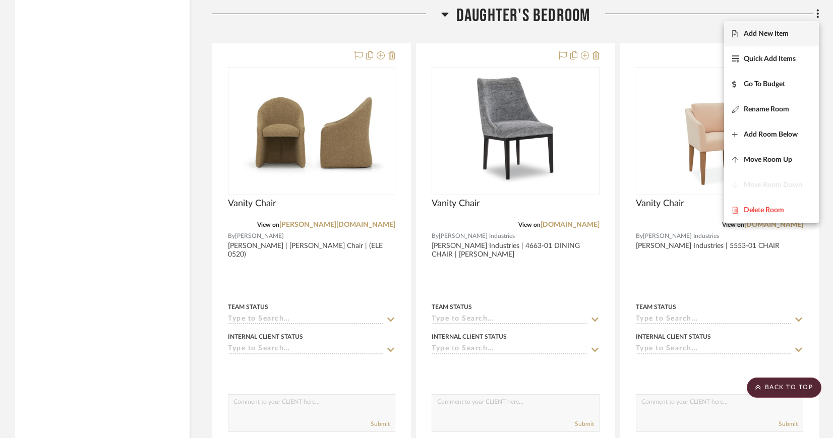
click at [801, 34] on span "Add New Item" at bounding box center [771, 34] width 79 height 9
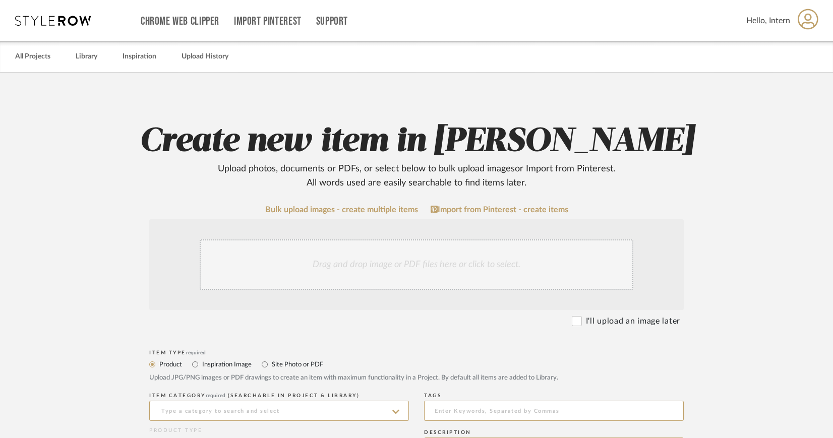
click at [400, 263] on div "Drag and drop image or PDF files here or click to select." at bounding box center [417, 264] width 434 height 50
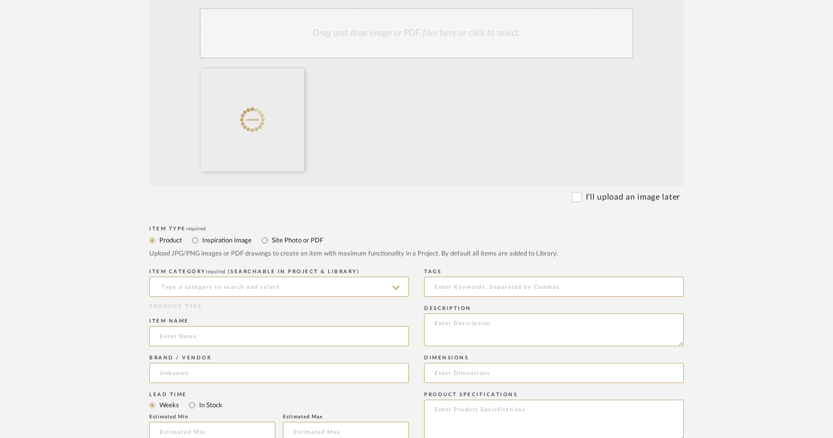
scroll to position [261, 0]
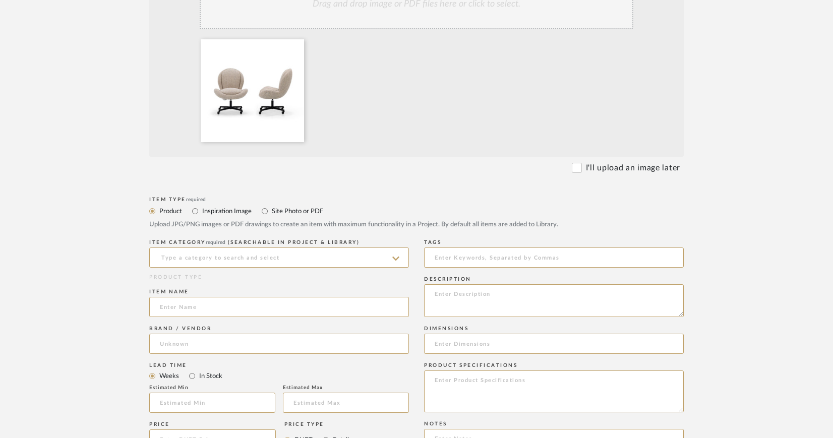
click at [396, 256] on icon at bounding box center [395, 259] width 7 height 8
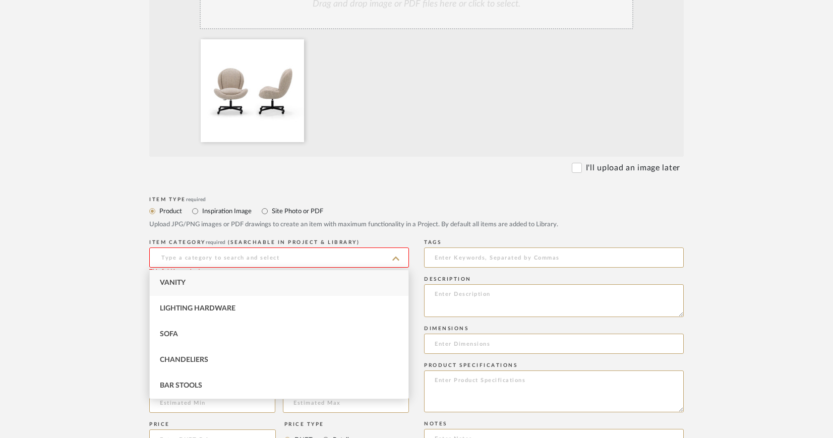
click at [246, 284] on div "Vanity" at bounding box center [279, 283] width 259 height 26
type input "Vanity"
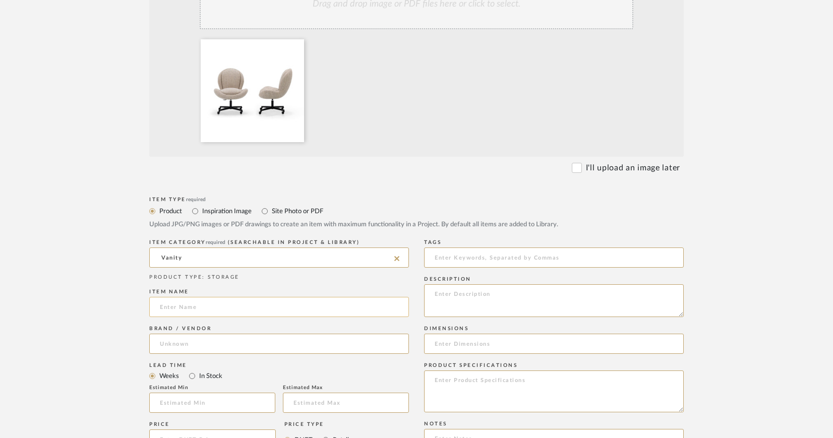
click at [256, 306] on input at bounding box center [279, 307] width 260 height 20
type input "Vanity Chair"
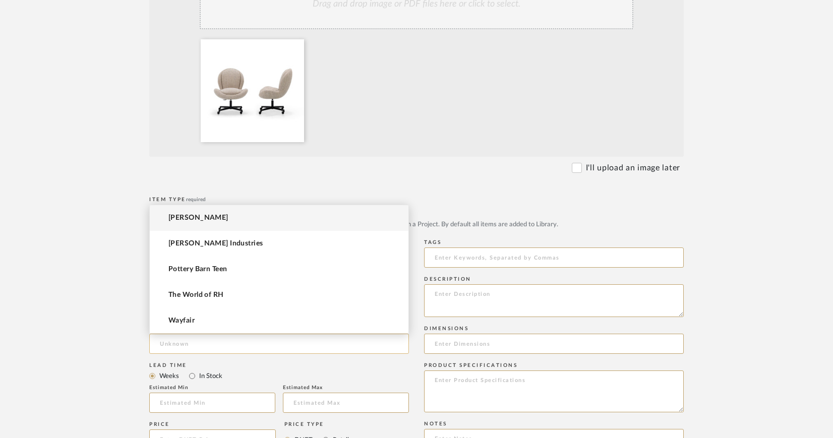
click at [187, 345] on input at bounding box center [279, 344] width 260 height 20
click at [195, 219] on span "[PERSON_NAME]" at bounding box center [198, 218] width 60 height 9
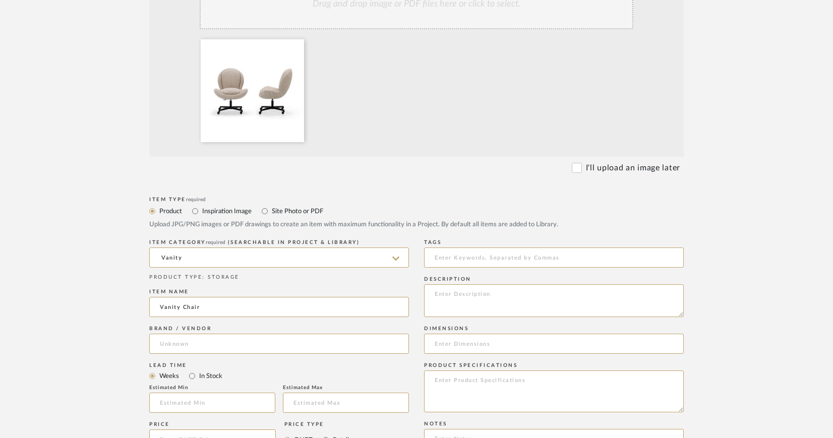
type input "[PERSON_NAME]"
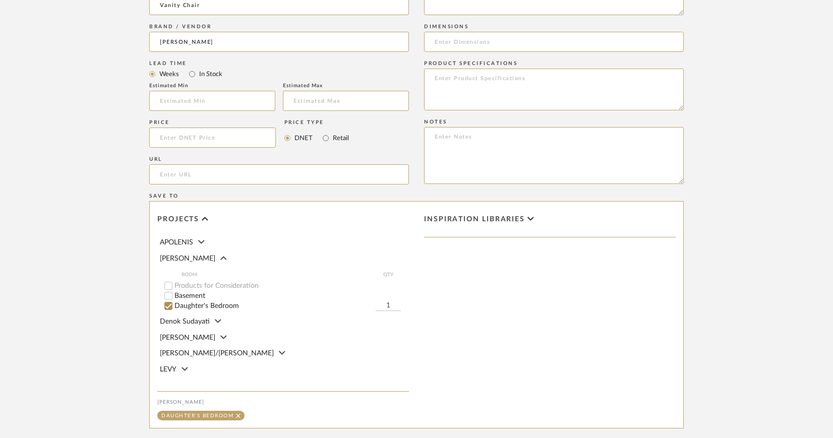
scroll to position [577, 0]
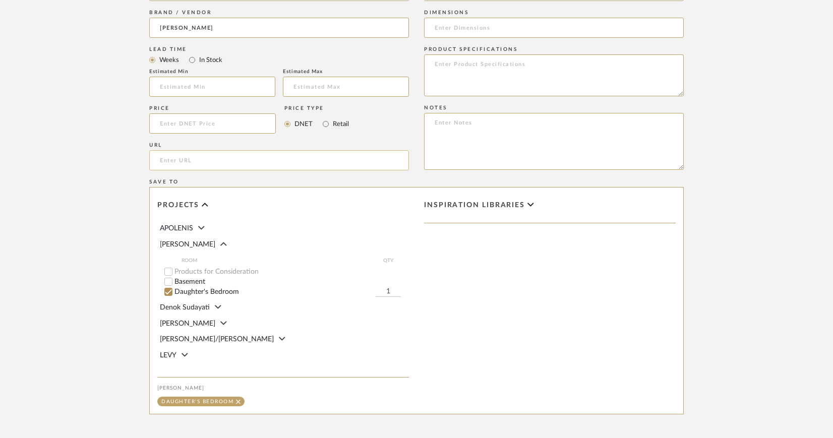
click at [237, 163] on input "url" at bounding box center [279, 160] width 260 height 20
click at [332, 158] on input "url" at bounding box center [279, 160] width 260 height 20
paste input "https://www.verellen.biz/products/chairs/office-chairs/grey-office-chair-gry-10…"
type input "https://www.verellen.biz/products/chairs/office-chairs/grey-office-chair-gry-10…"
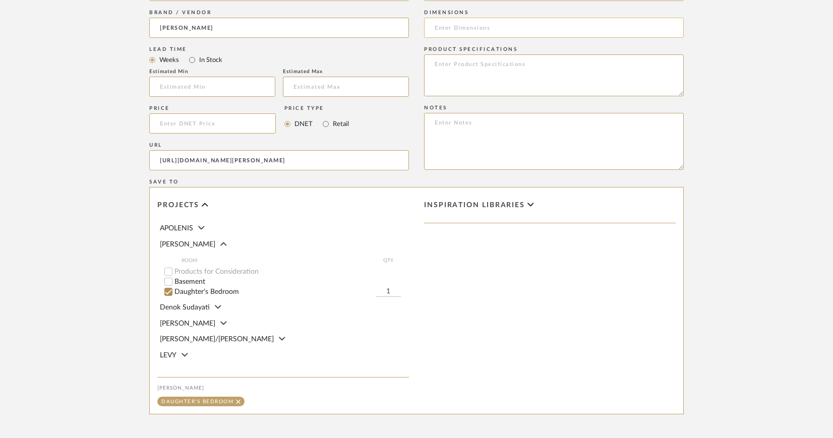
scroll to position [0, 0]
click at [462, 22] on input at bounding box center [554, 28] width 260 height 20
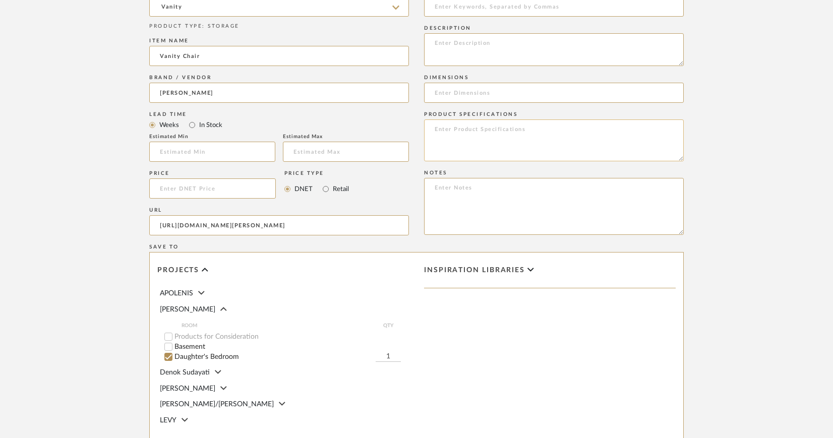
scroll to position [510, 0]
click at [451, 40] on textarea at bounding box center [554, 51] width 260 height 33
paste textarea "Grey Office Chair"
paste textarea "(GRY 1024)"
type textarea "[PERSON_NAME] | Grey Office Chair | (GRY 1024)"
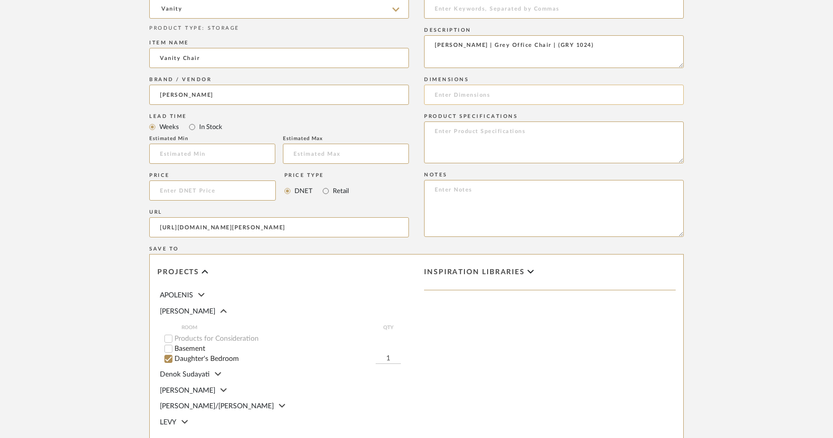
click at [508, 88] on input at bounding box center [554, 95] width 260 height 20
paste input "41 in - Highest Position 38.5 in - Lowest Position"
click at [508, 94] on input "29.5" W x 29" D x 41 in - Highest Position 38.5 in - Lowest Position" at bounding box center [554, 95] width 260 height 20
click at [567, 94] on input "29.5" W x 29" D x 41" - Highest Position 38.5 in - Lowest Position" at bounding box center [554, 95] width 260 height 20
click at [589, 95] on input "29.5" W x 29" D x 41" - Highest Position/38.5 in - Lowest Position" at bounding box center [554, 95] width 260 height 20
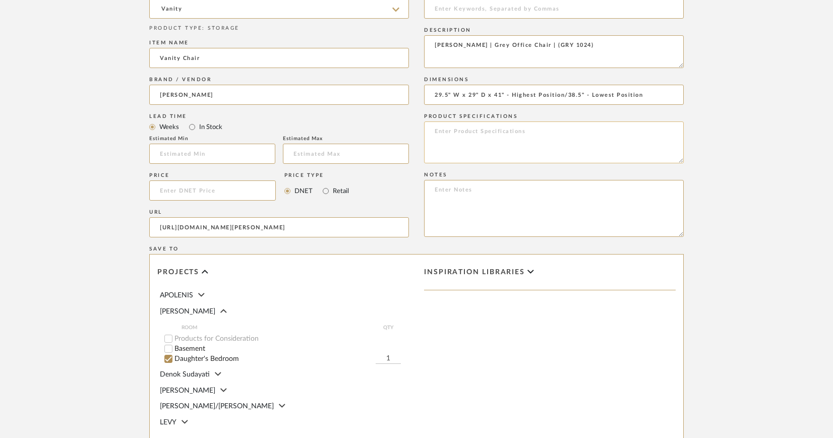
type input "29.5" W x 29" D x 41" - Highest Position/38.5" - Lowest Position"
click at [510, 130] on textarea at bounding box center [554, 142] width 260 height 42
click at [699, 177] on form "Bulk upload images - create multiple items Import from Pinterest - create items…" at bounding box center [416, 114] width 642 height 838
click at [538, 144] on textarea "Fabric: COM Finish: Various Options" at bounding box center [554, 142] width 260 height 42
paste textarea "Metal Base w/Casters Finish Matte Black or Polished Aluminum"
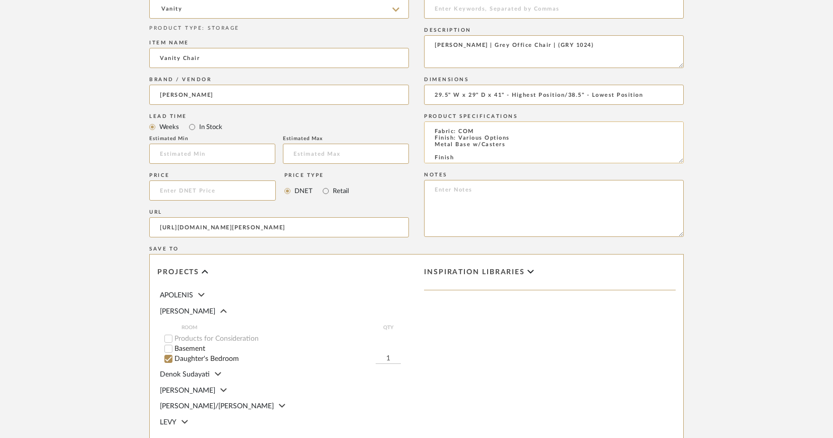
scroll to position [13, 0]
click at [458, 146] on textarea "Fabric: COM Finish: Various Options Metal Base w/Casters Finish Matte Black or …" at bounding box center [554, 142] width 260 height 42
click at [479, 146] on textarea "Fabric: COM Finish: Various Options Metal Base w/CastersMatte Black or Polished…" at bounding box center [554, 142] width 260 height 42
click at [510, 144] on textarea "Fabric: COM Finish: Various Options Metal Base with CastersMatte Black or Polis…" at bounding box center [554, 142] width 260 height 42
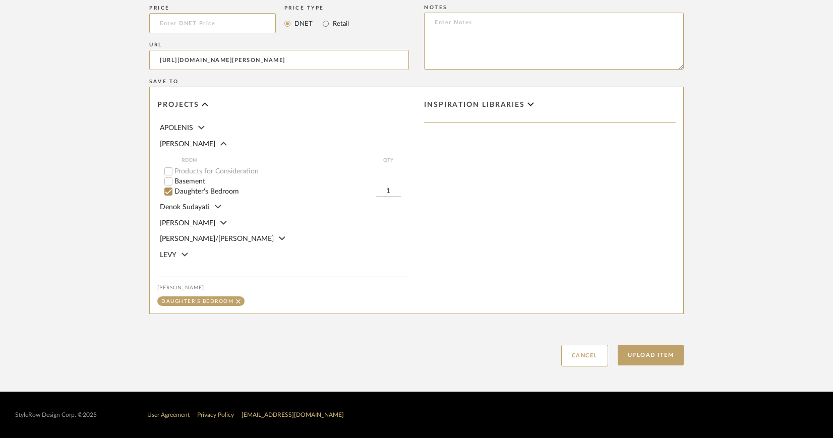
scroll to position [678, 0]
type textarea "Fabric: COM Finish: Various Options Metal Base with Casters | Matte Black or Po…"
click at [645, 353] on button "Upload Item" at bounding box center [651, 355] width 67 height 21
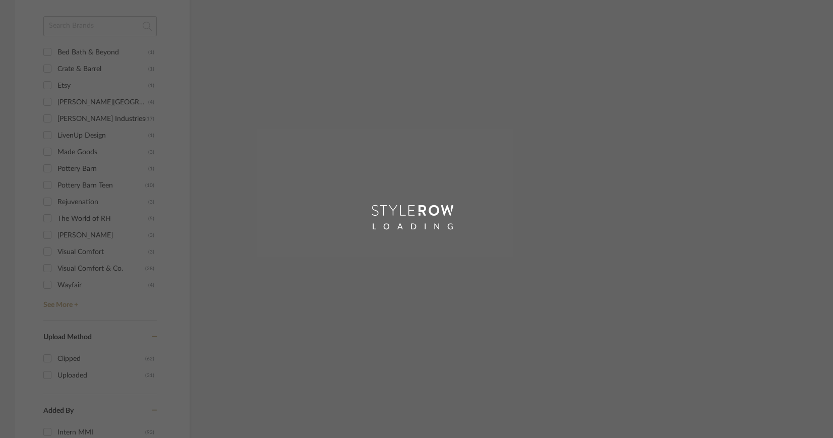
scroll to position [605, 0]
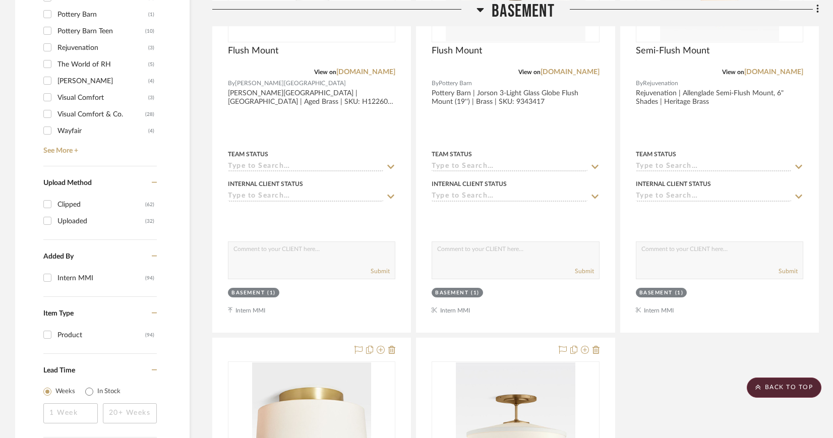
scroll to position [1660, 0]
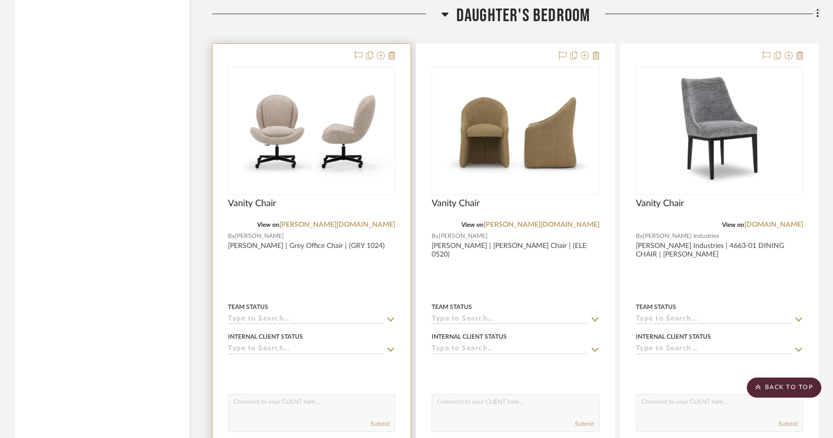
click at [323, 137] on img "0" at bounding box center [311, 131] width 165 height 114
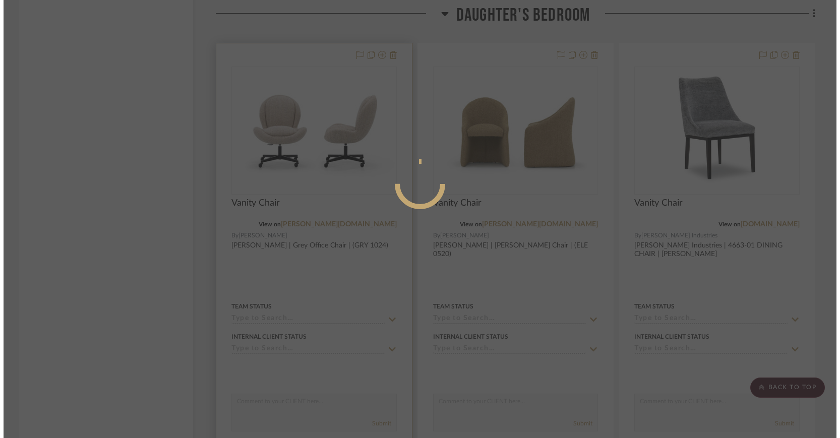
scroll to position [0, 0]
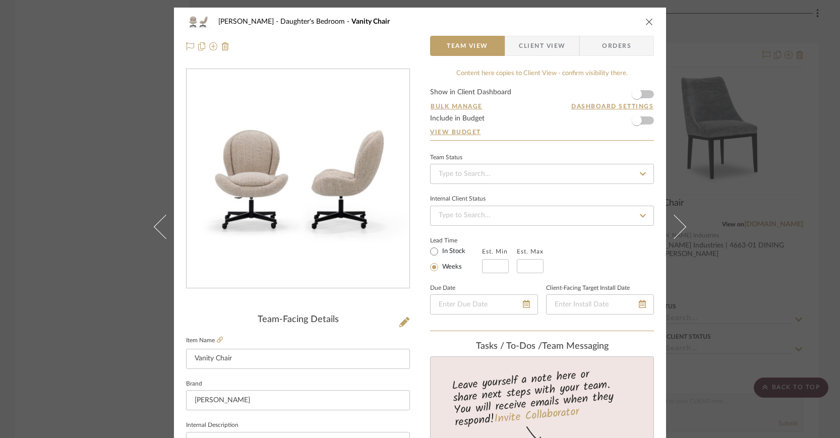
click at [541, 46] on span "Client View" at bounding box center [542, 46] width 46 height 20
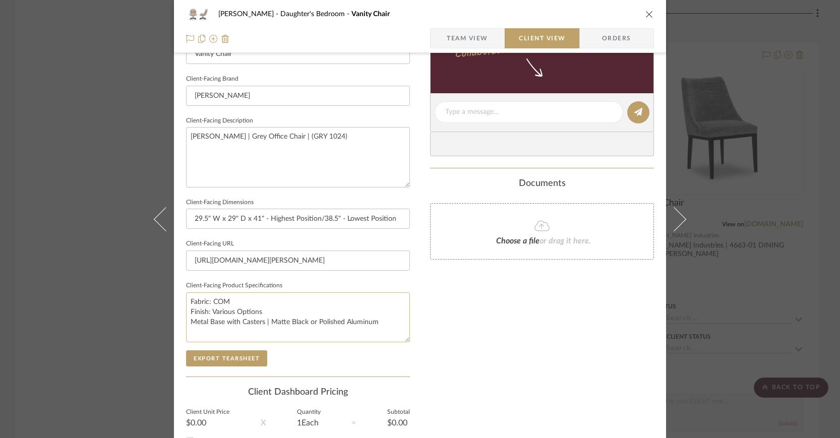
scroll to position [374, 0]
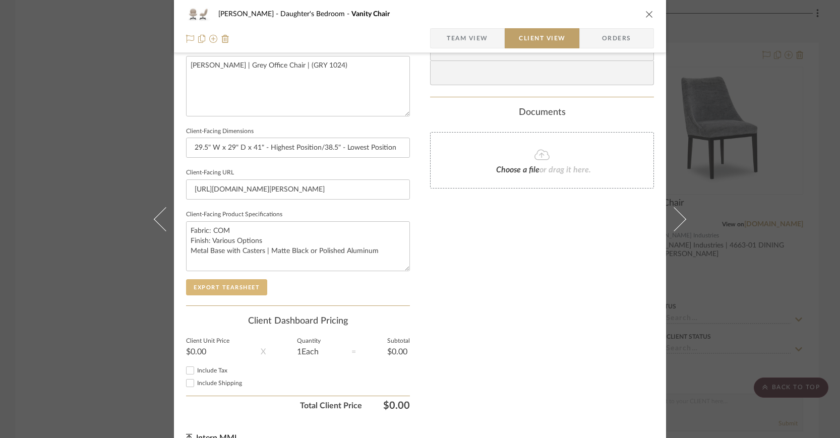
click at [251, 285] on button "Export Tearsheet" at bounding box center [226, 287] width 81 height 16
click at [647, 14] on icon "close" at bounding box center [649, 14] width 8 height 8
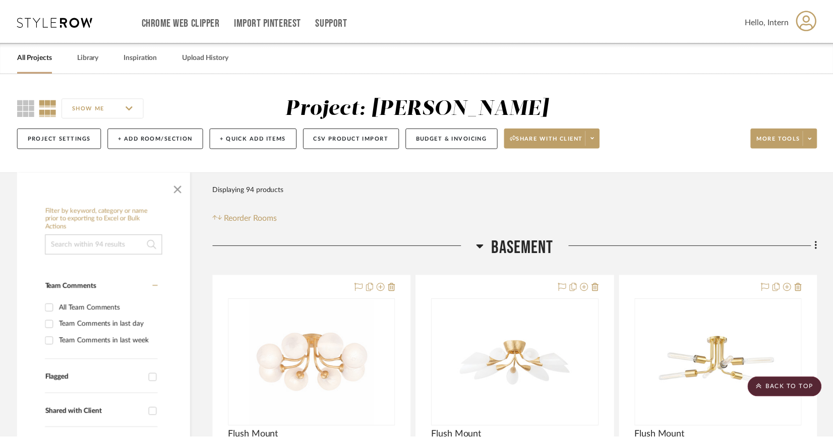
scroll to position [1660, 0]
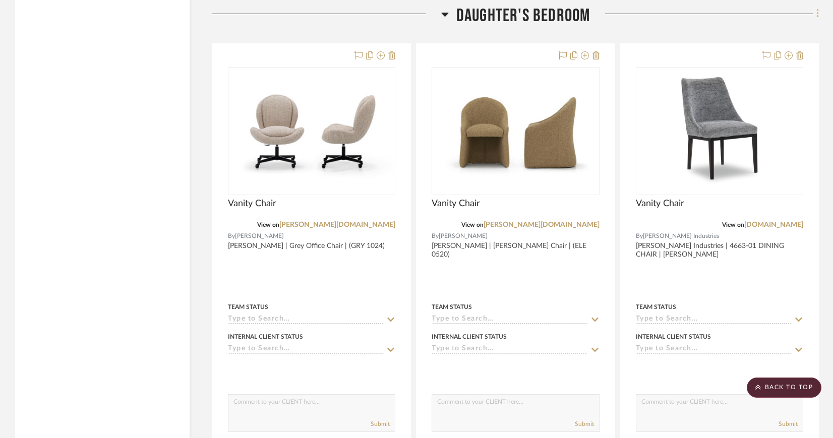
click at [817, 13] on icon at bounding box center [817, 14] width 2 height 9
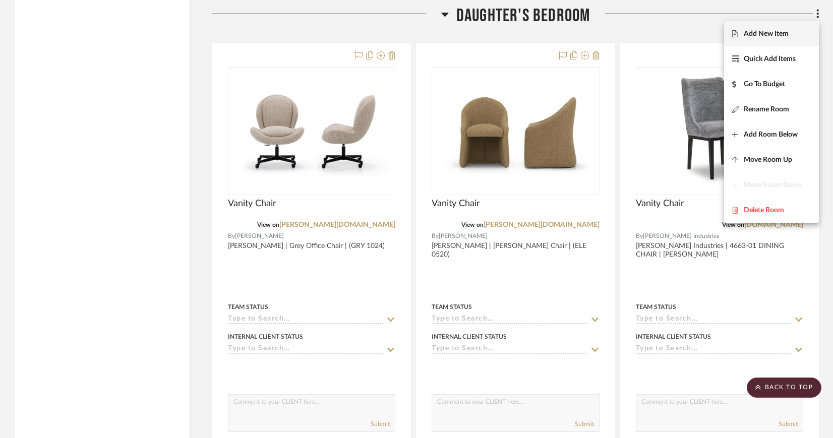
click at [776, 34] on span "Add New Item" at bounding box center [766, 34] width 45 height 9
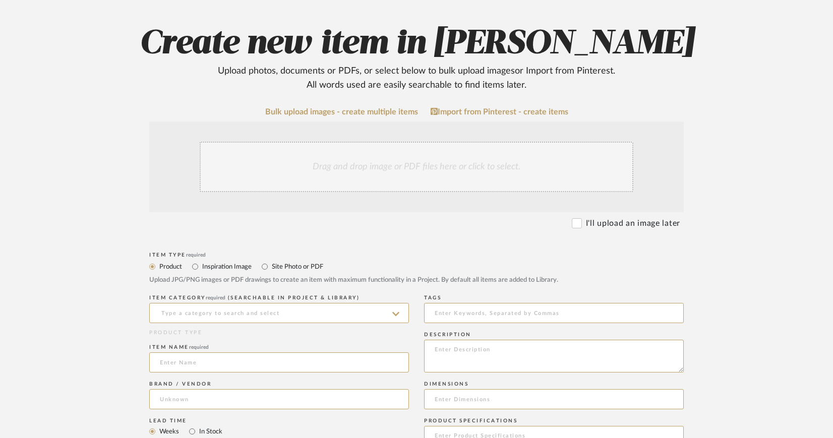
scroll to position [135, 0]
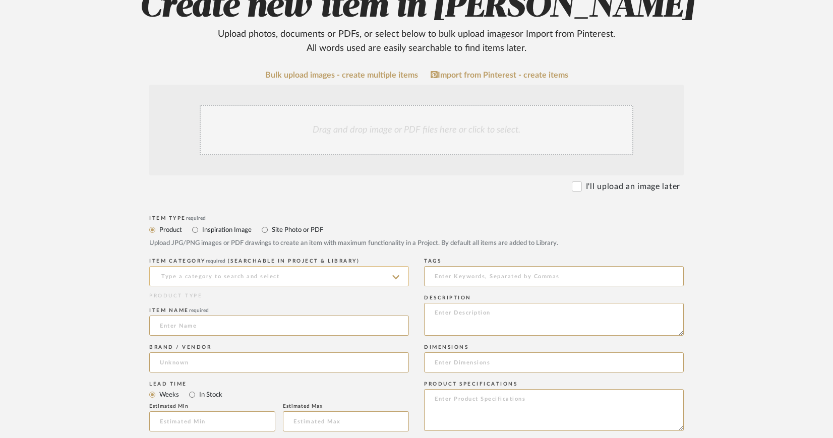
click at [227, 277] on input at bounding box center [279, 276] width 260 height 20
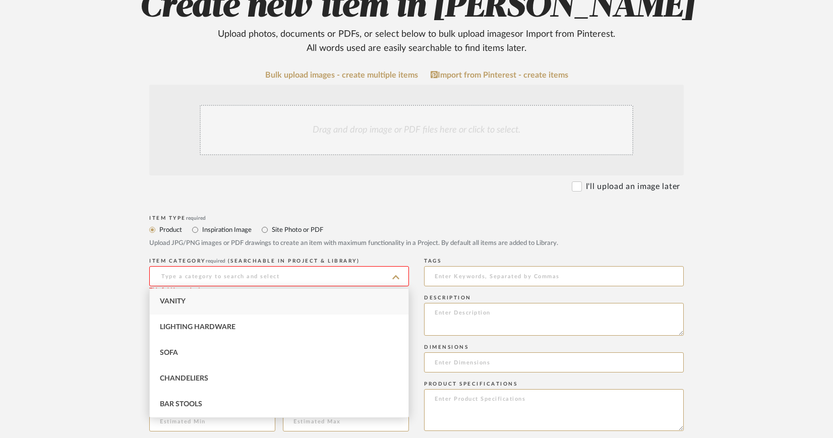
click at [184, 302] on span "Vanity" at bounding box center [173, 301] width 26 height 7
type input "Vanity"
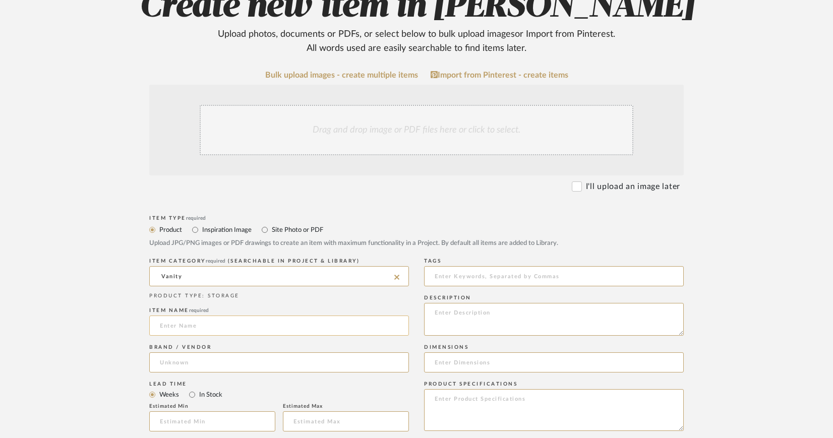
click at [196, 321] on input at bounding box center [279, 326] width 260 height 20
type input "Vanity Lamp"
click at [198, 363] on input at bounding box center [279, 362] width 260 height 20
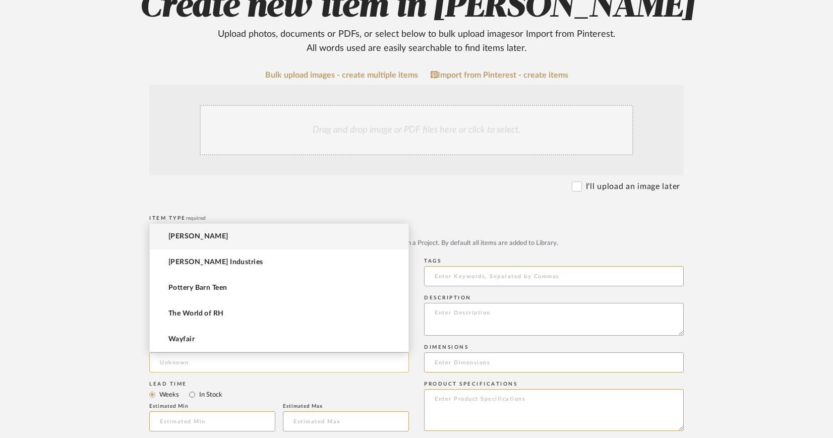
click at [181, 363] on input at bounding box center [279, 362] width 260 height 20
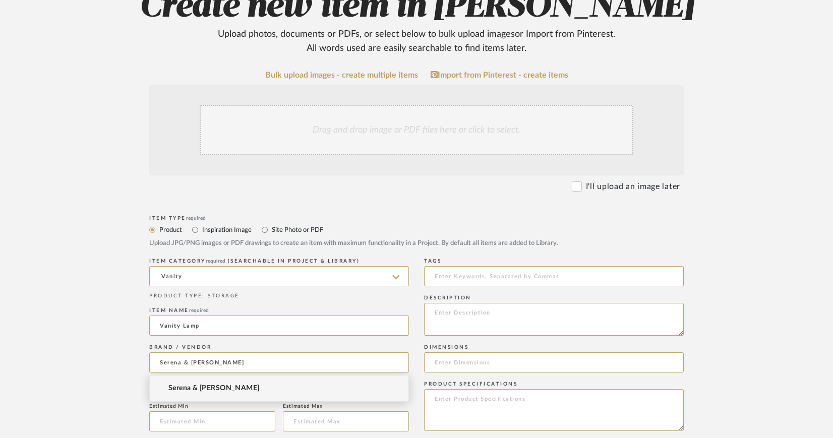
type input "Serena & [PERSON_NAME]"
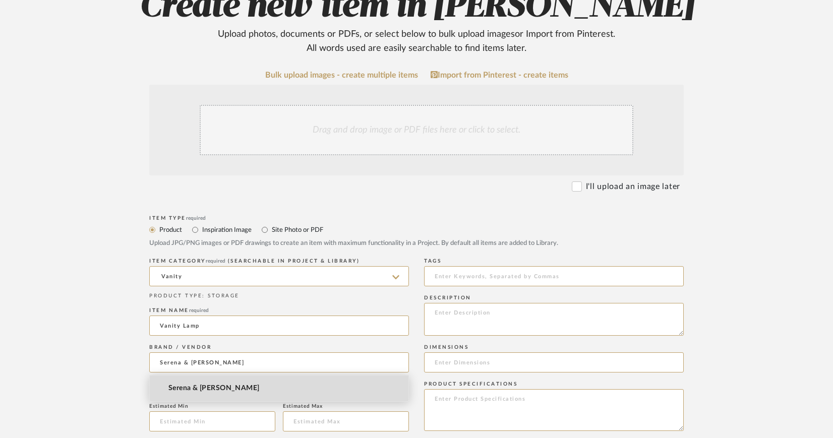
click at [189, 386] on span "Serena & [PERSON_NAME]" at bounding box center [213, 388] width 91 height 9
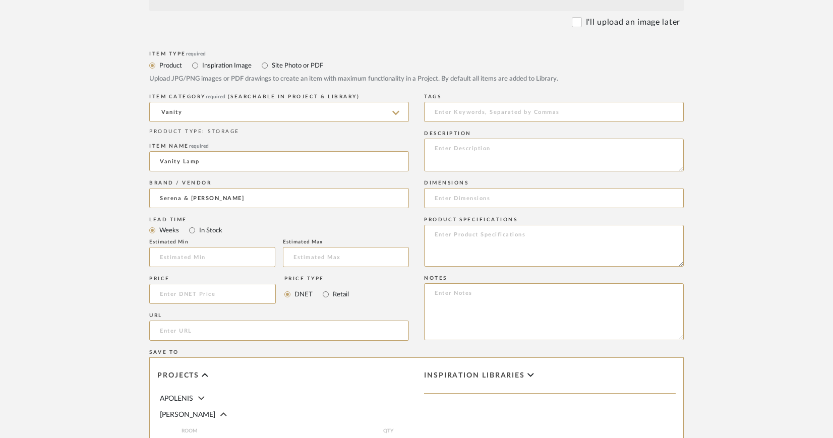
scroll to position [340, 0]
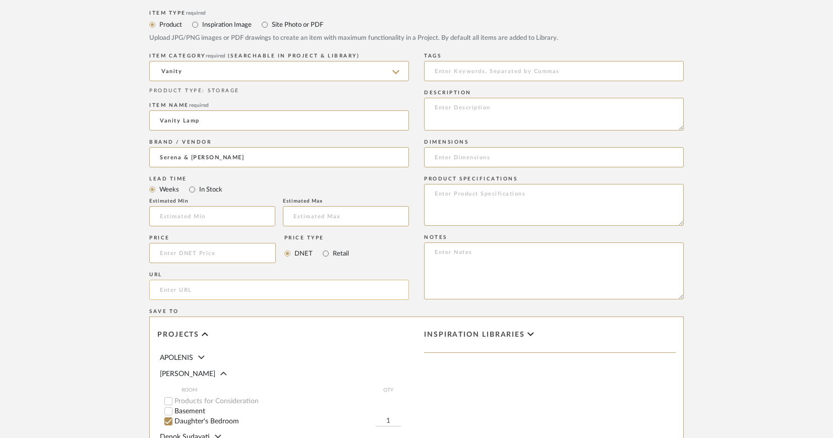
click at [223, 286] on input "url" at bounding box center [279, 290] width 260 height 20
click at [194, 293] on input "url" at bounding box center [279, 290] width 260 height 20
paste input "https://www.serenaandlily.com/products/larkspur-petite-table-lamp/917113"
drag, startPoint x: 210, startPoint y: 290, endPoint x: 142, endPoint y: 293, distance: 68.6
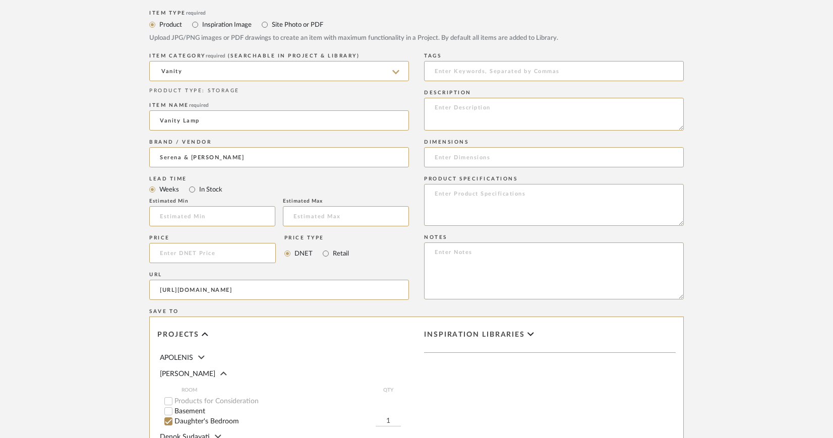
click at [142, 293] on form "Bulk upload images - create multiple items Import from Pinterest - create items…" at bounding box center [416, 230] width 642 height 731
type input "https://www.serenaandlily.com/products/larkspur-petite-table-lamp/917113"
click at [443, 103] on textarea at bounding box center [554, 114] width 260 height 33
click at [452, 110] on textarea "Seren & Lily |" at bounding box center [554, 114] width 260 height 33
click at [529, 108] on textarea "Serena & Lily |" at bounding box center [554, 114] width 260 height 33
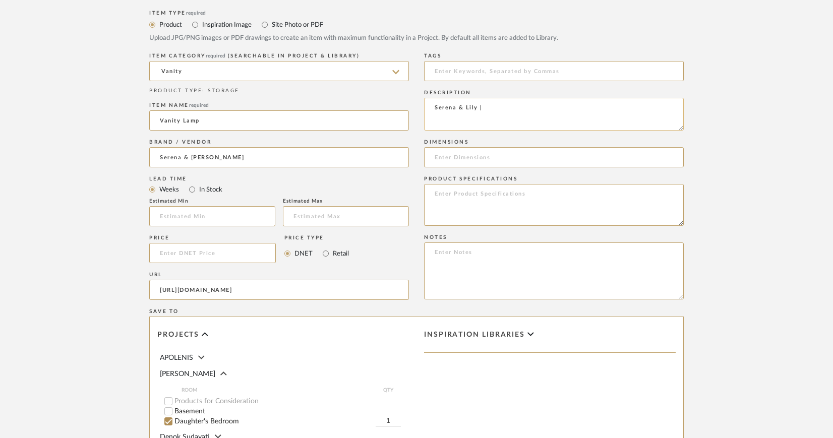
paste textarea "Larkspur Petite Table Lamp"
paste textarea "Shade Raffia Wave"
type textarea "Serena & Lily | Larkspur Petite Table Lamp | Shade Raffia Wave"
click at [479, 158] on input at bounding box center [554, 157] width 260 height 20
click at [506, 157] on input at bounding box center [554, 157] width 260 height 20
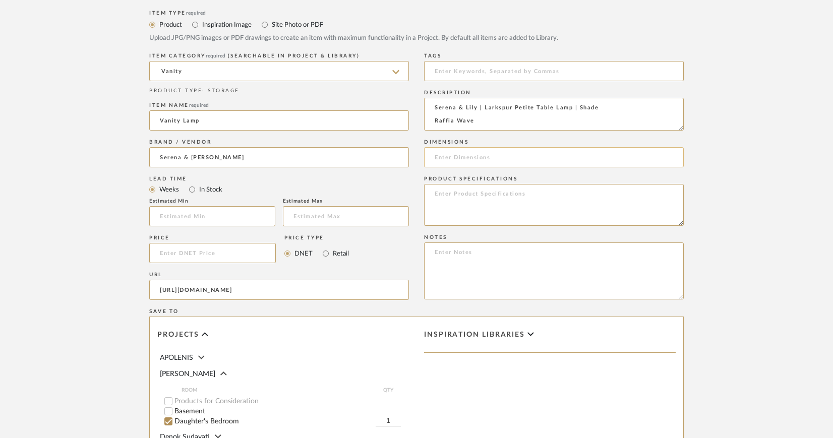
paste input "Overall: 8"DIAM x 17.75"H. Base: 6"DIAM x 13"H. Shade: 8"DIAM x 7.25"H."
click at [478, 157] on input "Overall: 8"DIAM x 17.75"H. Base: 6"DIAM x 13"H. Shade: 8"DIAM x 7.25"H." at bounding box center [554, 157] width 260 height 20
click at [522, 157] on input "Overall: 8"Diam. x 17.75"H. Base: 6"DIAM x 13"H. Shade: 8"DIAM x 7.25"H." at bounding box center [554, 157] width 260 height 20
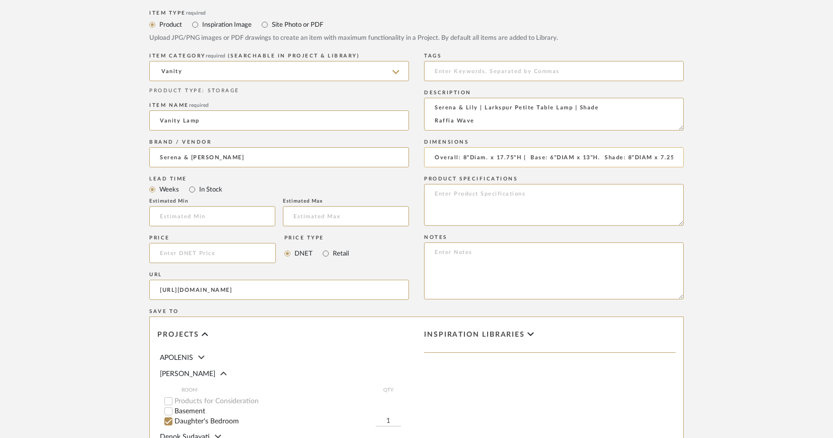
click at [529, 160] on input "Overall: 8"Diam. x 17.75"H | Base: 6"DIAM x 13"H. Shade: 8"DIAM x 7.25"H." at bounding box center [554, 157] width 260 height 20
click at [570, 157] on input "Overall: 8"Diam. x 17.75"H | Base: 6"DIAM x 13"H. Shade: 8"DIAM x 7.25"H." at bounding box center [554, 157] width 260 height 20
click at [597, 157] on input "Overall: 8"Diam. x 17.75"H | Base: 6"Diam. x 13"H. Shade: 8"DIAM x 7.25"H." at bounding box center [554, 157] width 260 height 20
click at [650, 157] on input "Overall: 8"Diam. x 17.75"H | Base: 6"Diam. x 13"H | Shade: 8"DIAM x 7.25"H." at bounding box center [554, 157] width 260 height 20
click at [678, 157] on input "Overall: 8"Diam. x 17.75"H | Base: 6"Diam. x 13"H | Shade: 8"Diam. x 7.25"H." at bounding box center [554, 157] width 260 height 20
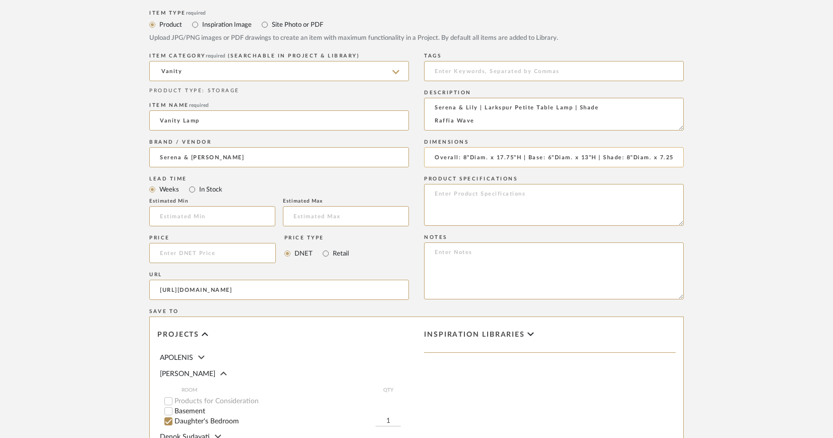
click at [673, 157] on input "Overall: 8"Diam. x 17.75"H | Base: 6"Diam. x 13"H | Shade: 8"Diam. x 7.25"H." at bounding box center [554, 157] width 260 height 20
click at [663, 156] on input "Overall: 8"Diam. x 17.75"H | Base: 6"Diam. x 13"H | Shade: 8"Diam. x 7.25"H." at bounding box center [554, 157] width 260 height 20
type input "Overall: 8"Diam. x 17.75"H | Base: 6"Diam. x 13"H | Shade: 8"Diam. x 7.25"H"
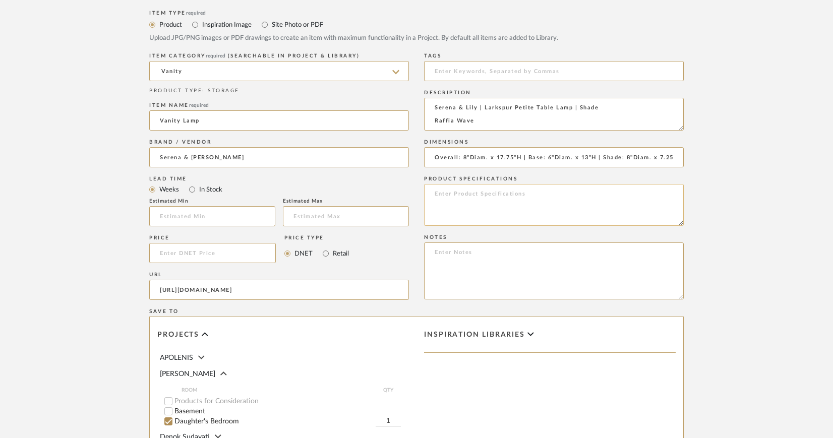
click at [526, 195] on textarea at bounding box center [554, 205] width 260 height 42
paste textarea "woven raffia with a natural wave trim"
click at [462, 202] on textarea "Finish: Classic Brass Base Shade: woven raffia with a natural wave trim" at bounding box center [554, 205] width 260 height 42
click at [483, 203] on textarea "Finish: Classic Brass Base Shade: Woven raffia with a natural wave trim" at bounding box center [554, 205] width 260 height 42
click at [505, 202] on textarea "Finish: Classic Brass Base Shade: Woven Raffia with a natural wave trim" at bounding box center [554, 205] width 260 height 42
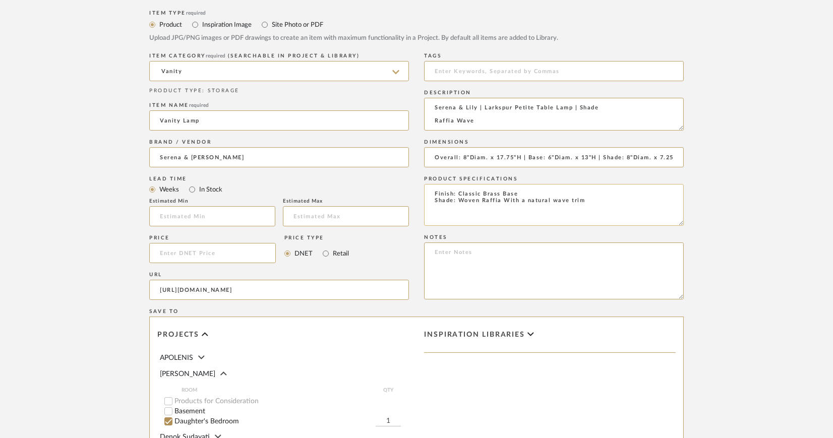
click at [529, 200] on textarea "Finish: Classic Brass Base Shade: Woven Raffia With a natural wave trim" at bounding box center [554, 205] width 260 height 42
click at [554, 200] on textarea "Finish: Classic Brass Base Shade: Woven Raffia With a Natural wave trim" at bounding box center [554, 205] width 260 height 42
click at [572, 201] on textarea "Finish: Classic Brass Base Shade: Woven Raffia With a Natural Wave trim" at bounding box center [554, 205] width 260 height 42
click at [597, 198] on textarea "Finish: Classic Brass Base Shade: Woven Raffia With a Natural Wave Trim" at bounding box center [554, 205] width 260 height 42
click at [472, 210] on textarea "Finish: Classic Brass Base Shade: Woven Raffia With a Natural Wave Trim Socket:…" at bounding box center [554, 205] width 260 height 42
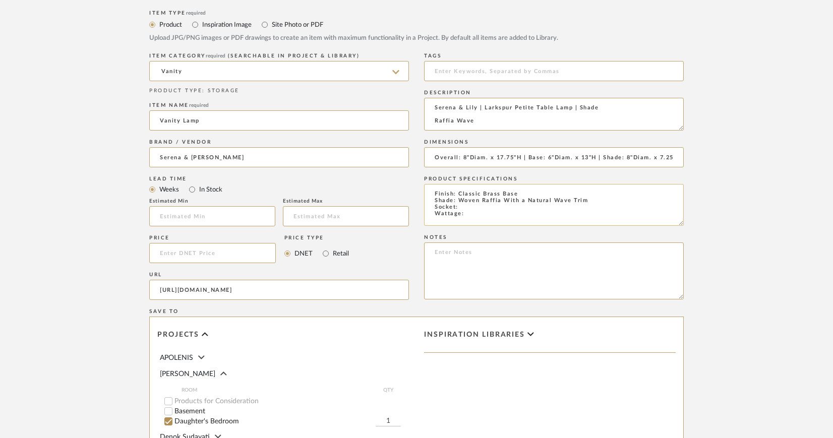
paste textarea "E26"
paste textarea "60W max."
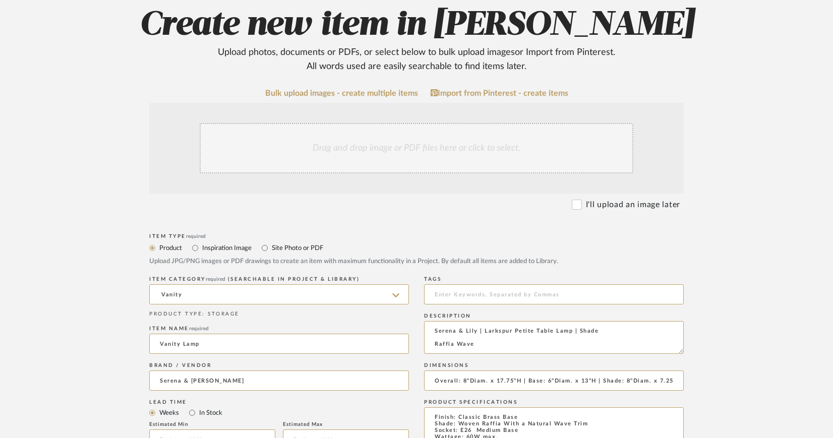
scroll to position [136, 0]
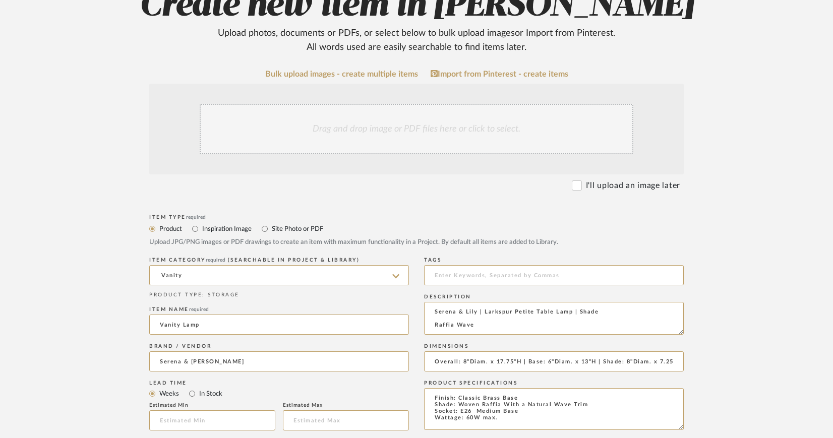
type textarea "Finish: Classic Brass Base Shade: Woven Raffia With a Natural Wave Trim Socket:…"
click at [389, 126] on div "Drag and drop image or PDF files here or click to select." at bounding box center [417, 129] width 434 height 50
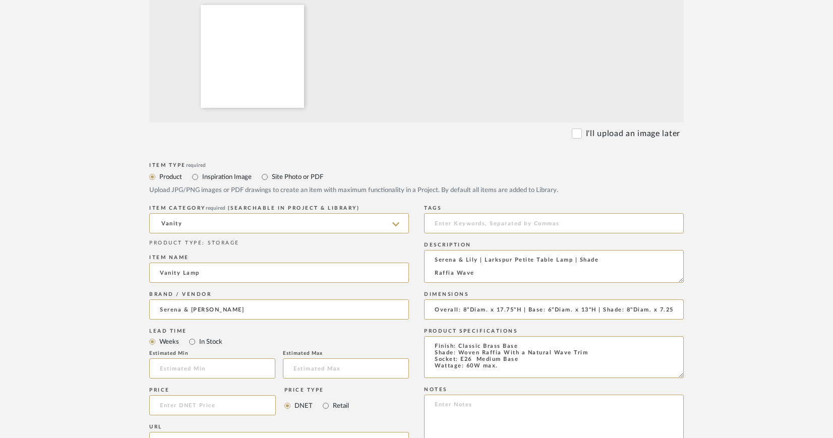
scroll to position [297, 0]
click at [437, 264] on textarea "Serena & Lily | Larkspur Petite Table Lamp | Shade Raffia Wave" at bounding box center [554, 264] width 260 height 33
click at [434, 266] on textarea "Serena & Lily | Larkspur Petite Table Lamp | Shade Raffia Wave" at bounding box center [554, 264] width 260 height 33
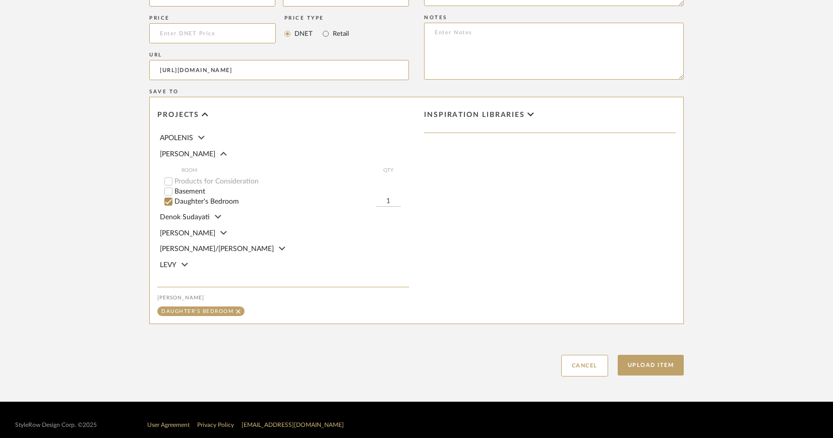
scroll to position [678, 0]
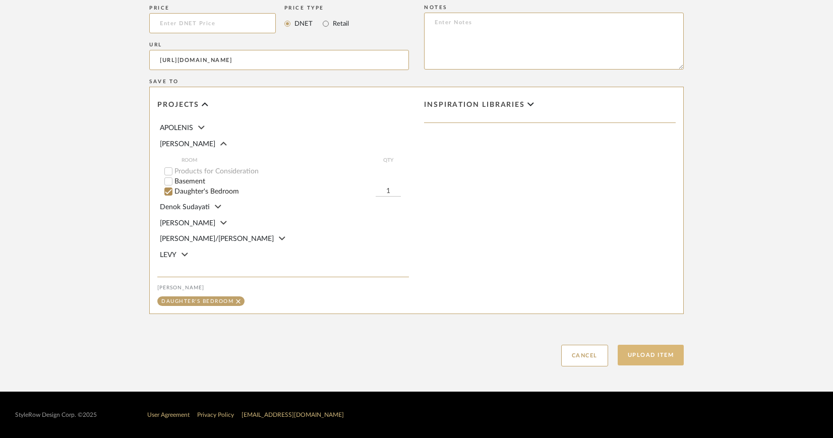
type textarea "Serena & Lily | Larkspur Petite Table Lamp | Shade Raffia Wave"
click at [662, 349] on button "Upload Item" at bounding box center [651, 355] width 67 height 21
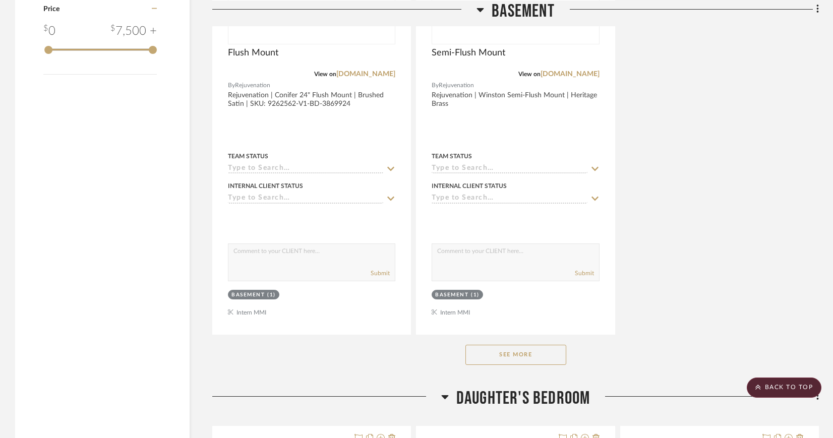
scroll to position [1660, 0]
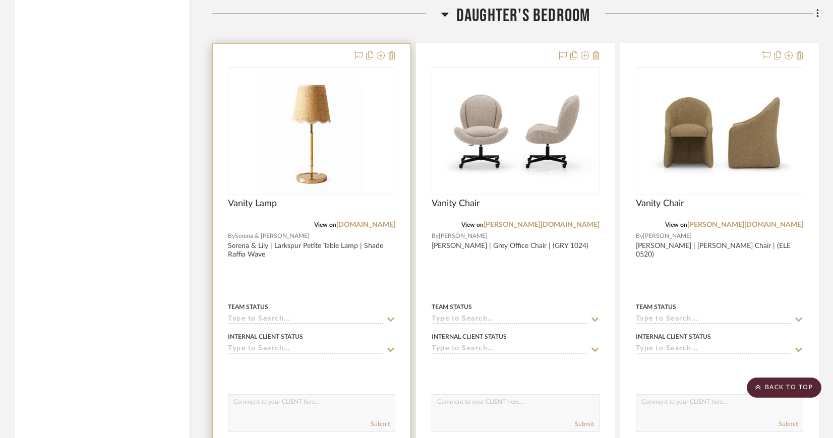
click at [327, 151] on img "0" at bounding box center [311, 131] width 101 height 126
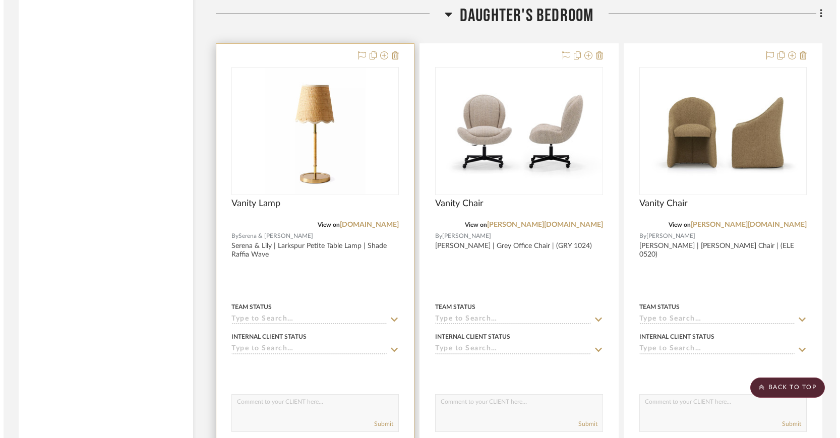
scroll to position [0, 0]
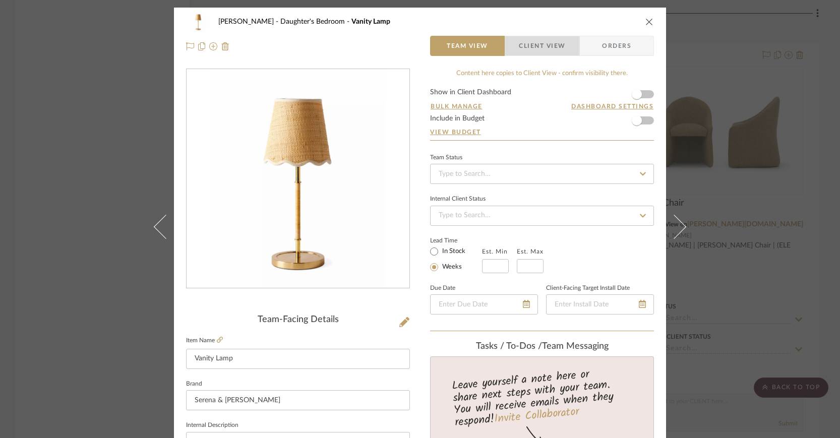
click at [549, 48] on span "Client View" at bounding box center [542, 46] width 46 height 20
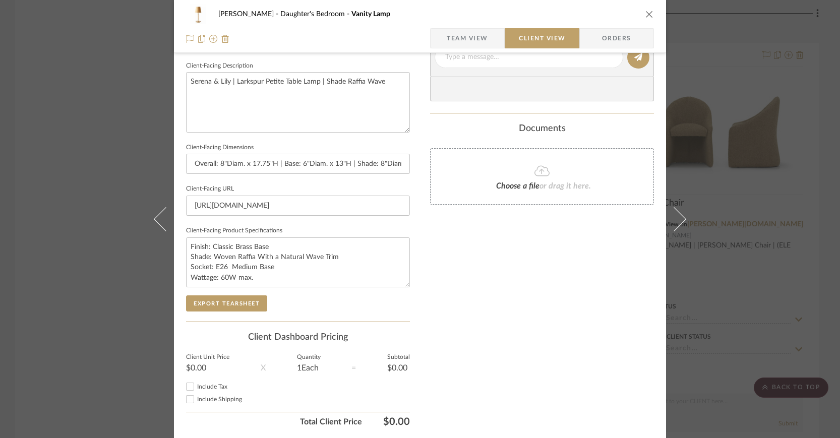
scroll to position [364, 0]
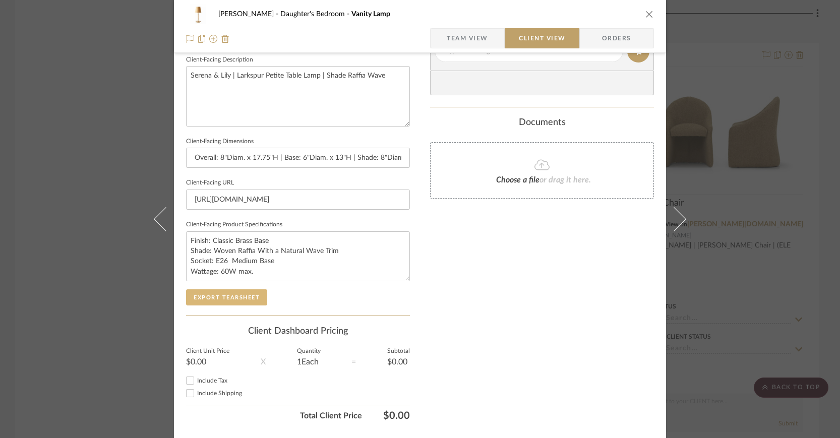
click at [250, 297] on button "Export Tearsheet" at bounding box center [226, 297] width 81 height 16
click at [645, 14] on icon "close" at bounding box center [649, 14] width 8 height 8
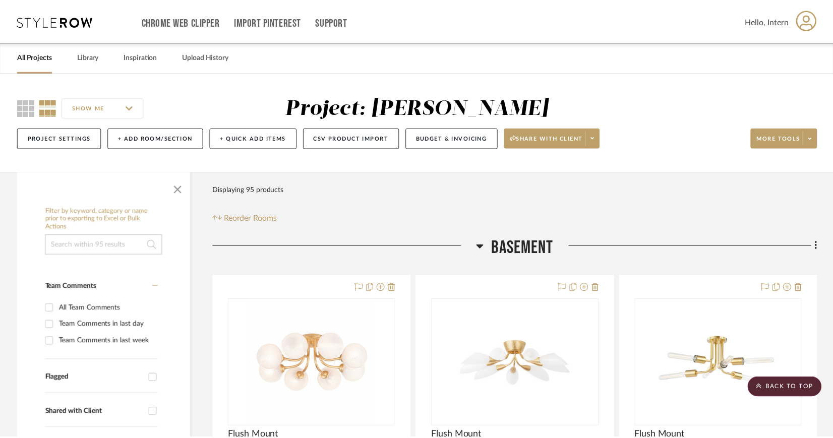
scroll to position [1660, 0]
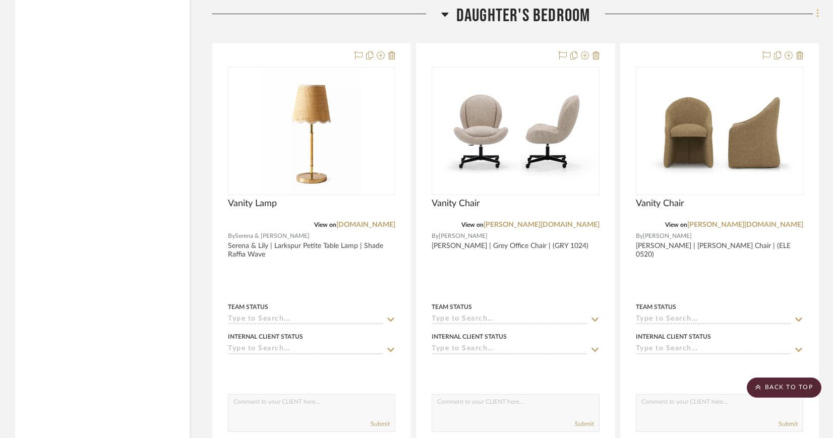
click at [814, 12] on fa-icon at bounding box center [816, 15] width 7 height 17
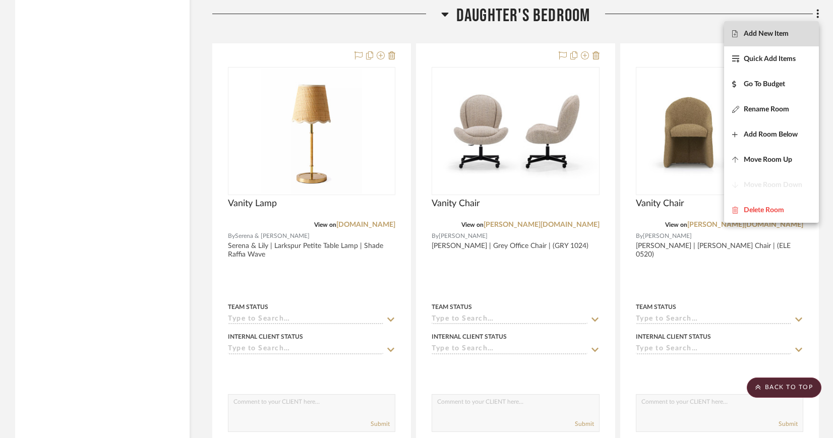
click at [788, 34] on span "Add New Item" at bounding box center [766, 34] width 45 height 9
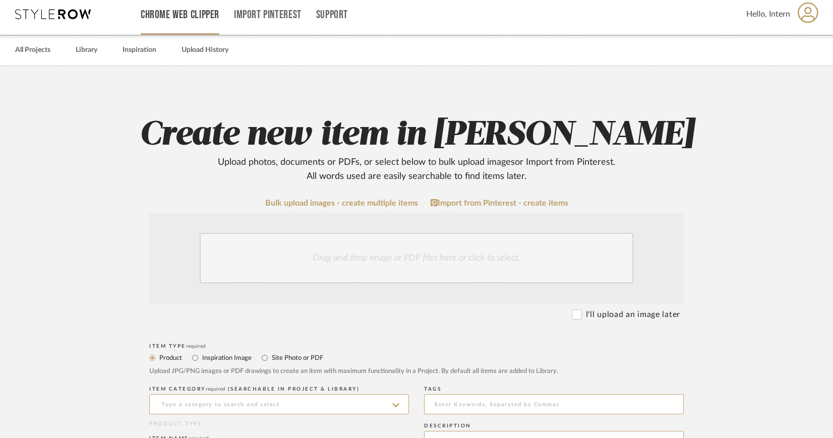
scroll to position [8, 0]
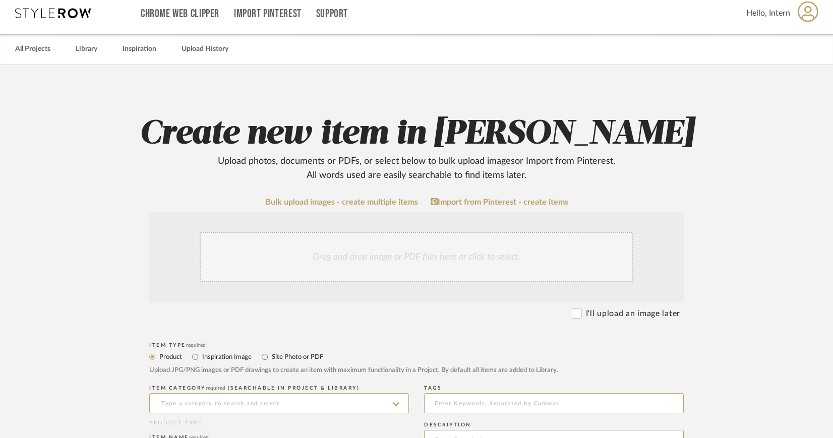
click at [412, 251] on div "Drag and drop image or PDF files here or click to select." at bounding box center [417, 257] width 434 height 50
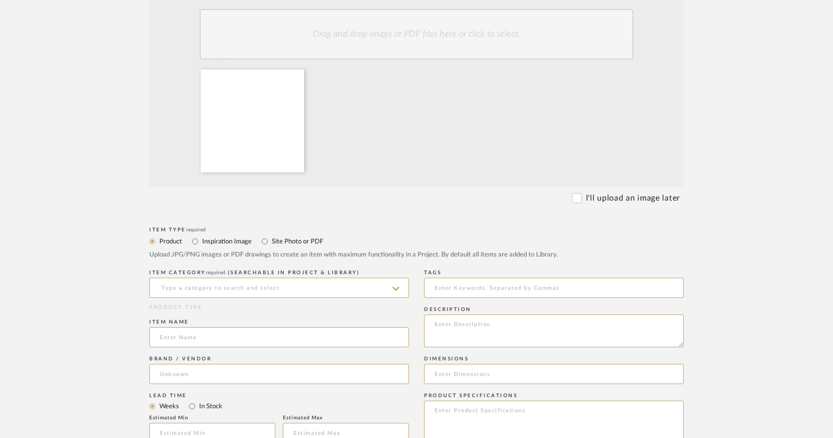
scroll to position [231, 0]
click at [373, 290] on input at bounding box center [279, 287] width 260 height 20
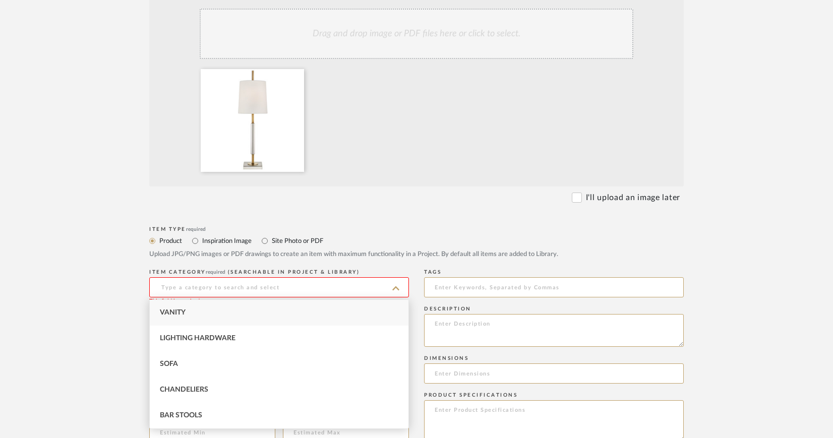
click at [221, 313] on div "Vanity" at bounding box center [279, 313] width 259 height 26
type input "Vanity"
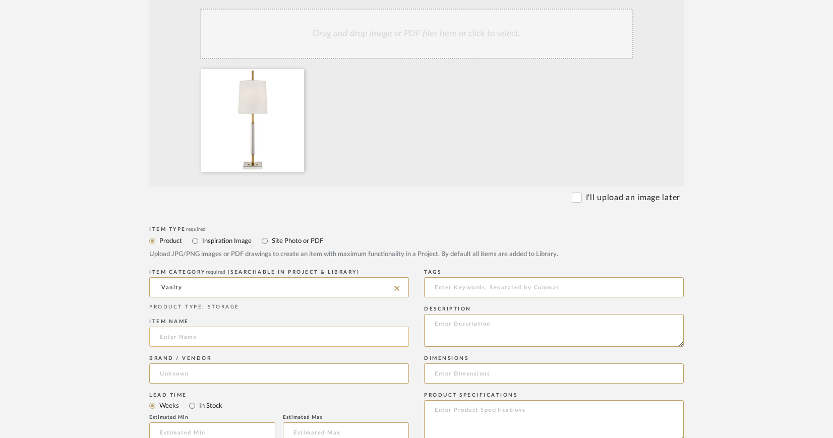
click at [217, 336] on input at bounding box center [279, 337] width 260 height 20
type input "Vanity Lamp"
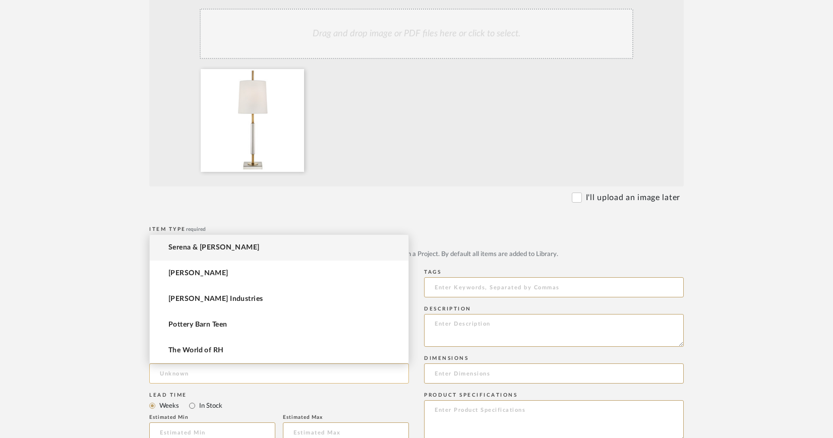
click at [276, 379] on input at bounding box center [279, 373] width 260 height 20
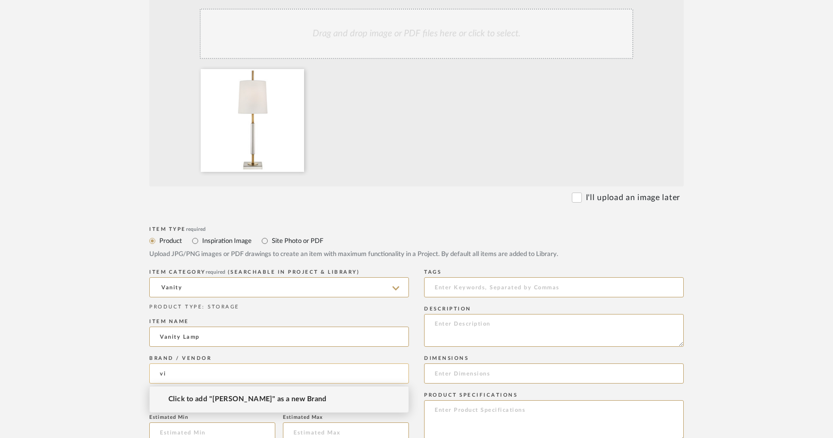
type input "v"
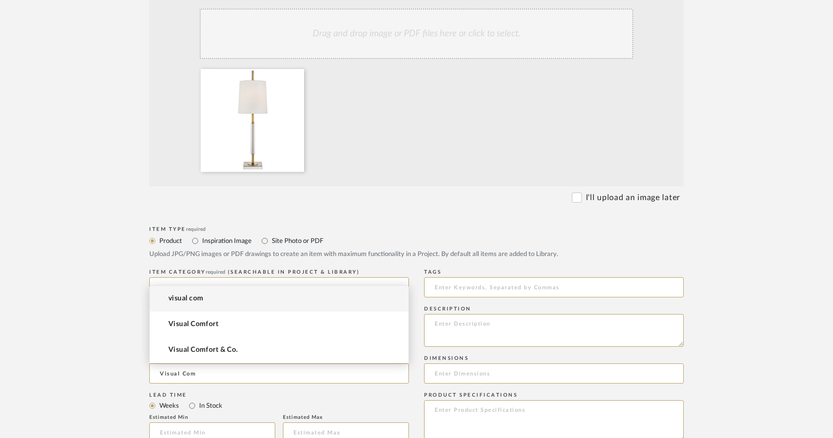
type input "Visual Com"
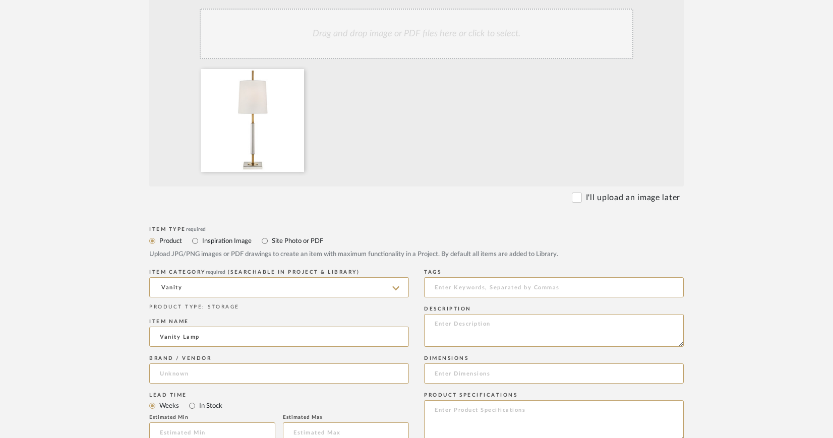
drag, startPoint x: 212, startPoint y: 276, endPoint x: 199, endPoint y: 310, distance: 36.4
click at [202, 302] on div "ITEM CATEGORY required (Searchable in Project & Library) Vanity" at bounding box center [279, 285] width 260 height 37
click at [189, 373] on input at bounding box center [279, 373] width 260 height 20
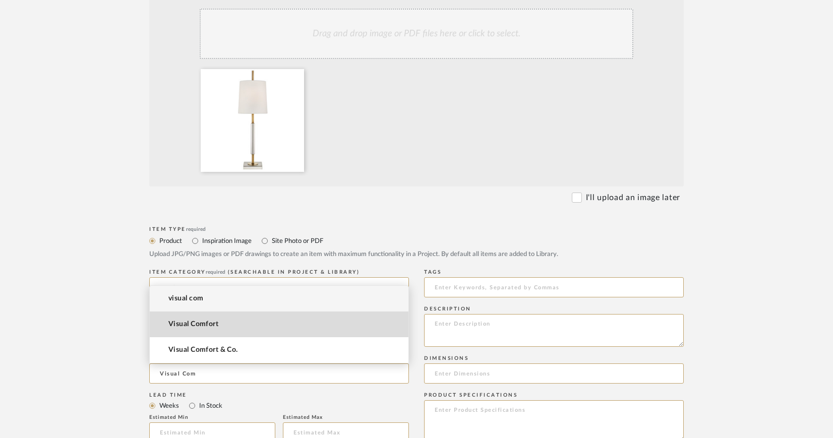
click at [201, 325] on span "Visual Comfort" at bounding box center [193, 324] width 50 height 9
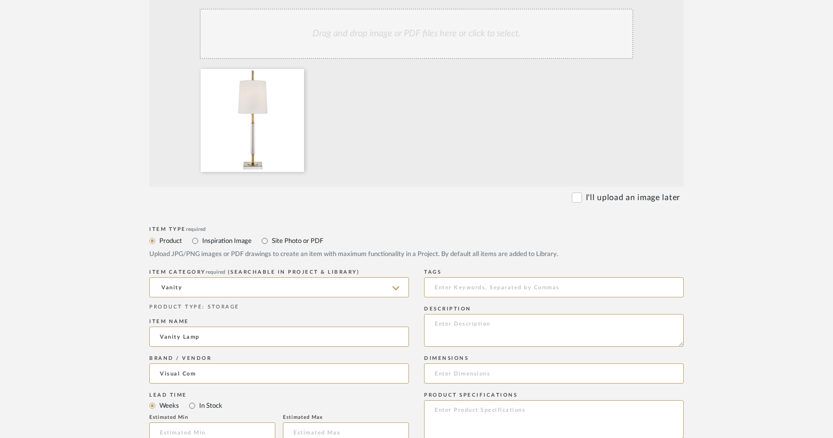
type input "Visual Comfort"
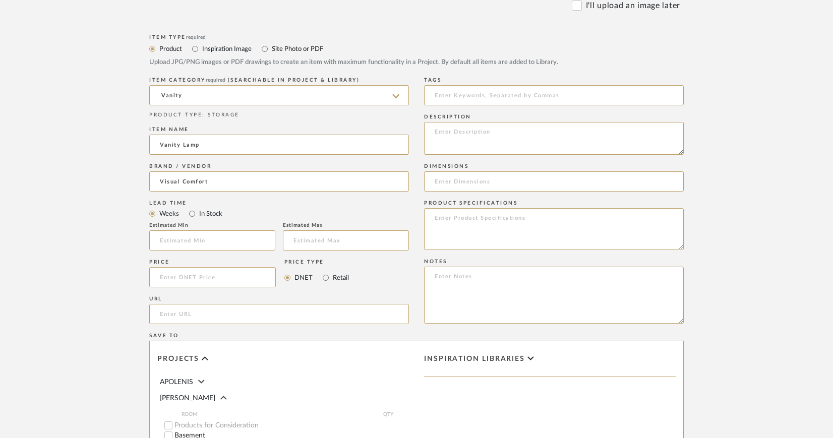
scroll to position [440, 0]
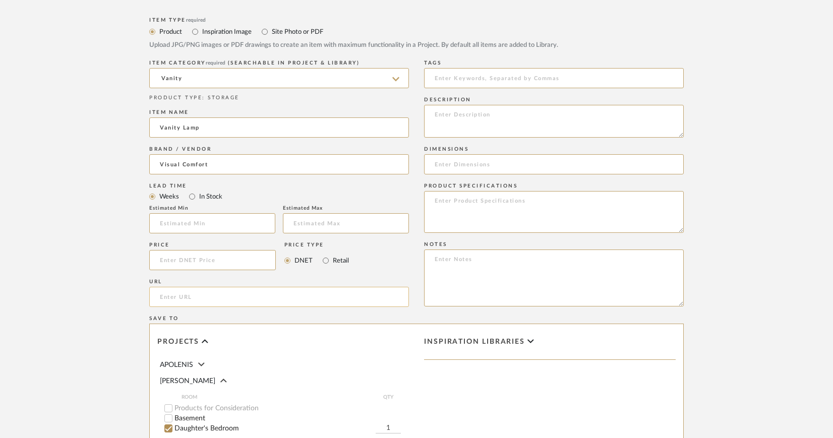
click at [222, 292] on input "url" at bounding box center [279, 297] width 260 height 20
click at [281, 299] on input "url" at bounding box center [279, 297] width 260 height 20
paste input "https://www.visualcomfort.com/lexington-medium-table-lamp-tob3627/"
type input "https://www.visualcomfort.com/lexington-medium-table-lamp-tob3627/"
click at [466, 112] on textarea at bounding box center [554, 121] width 260 height 33
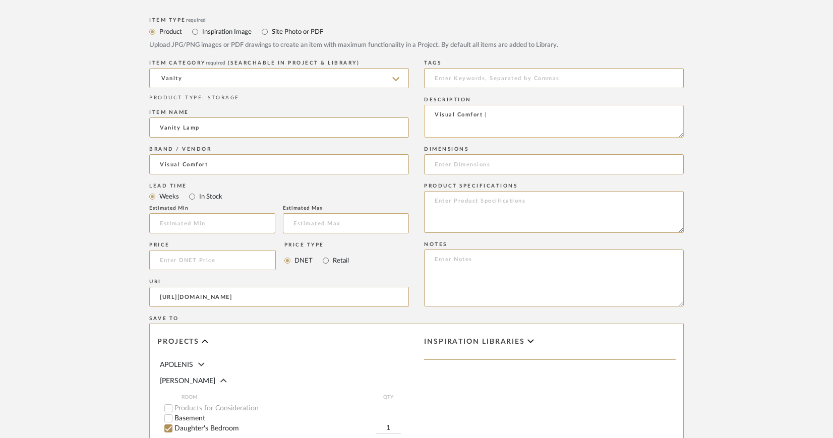
paste textarea "Lexington Medium Table Lamp"
paste textarea "TOB3627"
type textarea "Visual Comfort | Lexington Medium Table Lamp | TOB3627"
click at [483, 160] on input at bounding box center [554, 164] width 260 height 20
click at [500, 164] on input "9.25" W x 31.75" H Base:" at bounding box center [554, 164] width 260 height 20
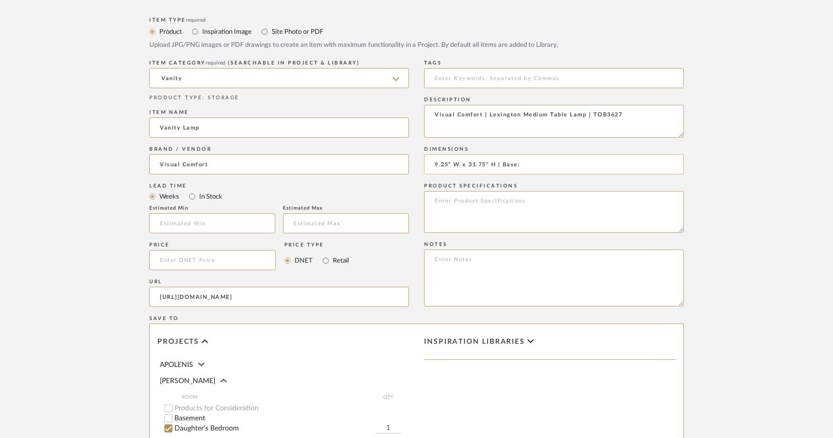
click at [544, 167] on input "9.25" W x 31.75" H | Base:" at bounding box center [554, 164] width 260 height 20
paste input "8.25" x 9.25" x 10.75" Square"
type input "9.25" W x 31.75" H | Base: 6" Square | Shade: 8.25" x 9.25" x 10.75" Square"
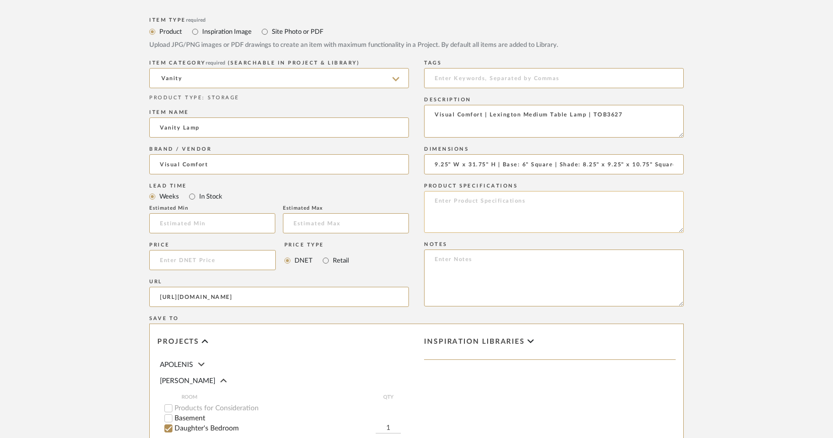
click at [494, 201] on textarea at bounding box center [554, 212] width 260 height 42
paste textarea "Socket: E26 Pull Chain Wattage: 60 A19"
click at [435, 199] on textarea "Socket: E26 Pull Chain Wattage: 60 A19" at bounding box center [554, 212] width 260 height 42
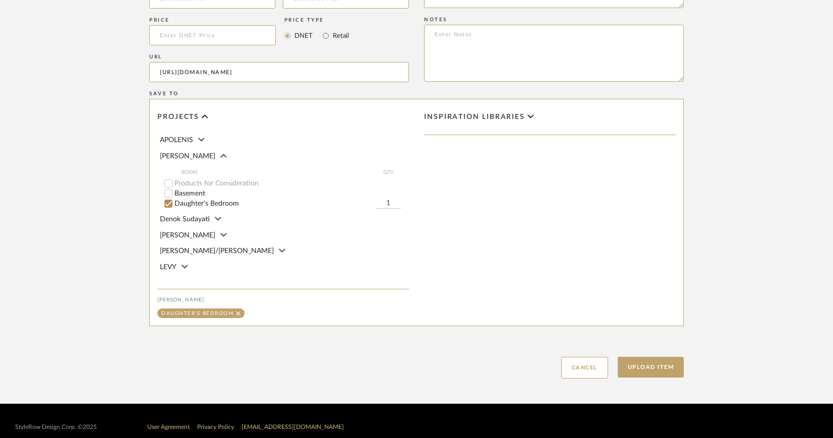
scroll to position [678, 0]
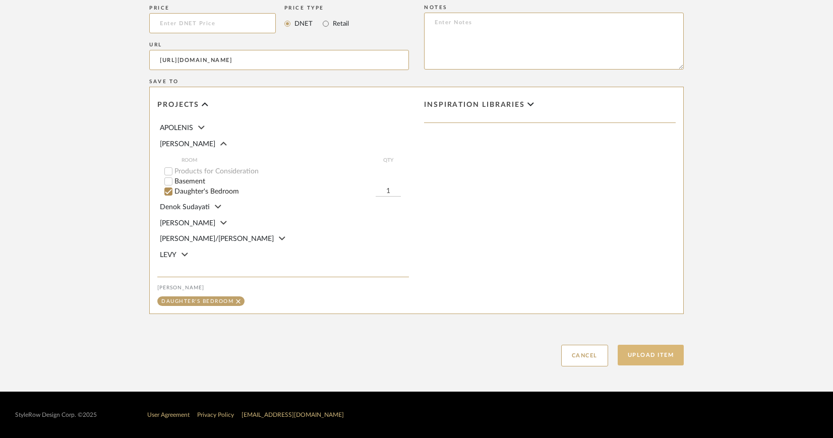
type textarea "Finish: Bronze, Hand-Rubbed Antique Brass With Crystal, Bronze With Crystal, Po…"
click at [648, 357] on button "Upload Item" at bounding box center [651, 355] width 67 height 21
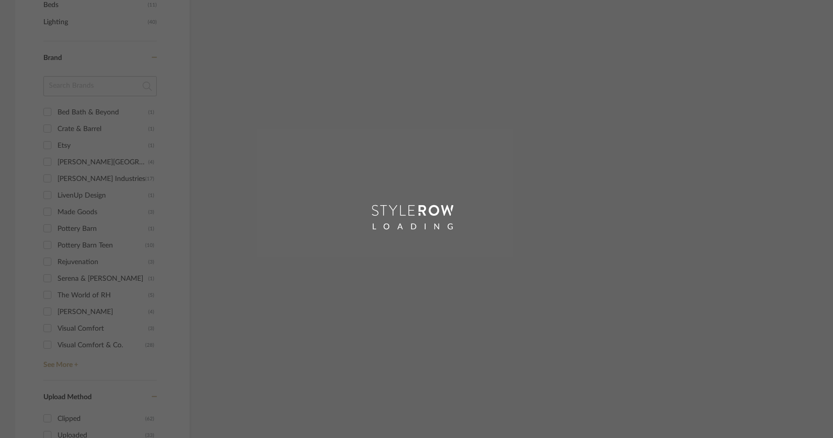
scroll to position [405, 0]
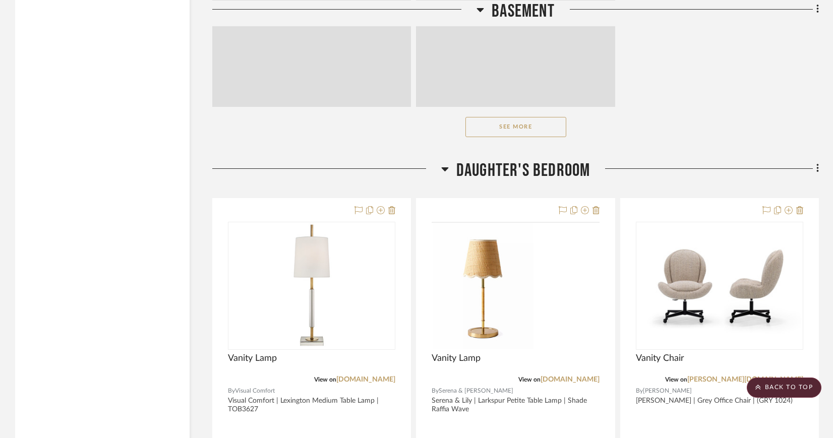
scroll to position [1660, 0]
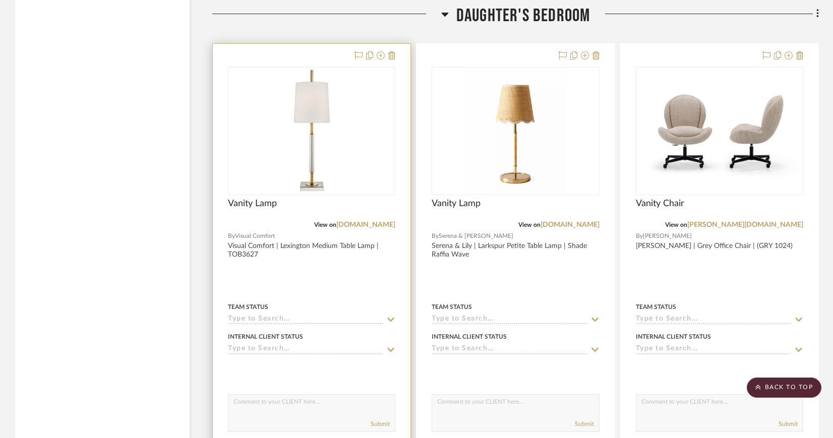
click at [322, 120] on img "0" at bounding box center [311, 131] width 52 height 126
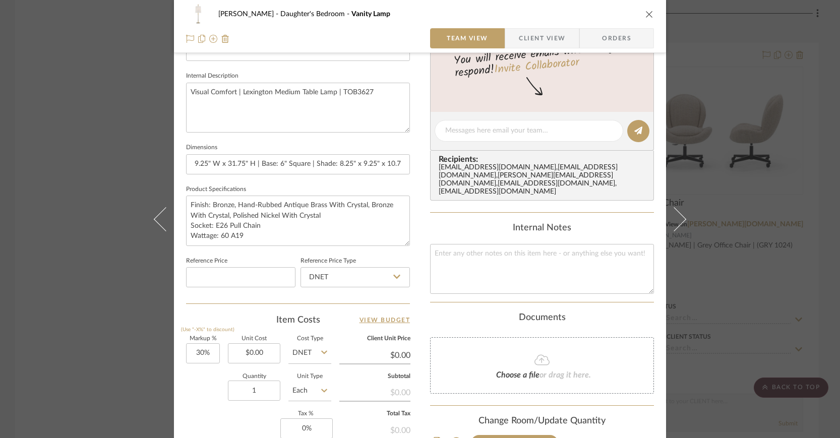
scroll to position [332, 0]
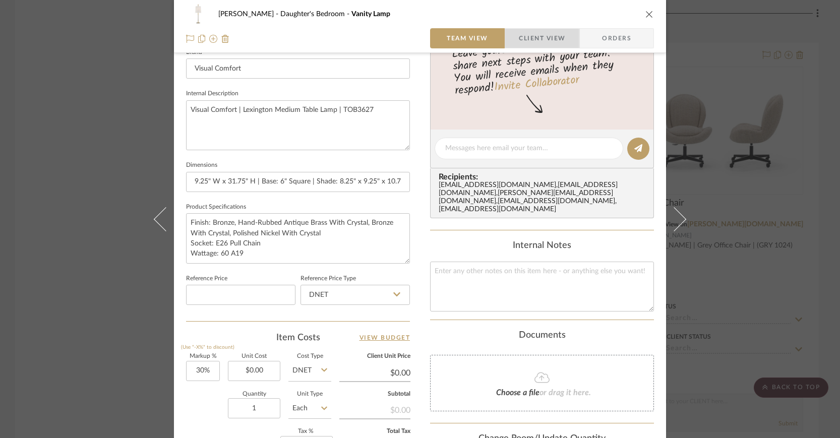
click at [524, 34] on span "Client View" at bounding box center [542, 38] width 46 height 20
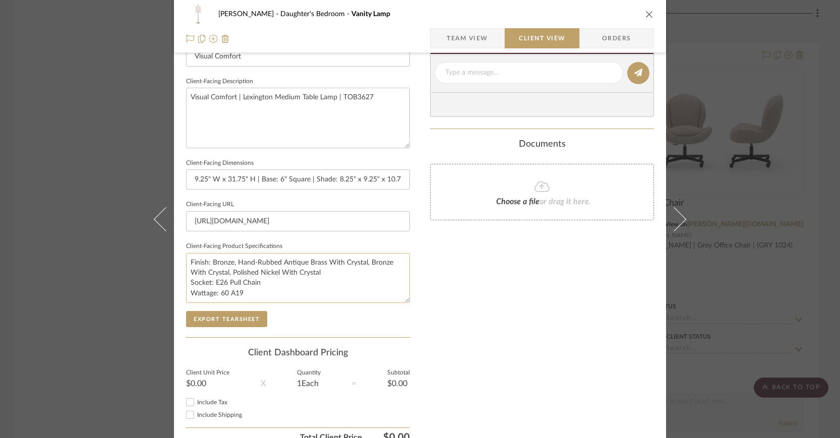
scroll to position [342, 0]
click at [226, 315] on button "Export Tearsheet" at bounding box center [226, 319] width 81 height 16
click at [645, 12] on icon "close" at bounding box center [649, 14] width 8 height 8
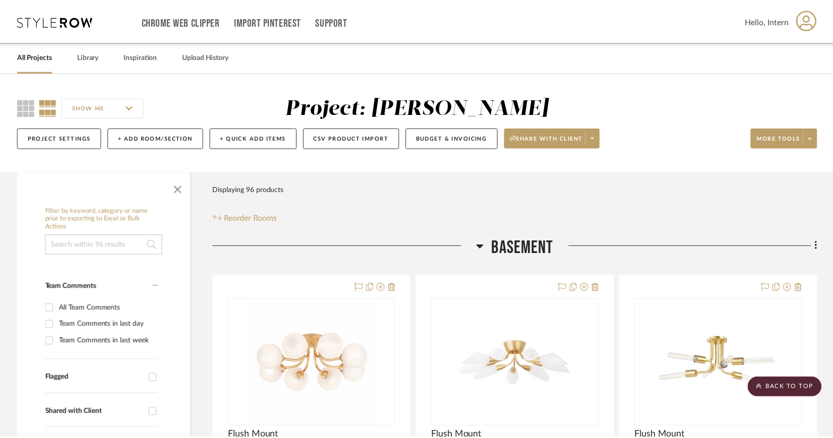
scroll to position [1660, 0]
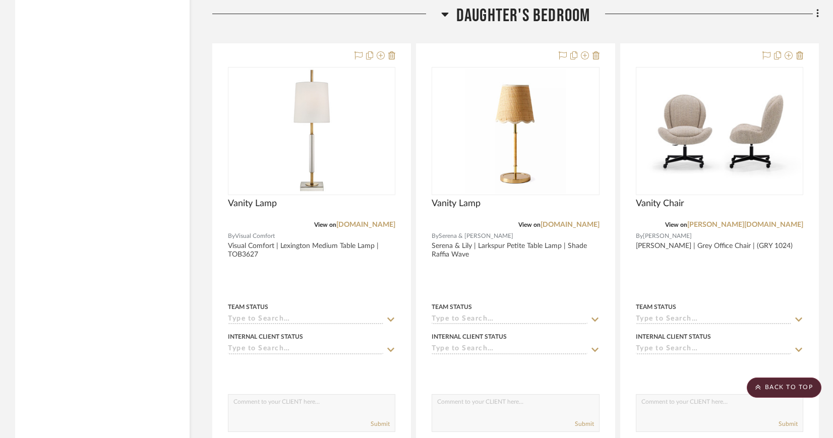
click at [818, 12] on icon at bounding box center [817, 13] width 3 height 11
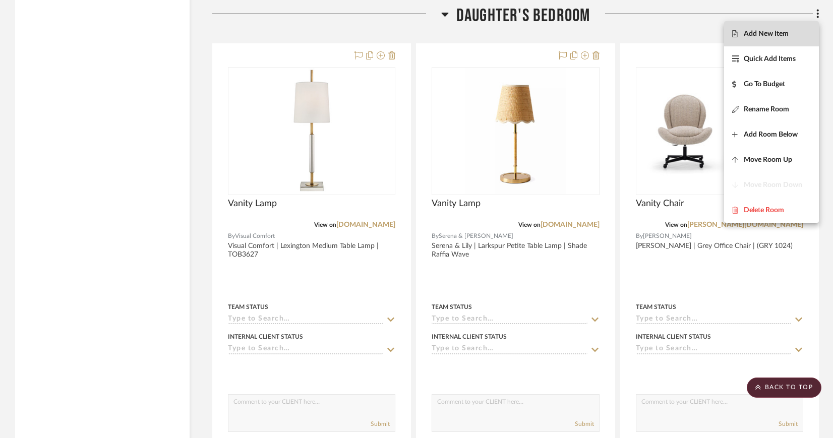
click at [774, 32] on span "Add New Item" at bounding box center [766, 34] width 45 height 9
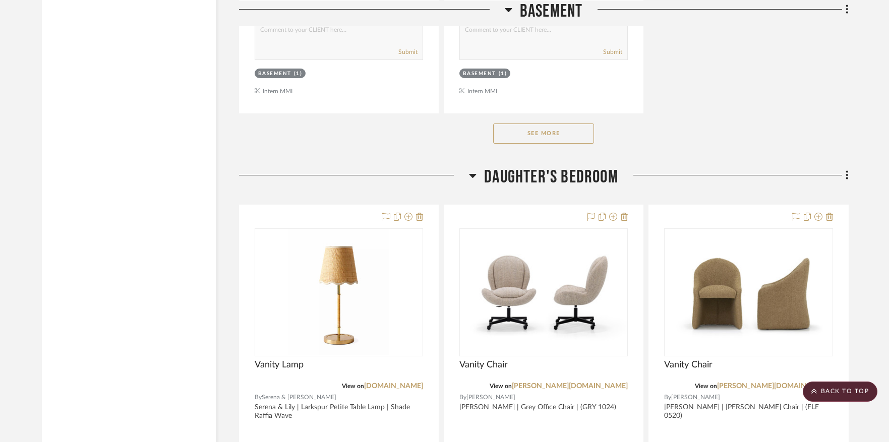
scroll to position [1546, 0]
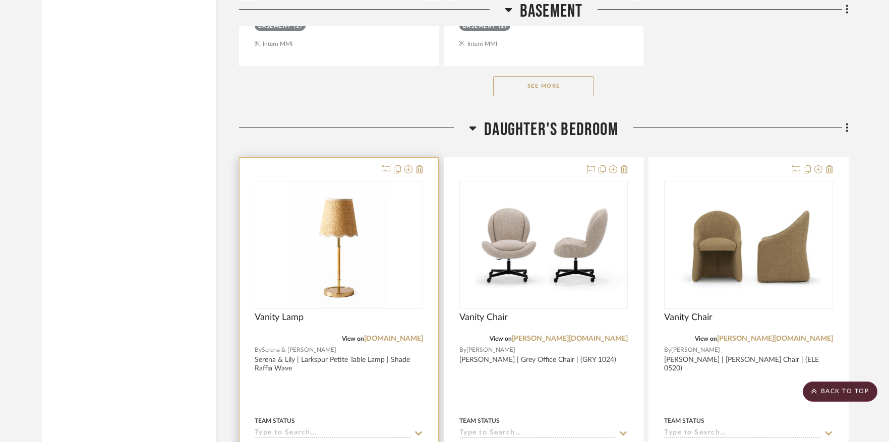
click at [335, 249] on img "0" at bounding box center [338, 245] width 101 height 126
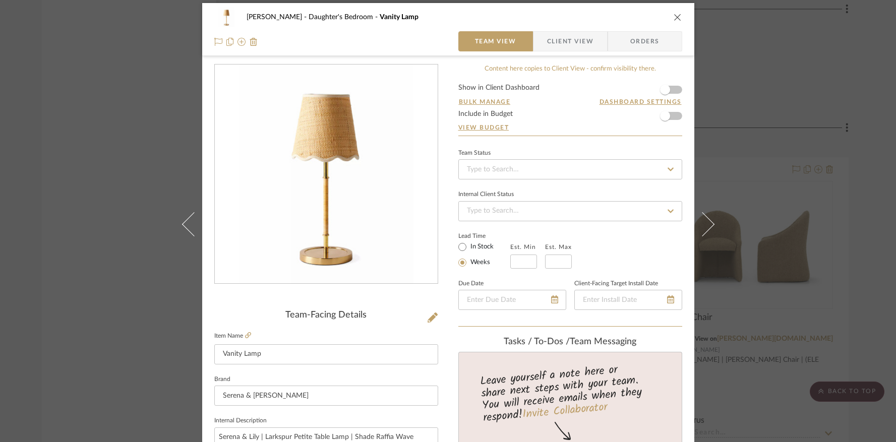
scroll to position [0, 0]
